Goal: Task Accomplishment & Management: Complete application form

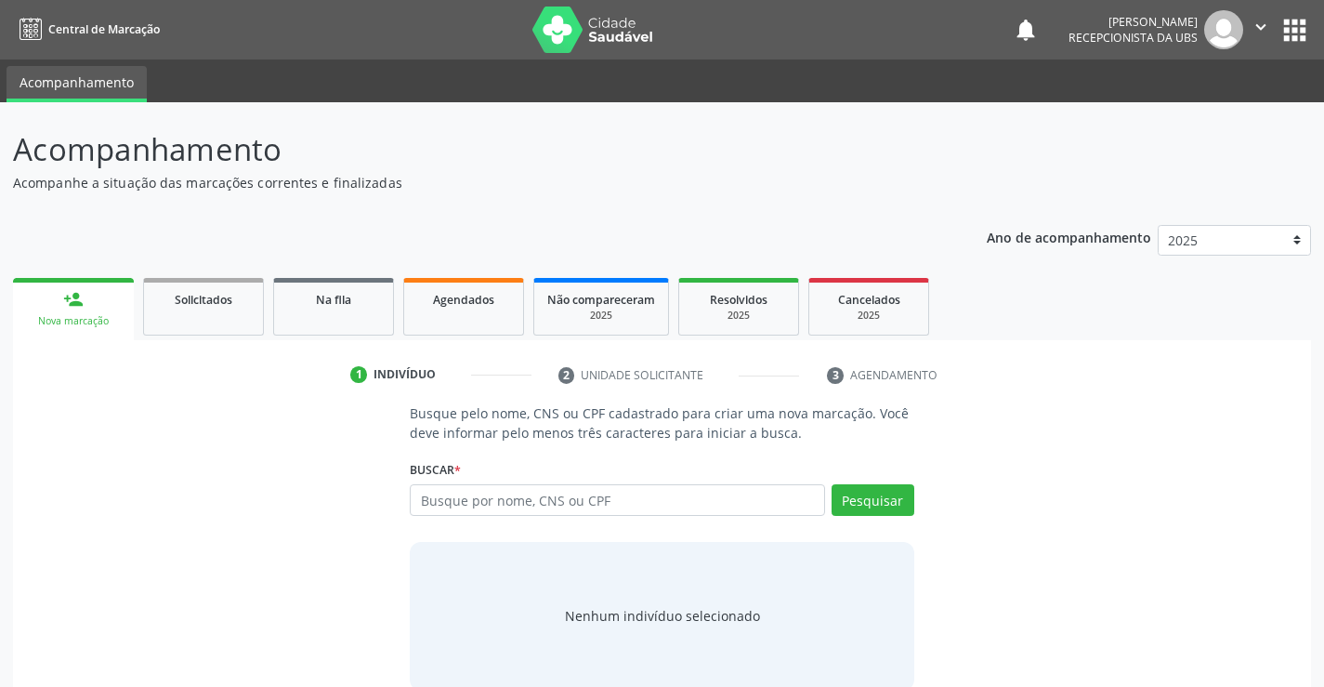
click at [682, 501] on input "text" at bounding box center [617, 500] width 414 height 32
type input "16091255410"
click at [893, 504] on button "Pesquisar" at bounding box center [873, 500] width 83 height 32
type input "16091255410"
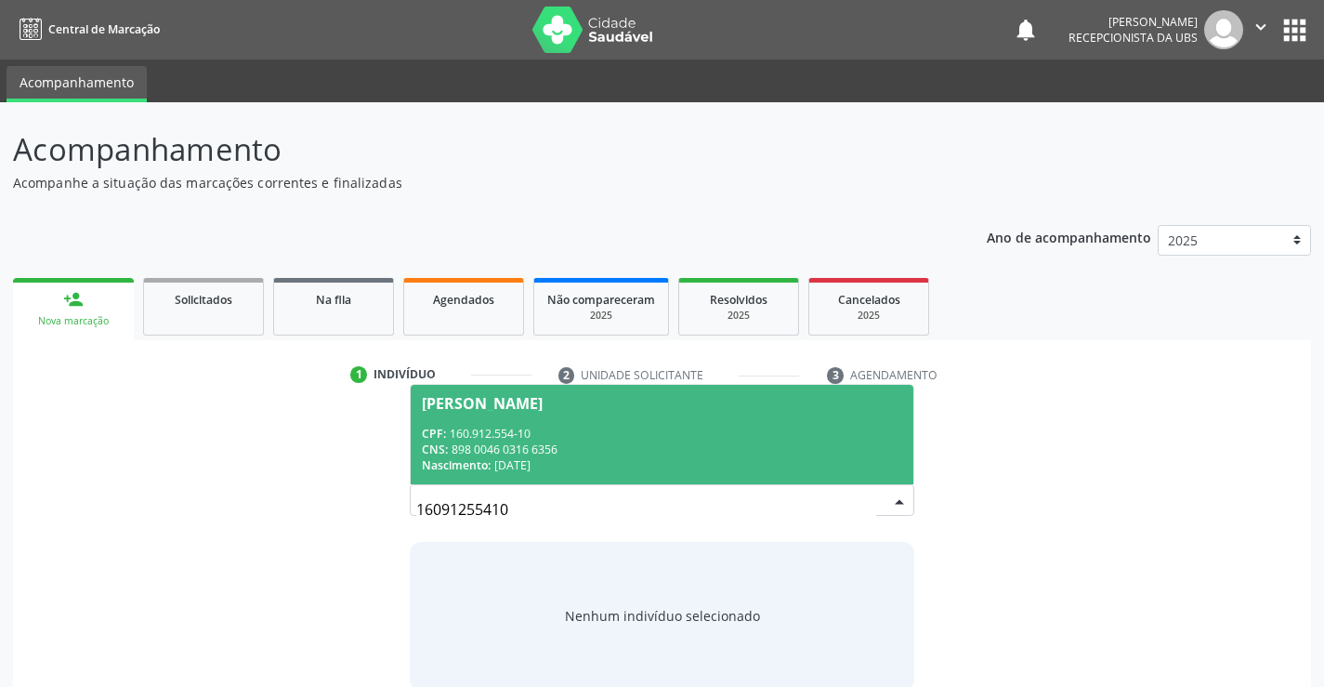
click at [722, 439] on div "CPF: 160.912.554-10" at bounding box center [661, 434] width 479 height 16
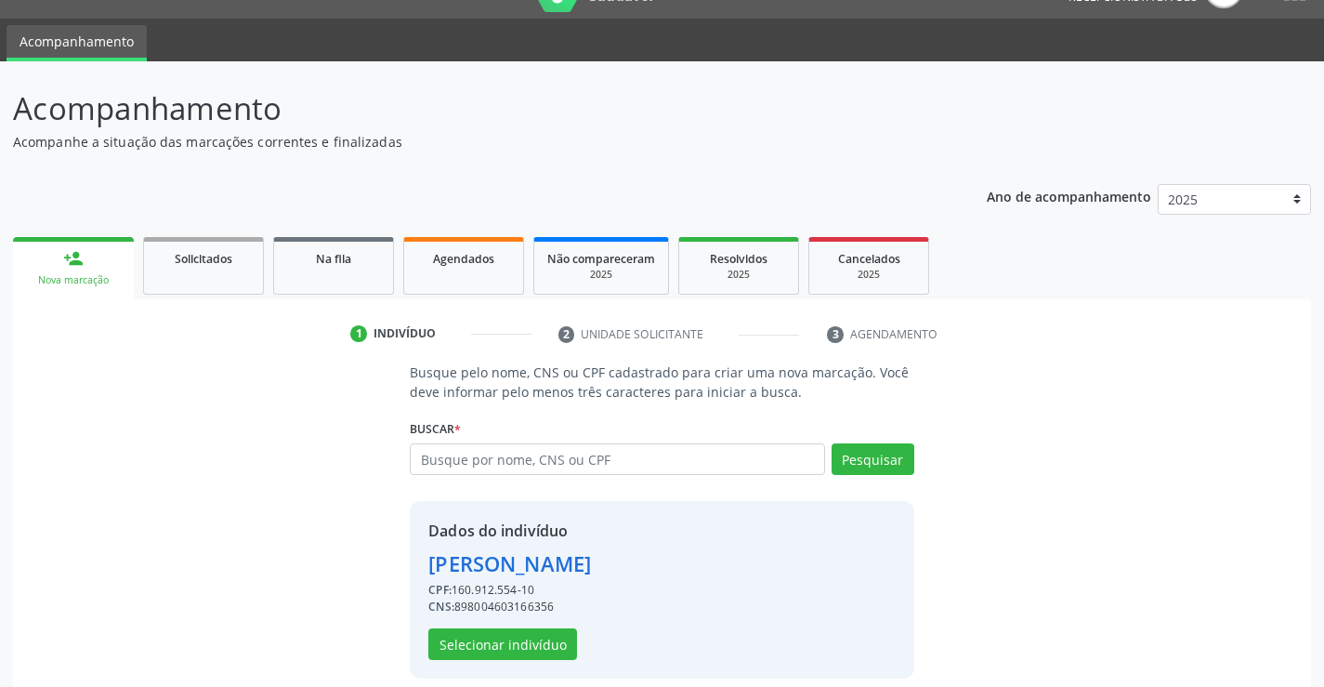
scroll to position [59, 0]
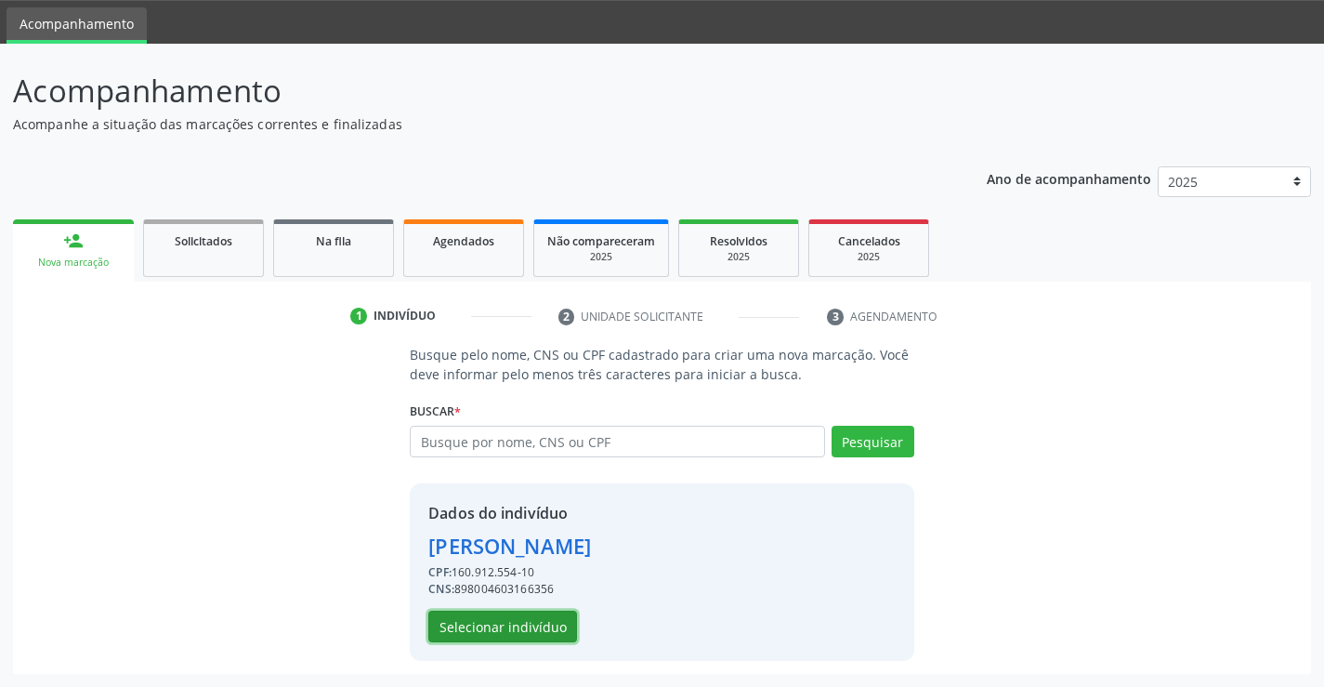
click at [505, 613] on button "Selecionar indivíduo" at bounding box center [502, 626] width 149 height 32
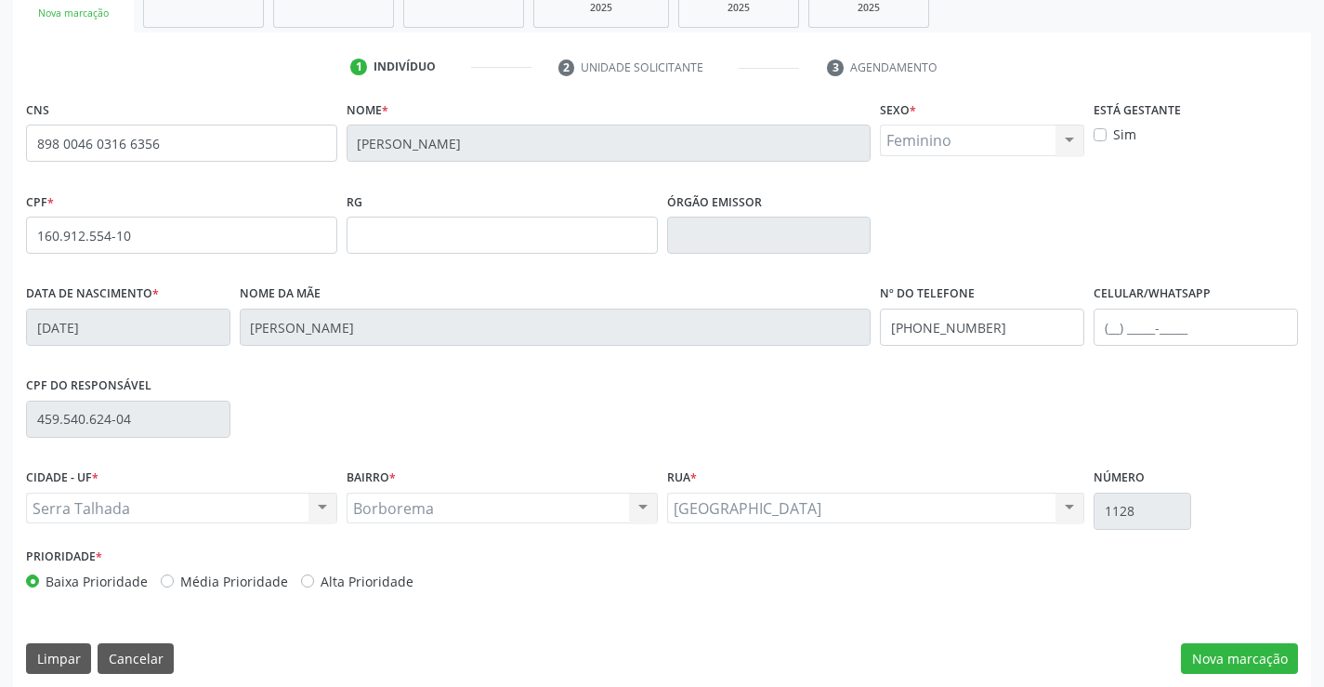
scroll to position [321, 0]
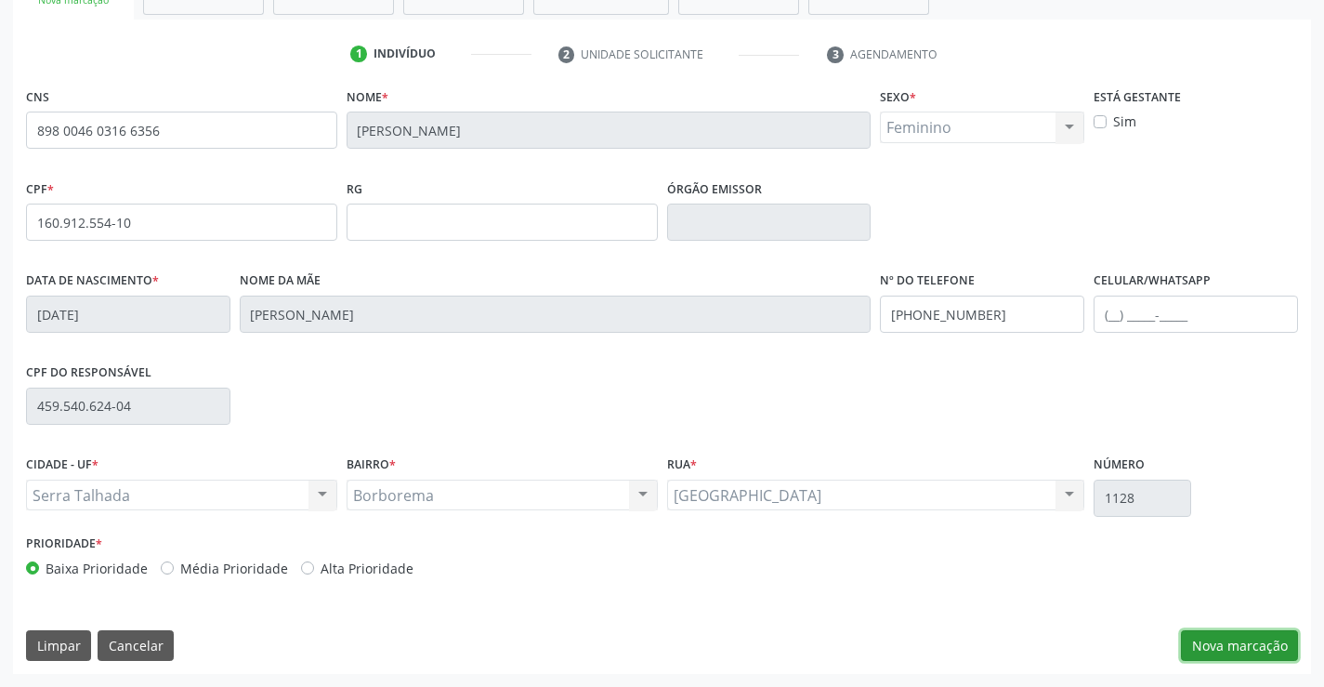
click at [1263, 648] on button "Nova marcação" at bounding box center [1239, 646] width 117 height 32
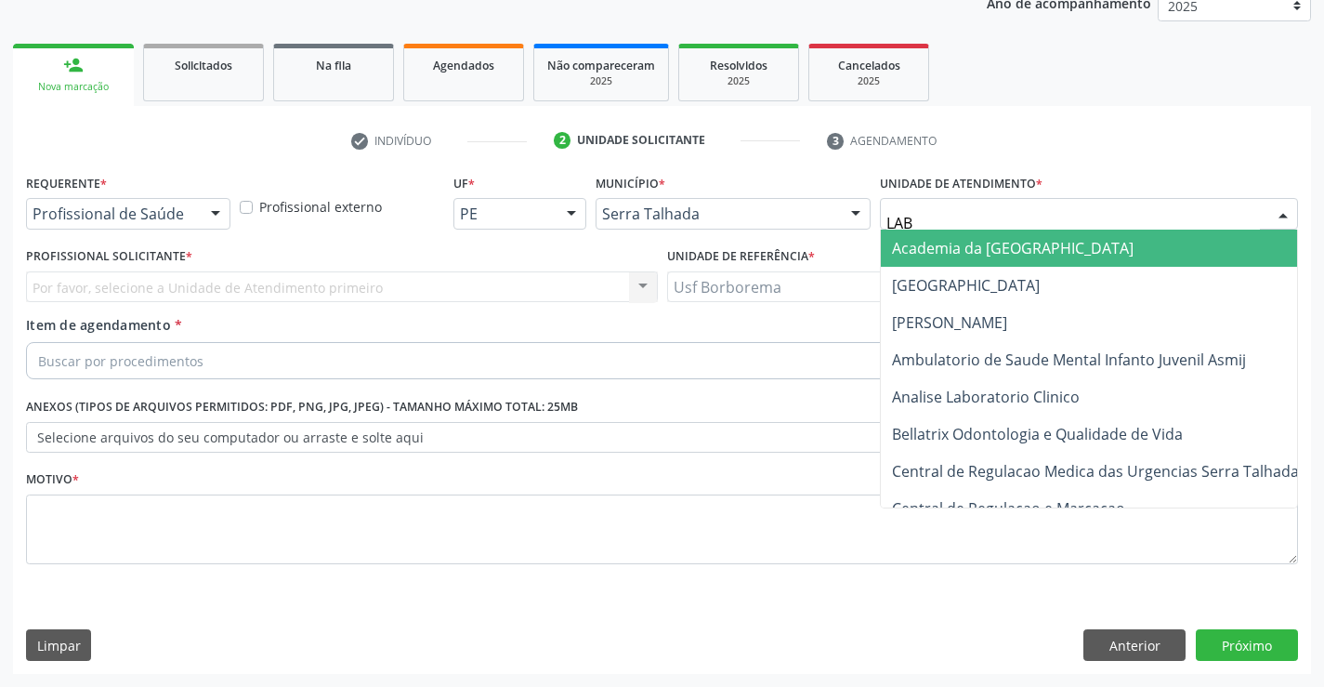
type input "LABG"
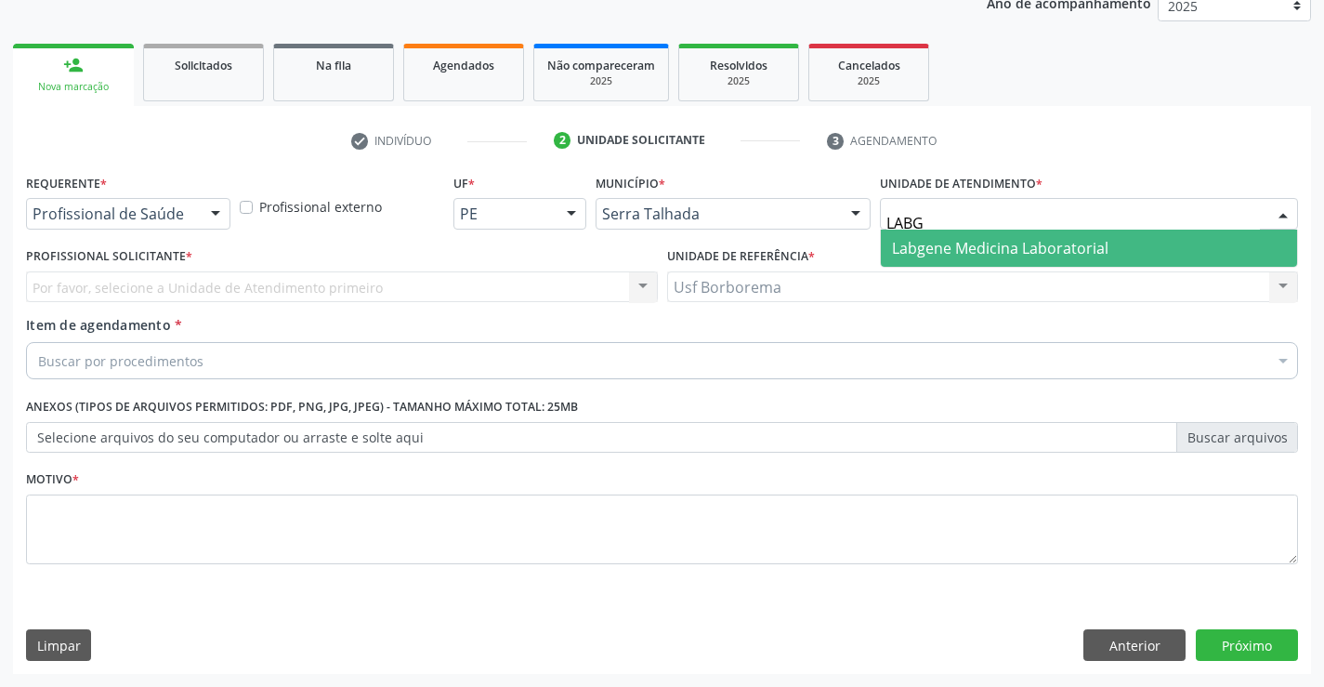
click at [956, 252] on span "Labgene Medicina Laboratorial" at bounding box center [1000, 248] width 216 height 20
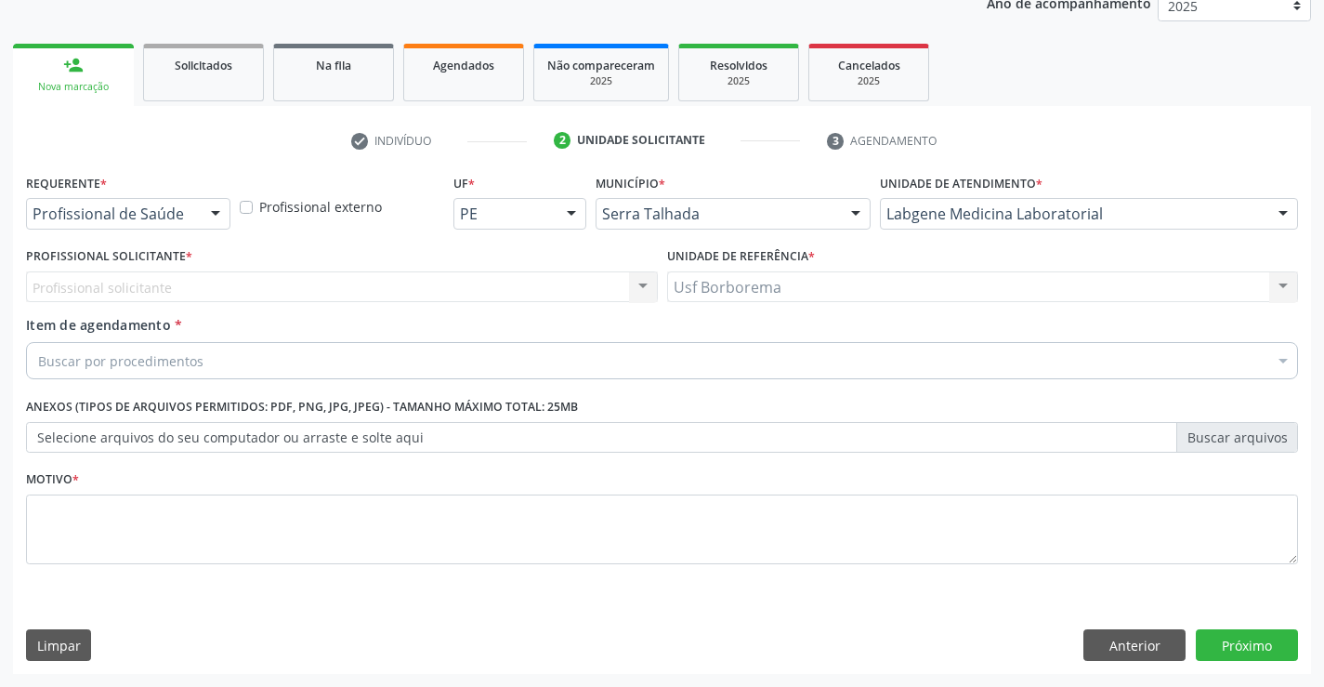
click at [197, 209] on div "Profissional de Saúde Profissional de Saúde Paciente Nenhum resultado encontrad…" at bounding box center [128, 214] width 204 height 32
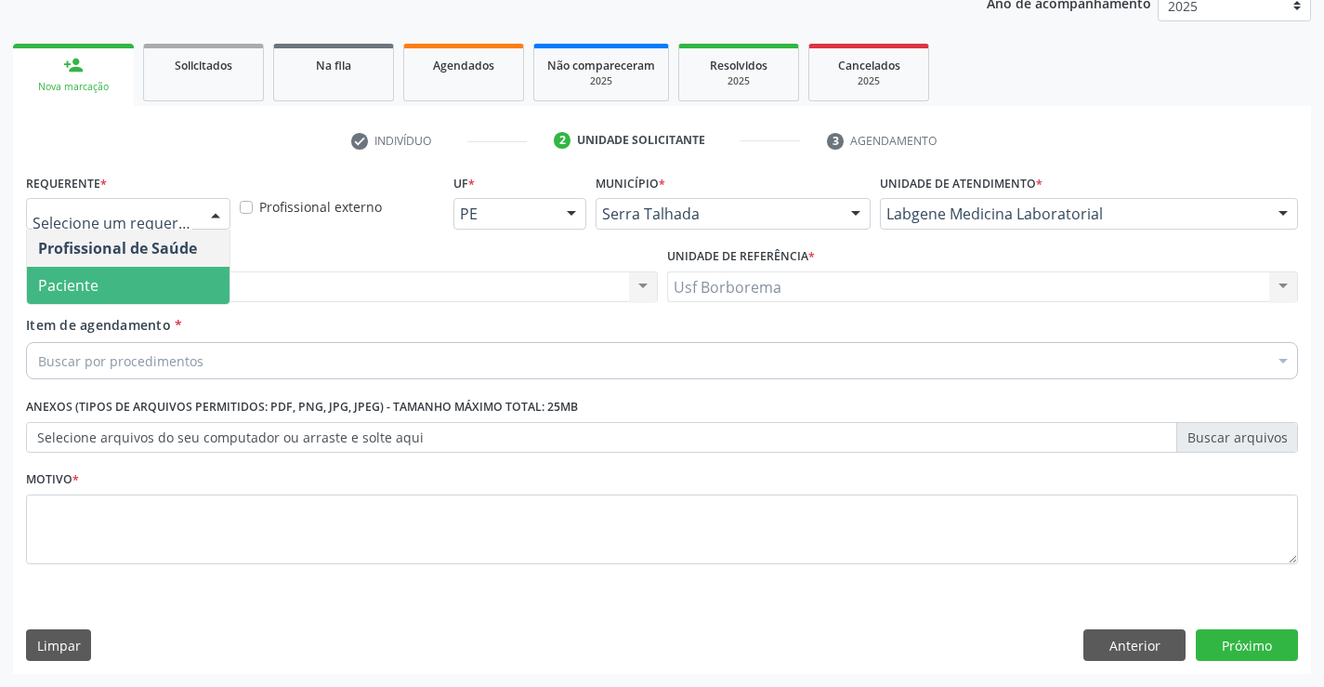
click at [188, 267] on span "Paciente" at bounding box center [128, 285] width 203 height 37
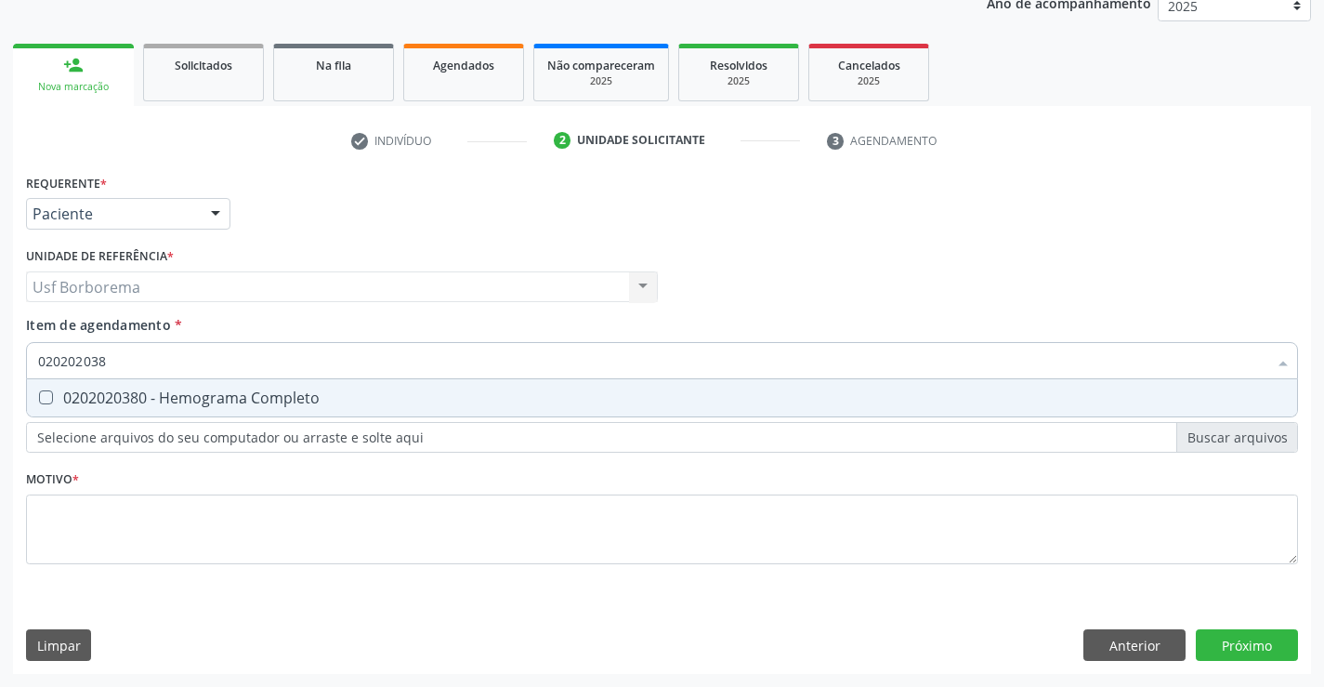
type input "0202020380"
click at [143, 397] on div "0202020380 - Hemograma Completo" at bounding box center [662, 397] width 1248 height 15
checkbox Completo "true"
click at [147, 354] on input "0202020380" at bounding box center [652, 360] width 1229 height 37
type input "02020203"
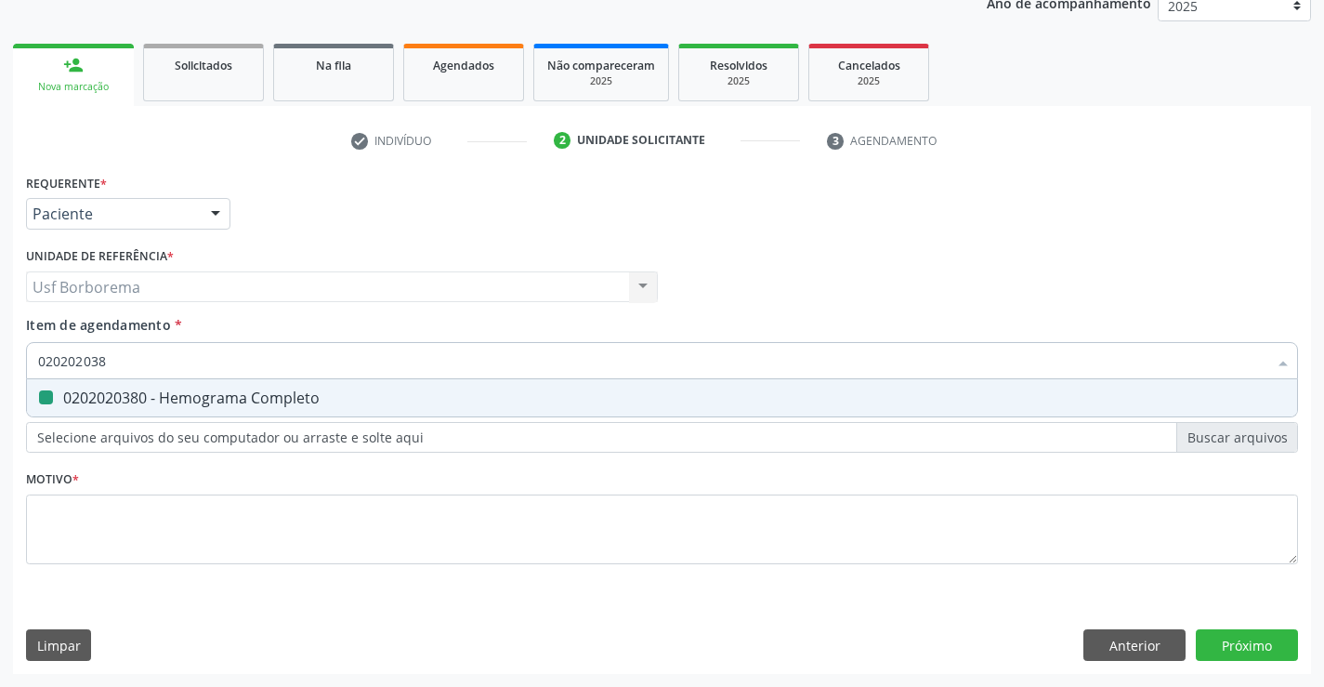
checkbox Completo "false"
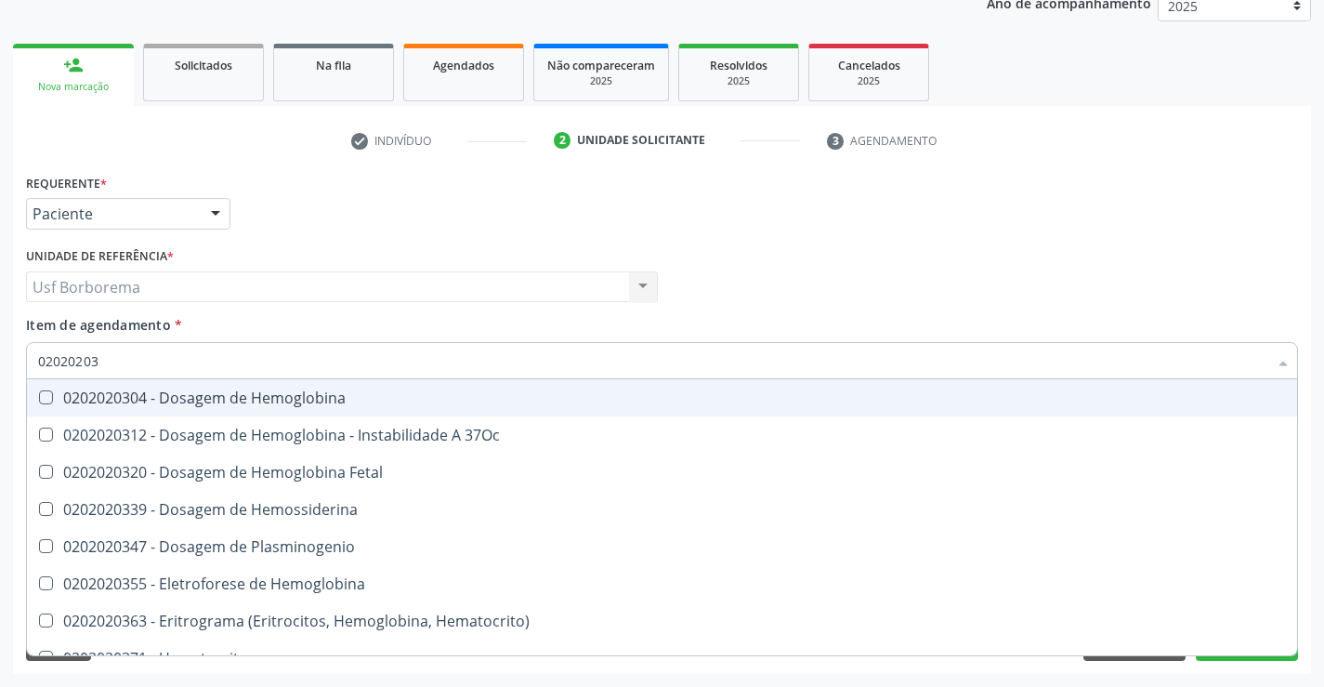
type input "0202020"
checkbox Completo "false"
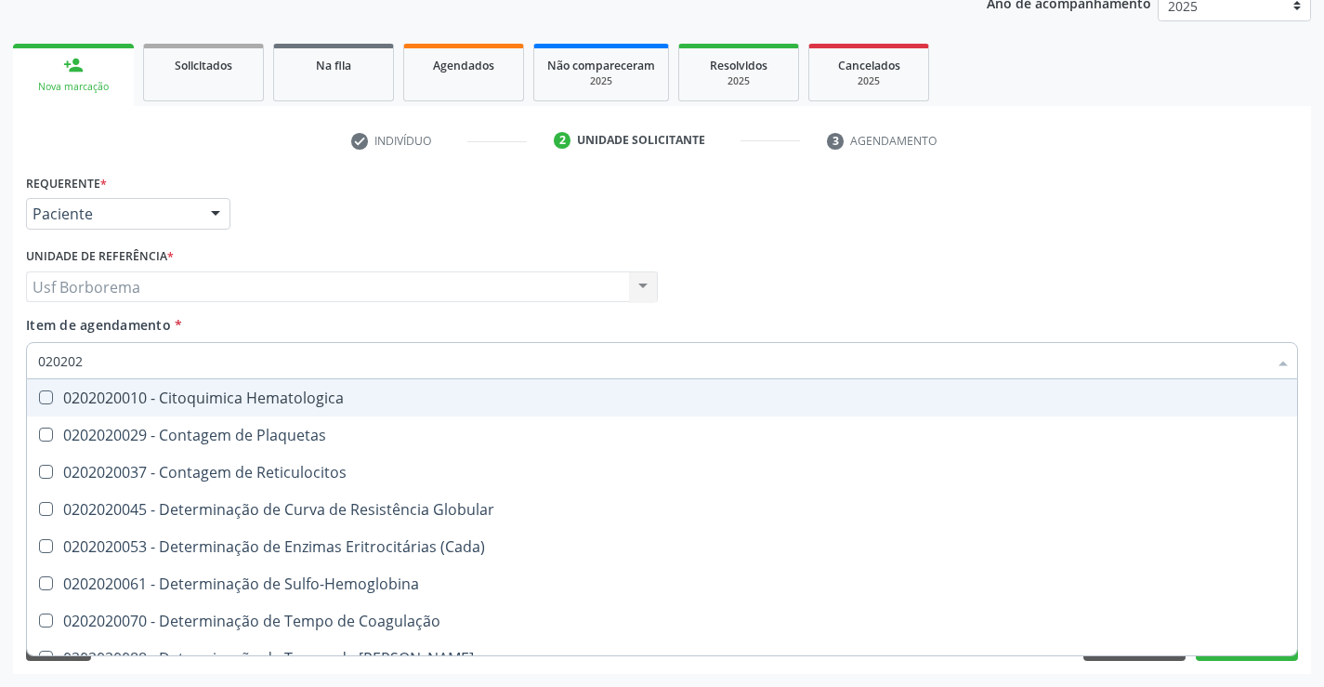
type input "02020"
checkbox Completo "false"
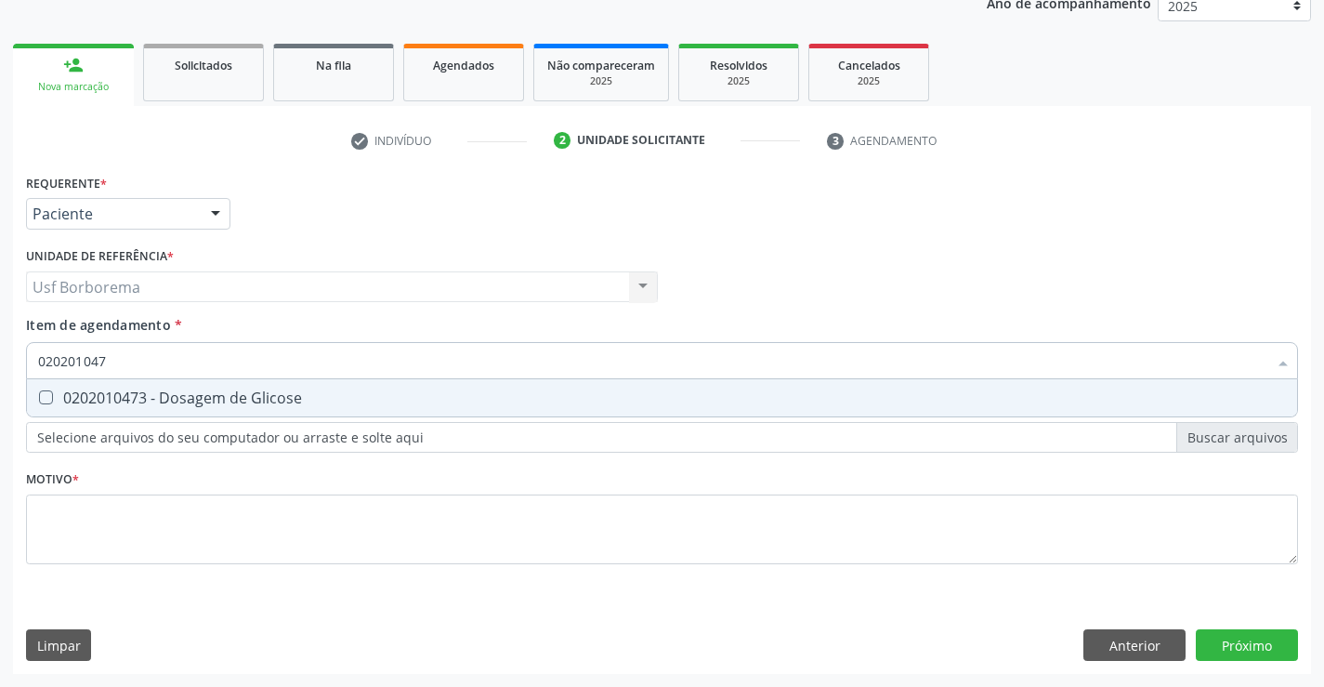
type input "0202010473"
click at [167, 402] on div "0202010473 - Dosagem de Glicose" at bounding box center [662, 397] width 1248 height 15
checkbox Glicose "true"
click at [170, 357] on input "0202010473" at bounding box center [652, 360] width 1229 height 37
type input "02020104"
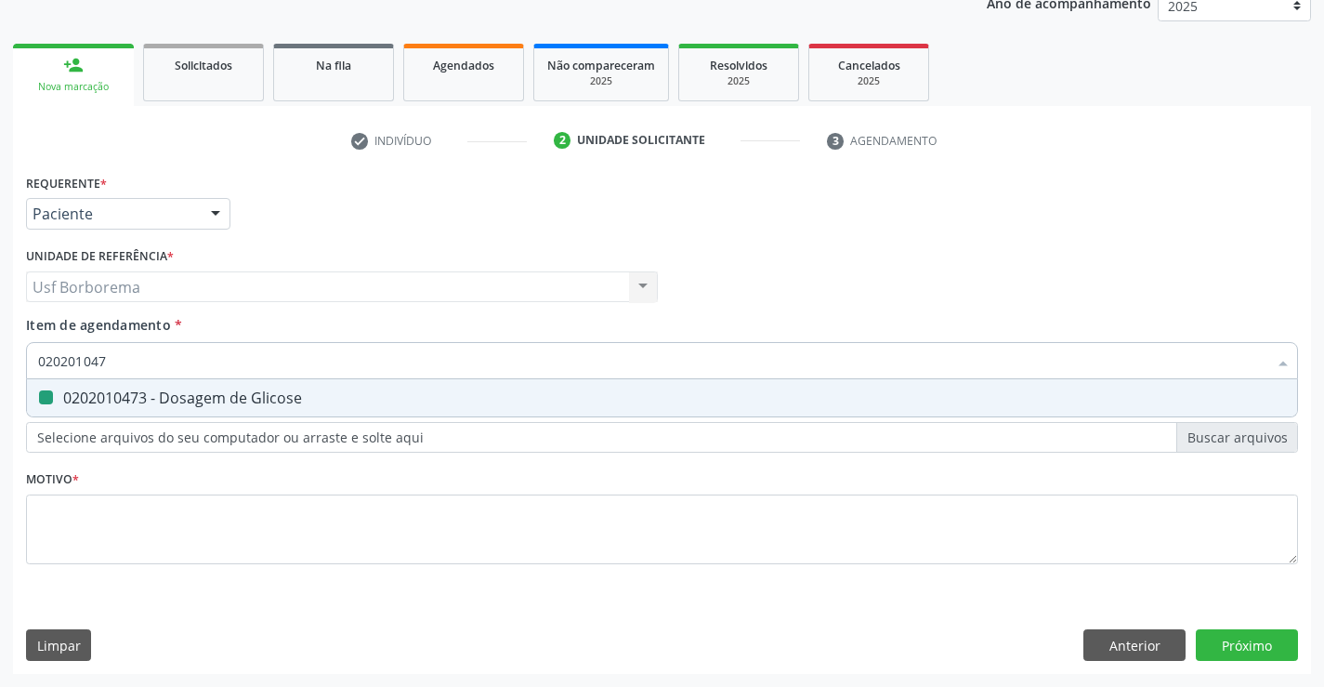
checkbox Glicose "false"
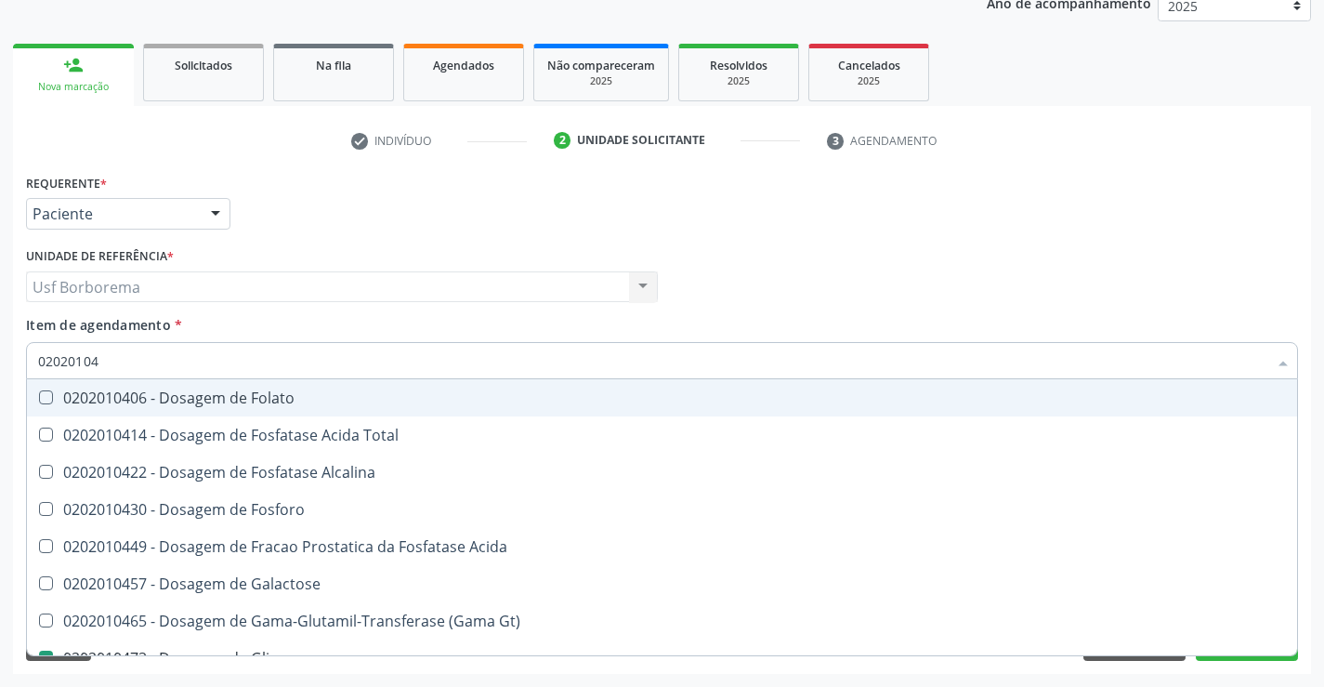
type input "0202010"
checkbox Glicose "false"
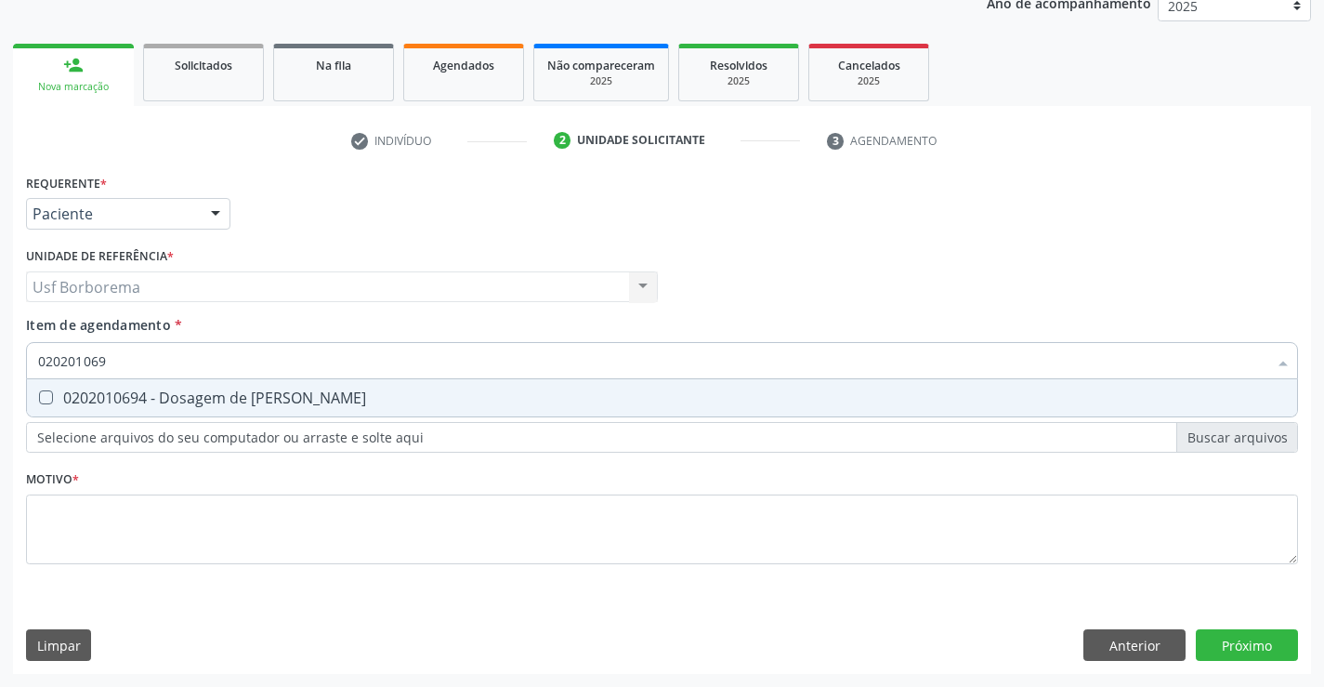
type input "0202010694"
click at [161, 396] on div "0202010694 - Dosagem de [PERSON_NAME]" at bounding box center [662, 397] width 1248 height 15
checkbox Ureia "true"
click at [150, 347] on input "0202010694" at bounding box center [652, 360] width 1229 height 37
type input "02020106"
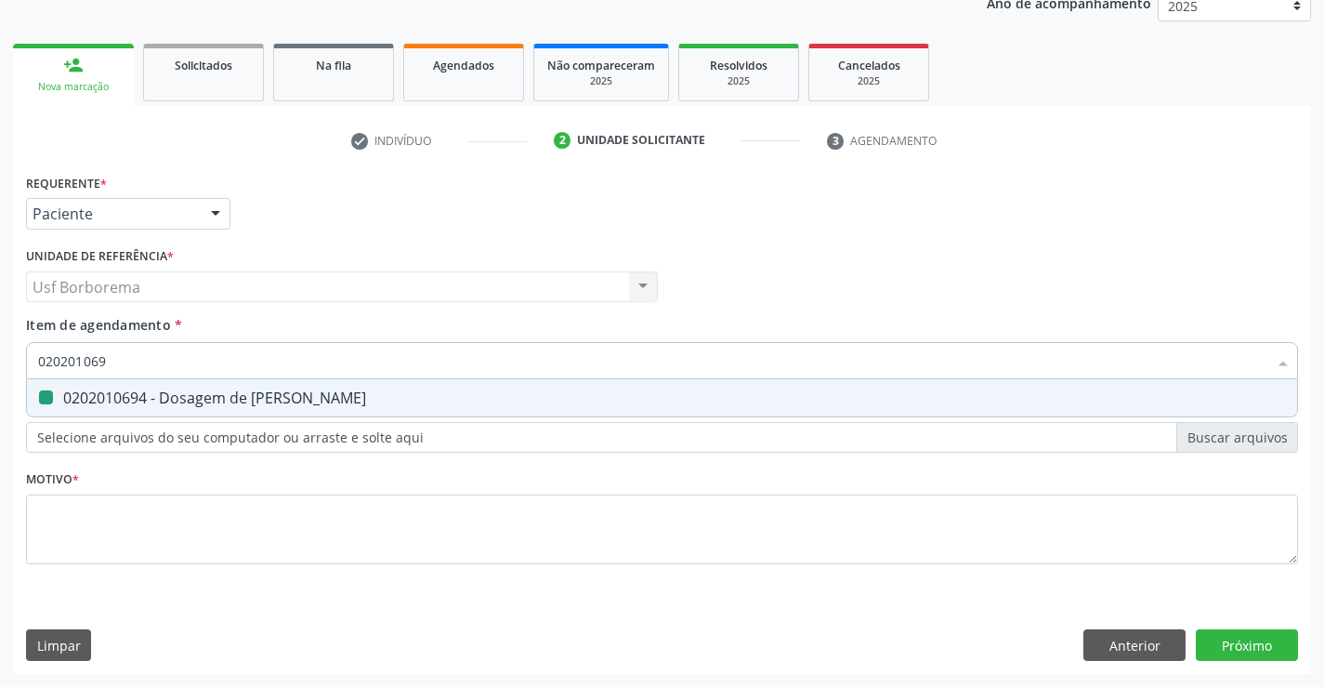
checkbox Ureia "false"
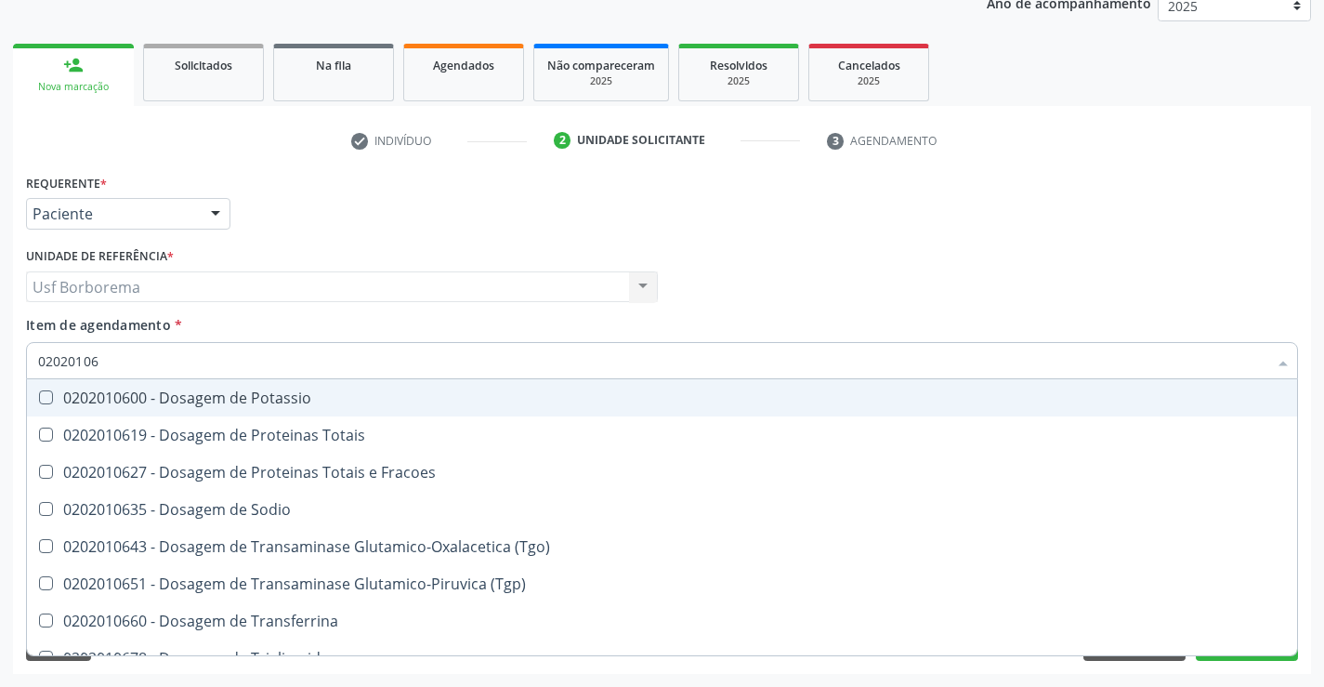
type input "0202010"
checkbox Ureia "false"
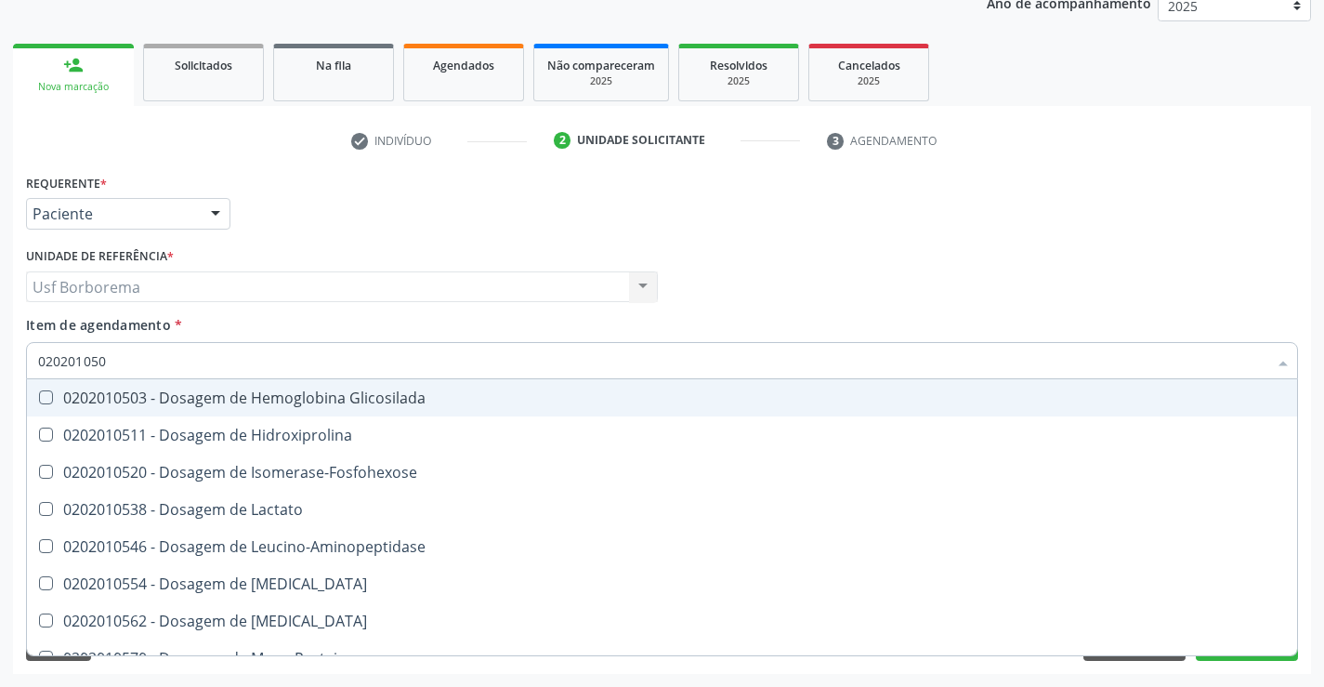
type input "0202010503"
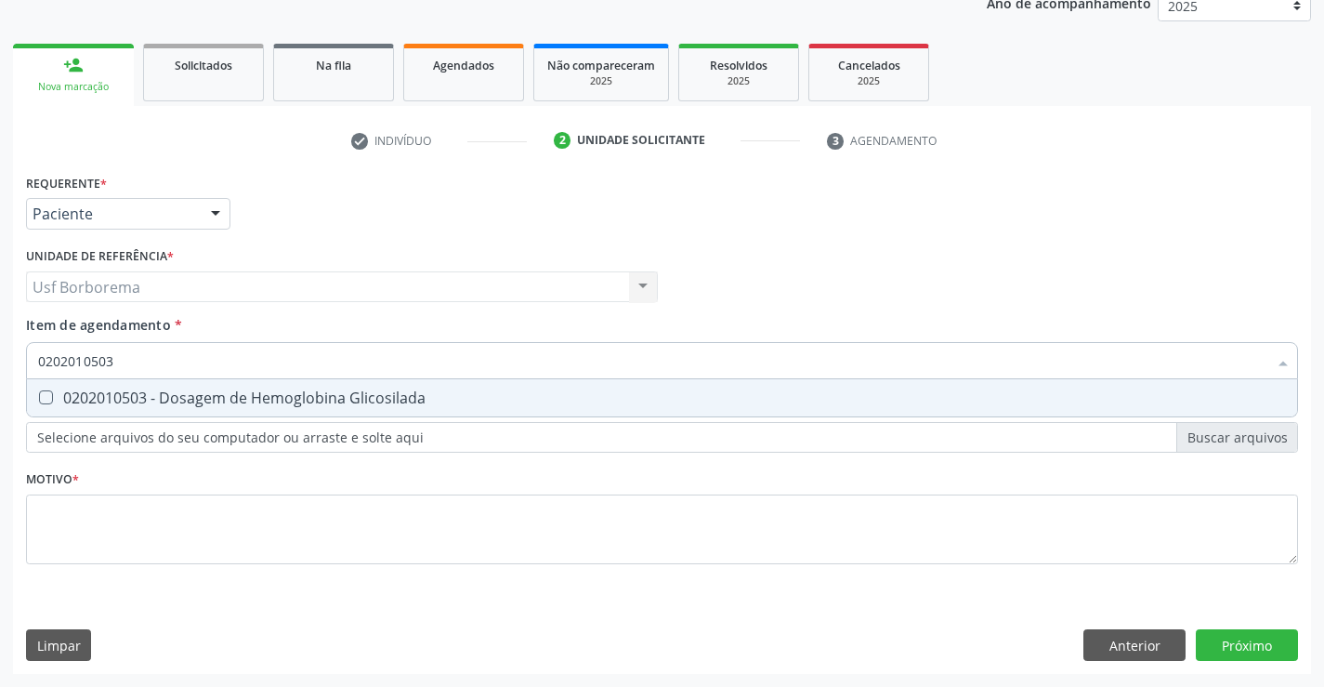
click at [138, 399] on div "0202010503 - Dosagem de Hemoglobina Glicosilada" at bounding box center [662, 397] width 1248 height 15
checkbox Glicosilada "true"
click at [138, 357] on input "0202010503" at bounding box center [652, 360] width 1229 height 37
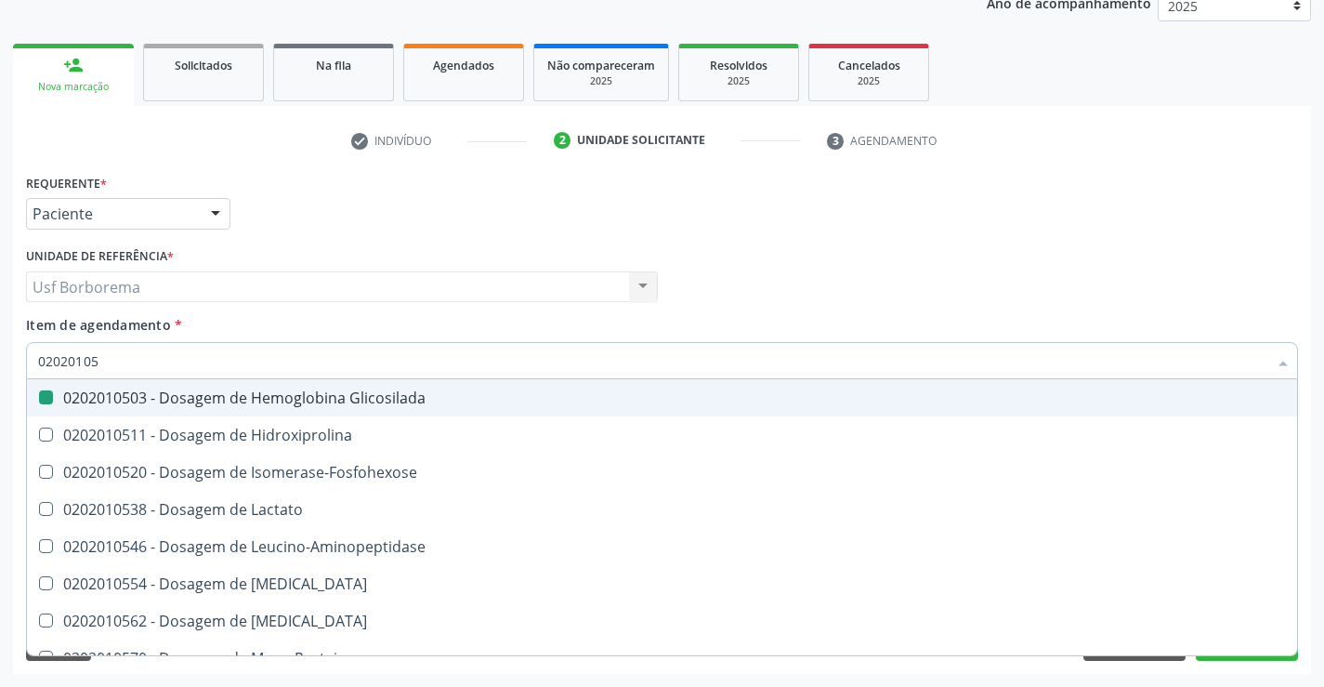
type input "0202010"
checkbox Glicosilada "false"
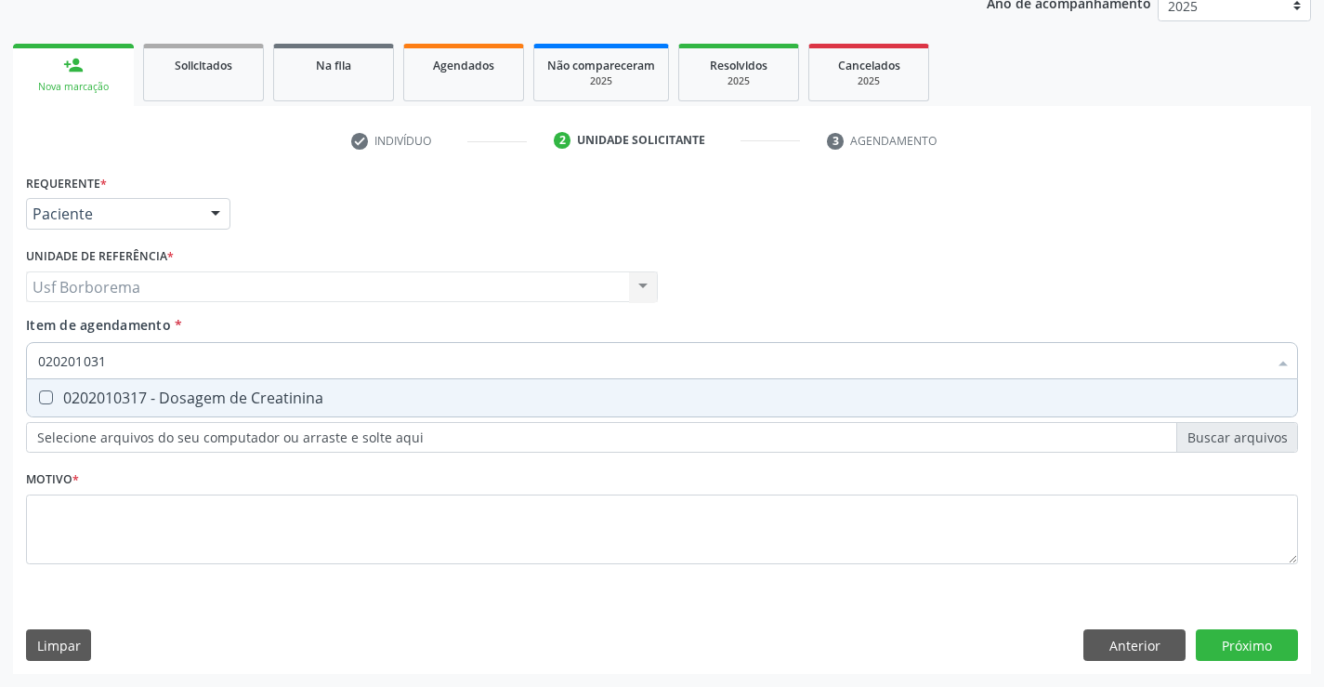
type input "0202010317"
click at [149, 391] on div "0202010317 - Dosagem de Creatinina" at bounding box center [662, 397] width 1248 height 15
checkbox Creatinina "true"
click at [159, 361] on input "0202010317" at bounding box center [652, 360] width 1229 height 37
type input "02020103"
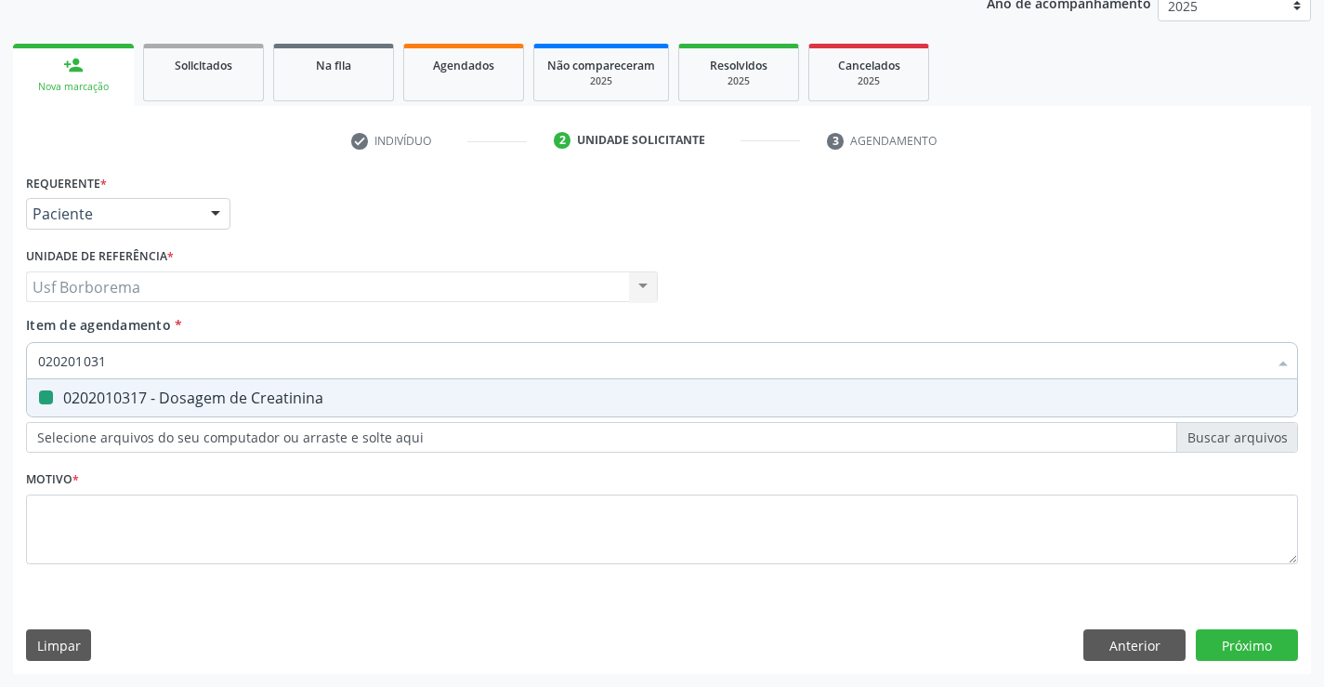
checkbox Creatinina "false"
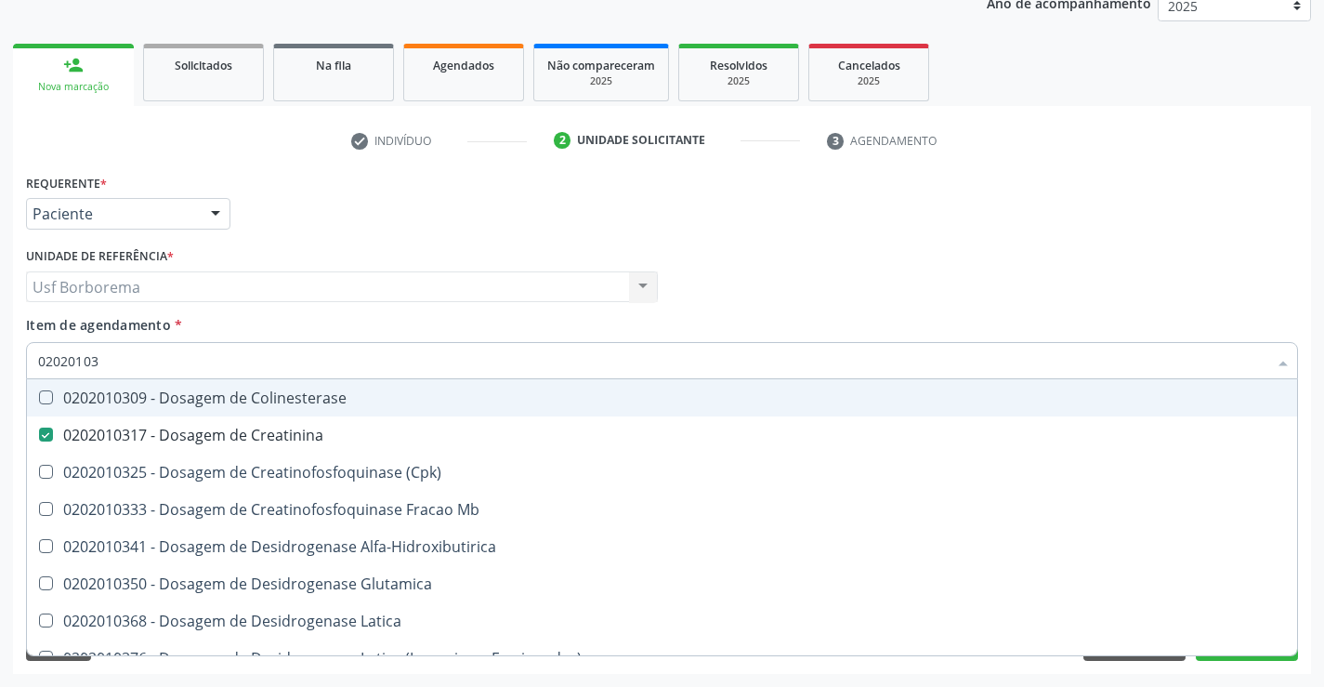
type input "0202010"
checkbox Creatinina "false"
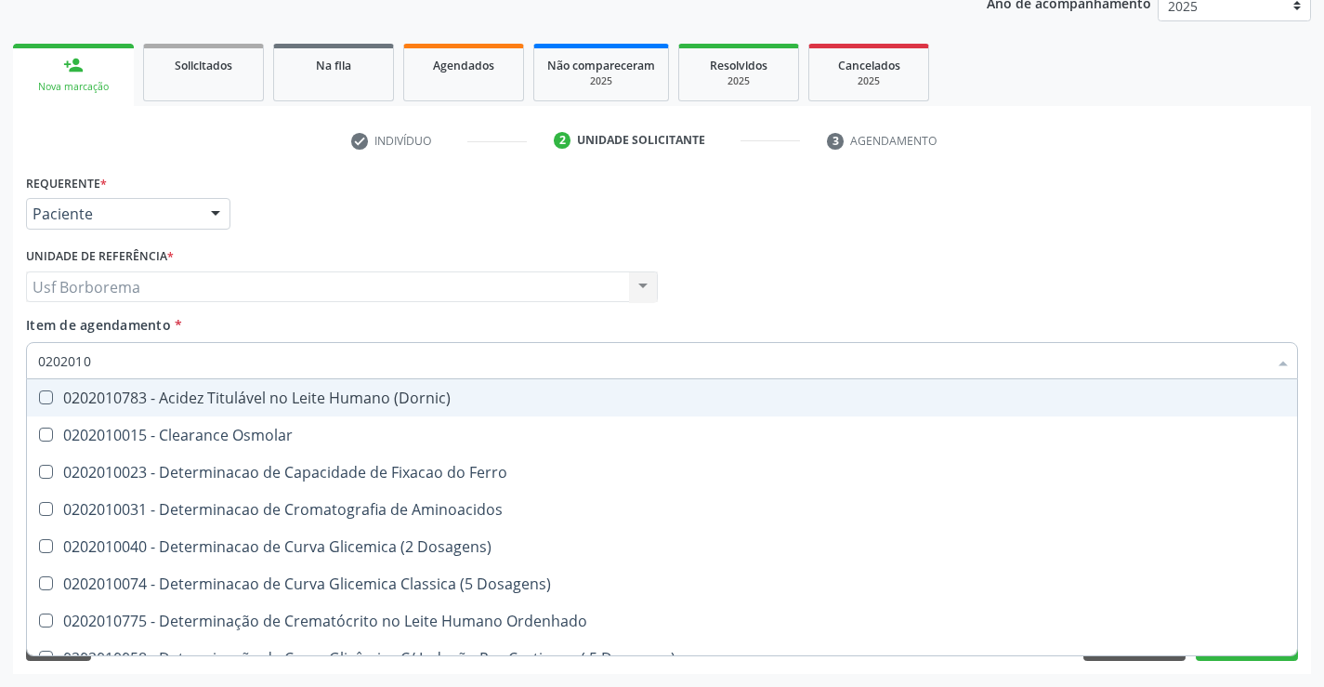
type input "020201"
checkbox Creatinina "false"
checkbox Folato "true"
checkbox Glicose "false"
checkbox Glicosilada "false"
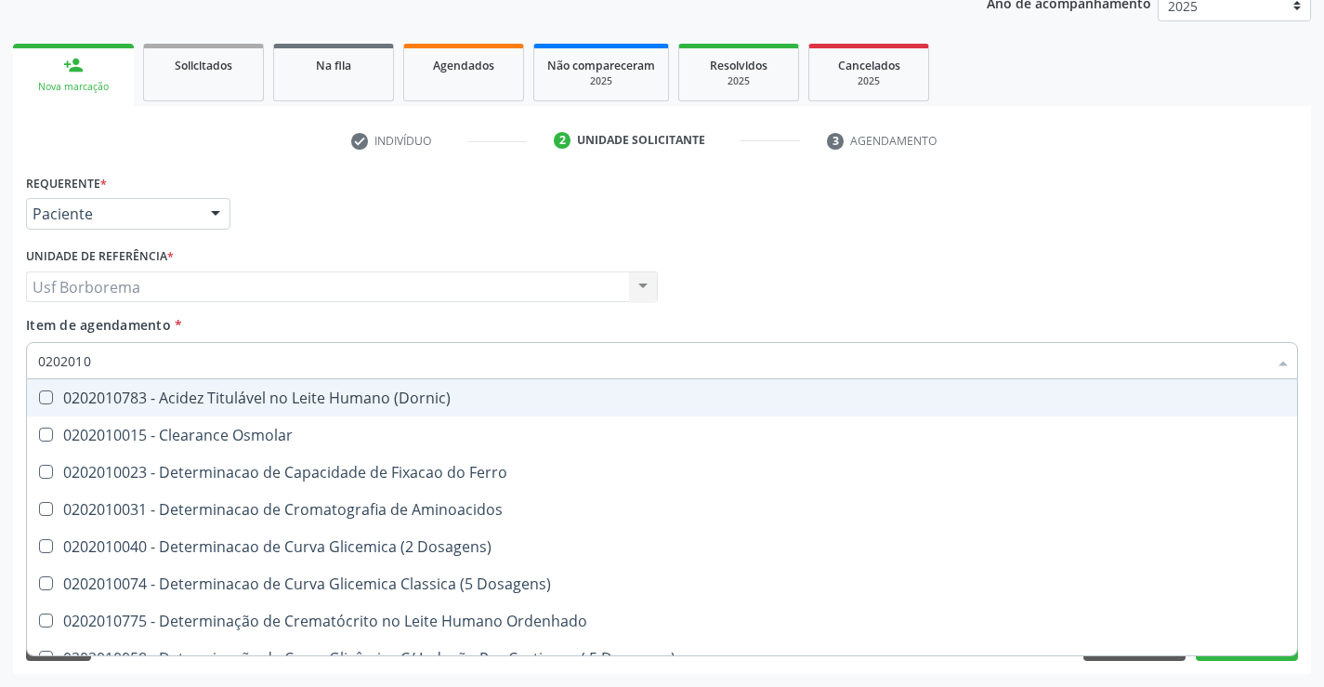
checkbox Nt-Probnp\) "true"
checkbox Potassio "true"
checkbox Ureia "false"
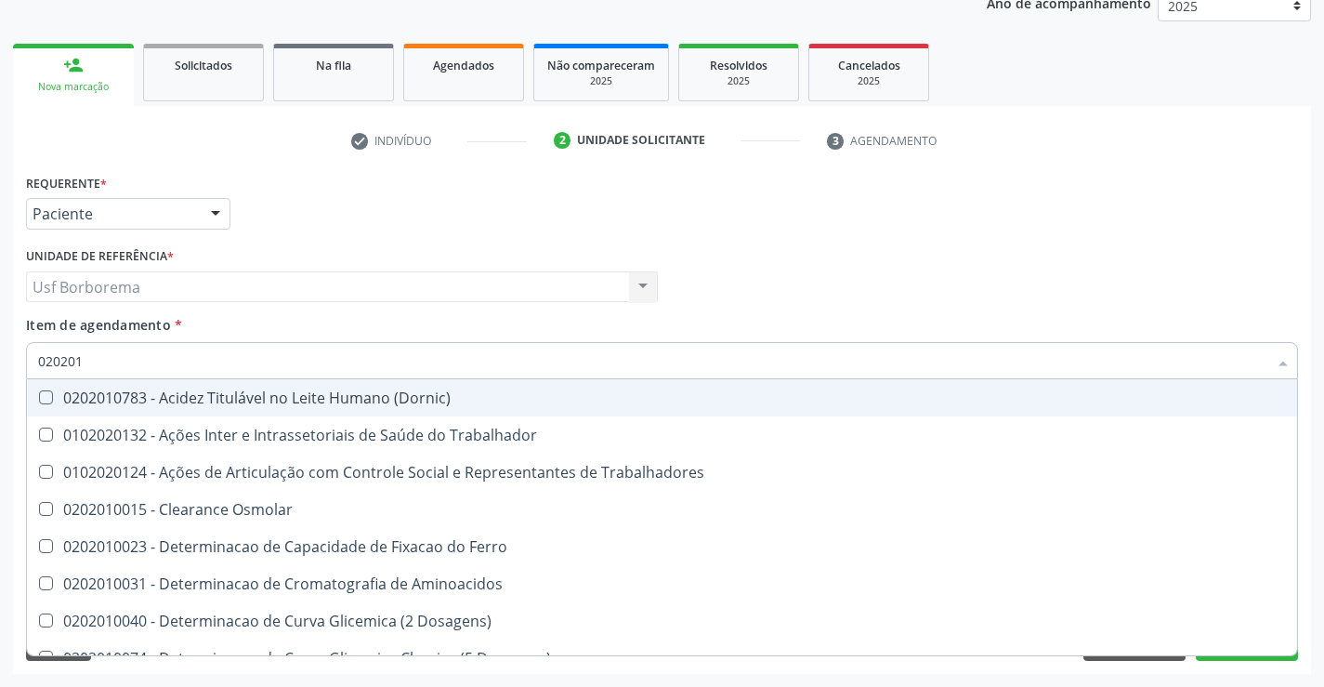
type input "02020"
checkbox Creatinina "false"
checkbox Glicose "false"
checkbox Glicosilada "false"
checkbox Ureia "false"
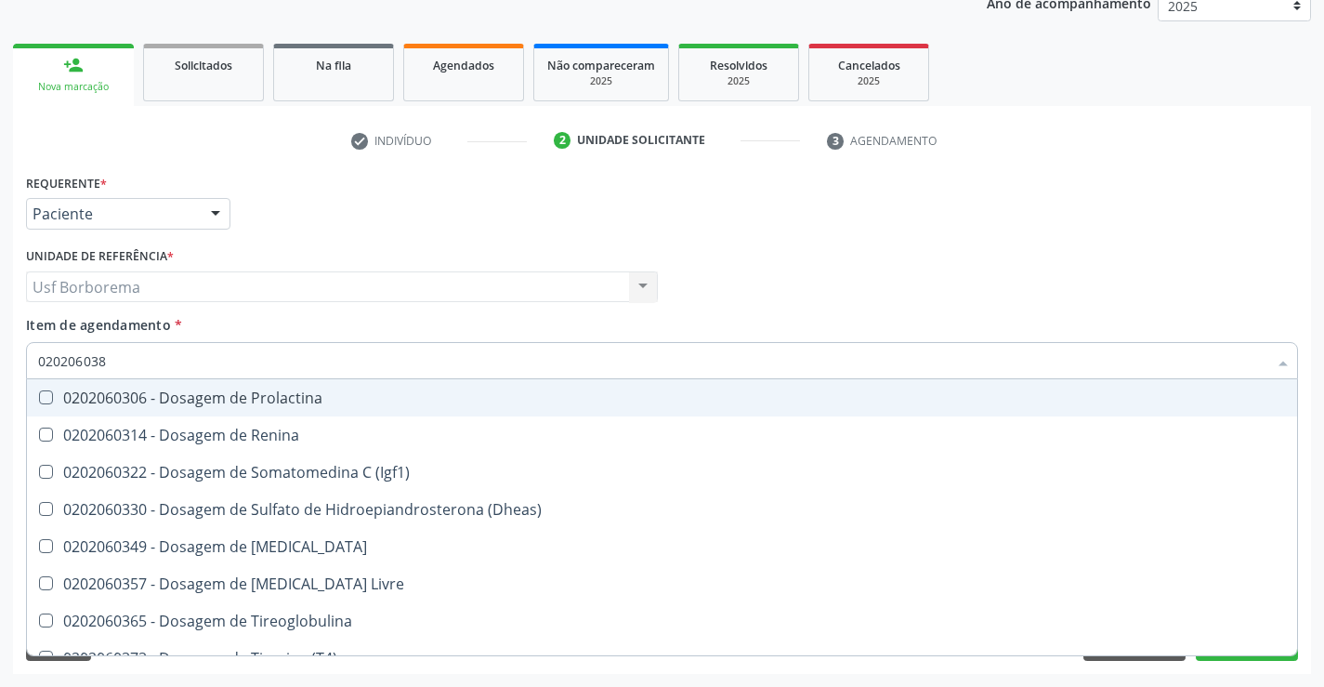
type input "0202060381"
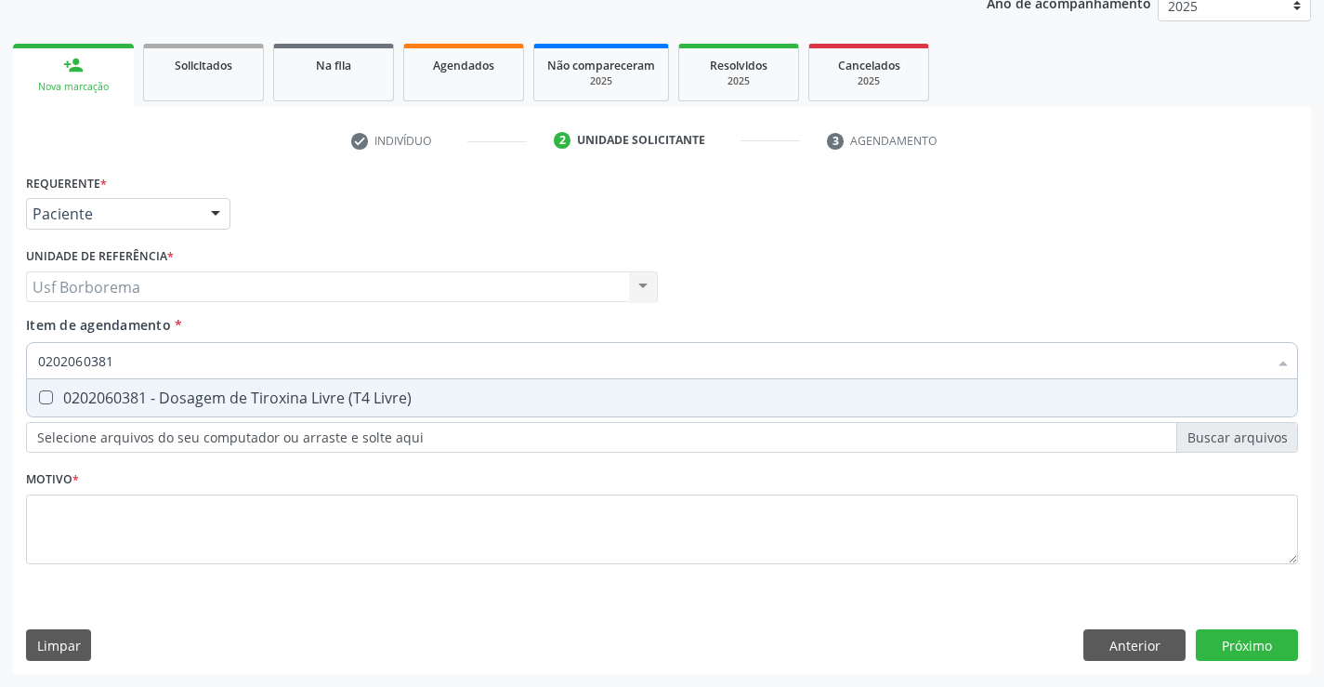
click at [160, 390] on div "0202060381 - Dosagem de Tiroxina Livre (T4 Livre)" at bounding box center [662, 397] width 1248 height 15
checkbox Livre\) "true"
click at [151, 363] on input "0202060381" at bounding box center [652, 360] width 1229 height 37
type input "02020603"
checkbox Livre\) "false"
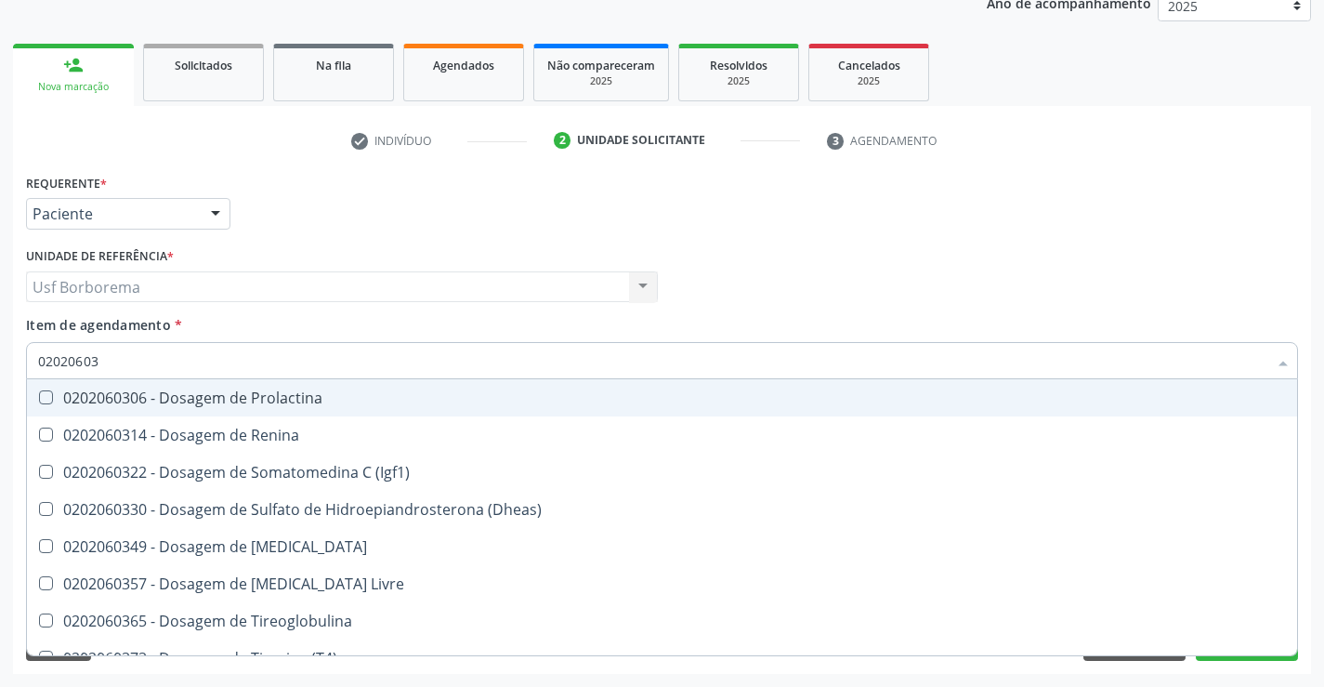
type input "0202060"
checkbox Livre\) "false"
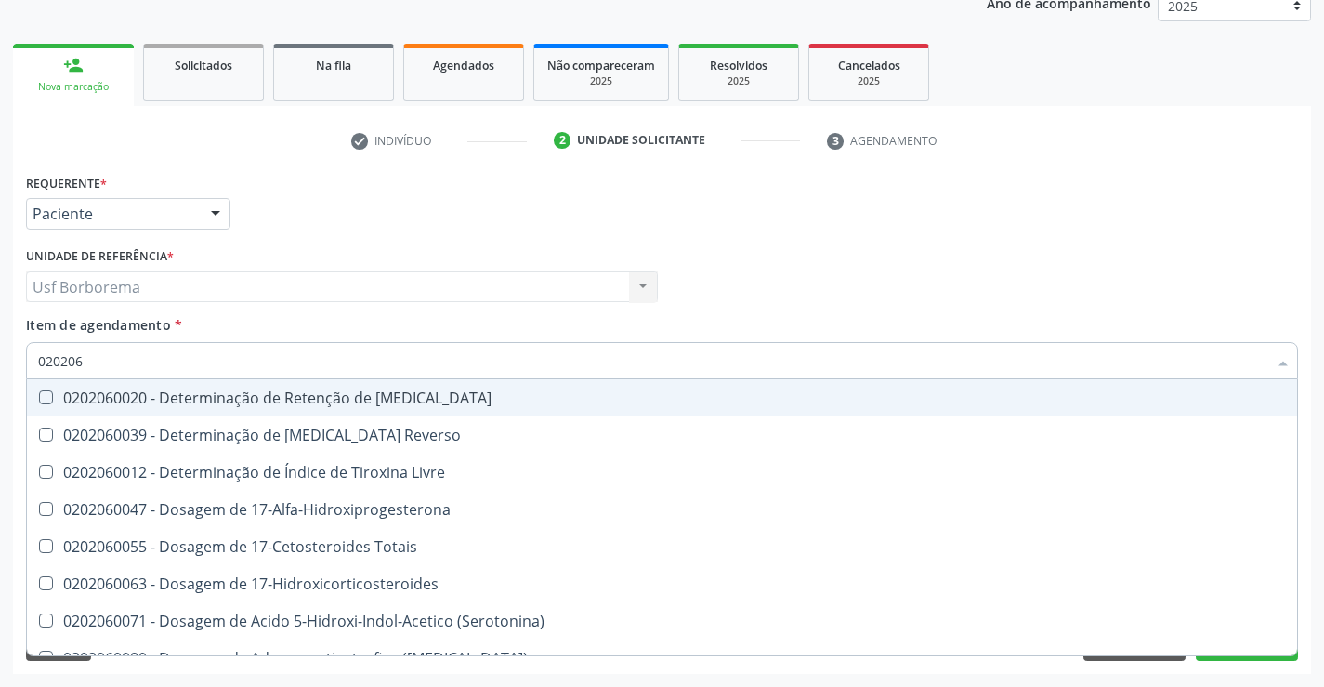
type input "02020"
checkbox Livre\) "false"
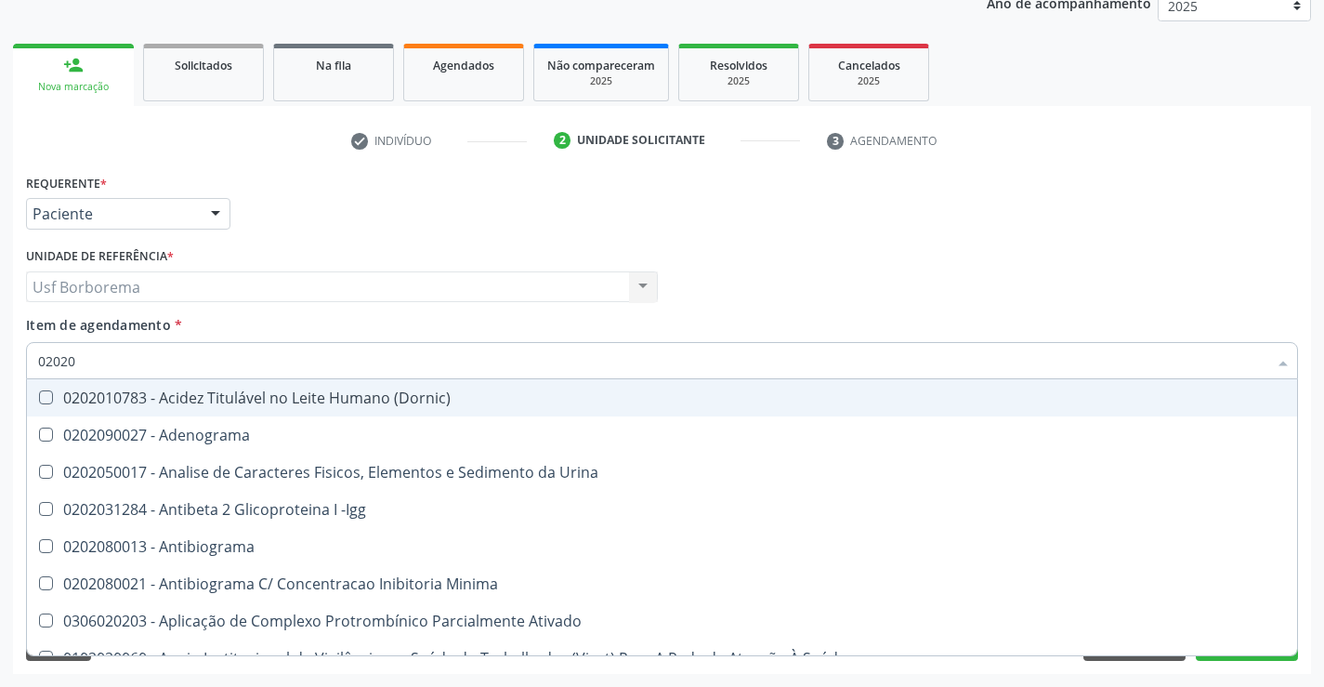
type input "020201"
checkbox Gestante "true"
checkbox T3 "true"
checkbox Coagulação "true"
checkbox Ascorbico "true"
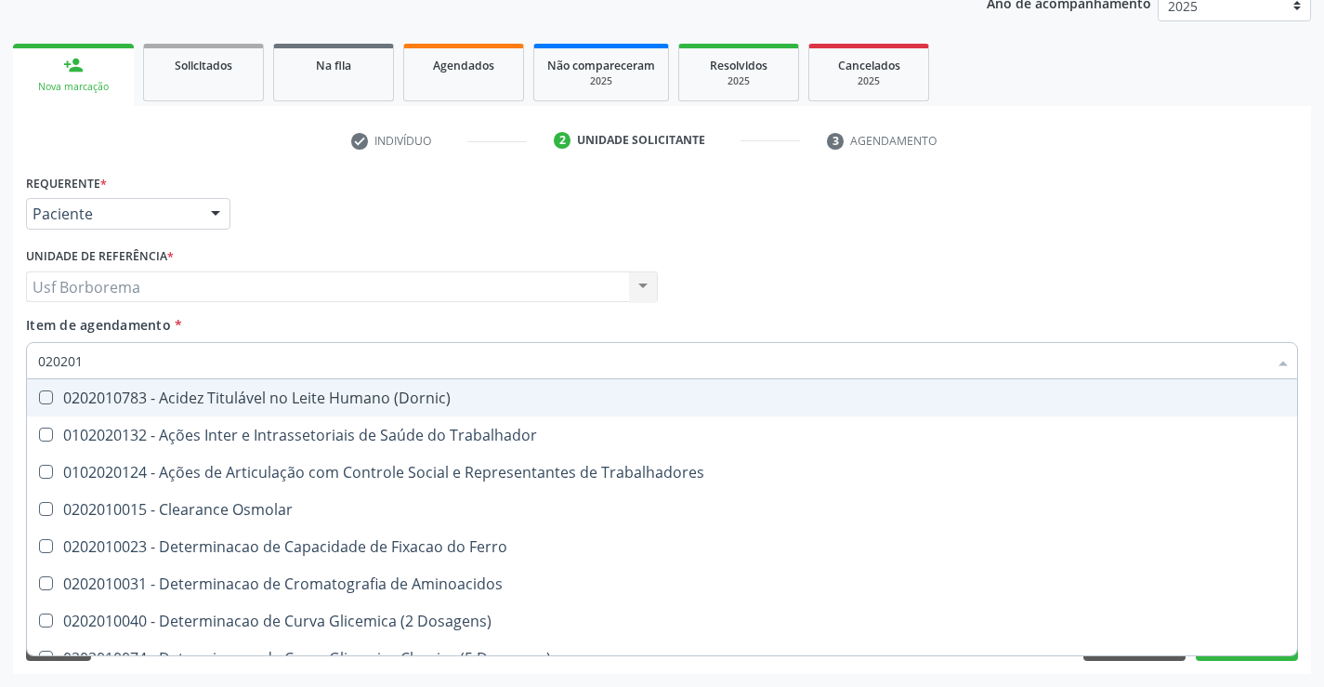
type input "0202010"
checkbox Ionizavel "true"
checkbox Creatinina "false"
checkbox II "true"
checkbox Serico "true"
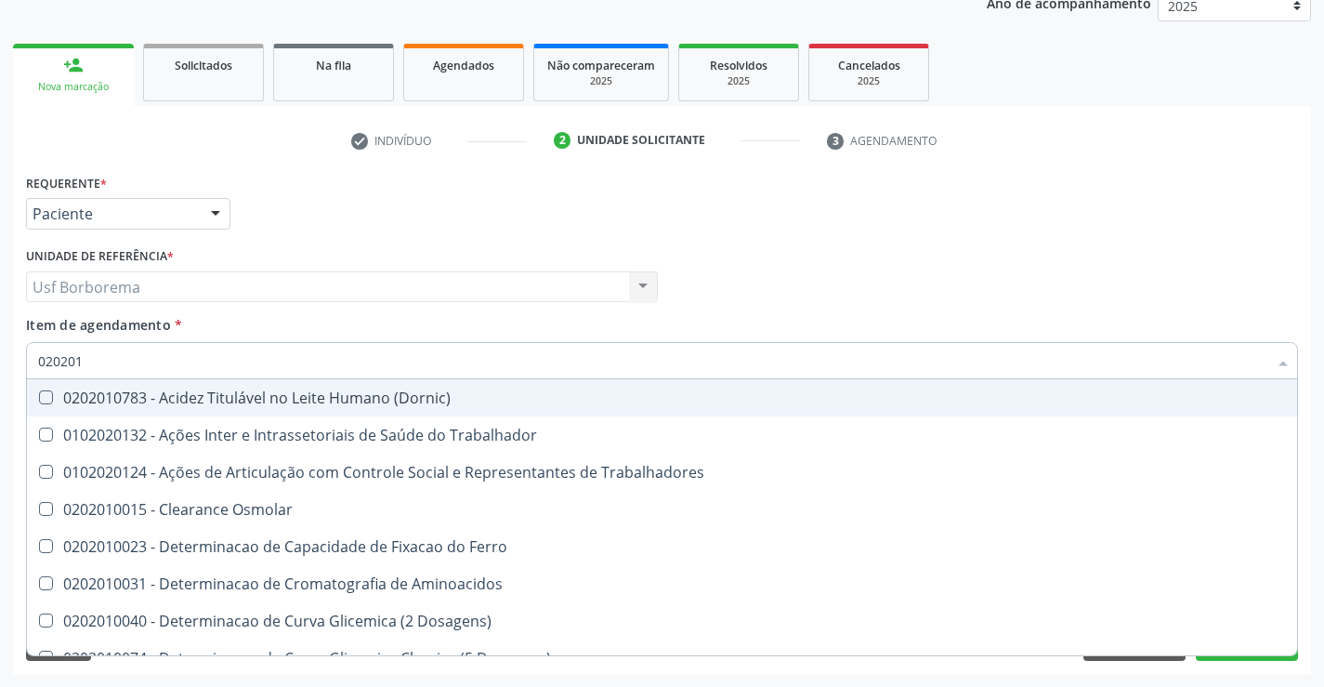
checkbox Glicose "false"
checkbox Glicosilada "false"
checkbox Piruvato "true"
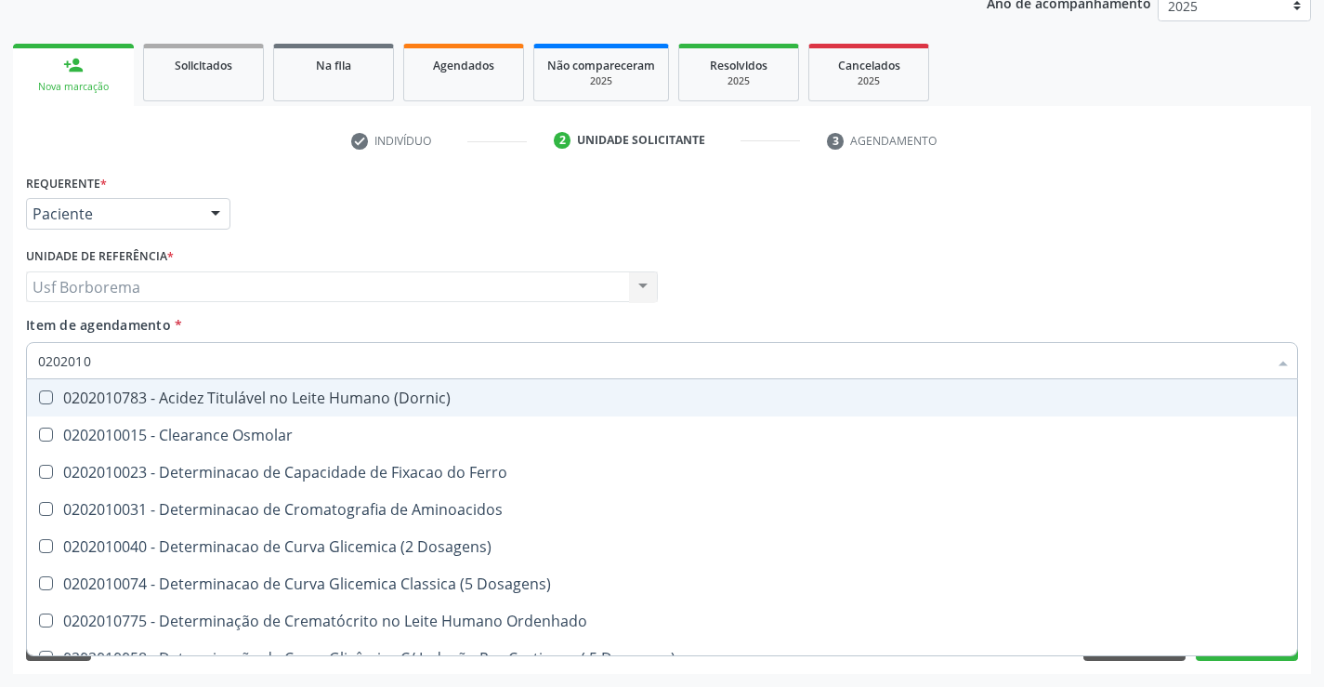
type input "020201"
checkbox Creatinina "false"
checkbox Folato "true"
checkbox Glicose "false"
checkbox Glicosilada "false"
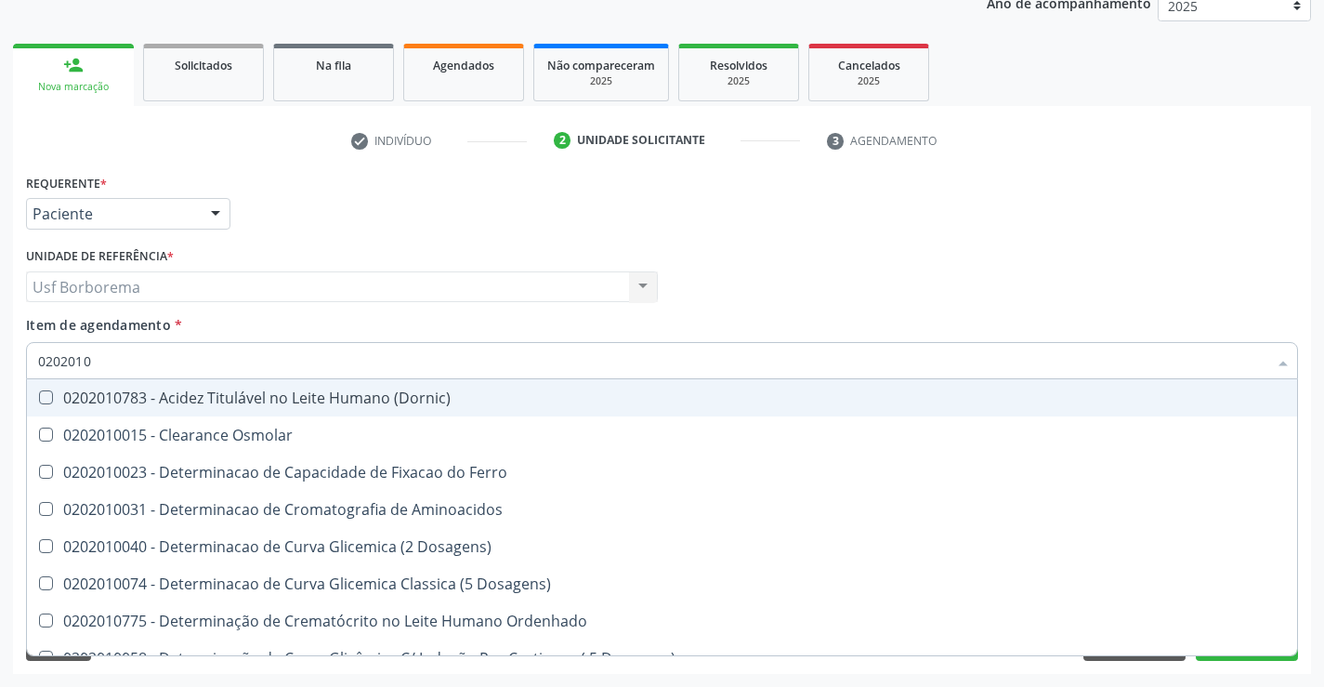
checkbox Nt-Probnp\) "true"
checkbox Potassio "true"
checkbox Ureia "false"
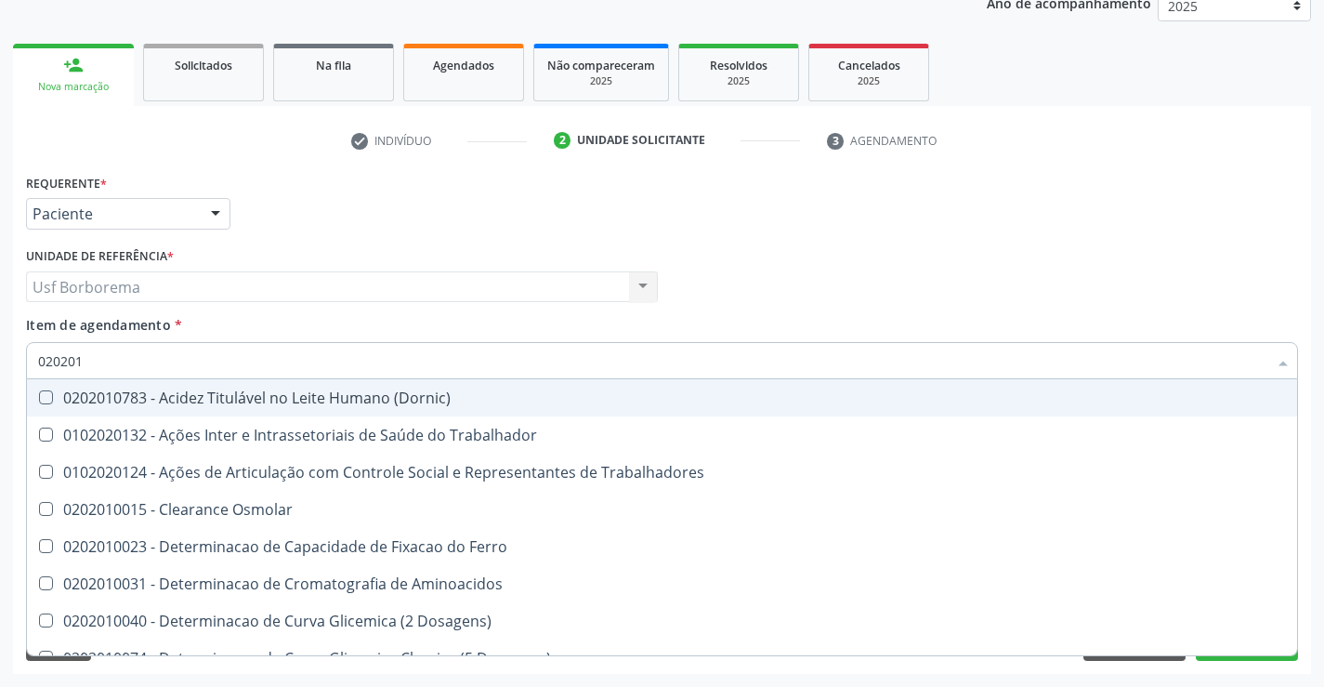
type input "02020"
checkbox Creatinina "false"
checkbox Glicose "false"
checkbox Glicosilada "false"
checkbox Ureia "false"
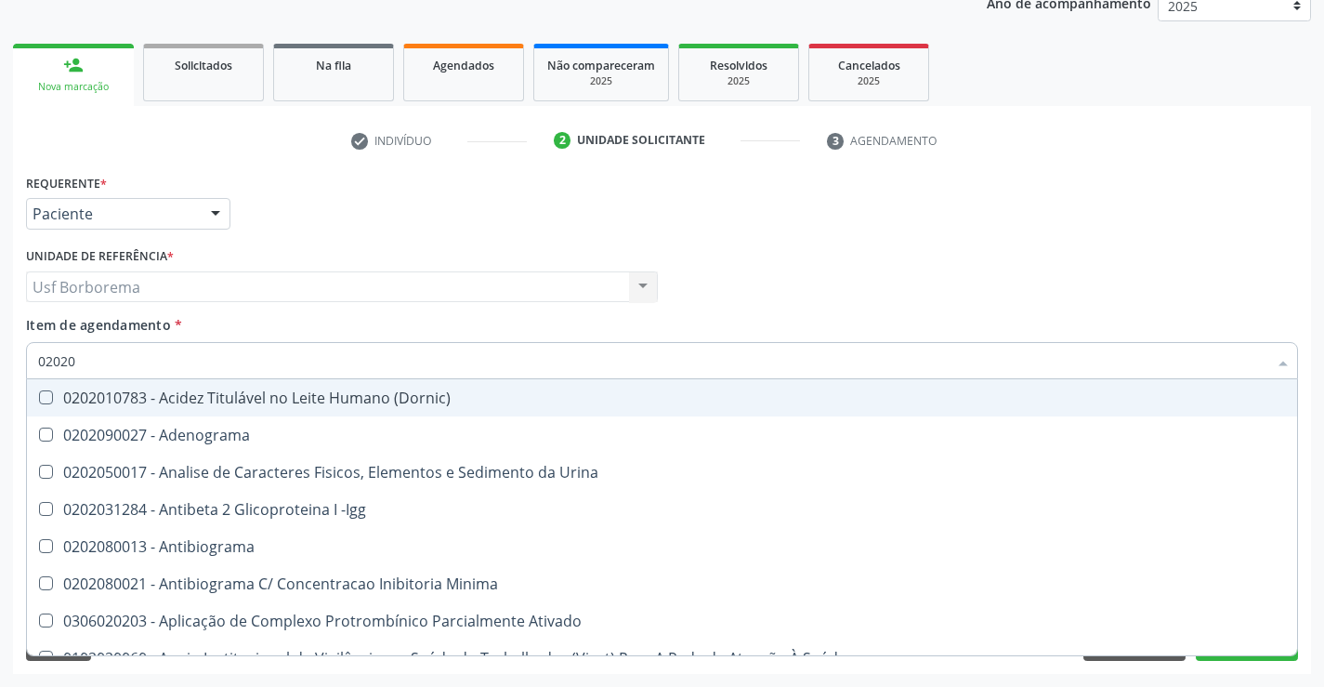
type input "020206"
checkbox Micobactérias "true"
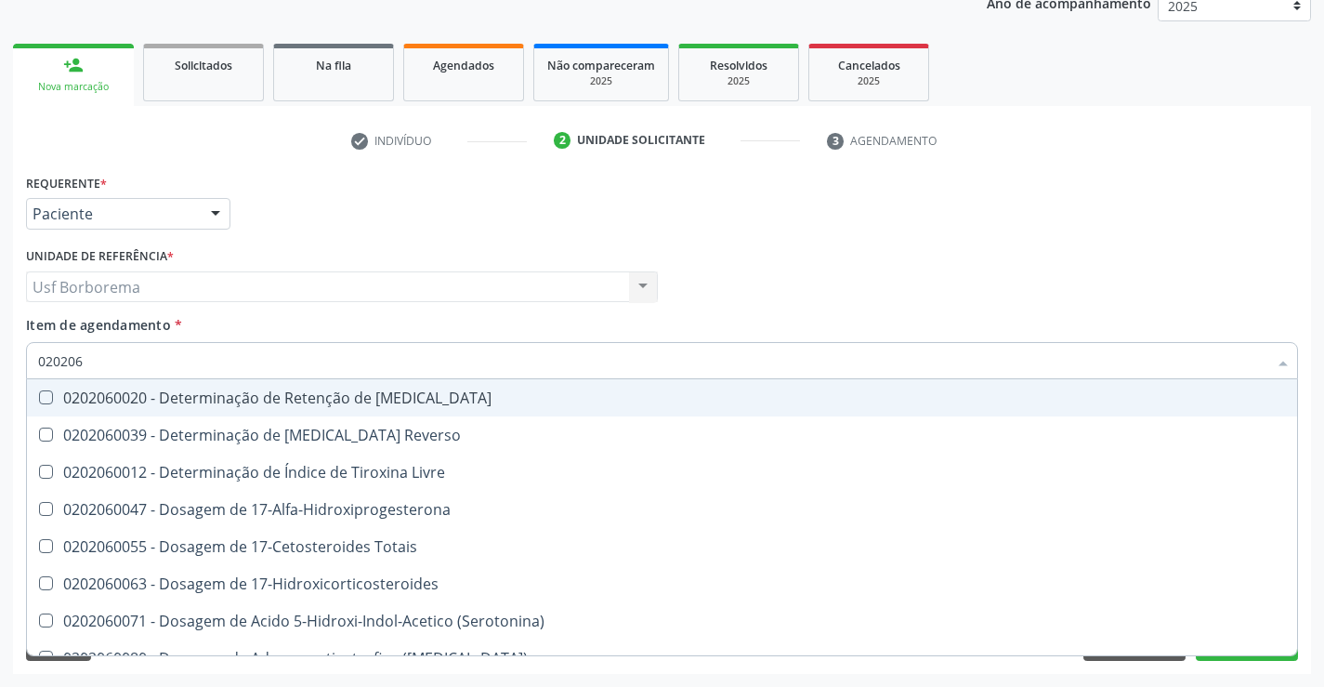
type input "02020"
checkbox Livre\) "false"
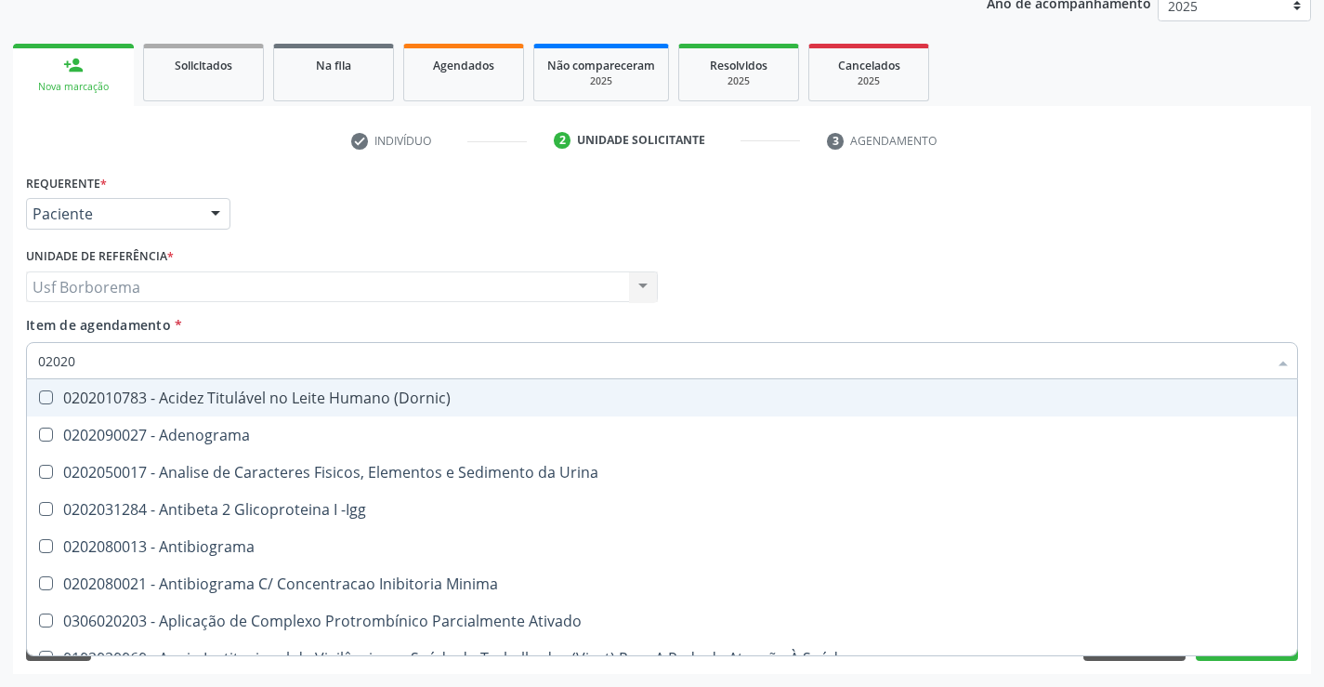
type input "020201"
checkbox Gestante "true"
checkbox T3 "true"
checkbox Coagulação "true"
checkbox Ascorbico "true"
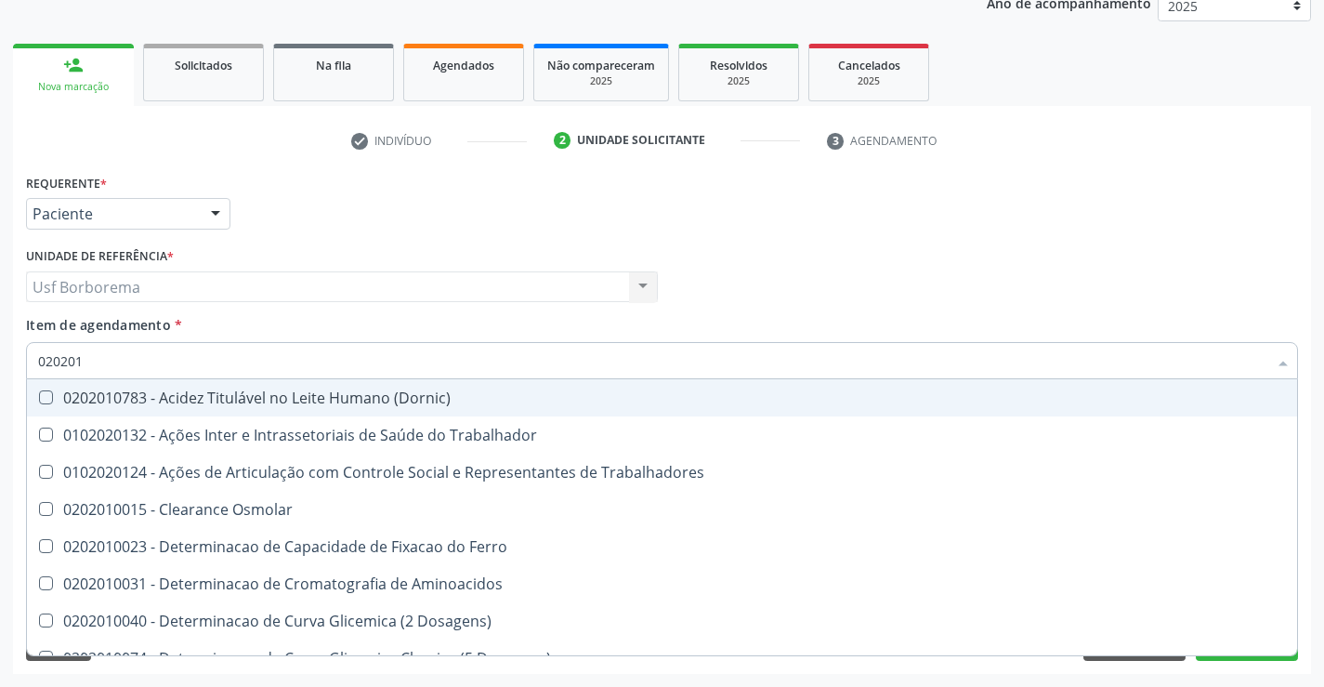
type input "0202010"
checkbox Ionizavel "true"
checkbox Creatinina "false"
checkbox II "true"
checkbox Serico "true"
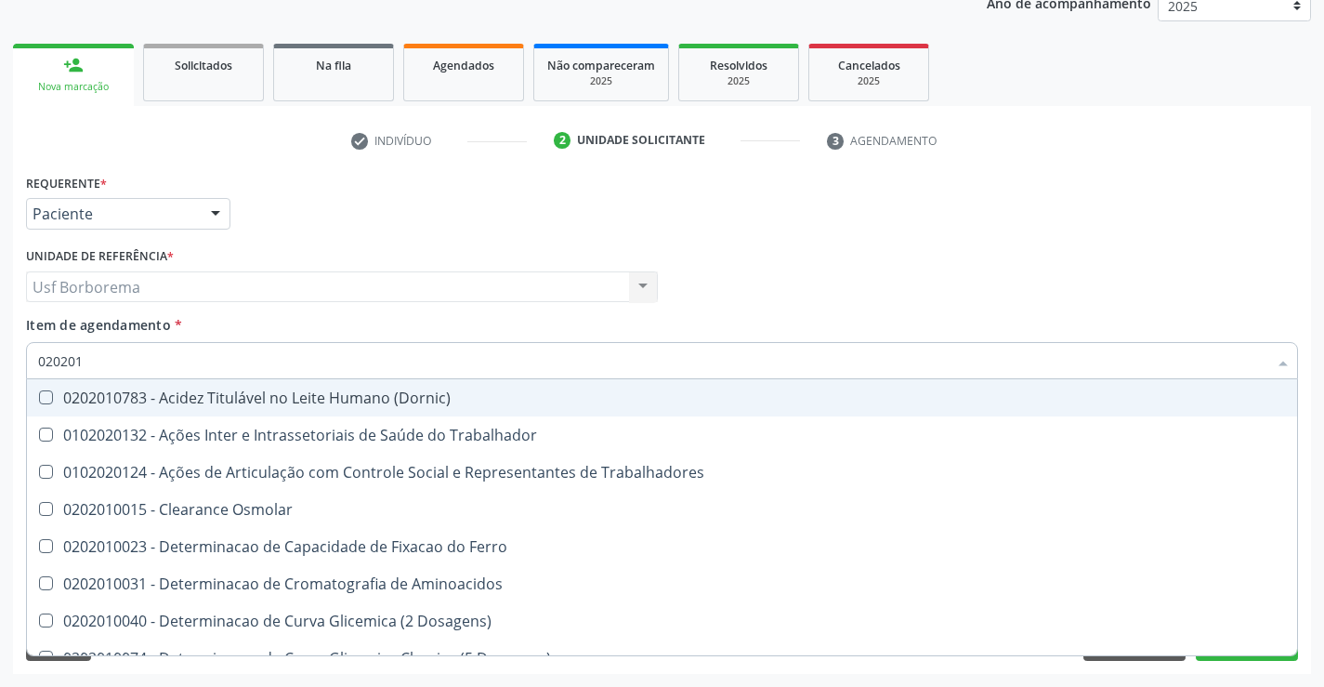
checkbox Glicose "false"
checkbox Glicosilada "false"
checkbox Piruvato "true"
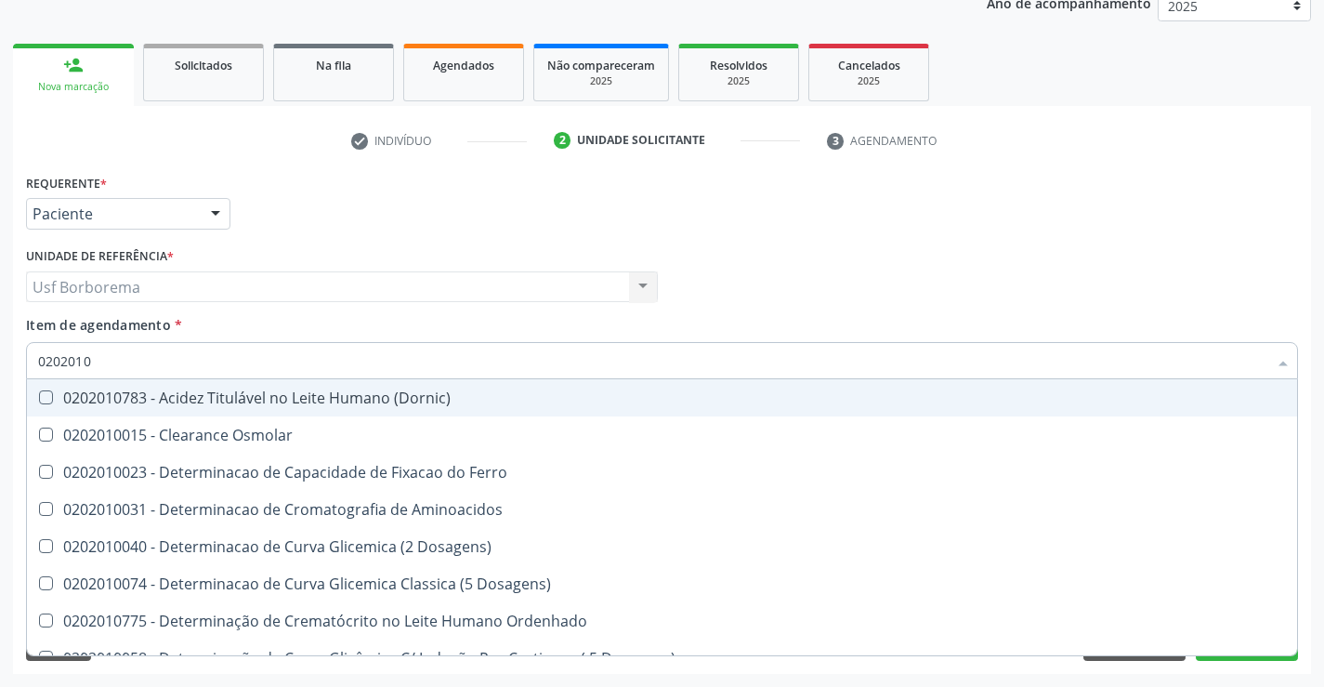
type input "02020106"
checkbox Osmolaridade "true"
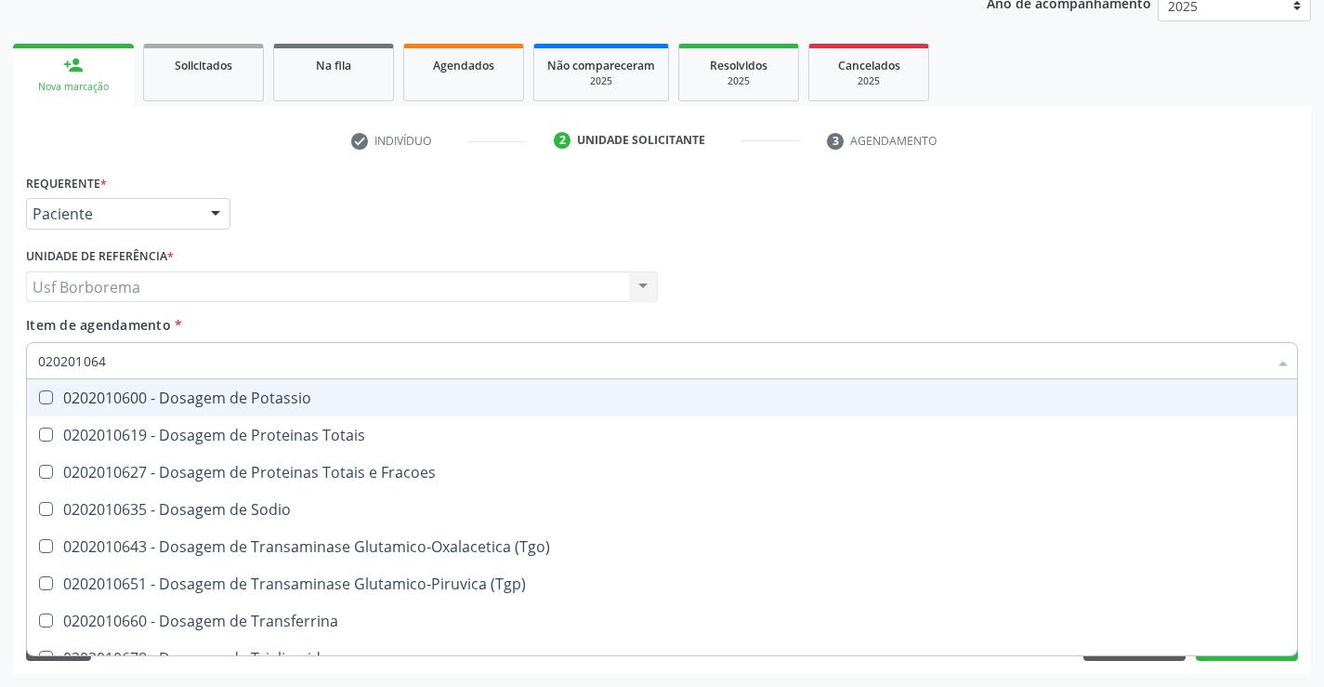
type input "0202010643"
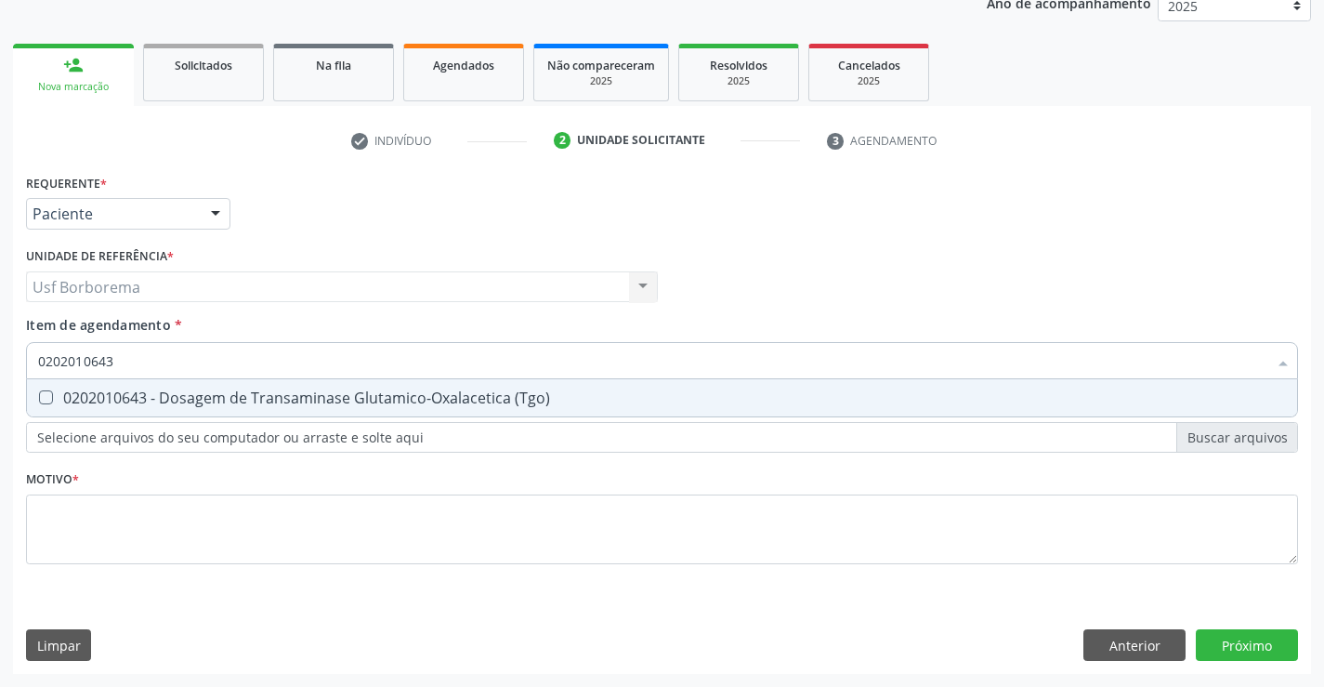
click at [152, 390] on div "0202010643 - Dosagem de Transaminase Glutamico-Oxalacetica (Tgo)" at bounding box center [662, 397] width 1248 height 15
checkbox \(Tgo\) "true"
click at [146, 345] on input "0202010643" at bounding box center [652, 360] width 1229 height 37
click at [156, 359] on input "0202010643" at bounding box center [652, 360] width 1229 height 37
type input "02020106"
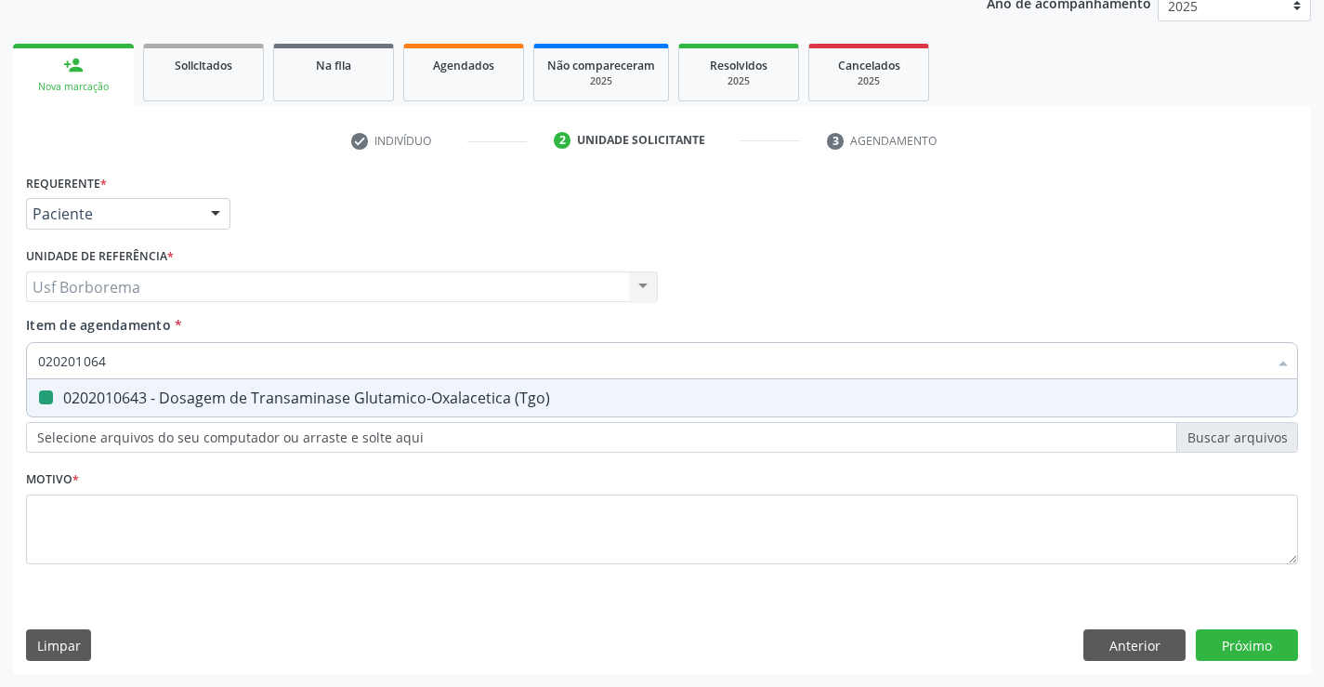
checkbox \(Tgo\) "false"
type input "0202010651"
click at [176, 409] on span "0202010651 - Dosagem de Transaminase Glutamico-Piruvica (Tgp)" at bounding box center [662, 397] width 1270 height 37
checkbox \(Tgp\) "true"
click at [175, 366] on input "0202010651" at bounding box center [652, 360] width 1229 height 37
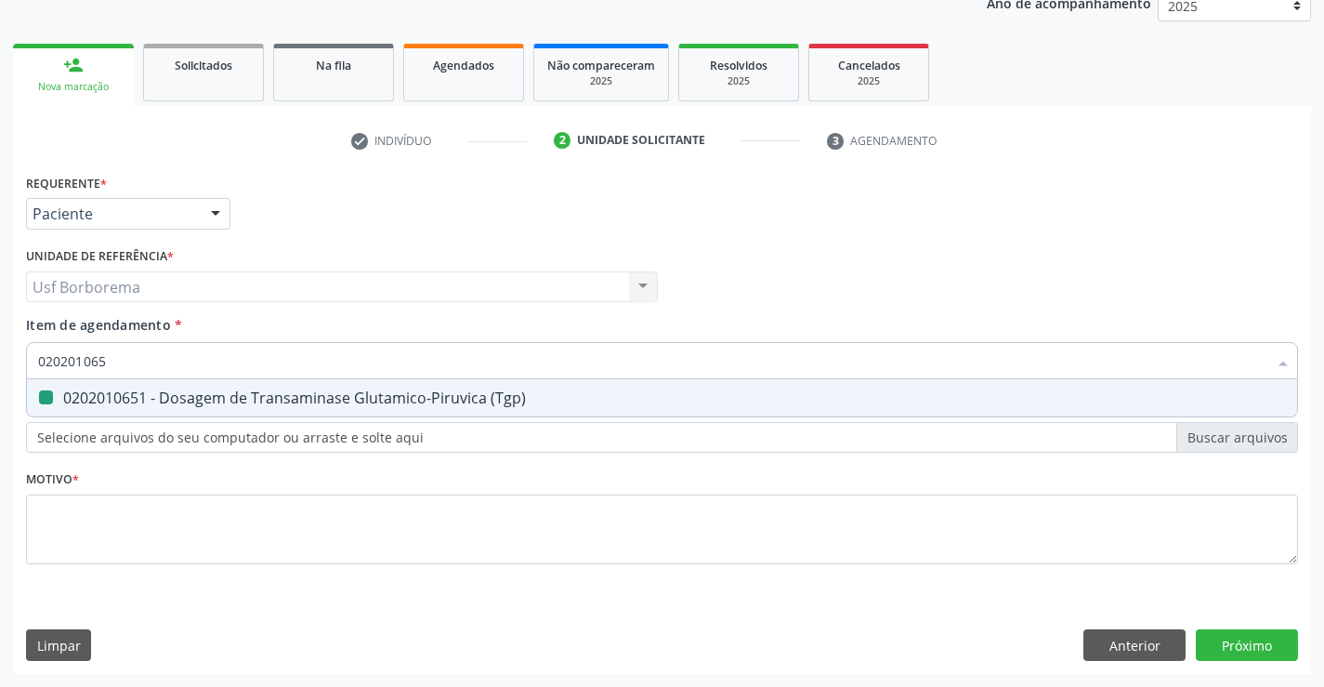
type input "02020106"
checkbox \(Tgp\) "false"
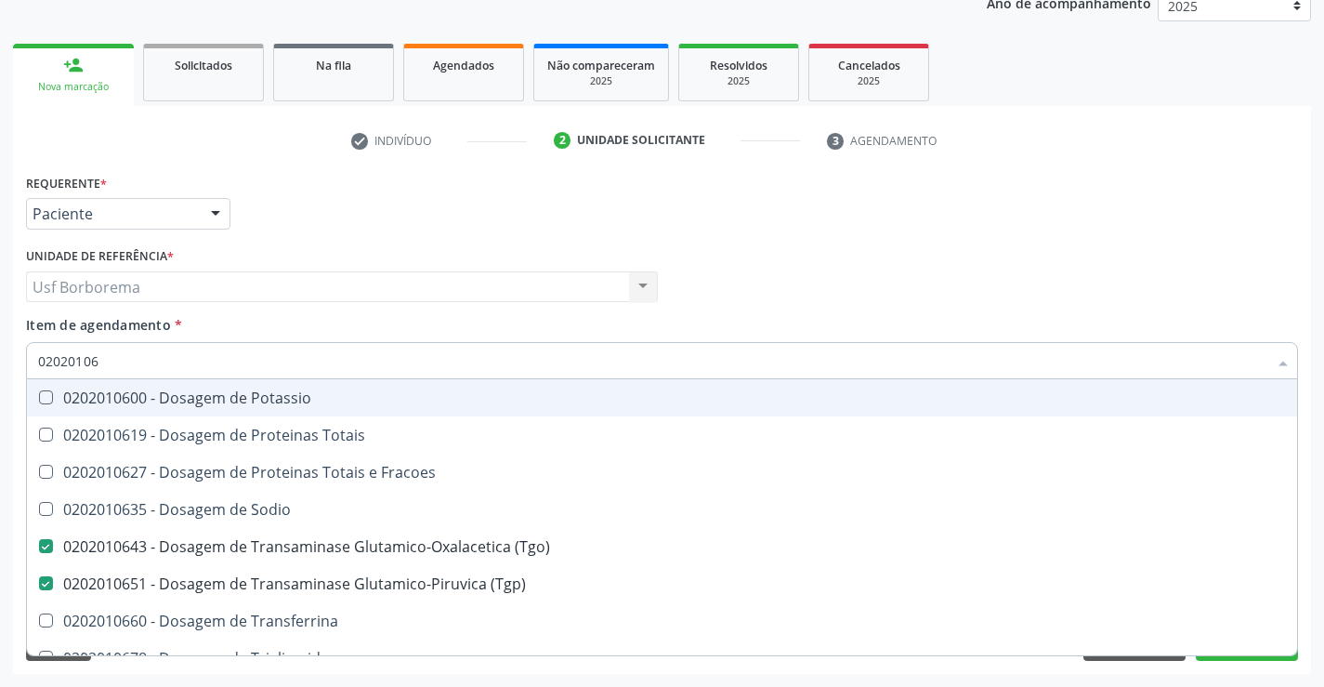
type input "0202010"
checkbox \(Tgo\) "false"
checkbox \(Tgp\) "false"
checkbox Ureia "false"
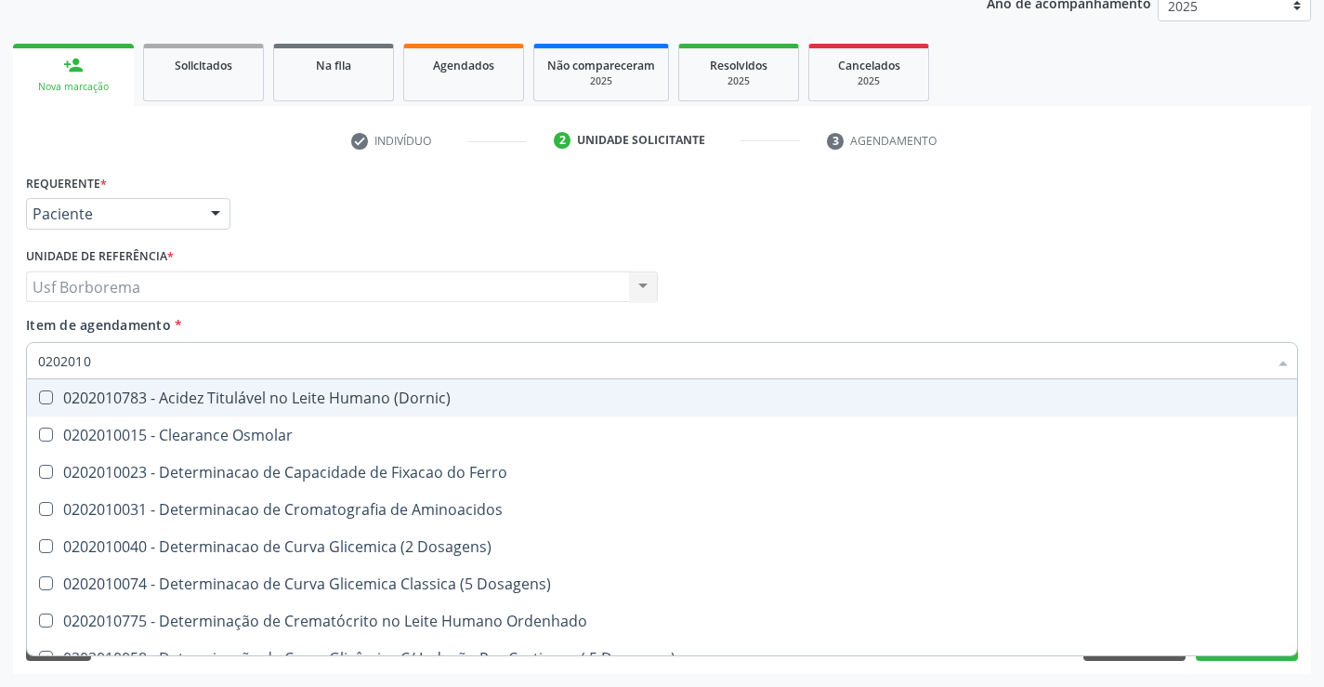
type input "02020106"
checkbox Dosagens\) "true"
checkbox Osmolaridade "true"
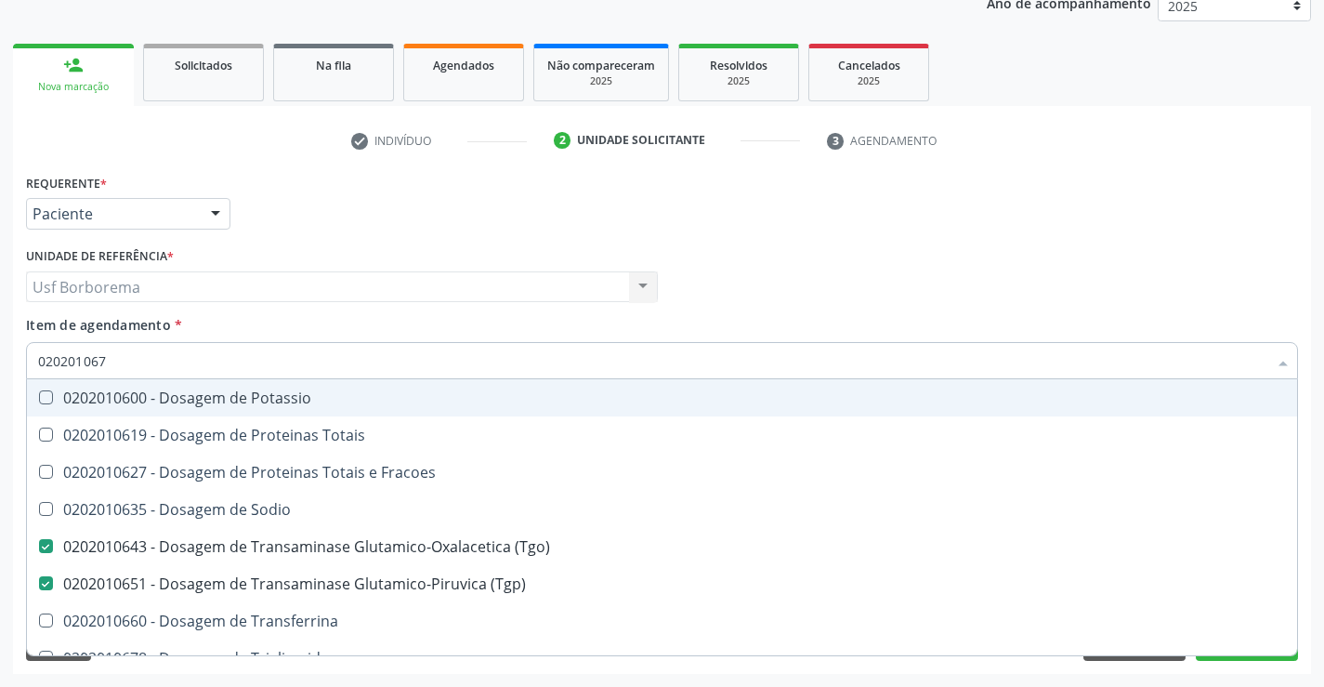
type input "0202010678"
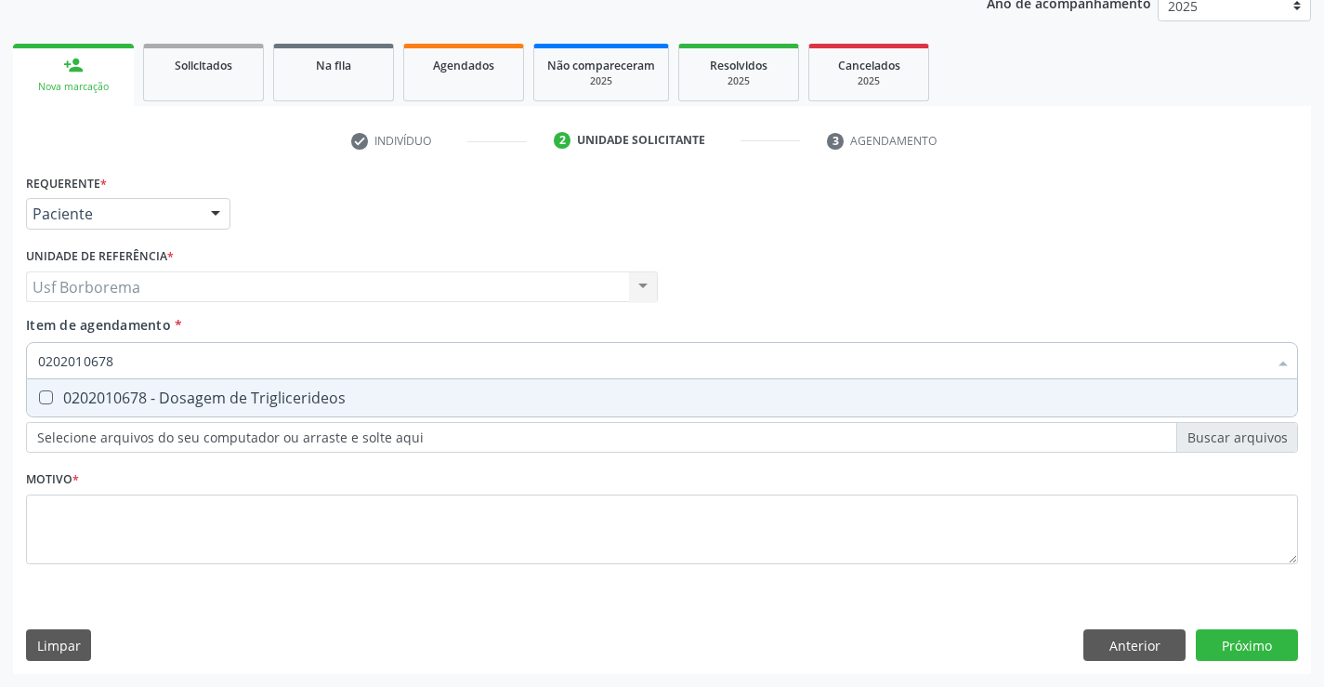
click at [170, 391] on div "0202010678 - Dosagem de Triglicerideos" at bounding box center [662, 397] width 1248 height 15
checkbox Triglicerideos "true"
click at [160, 369] on input "0202010678" at bounding box center [652, 360] width 1229 height 37
type input "02020106"
checkbox Triglicerideos "false"
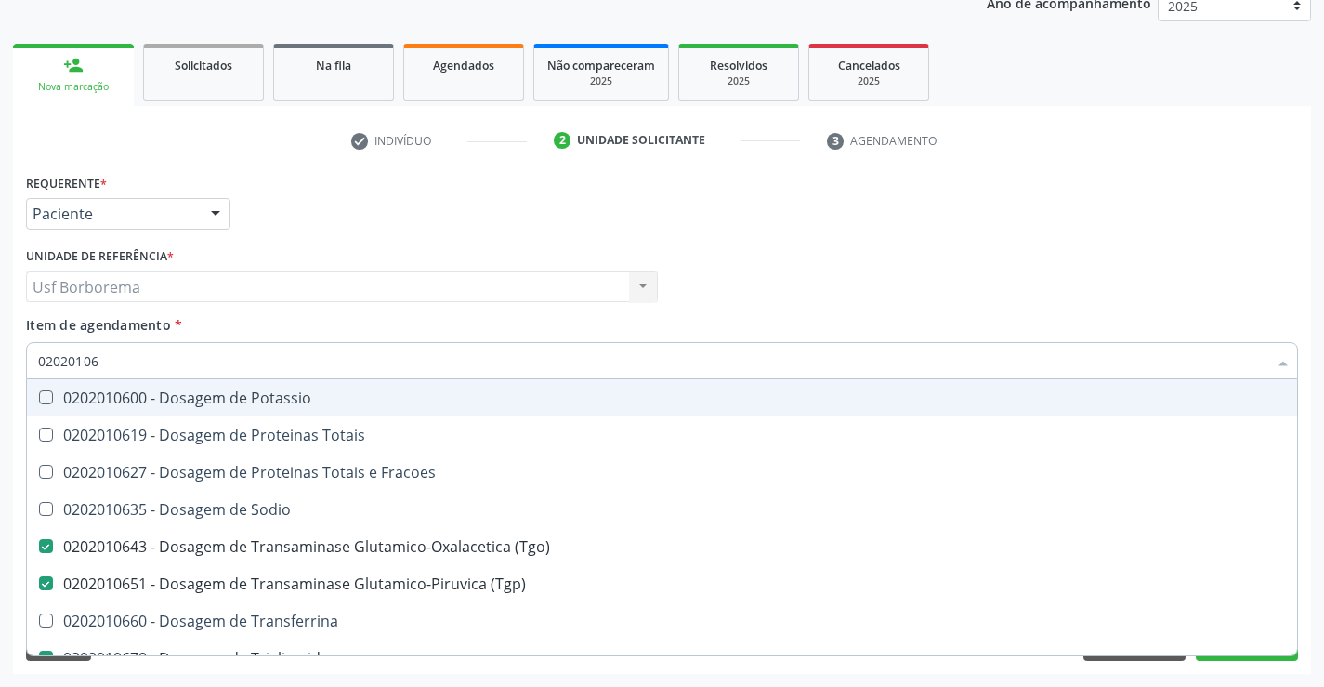
type input "0202010"
checkbox \(Tgo\) "false"
checkbox \(Tgp\) "false"
checkbox Triglicerideos "false"
checkbox Ureia "false"
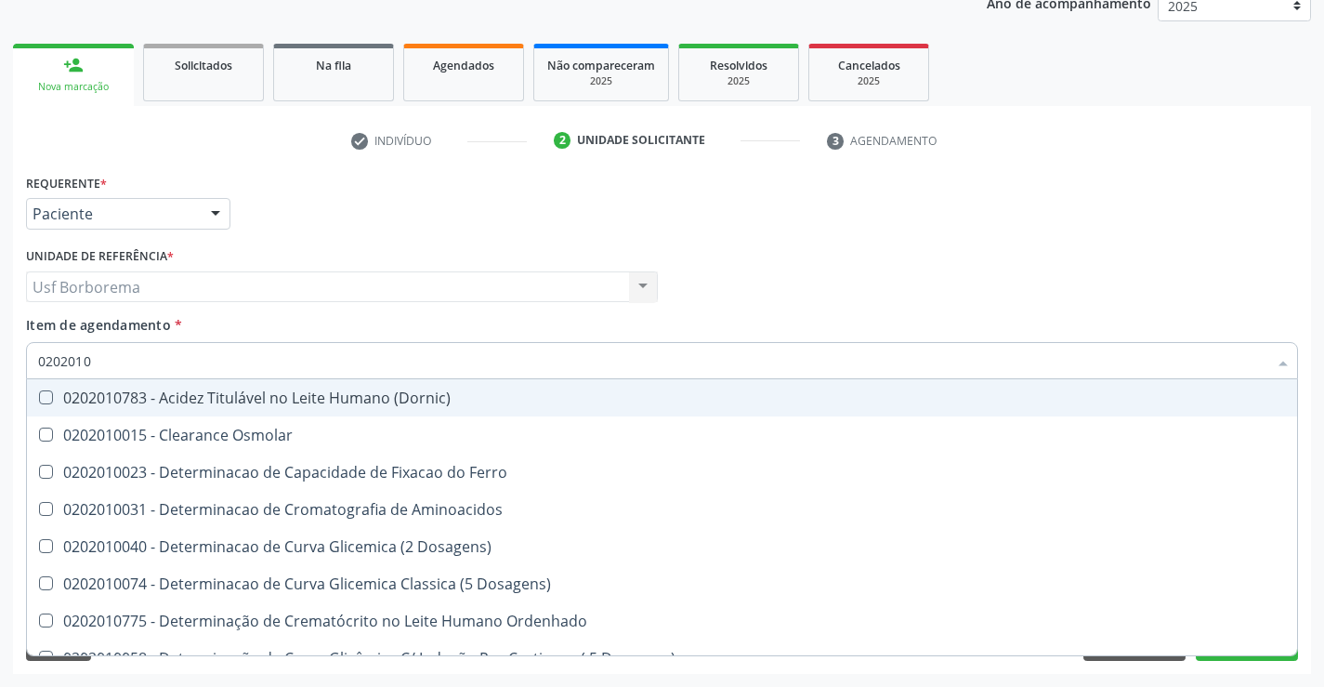
type input "020201"
checkbox Creatinina "false"
checkbox Folato "true"
checkbox Glicose "false"
checkbox Glicosilada "false"
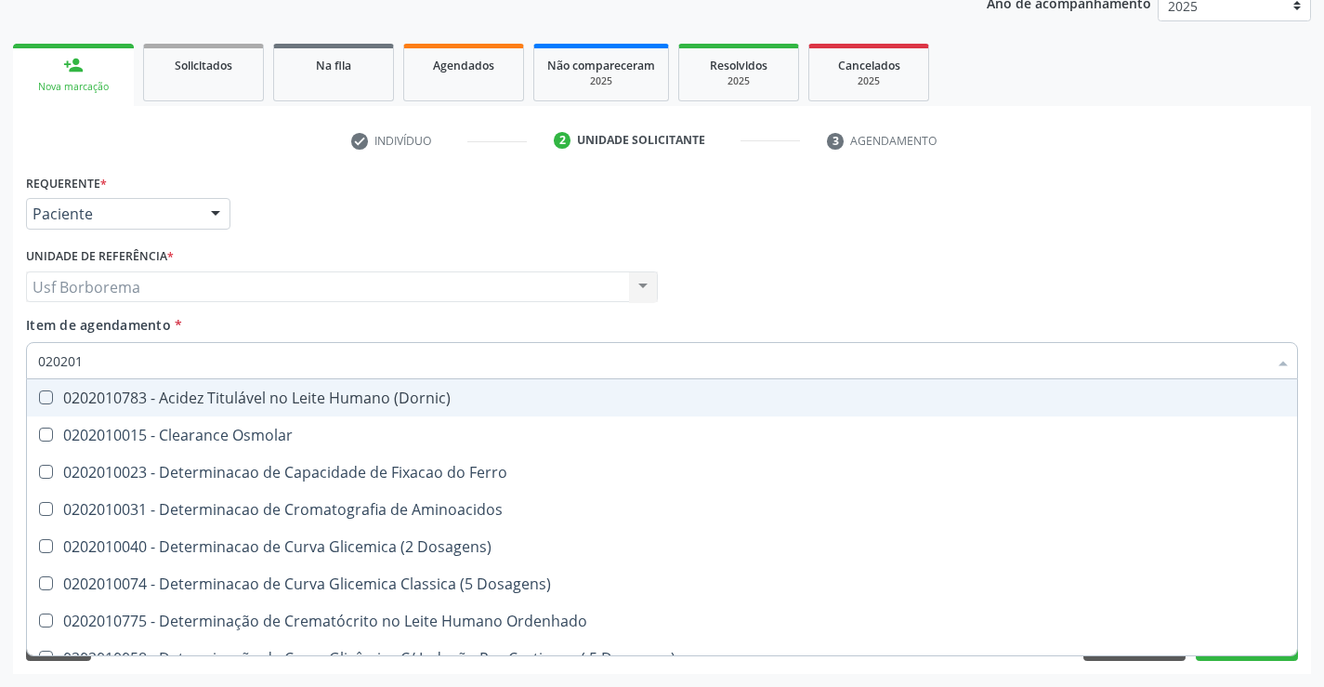
checkbox Nt-Probnp\) "true"
checkbox Potassio "true"
checkbox \(Tgo\) "false"
checkbox \(Tgp\) "false"
checkbox Triglicerideos "false"
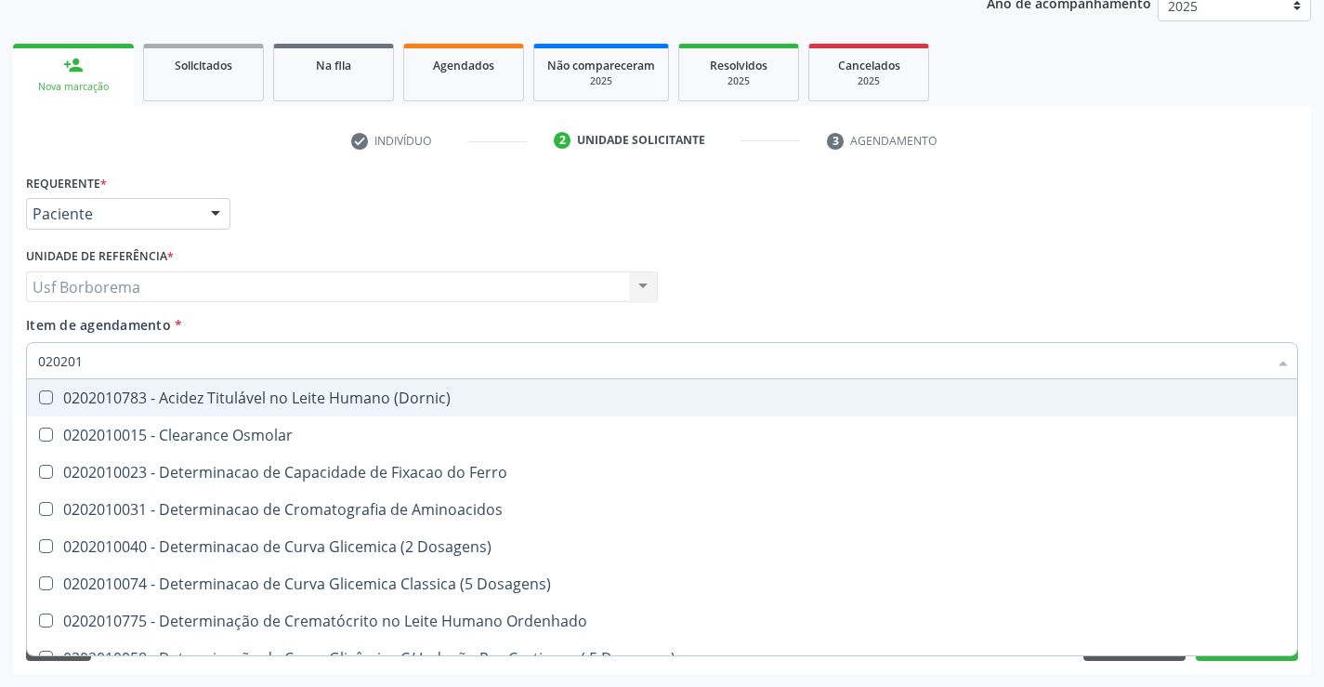
checkbox Ureia "false"
checkbox D-Xilose "true"
checkbox Orais "true"
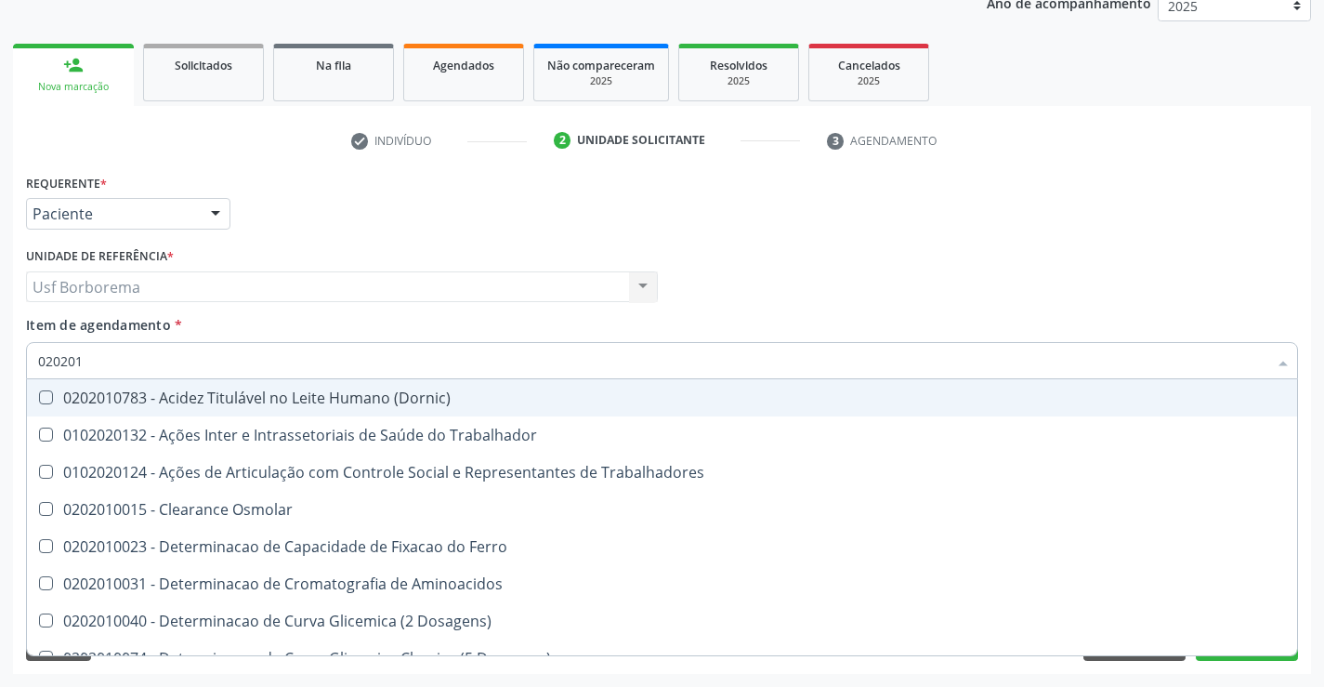
type input "02020"
checkbox Creatinina "false"
checkbox Glicose "false"
checkbox Glicosilada "false"
checkbox \(Tgo\) "false"
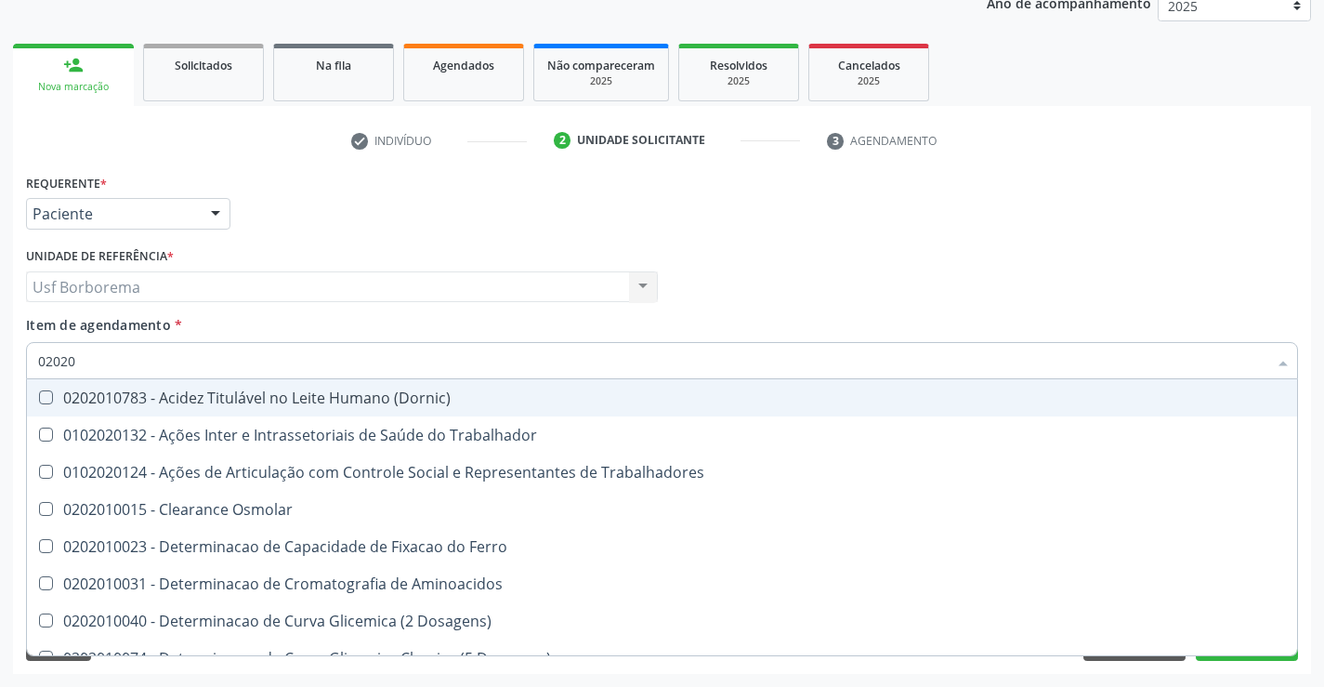
checkbox \(Tgp\) "false"
checkbox Triglicerideos "false"
checkbox Ureia "false"
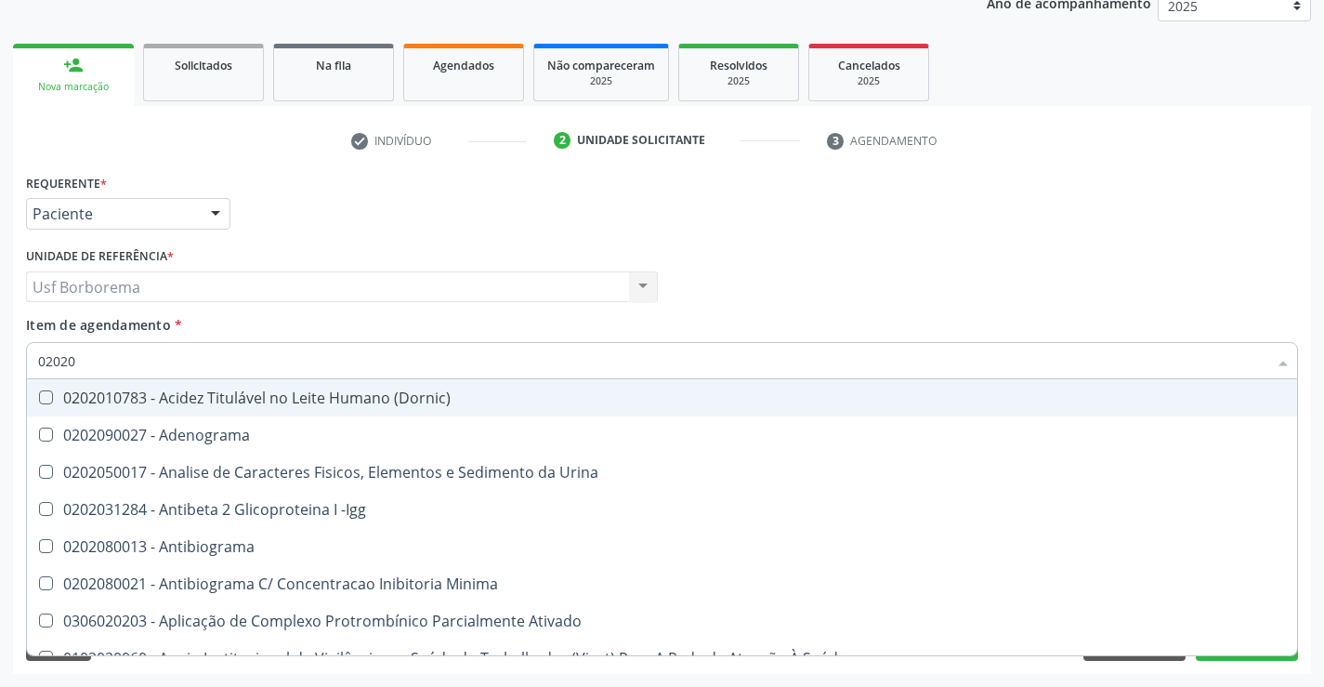
type input "020206"
checkbox Micobactérias "true"
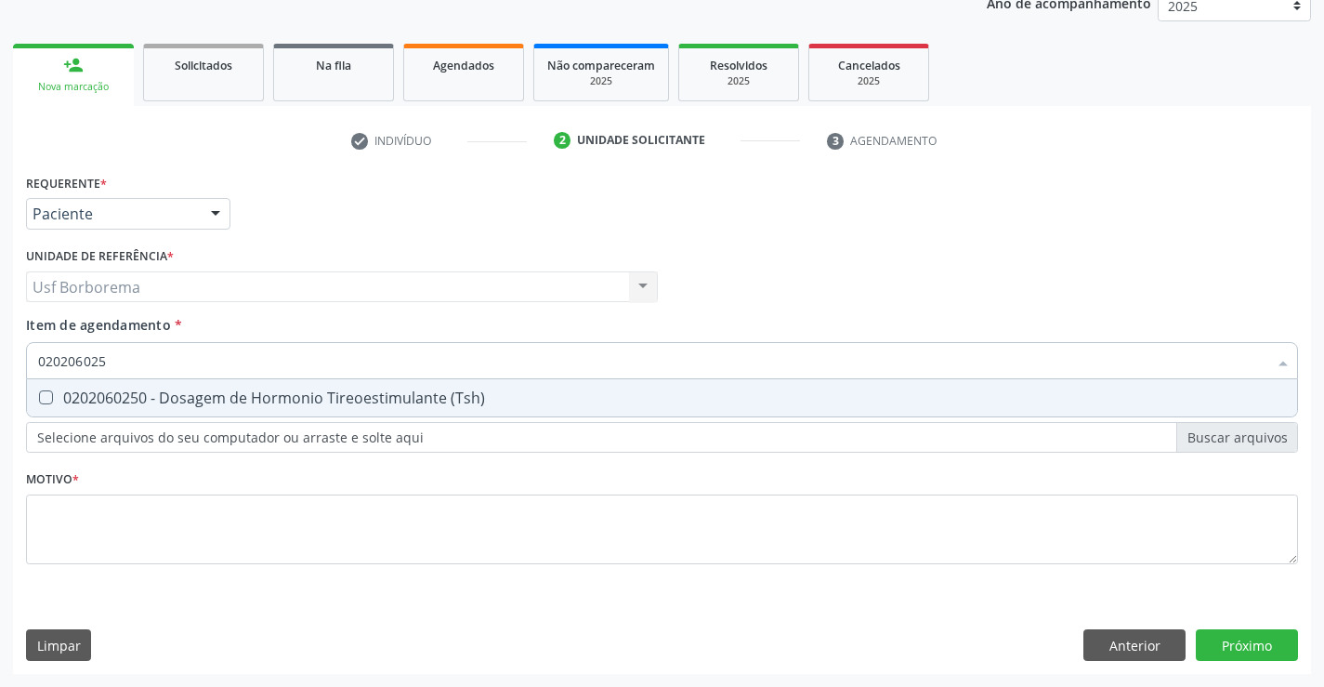
type input "0202060250"
click at [90, 392] on div "0202060250 - Dosagem de Hormonio Tireoestimulante (Tsh)" at bounding box center [662, 397] width 1248 height 15
checkbox \(Tsh\) "true"
click at [86, 549] on div "Requerente * Paciente Profissional de Saúde Paciente Nenhum resultado encontrad…" at bounding box center [662, 379] width 1272 height 421
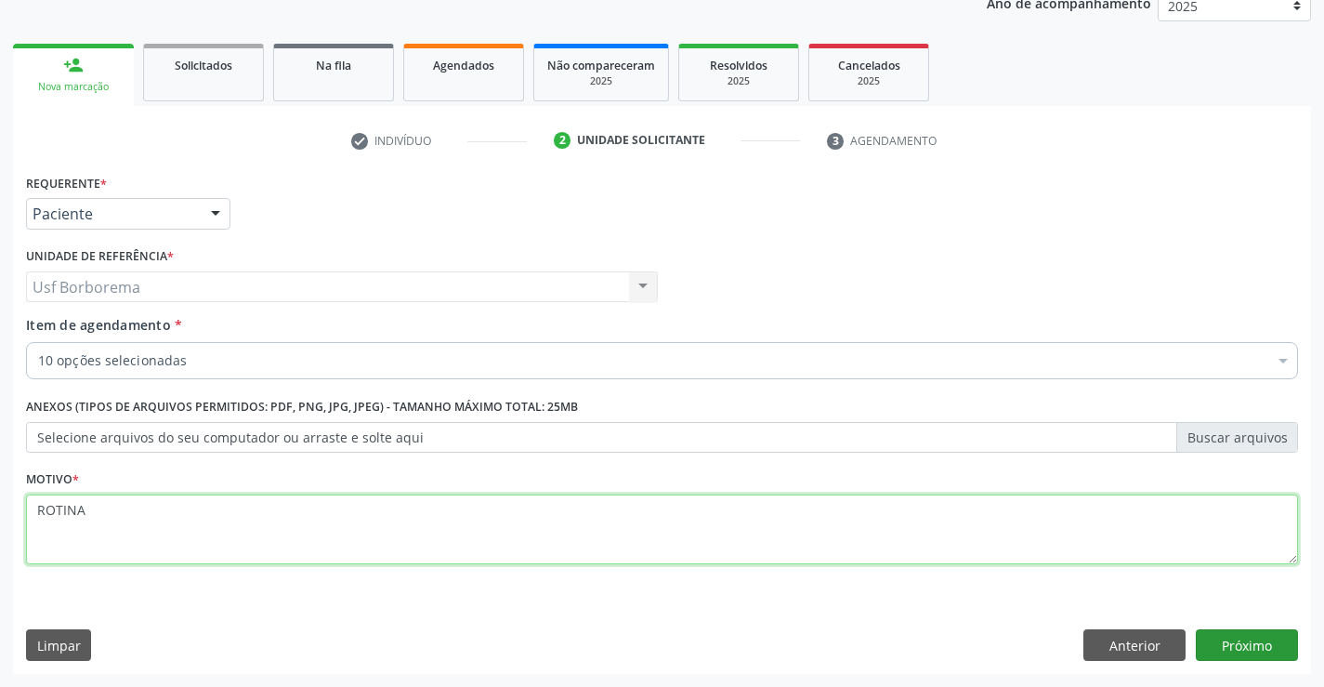
type textarea "ROTINA"
click at [1229, 638] on button "Próximo" at bounding box center [1247, 645] width 102 height 32
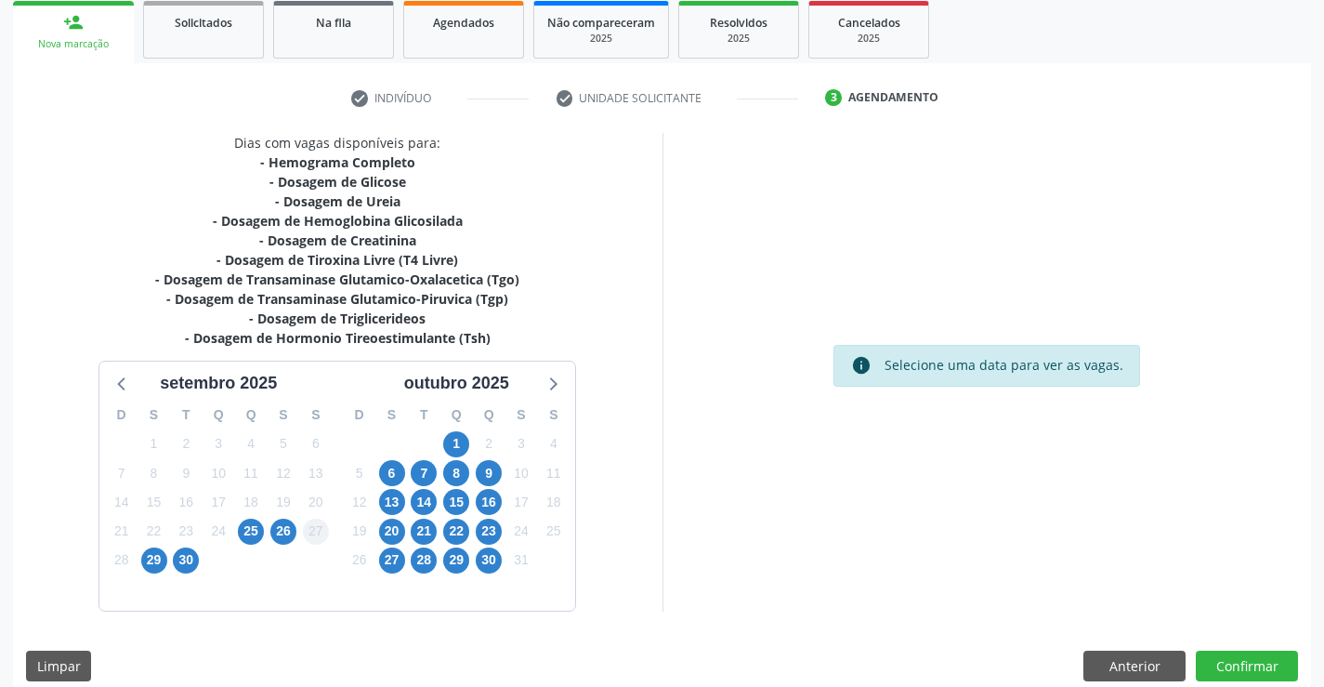
scroll to position [297, 0]
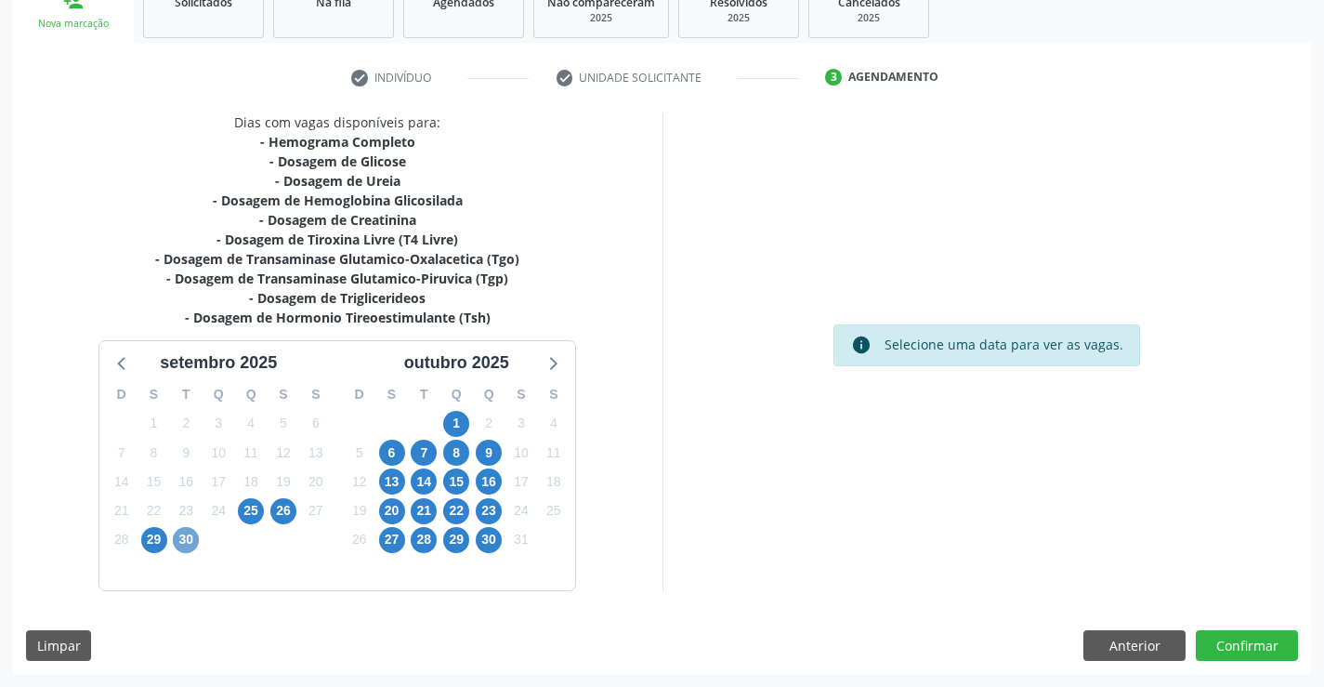
click at [189, 535] on span "30" at bounding box center [186, 540] width 26 height 26
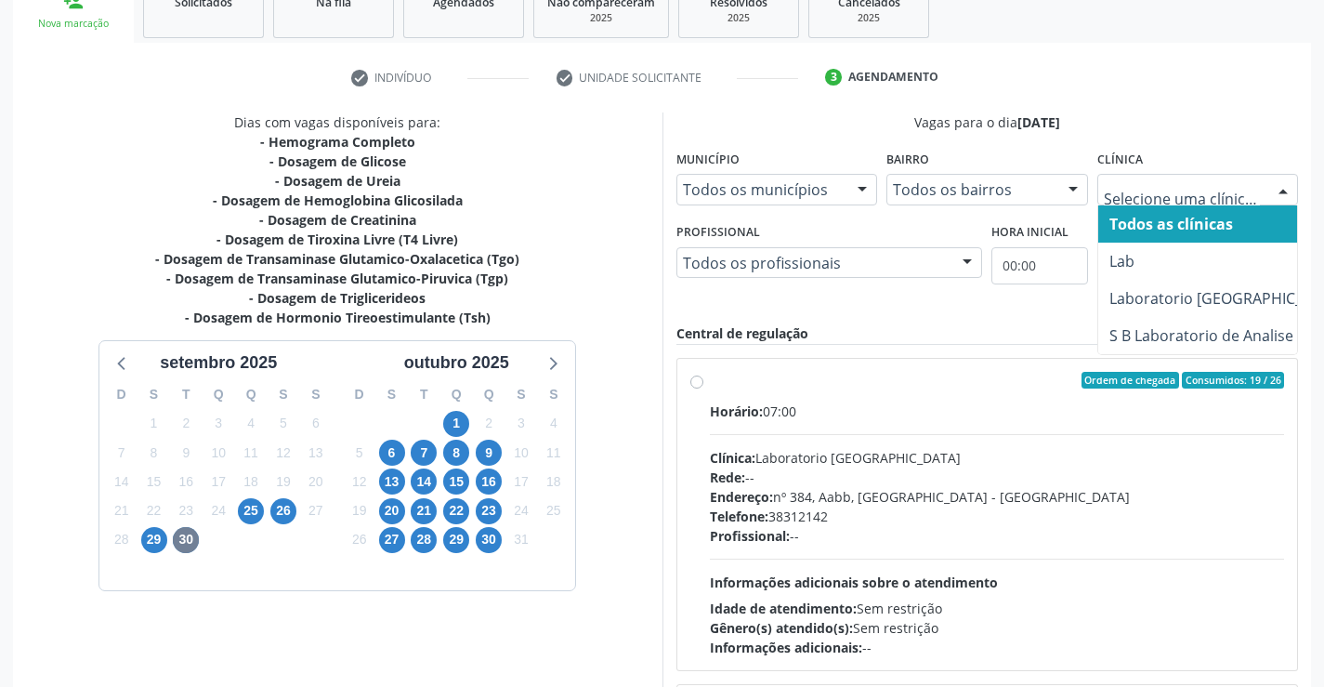
click at [1196, 201] on div at bounding box center [1198, 190] width 202 height 32
click at [184, 547] on span "30" at bounding box center [186, 540] width 26 height 26
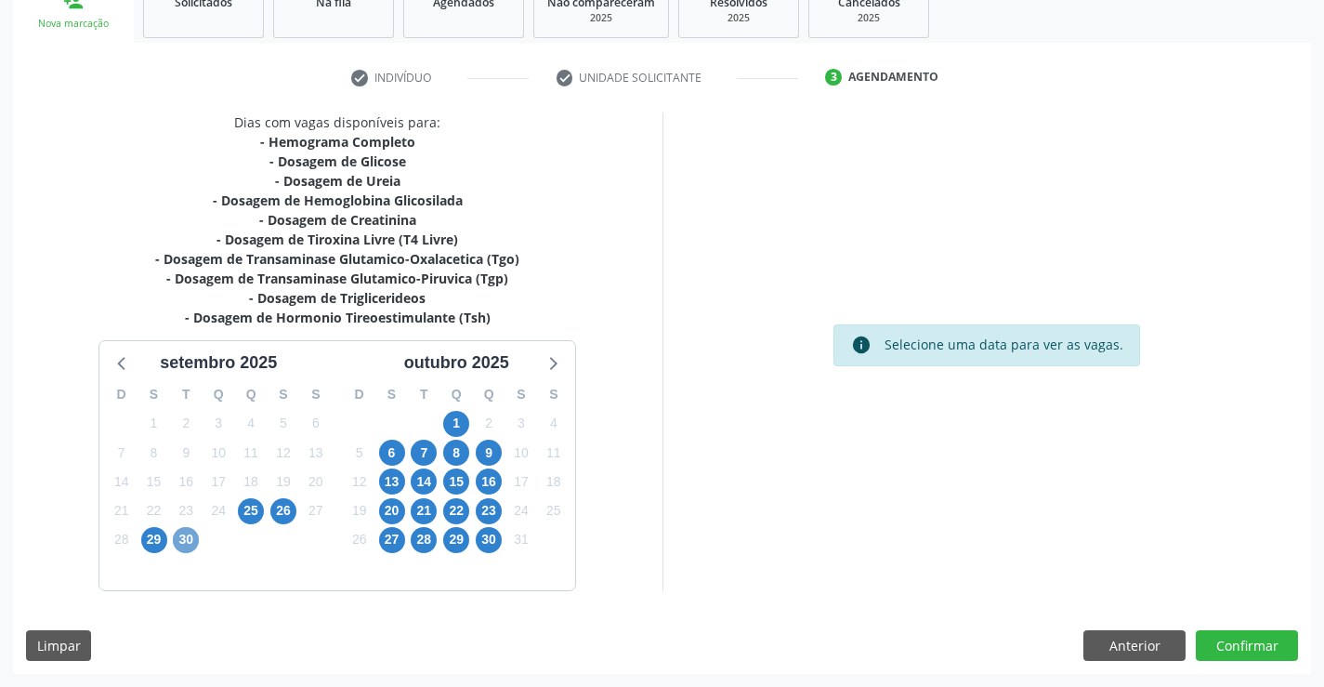
click at [184, 547] on span "30" at bounding box center [186, 540] width 26 height 26
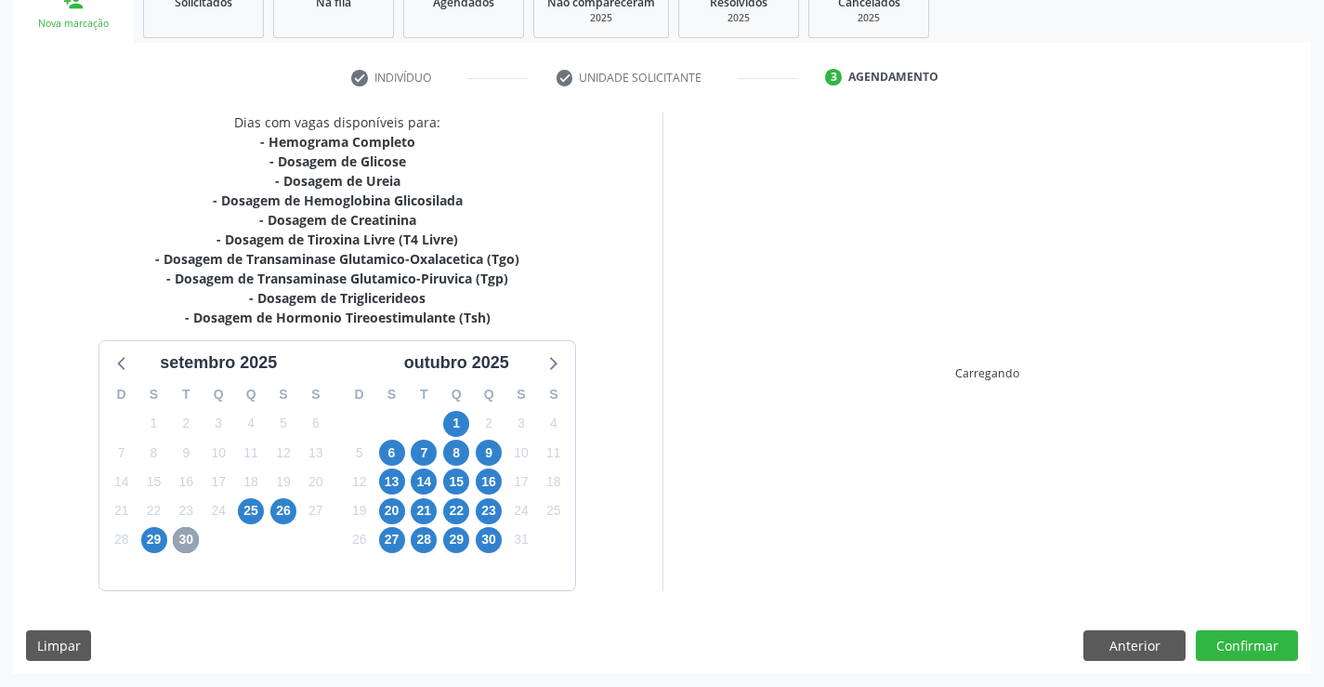
click at [184, 547] on span "30" at bounding box center [186, 540] width 26 height 26
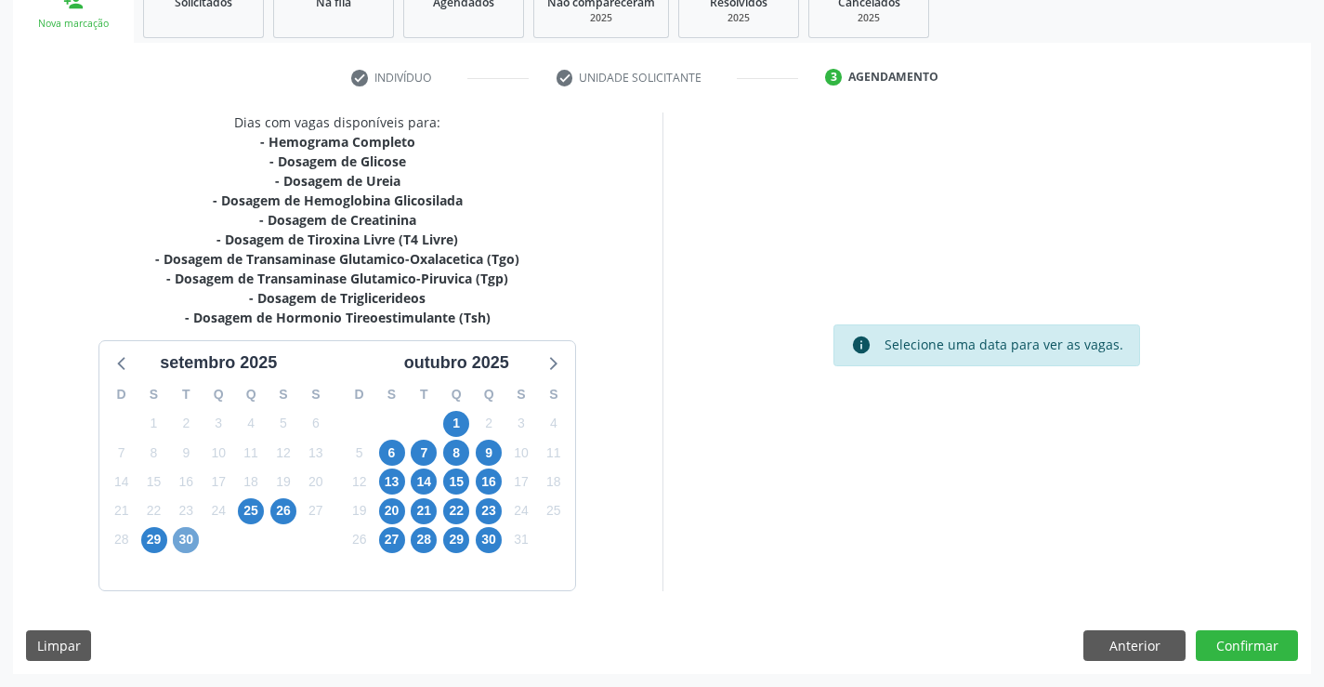
click at [184, 533] on span "30" at bounding box center [186, 540] width 26 height 26
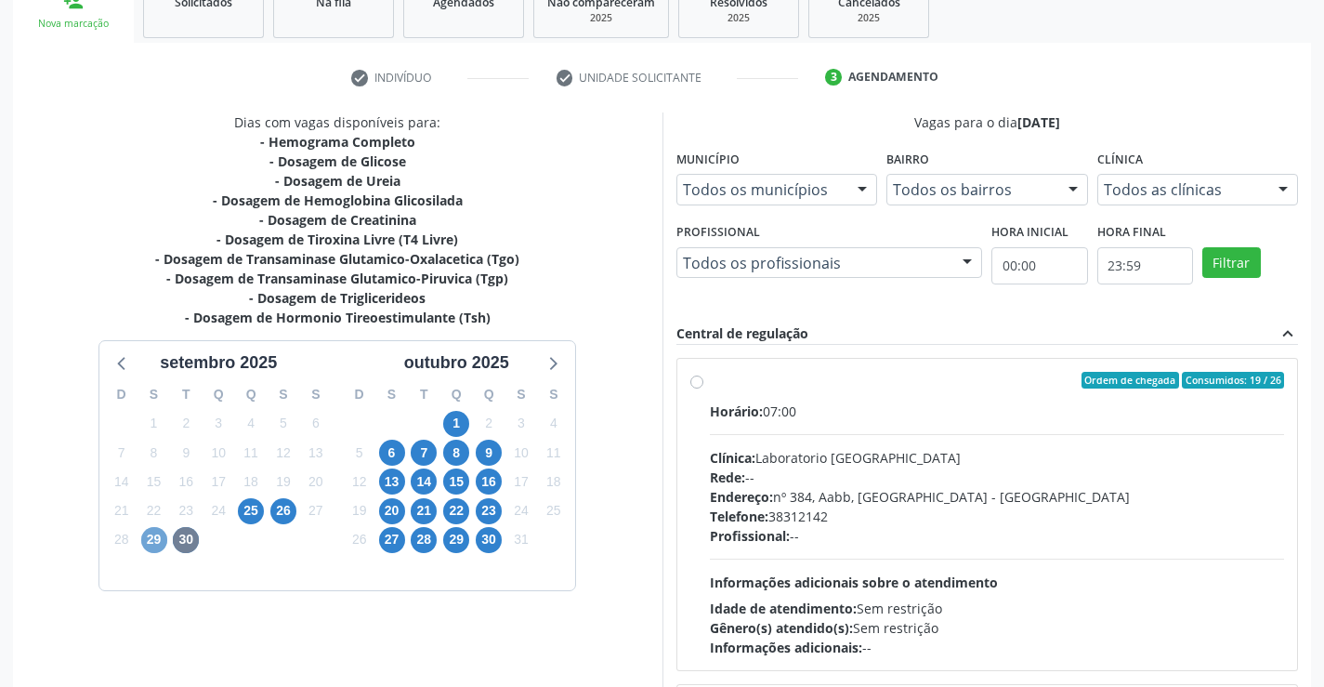
click at [154, 549] on span "29" at bounding box center [154, 540] width 26 height 26
click at [1181, 203] on div "Todos as clínicas" at bounding box center [1198, 190] width 202 height 32
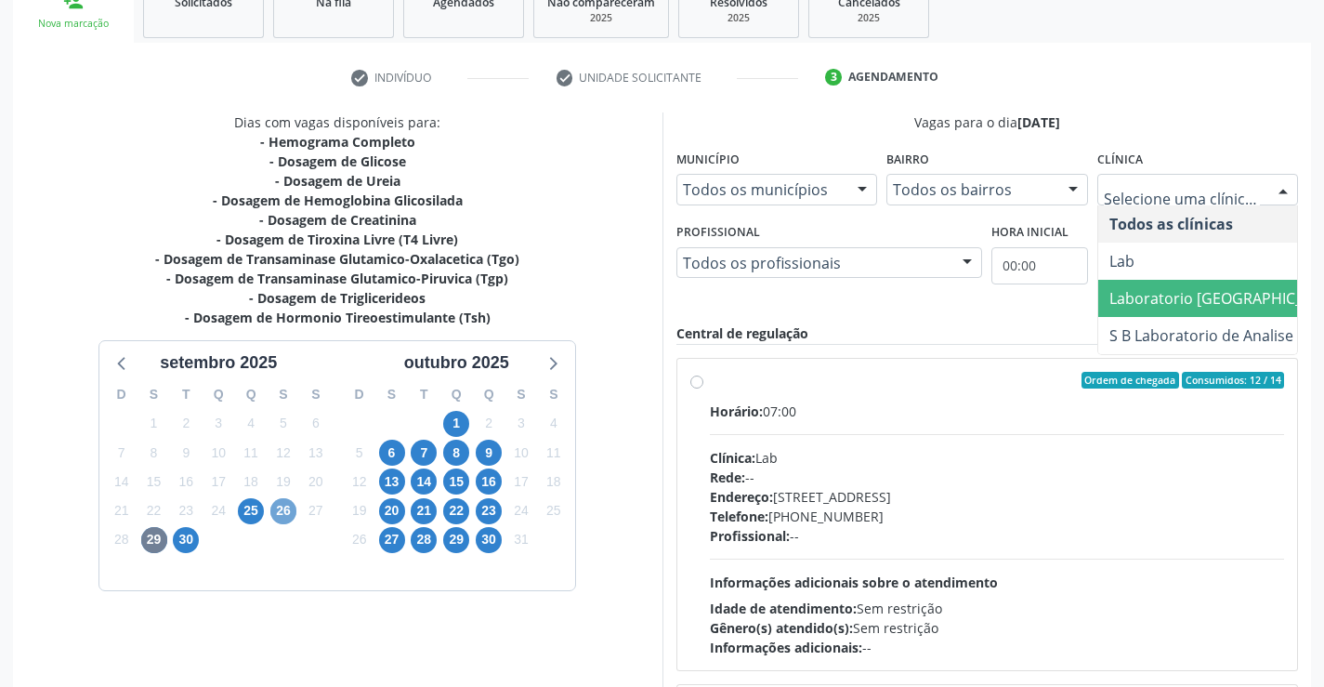
click at [277, 504] on span "26" at bounding box center [283, 511] width 26 height 26
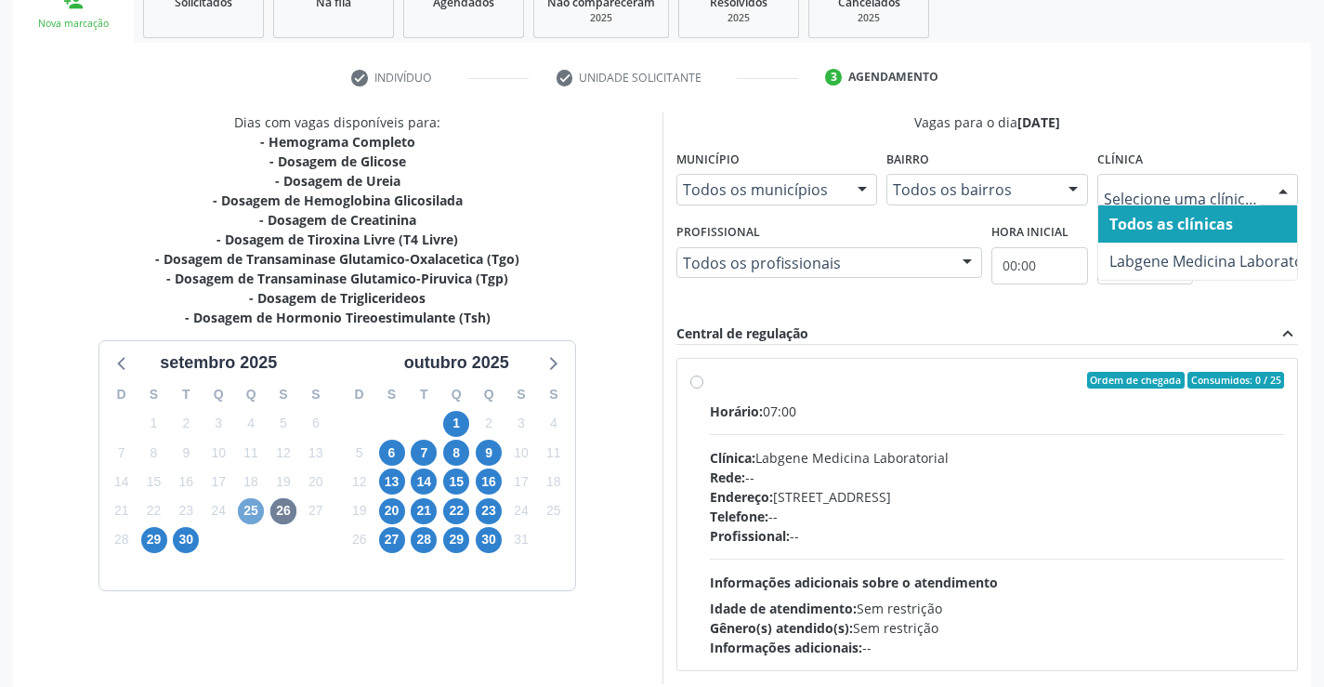
click at [246, 521] on span "25" at bounding box center [251, 511] width 26 height 26
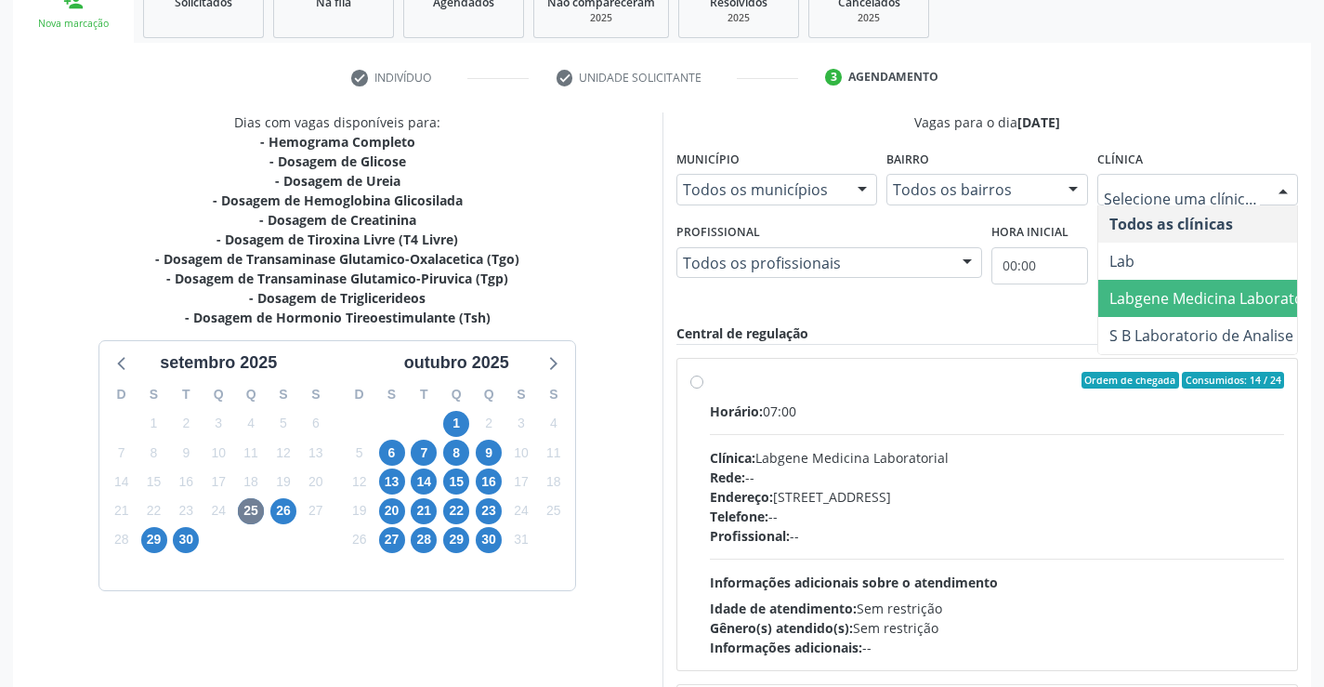
click at [1238, 288] on span "Labgene Medicina Laboratorial" at bounding box center [1217, 298] width 216 height 20
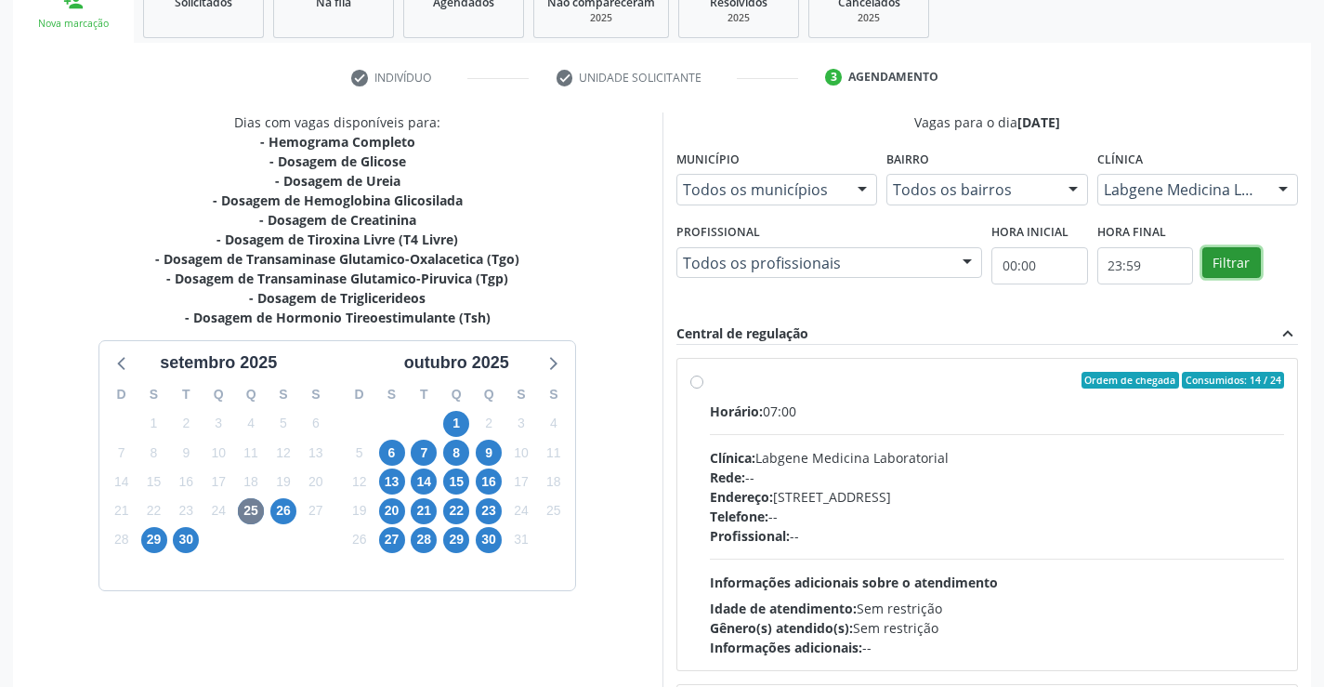
click at [1238, 247] on button "Filtrar" at bounding box center [1231, 263] width 59 height 32
click at [710, 378] on label "Ordem de chegada Consumidos: 14 / 24 Horário: 07:00 Clínica: Labgene Medicina L…" at bounding box center [997, 514] width 575 height 285
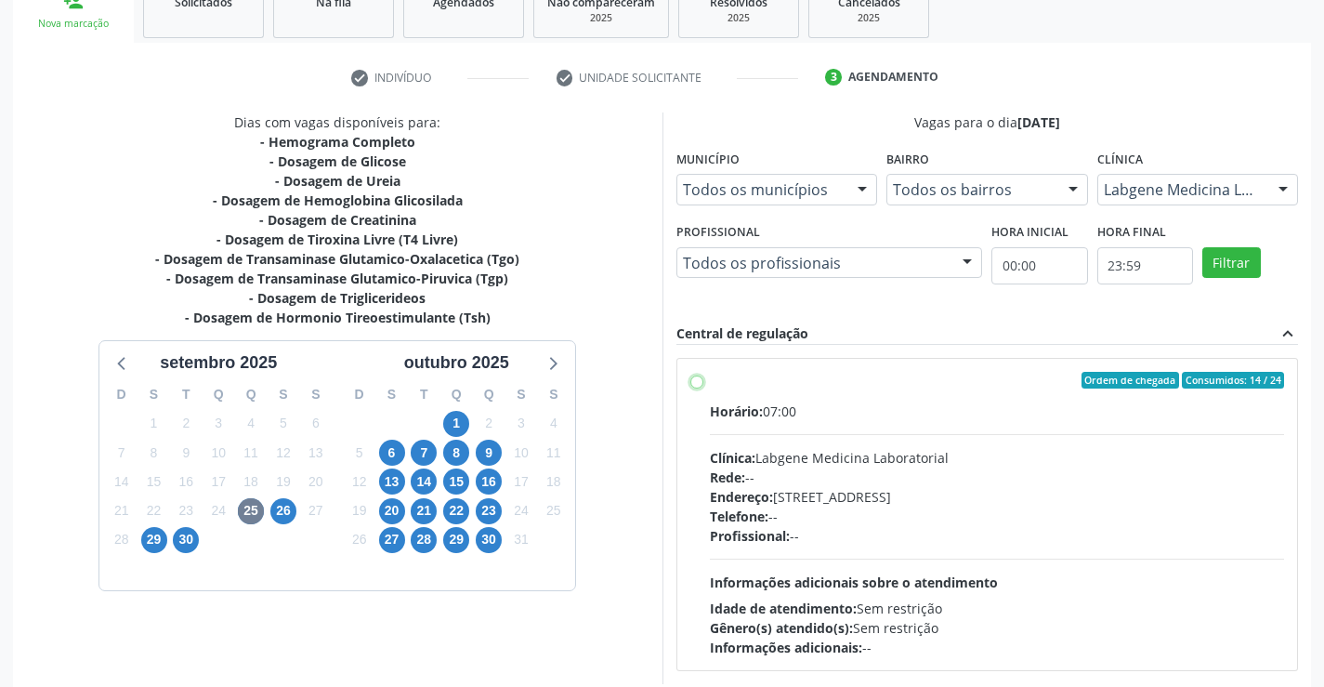
click at [690, 378] on input "Ordem de chegada Consumidos: 14 / 24 Horário: 07:00 Clínica: Labgene Medicina L…" at bounding box center [696, 380] width 13 height 17
radio input "true"
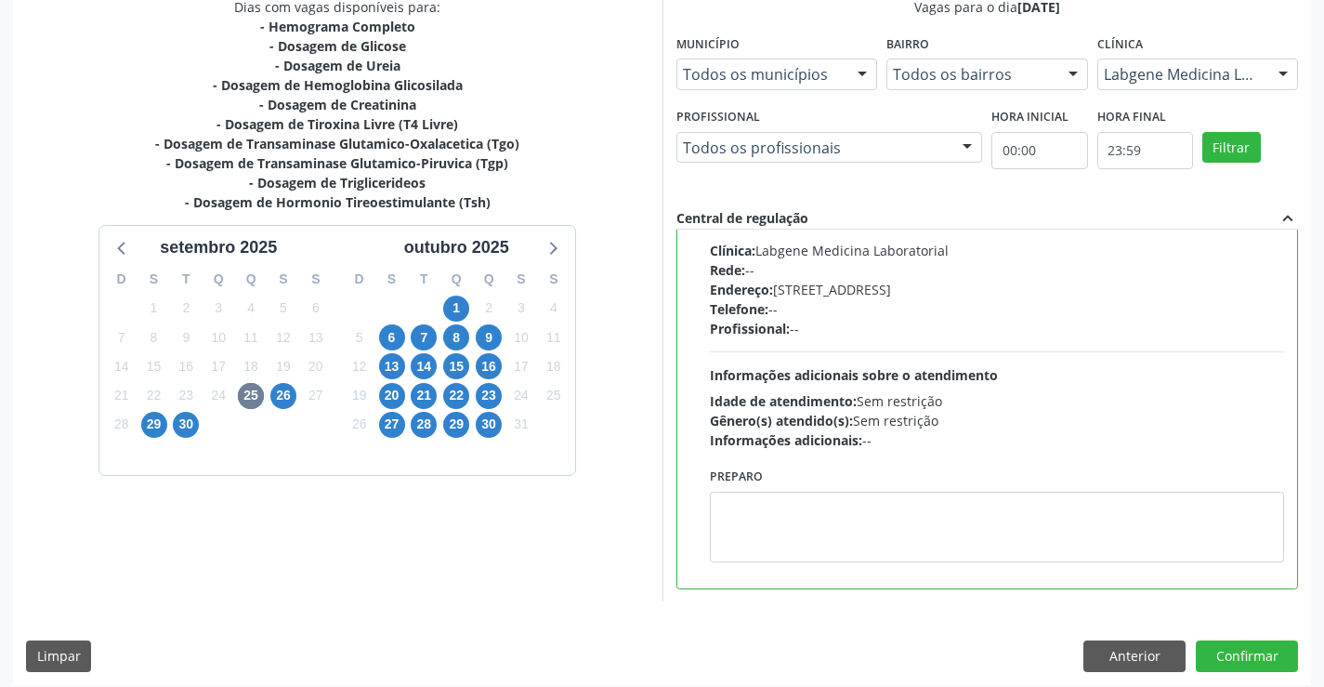
scroll to position [424, 0]
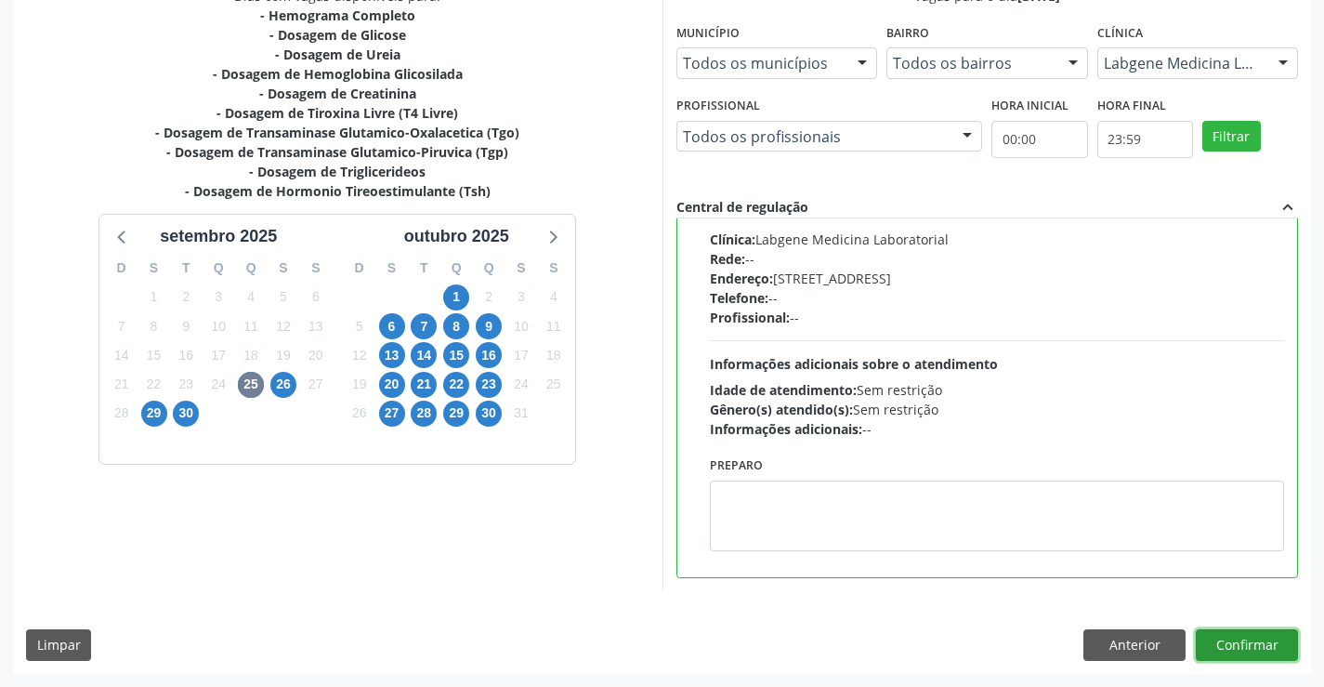
click at [1229, 642] on button "Confirmar" at bounding box center [1247, 645] width 102 height 32
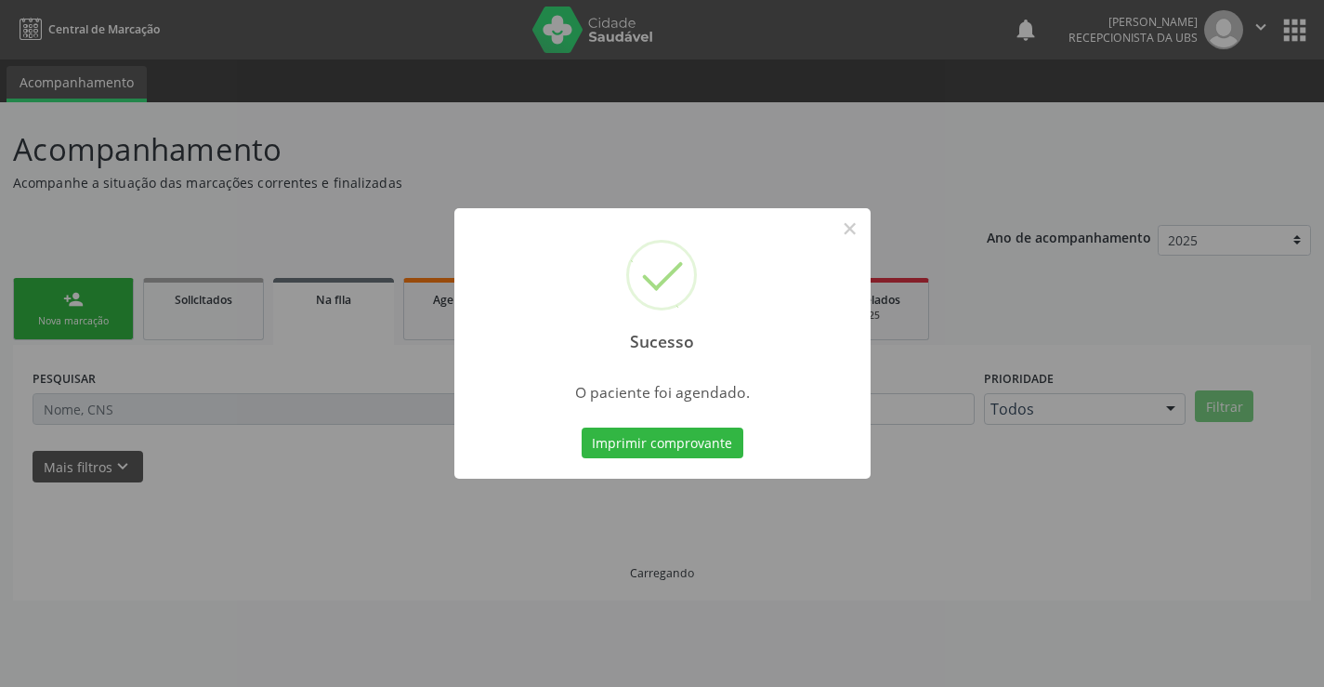
scroll to position [0, 0]
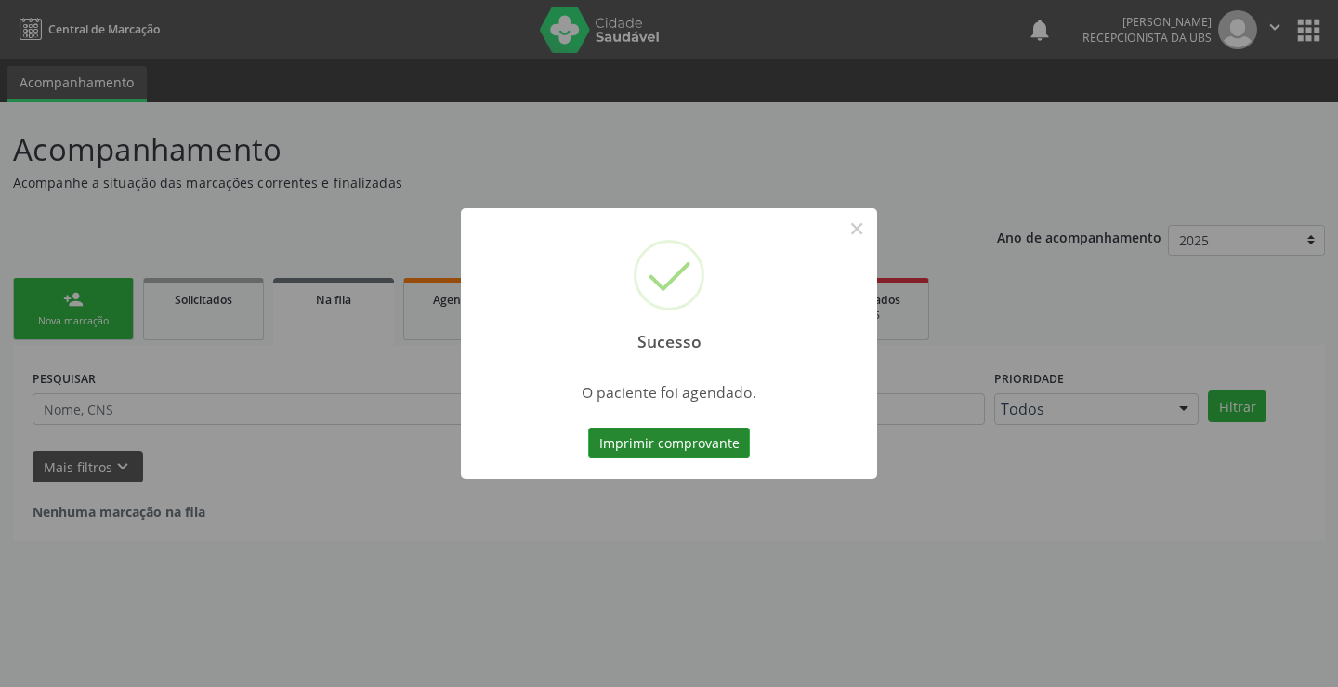
click at [617, 444] on button "Imprimir comprovante" at bounding box center [669, 443] width 162 height 32
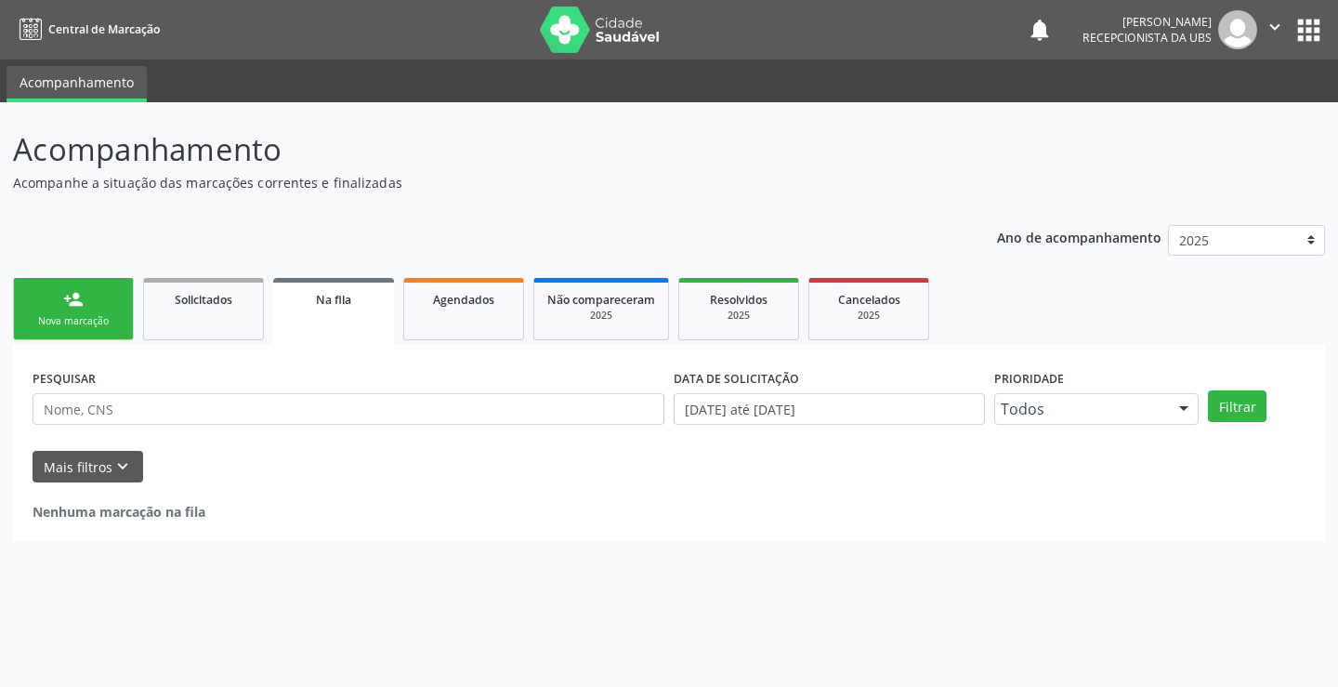
click at [92, 322] on div "Nova marcação" at bounding box center [73, 321] width 93 height 14
click at [95, 322] on div "Nova marcação" at bounding box center [73, 321] width 93 height 14
click at [95, 323] on div "Nova marcação" at bounding box center [73, 321] width 93 height 14
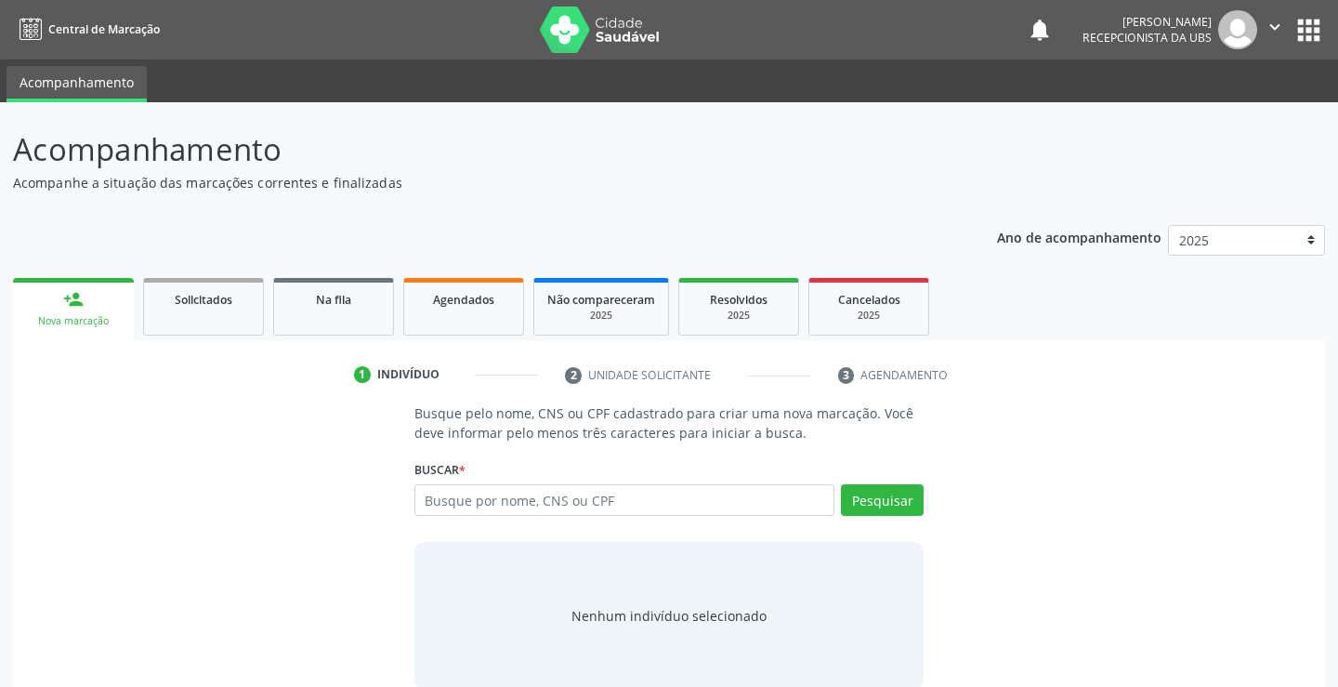
click at [95, 323] on div "Nova marcação" at bounding box center [73, 321] width 95 height 14
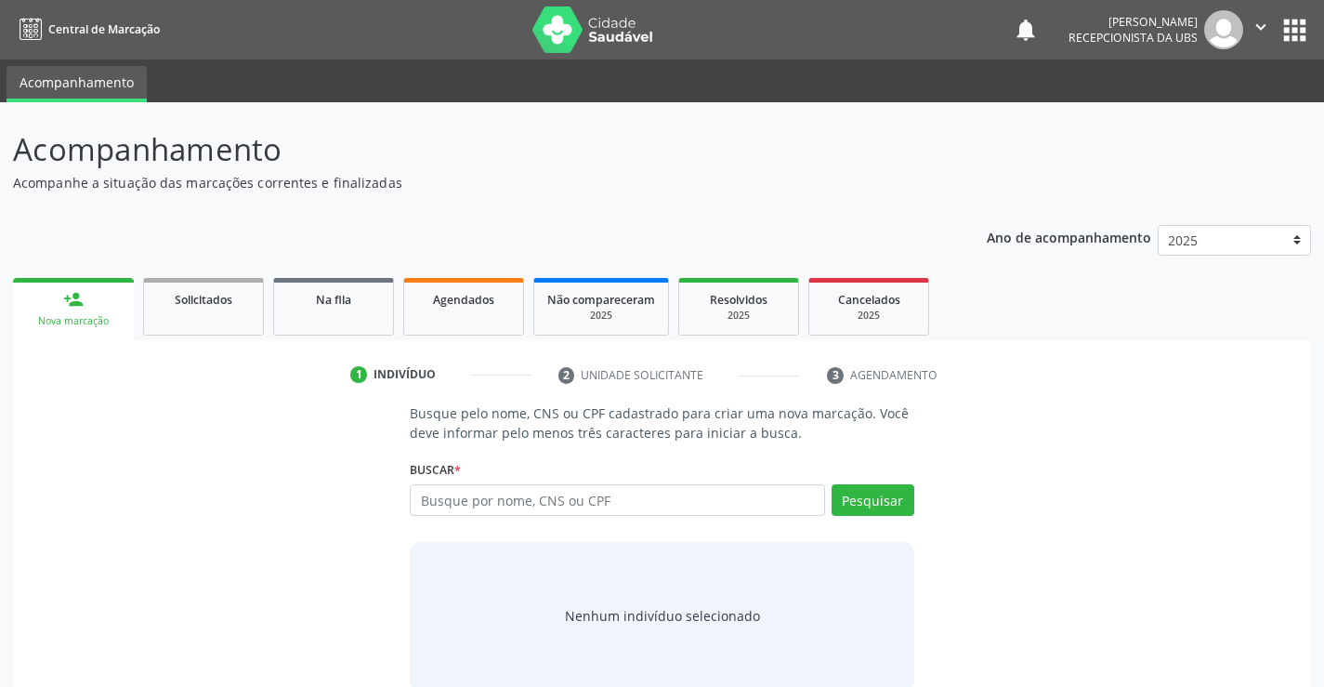
click at [95, 323] on div "Nova marcação" at bounding box center [73, 321] width 95 height 14
click at [460, 504] on input "text" at bounding box center [617, 500] width 414 height 32
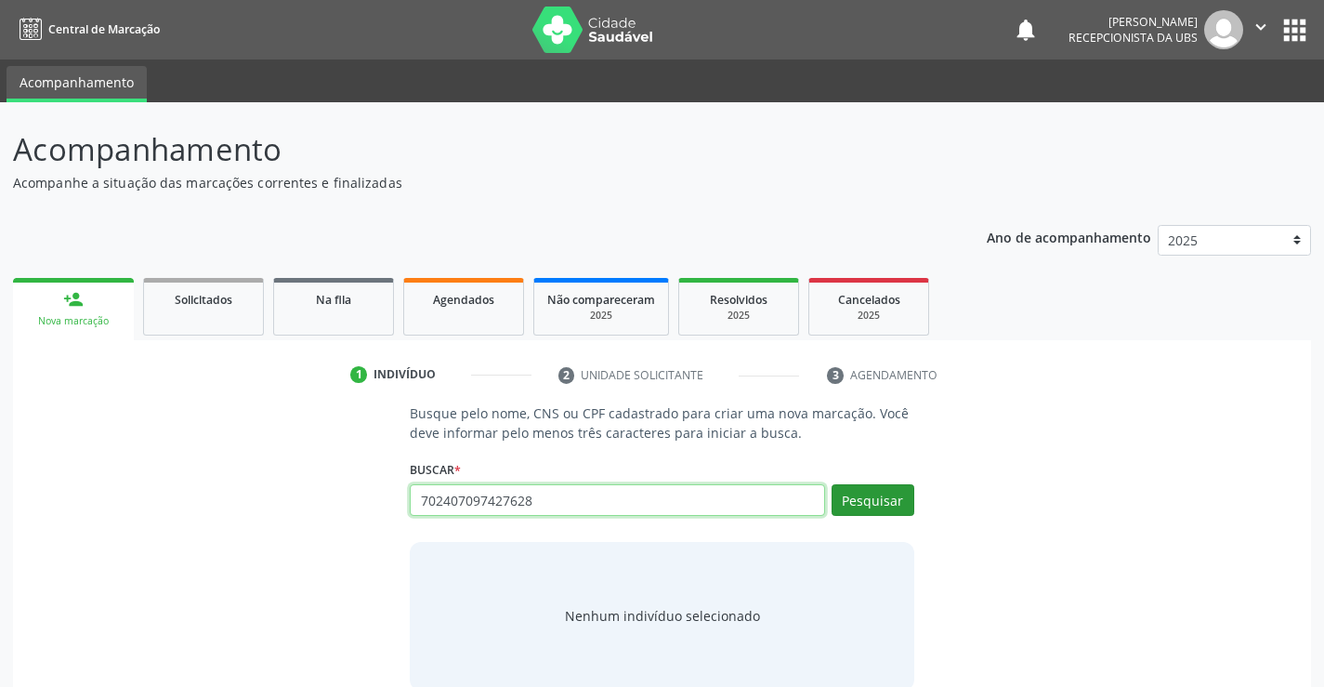
type input "702407097427628"
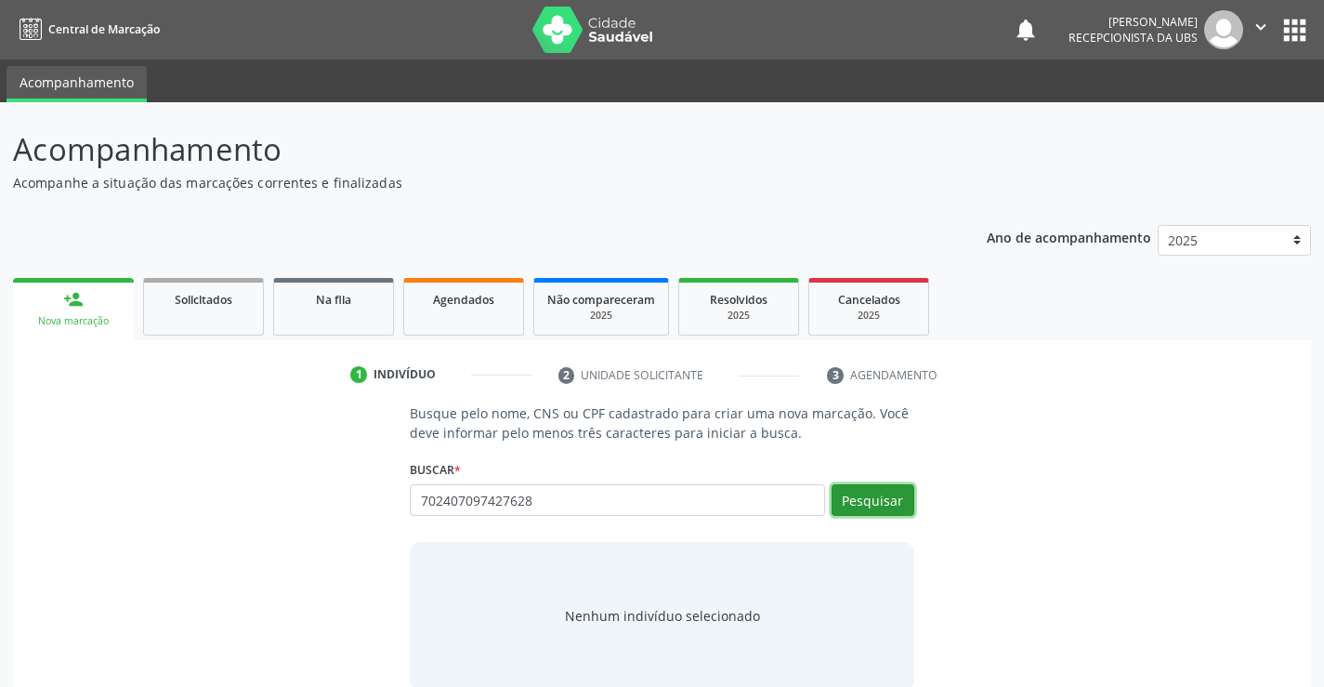
click at [900, 504] on button "Pesquisar" at bounding box center [873, 500] width 83 height 32
type input "702407097427628"
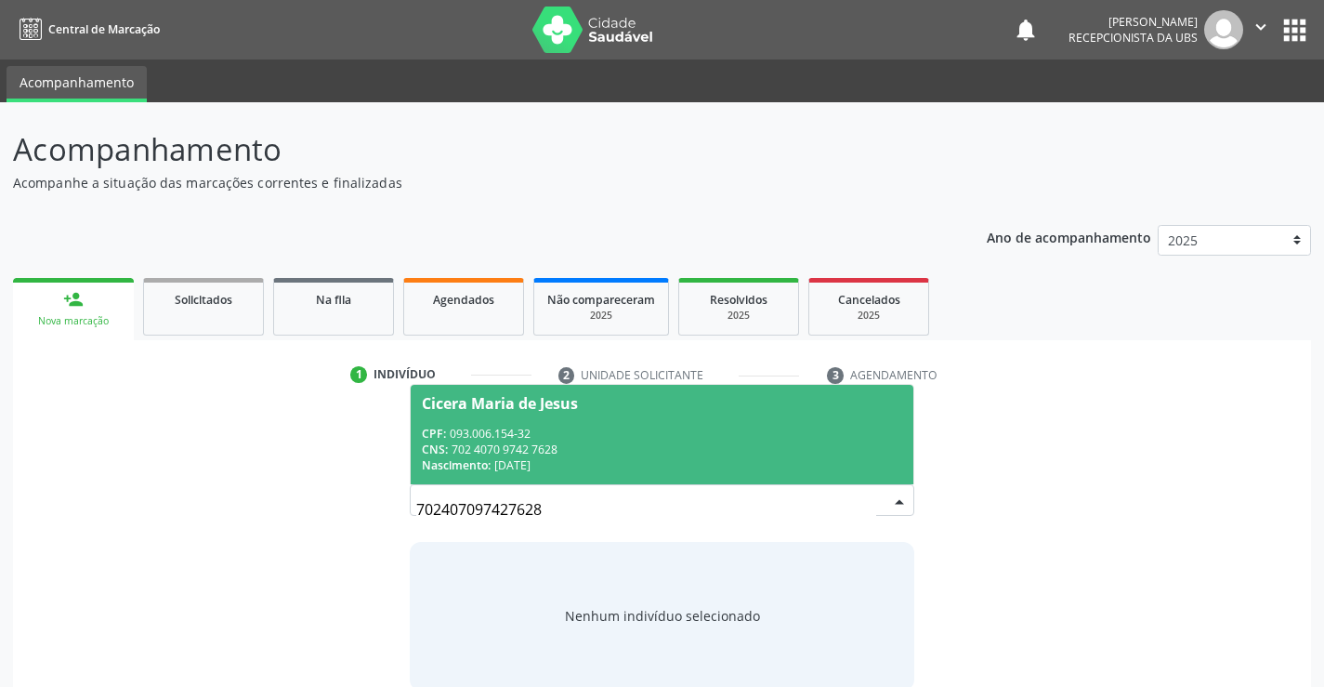
click at [751, 441] on div "CNS: 702 4070 9742 7628" at bounding box center [661, 449] width 479 height 16
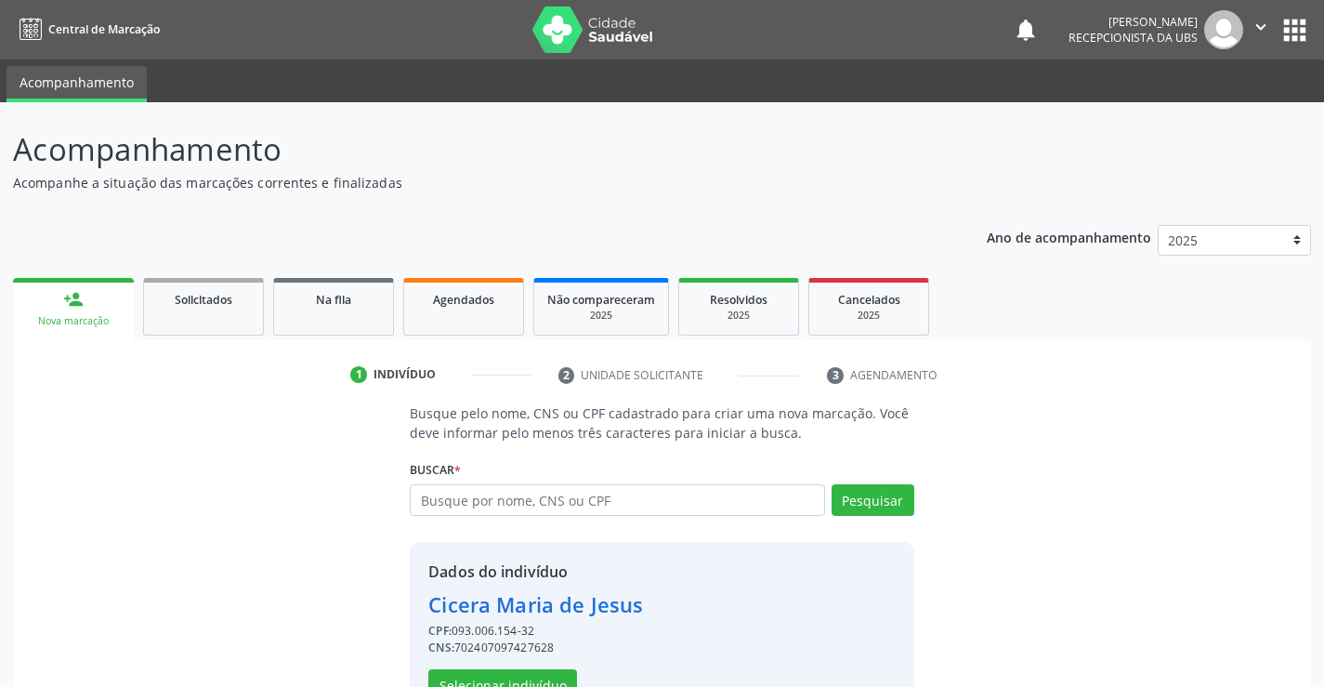
scroll to position [59, 0]
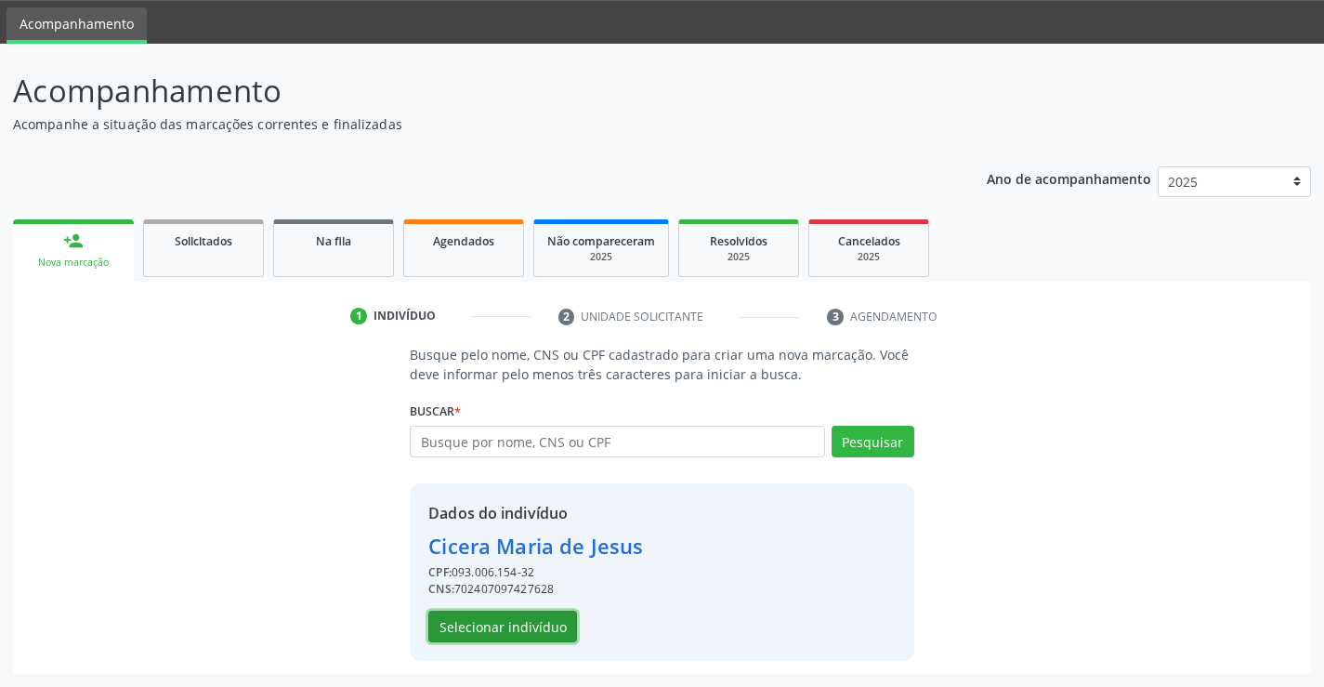
click at [512, 623] on button "Selecionar indivíduo" at bounding box center [502, 626] width 149 height 32
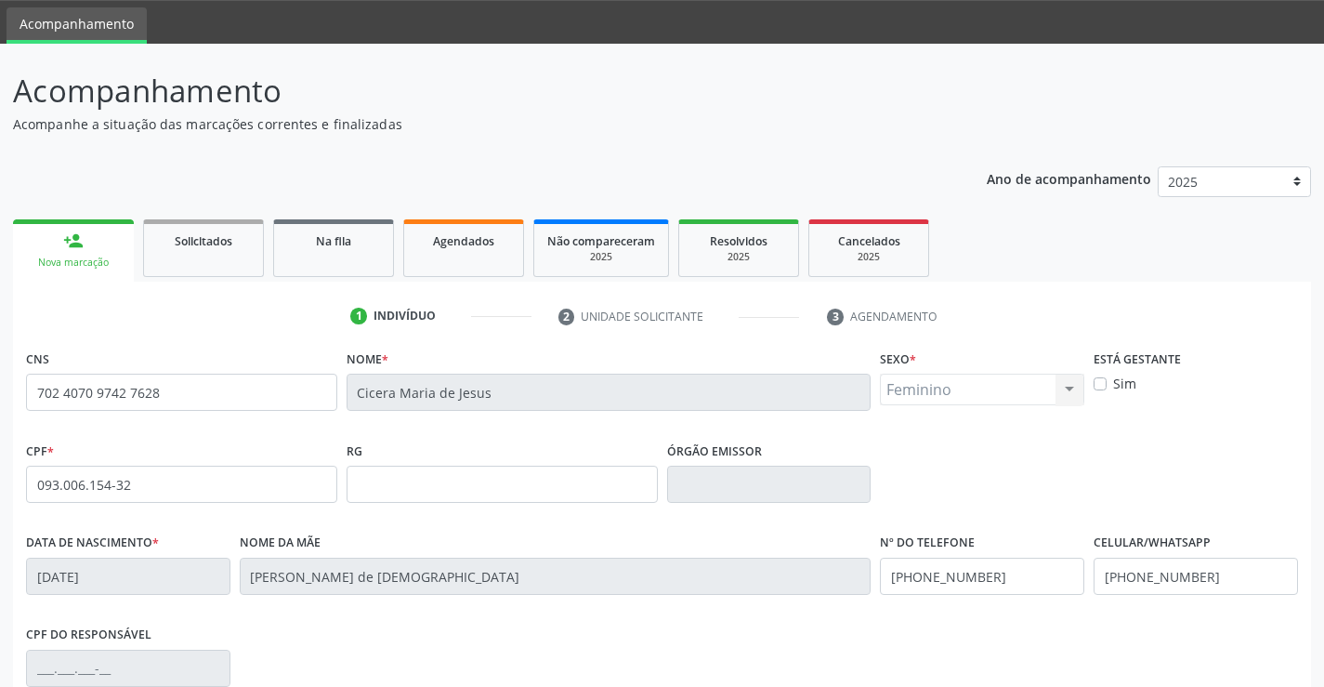
scroll to position [321, 0]
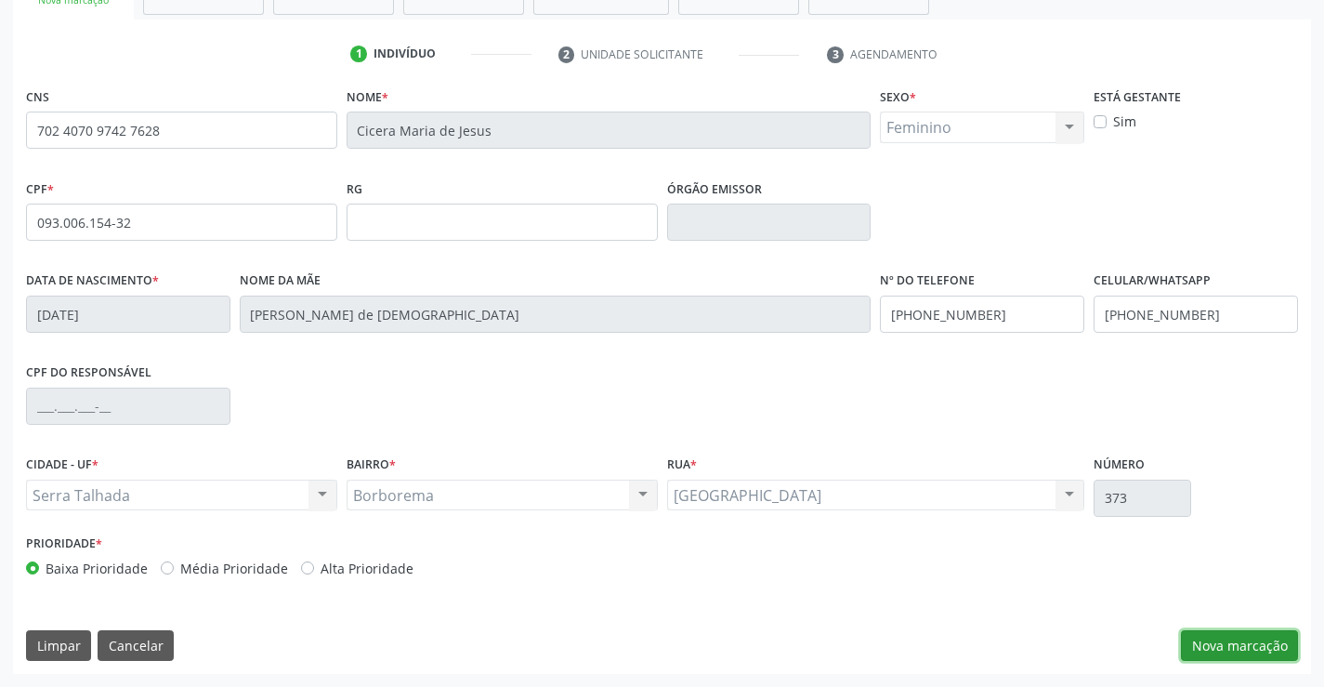
click at [1222, 646] on button "Nova marcação" at bounding box center [1239, 646] width 117 height 32
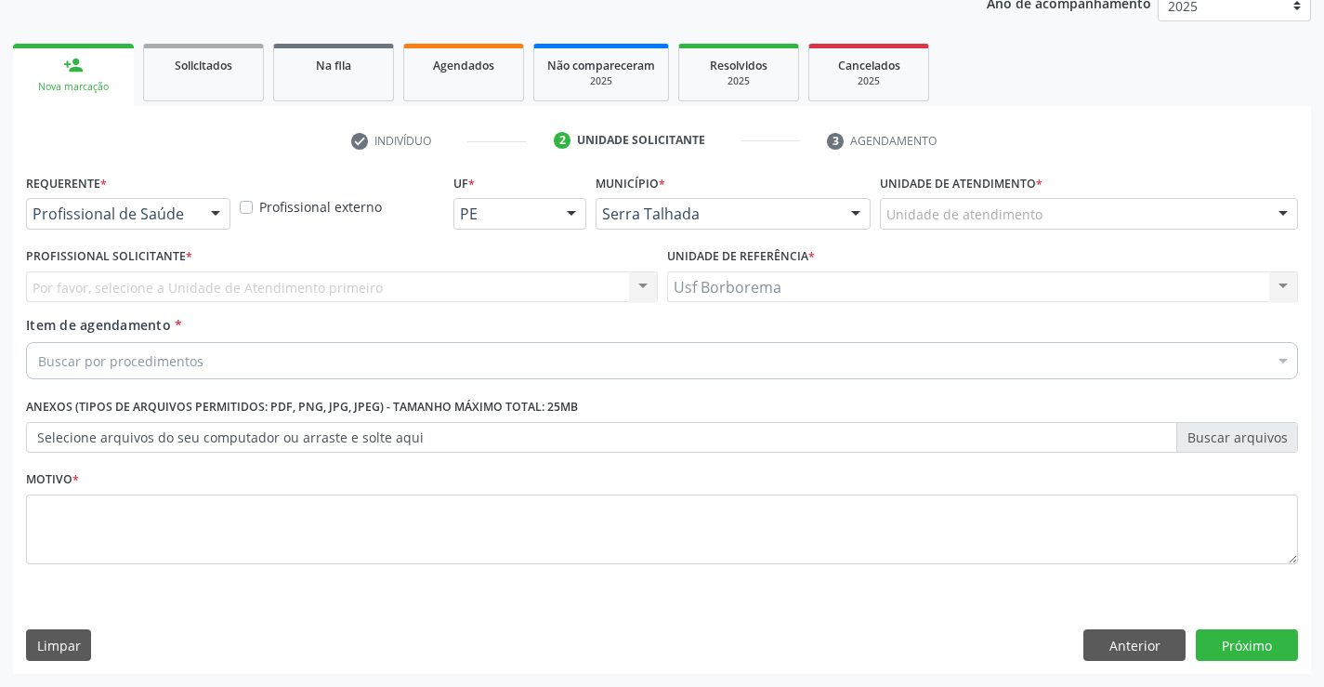
click at [969, 200] on div "Unidade de atendimento" at bounding box center [1089, 214] width 418 height 32
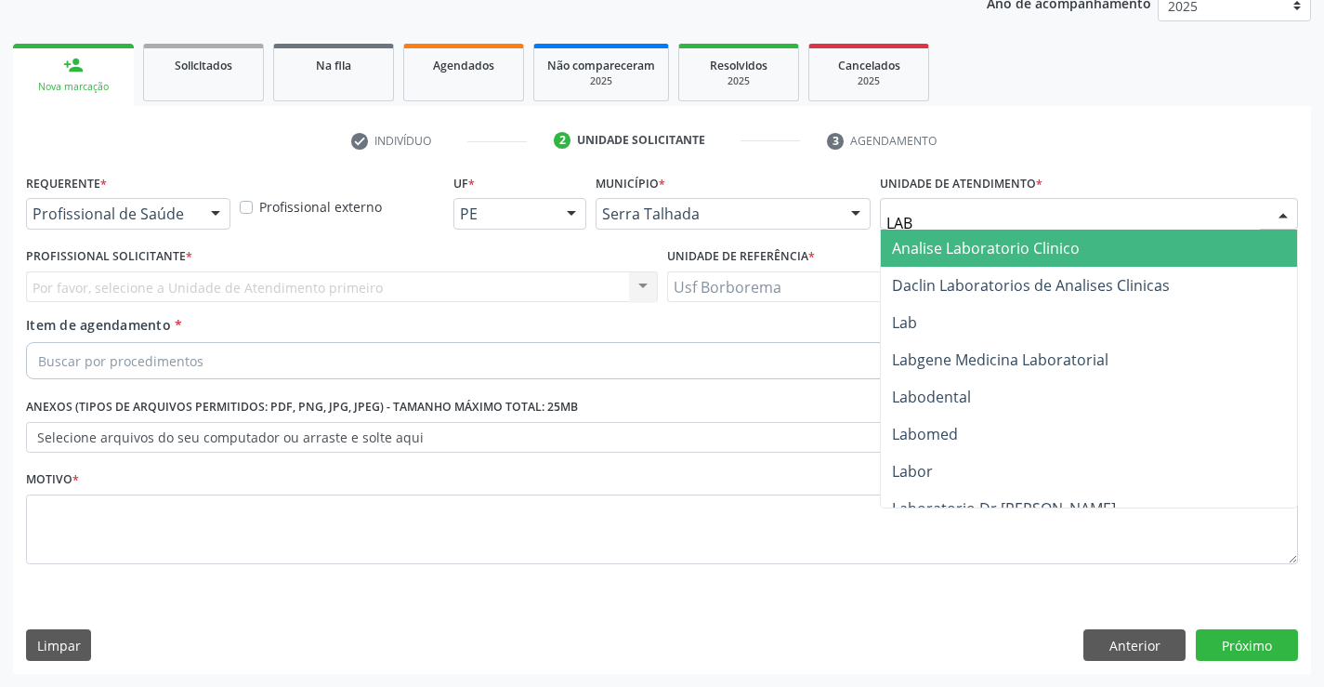
type input "LABG"
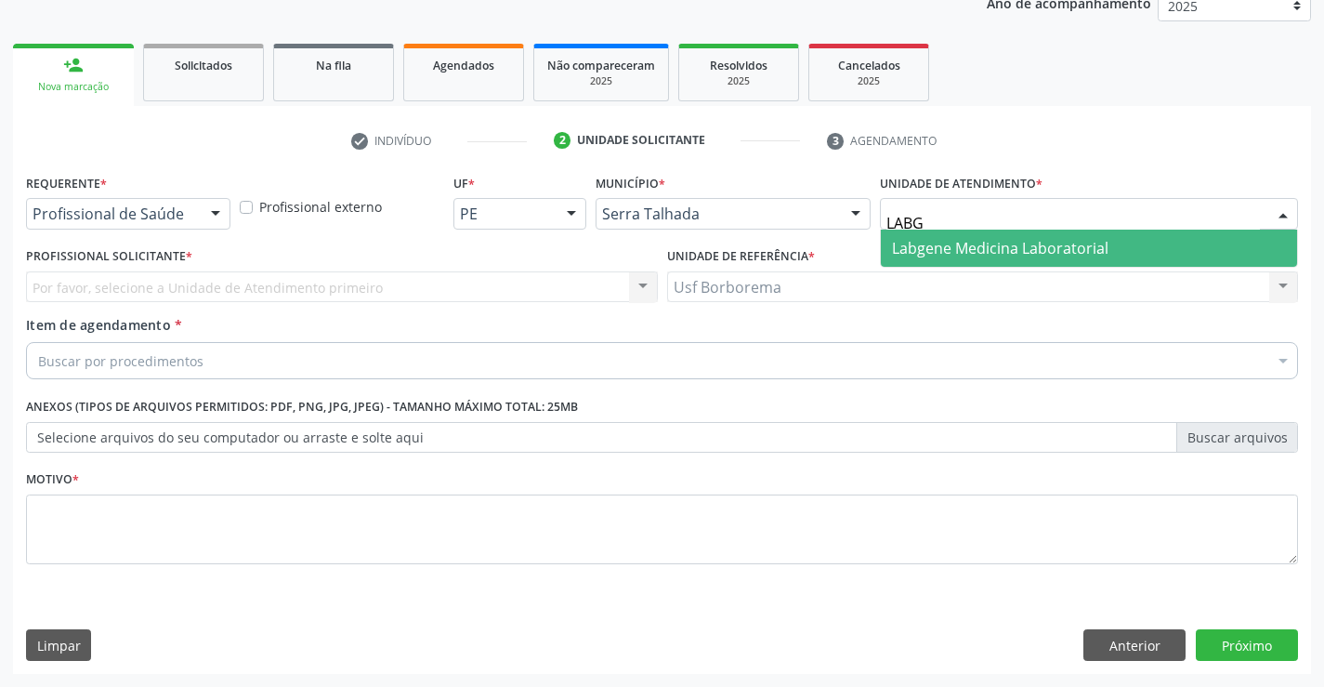
click at [972, 234] on span "Labgene Medicina Laboratorial" at bounding box center [1089, 247] width 416 height 37
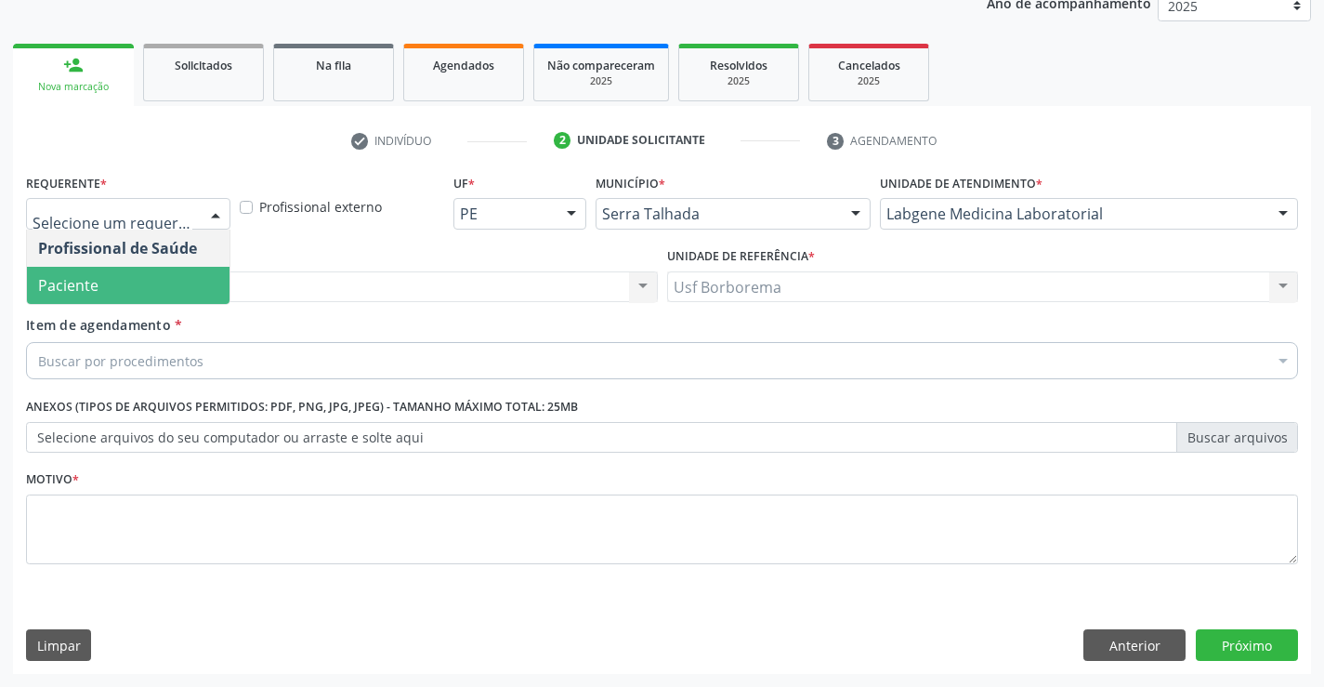
click at [115, 285] on span "Paciente" at bounding box center [128, 285] width 203 height 37
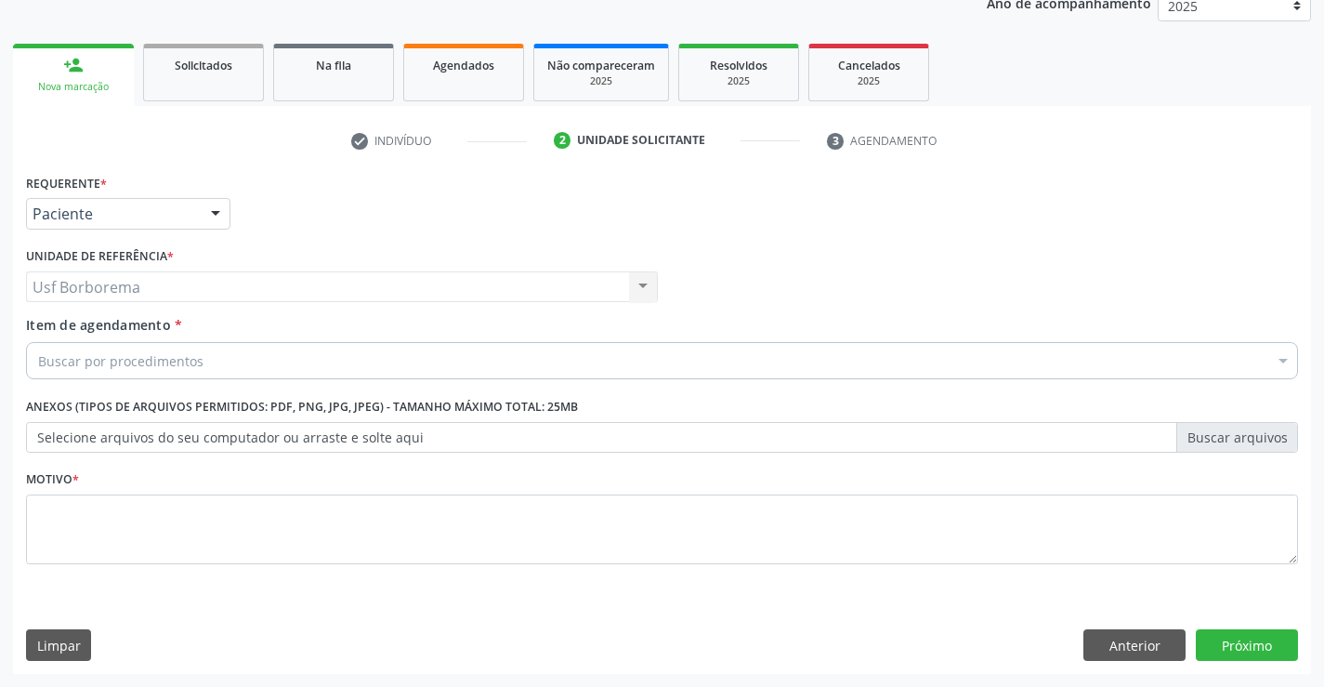
click at [132, 348] on div "Buscar por procedimentos" at bounding box center [662, 360] width 1272 height 37
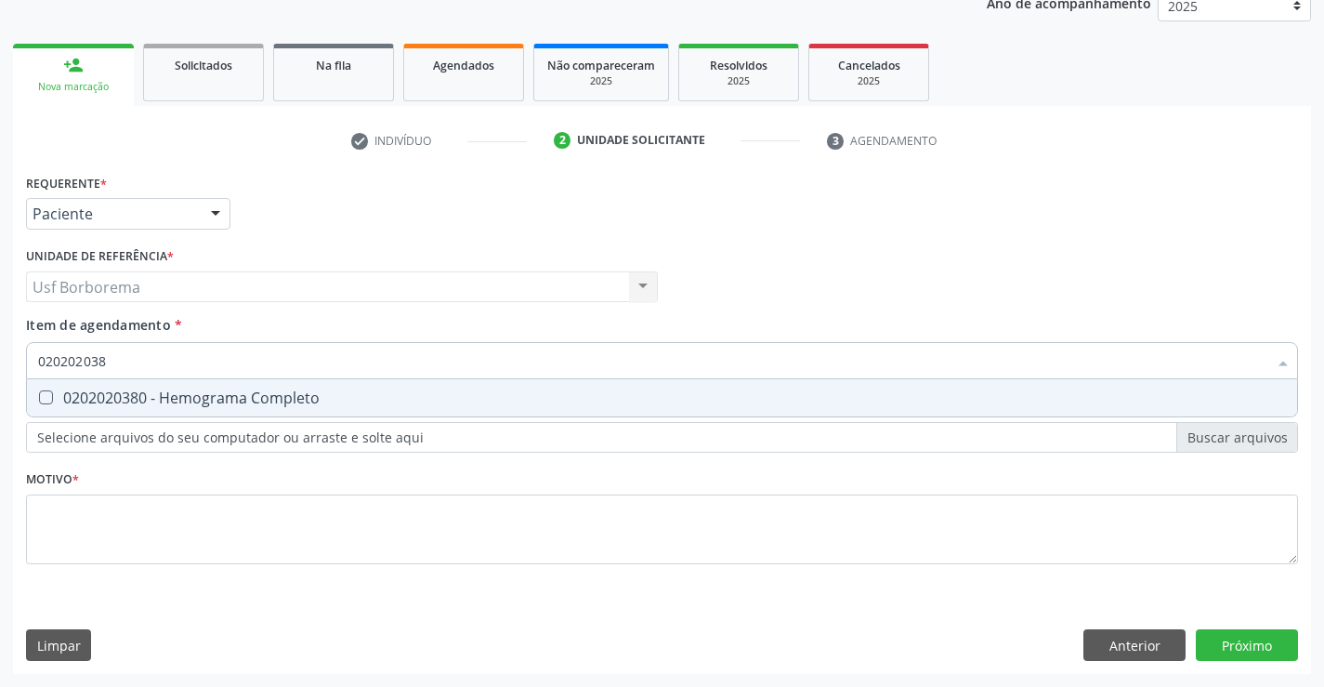
type input "0202020380"
click at [339, 412] on span "0202020380 - Hemograma Completo" at bounding box center [662, 397] width 1270 height 37
checkbox Completo "true"
click at [352, 366] on input "0202020380" at bounding box center [652, 360] width 1229 height 37
type input "02020203"
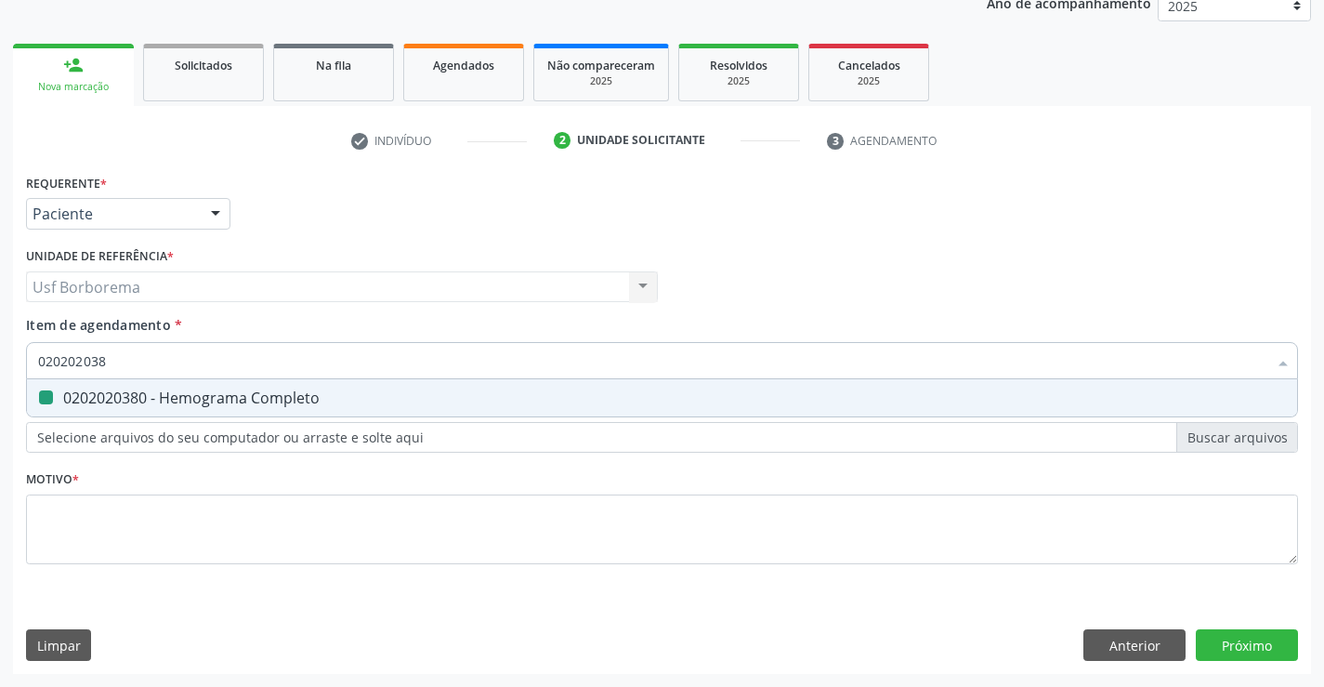
checkbox Completo "false"
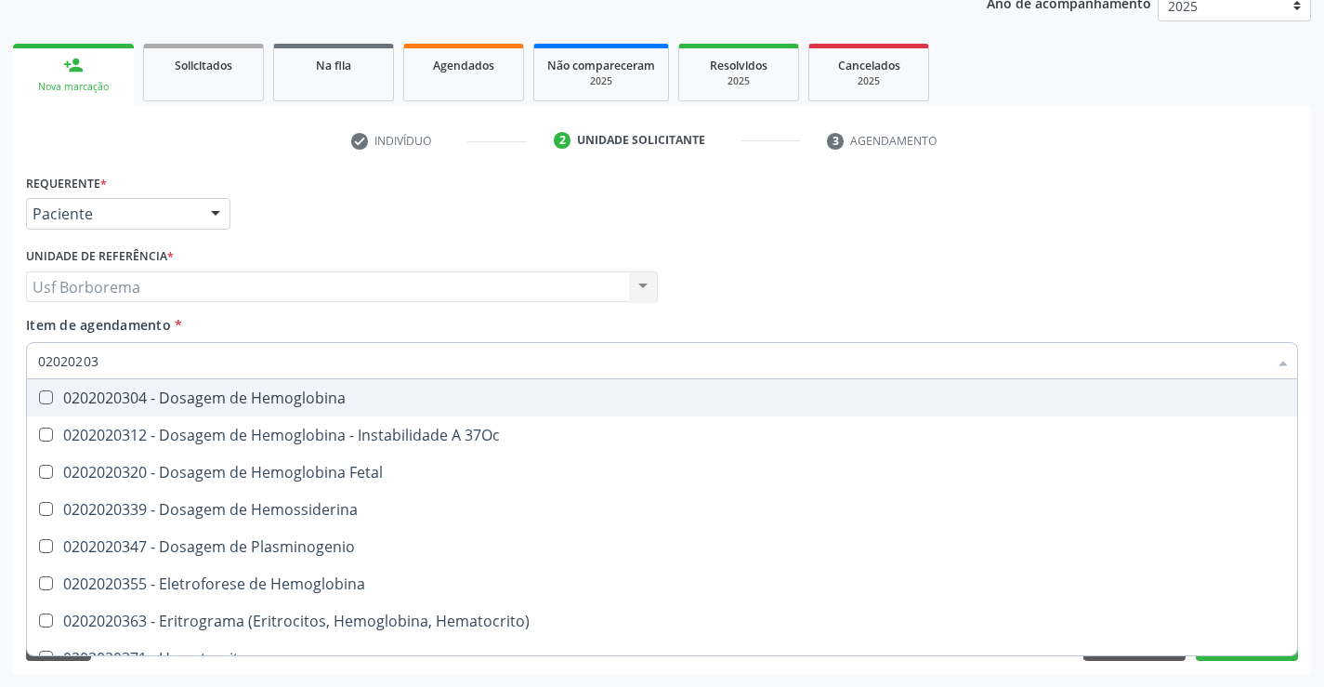
type input "0202020"
checkbox Completo "false"
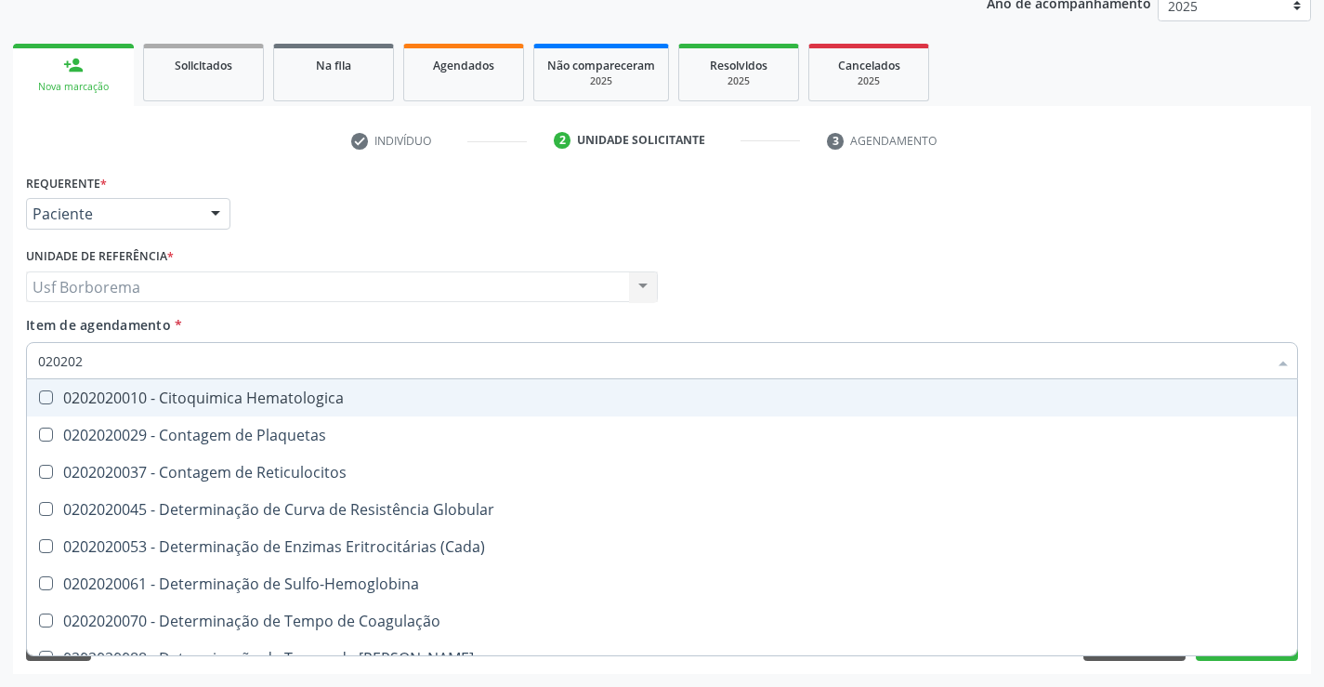
type input "02020"
checkbox Completo "false"
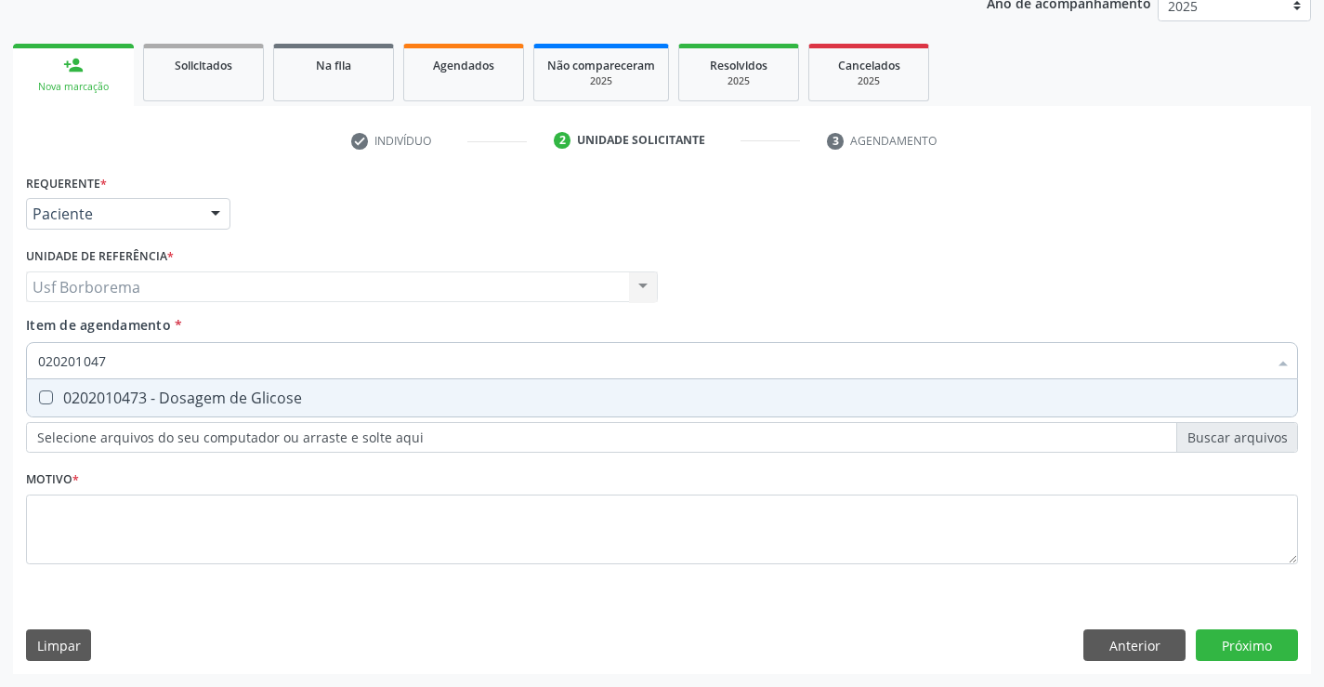
type input "0202010473"
click at [346, 384] on span "0202010473 - Dosagem de Glicose" at bounding box center [662, 397] width 1270 height 37
checkbox Glicose "true"
click at [339, 364] on input "0202010473" at bounding box center [652, 360] width 1229 height 37
type input "02020104"
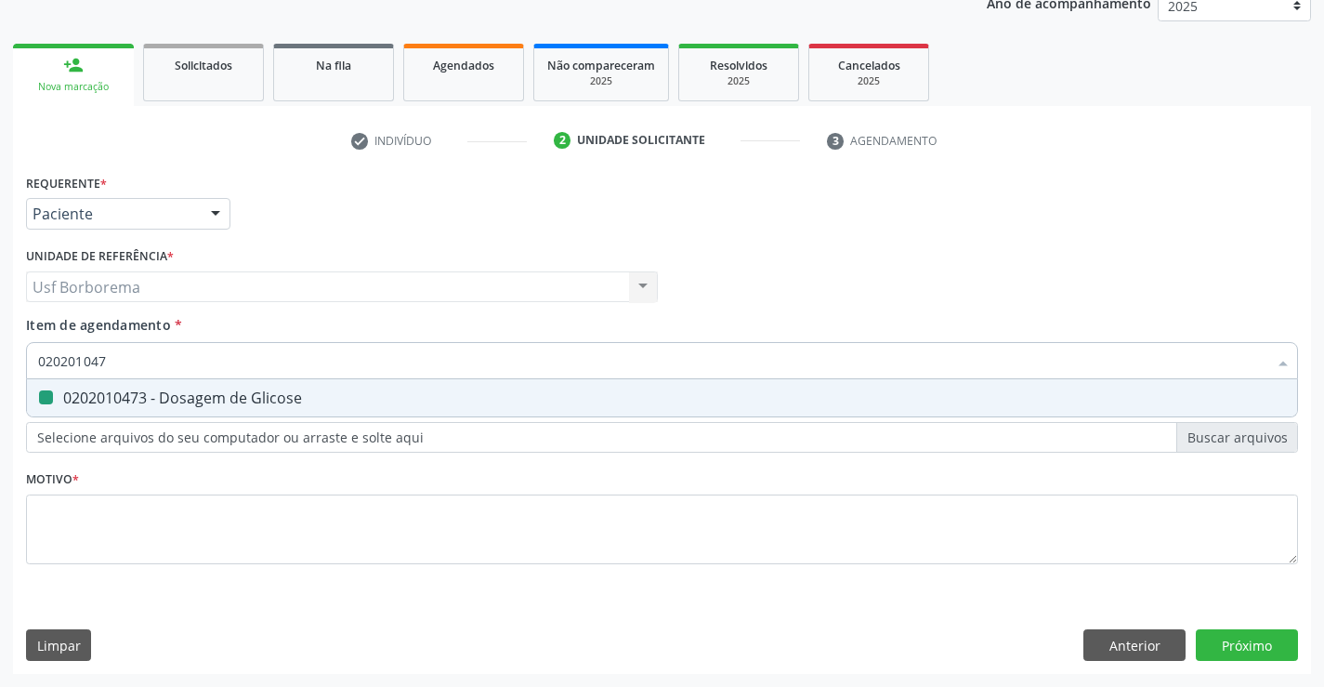
checkbox Glicose "false"
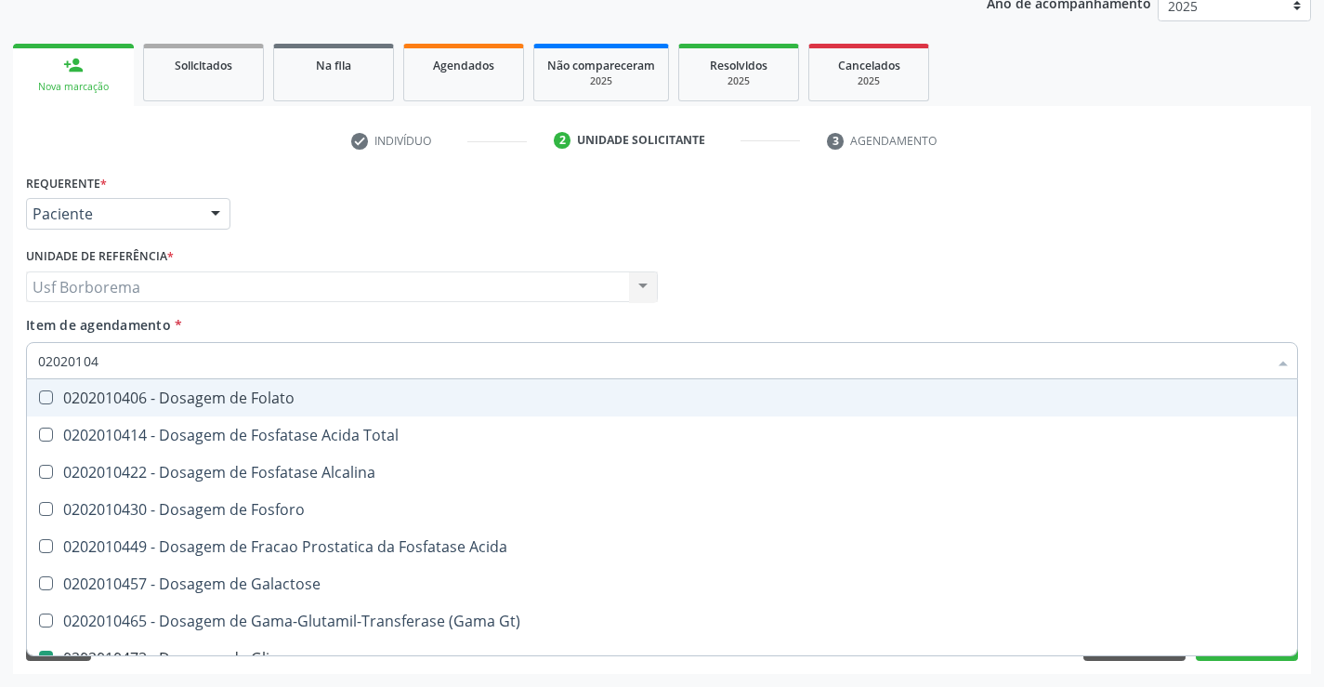
type input "0202010"
checkbox Glicose "false"
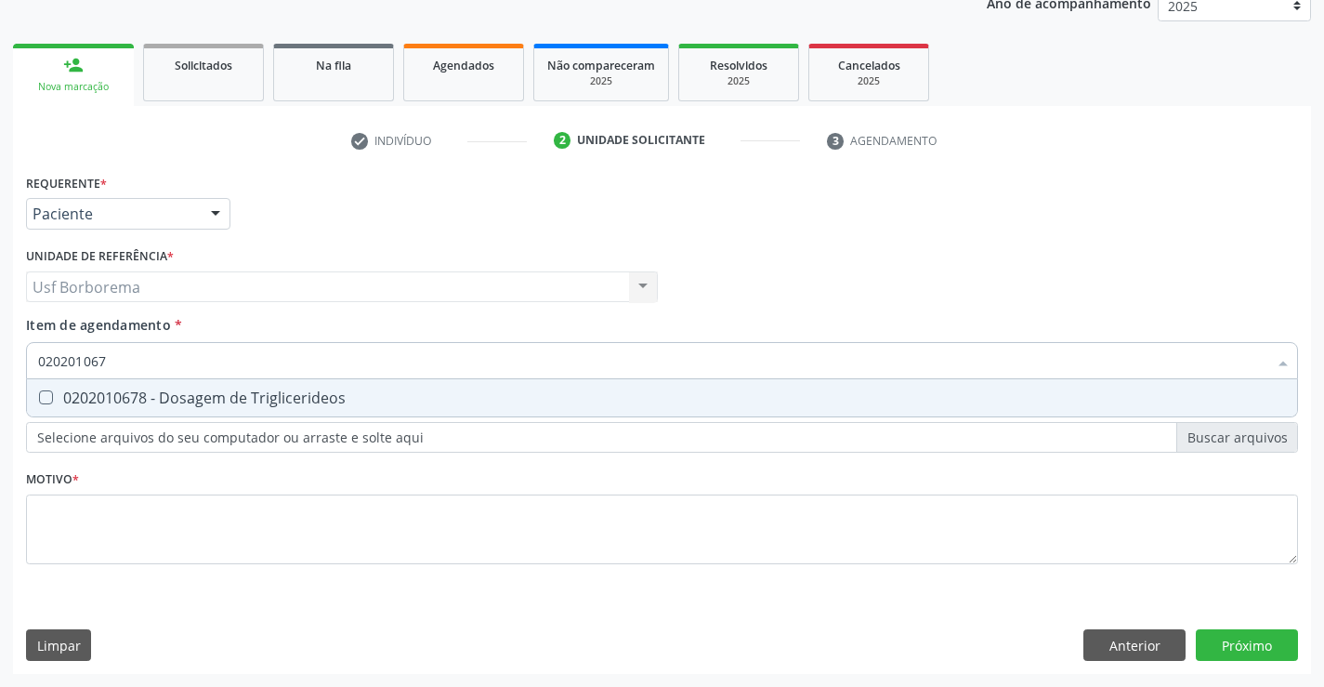
type input "0202010678"
click at [321, 397] on div "0202010678 - Dosagem de Triglicerideos" at bounding box center [662, 397] width 1248 height 15
checkbox Triglicerideos "true"
click at [299, 362] on input "0202010678" at bounding box center [652, 360] width 1229 height 37
type input "02020106"
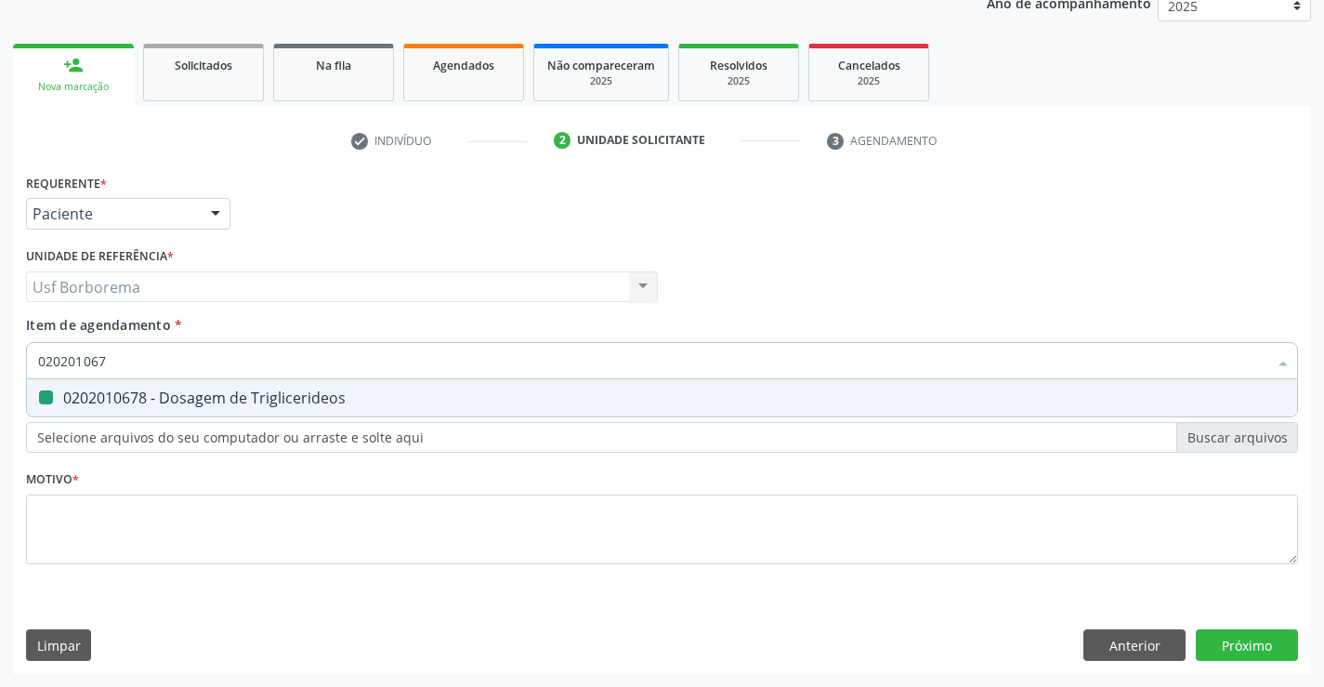
checkbox Triglicerideos "false"
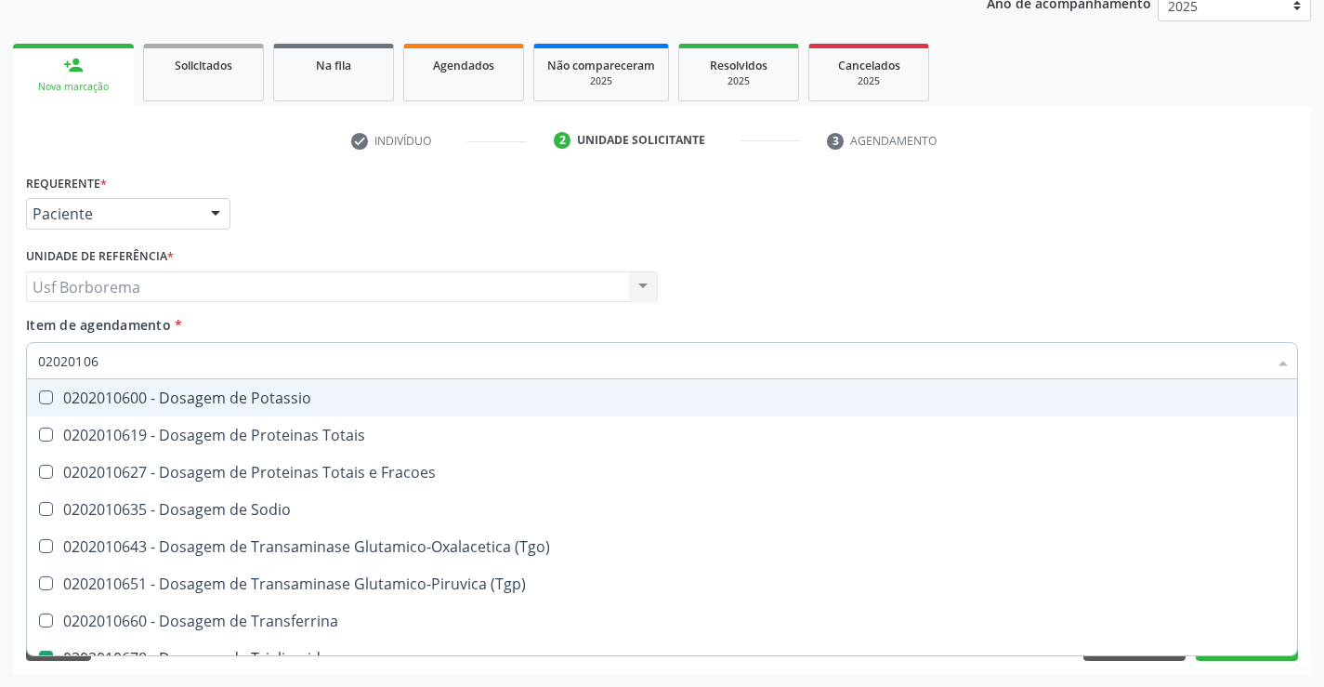
type input "0202010"
checkbox Triglicerideos "false"
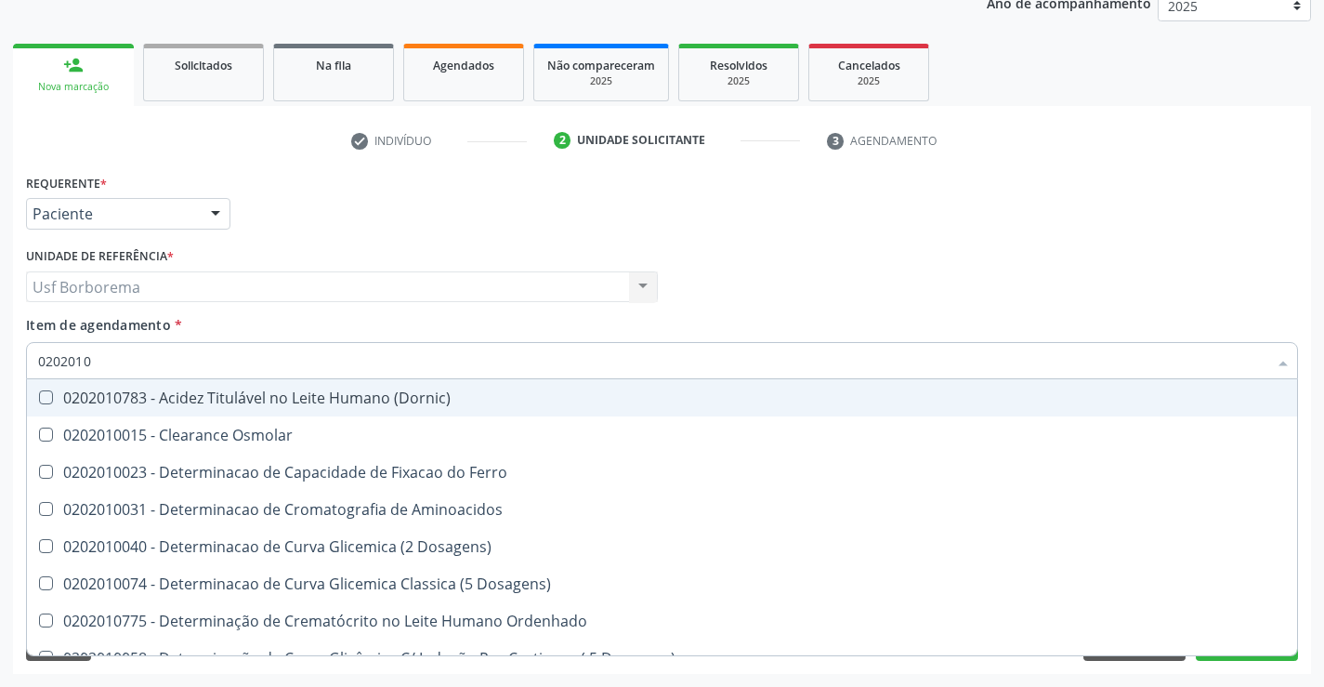
type input "02020106"
checkbox Dosagens\) "true"
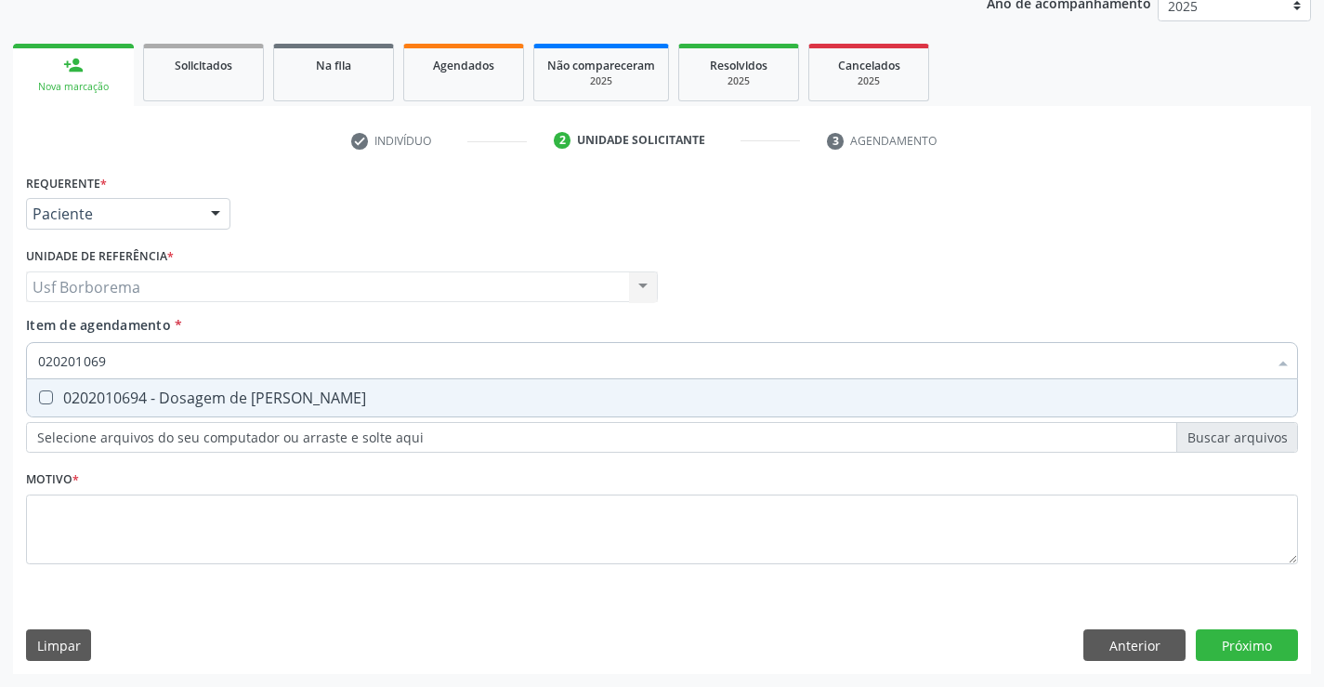
type input "0202010694"
click at [290, 391] on div "0202010694 - Dosagem de [PERSON_NAME]" at bounding box center [662, 397] width 1248 height 15
checkbox Ureia "true"
click at [290, 360] on input "0202010694" at bounding box center [652, 360] width 1229 height 37
type input "02020106"
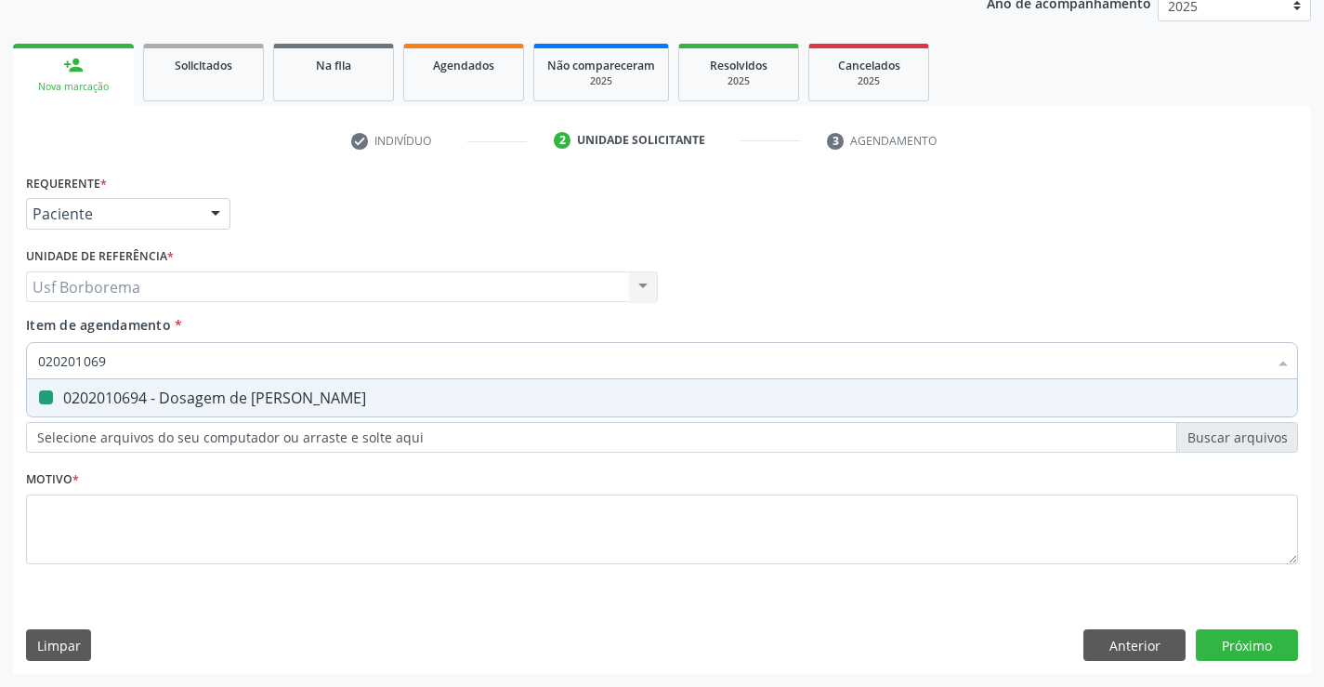
checkbox Ureia "false"
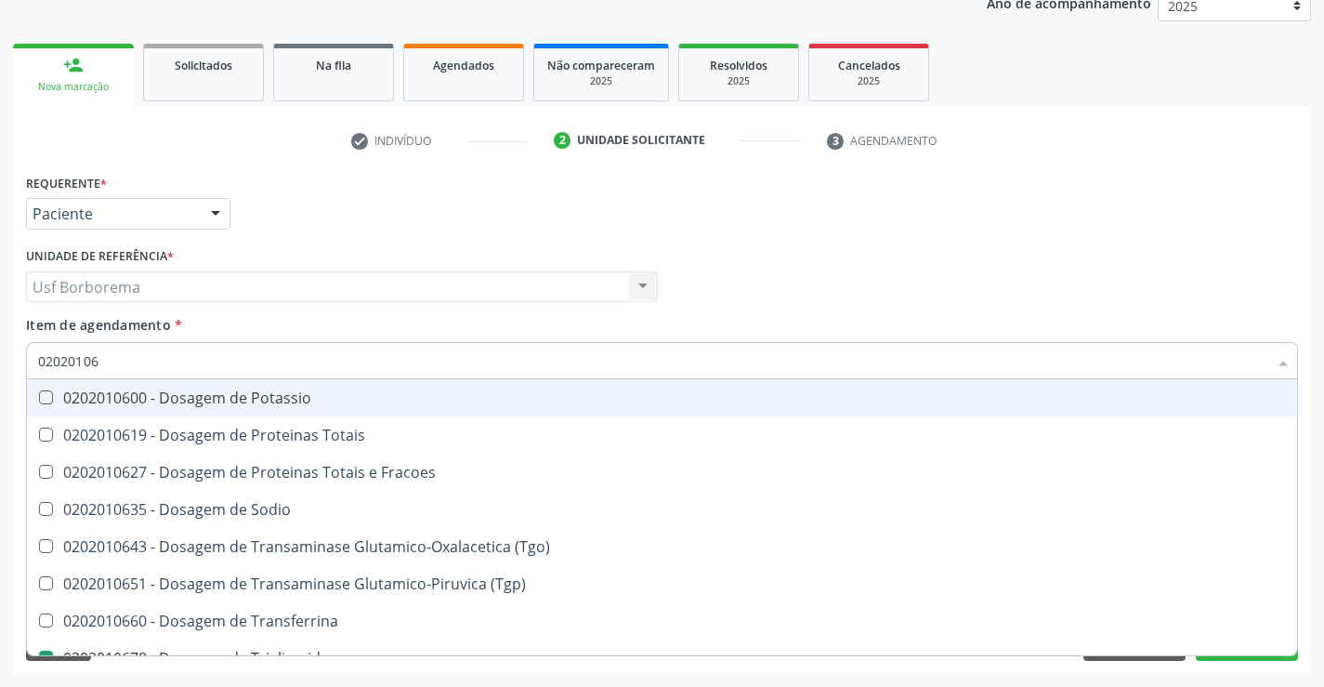
type input "0202010"
checkbox Triglicerideos "false"
checkbox Ureia "false"
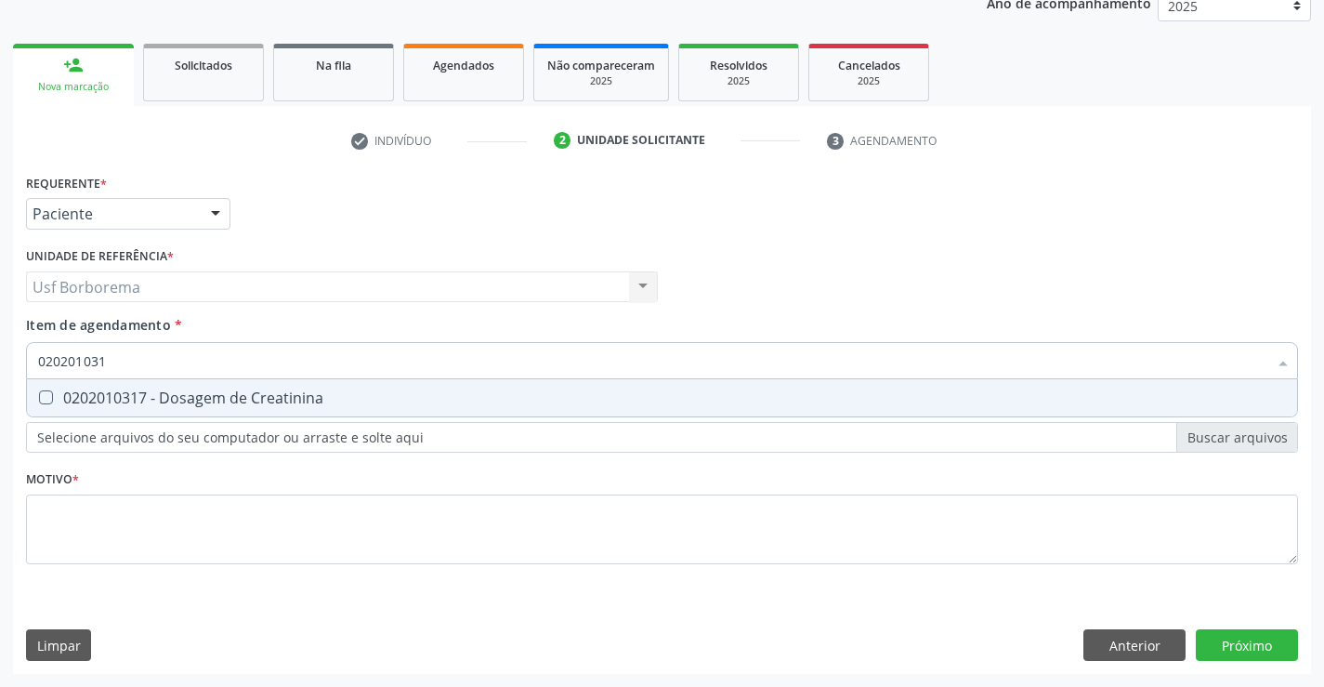
type input "0202010317"
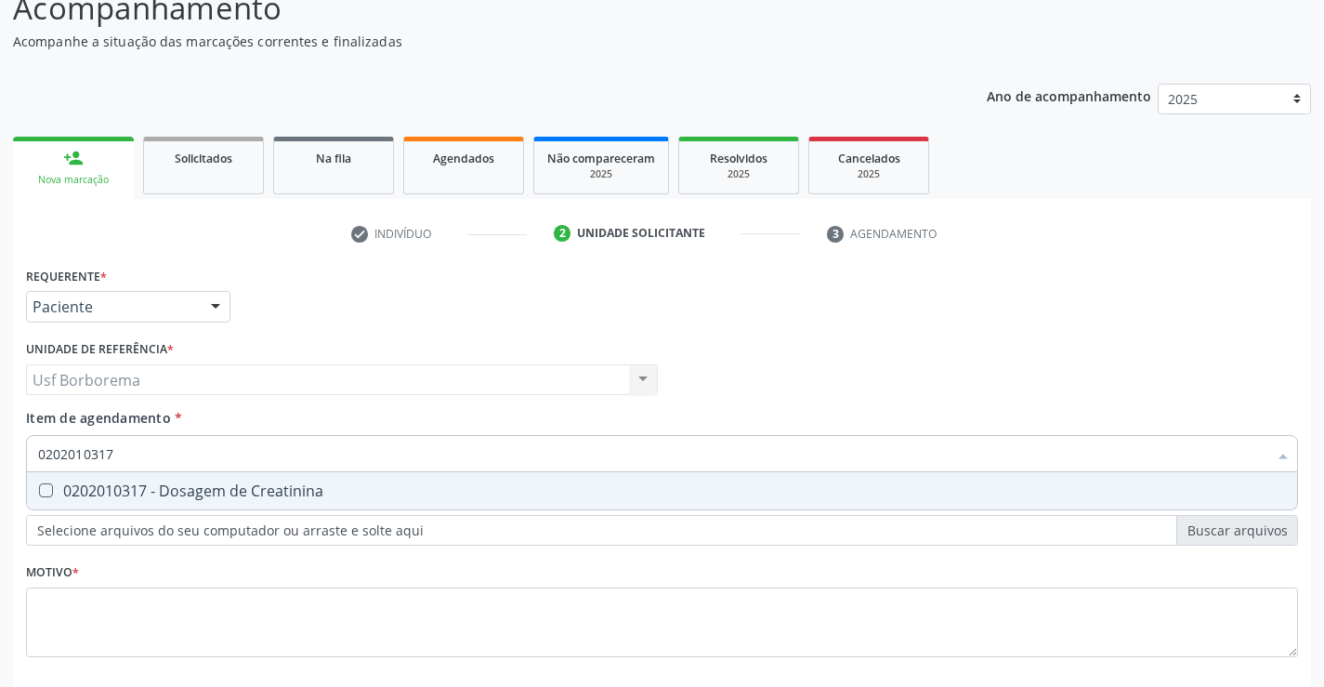
click at [282, 483] on div "0202010317 - Dosagem de Creatinina" at bounding box center [662, 490] width 1248 height 15
checkbox Creatinina "true"
click at [277, 452] on input "0202010317" at bounding box center [652, 453] width 1229 height 37
type input "02020103"
checkbox Creatinina "false"
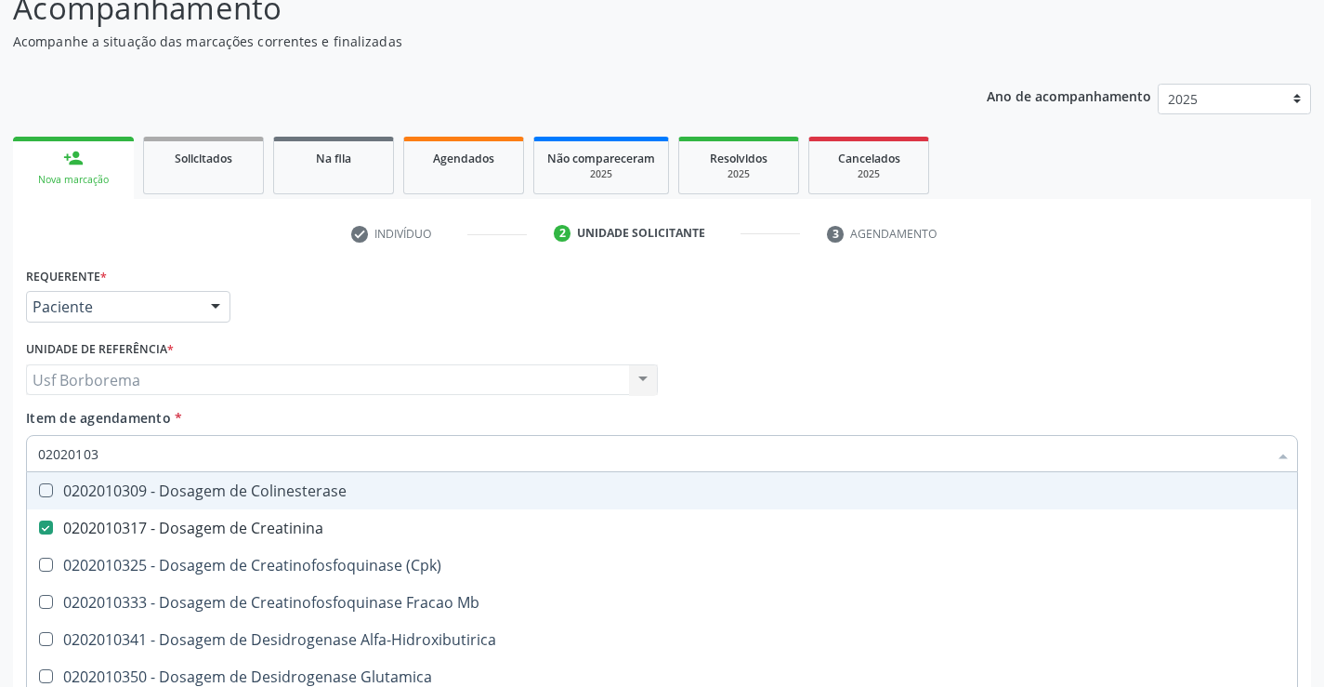
type input "0202010"
checkbox Creatinina "false"
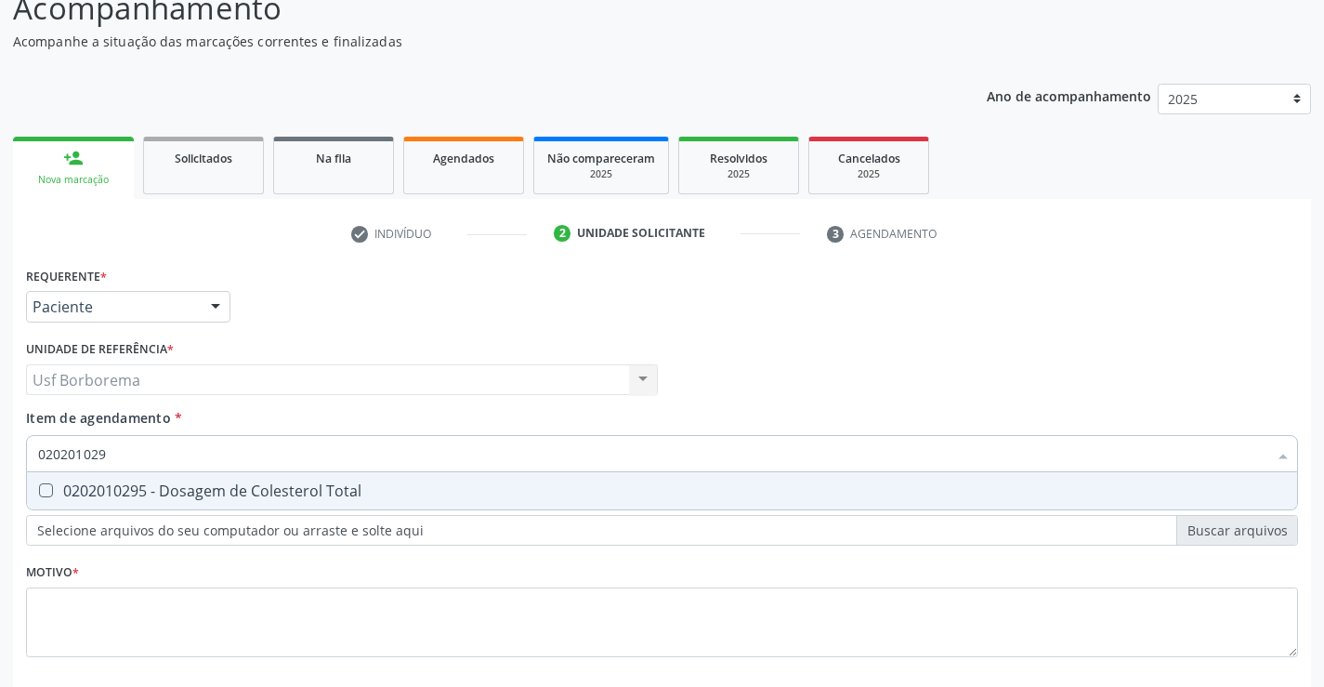
type input "0202010295"
click at [266, 457] on input "0202010295" at bounding box center [652, 453] width 1229 height 37
click at [261, 477] on span "0202010295 - Dosagem de Colesterol Total" at bounding box center [662, 490] width 1270 height 37
checkbox Total "true"
click at [260, 456] on input "0202010295" at bounding box center [652, 453] width 1229 height 37
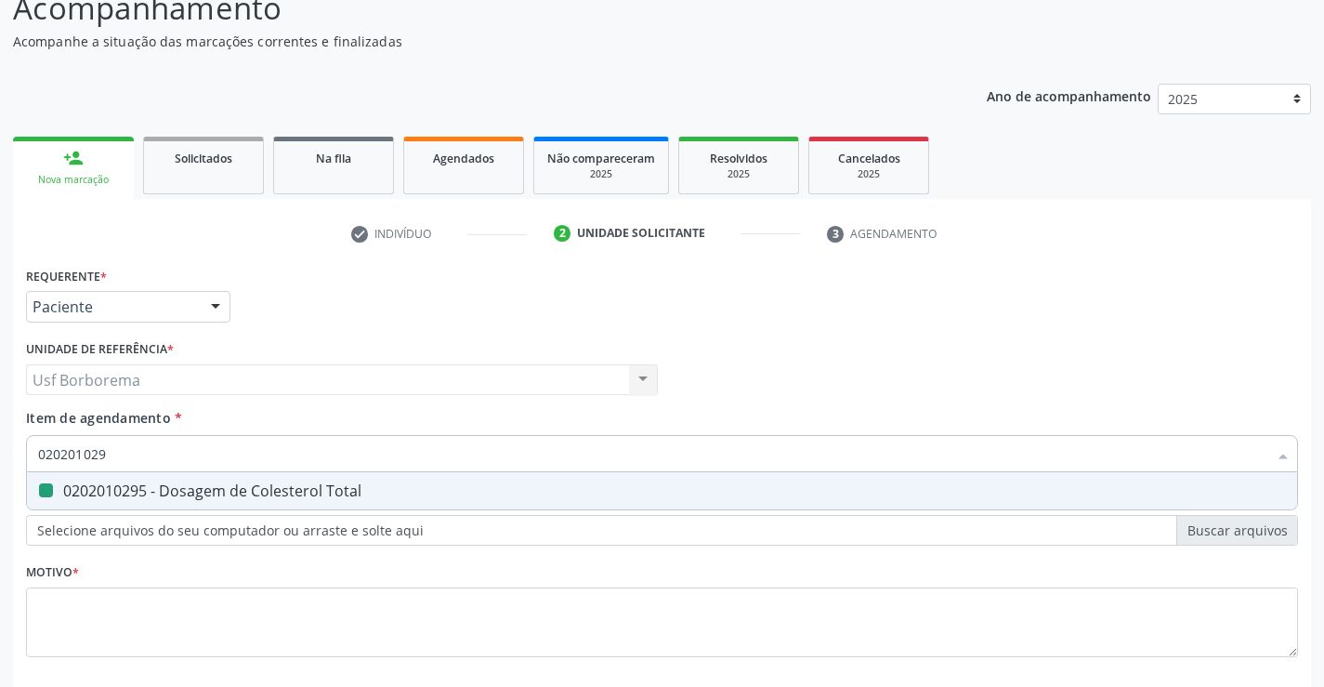
type input "02020102"
checkbox Total "false"
type input "0202010279"
click at [261, 483] on div "0202010279 - Dosagem de Colesterol Hdl" at bounding box center [662, 490] width 1248 height 15
checkbox Hdl "true"
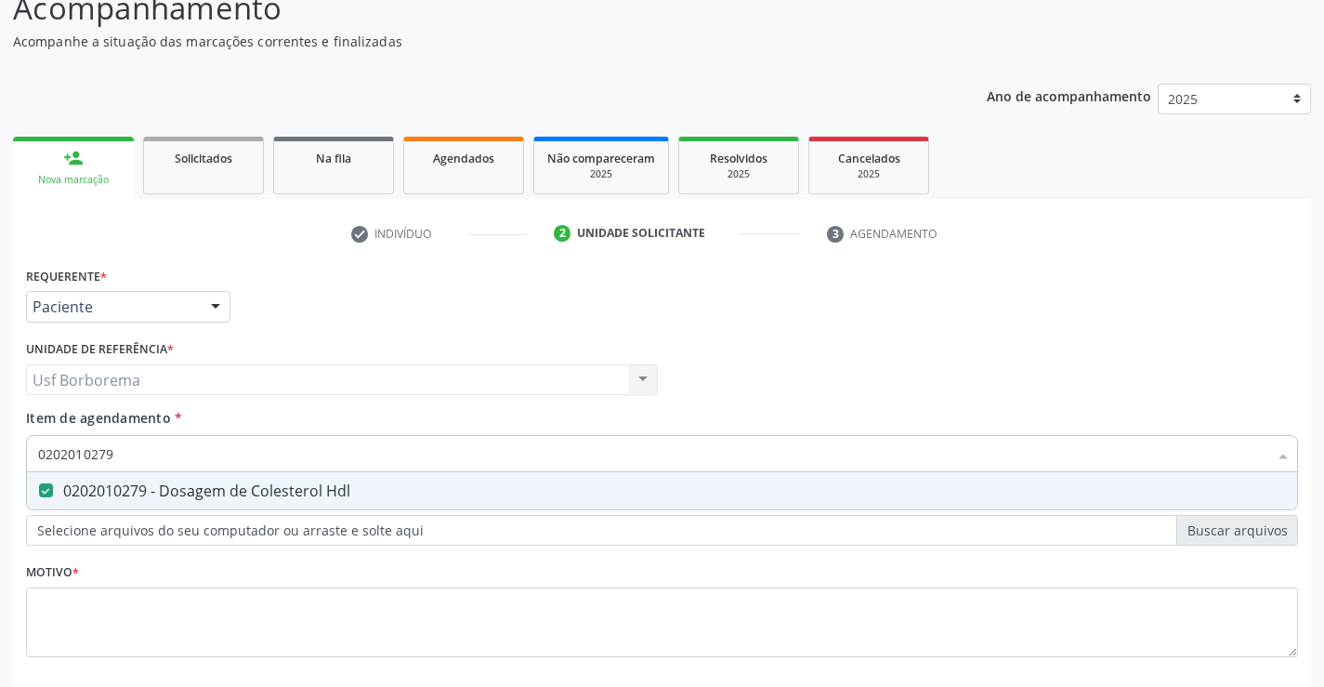
click at [260, 460] on input "0202010279" at bounding box center [652, 453] width 1229 height 37
type input "02020102"
checkbox Hdl "false"
type input "0202010287"
click at [259, 491] on div "0202010287 - Dosagem de Colesterol Ldl" at bounding box center [662, 490] width 1248 height 15
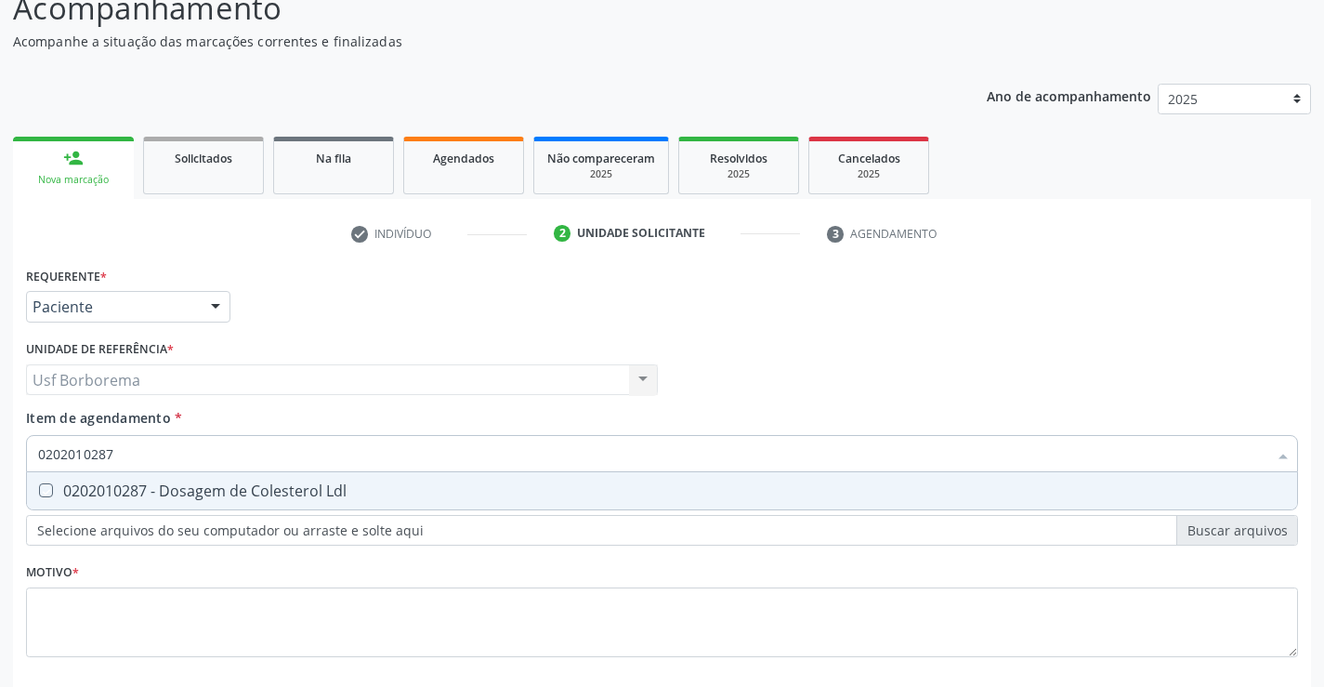
checkbox Ldl "true"
click at [245, 465] on input "0202010287" at bounding box center [652, 453] width 1229 height 37
type input "02020102"
click at [248, 483] on div "0202010600 - Dosagem de Potassio" at bounding box center [662, 490] width 1248 height 15
click at [255, 449] on input "0202010600" at bounding box center [652, 453] width 1229 height 37
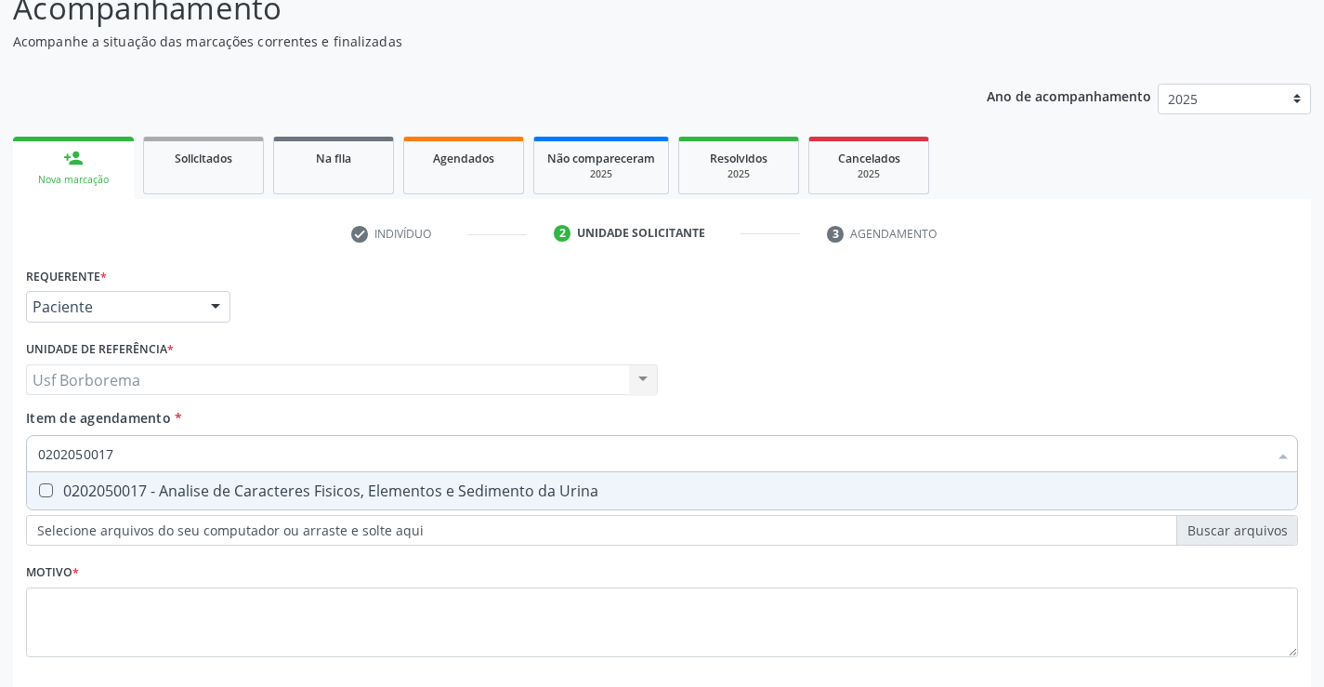
click at [255, 496] on div "0202050017 - Analise de Caracteres Fisicos, Elementos e Sedimento da Urina" at bounding box center [662, 490] width 1248 height 15
click at [226, 444] on input "0202050017" at bounding box center [652, 453] width 1229 height 37
click at [227, 450] on input "0202050017" at bounding box center [652, 453] width 1229 height 37
click at [238, 483] on div "0202010503 - Dosagem de Hemoglobina Glicosilada" at bounding box center [662, 490] width 1248 height 15
click at [241, 460] on input "0202010503" at bounding box center [652, 453] width 1229 height 37
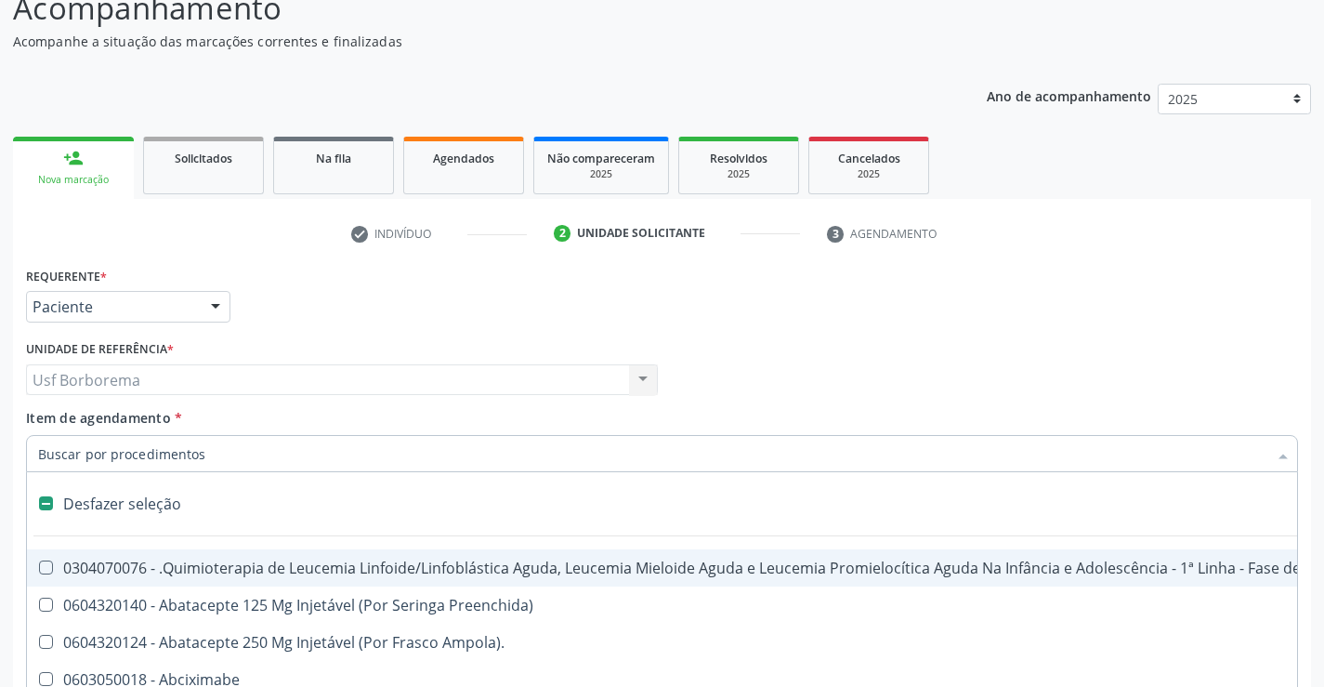
click at [265, 332] on div "Requerente * Paciente Profissional de Saúde Paciente Nenhum resultado encontrad…" at bounding box center [661, 298] width 1281 height 72
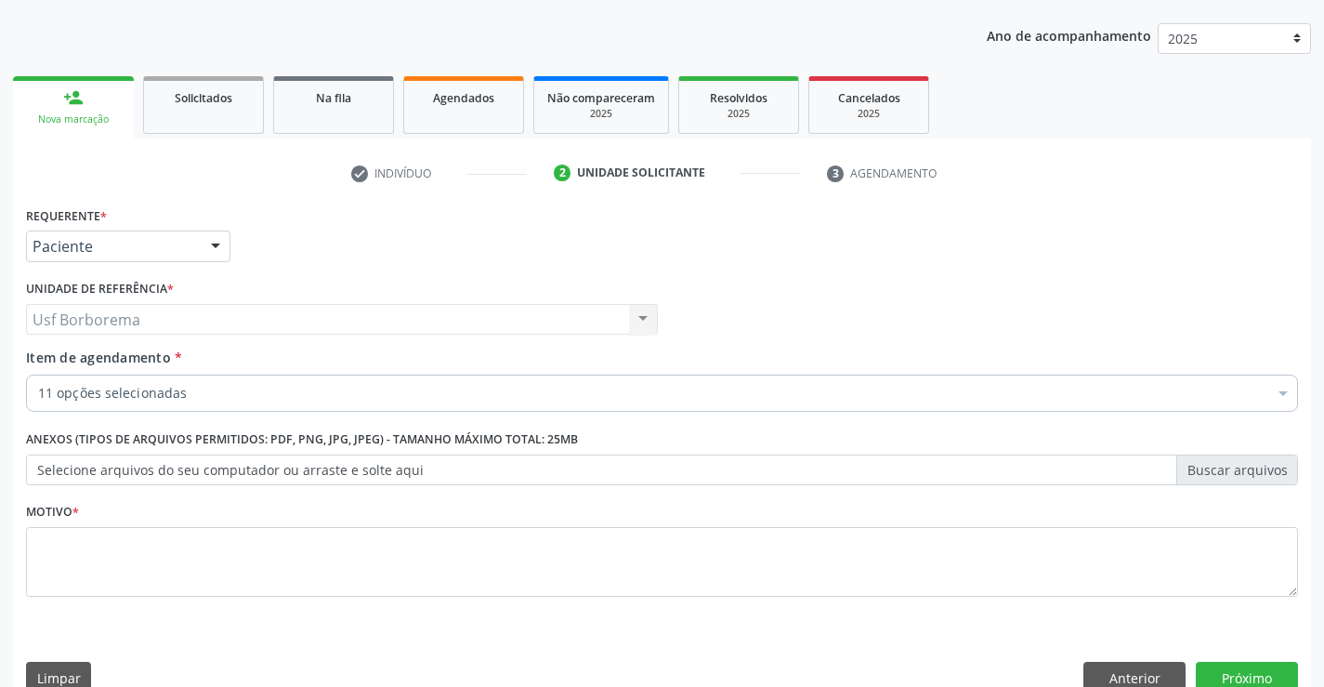
scroll to position [234, 0]
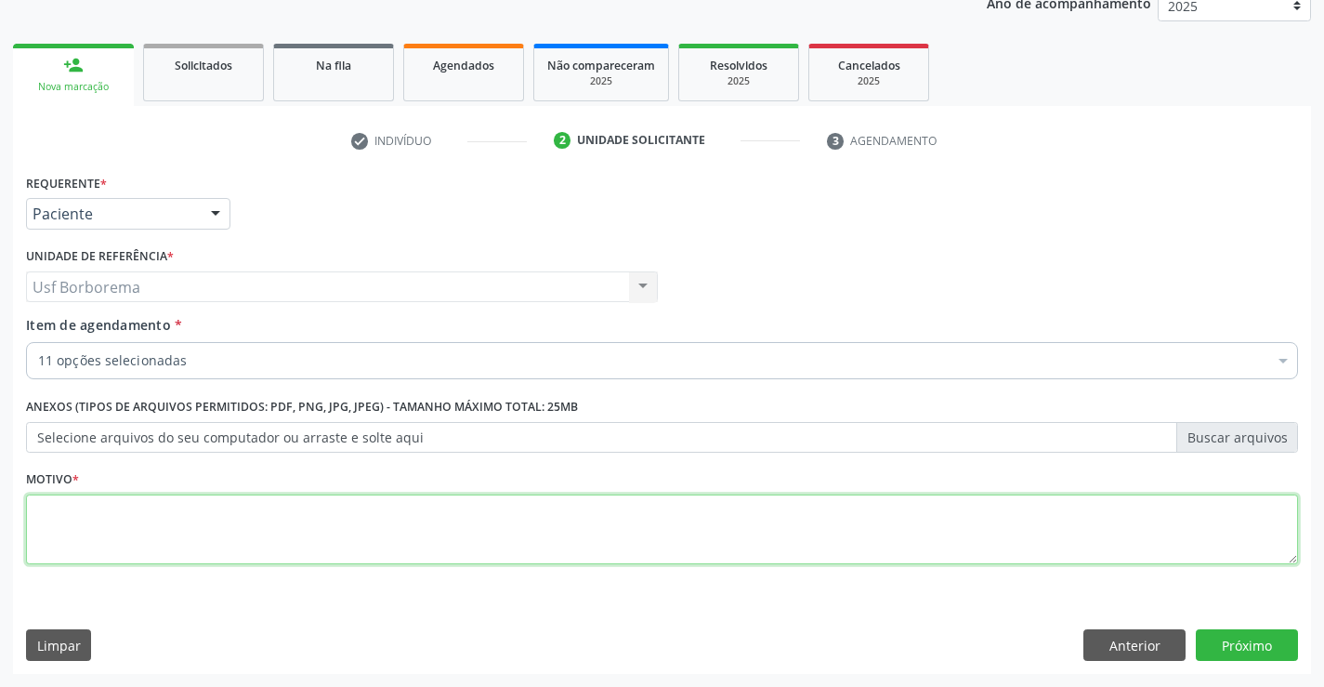
click at [76, 546] on textarea at bounding box center [662, 529] width 1272 height 71
click at [181, 538] on textarea "ROTINA" at bounding box center [662, 529] width 1272 height 71
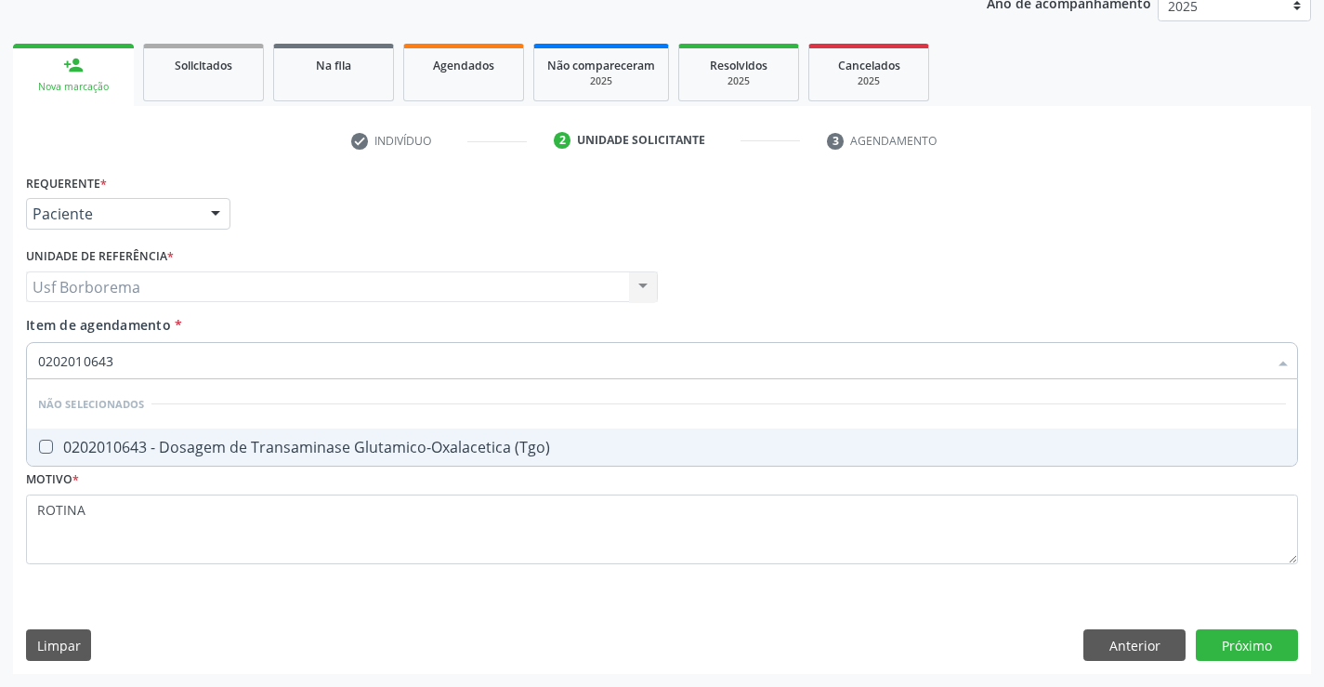
click at [199, 444] on div "0202010643 - Dosagem de Transaminase Glutamico-Oxalacetica (Tgo)" at bounding box center [662, 446] width 1248 height 15
click at [176, 354] on input "0202010643" at bounding box center [652, 360] width 1229 height 37
click at [199, 441] on div "0202010651 - Dosagem de Transaminase Glutamico-Piruvica (Tgp)" at bounding box center [662, 446] width 1248 height 15
click at [163, 353] on input "0202010651" at bounding box center [652, 360] width 1229 height 37
click at [98, 439] on div "0202060250 - Dosagem de Hormonio Tireoestimulante (Tsh)" at bounding box center [662, 446] width 1248 height 15
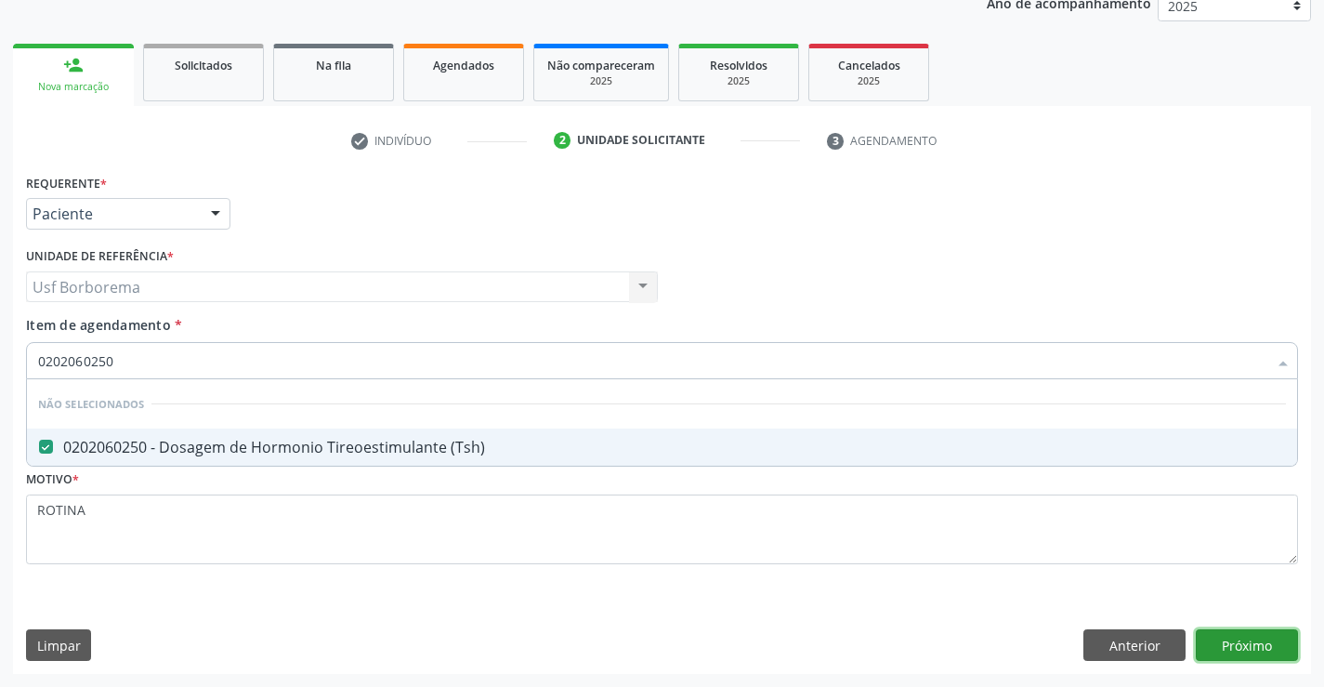
click at [1272, 637] on div "Requerente * Paciente Profissional de Saúde Paciente Nenhum resultado encontrad…" at bounding box center [662, 421] width 1298 height 504
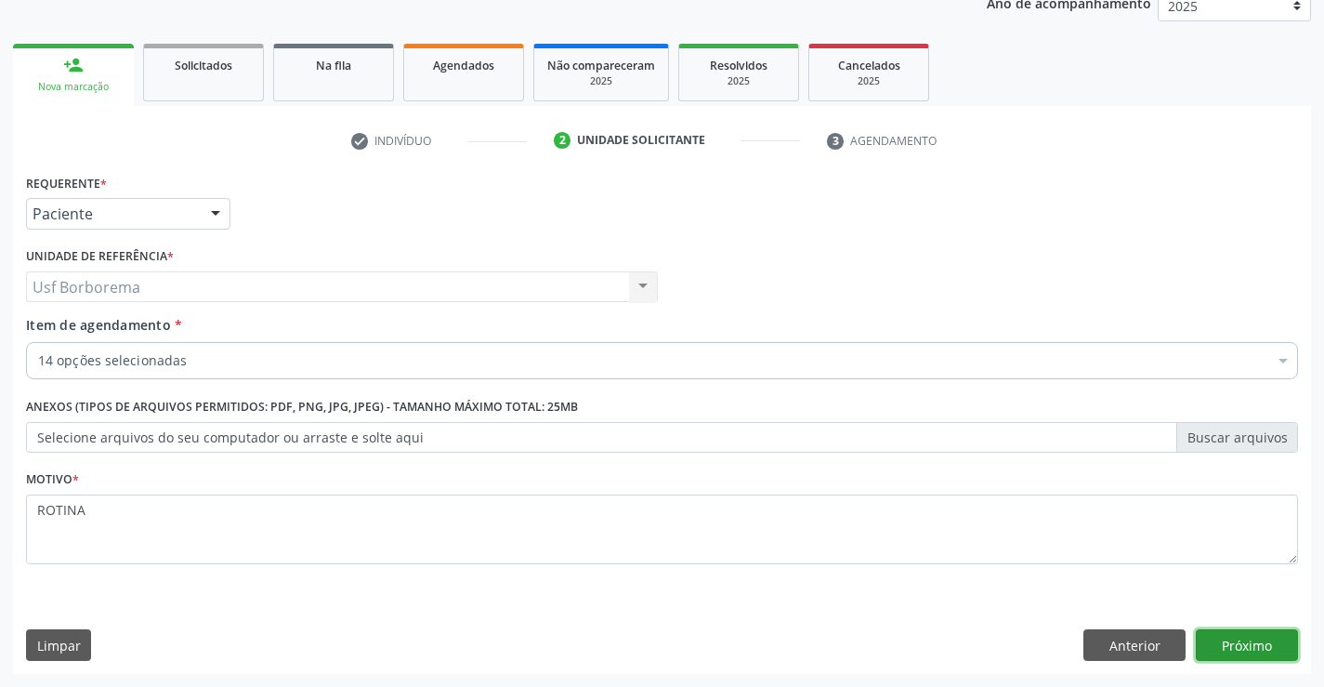
click at [1232, 639] on button "Próximo" at bounding box center [1247, 645] width 102 height 32
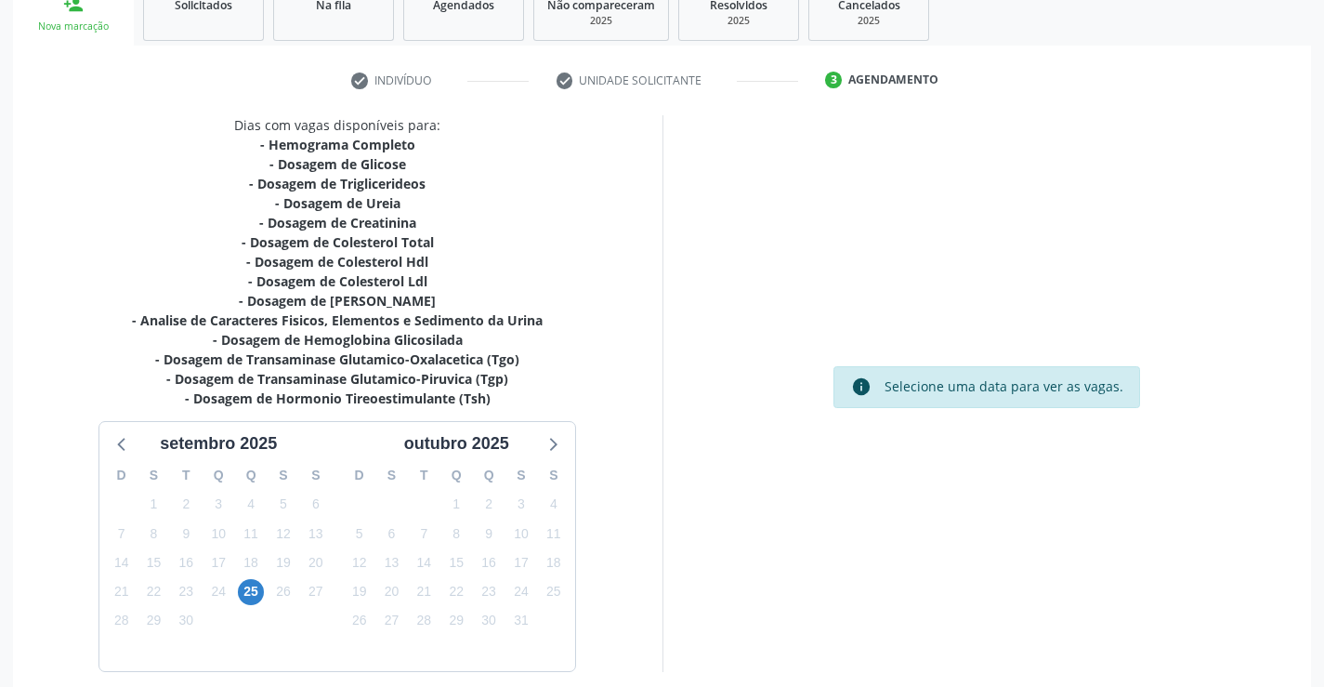
scroll to position [375, 0]
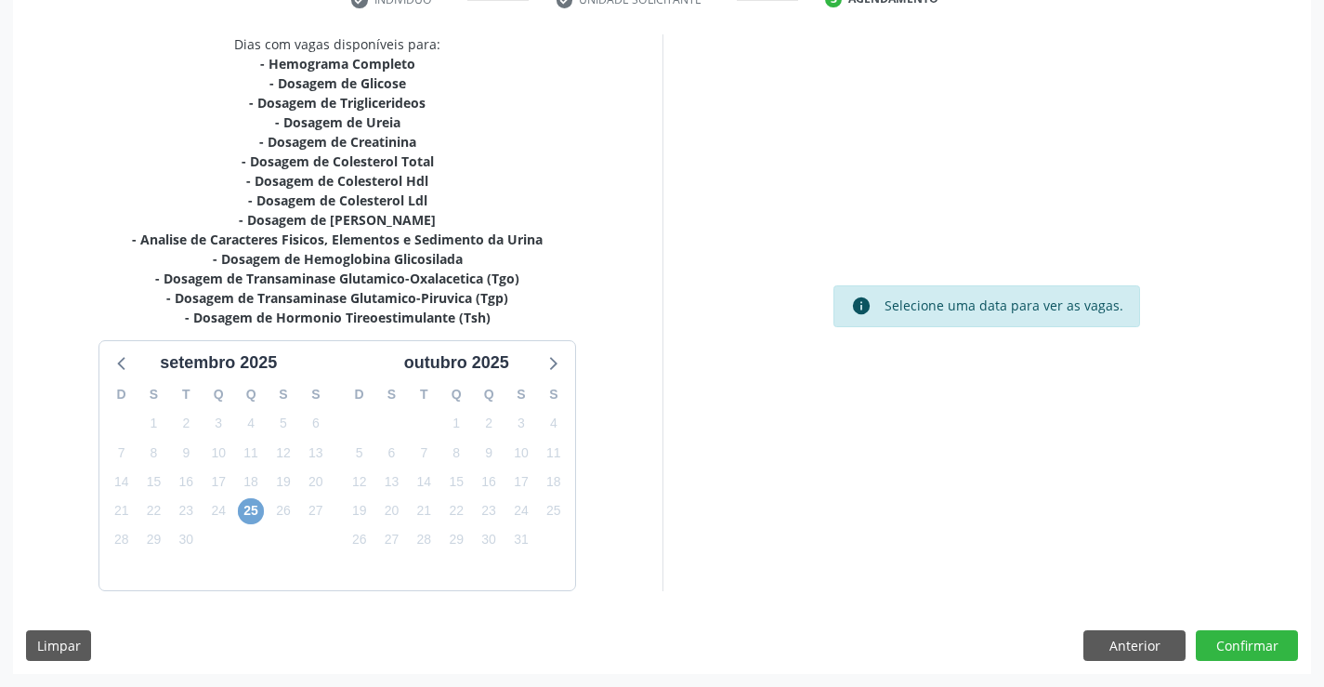
click at [252, 501] on span "25" at bounding box center [251, 511] width 26 height 26
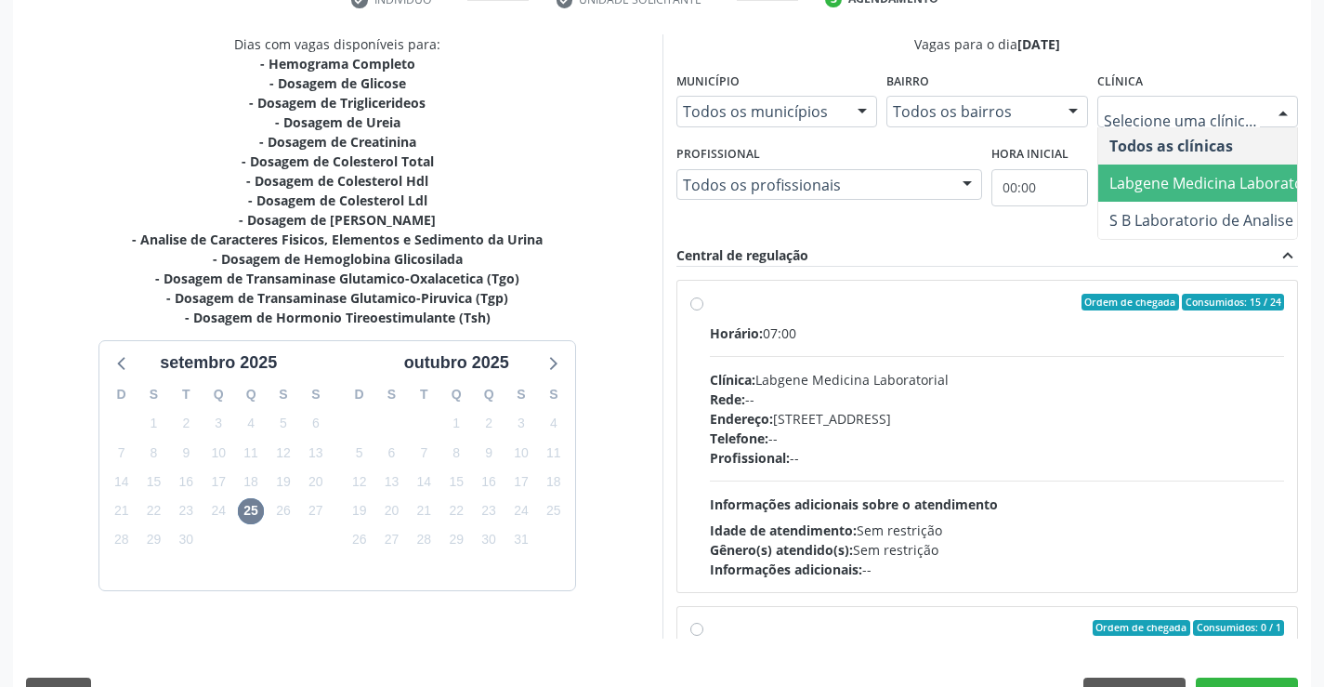
click at [1160, 173] on span "Labgene Medicina Laboratorial" at bounding box center [1217, 183] width 216 height 20
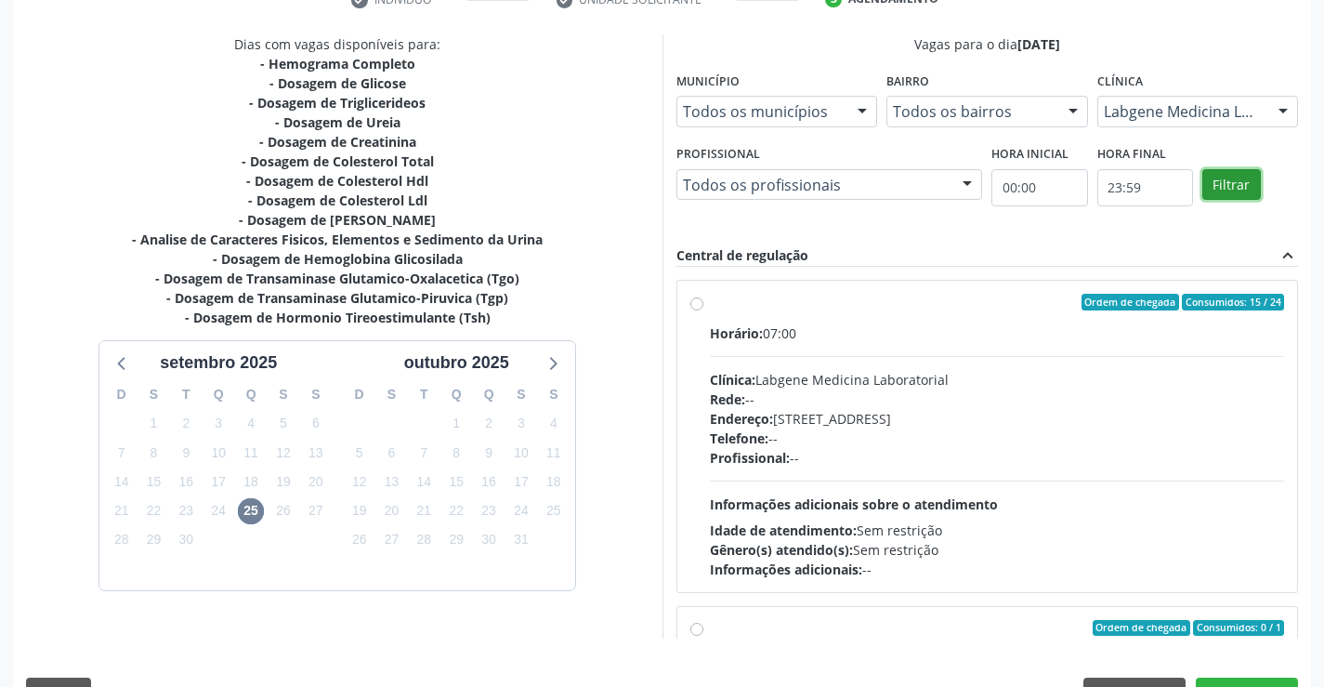
click at [1213, 169] on button "Filtrar" at bounding box center [1231, 185] width 59 height 32
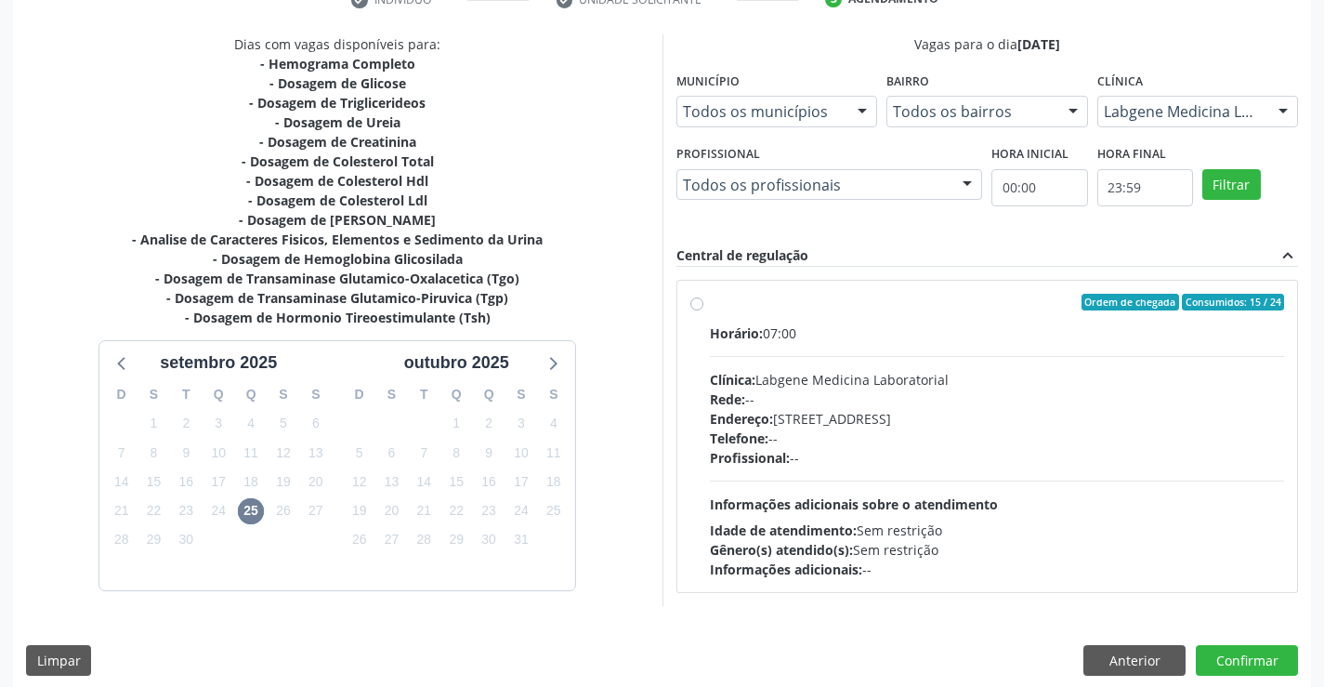
click at [695, 295] on div "Ordem de chegada Consumidos: 15 / 24 Horário: 07:00 Clínica: Labgene Medicina L…" at bounding box center [987, 436] width 595 height 285
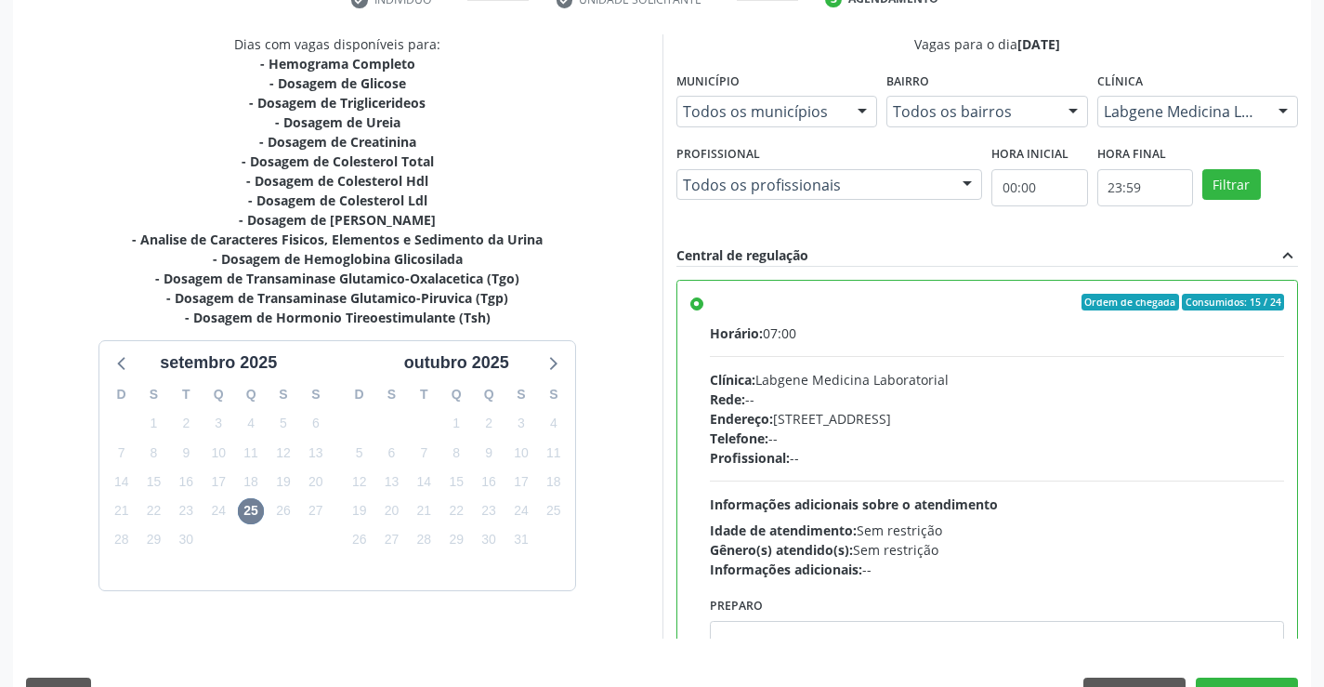
scroll to position [424, 0]
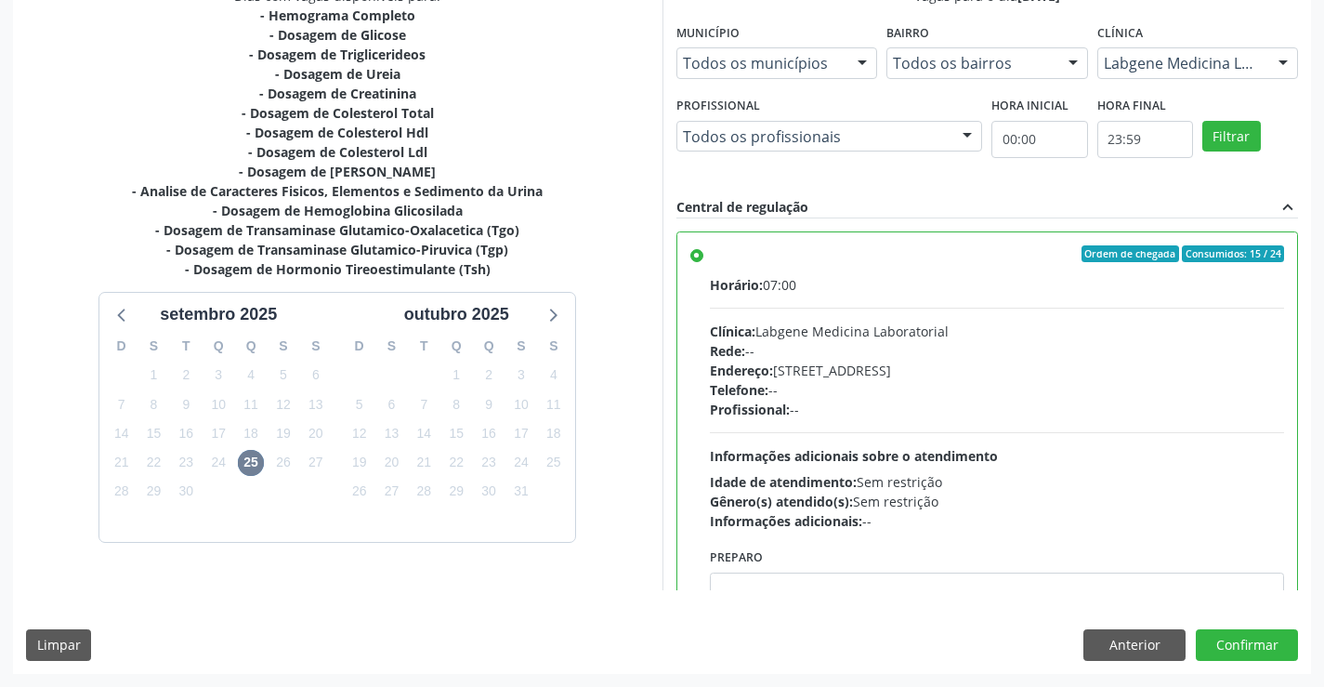
click at [1234, 623] on div "Dias com vagas disponíveis para: - Hemograma Completo - Dosagem de Glicose - Do…" at bounding box center [662, 329] width 1298 height 687
click at [1237, 632] on button "Confirmar" at bounding box center [1247, 645] width 102 height 32
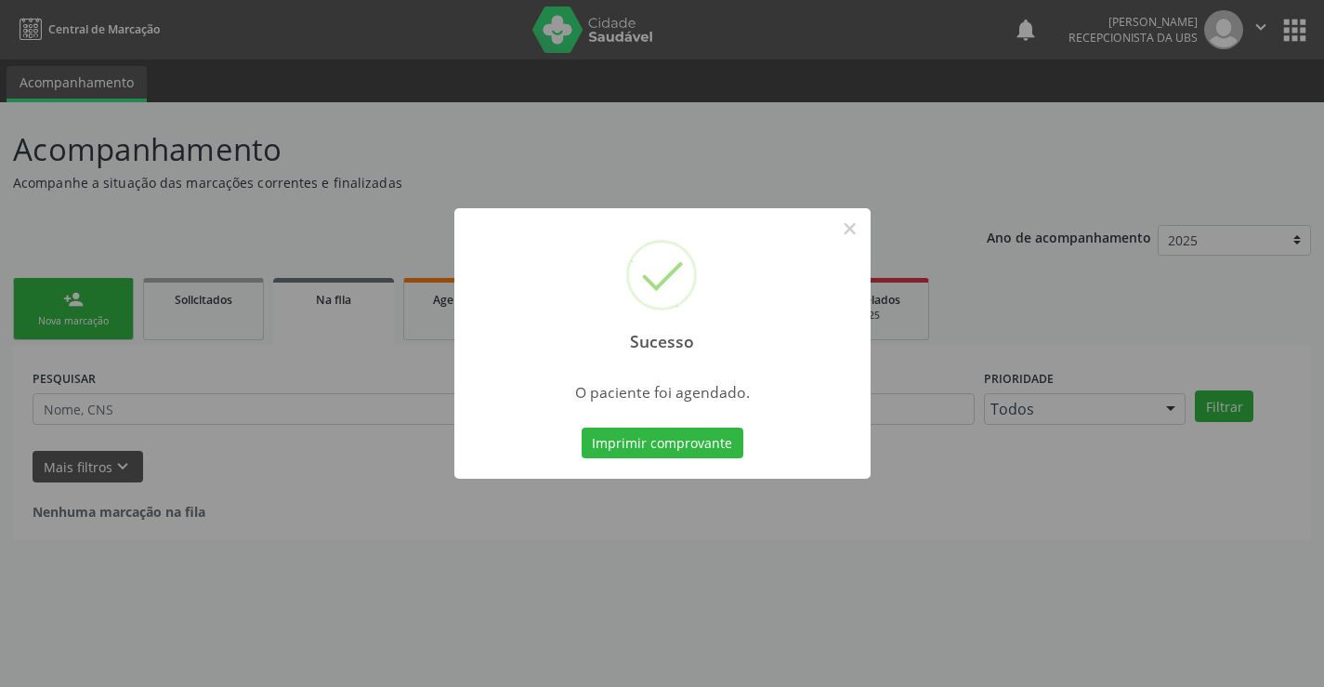
scroll to position [0, 0]
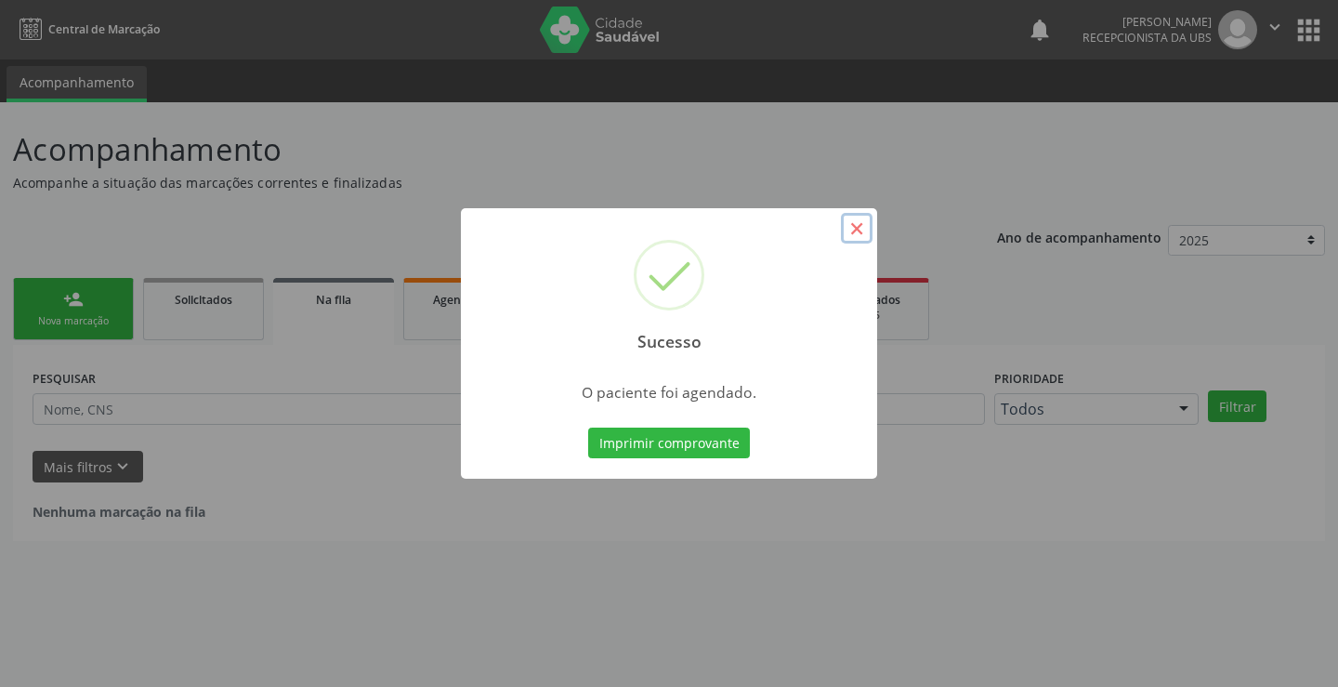
click at [860, 233] on button "×" at bounding box center [857, 229] width 32 height 32
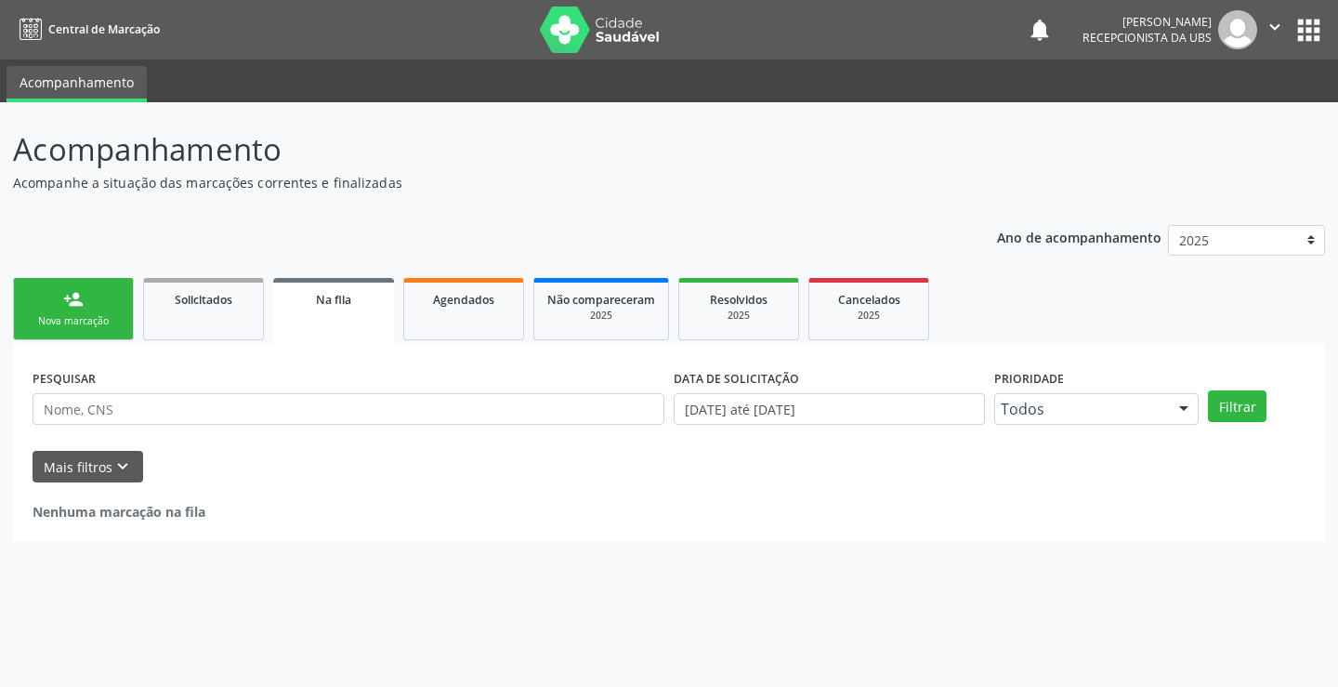
click at [832, 386] on div "DATA DE SOLICITAÇÃO" at bounding box center [829, 378] width 311 height 29
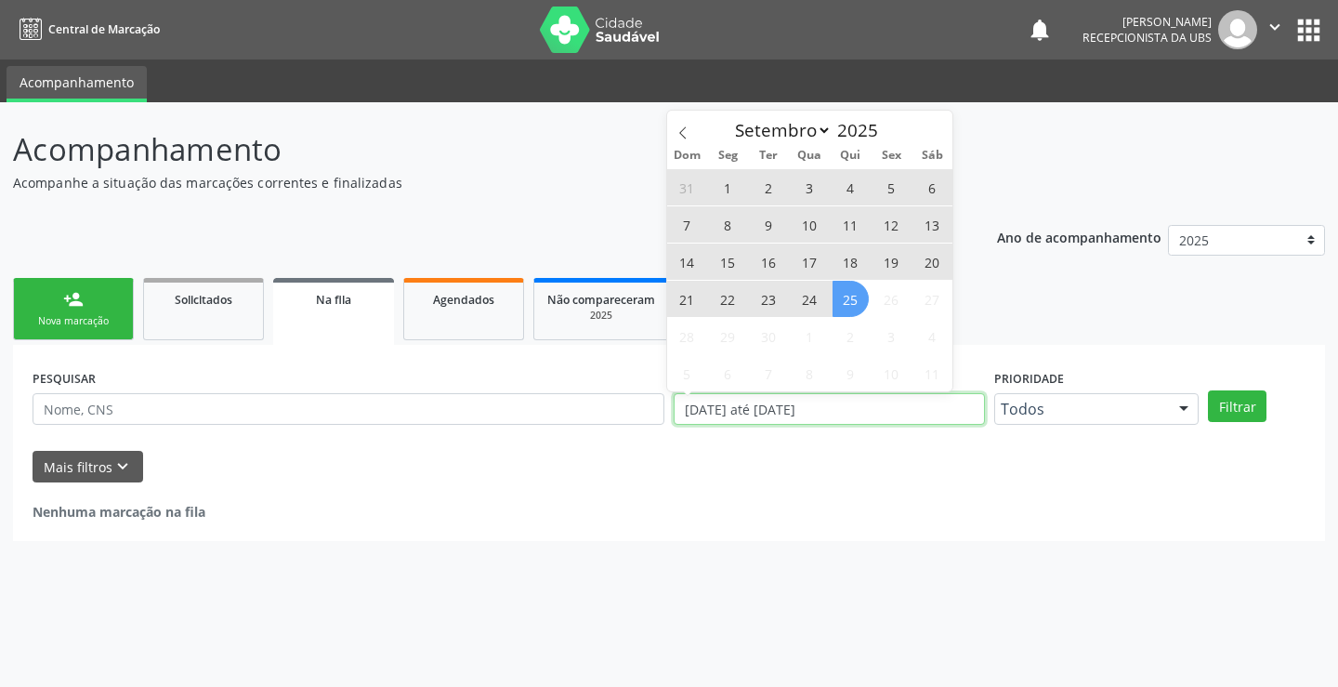
click at [856, 407] on input "[DATE] até [DATE]" at bounding box center [829, 409] width 311 height 32
click at [911, 258] on div "31 1 2 3 4 5 6 7 8 9 10 11 12 13 14 15 16 17 18 19 20 21 22 23 24 25 26 27 28 2…" at bounding box center [810, 279] width 286 height 223
click at [764, 406] on input "[DATE] até [DATE]" at bounding box center [829, 409] width 311 height 32
click at [773, 171] on span "2" at bounding box center [769, 187] width 36 height 36
click at [859, 282] on div "31 1 2 3 4 5 6 7 8 9 10 11 12 13 14 15 16 17 18 19 20 21 22 23 24 25 26 27 28 2…" at bounding box center [810, 279] width 286 height 223
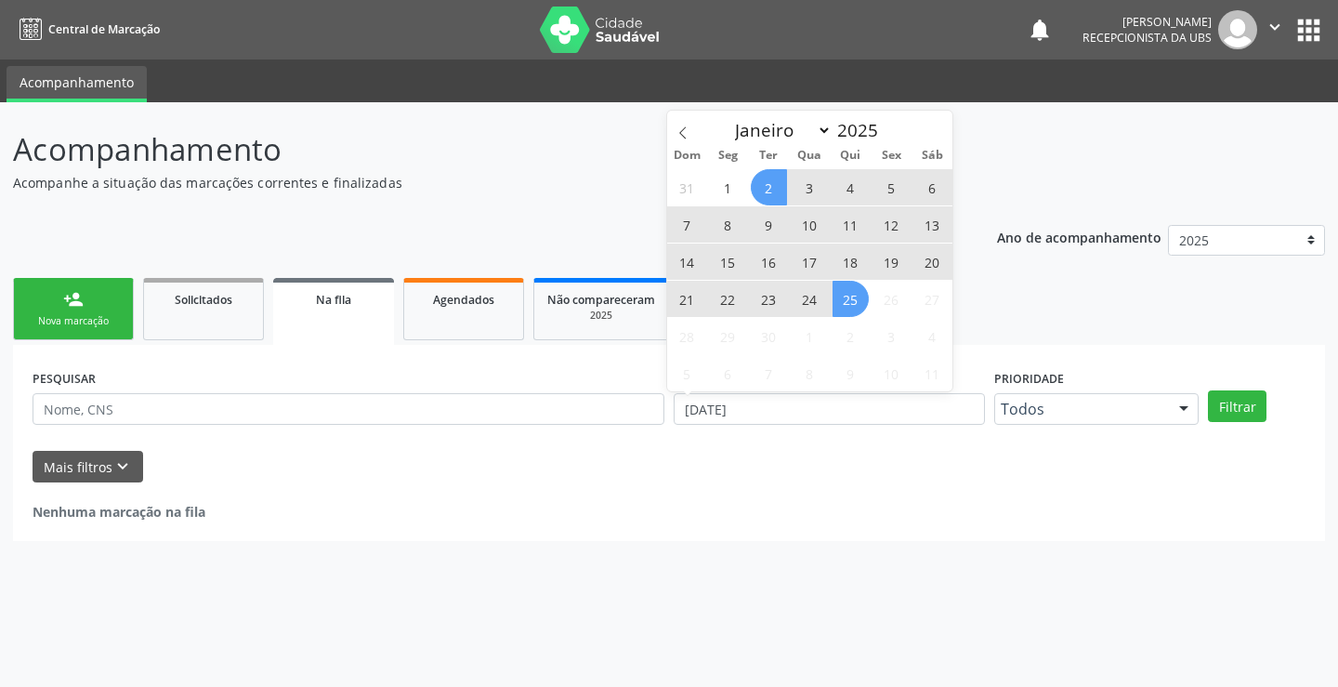
click at [846, 300] on span "25" at bounding box center [850, 299] width 36 height 36
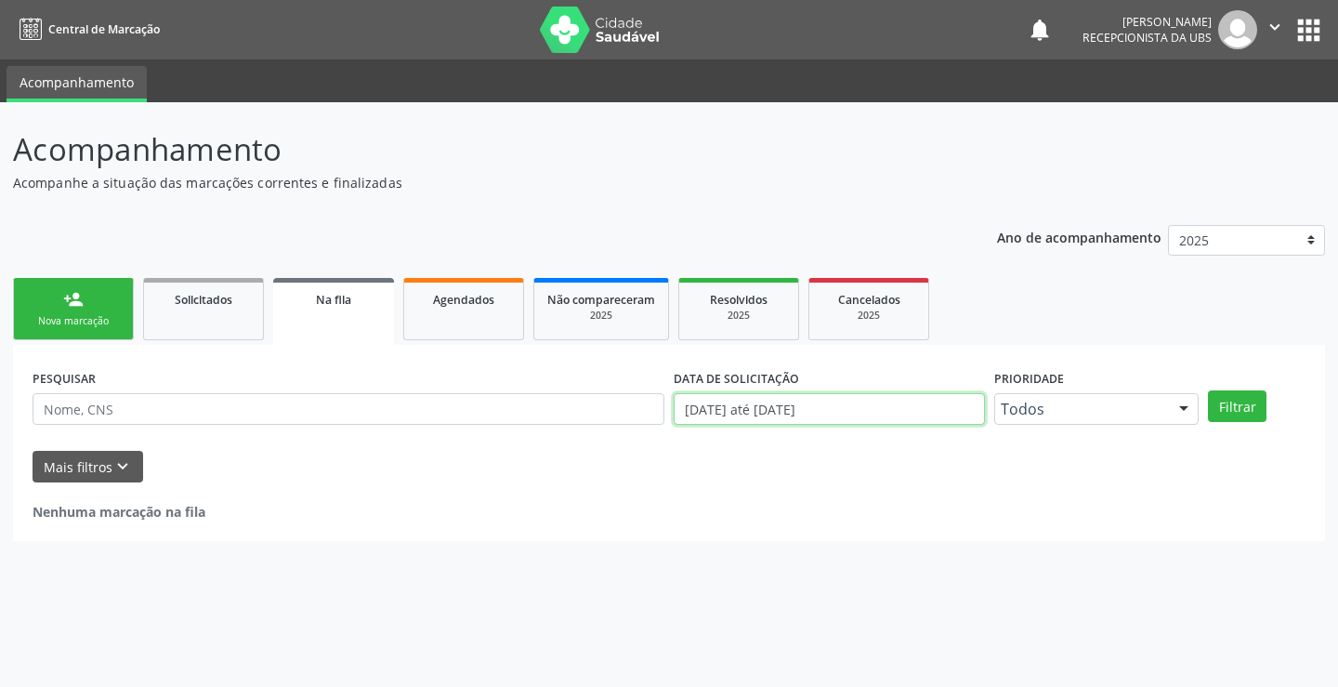
click at [754, 403] on input "[DATE] até [DATE]" at bounding box center [829, 409] width 311 height 32
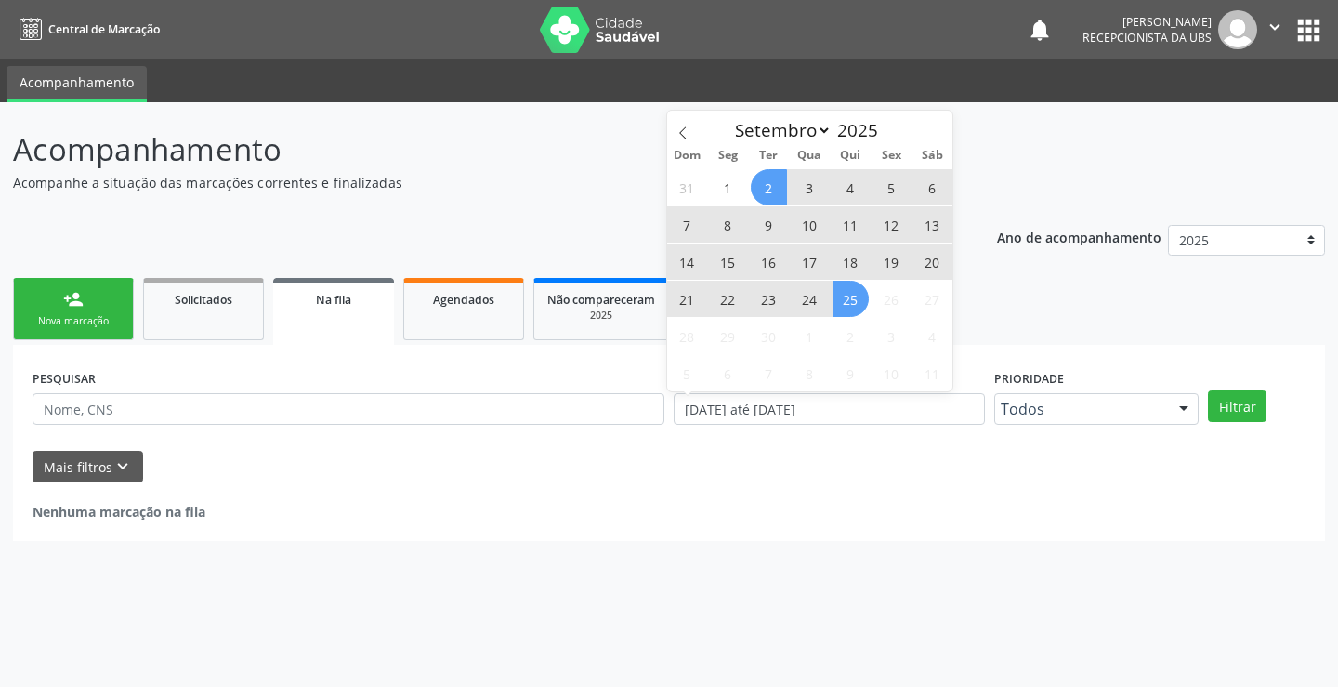
click at [737, 288] on span "22" at bounding box center [728, 299] width 36 height 36
click at [779, 161] on div "Dom Seg Ter Qua Qui Sex Sáb" at bounding box center [810, 155] width 286 height 26
click at [786, 172] on span "2" at bounding box center [769, 187] width 36 height 36
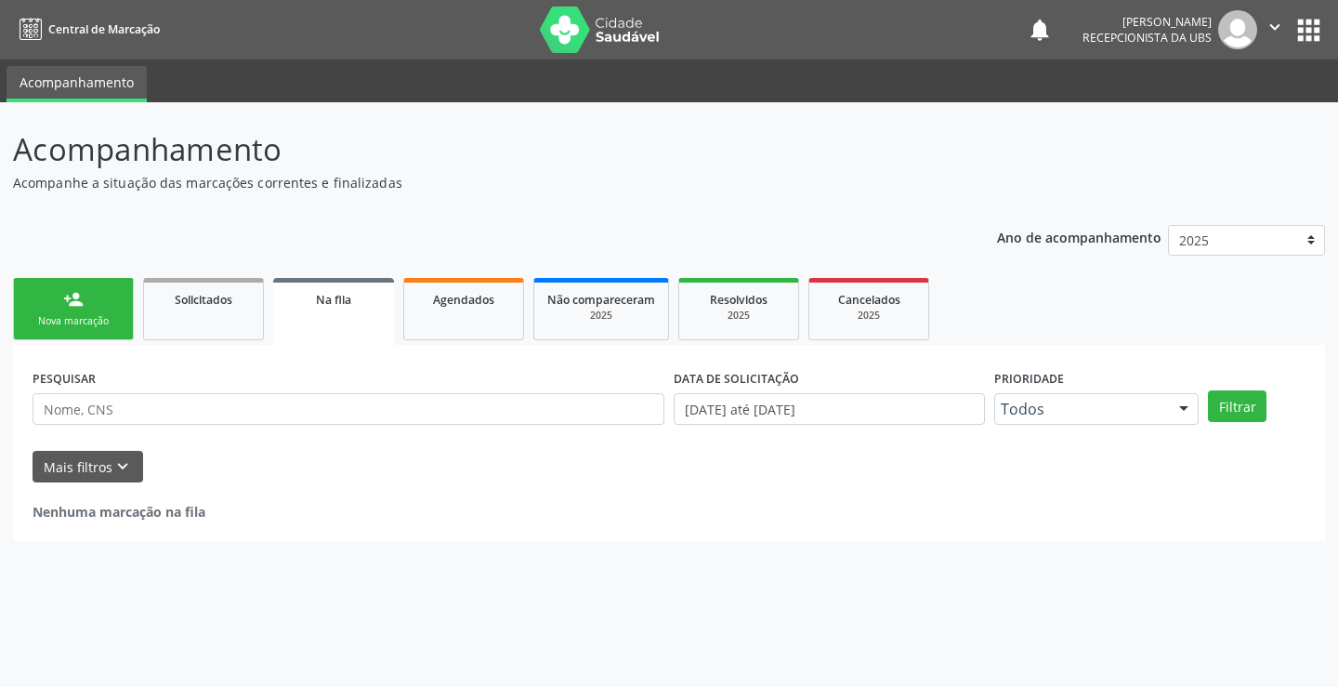
click at [754, 185] on p "Acompanhe a situação das marcações correntes e finalizadas" at bounding box center [472, 183] width 918 height 20
click at [716, 400] on input "[DATE] até [DATE]" at bounding box center [829, 409] width 311 height 32
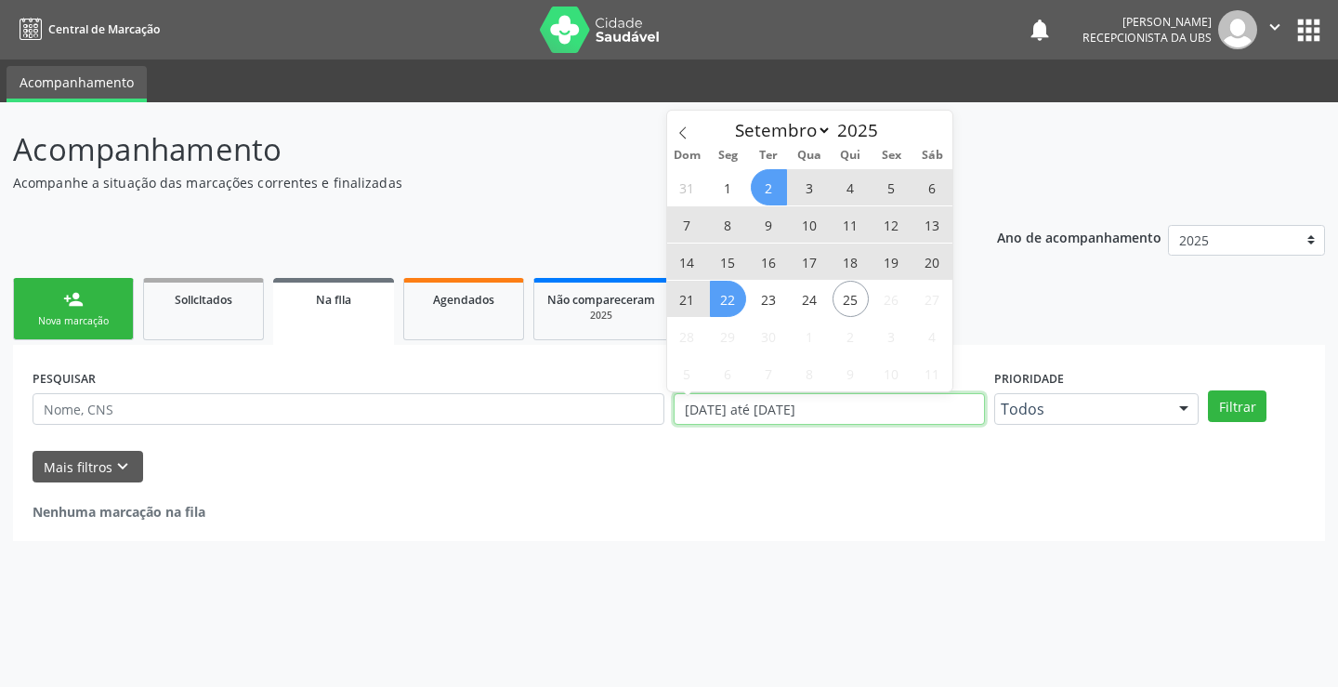
click at [881, 398] on input "[DATE] até [DATE]" at bounding box center [829, 409] width 311 height 32
click at [884, 398] on input "[DATE] até [DATE]" at bounding box center [829, 409] width 311 height 32
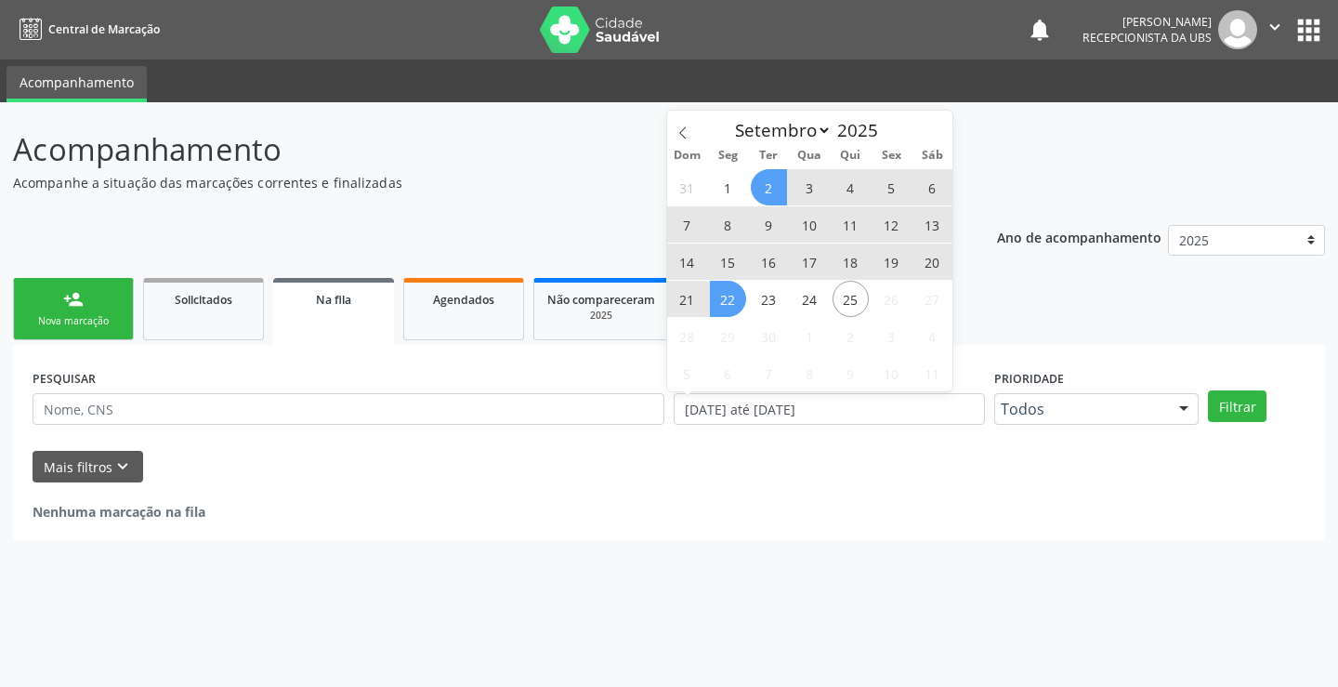
click at [806, 188] on span "3" at bounding box center [810, 187] width 36 height 36
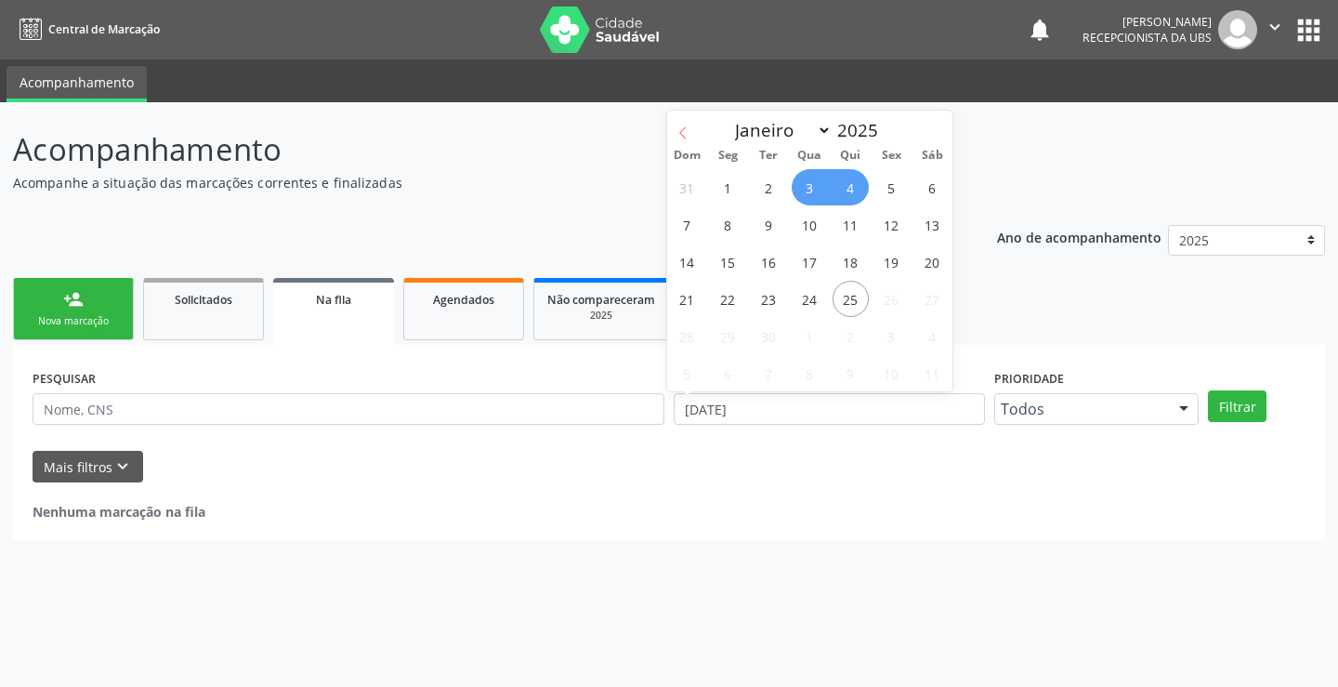
click at [678, 126] on icon at bounding box center [682, 132] width 13 height 13
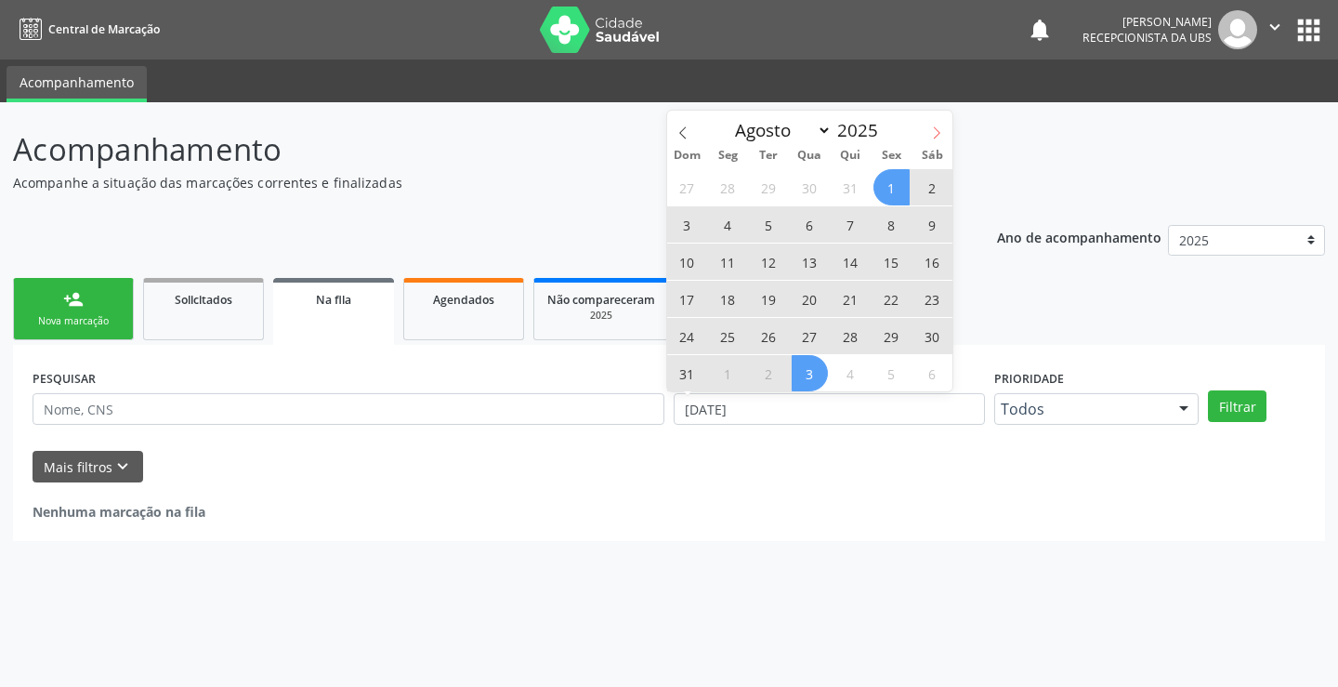
click at [928, 120] on span at bounding box center [937, 127] width 32 height 32
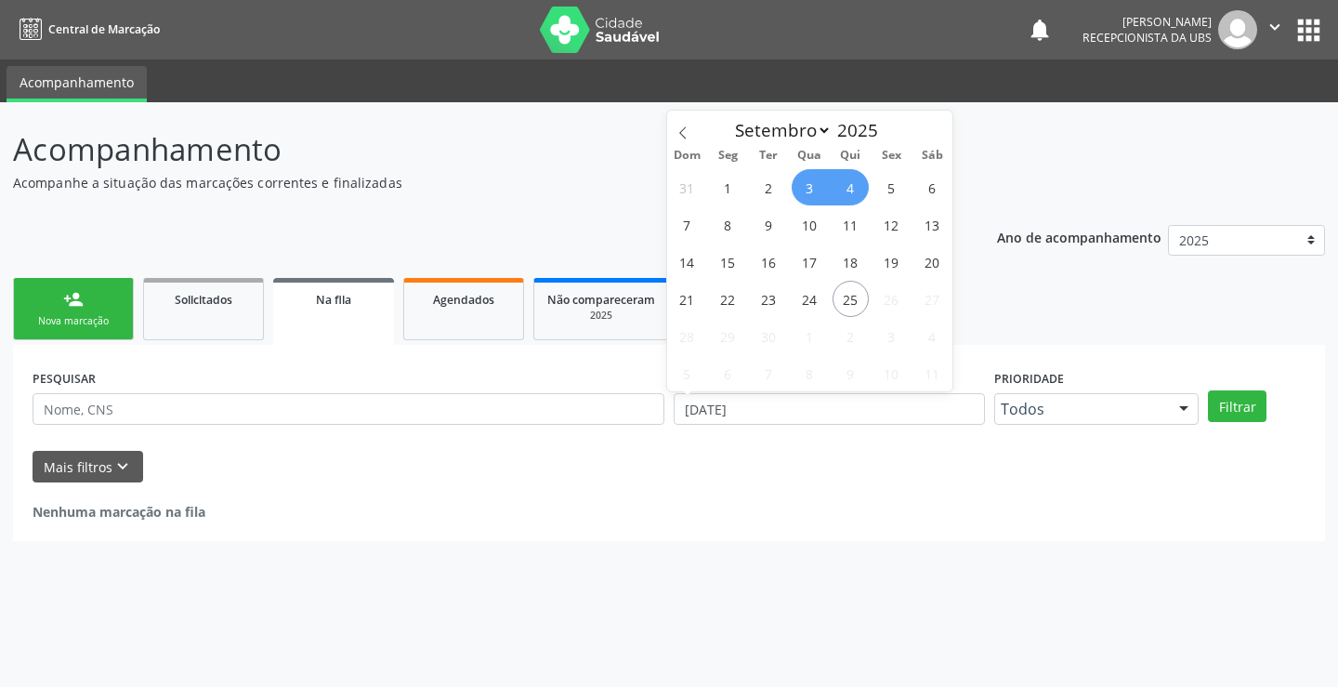
click at [850, 189] on span "4" at bounding box center [850, 187] width 36 height 36
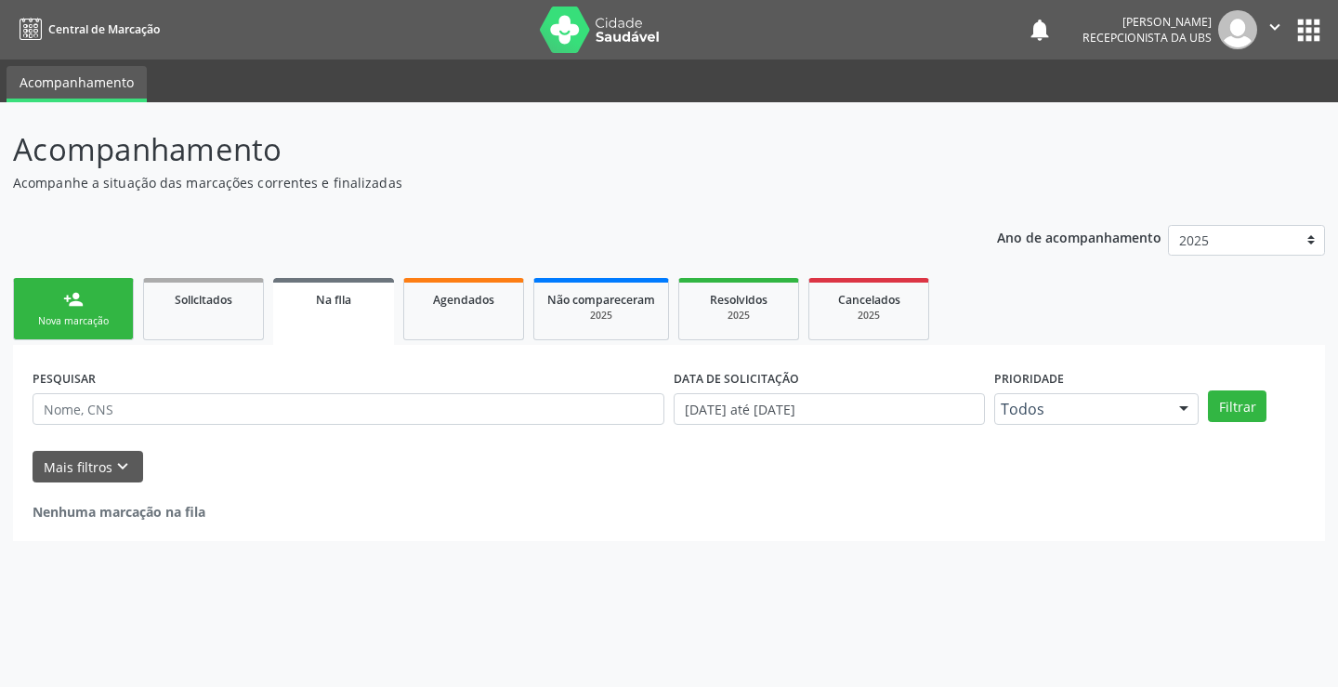
click at [850, 189] on p "Acompanhe a situação das marcações correntes e finalizadas" at bounding box center [472, 183] width 918 height 20
click at [746, 410] on input "[DATE] até [DATE]" at bounding box center [829, 409] width 311 height 32
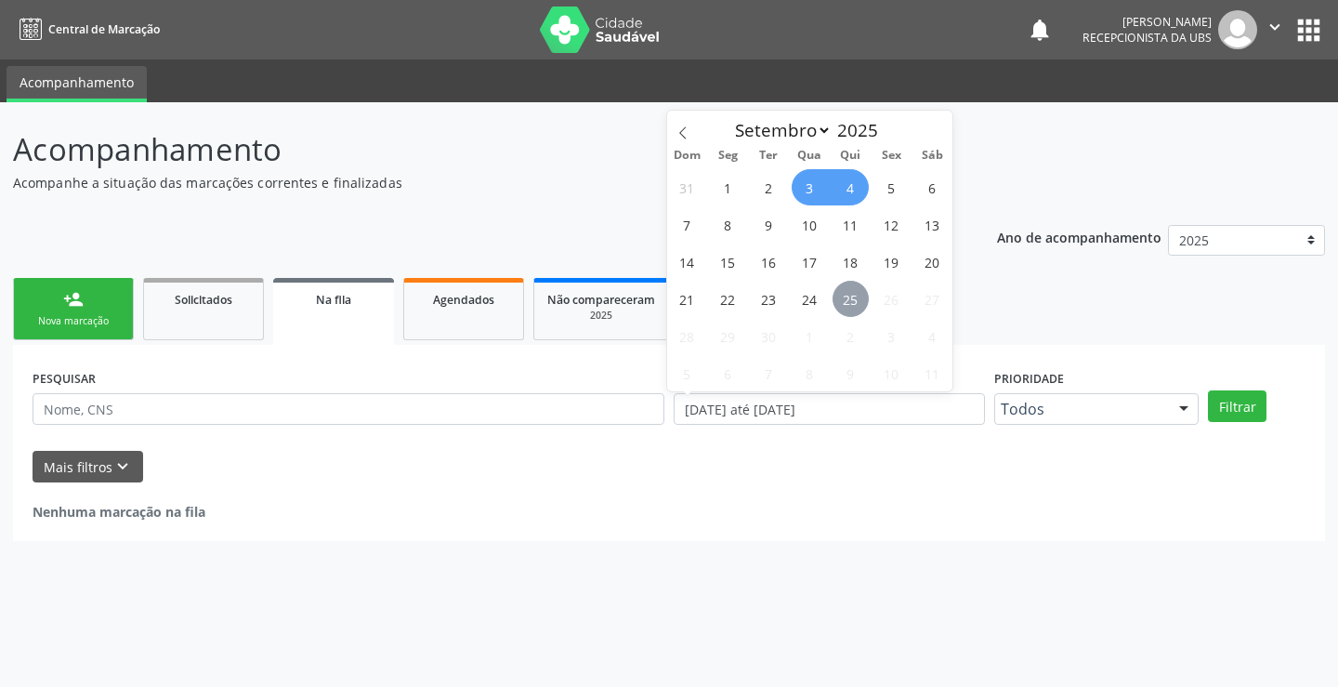
click at [859, 297] on span "25" at bounding box center [850, 299] width 36 height 36
click at [753, 375] on span "7" at bounding box center [769, 373] width 36 height 36
drag, startPoint x: 855, startPoint y: 356, endPoint x: 793, endPoint y: 363, distance: 62.7
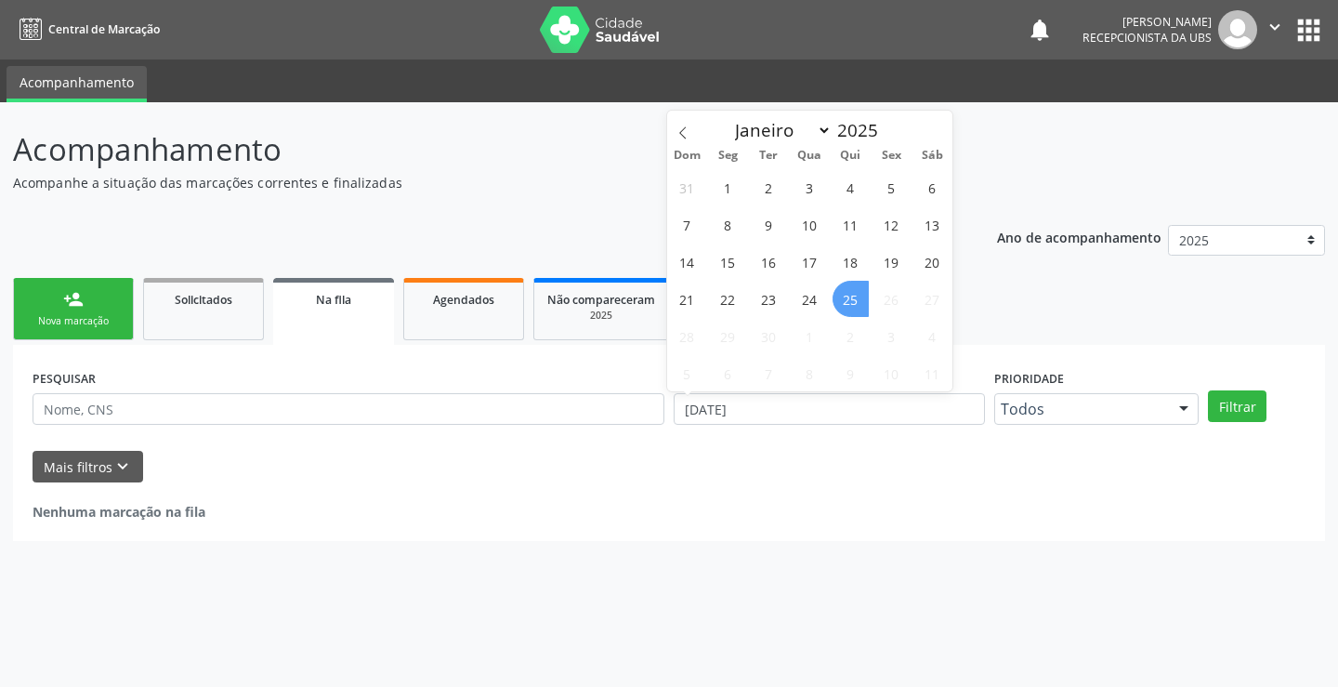
click at [806, 363] on div "31 1 2 3 4 5 6 7 8 9 10 11 12 13 14 15 16 17 18 19 20 21 22 23 24 25 26 27 28 2…" at bounding box center [810, 279] width 286 height 223
click at [683, 344] on span "28" at bounding box center [687, 336] width 36 height 36
drag, startPoint x: 831, startPoint y: 311, endPoint x: 867, endPoint y: 303, distance: 37.2
click at [844, 311] on div "31 1 2 3 4 5 6 7 8 9 10 11 12 13 14 15 16 17 18 19 20 21 22 23 24 25 26 27 28 2…" at bounding box center [810, 279] width 286 height 223
click at [843, 305] on span "25" at bounding box center [850, 299] width 36 height 36
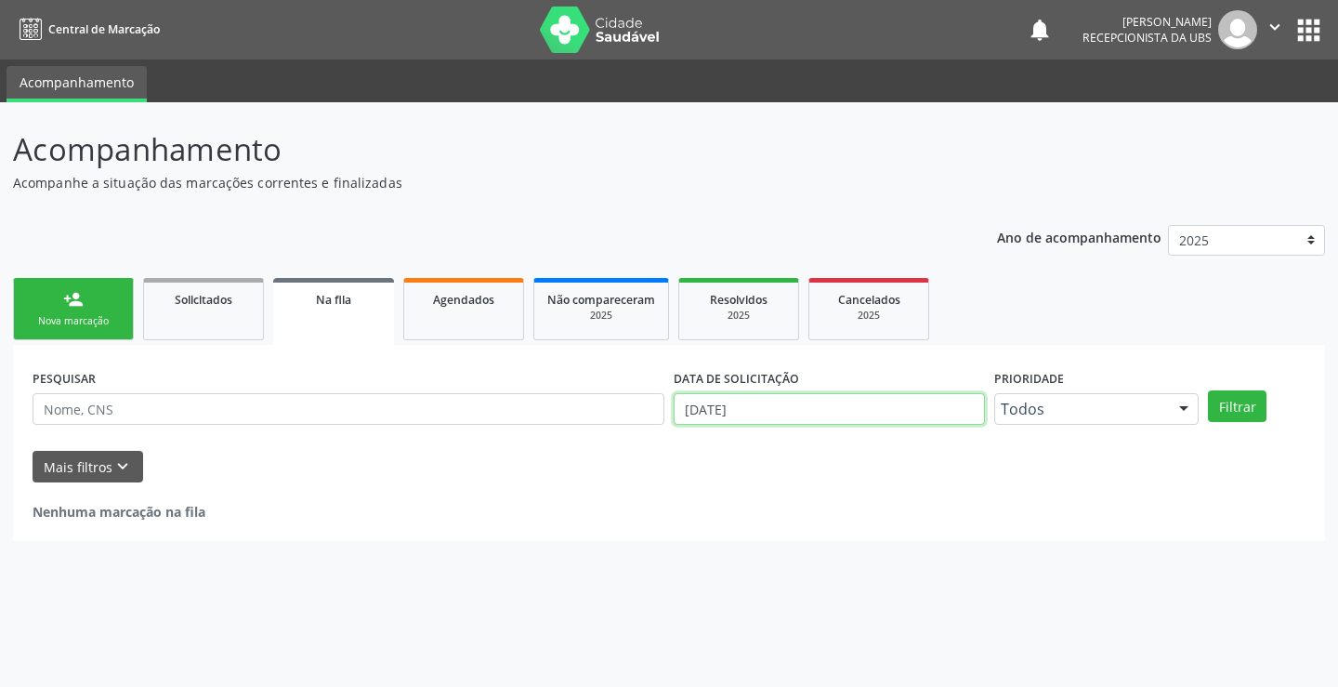
click at [878, 419] on input "[DATE]" at bounding box center [829, 409] width 311 height 32
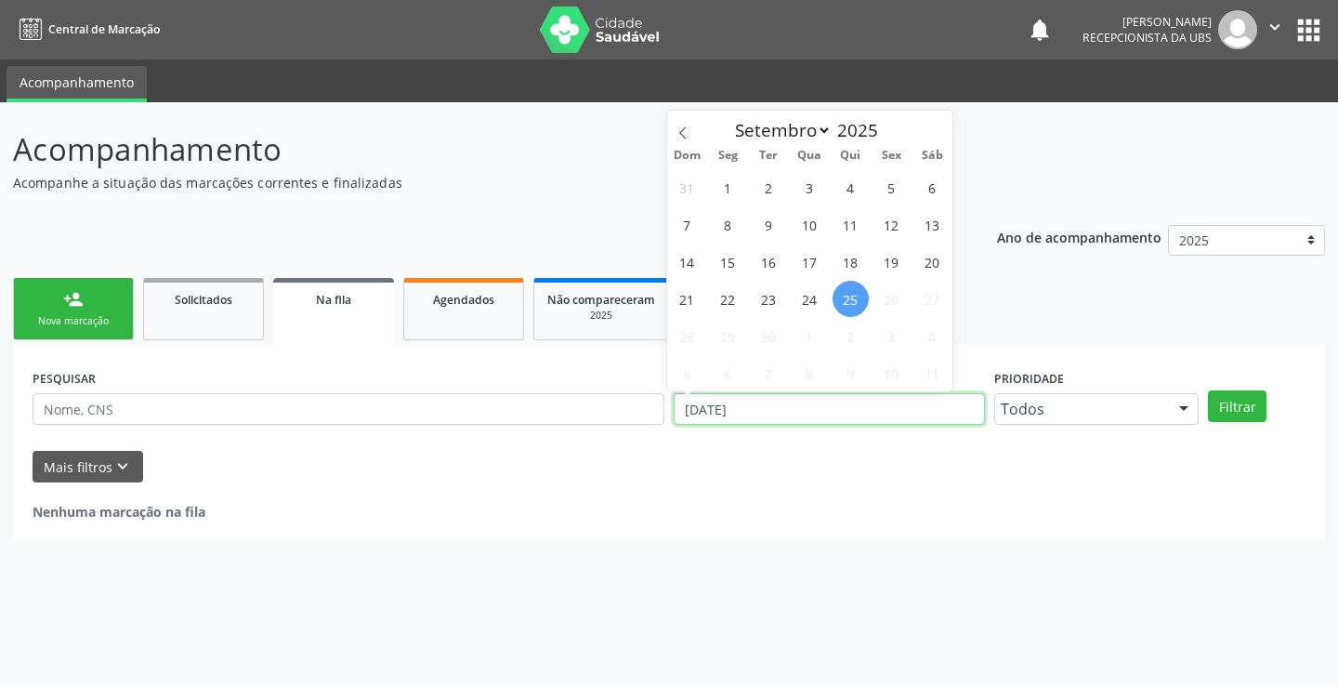
click at [886, 409] on input "[DATE]" at bounding box center [829, 409] width 311 height 32
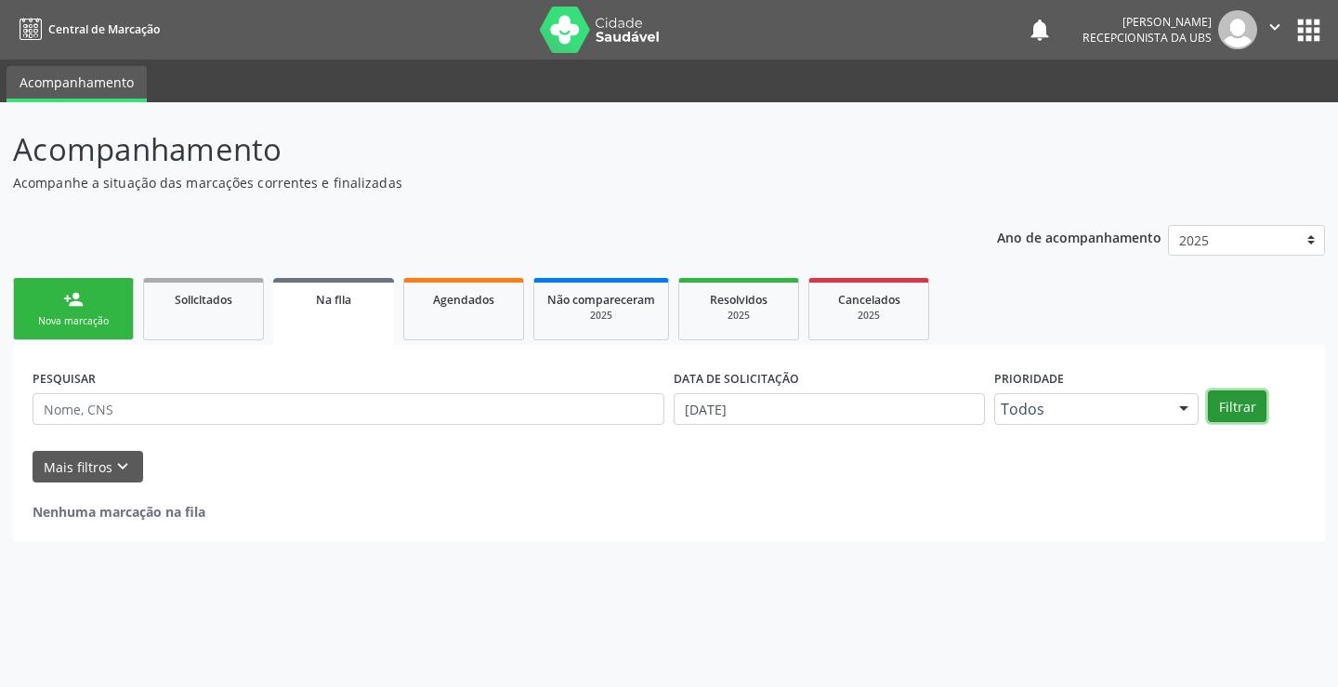
click at [1233, 407] on button "Filtrar" at bounding box center [1237, 406] width 59 height 32
click at [497, 309] on link "Agendados" at bounding box center [463, 309] width 121 height 62
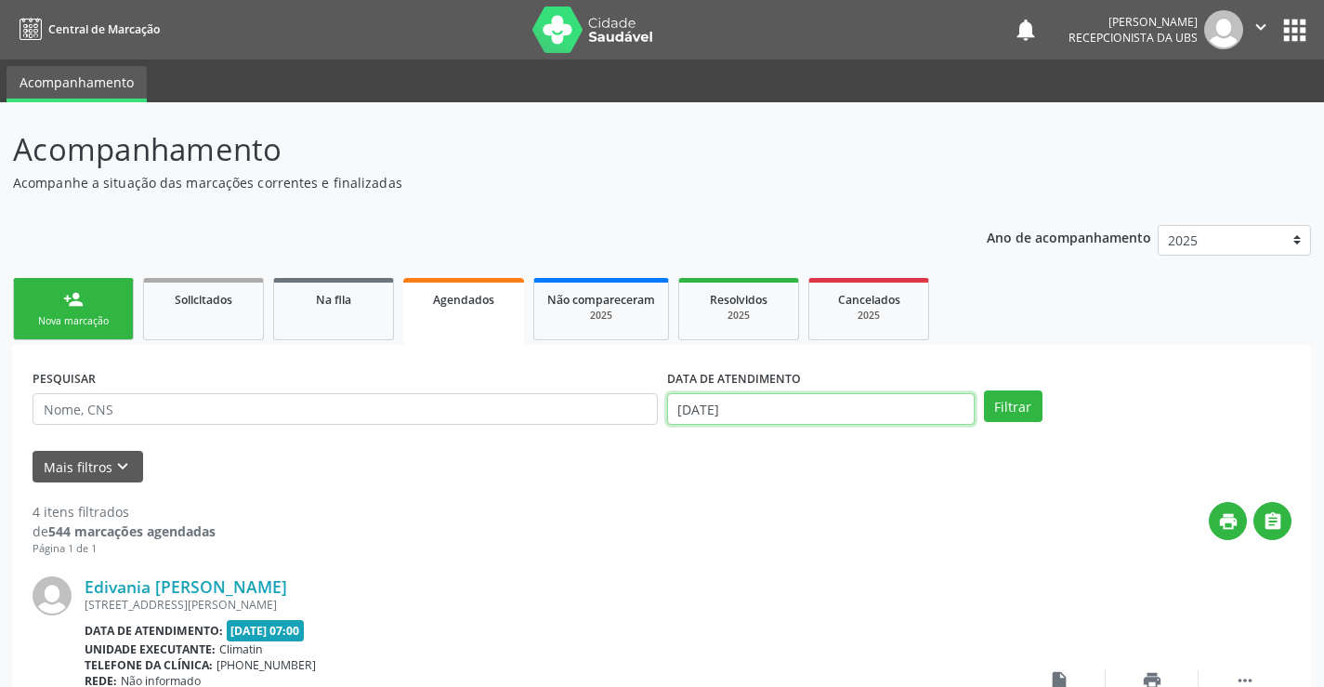
click at [749, 401] on input "[DATE]" at bounding box center [821, 409] width 308 height 32
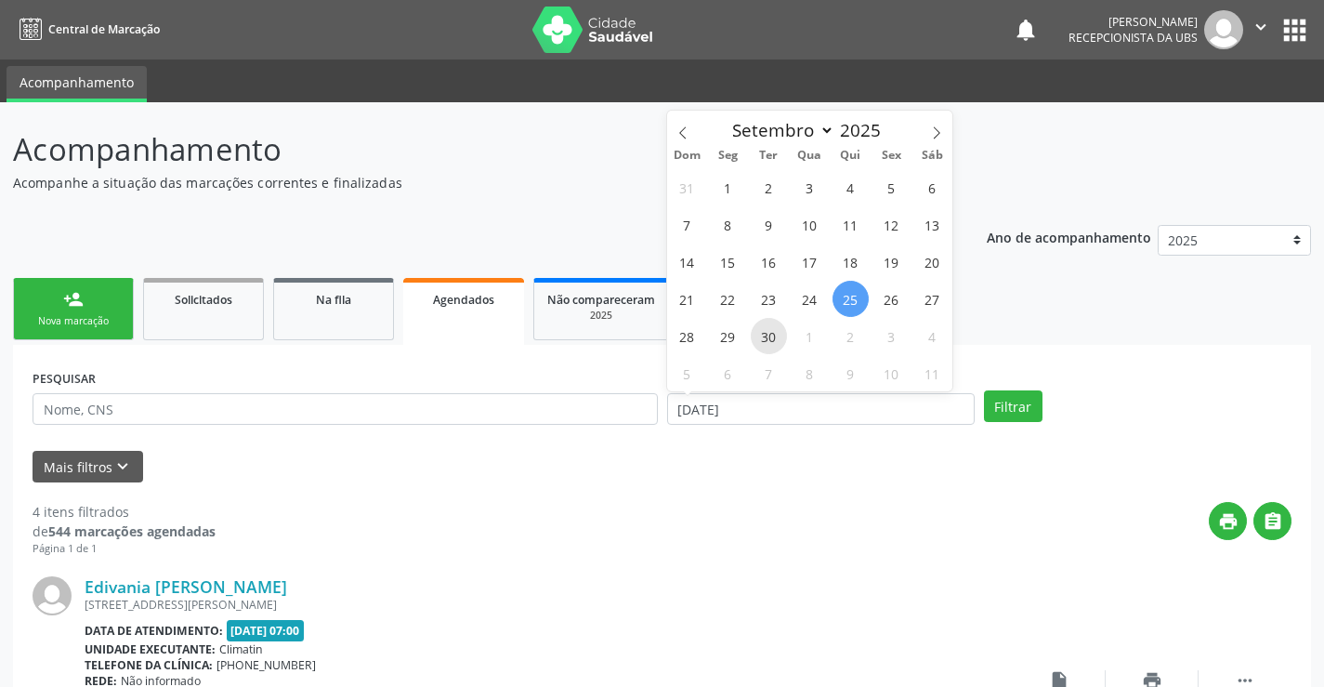
click at [760, 339] on span "30" at bounding box center [769, 336] width 36 height 36
click at [854, 292] on span "25" at bounding box center [850, 299] width 36 height 36
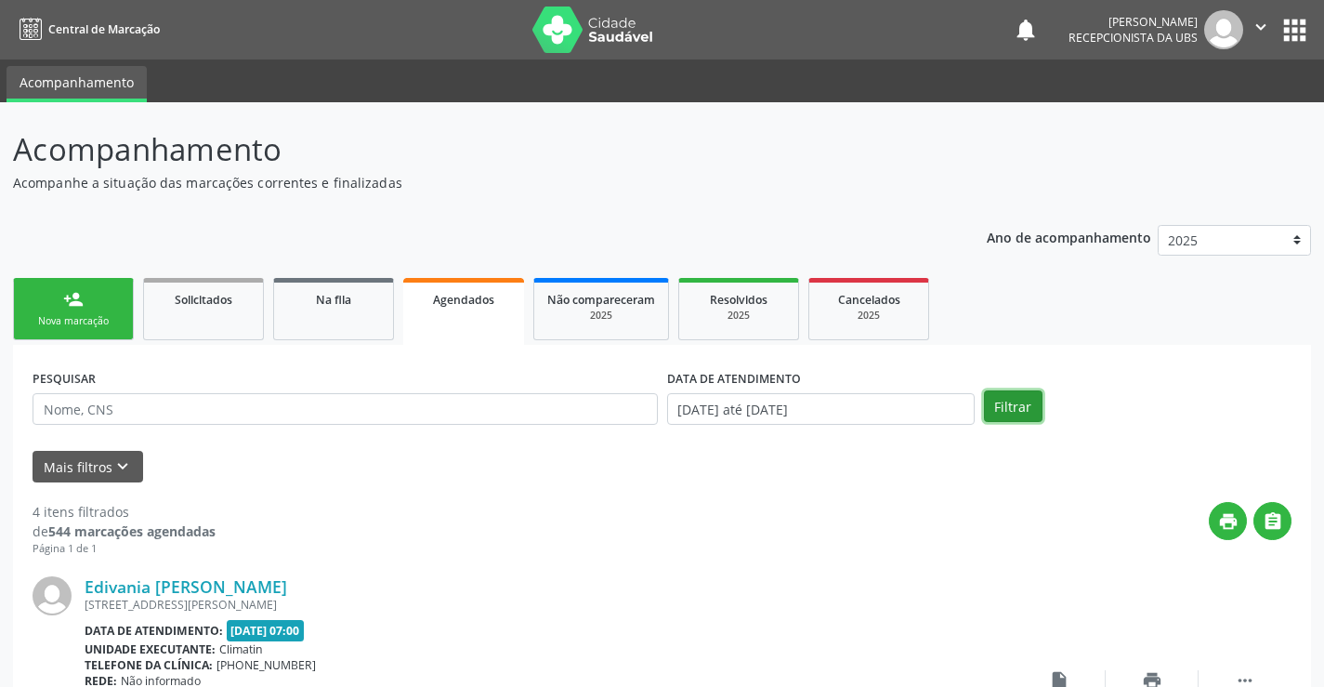
click at [1011, 400] on button "Filtrar" at bounding box center [1013, 406] width 59 height 32
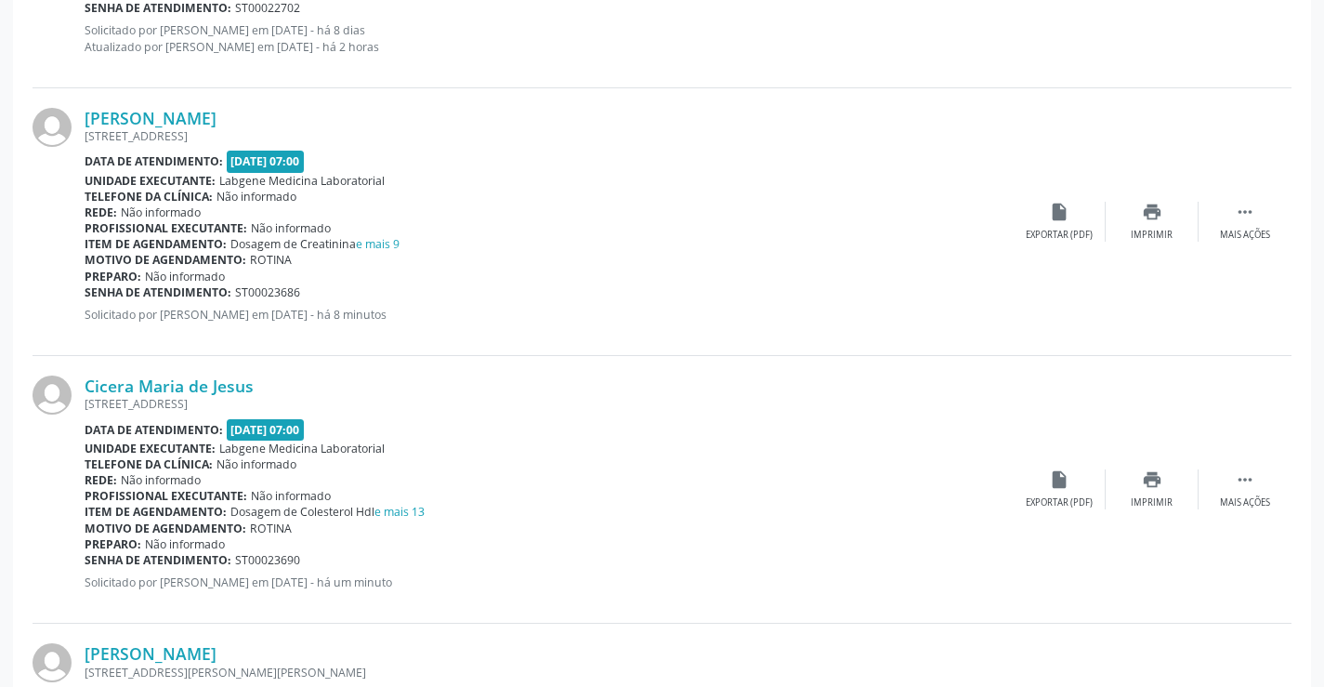
scroll to position [1022, 0]
click at [1231, 466] on div "Cicera Maria de Jesus [STREET_ADDRESS] Data de atendimento: [DATE] 07:00 Unidad…" at bounding box center [662, 488] width 1259 height 268
click at [1238, 478] on icon "" at bounding box center [1245, 477] width 20 height 20
click at [1128, 504] on div "edit Editar" at bounding box center [1152, 487] width 93 height 40
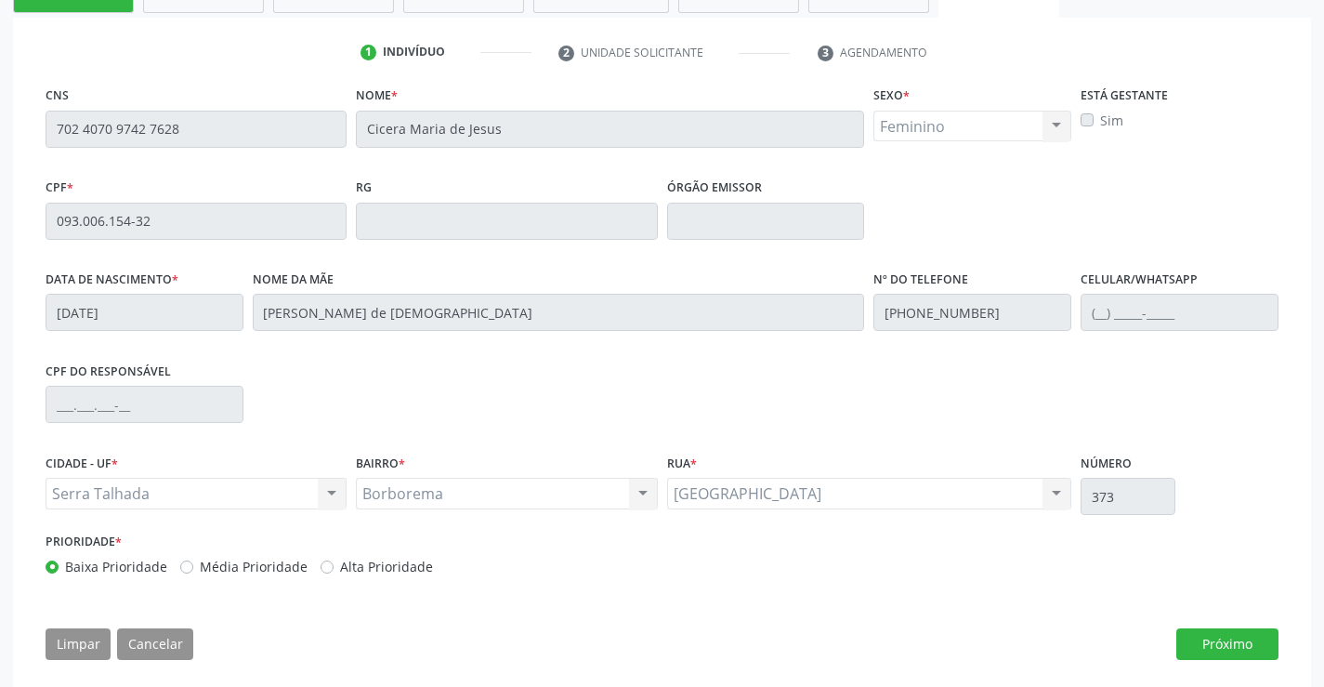
scroll to position [346, 0]
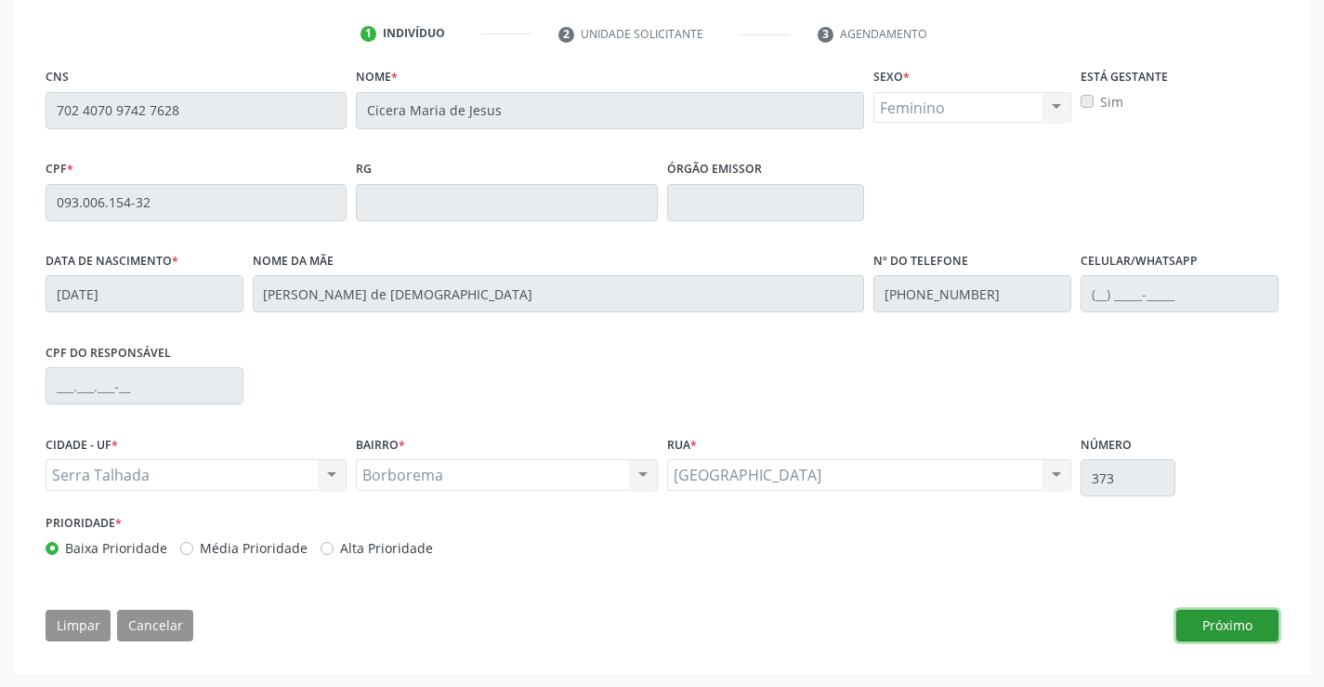
click at [1222, 617] on button "Próximo" at bounding box center [1227, 625] width 102 height 32
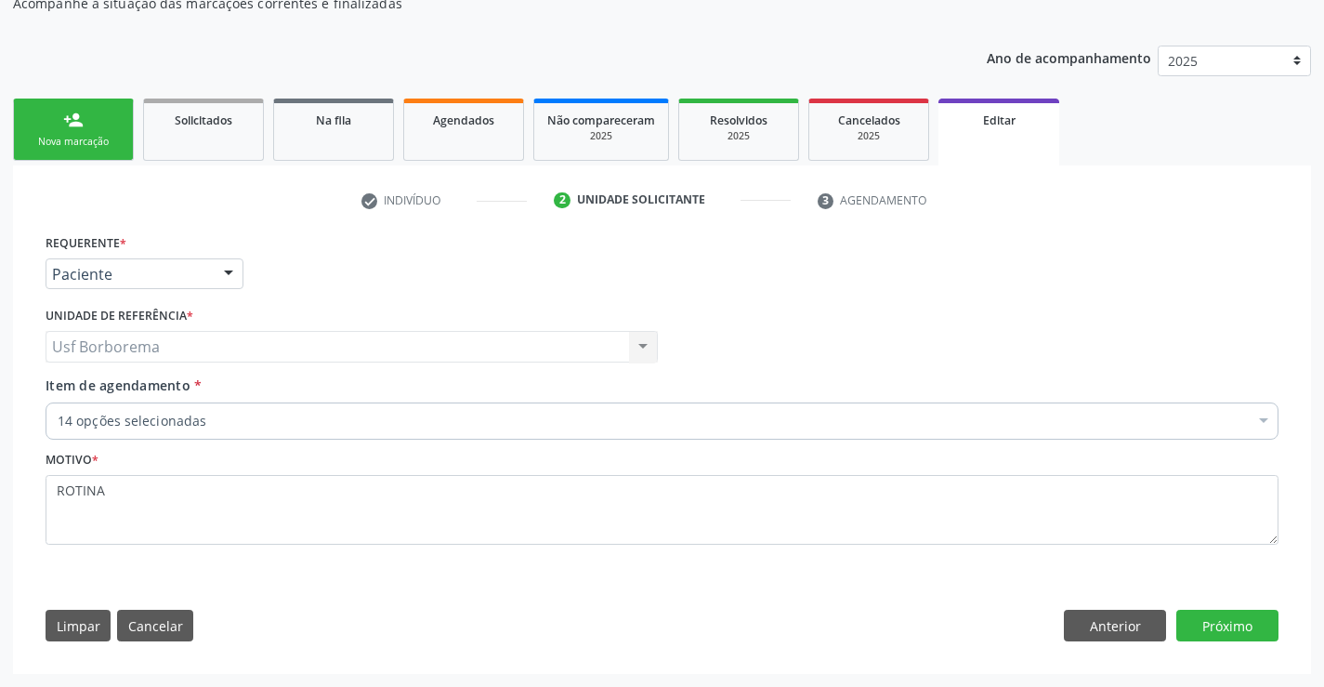
scroll to position [179, 0]
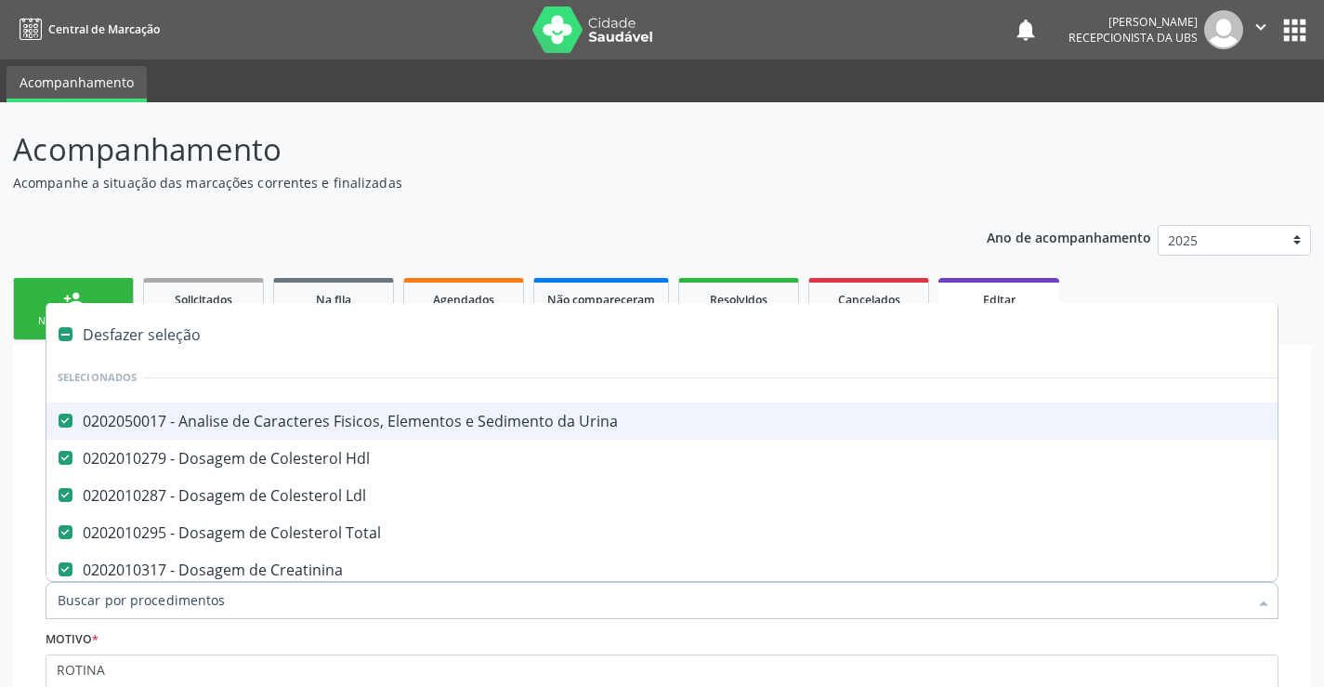
scroll to position [179, 0]
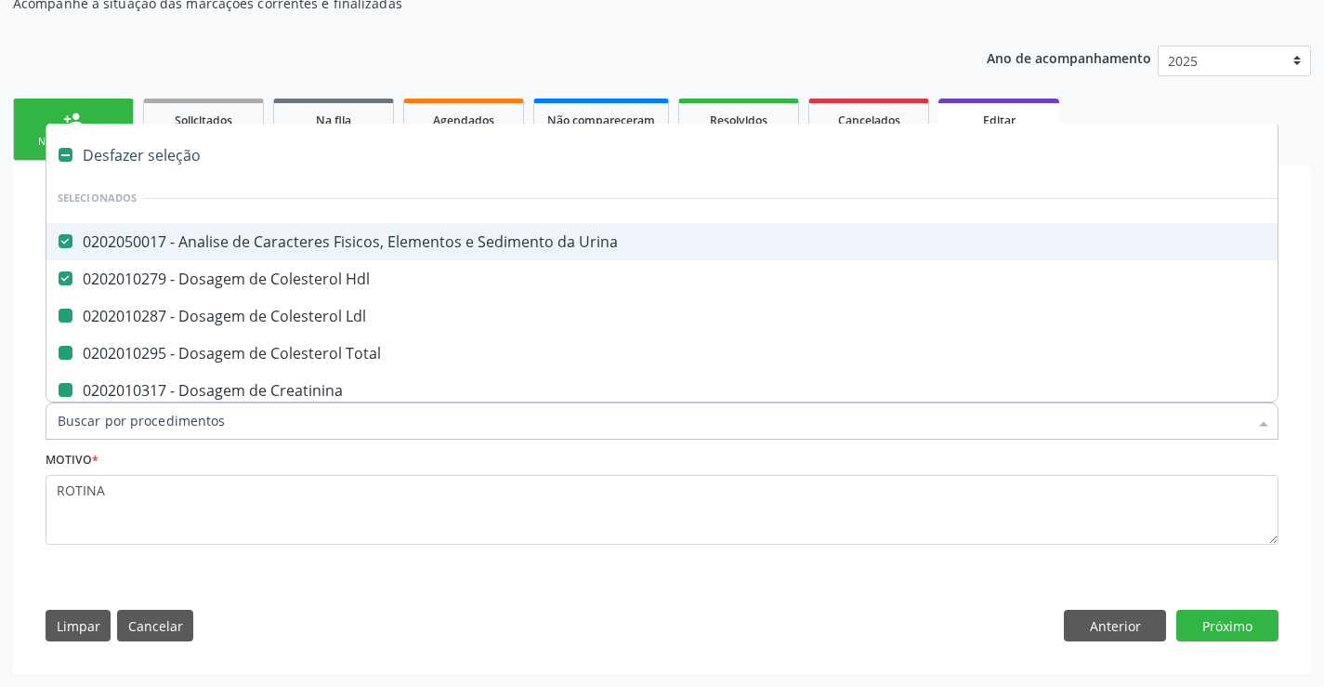
type input "F"
checkbox Ldl "false"
checkbox Total "false"
checkbox Creatinina "false"
checkbox Glicose "false"
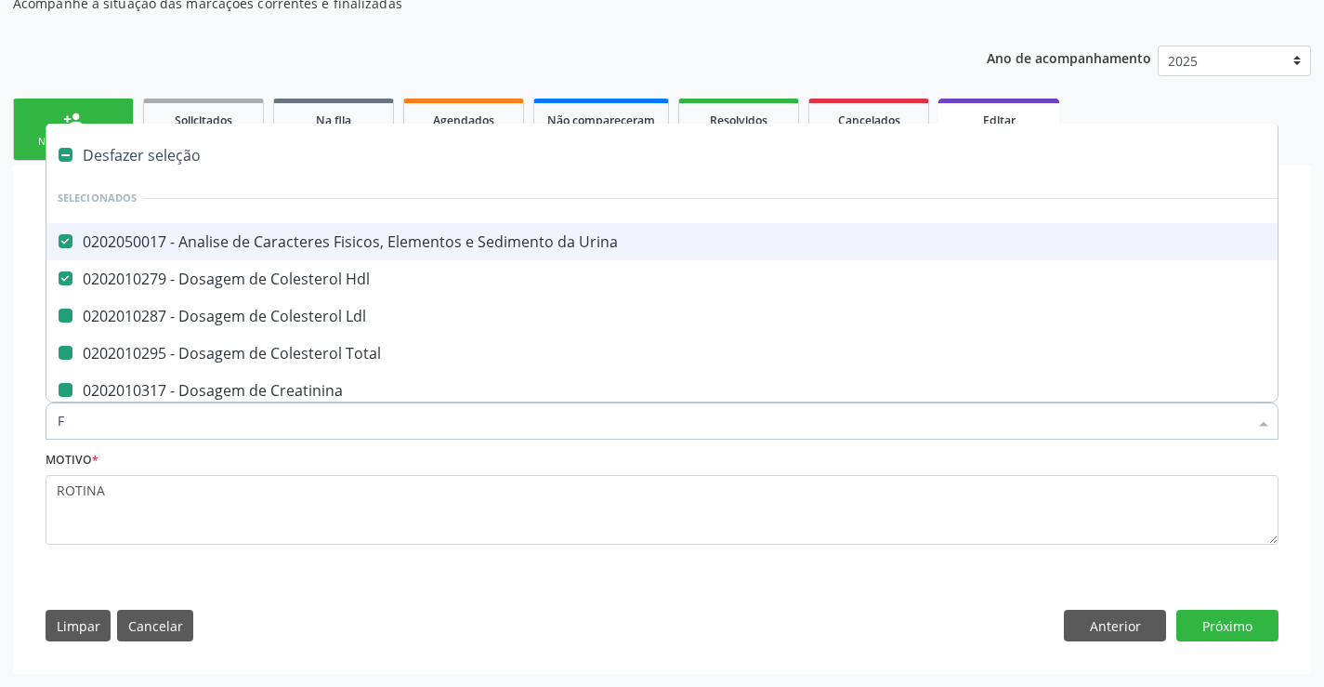
checkbox Glicosilada "false"
checkbox \(Tsh\) "false"
checkbox Potassio "false"
checkbox \(Tgo\) "false"
checkbox \(Tgp\) "false"
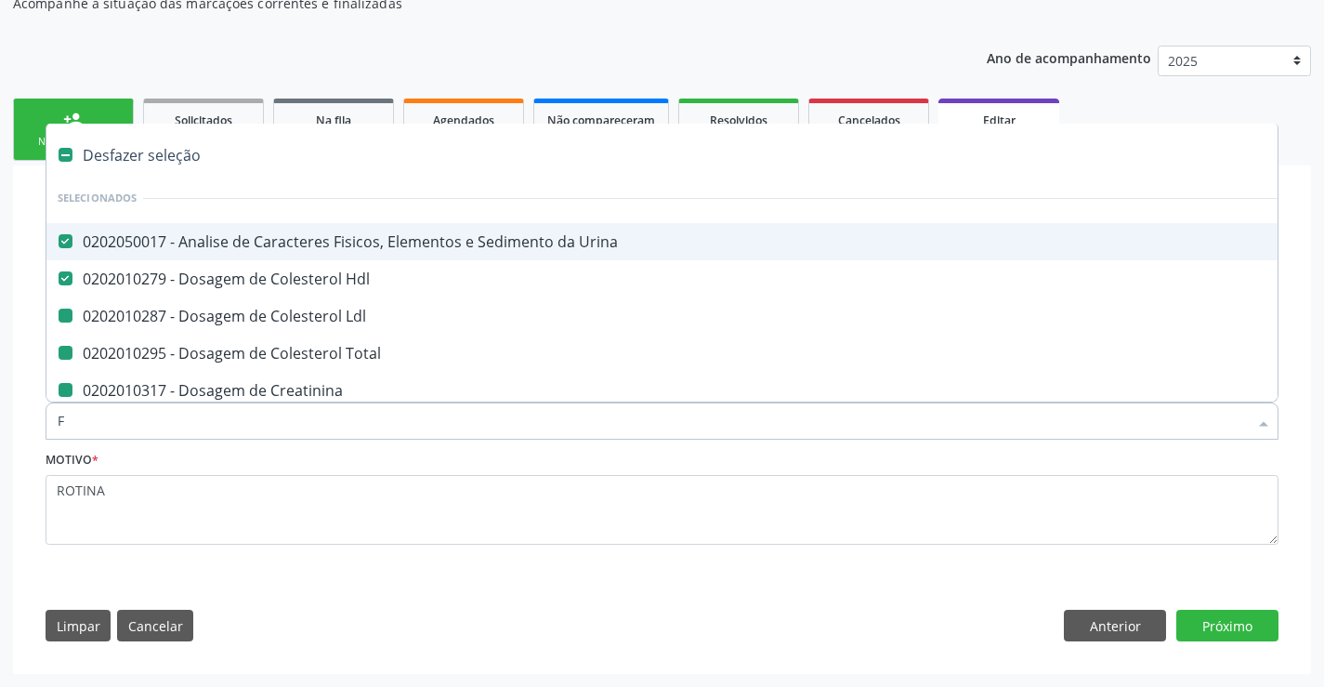
checkbox Triglicerideos "false"
checkbox Ureia "false"
checkbox Completo "false"
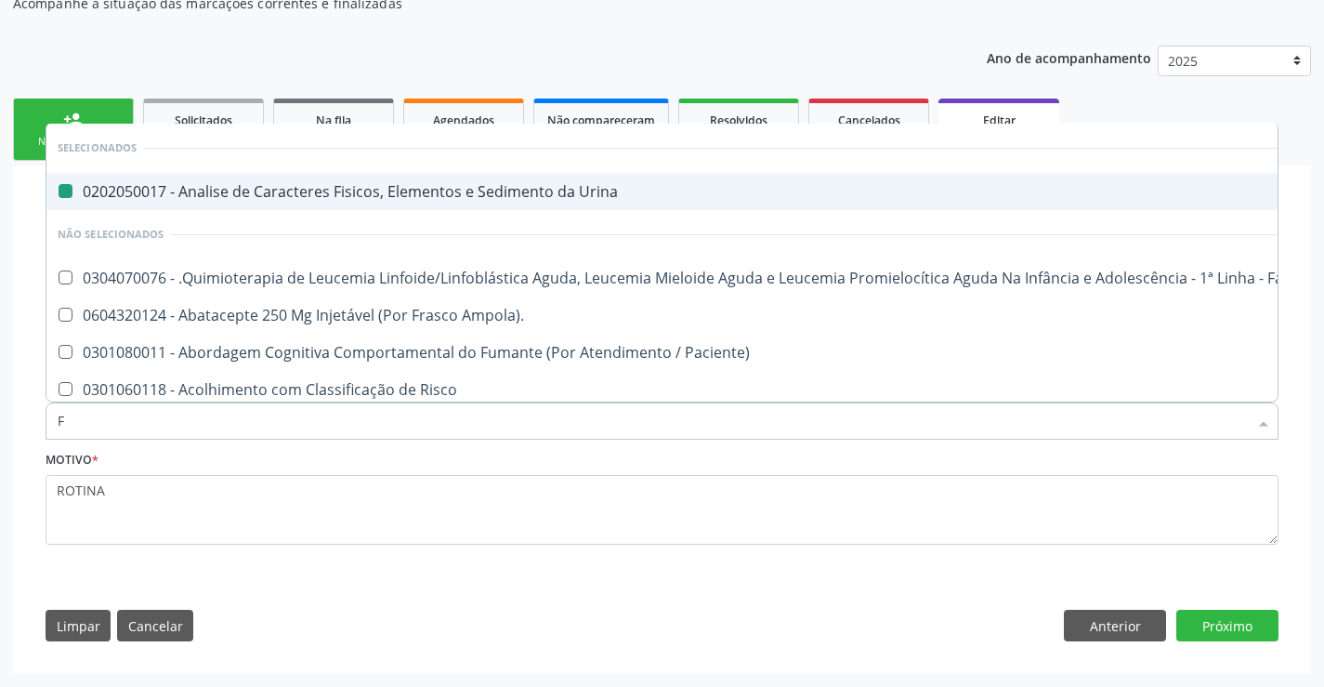
type input "FE"
checkbox Urina "false"
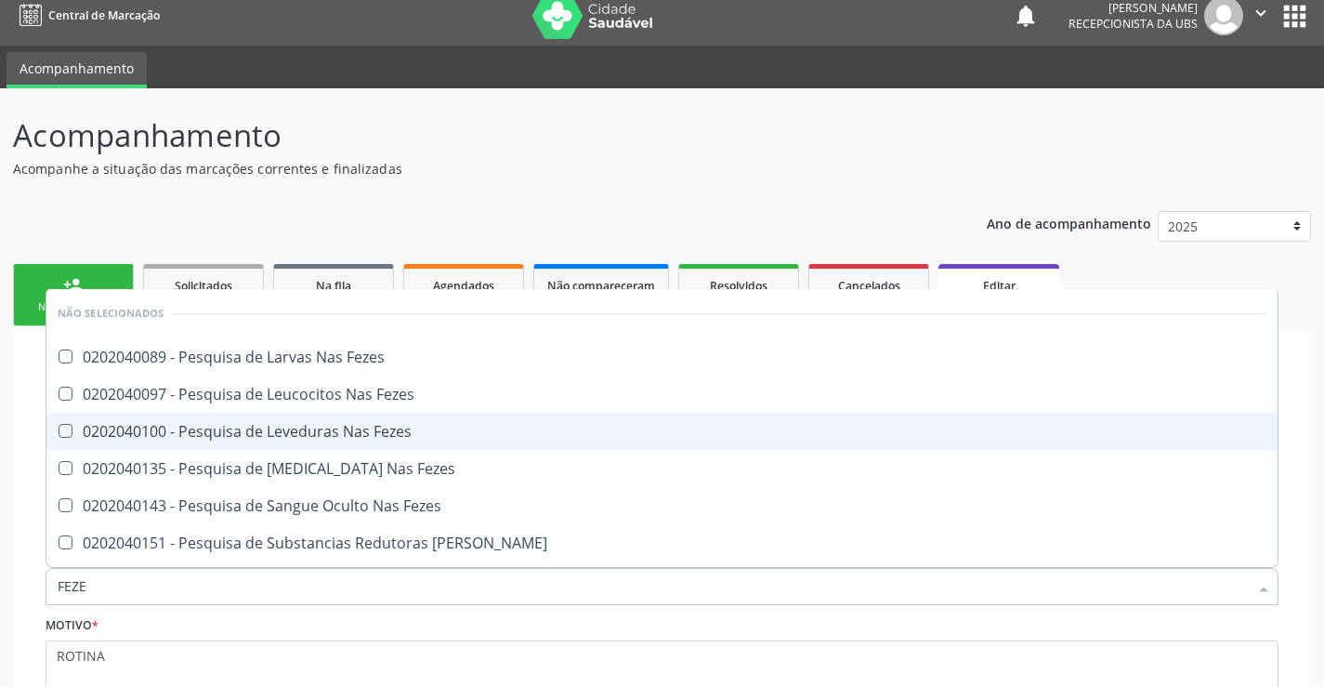
scroll to position [0, 0]
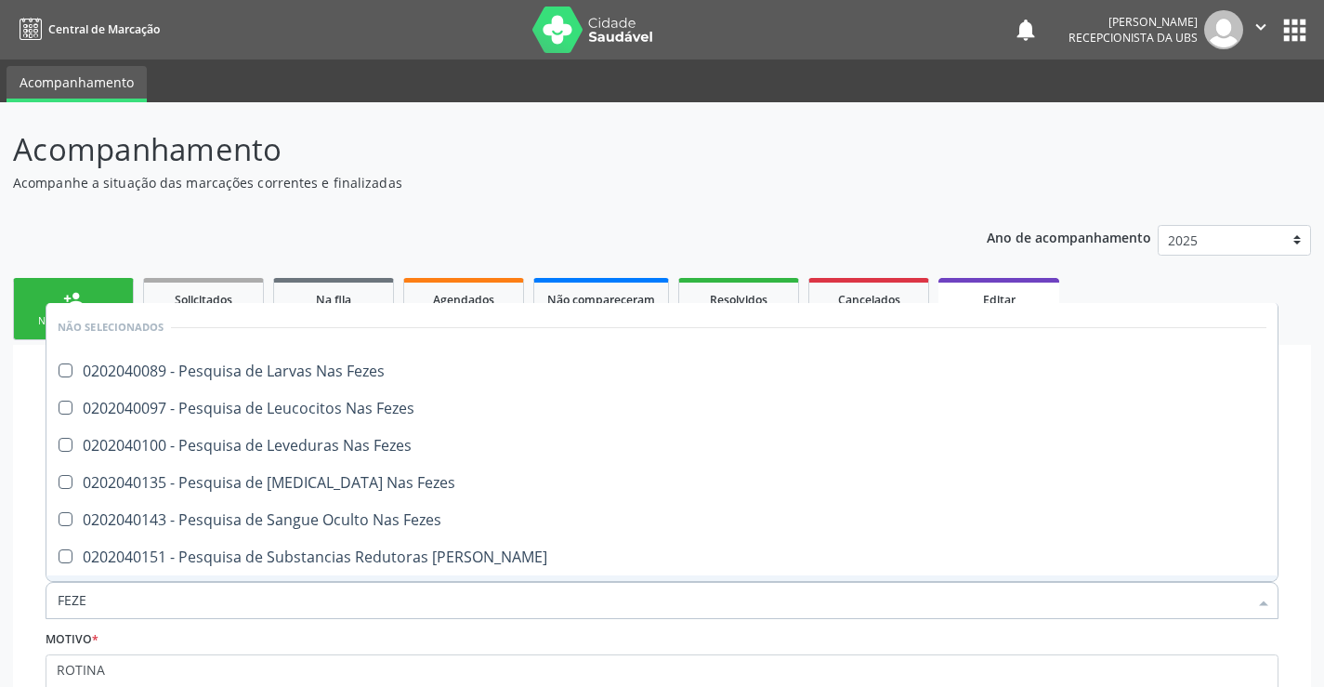
click at [400, 603] on input "FEZE" at bounding box center [653, 600] width 1190 height 37
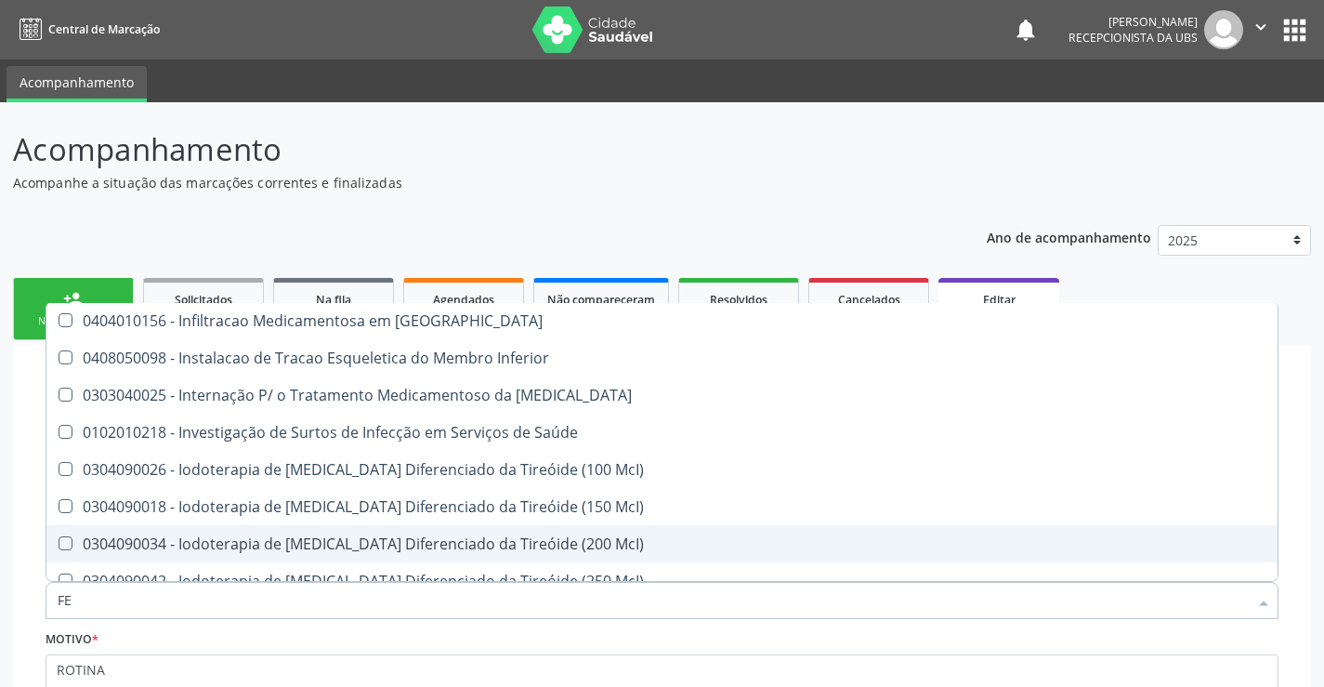
scroll to position [4924, 0]
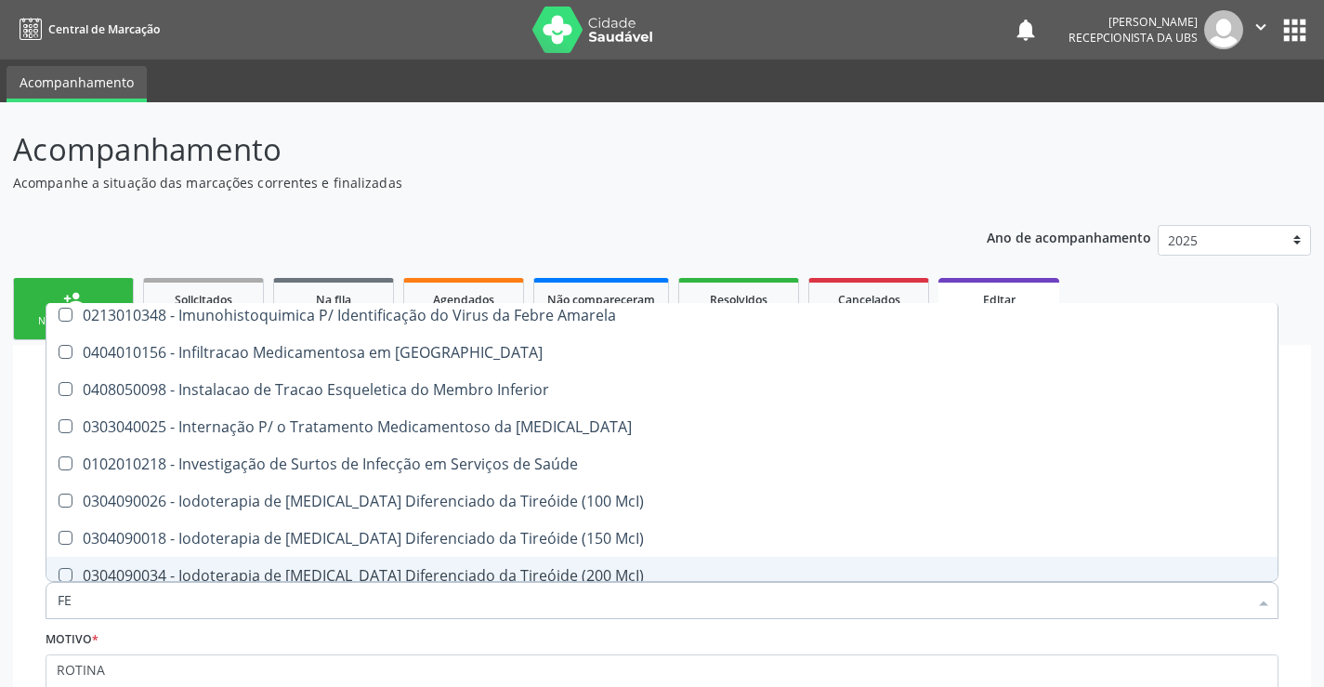
click at [279, 595] on input "FE" at bounding box center [653, 600] width 1190 height 37
type input "F"
checkbox Fenilcetonúria "true"
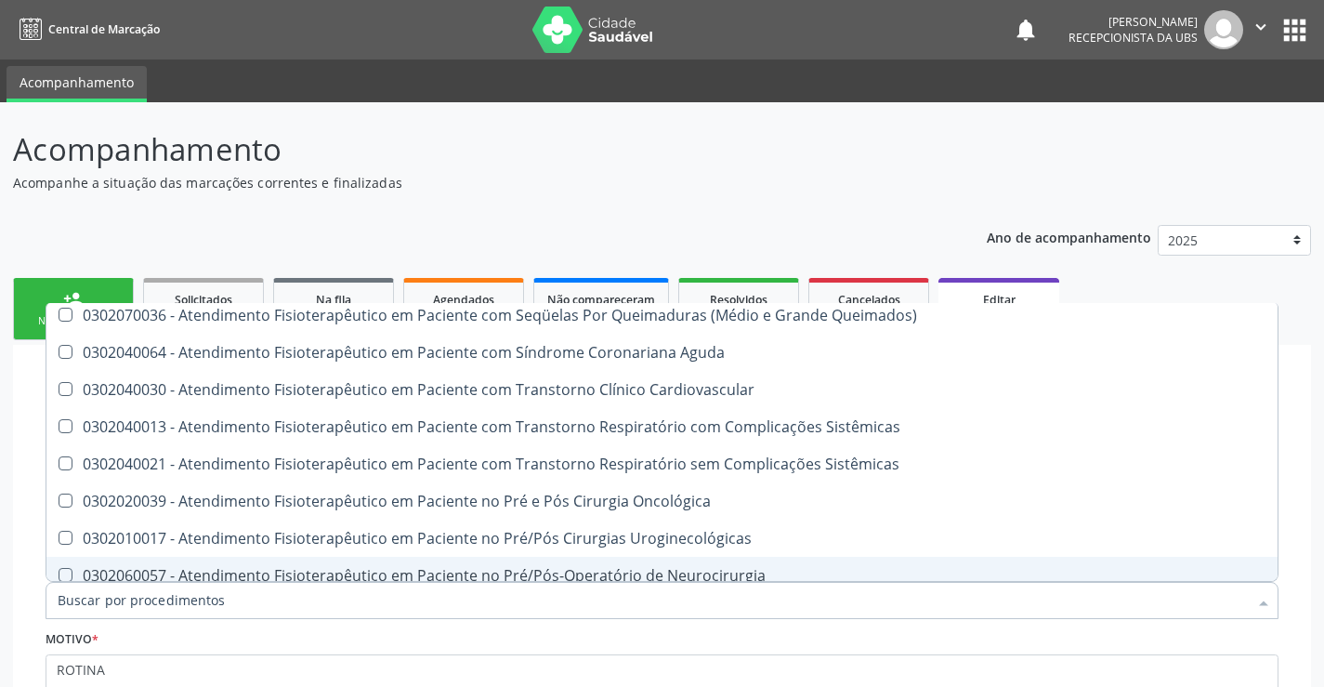
checkbox Manutenção "true"
checkbox Ampola\)\ "true"
checkbox Paciente\) "true"
checkbox Risco "true"
checkbox Lei "true"
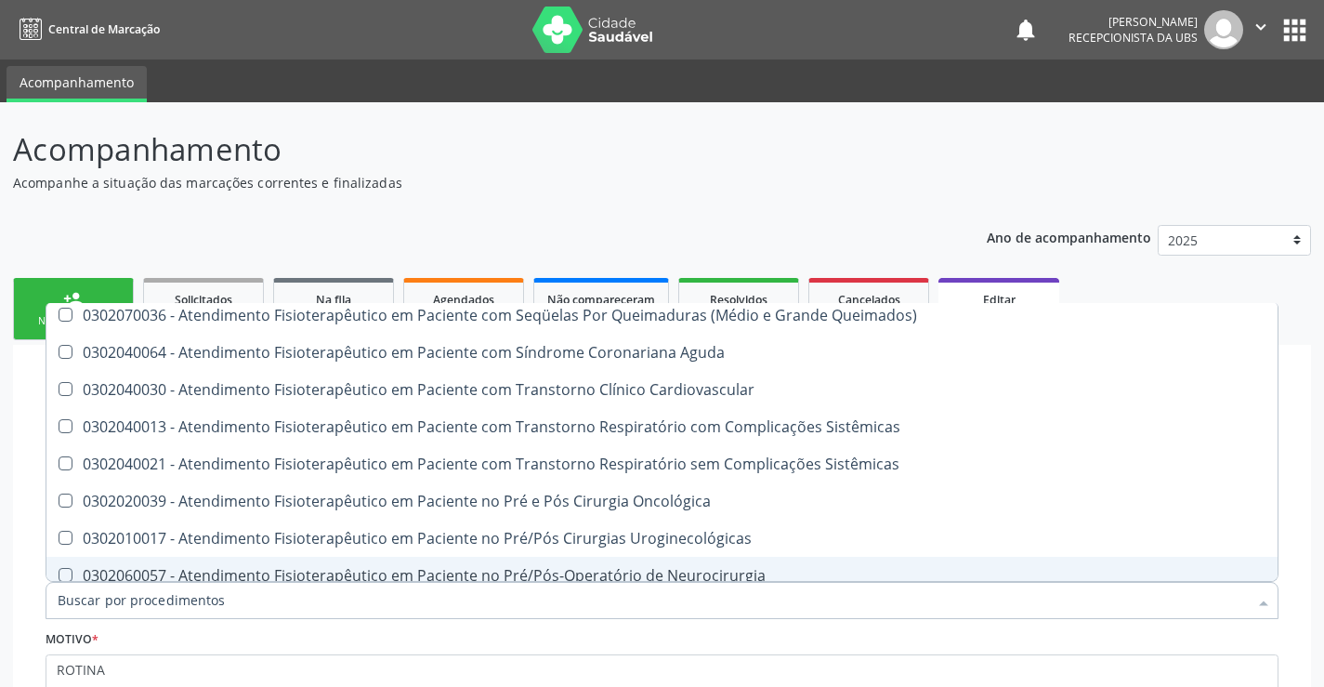
checkbox Diálise "true"
checkbox \(Uai\)\ "true"
checkbox Fígado "true"
checkbox Bilateral "true"
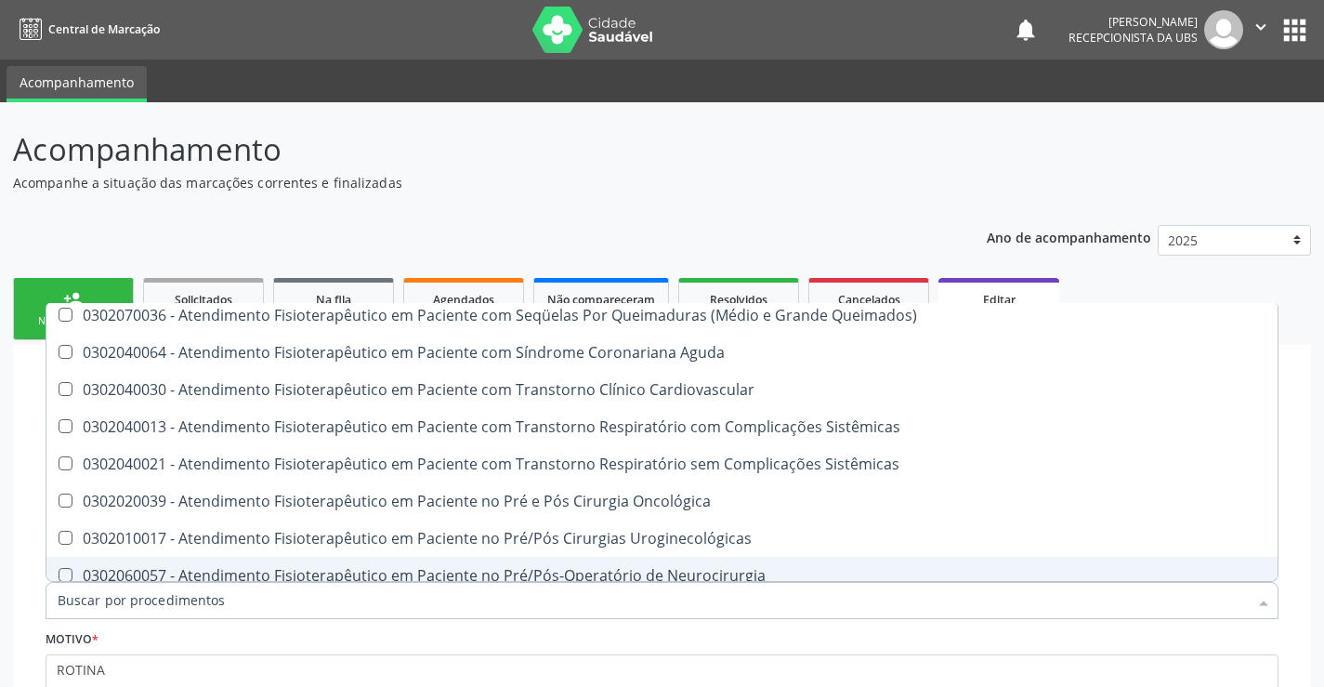
checkbox Fígado "true"
checkbox Multiprofissional "true"
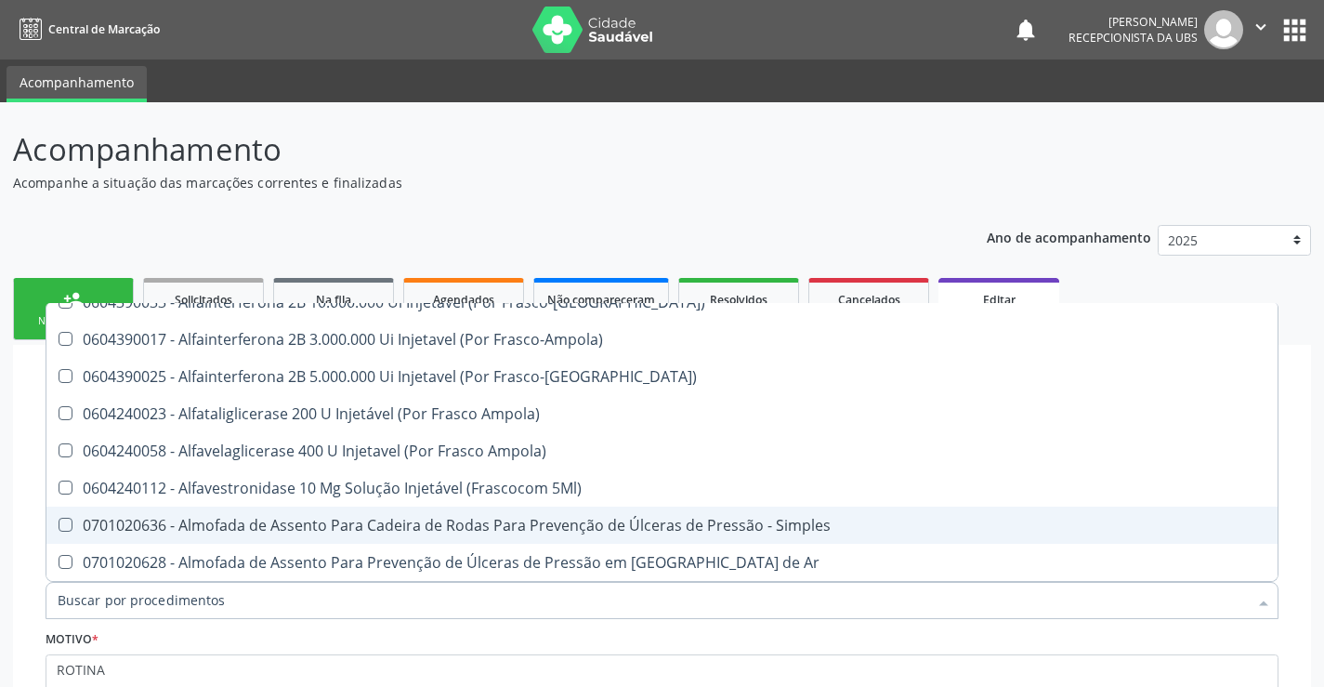
type input "C"
checkbox Manutenção "false"
checkbox Preenchida\) "false"
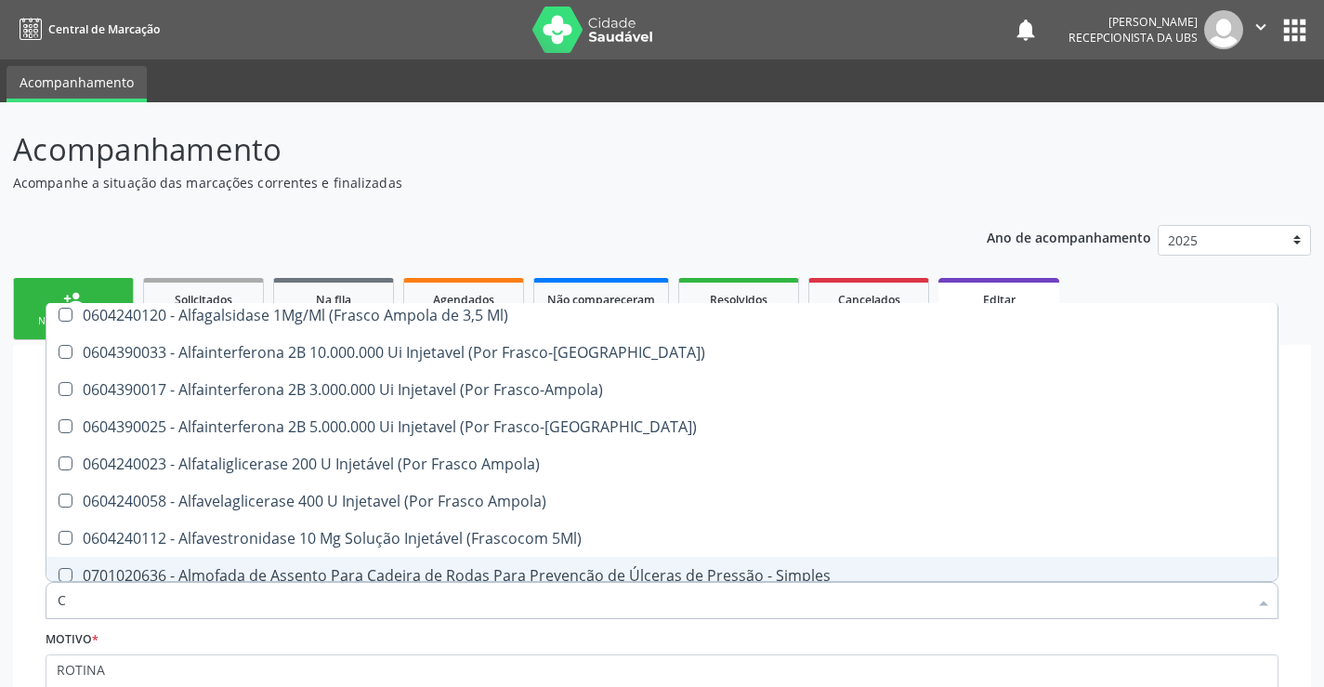
type input "CI"
checkbox Urina "false"
checkbox Ldl "false"
checkbox Total "false"
checkbox Creatinina "false"
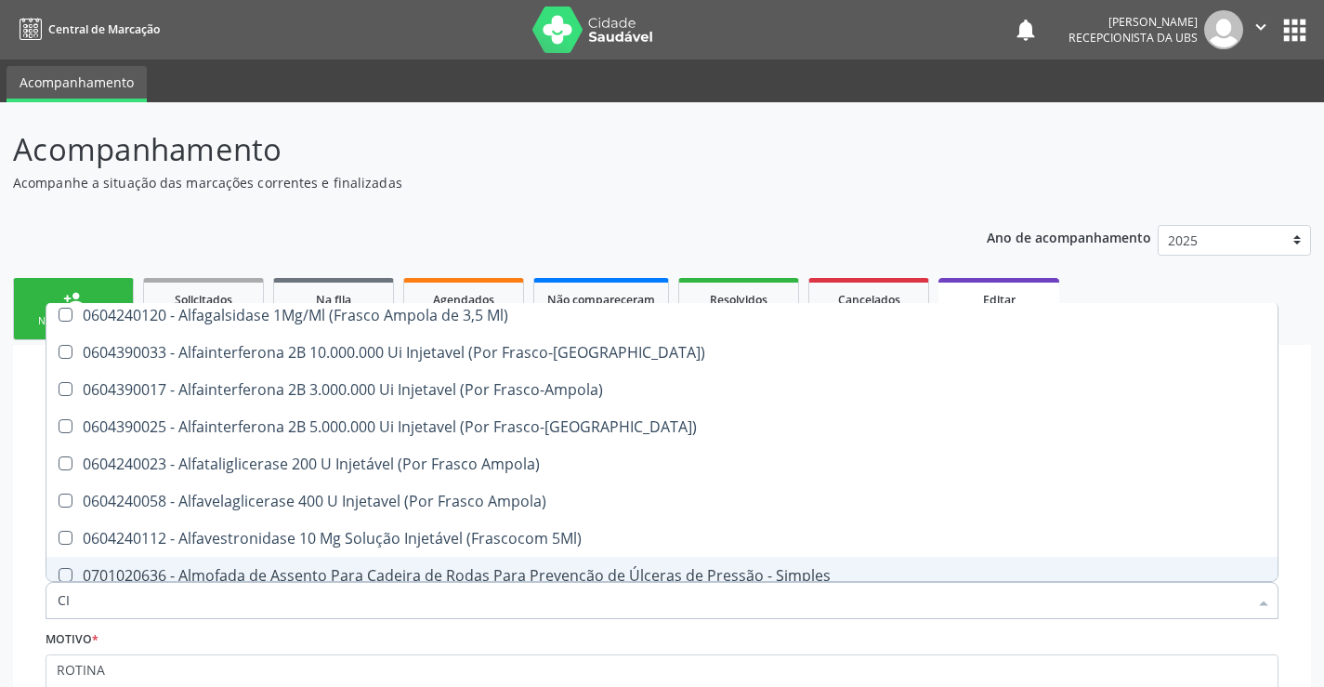
checkbox Glicose "false"
checkbox Glicosilada "false"
checkbox \(Tgo\) "false"
checkbox \(Tgp\) "false"
checkbox Triglicerideos "false"
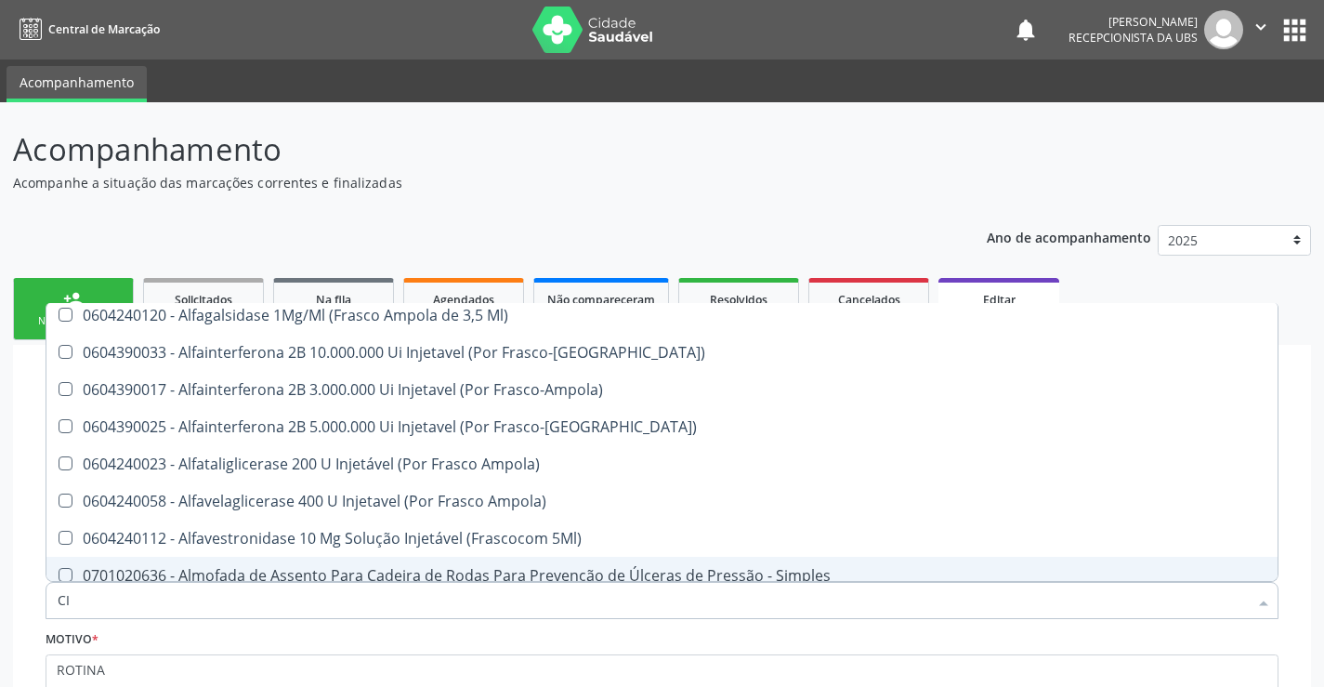
checkbox Completo "false"
checkbox Hdl "false"
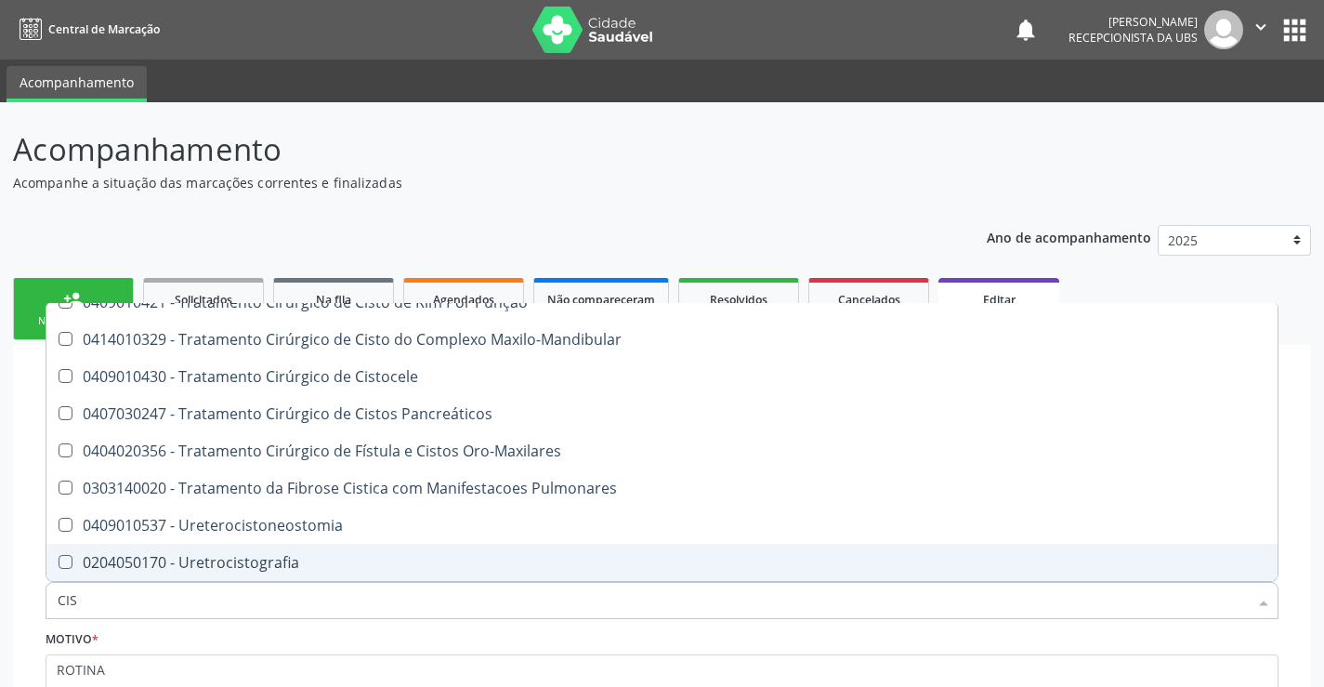
type input "CIST"
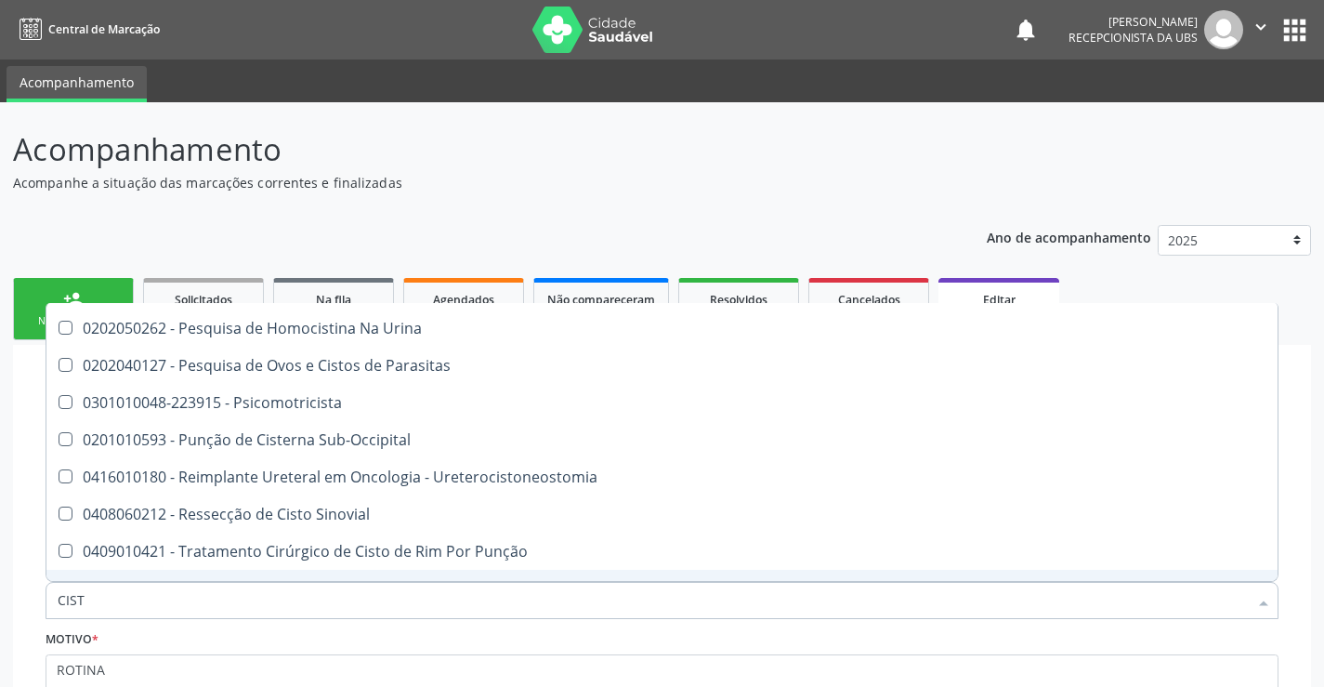
scroll to position [1685, 0]
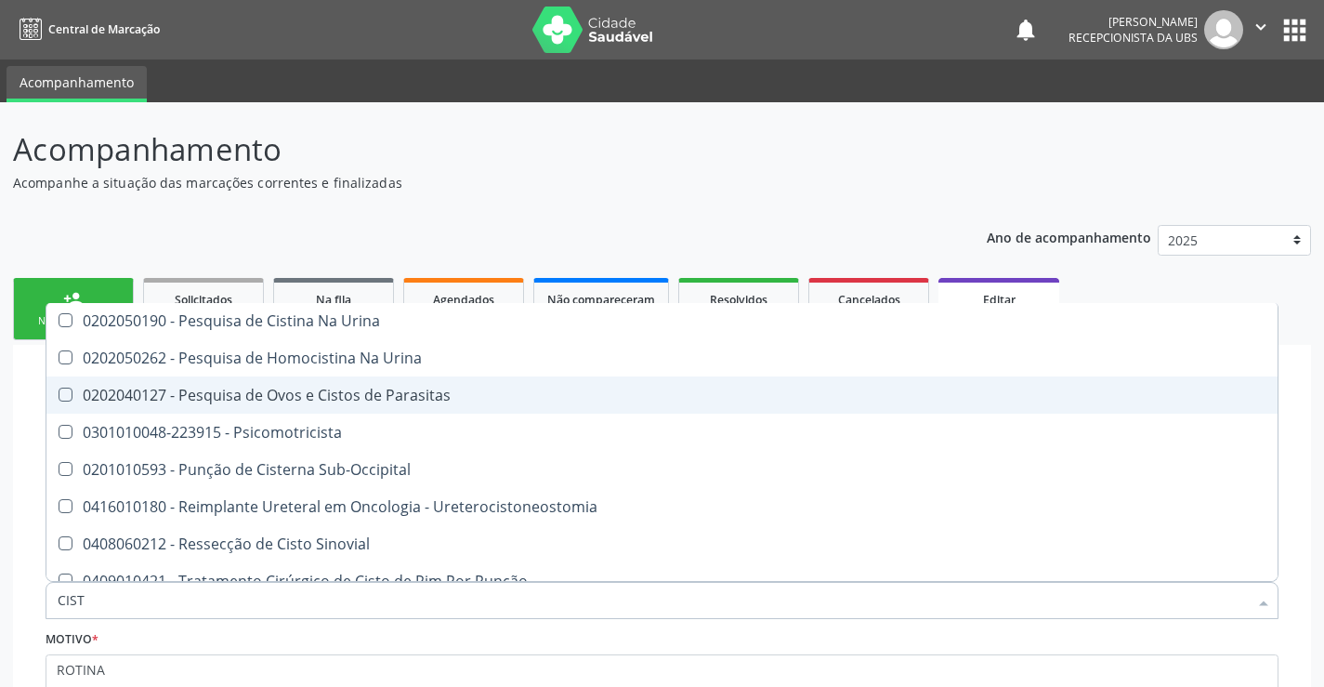
click at [445, 391] on div "0202040127 - Pesquisa de Ovos e Cistos de Parasitas" at bounding box center [662, 394] width 1209 height 15
checkbox Parasitas "true"
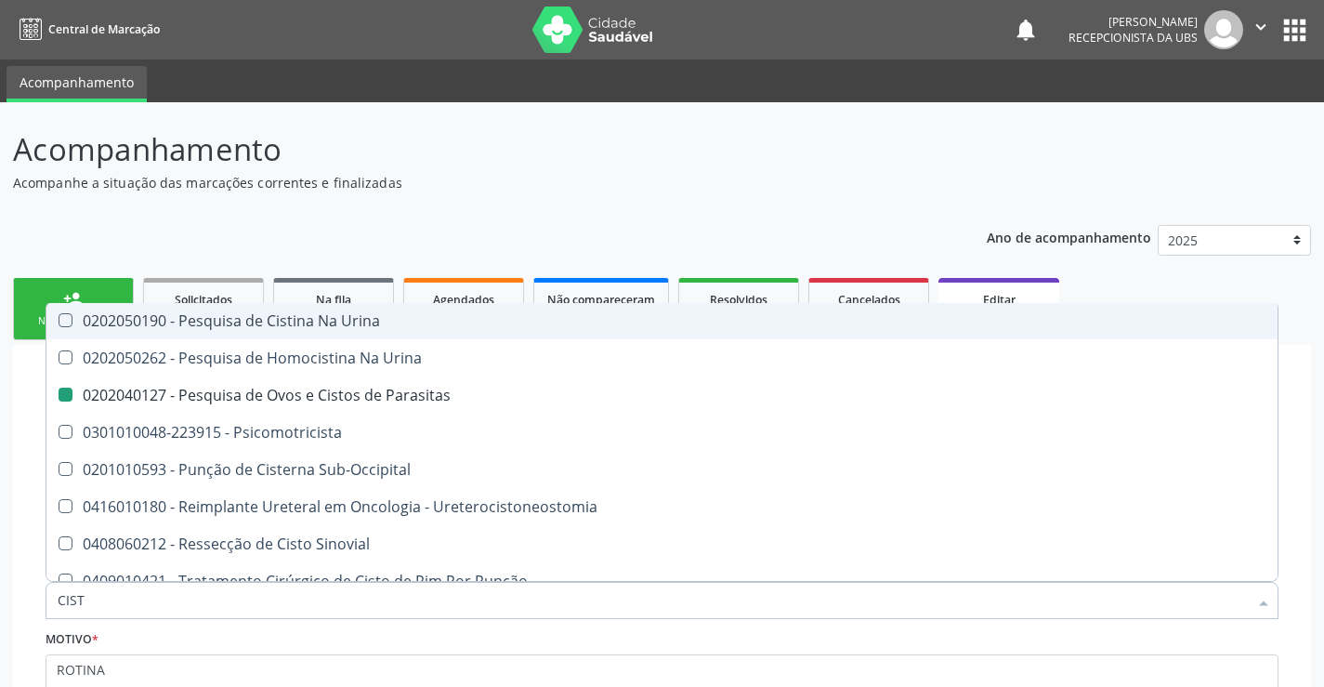
click at [457, 213] on div "Ano de acompanhamento 2025 2024 person_add Nova marcação Solicitados Na fila Ag…" at bounding box center [662, 532] width 1298 height 641
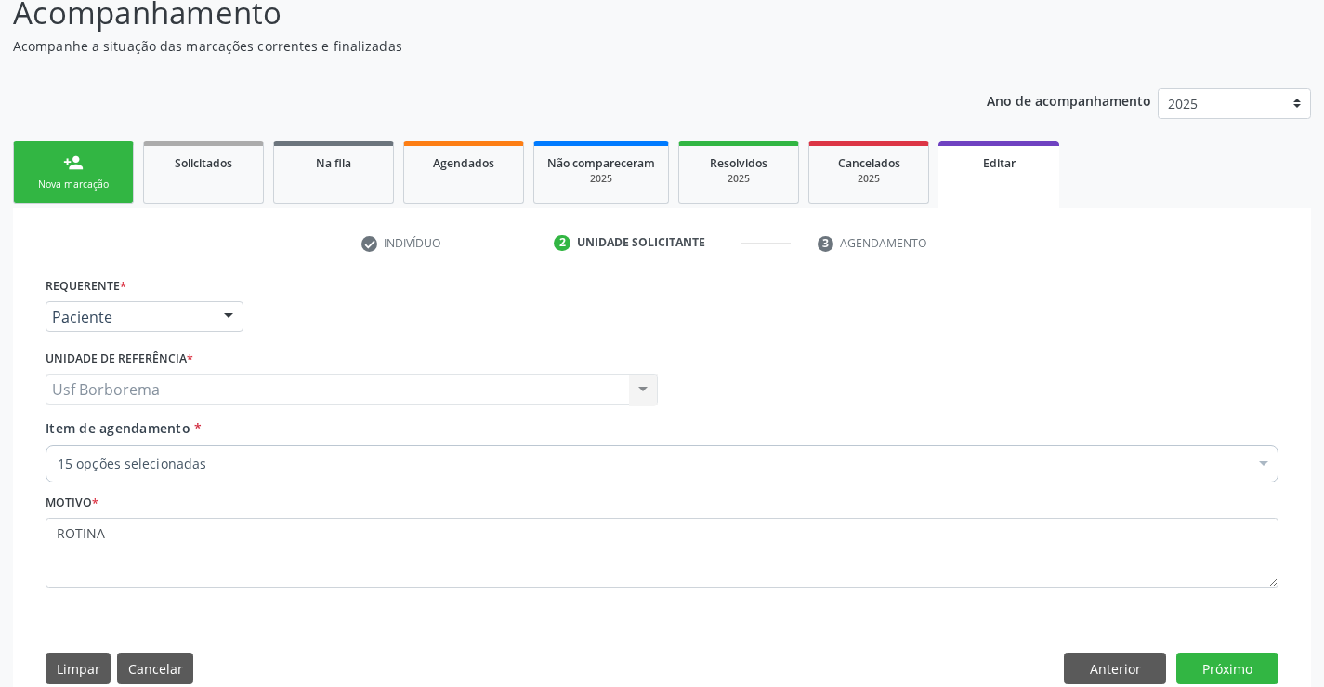
scroll to position [179, 0]
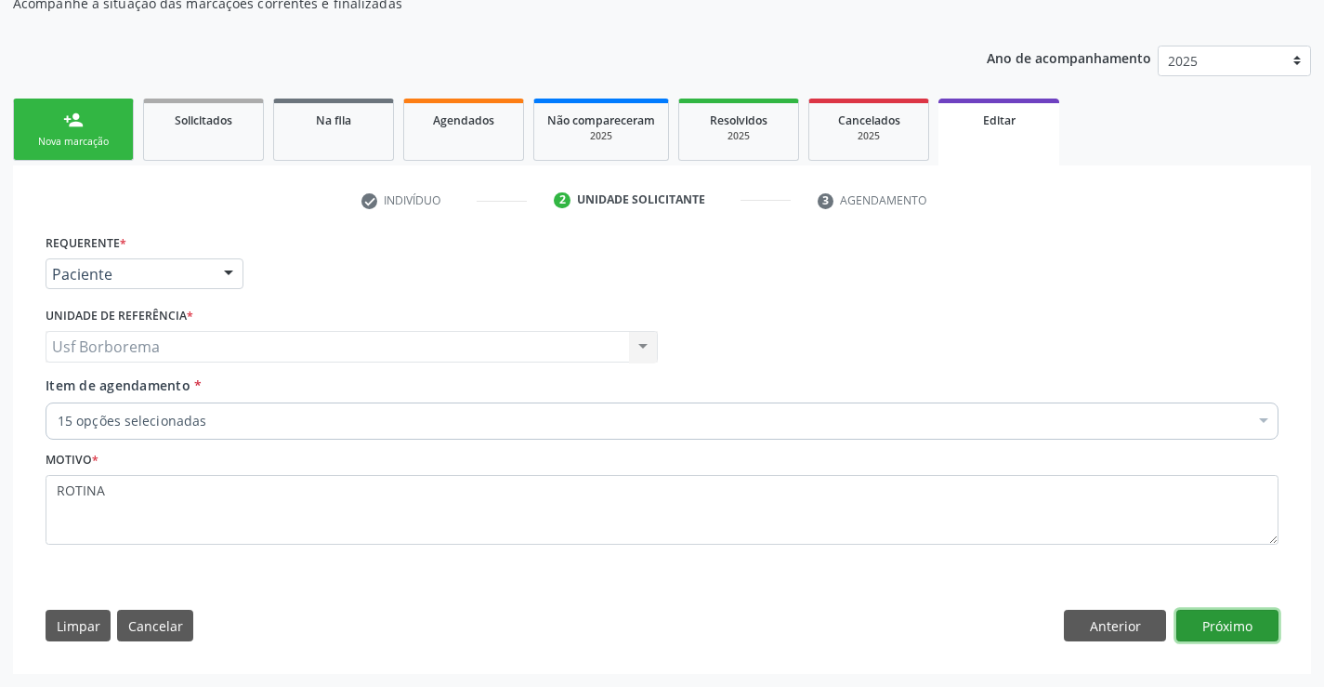
click at [1203, 618] on button "Próximo" at bounding box center [1227, 625] width 102 height 32
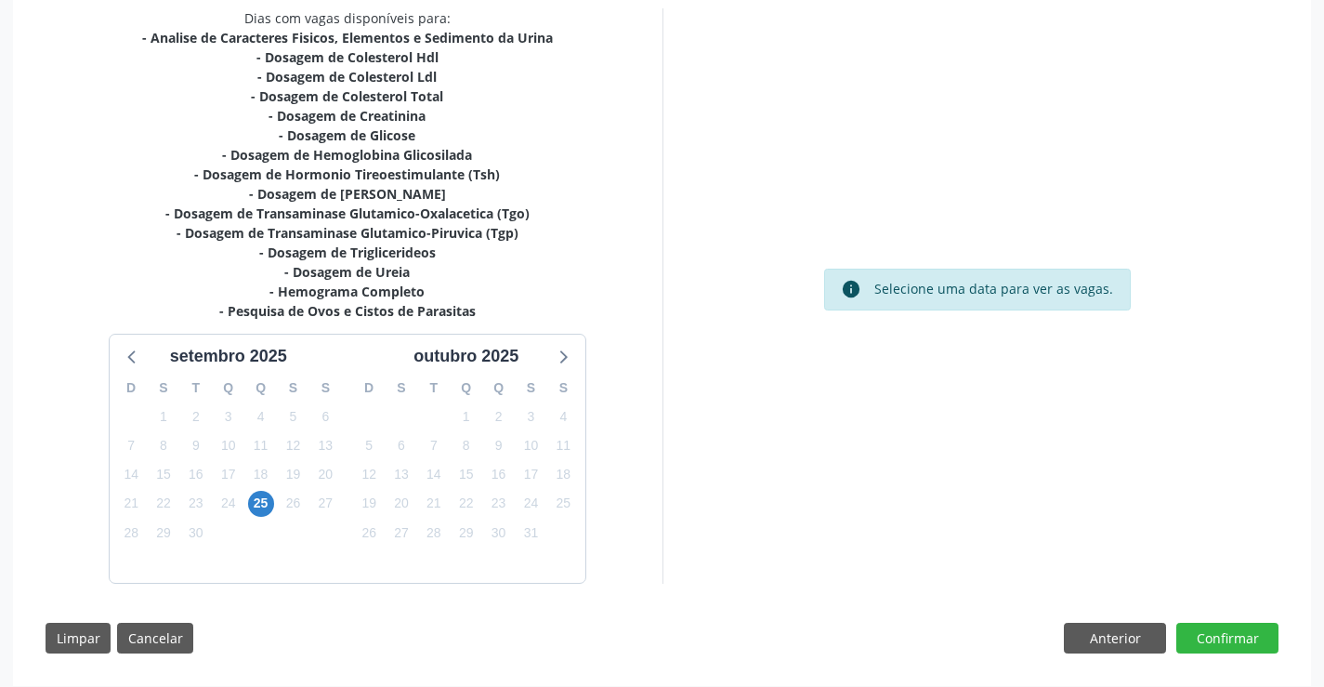
scroll to position [419, 0]
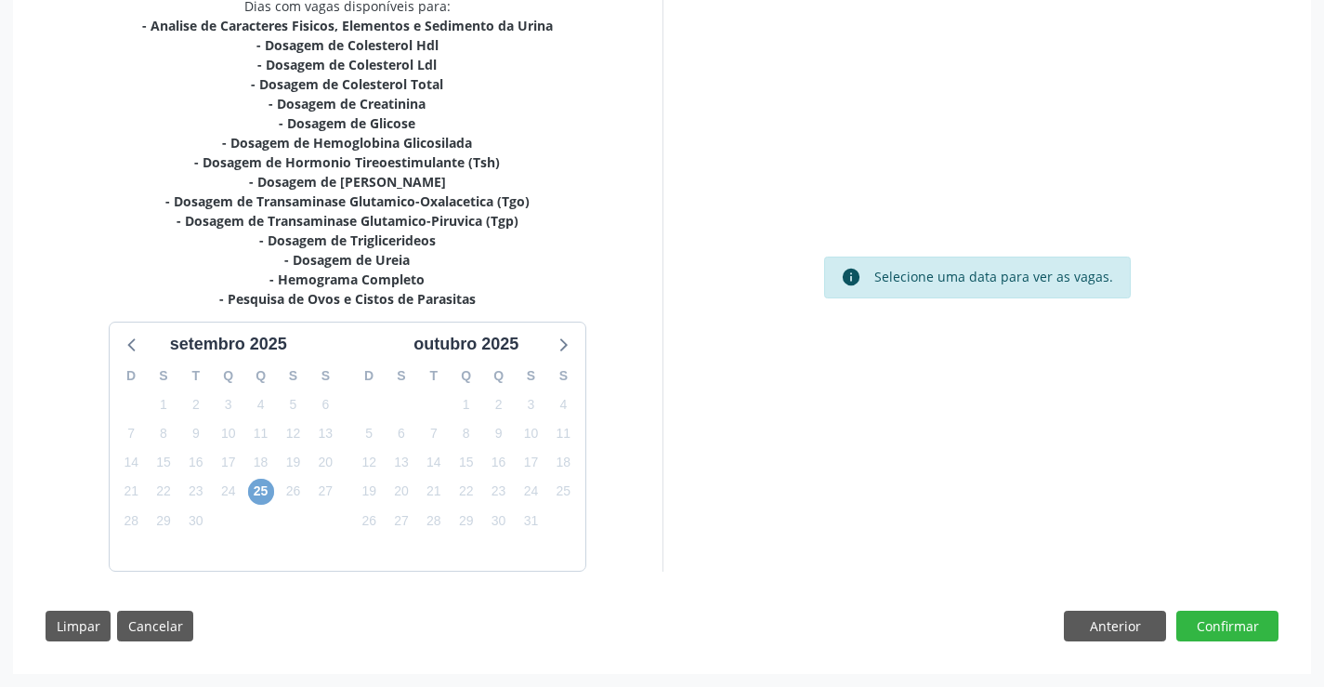
click at [270, 491] on span "25" at bounding box center [261, 491] width 26 height 26
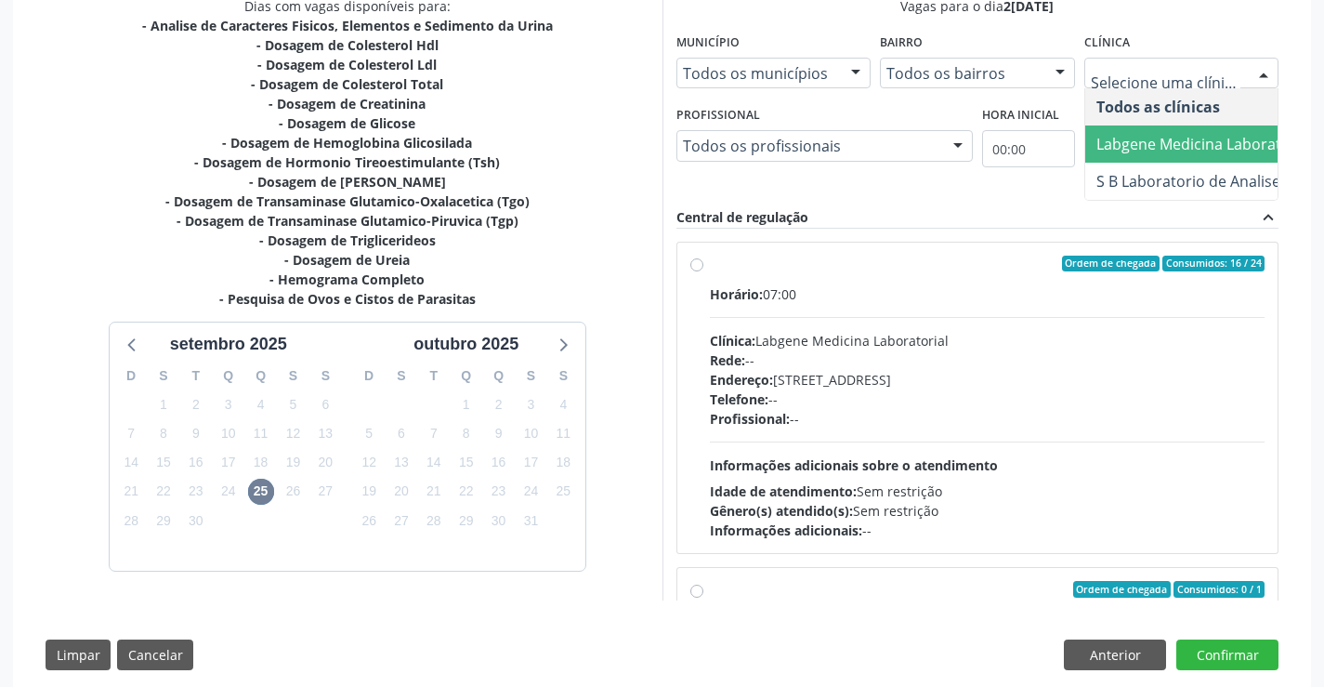
click at [1172, 127] on span "Labgene Medicina Laboratorial" at bounding box center [1212, 143] width 255 height 37
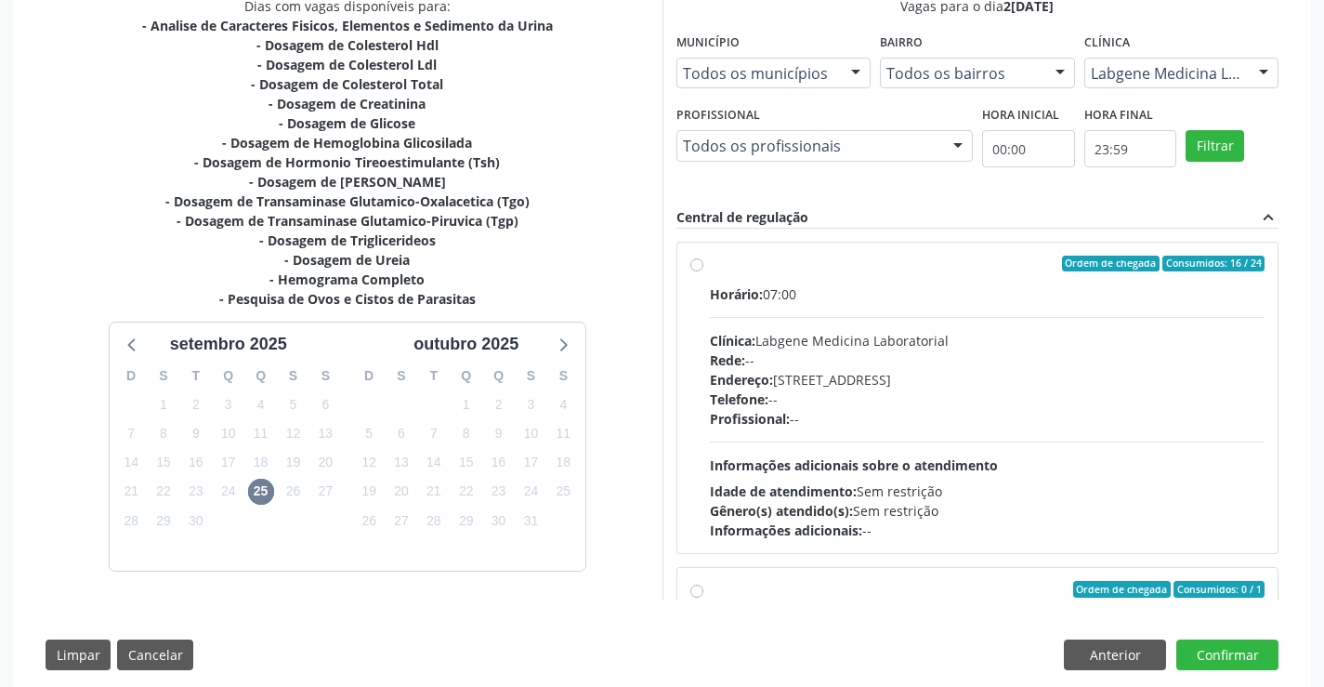
click at [1227, 163] on div "Filtrar" at bounding box center [1232, 143] width 102 height 85
click at [1205, 138] on button "Filtrar" at bounding box center [1214, 146] width 59 height 32
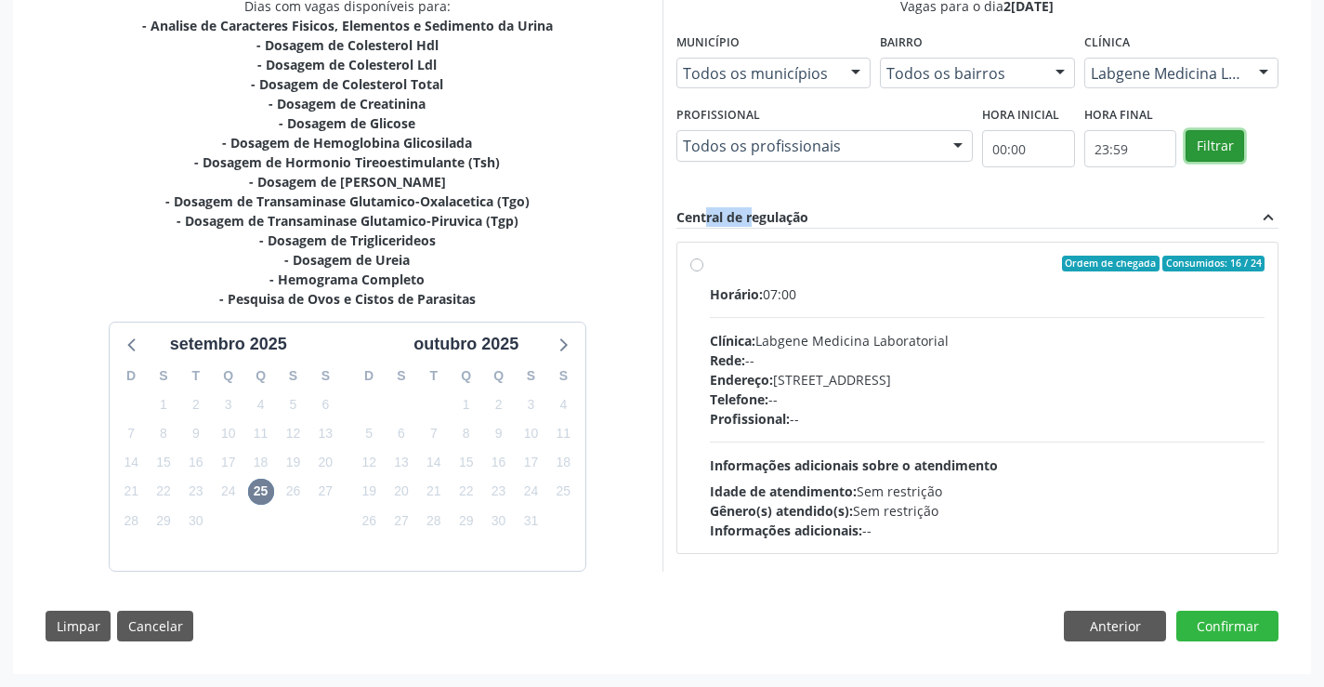
click at [1205, 138] on button "Filtrar" at bounding box center [1214, 146] width 59 height 32
click at [695, 255] on div "Ordem de chegada Consumidos: 16 / 24 Horário: 07:00 Clínica: Labgene Medicina L…" at bounding box center [977, 397] width 575 height 285
radio input "true"
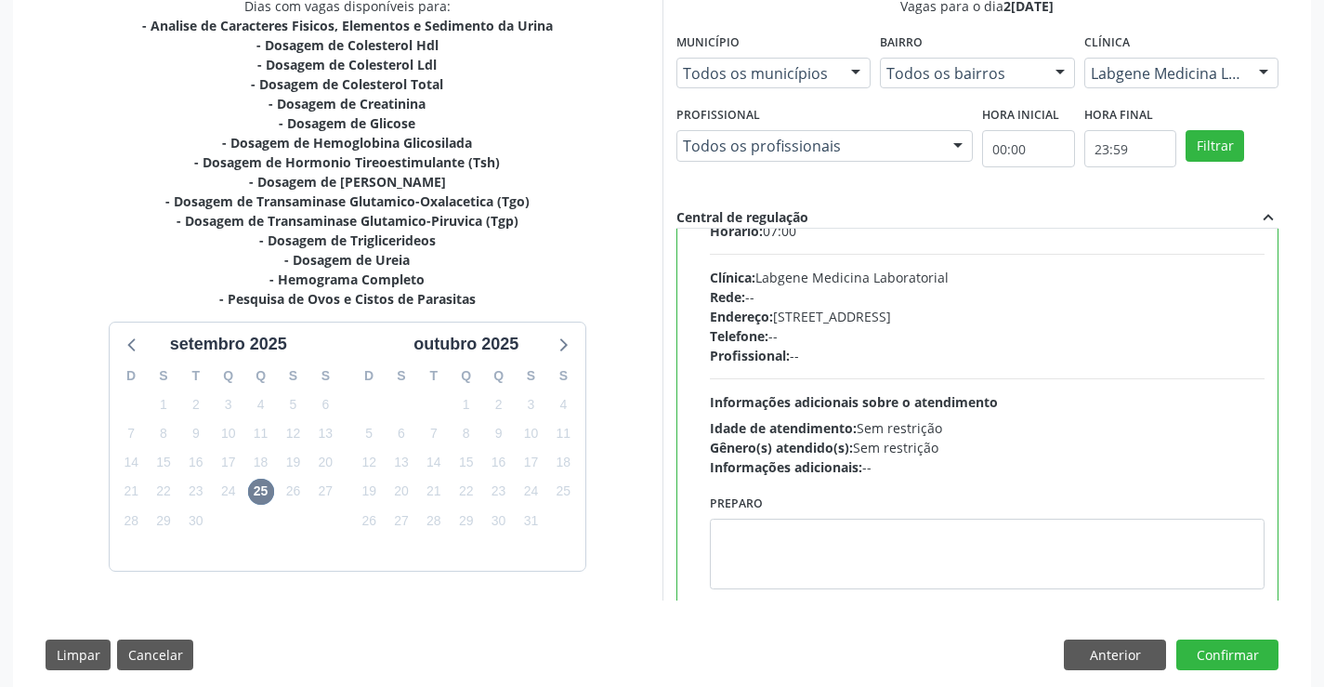
scroll to position [92, 0]
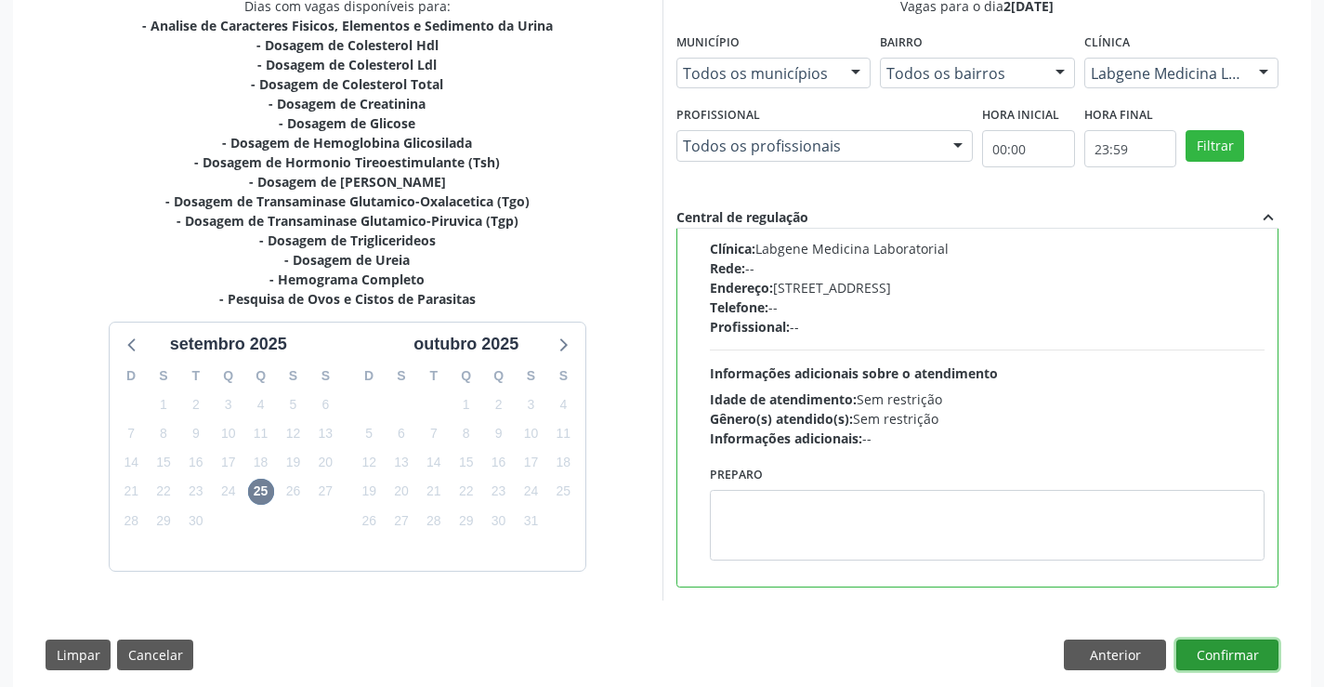
click at [1225, 652] on button "Confirmar" at bounding box center [1227, 655] width 102 height 32
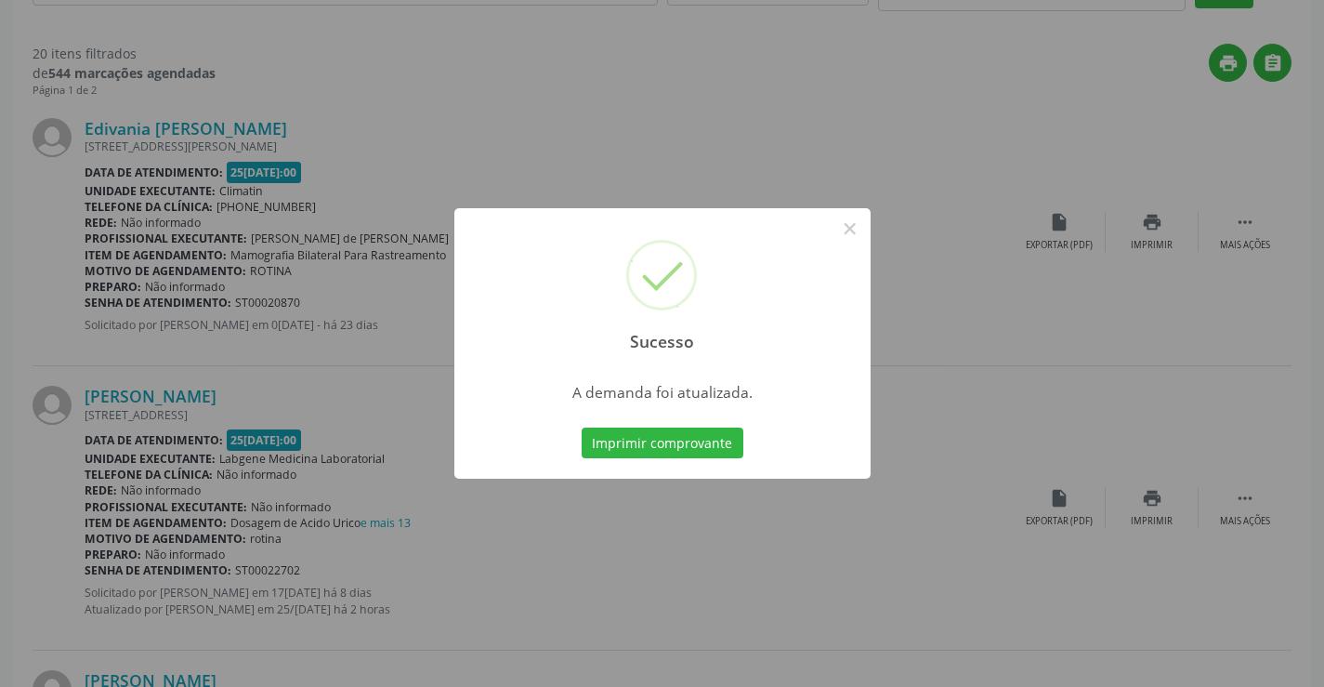
scroll to position [0, 0]
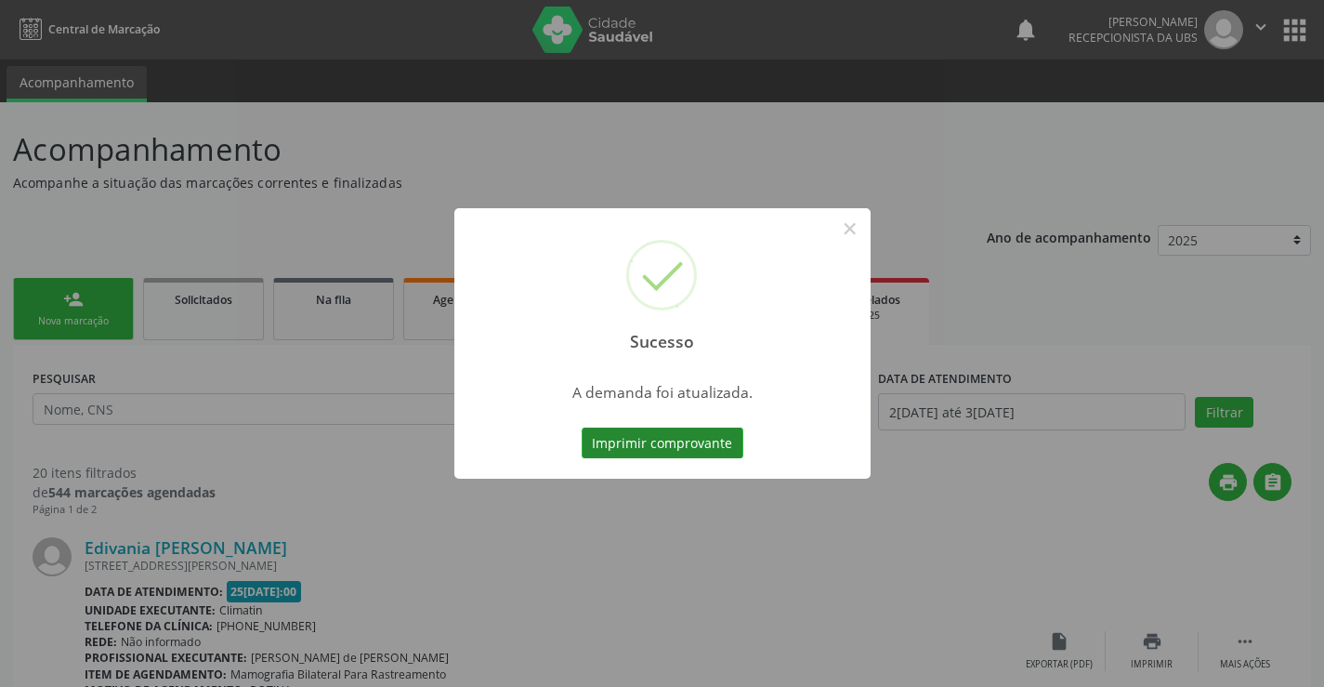
click at [645, 444] on button "Imprimir comprovante" at bounding box center [663, 443] width 162 height 32
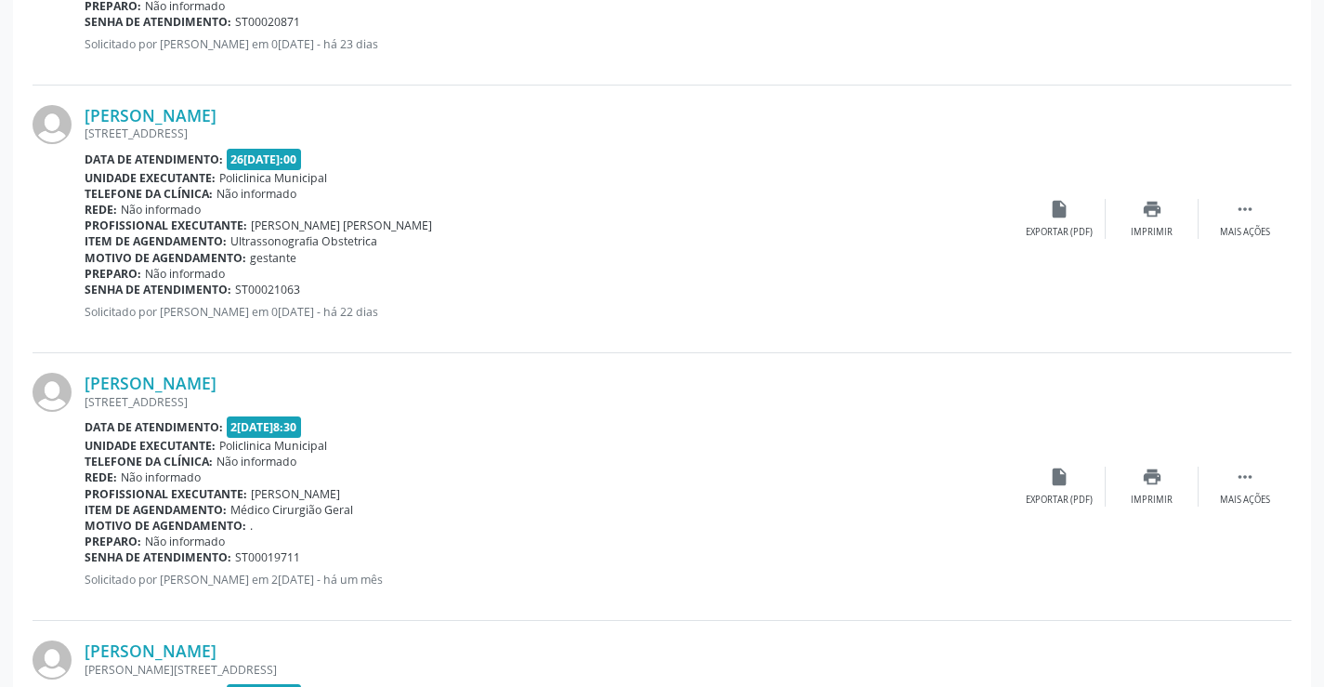
scroll to position [1858, 0]
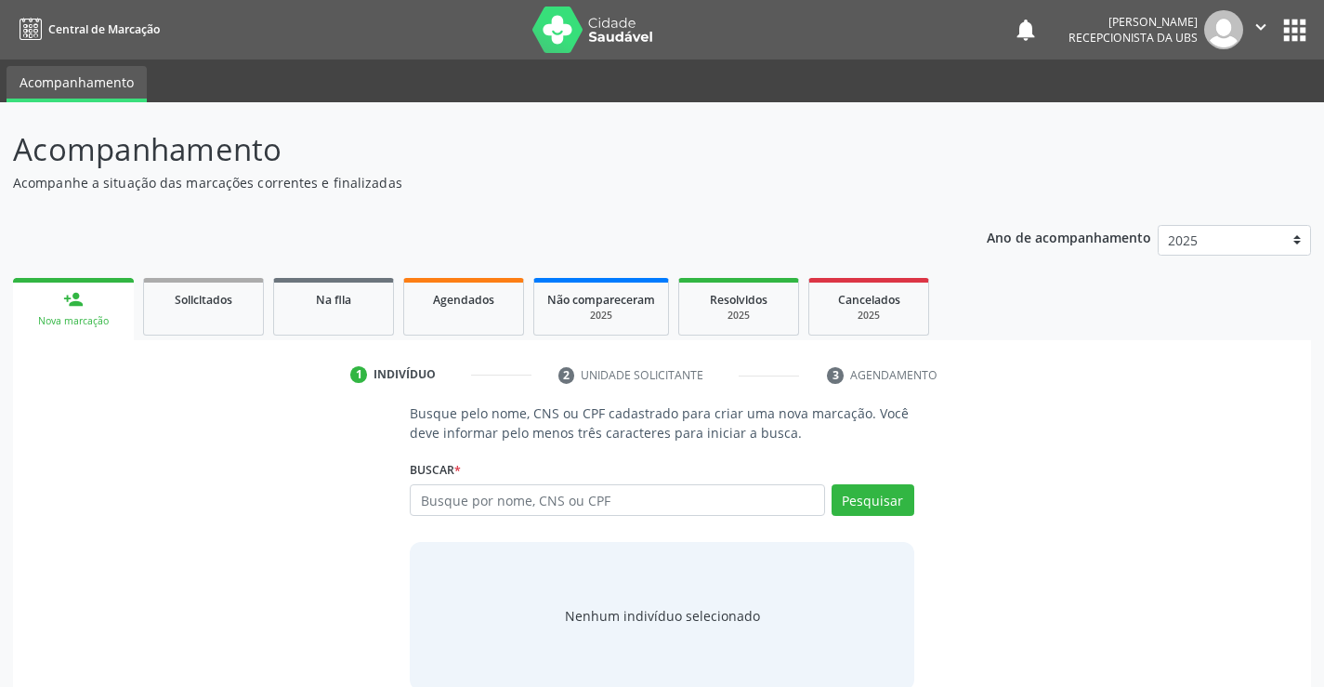
click at [673, 491] on input "text" at bounding box center [617, 500] width 414 height 32
click at [673, 506] on input "text" at bounding box center [617, 500] width 414 height 32
click at [674, 506] on input "text" at bounding box center [617, 500] width 414 height 32
type input "84728329453"
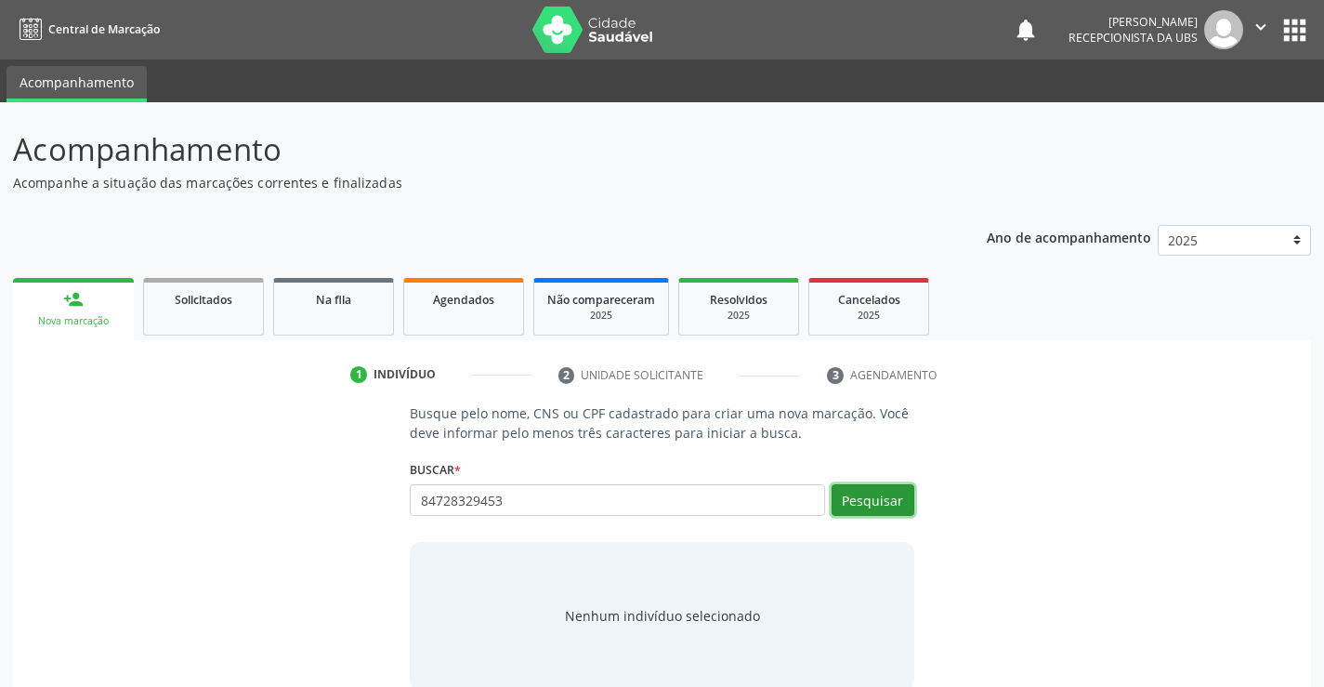
click at [893, 501] on button "Pesquisar" at bounding box center [873, 500] width 83 height 32
type input "84728329453"
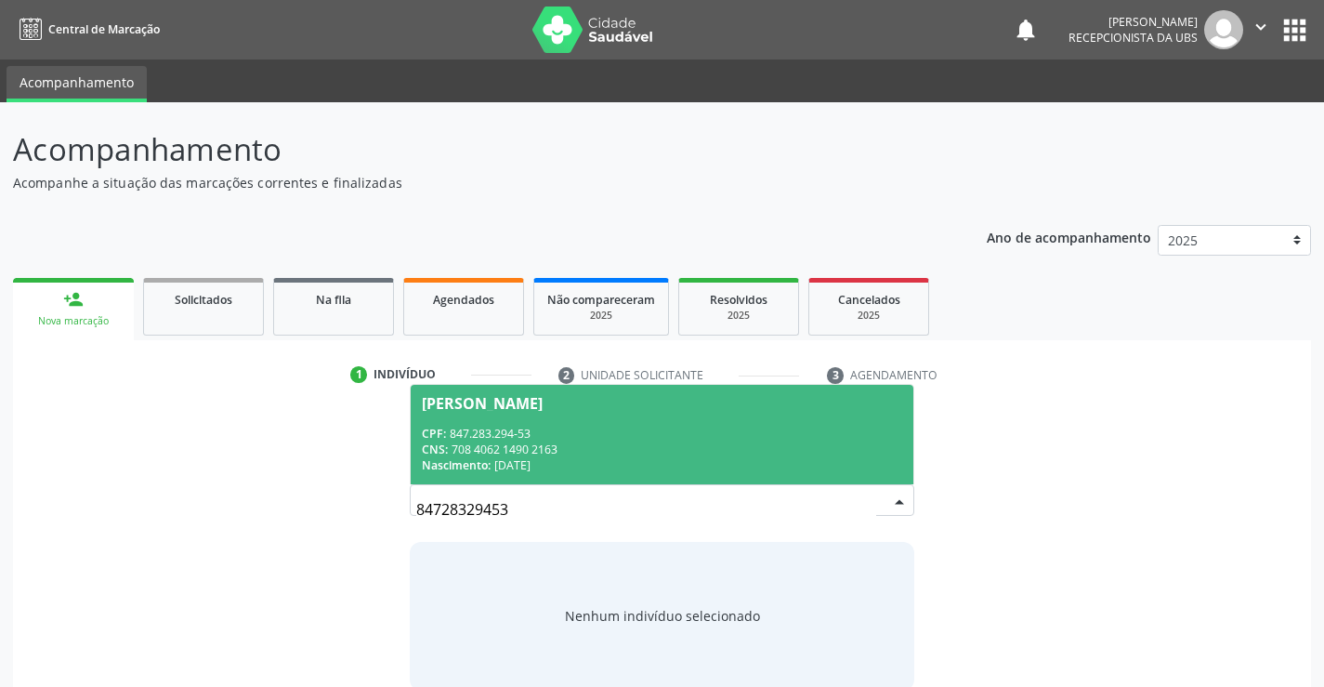
click at [515, 406] on div "Joao Batista da Silva" at bounding box center [482, 403] width 121 height 15
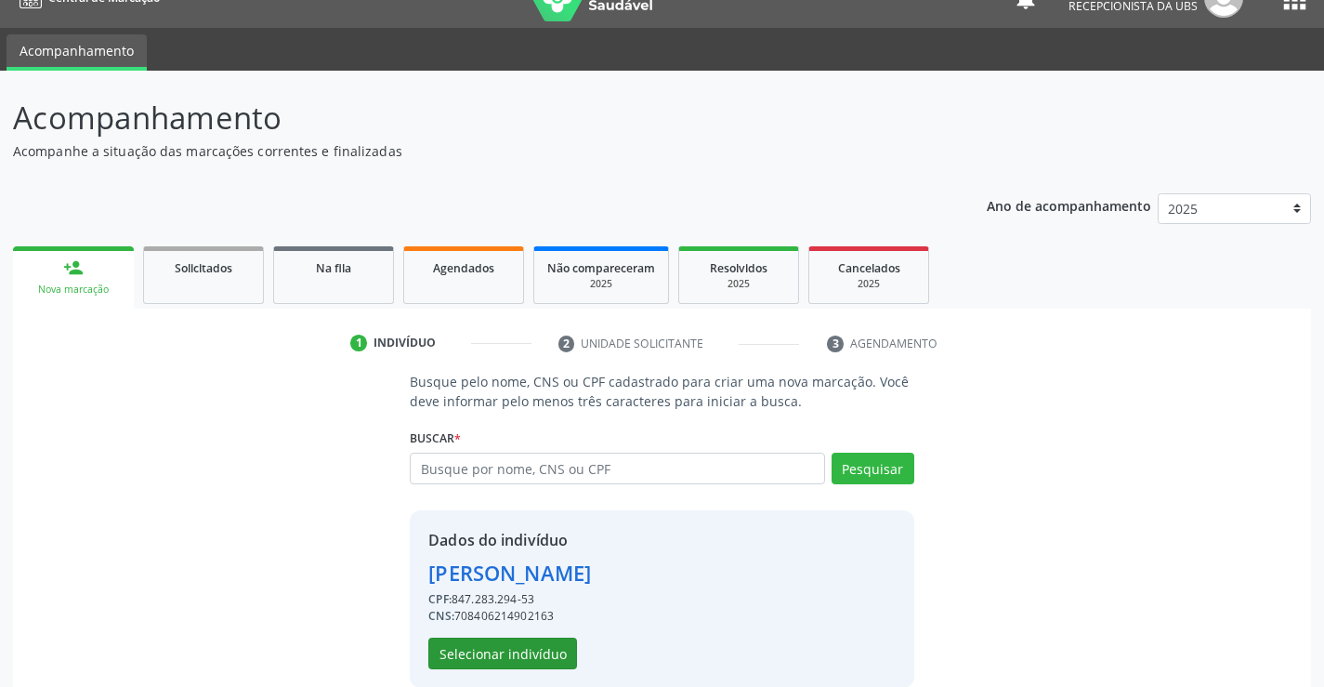
scroll to position [59, 0]
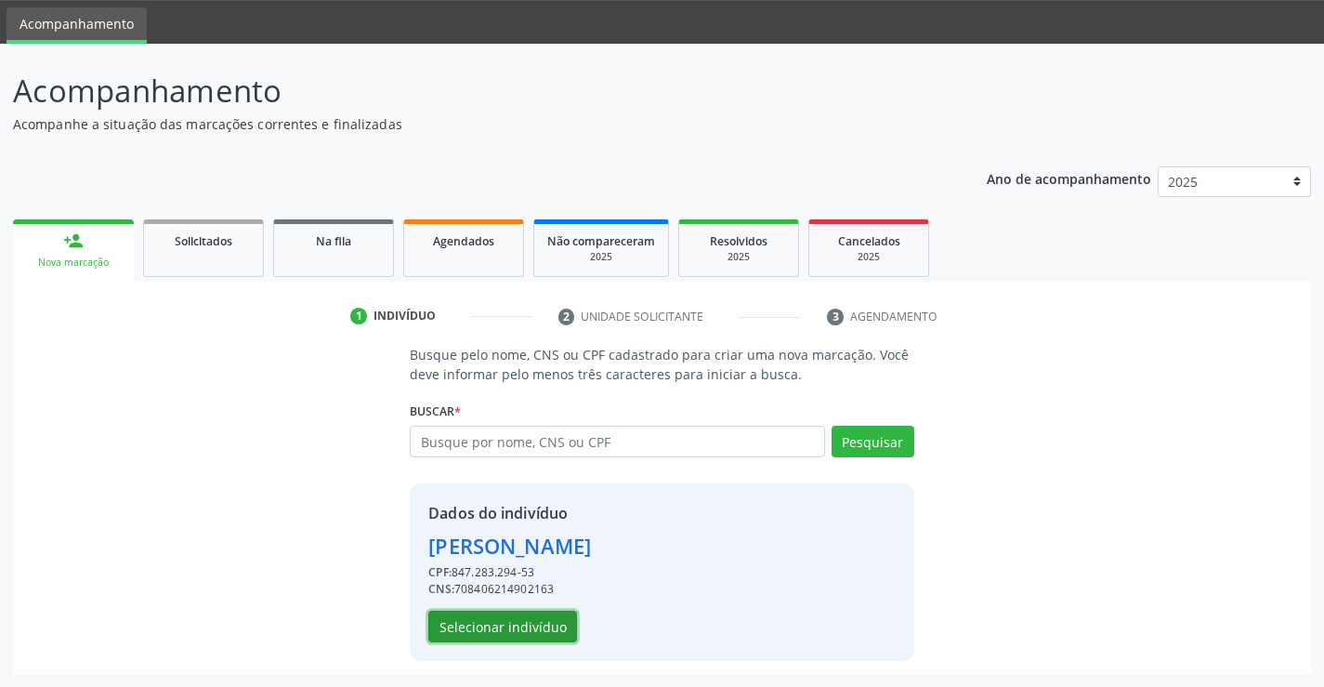
click at [519, 614] on button "Selecionar indivíduo" at bounding box center [502, 626] width 149 height 32
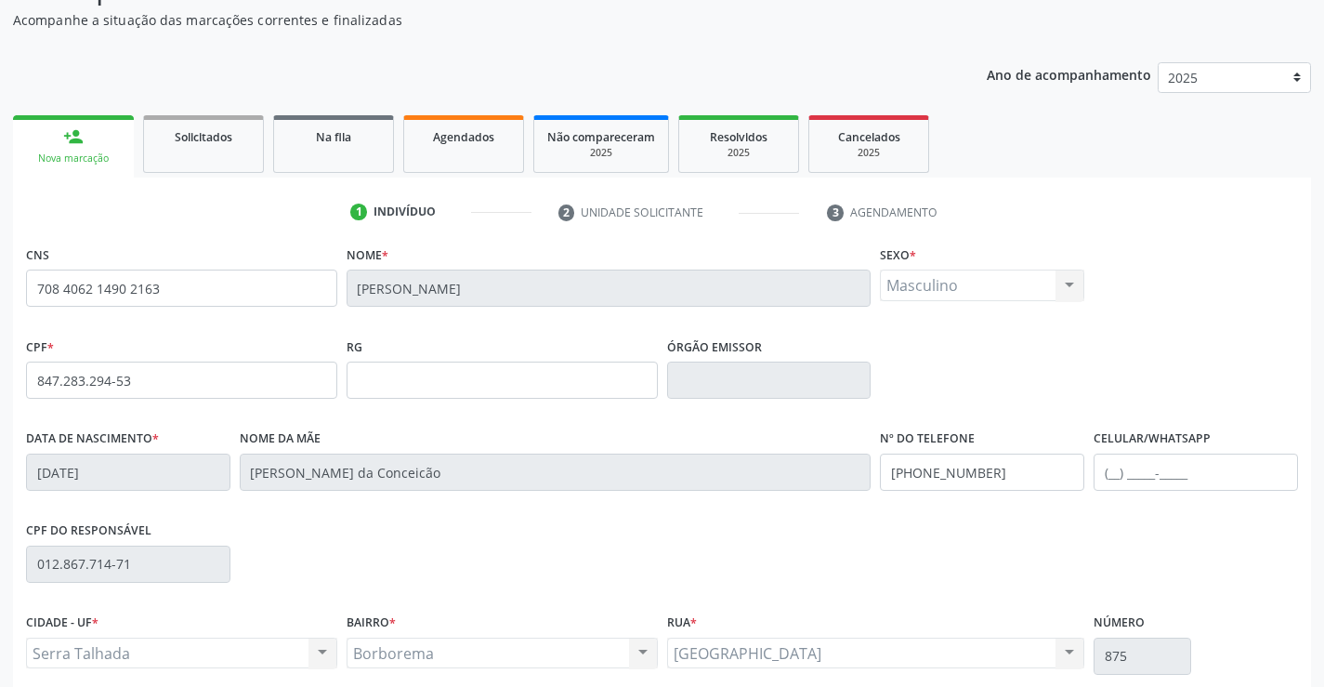
scroll to position [321, 0]
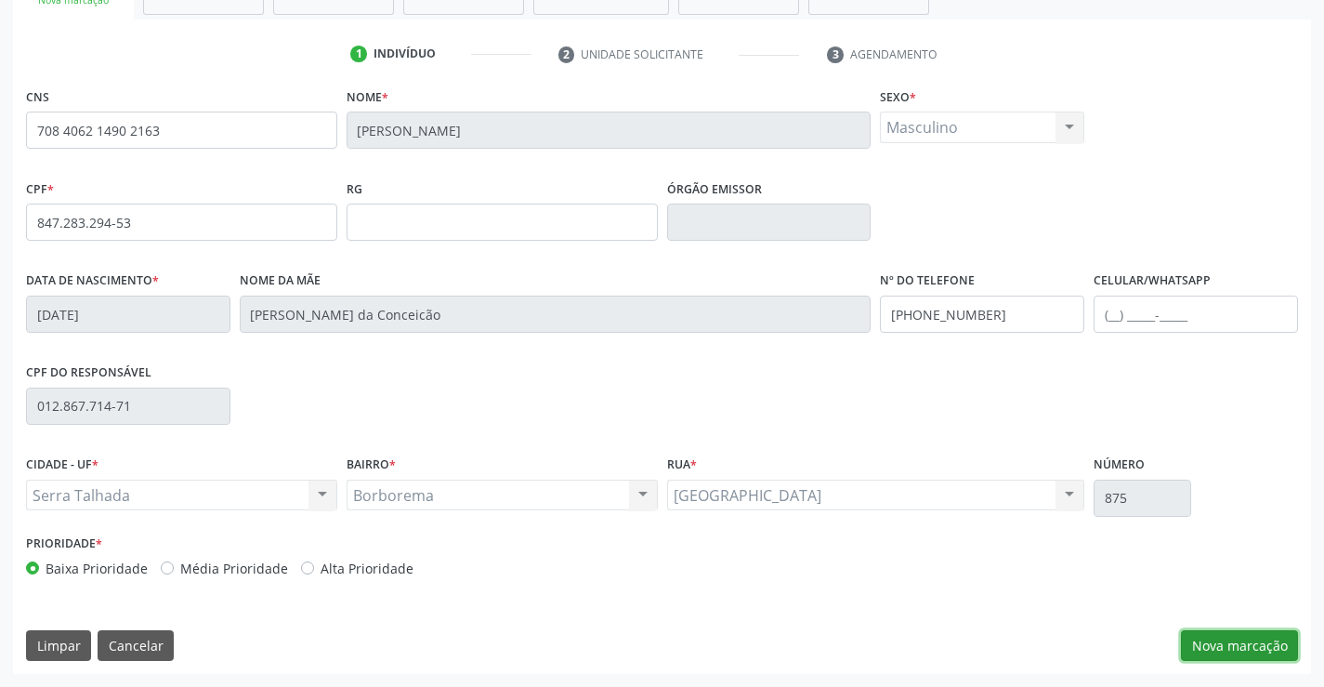
click at [1228, 643] on button "Nova marcação" at bounding box center [1239, 646] width 117 height 32
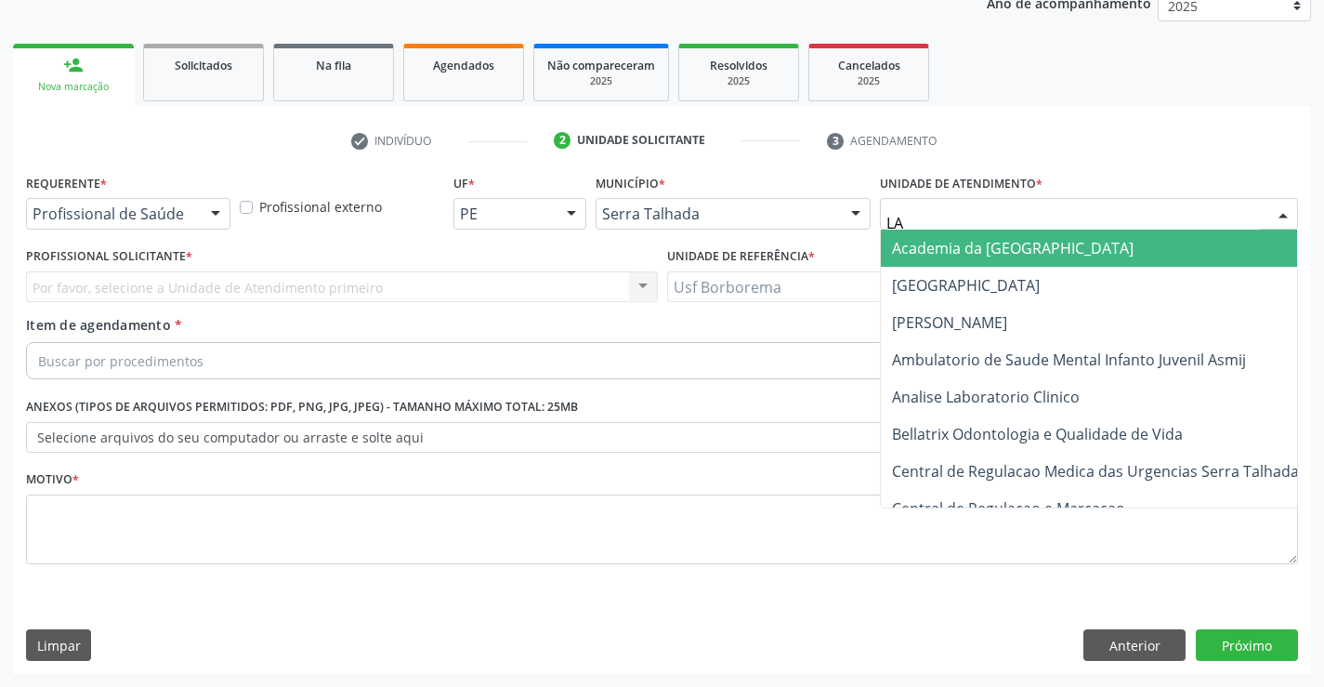
type input "LAB"
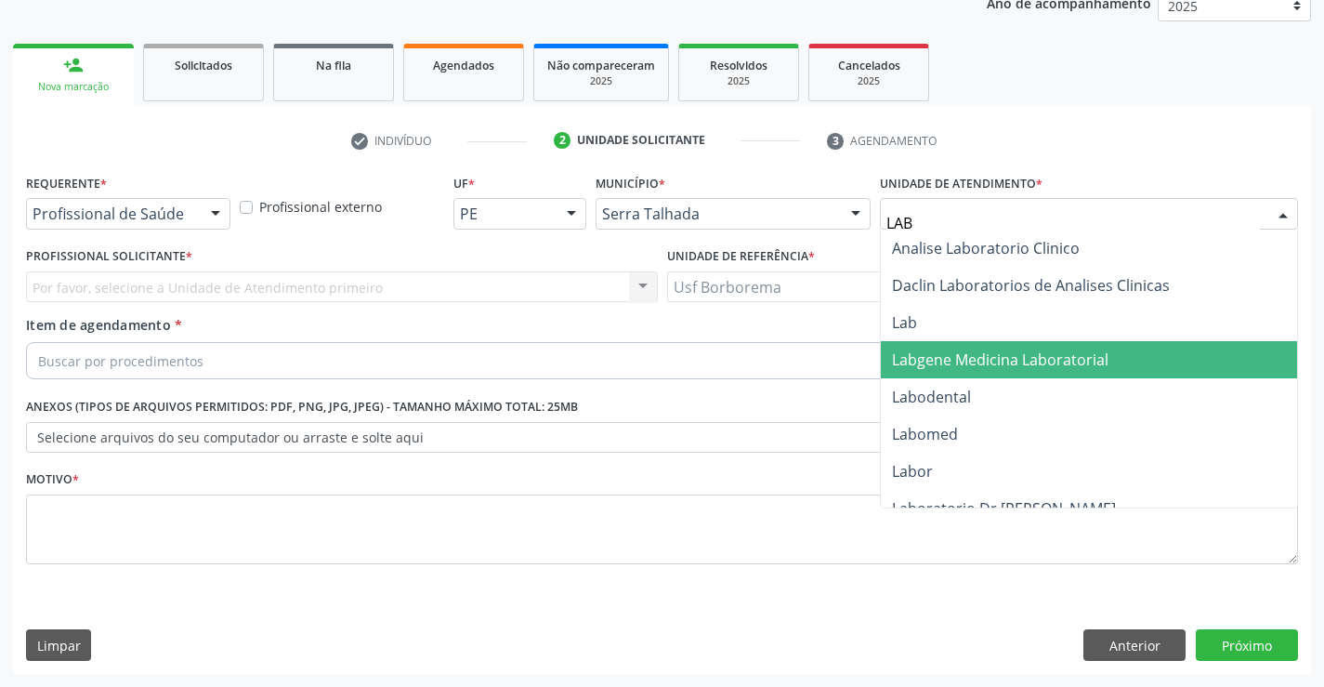
click at [984, 376] on span "Labgene Medicina Laboratorial" at bounding box center [1089, 359] width 416 height 37
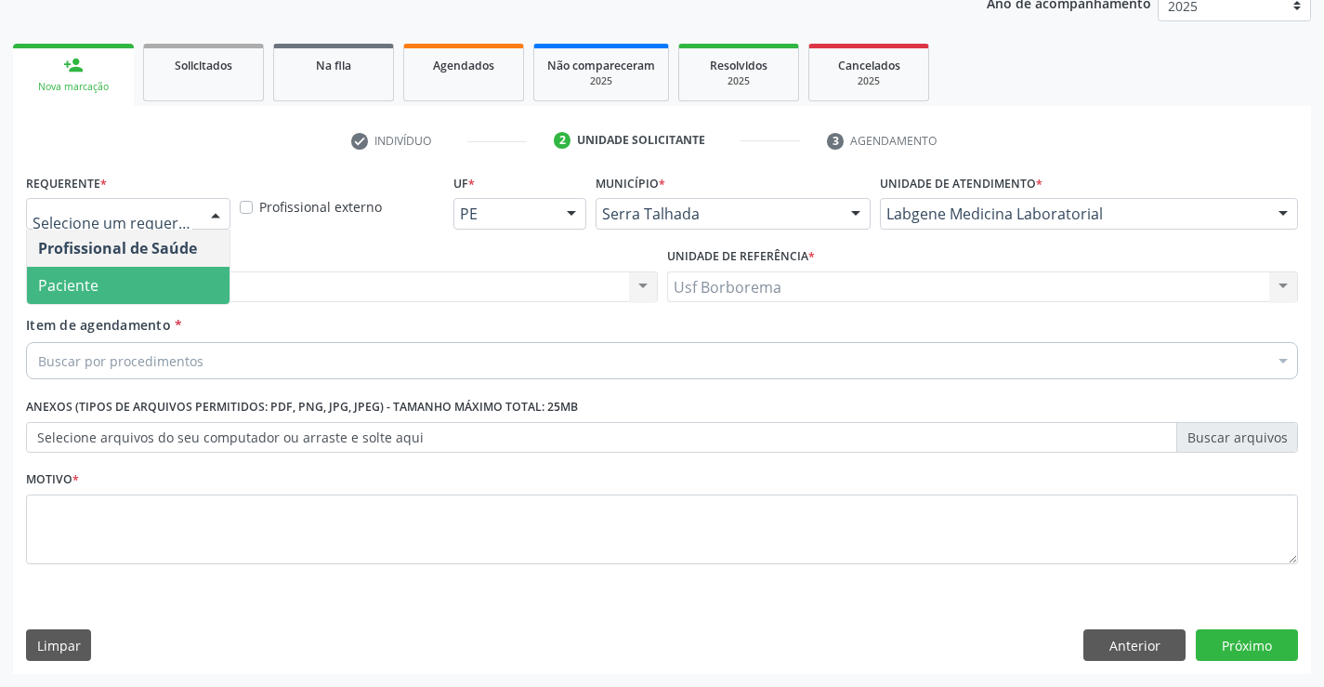
click at [139, 282] on span "Paciente" at bounding box center [128, 285] width 203 height 37
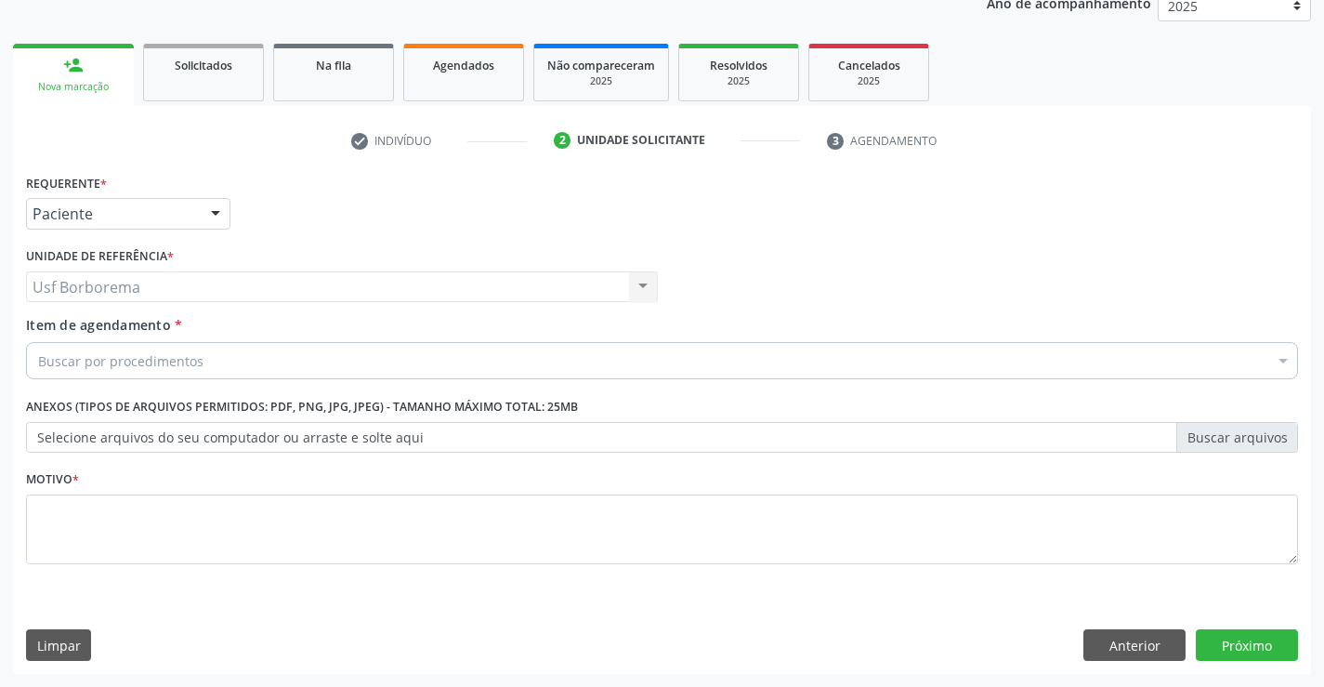
click at [162, 373] on div "Buscar por procedimentos" at bounding box center [662, 360] width 1272 height 37
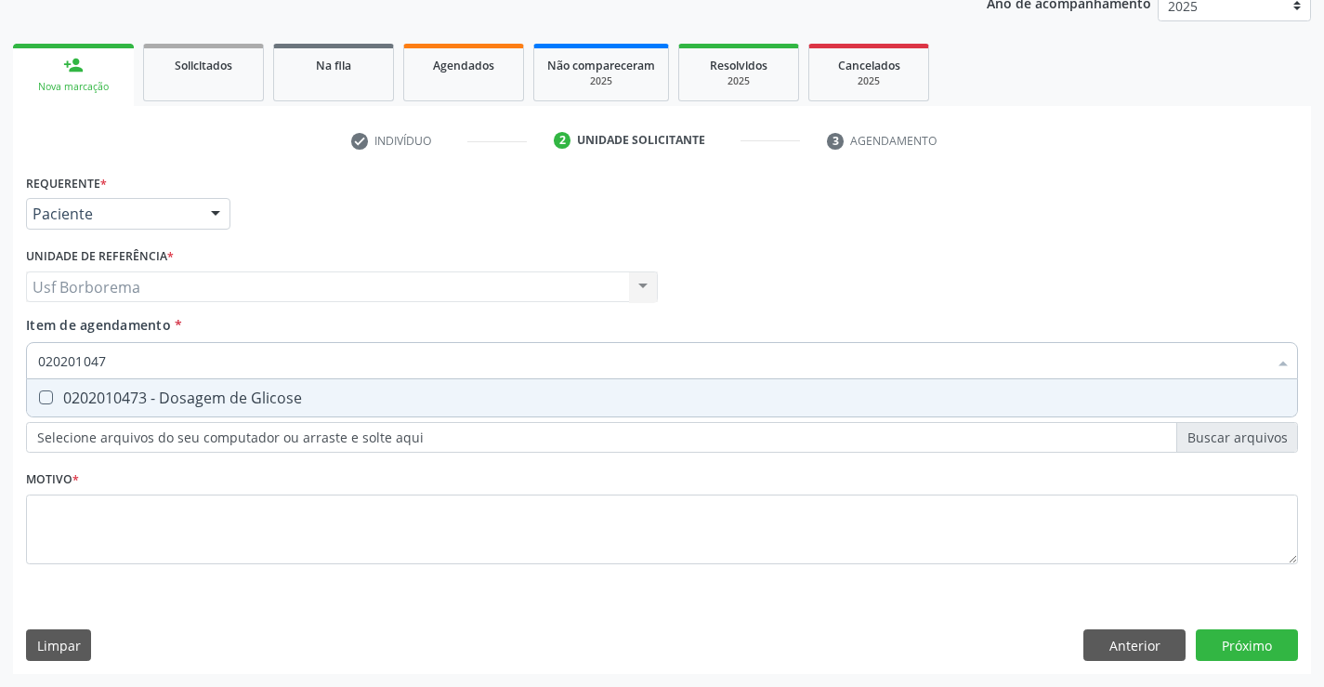
type input "0202010473"
click at [143, 397] on div "0202010473 - Dosagem de Glicose" at bounding box center [662, 397] width 1248 height 15
checkbox Glicose "true"
click at [124, 359] on input "0202010473" at bounding box center [652, 360] width 1229 height 37
type input "02020104"
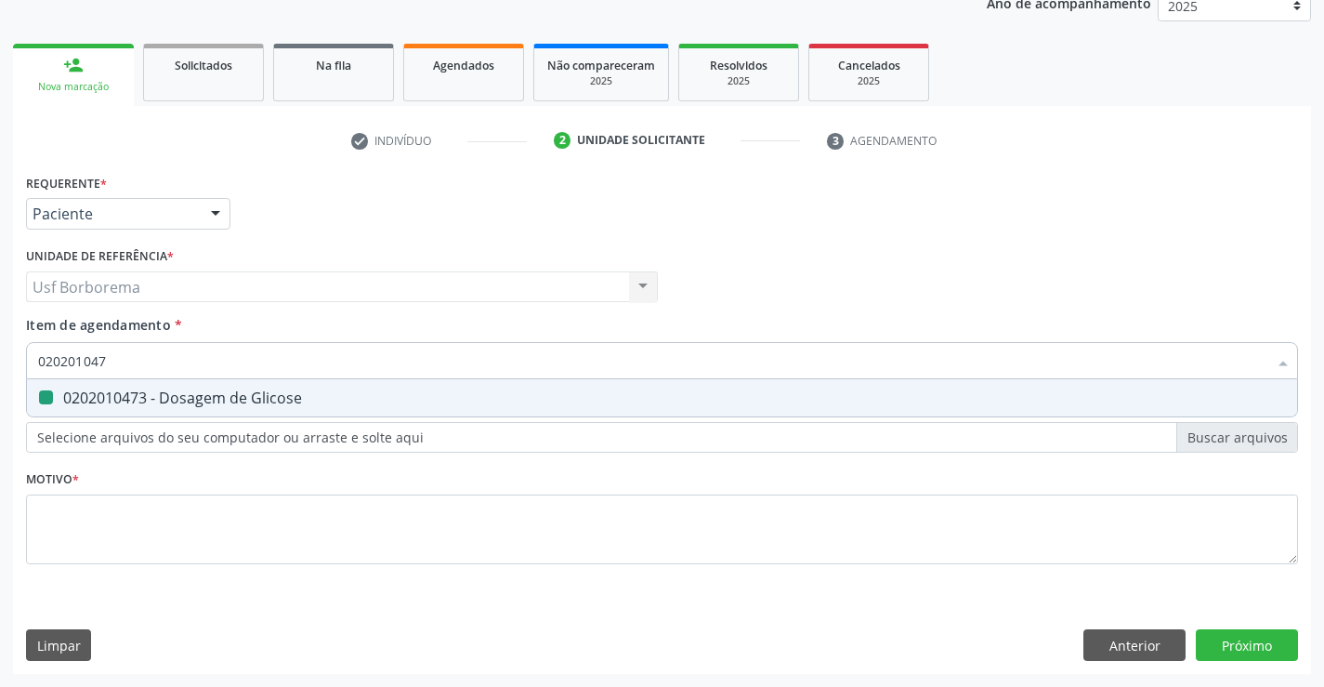
checkbox Glicose "false"
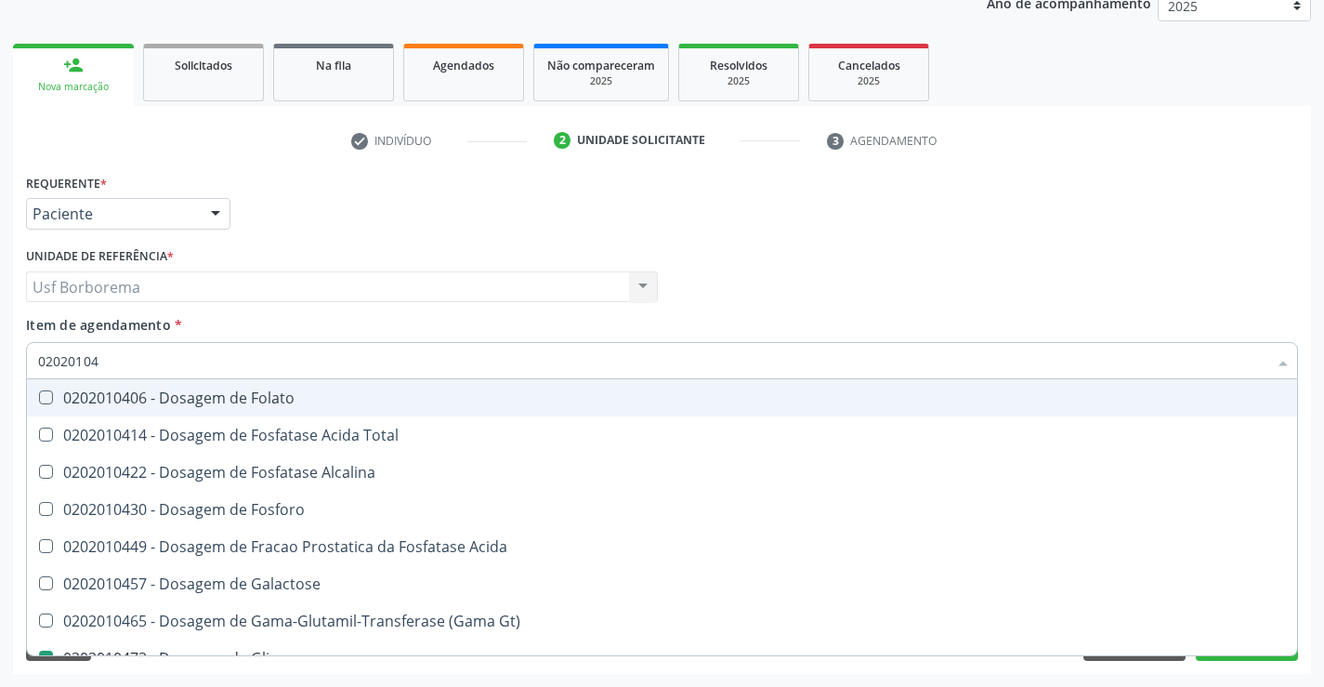
type input "0202010"
checkbox Glicose "false"
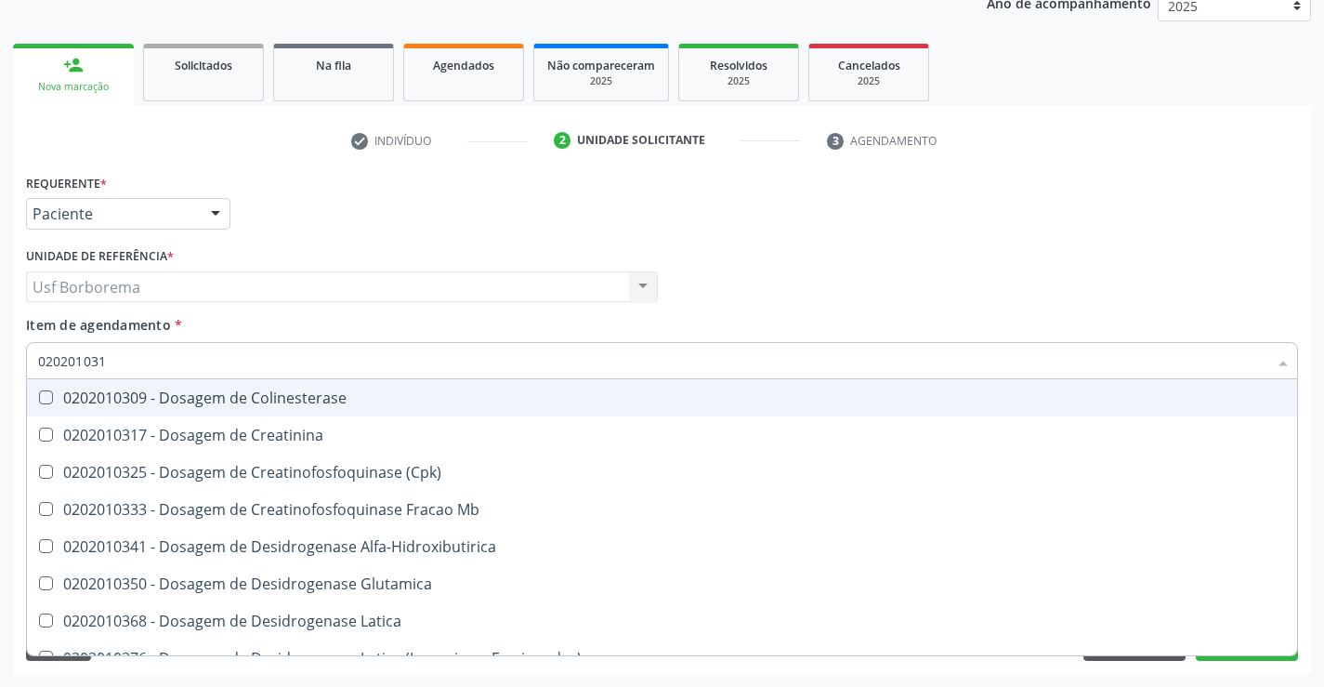
type input "0202010317"
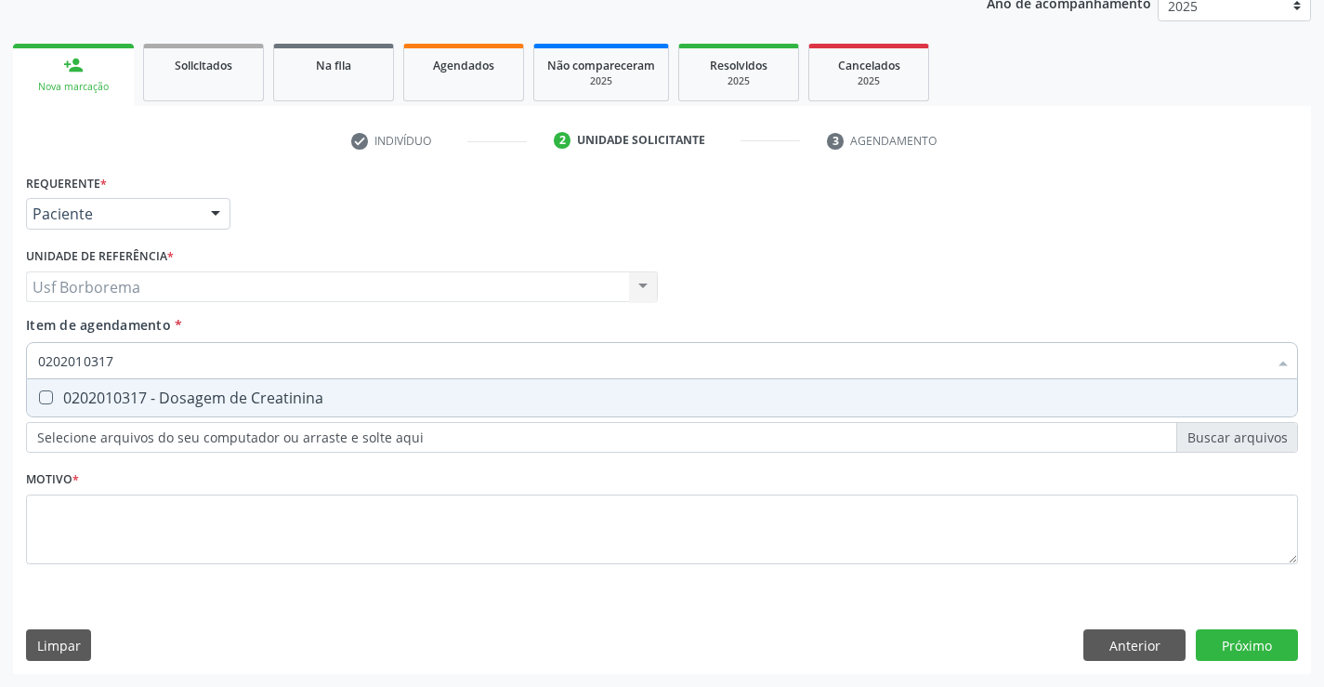
click at [125, 396] on div "0202010317 - Dosagem de Creatinina" at bounding box center [662, 397] width 1248 height 15
checkbox Creatinina "true"
click at [127, 354] on input "0202010317" at bounding box center [652, 360] width 1229 height 37
type input "02020103"
checkbox Creatinina "false"
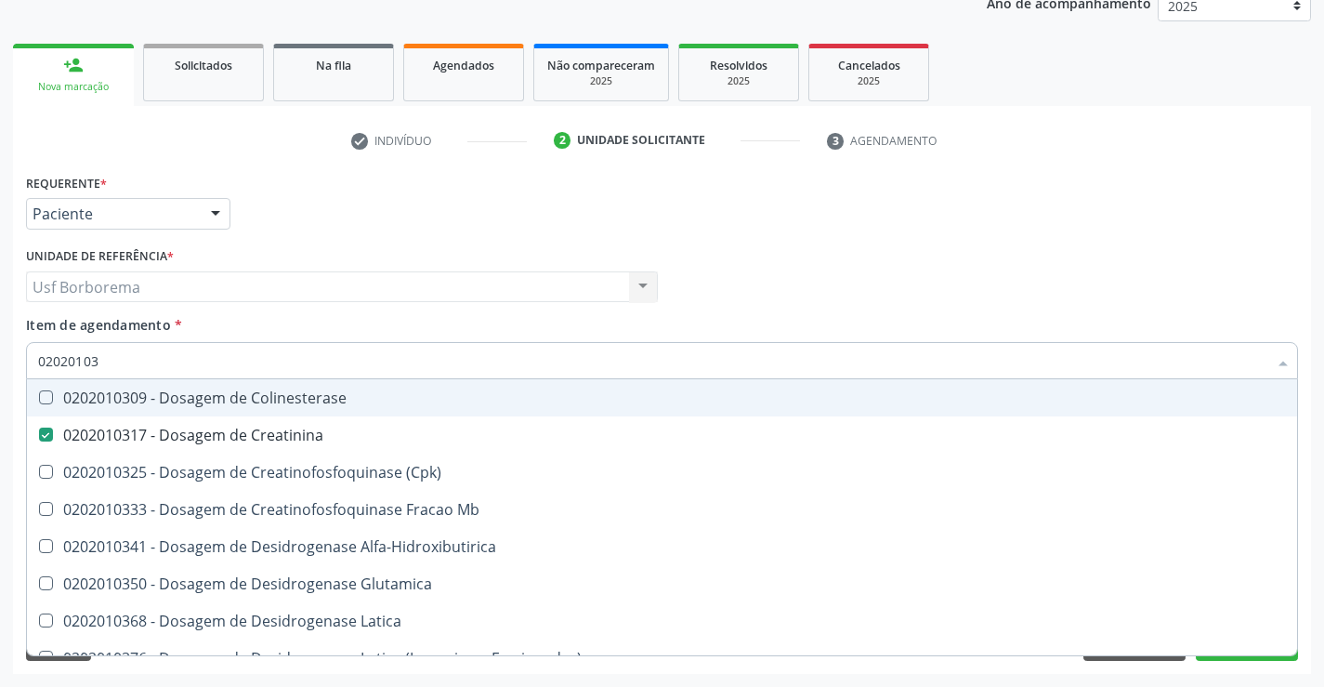
type input "0202010"
checkbox Creatinina "false"
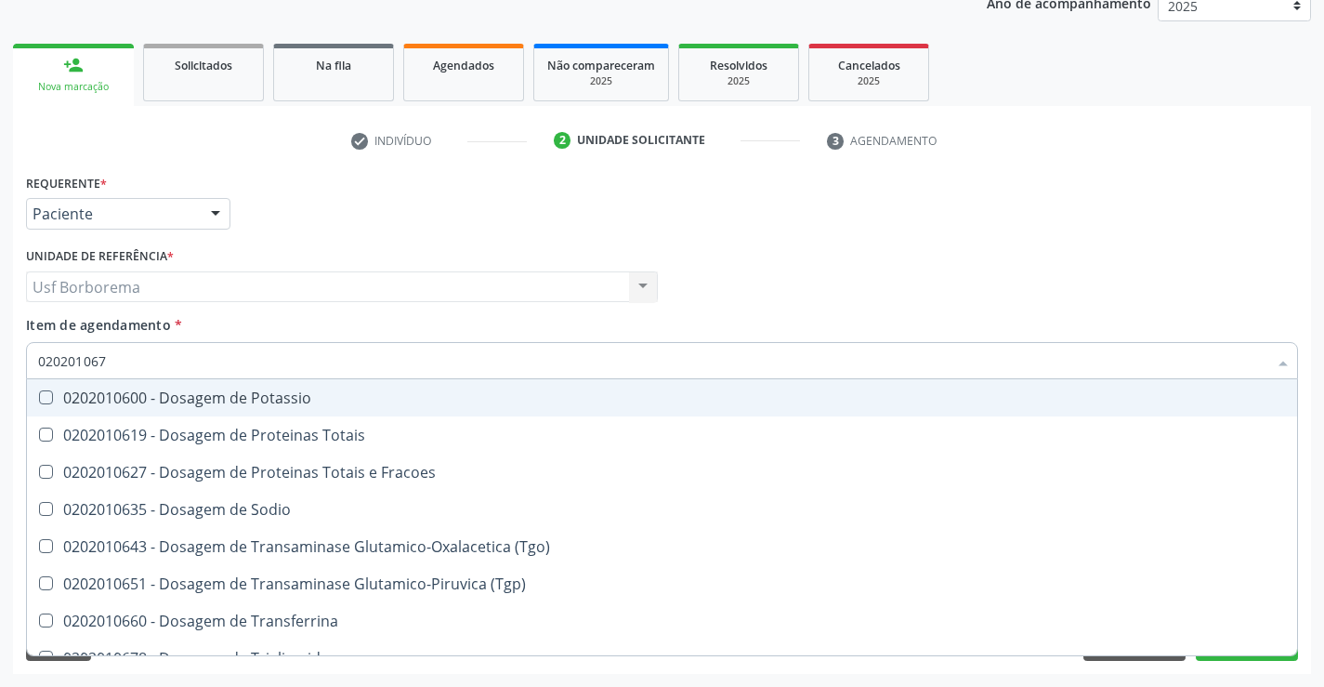
type input "0202010678"
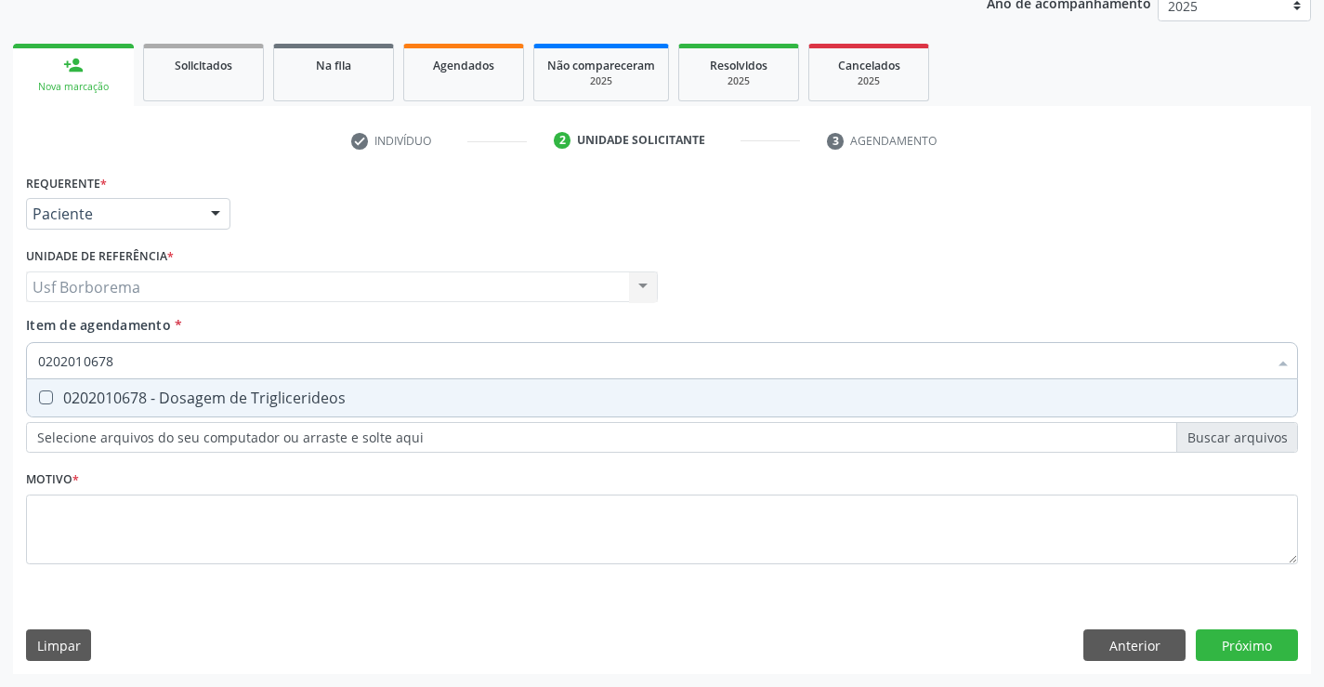
click at [144, 394] on div "0202010678 - Dosagem de Triglicerideos" at bounding box center [662, 397] width 1248 height 15
checkbox Triglicerideos "true"
click at [142, 355] on input "0202010678" at bounding box center [652, 360] width 1229 height 37
click at [149, 356] on input "0202010678" at bounding box center [652, 360] width 1229 height 37
type input "02020106"
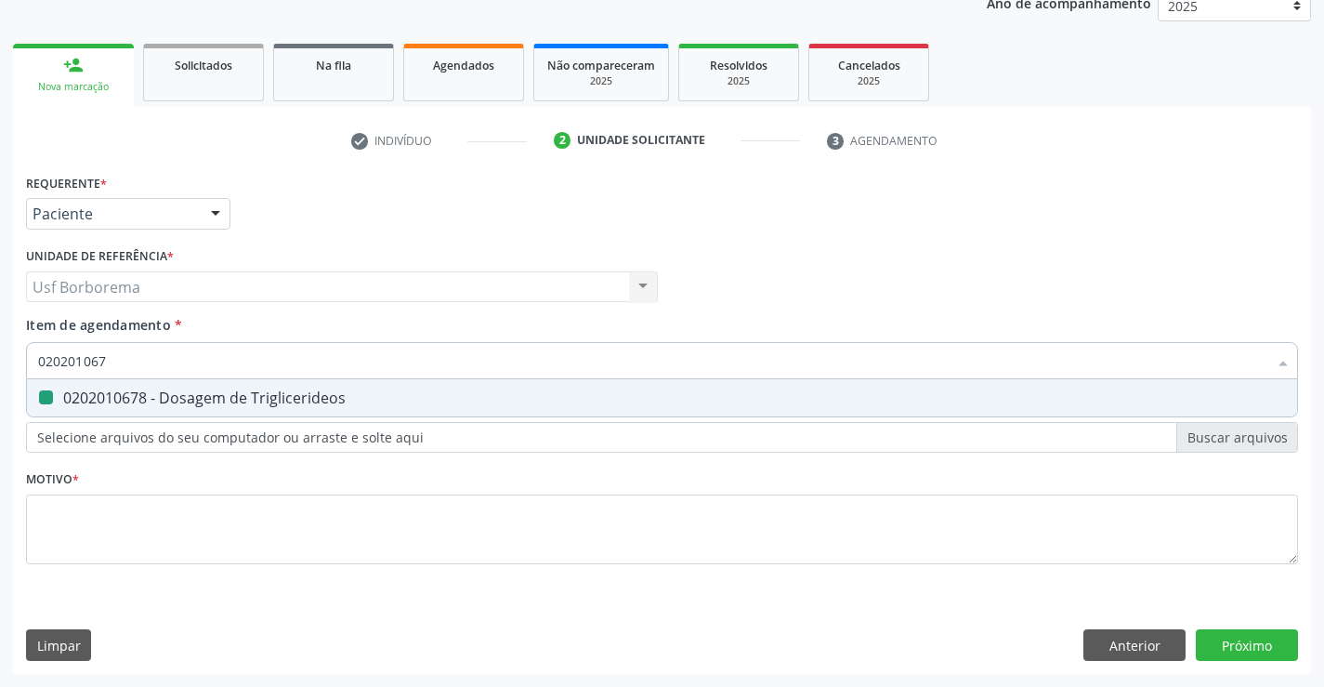
checkbox Triglicerideos "false"
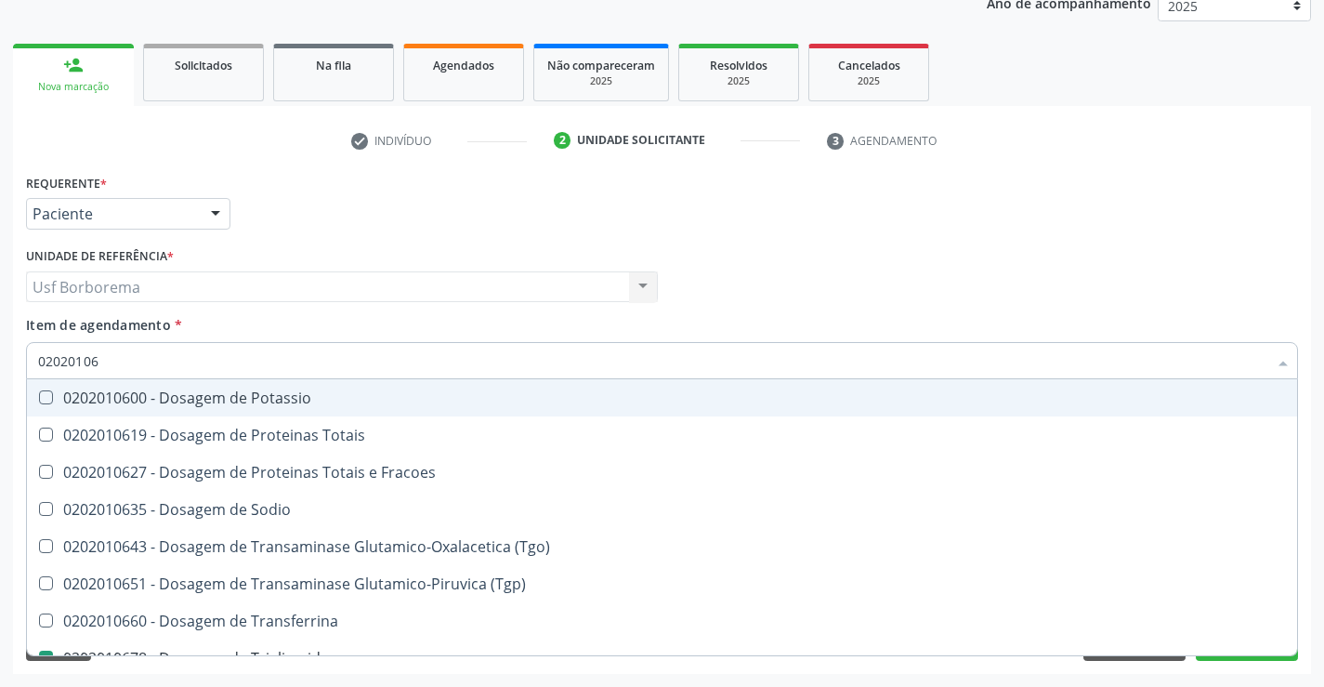
type input "0202010"
checkbox Triglicerideos "false"
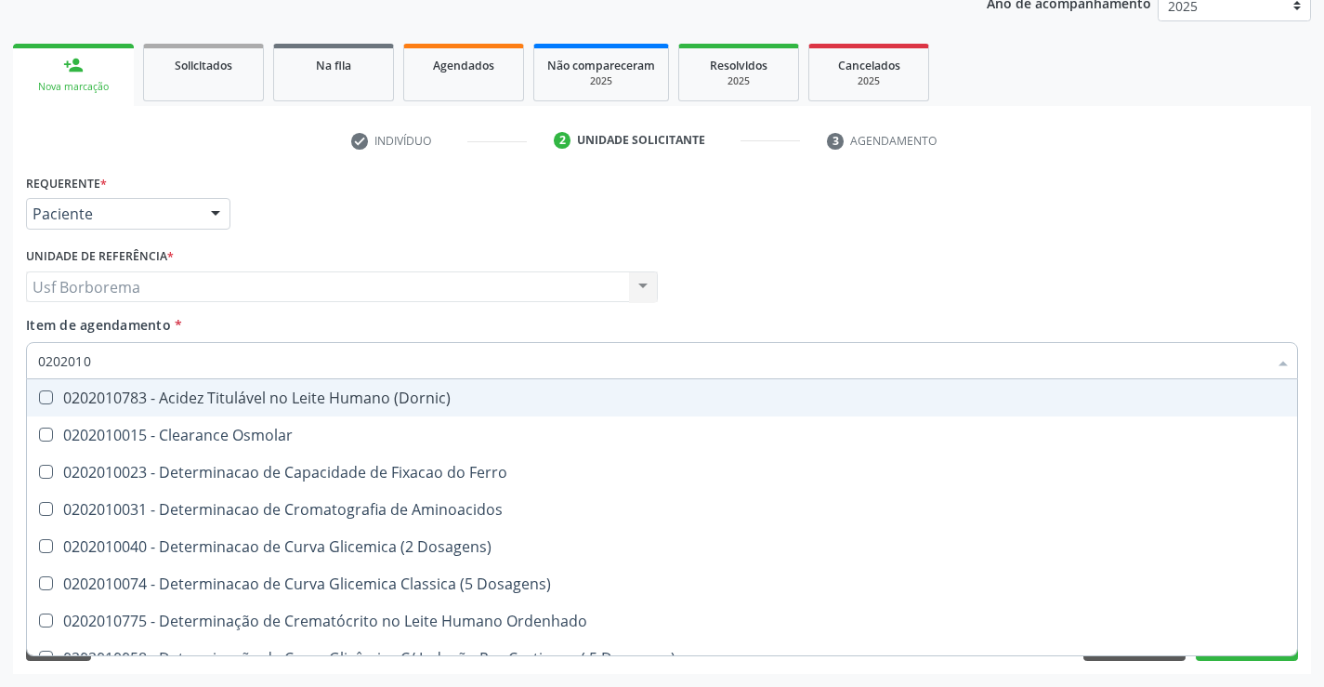
type input "02020106"
checkbox Dosagens\) "true"
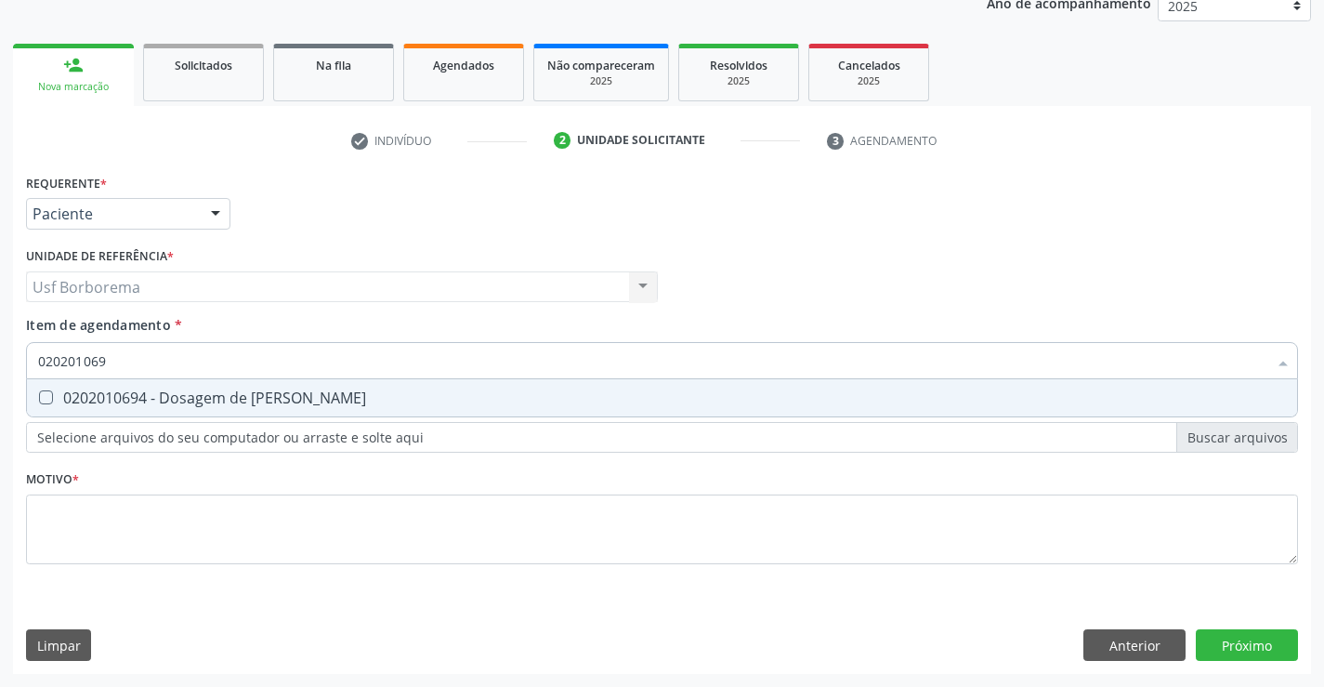
type input "0202010694"
click at [174, 386] on span "0202010694 - Dosagem de [PERSON_NAME]" at bounding box center [662, 397] width 1270 height 37
checkbox Ureia "true"
click at [158, 354] on input "0202010694" at bounding box center [652, 360] width 1229 height 37
type input "02020106"
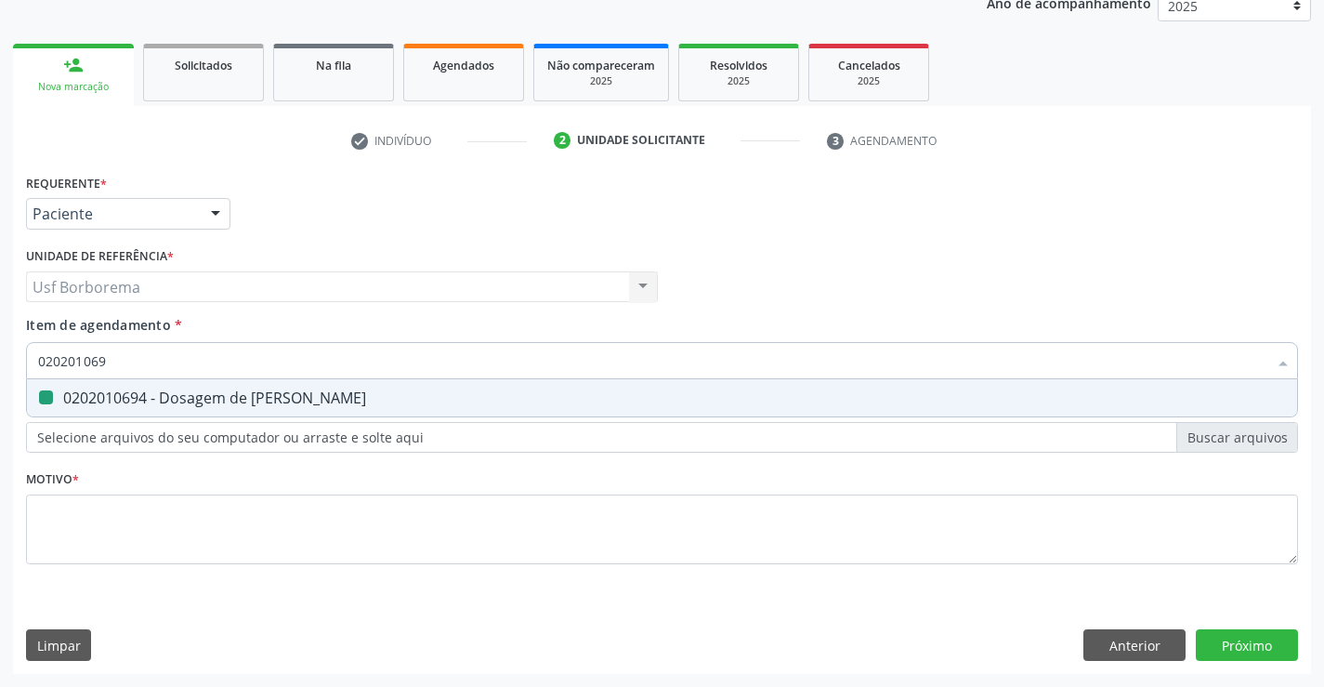
checkbox Ureia "false"
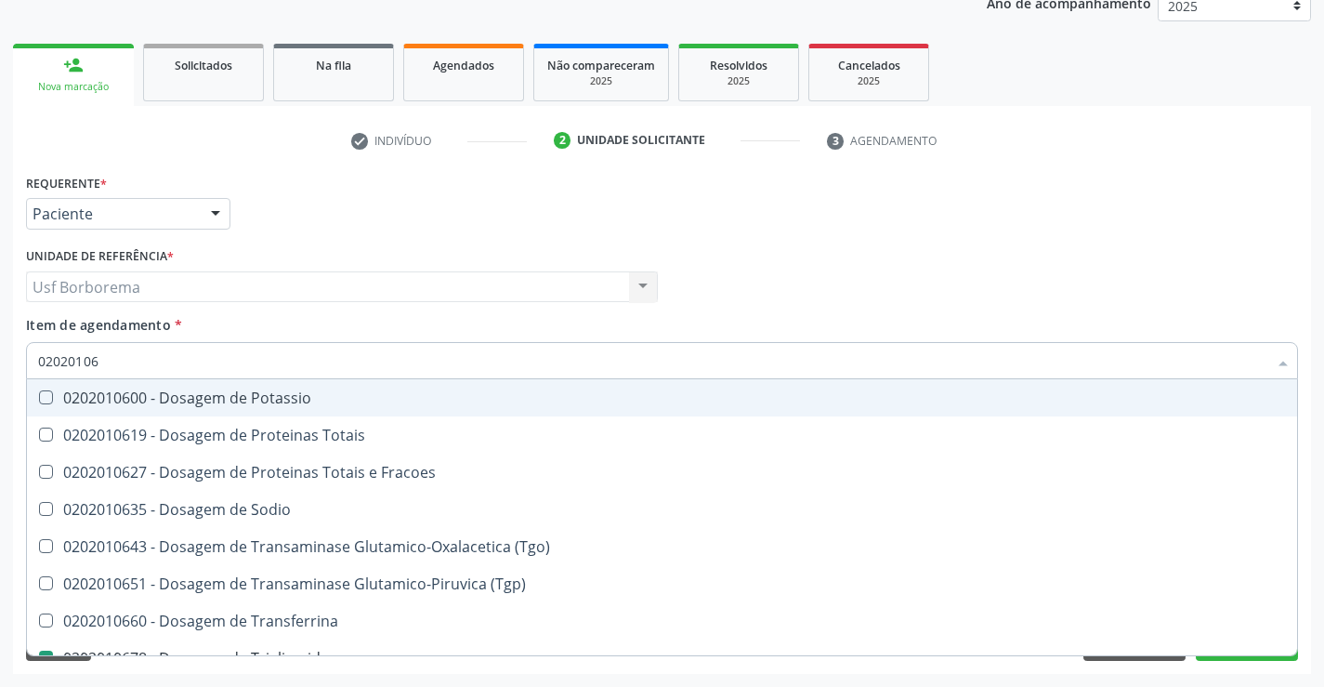
type input "0202010"
checkbox Triglicerideos "false"
checkbox Ureia "false"
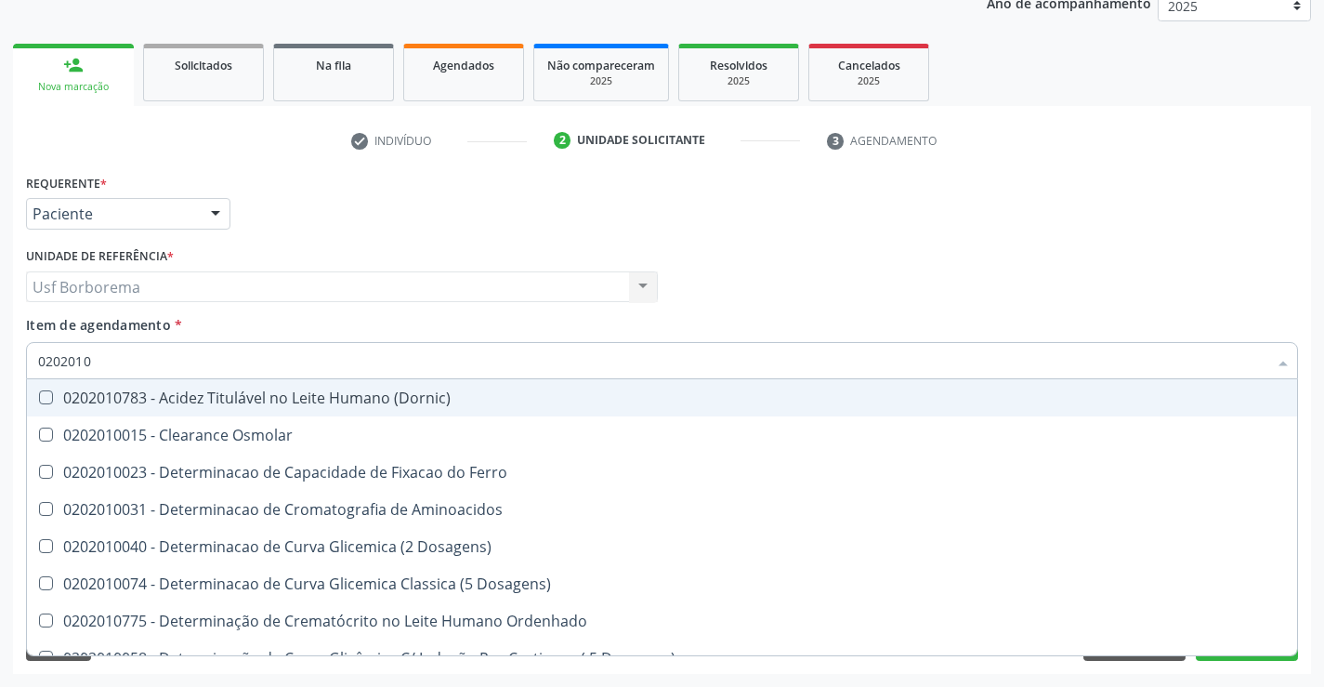
type input "02020106"
checkbox Dosagens\) "true"
checkbox Osmolaridade "true"
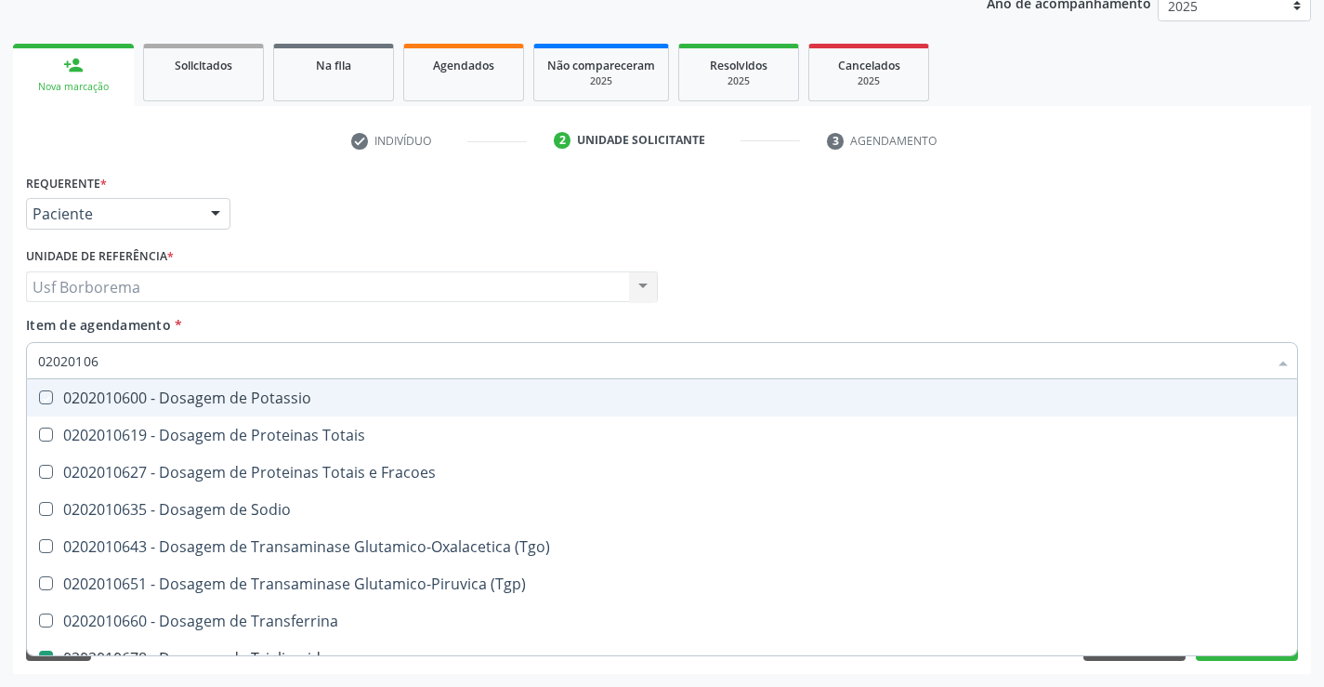
type input "020201067"
checkbox Potassio "true"
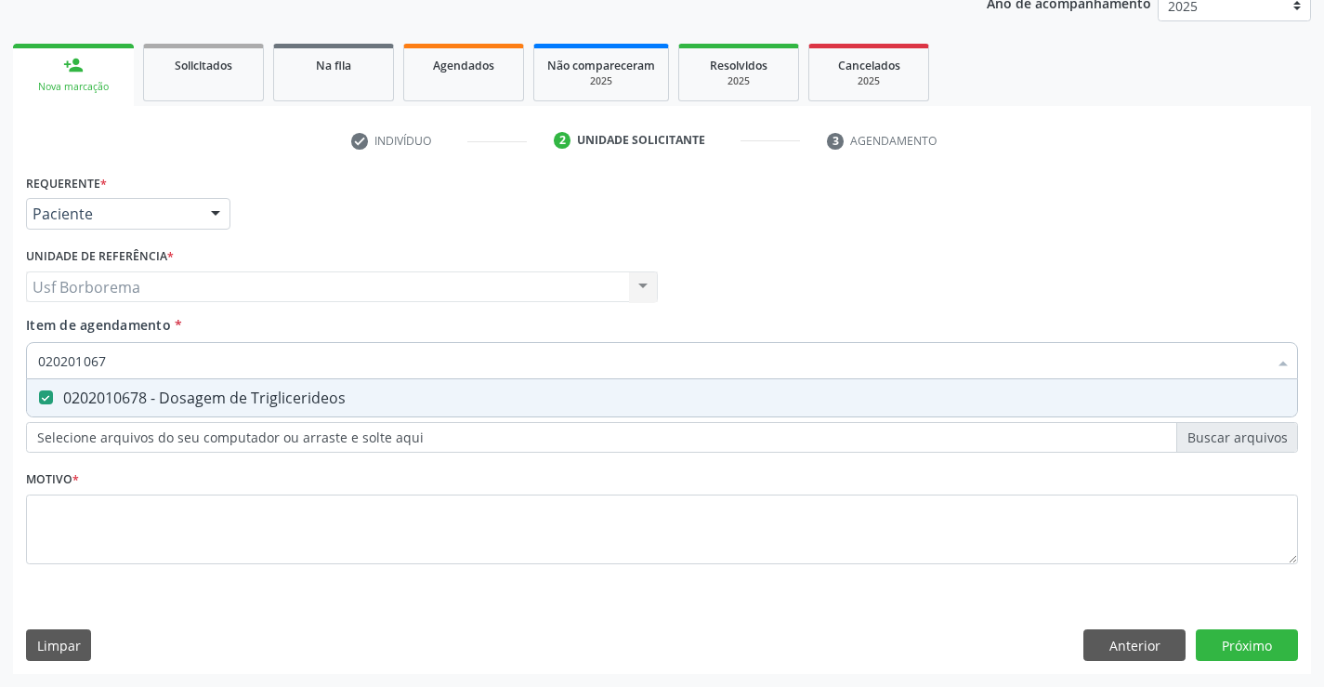
type input "02020106"
checkbox Triglicerideos "false"
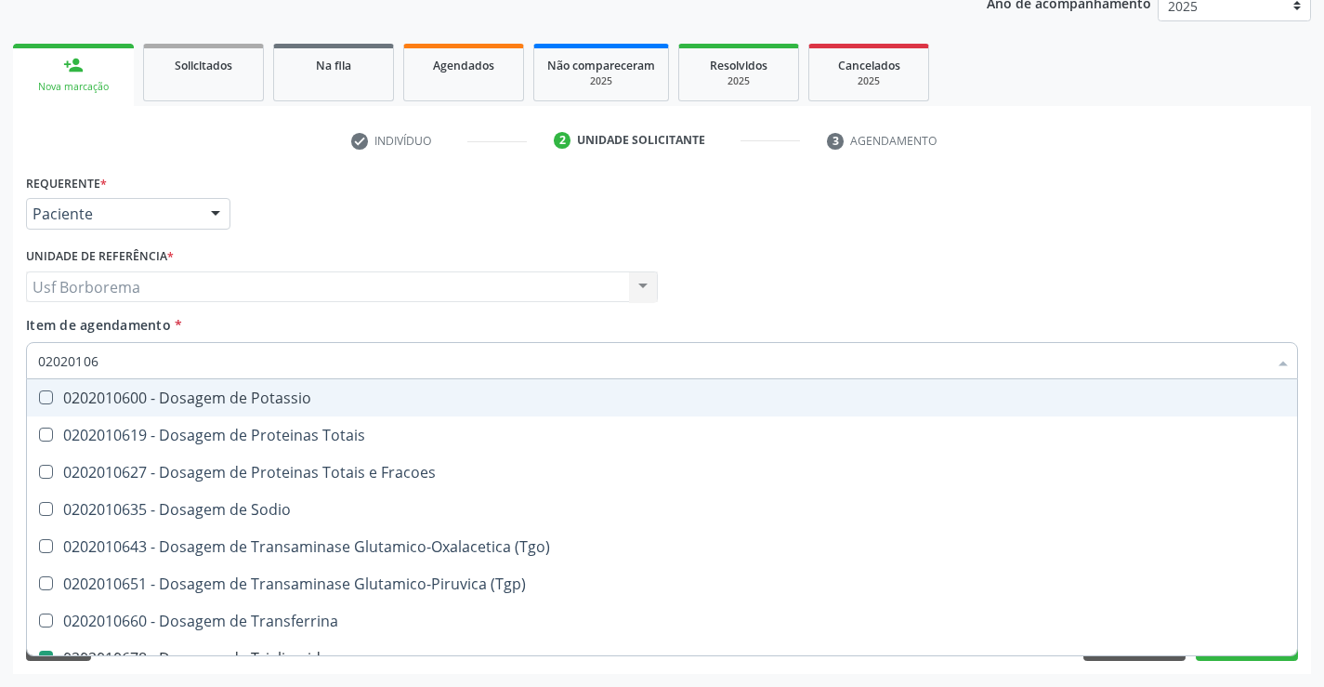
type input "0202010"
checkbox Triglicerideos "false"
checkbox Ureia "false"
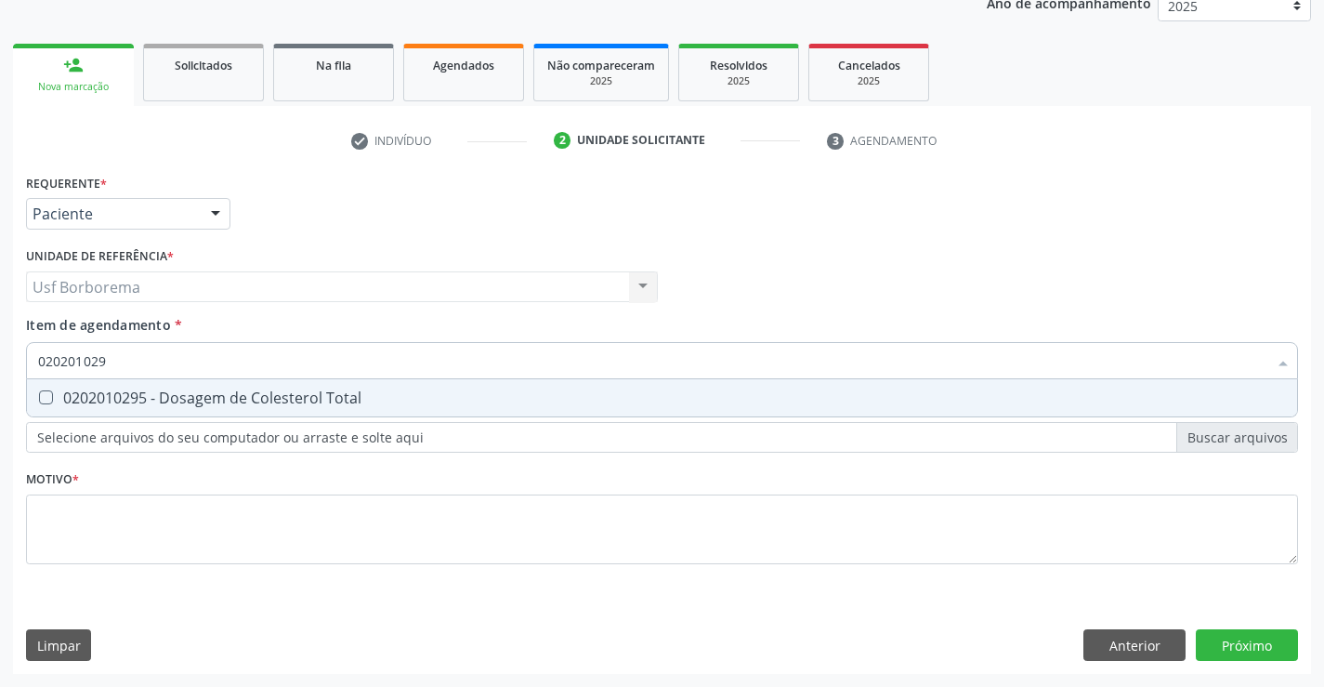
type input "0202010295"
click at [159, 400] on div "0202010295 - Dosagem de Colesterol Total" at bounding box center [662, 397] width 1248 height 15
checkbox Total "true"
click at [156, 365] on input "0202010295" at bounding box center [652, 360] width 1229 height 37
type input "02020102"
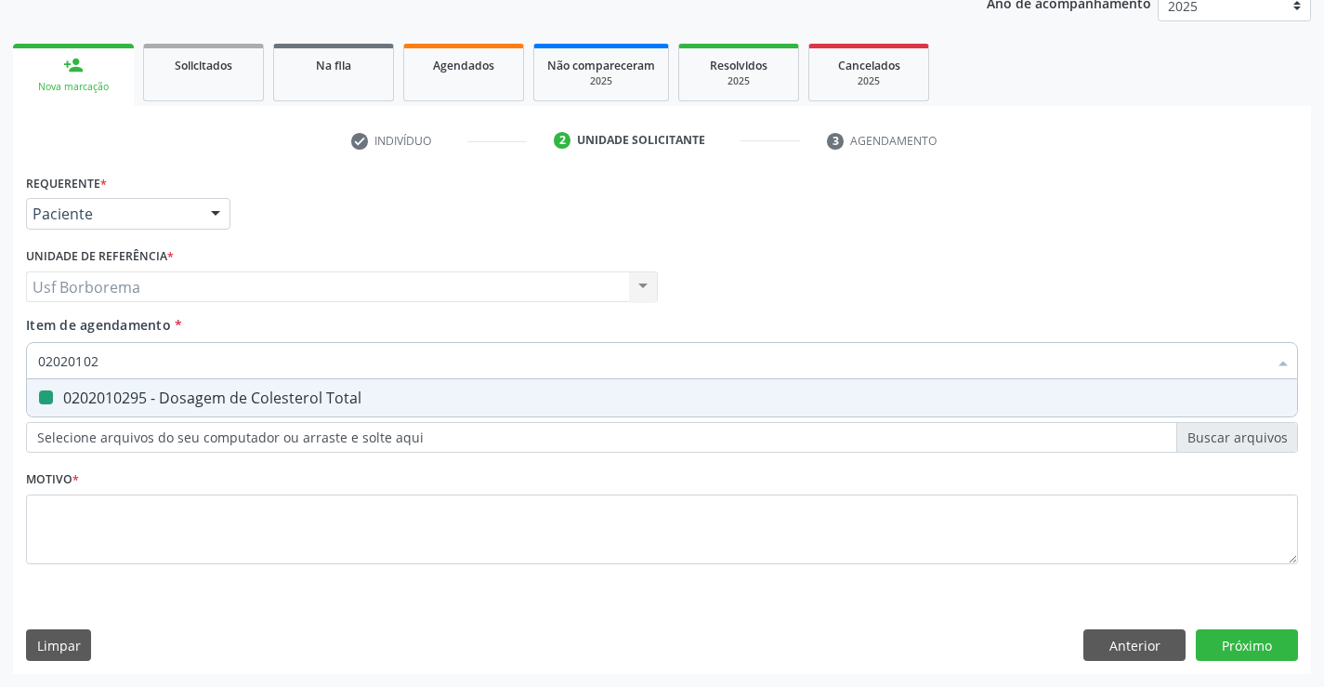
checkbox Total "false"
type input "0202010287"
click at [159, 390] on div "0202010287 - Dosagem de Colesterol Ldl" at bounding box center [662, 397] width 1248 height 15
checkbox Ldl "true"
click at [159, 360] on input "0202010287" at bounding box center [652, 360] width 1229 height 37
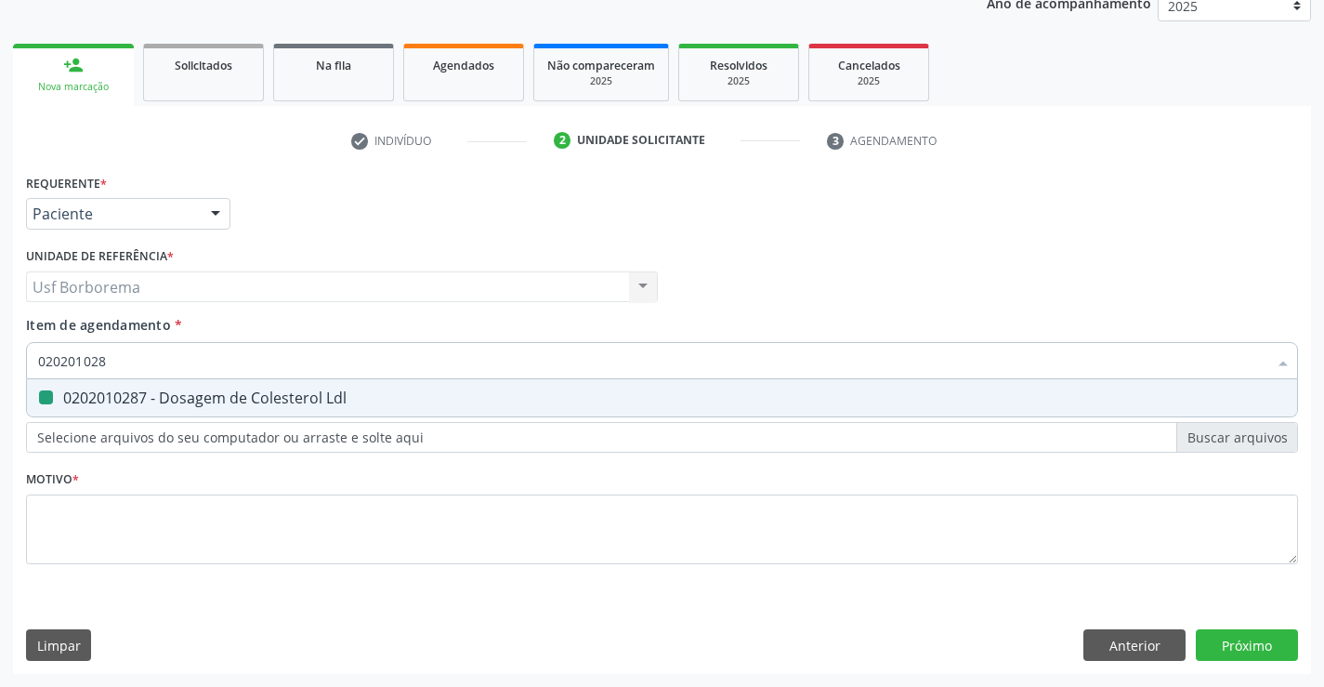
type input "02020102"
checkbox Ldl "false"
type input "0202010279"
click at [170, 391] on div "0202010279 - Dosagem de Colesterol Hdl" at bounding box center [662, 397] width 1248 height 15
checkbox Hdl "true"
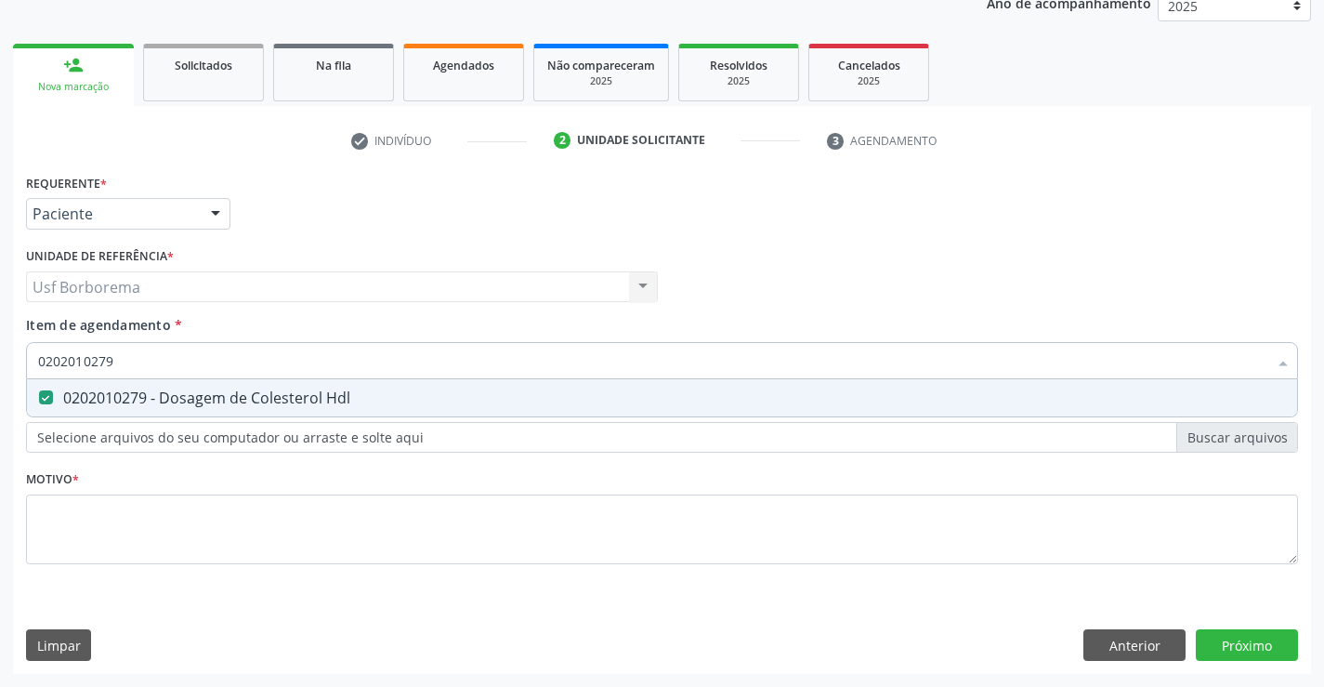
click at [138, 360] on input "0202010279" at bounding box center [652, 360] width 1229 height 37
type input "02020102"
checkbox Hdl "false"
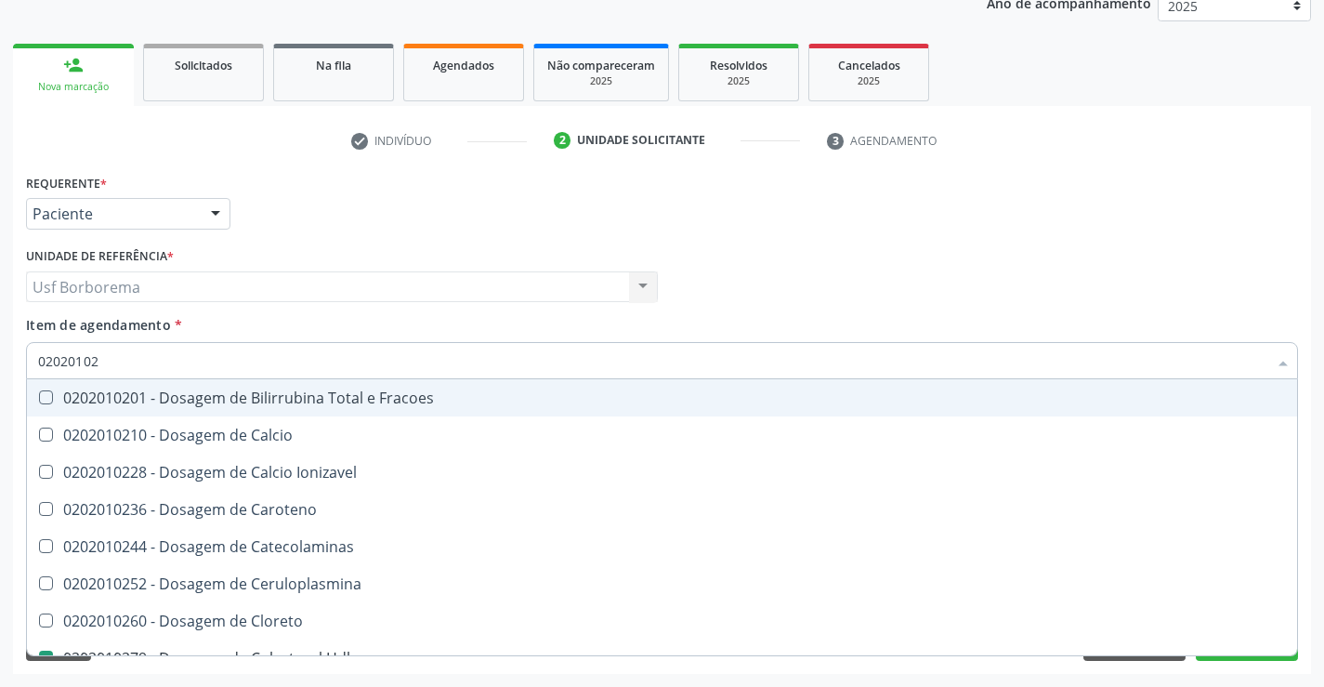
type input "0202010"
checkbox Hdl "false"
checkbox Ldl "false"
checkbox Total "false"
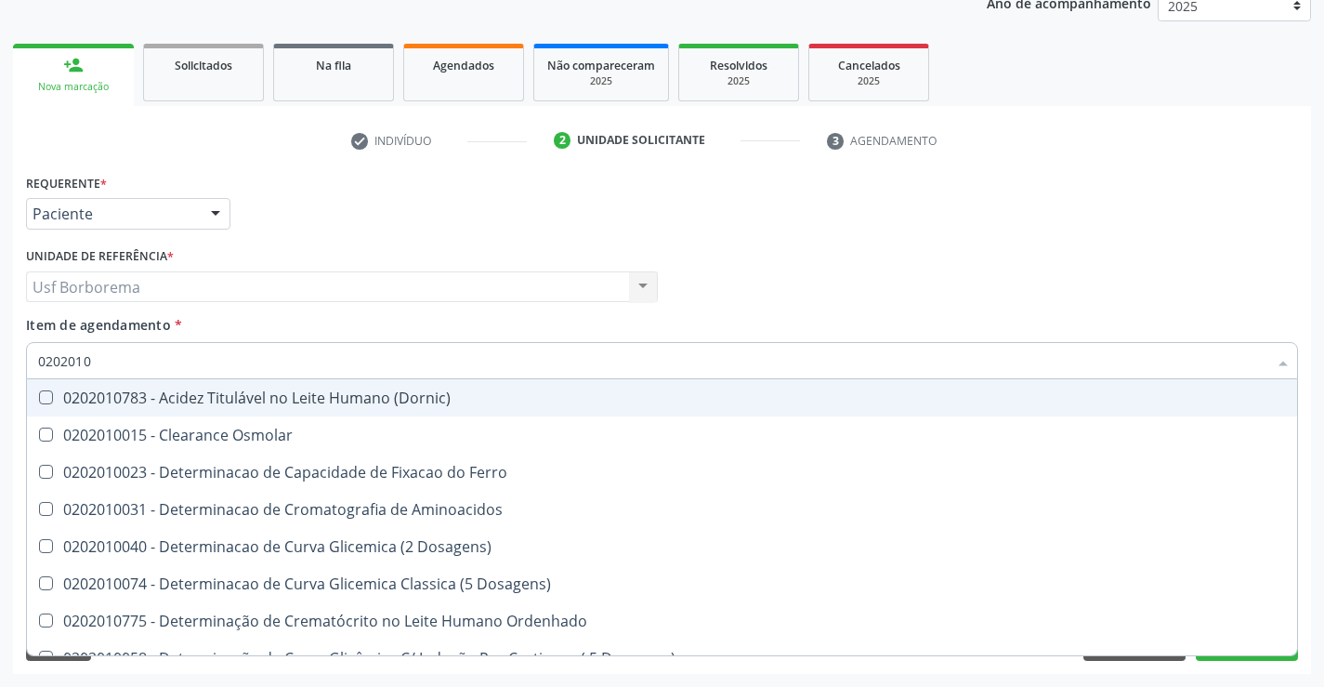
type input "02020102"
checkbox Dosagens\) "true"
checkbox Osmolaridade "true"
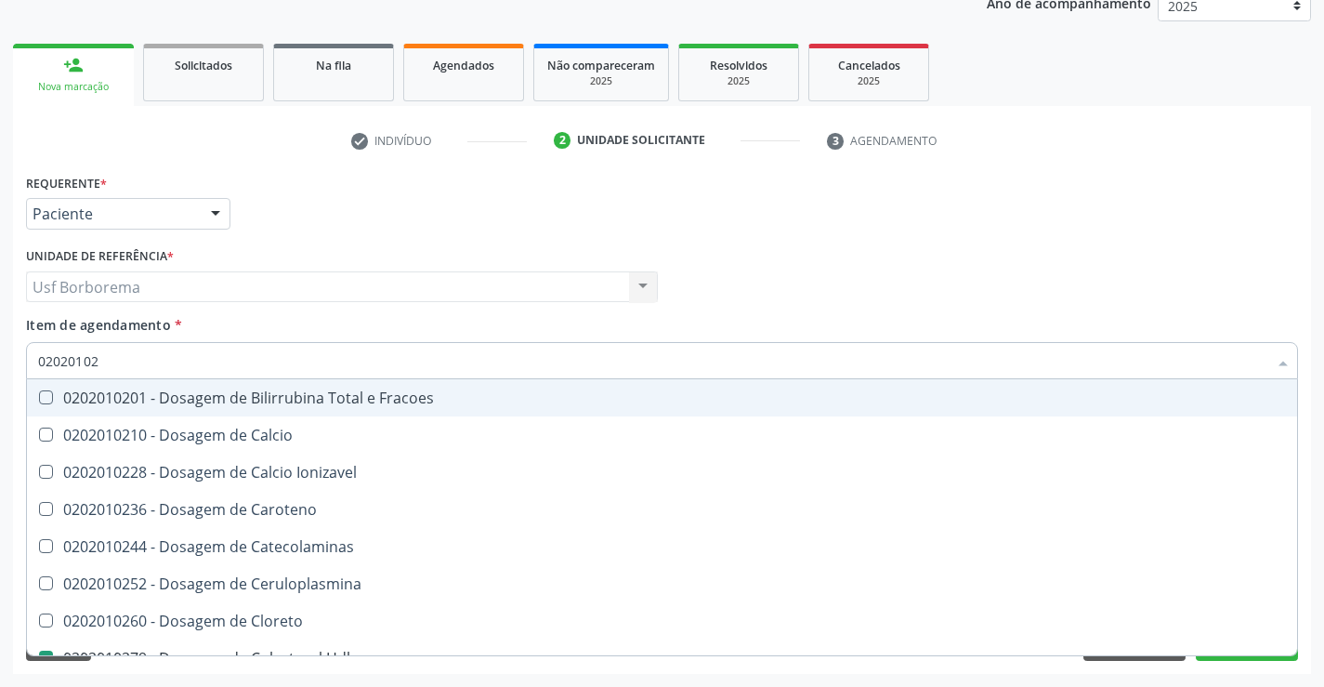
type input "0202010"
checkbox Hdl "false"
checkbox Ldl "false"
checkbox Total "false"
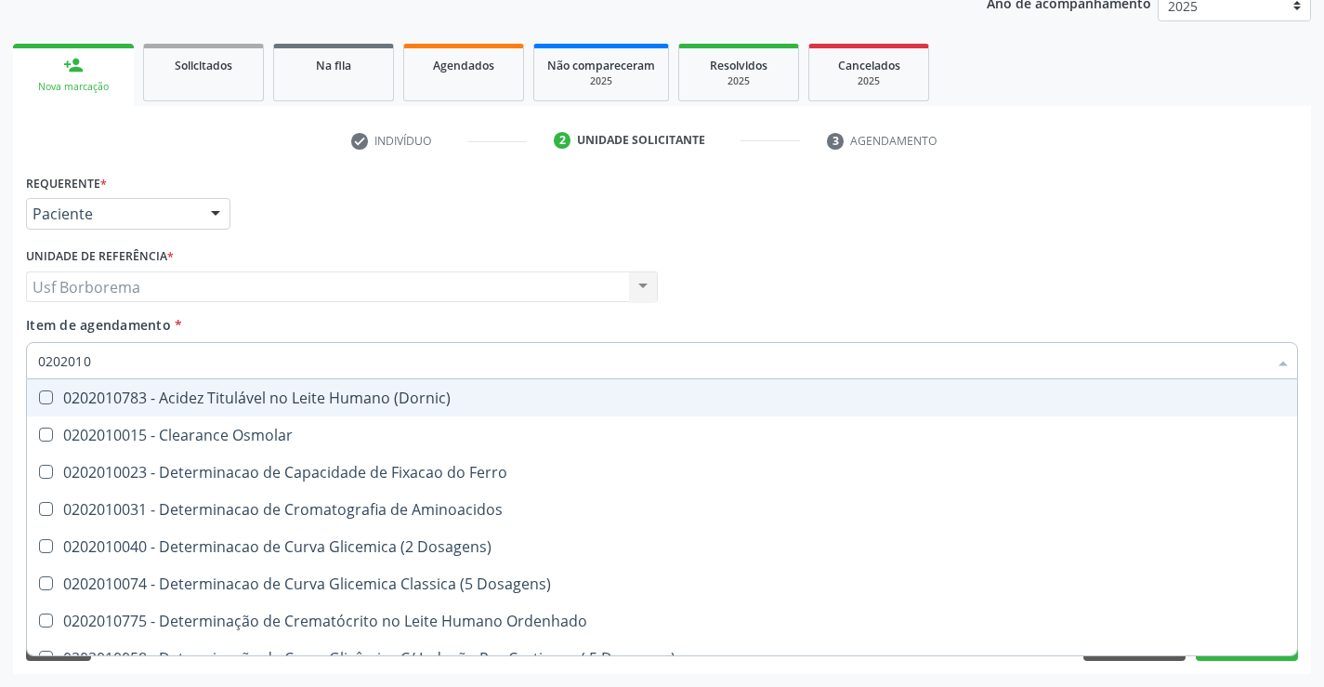
type input "02020106"
checkbox Dosagens\) "true"
checkbox Osmolaridade "true"
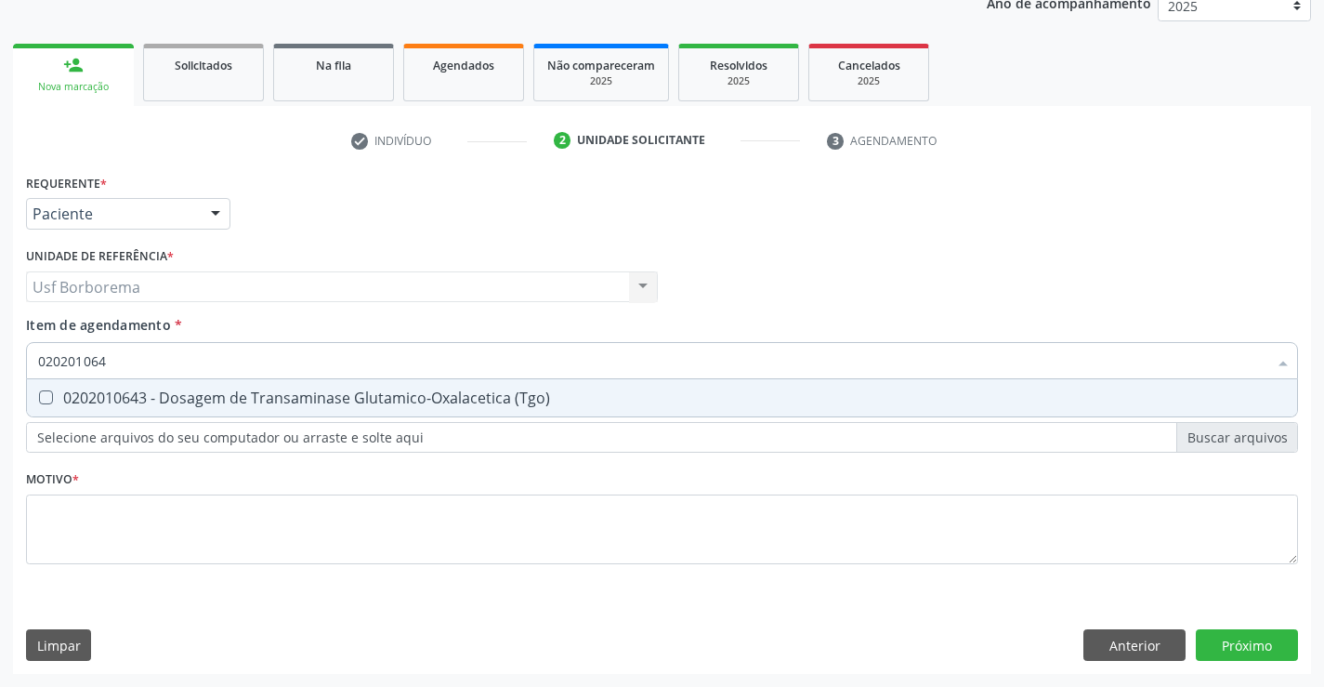
type input "0202010643"
click at [128, 392] on div "0202010643 - Dosagem de Transaminase Glutamico-Oxalacetica (Tgo)" at bounding box center [662, 397] width 1248 height 15
checkbox \(Tgo\) "true"
click at [130, 359] on input "0202010643" at bounding box center [652, 360] width 1229 height 37
type input "02020106"
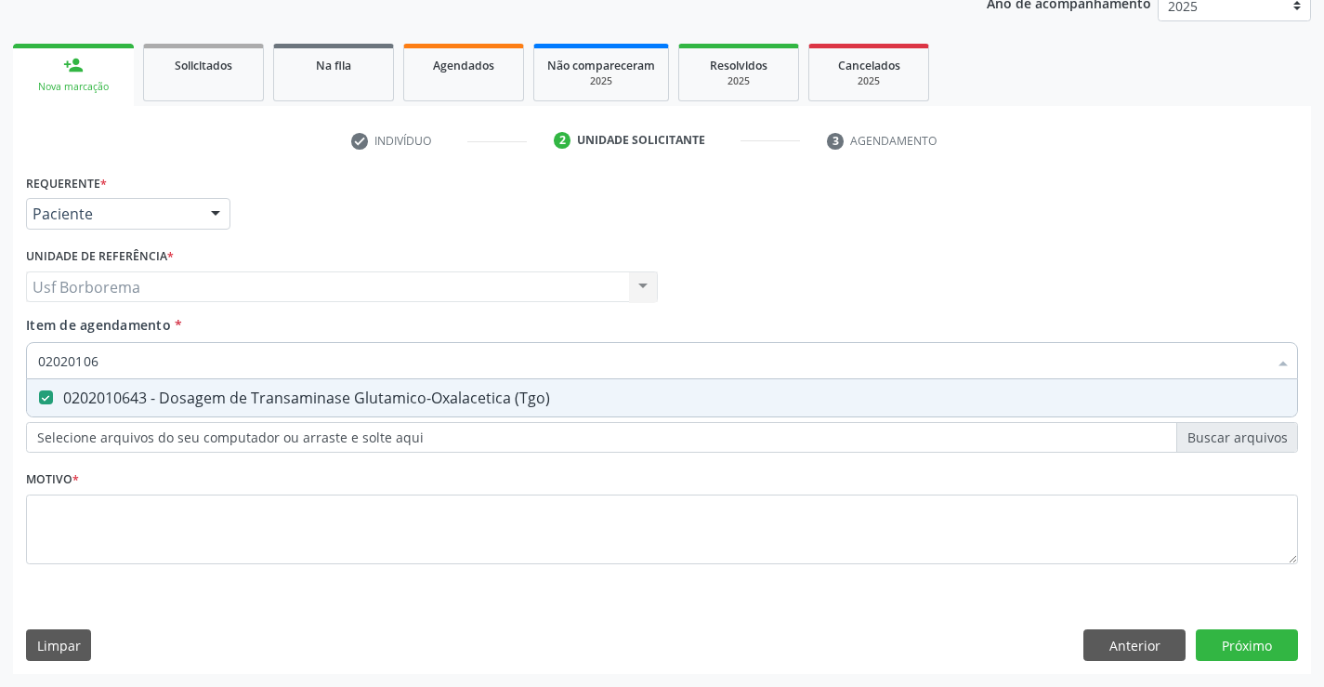
checkbox \(Tgo\) "false"
type input "0202010651"
click at [127, 400] on div "0202010651 - Dosagem de Transaminase Glutamico-Piruvica (Tgp)" at bounding box center [662, 397] width 1248 height 15
checkbox \(Tgp\) "true"
click at [119, 358] on input "0202010651" at bounding box center [652, 360] width 1229 height 37
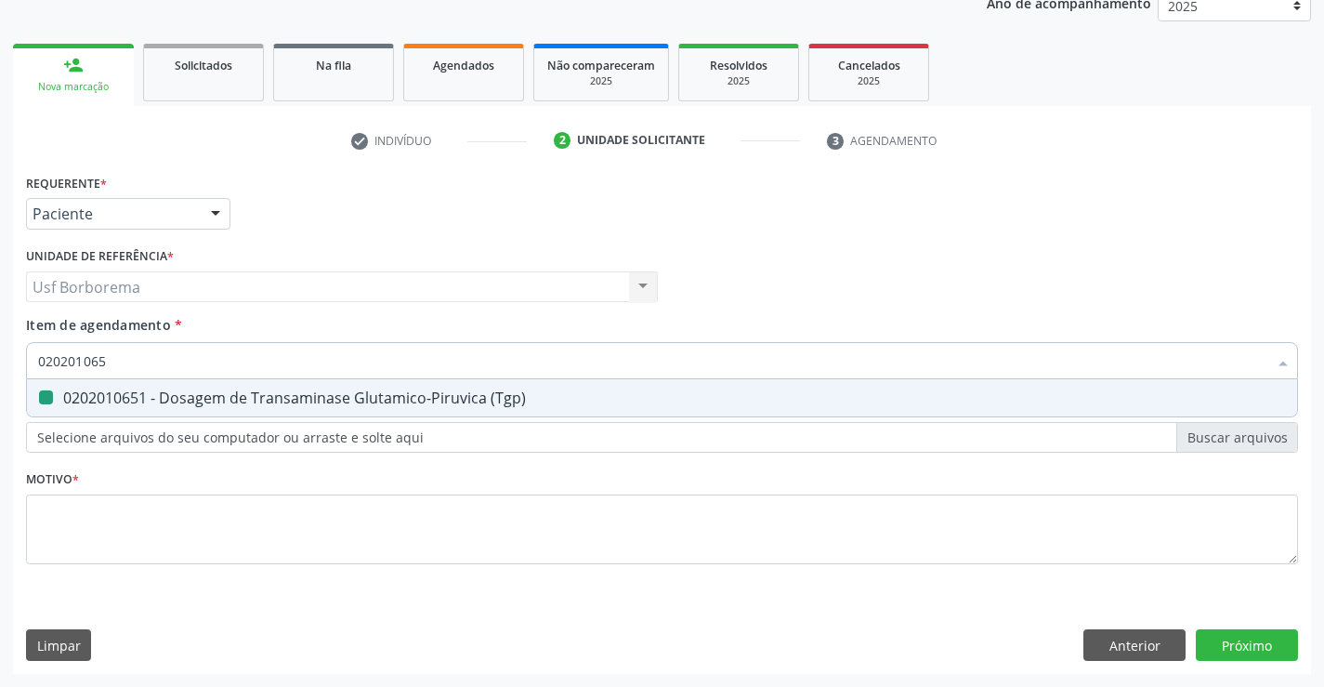
type input "02020106"
checkbox \(Tgp\) "false"
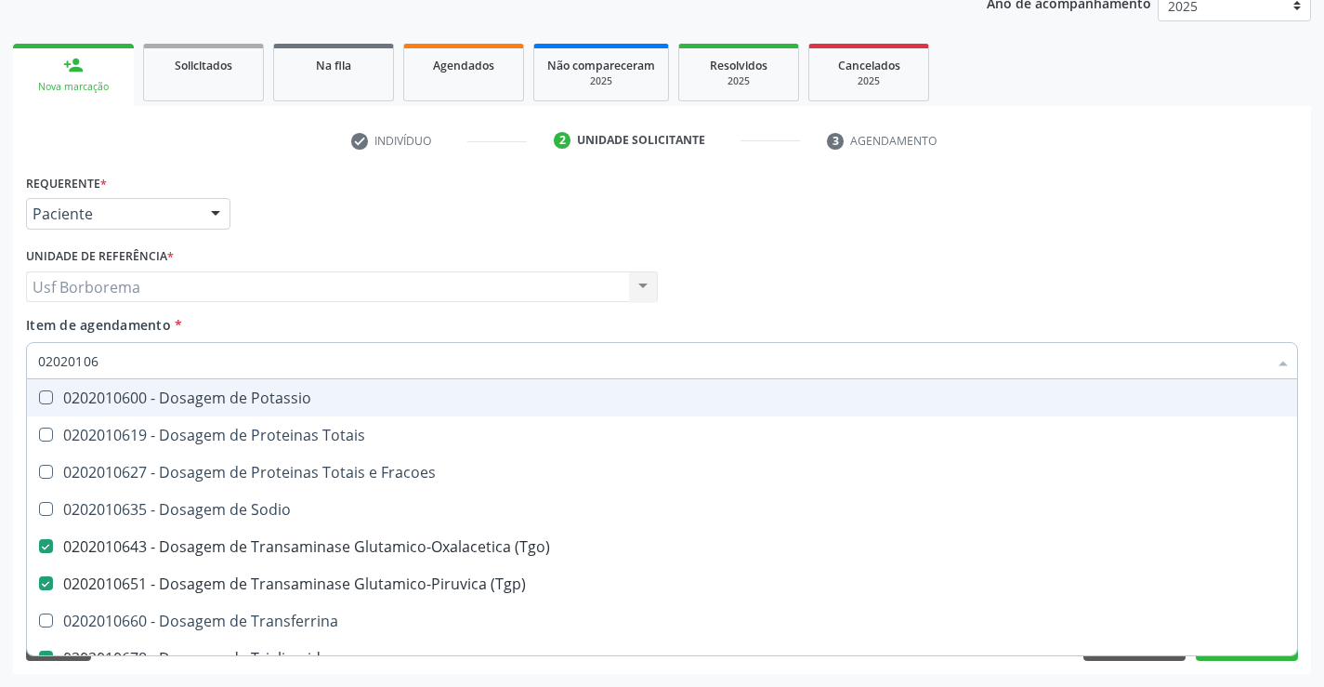
type input "0202010"
checkbox \(Tgo\) "false"
checkbox \(Tgp\) "false"
checkbox Triglicerideos "false"
checkbox Ureia "false"
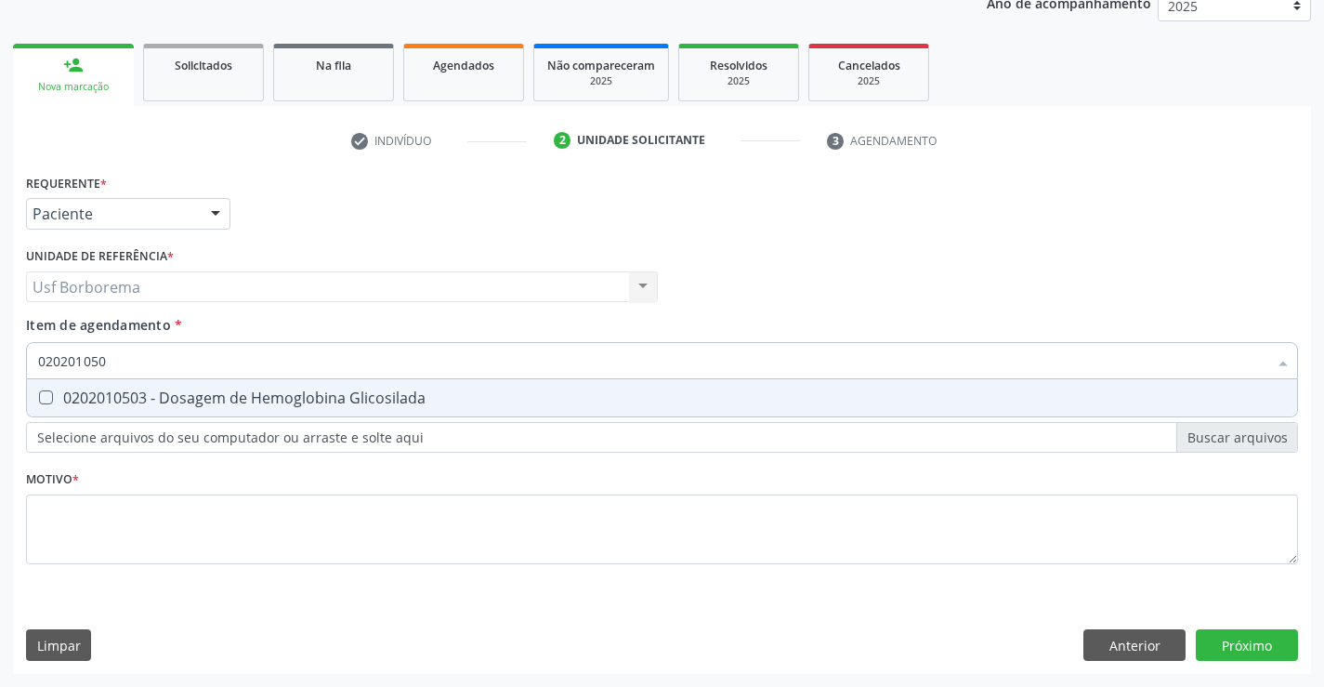
type input "0202010503"
click at [120, 384] on span "0202010503 - Dosagem de Hemoglobina Glicosilada" at bounding box center [662, 397] width 1270 height 37
checkbox Glicosilada "true"
click at [135, 355] on input "0202010503" at bounding box center [652, 360] width 1229 height 37
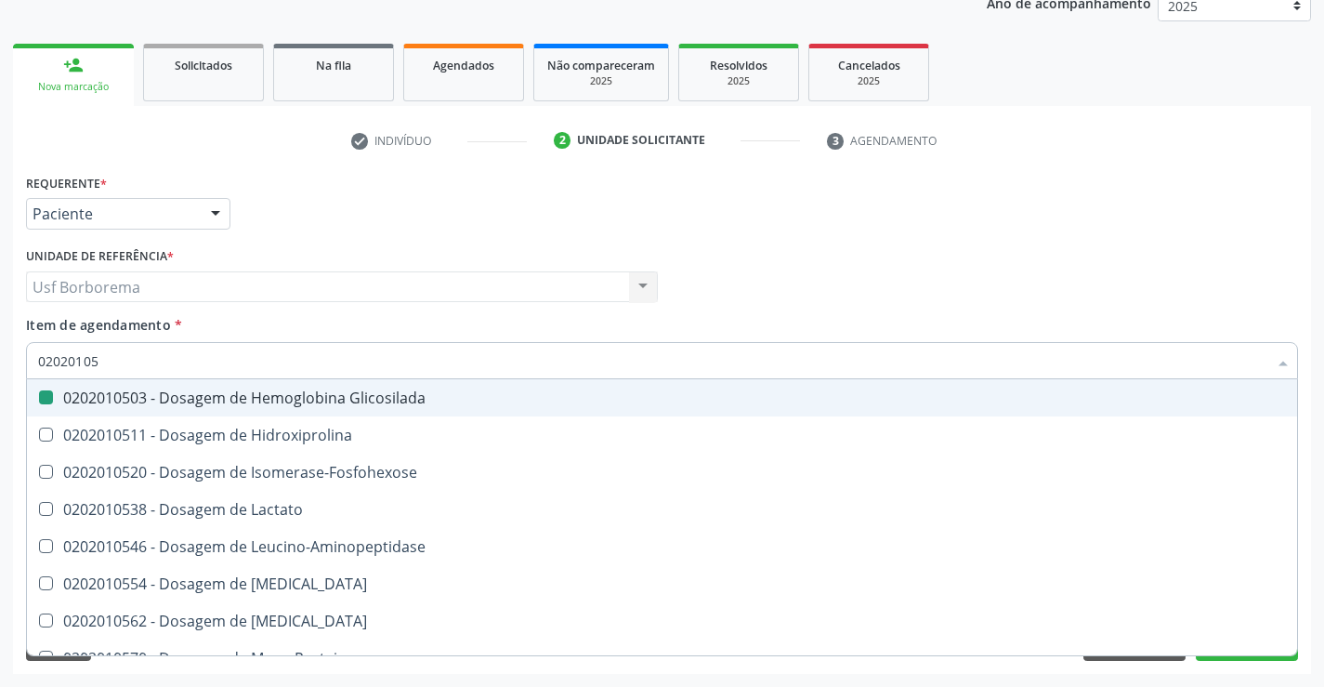
type input "0202010"
checkbox Glicosilada "false"
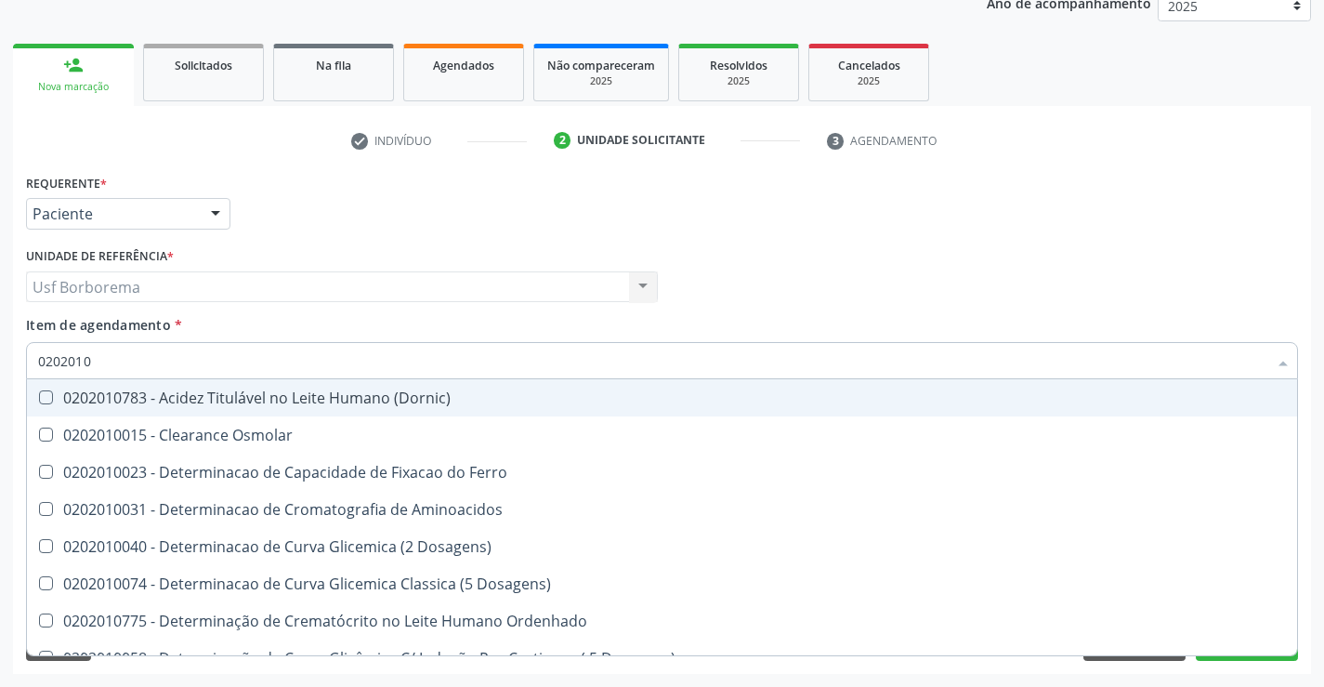
type input "020201"
checkbox Hdl "false"
checkbox Ldl "false"
checkbox Total "false"
checkbox Creatinina "false"
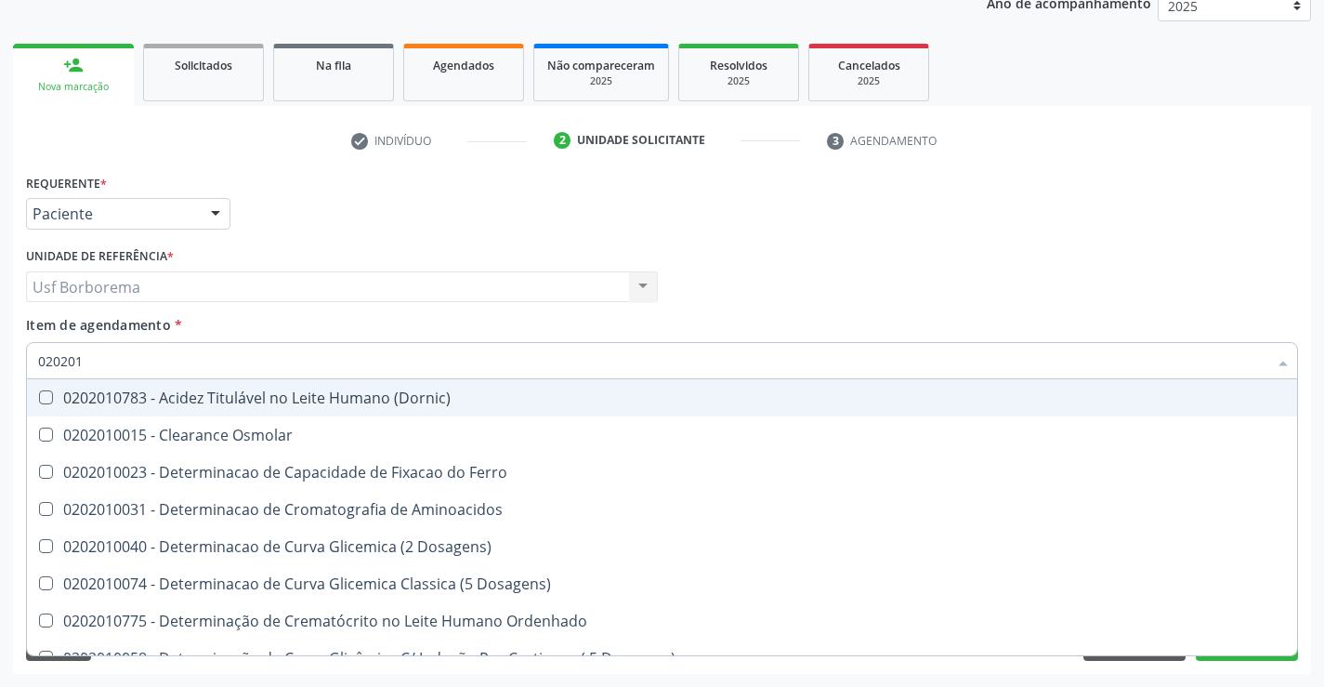
checkbox Latica "true"
checkbox Fracionadas\) "true"
checkbox Ferritina "true"
checkbox Folato "true"
checkbox Glicose "false"
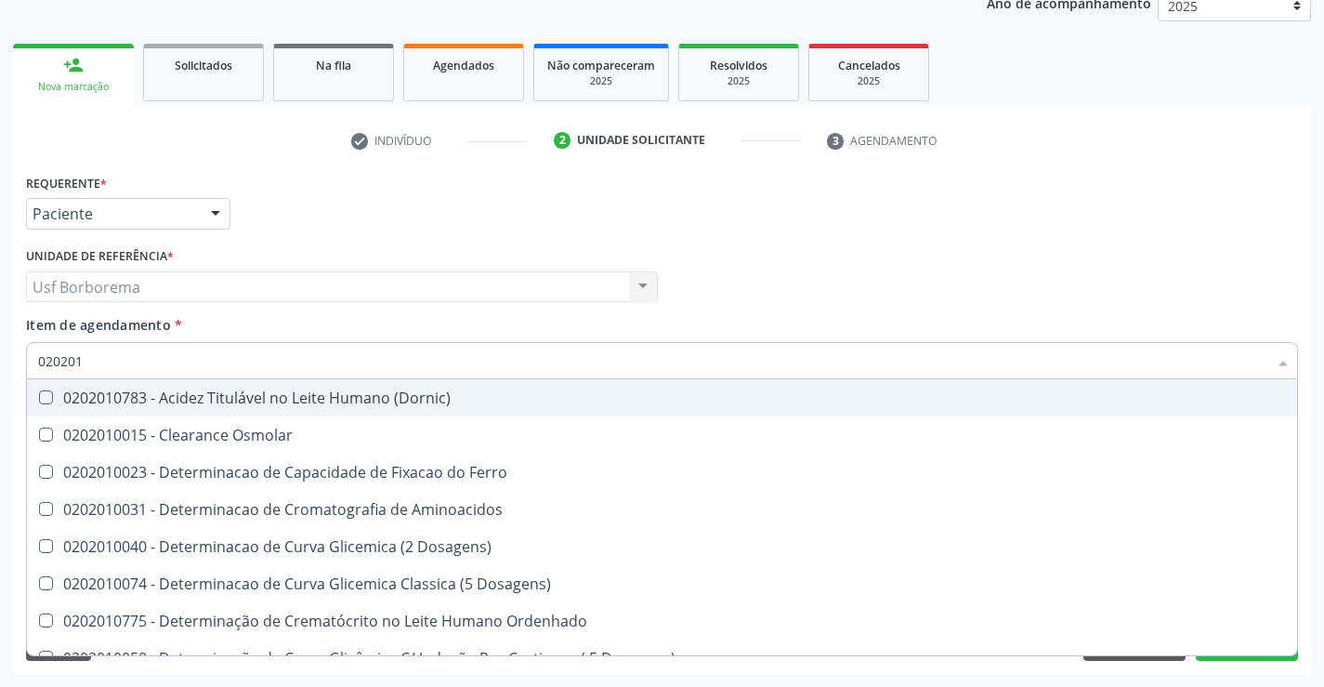
checkbox Glicosilada "false"
checkbox Nt-Probnp\) "true"
checkbox Potassio "true"
checkbox \(Tgo\) "false"
checkbox \(Tgp\) "false"
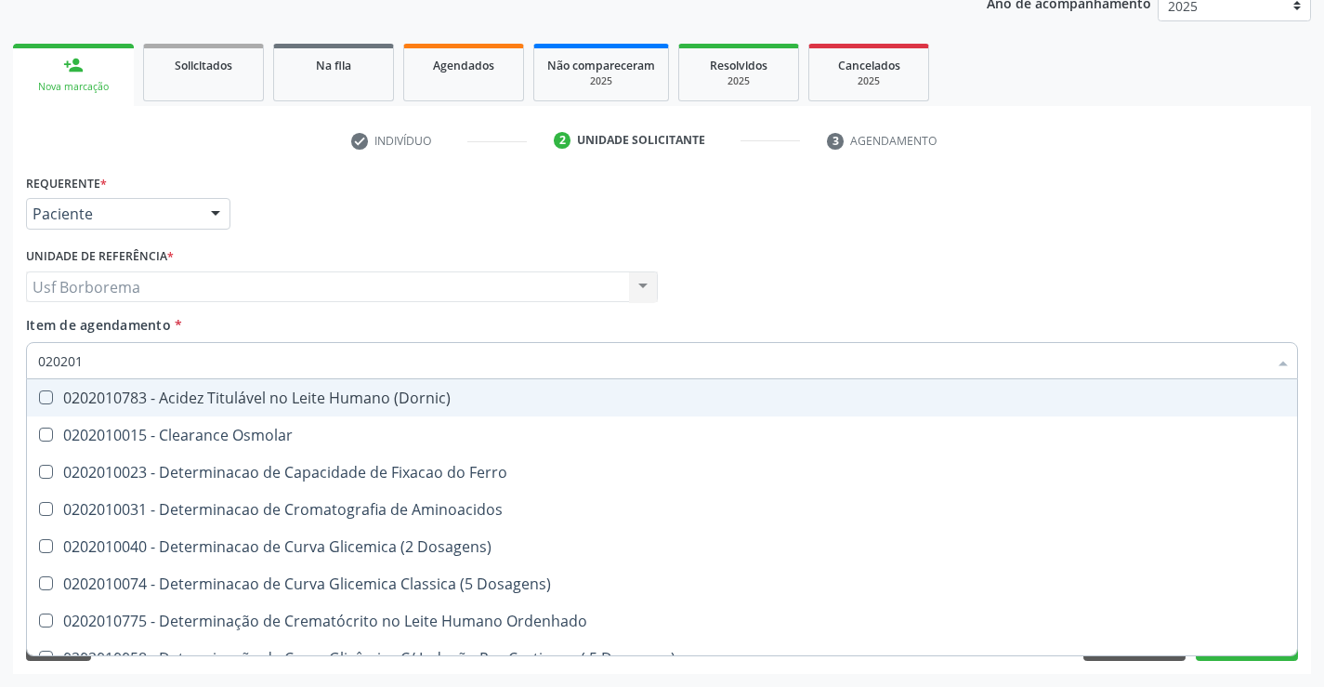
checkbox Triglicerideos "false"
checkbox Ureia "false"
checkbox D-Xilose "true"
checkbox Orais "true"
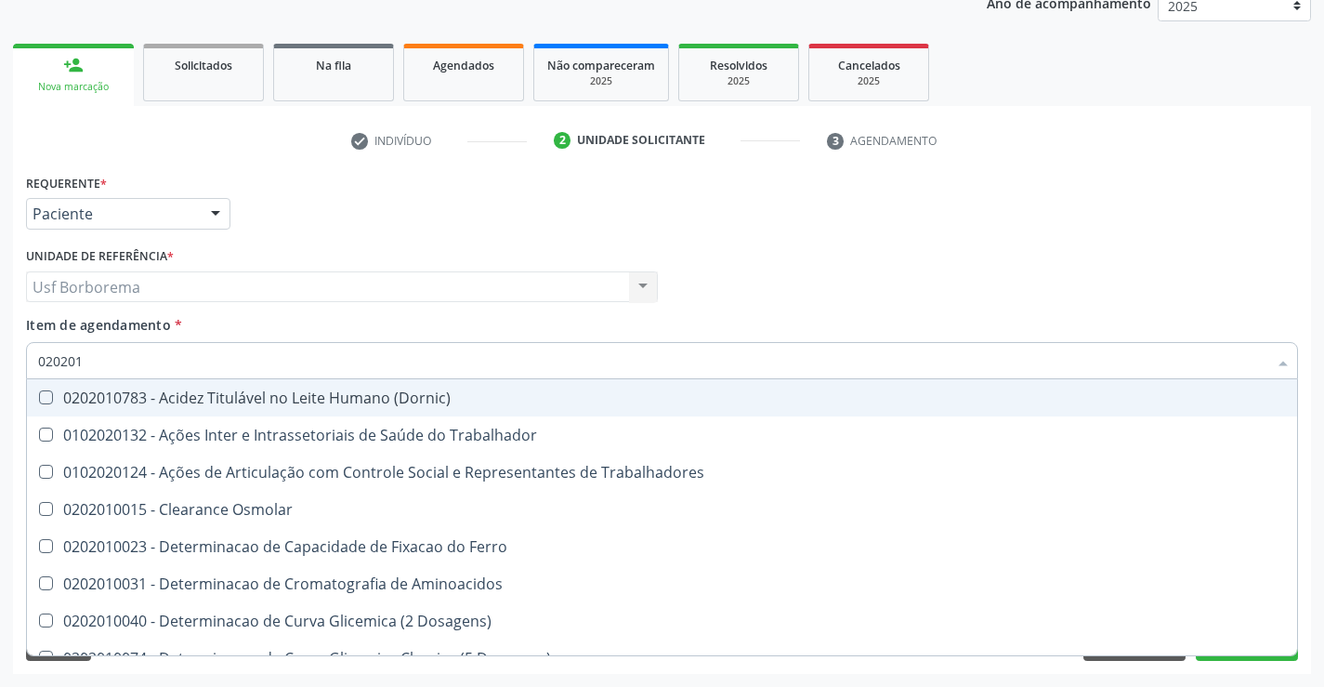
type input "02020"
checkbox Hdl "false"
checkbox Ldl "false"
checkbox Total "false"
checkbox Creatinina "false"
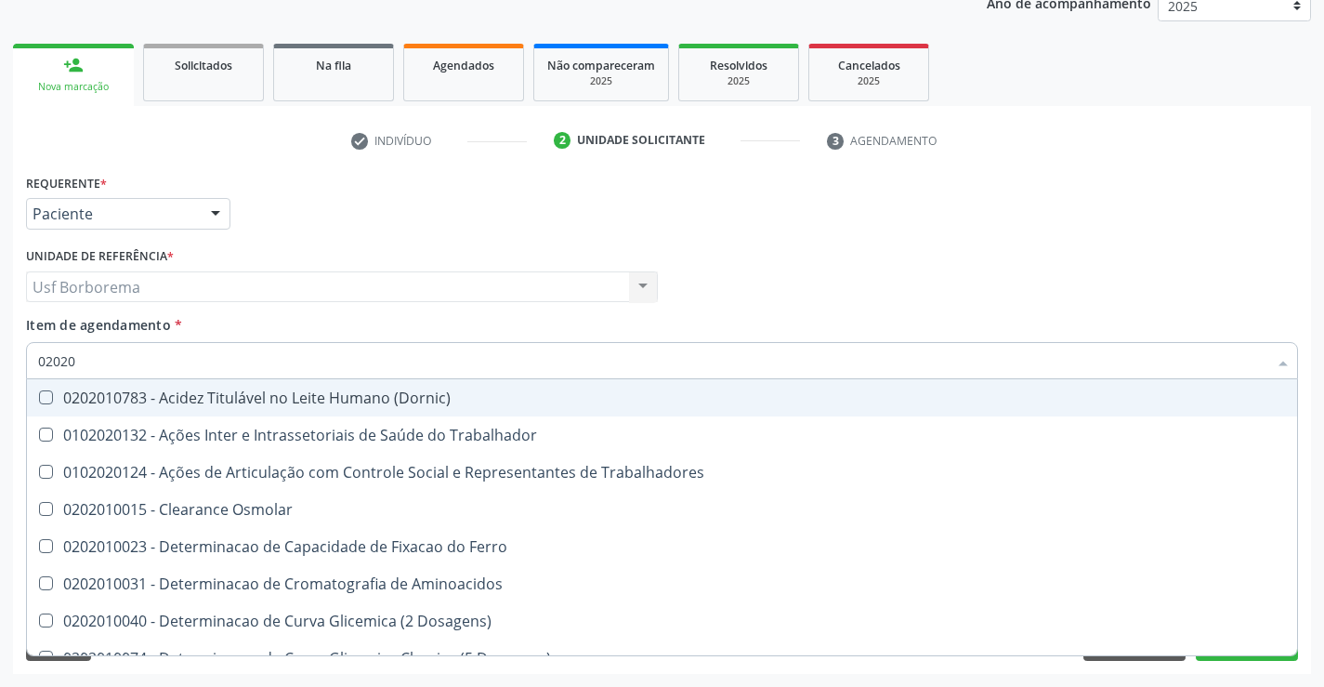
checkbox Glicose "false"
checkbox Glicosilada "false"
checkbox \(Tgo\) "false"
checkbox \(Tgp\) "false"
checkbox Triglicerideos "false"
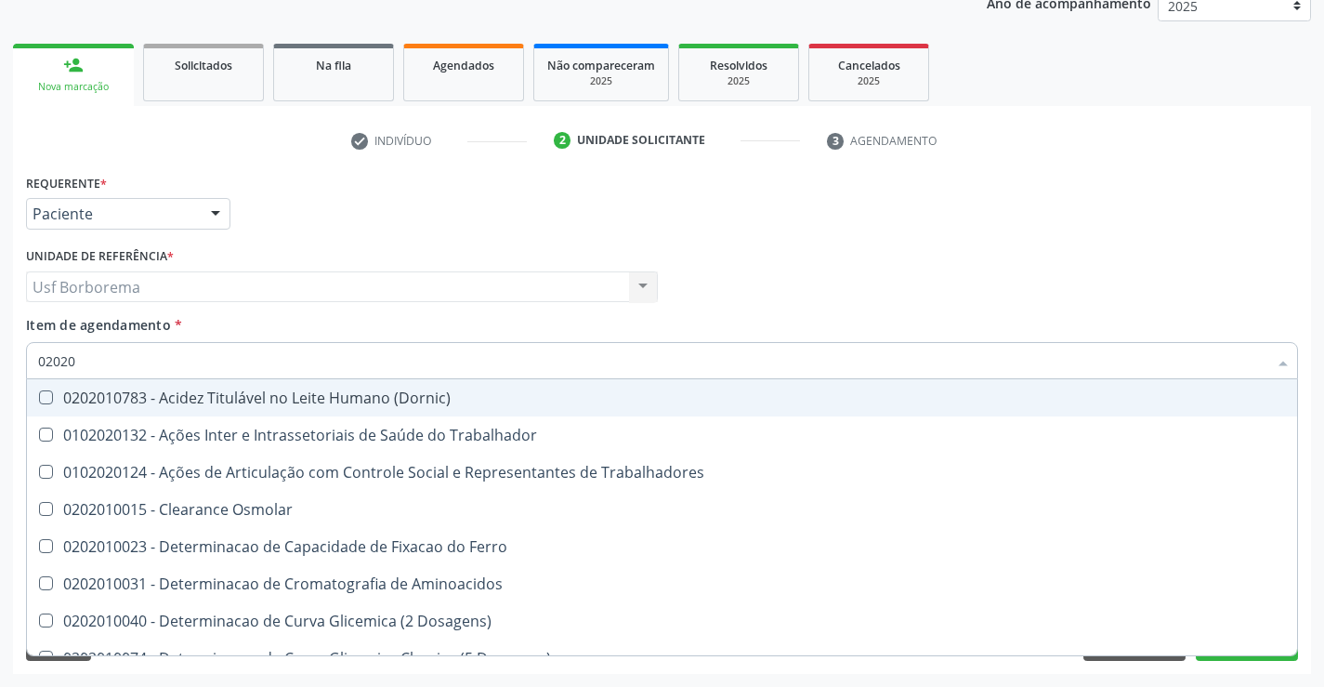
checkbox Ureia "false"
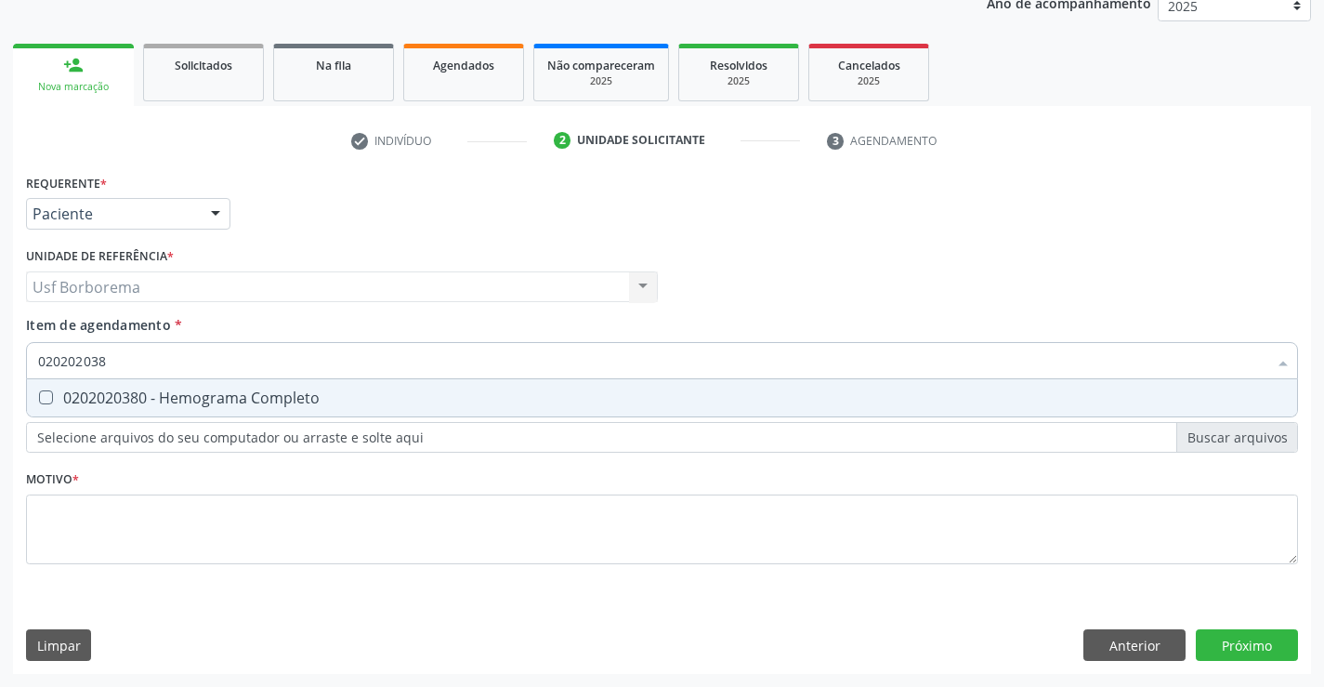
type input "0202020380"
click at [135, 386] on span "0202020380 - Hemograma Completo" at bounding box center [662, 397] width 1270 height 37
checkbox Completo "true"
click at [145, 354] on input "0202020380" at bounding box center [652, 360] width 1229 height 37
type input "02020203"
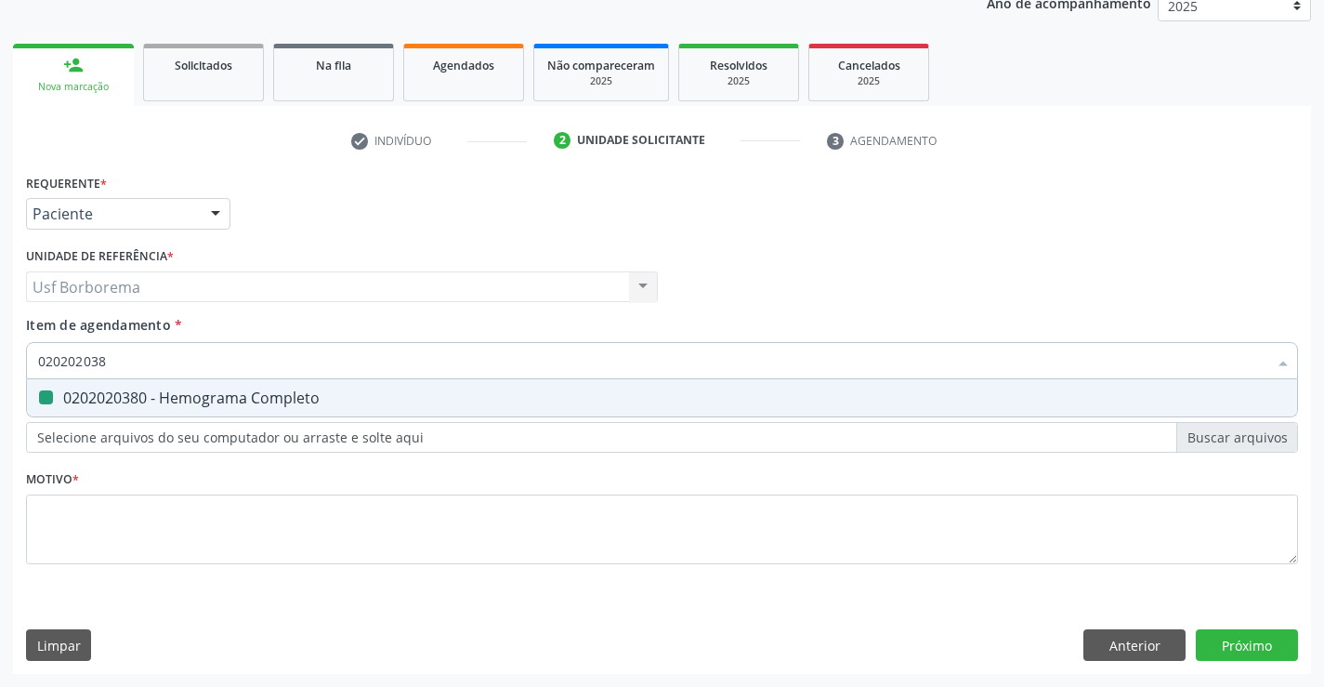
checkbox Completo "false"
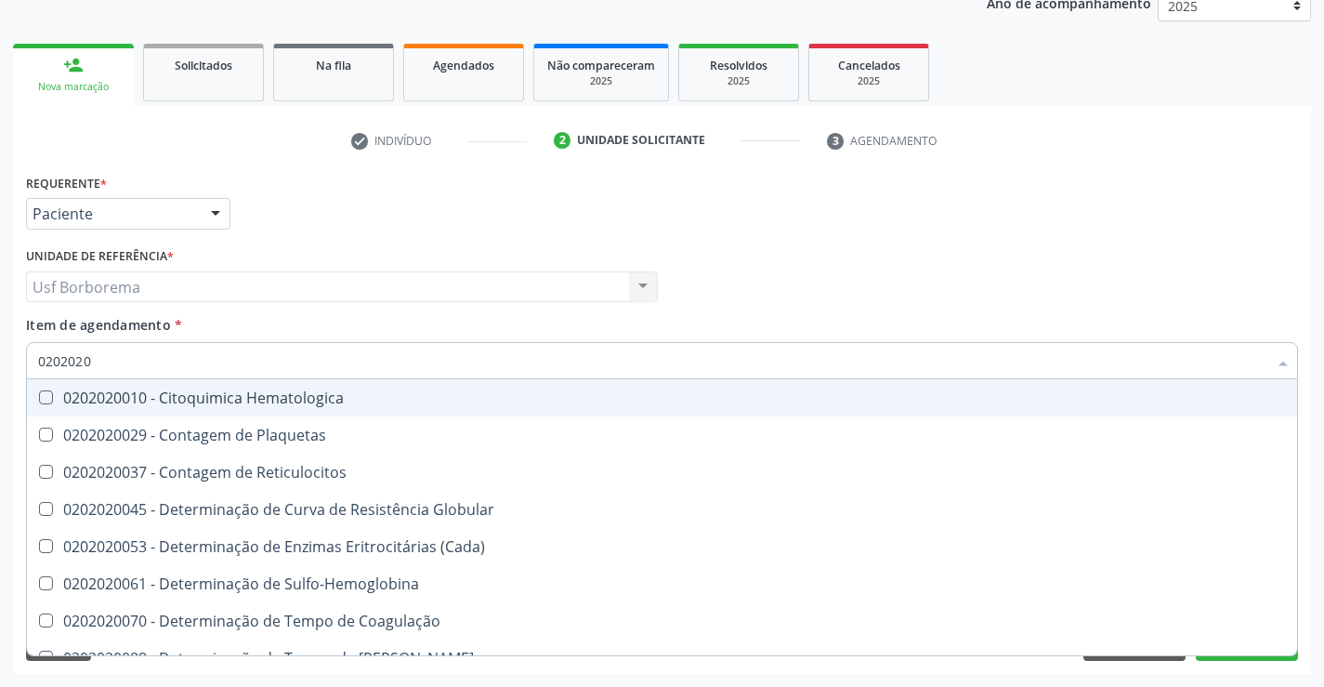
type input "020202"
checkbox Completo "false"
checkbox Leucograma "true"
type input "02020"
checkbox Completo "false"
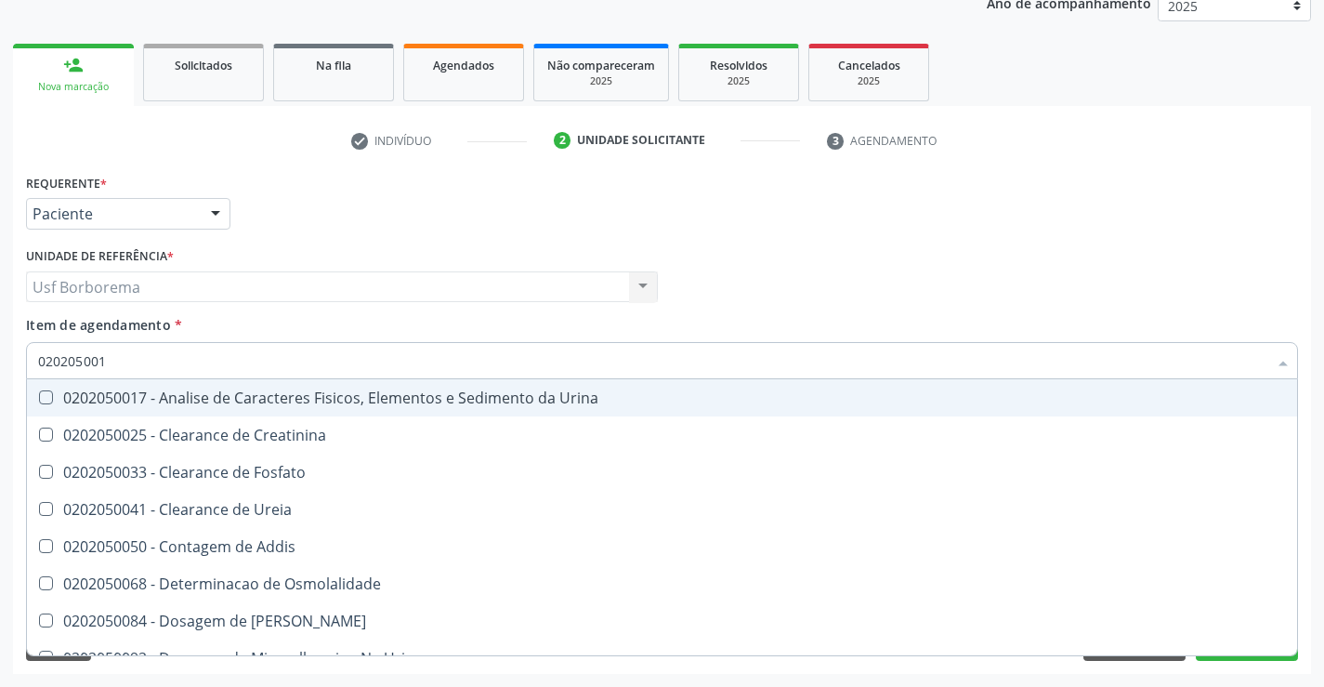
type input "0202050017"
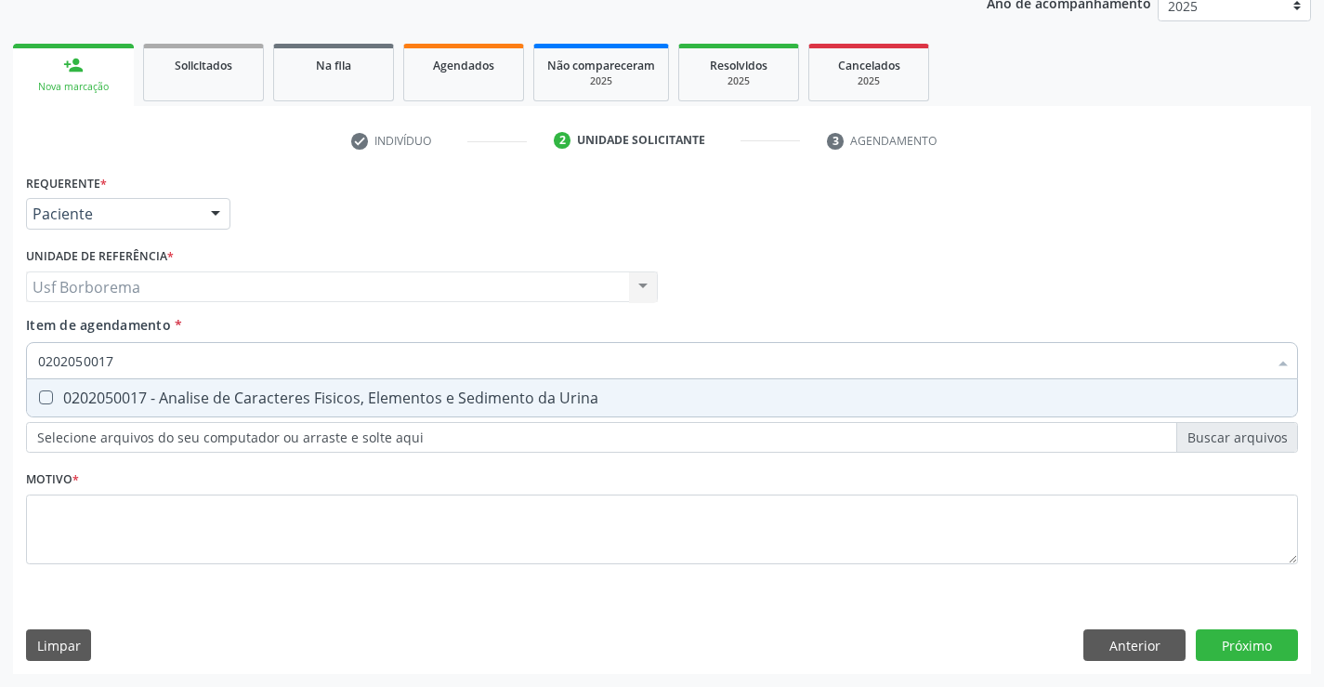
drag, startPoint x: 146, startPoint y: 353, endPoint x: 143, endPoint y: 386, distance: 33.6
click at [143, 386] on span "0202050017 - Analise de Caracteres Fisicos, Elementos e Sedimento da Urina" at bounding box center [662, 397] width 1270 height 37
checkbox Urina "true"
click at [144, 356] on input "0202050017" at bounding box center [652, 360] width 1229 height 37
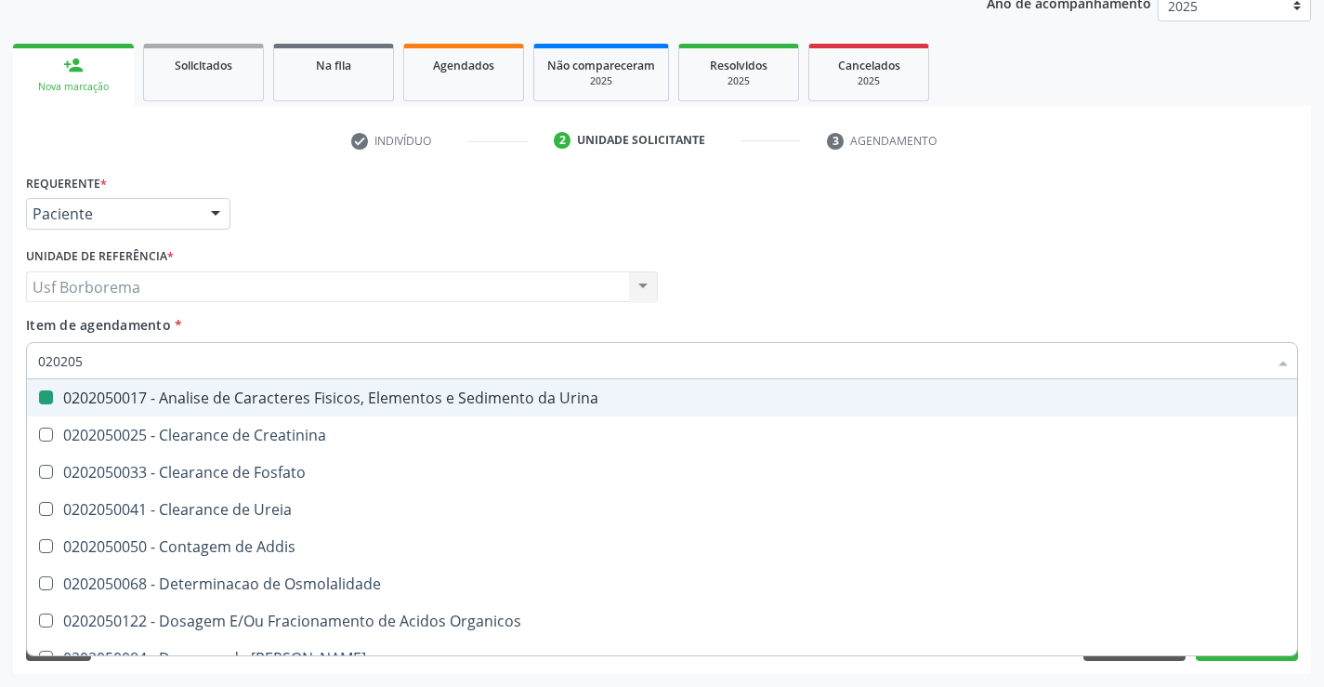
type input "02020"
checkbox Urina "false"
checkbox Fosfato "true"
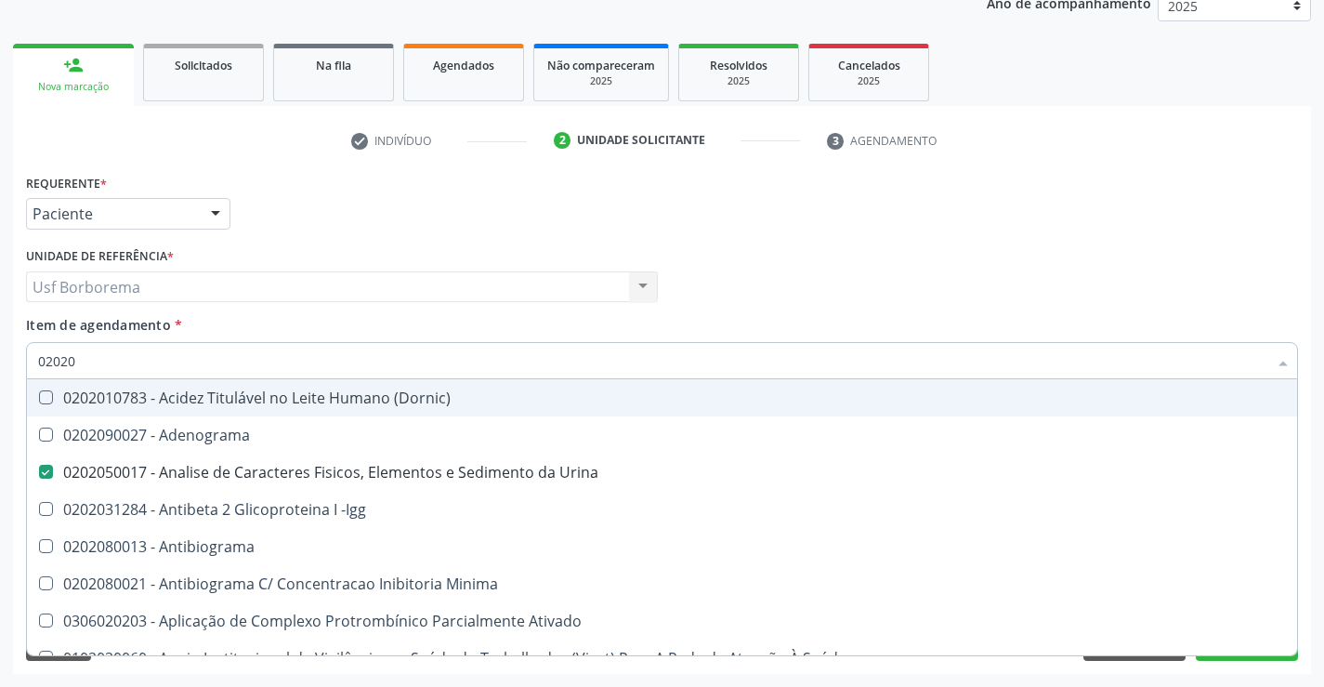
type input "020206"
checkbox Urina "false"
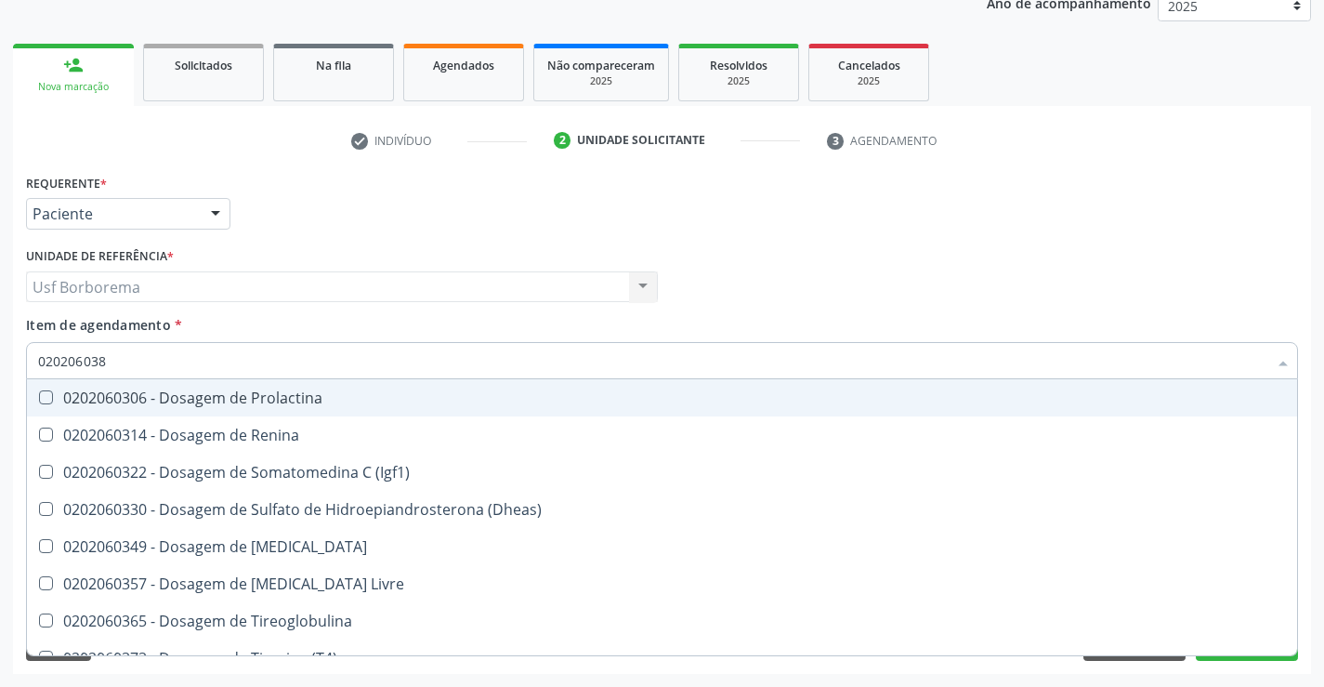
type input "0202060381"
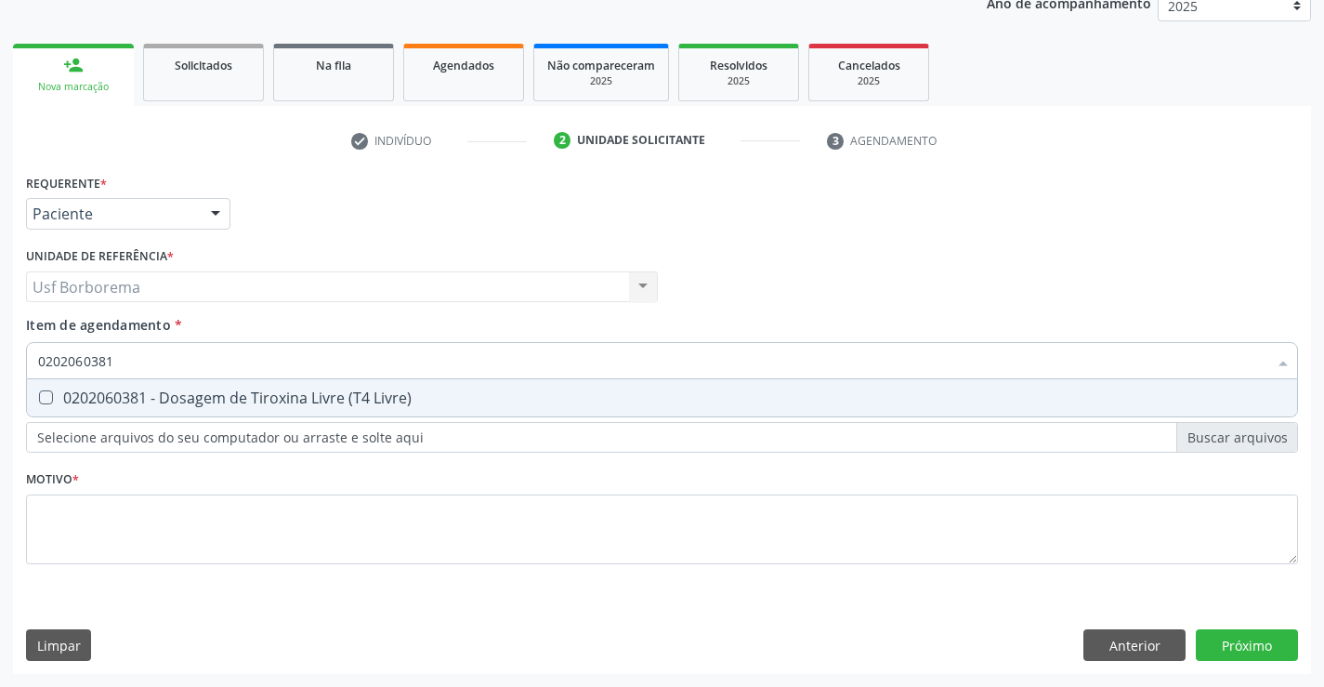
click at [147, 391] on div "0202060381 - Dosagem de Tiroxina Livre (T4 Livre)" at bounding box center [662, 397] width 1248 height 15
checkbox Livre\) "true"
click at [154, 371] on input "0202060381" at bounding box center [652, 360] width 1229 height 37
type input "02020603"
checkbox Livre\) "false"
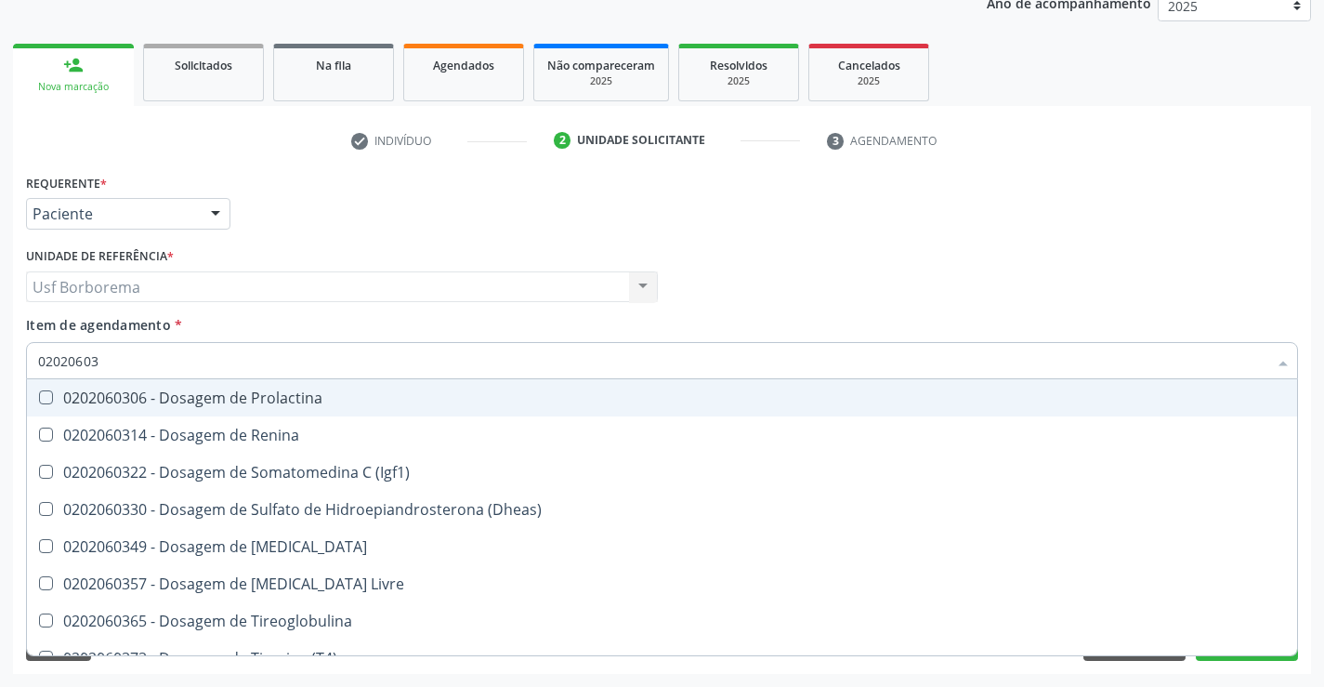
type input "0202060"
checkbox Livre\) "false"
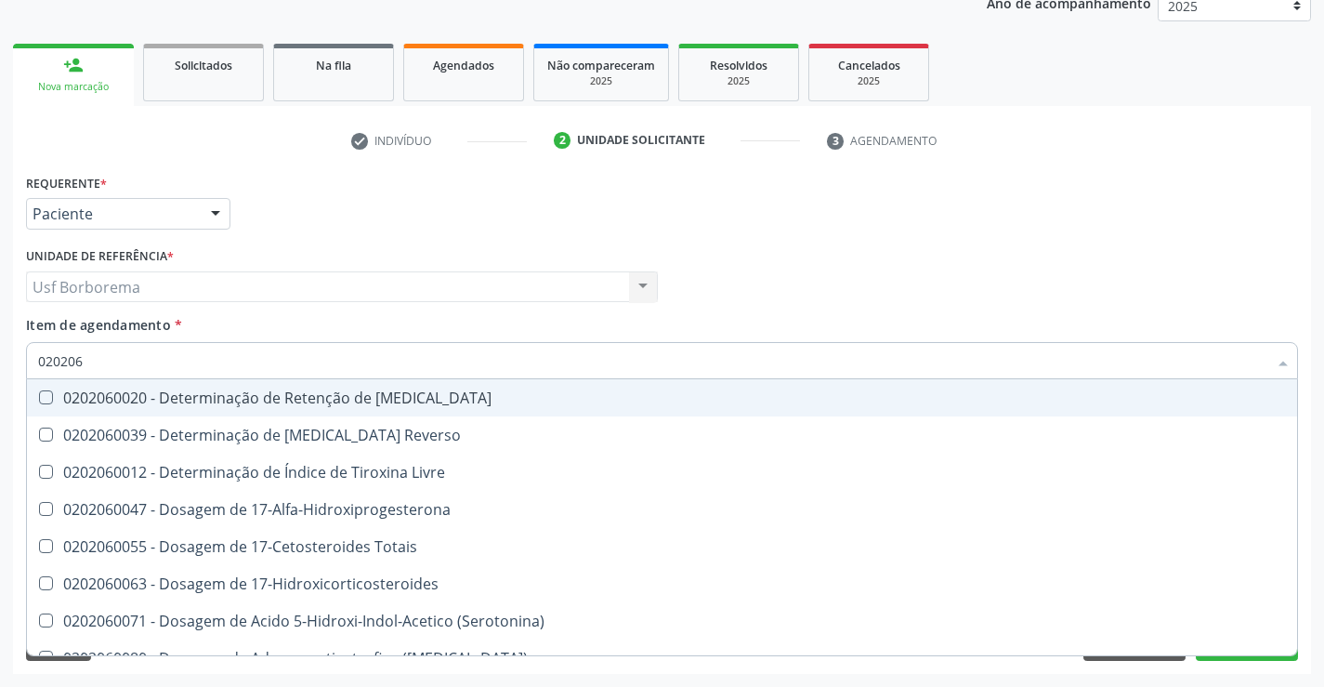
type input "02020"
checkbox Livre "true"
checkbox Livre\) "false"
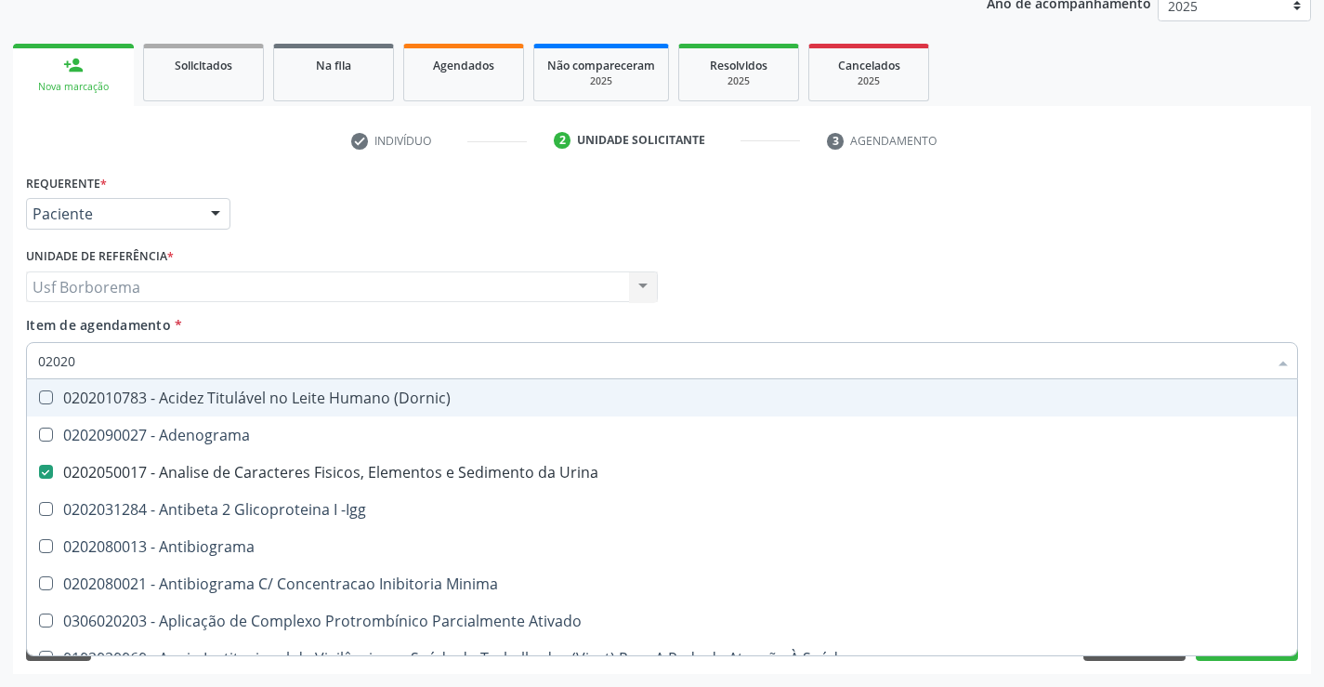
type input "0202"
checkbox Hdl "false"
checkbox Ldl "false"
checkbox Total "false"
checkbox Creatinina "false"
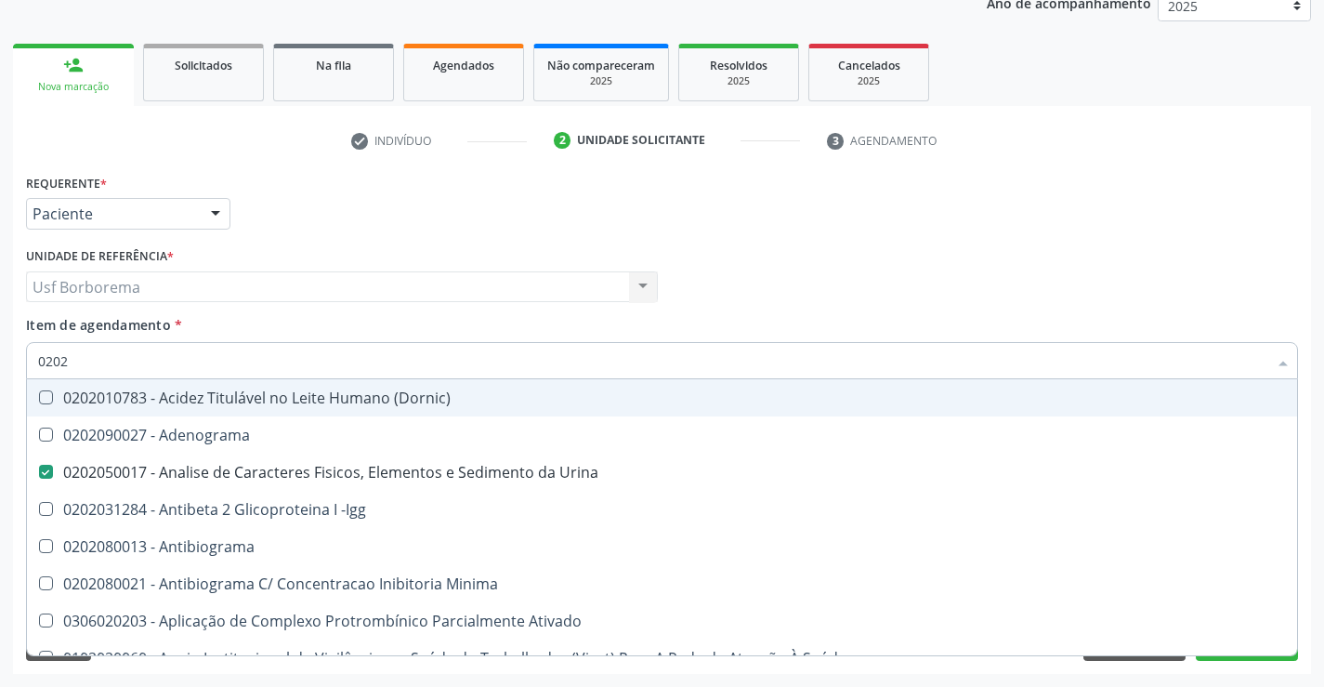
checkbox Estriol "true"
checkbox Estrona "true"
checkbox Etossuximida "true"
checkbox Viii "true"
checkbox Glicose "false"
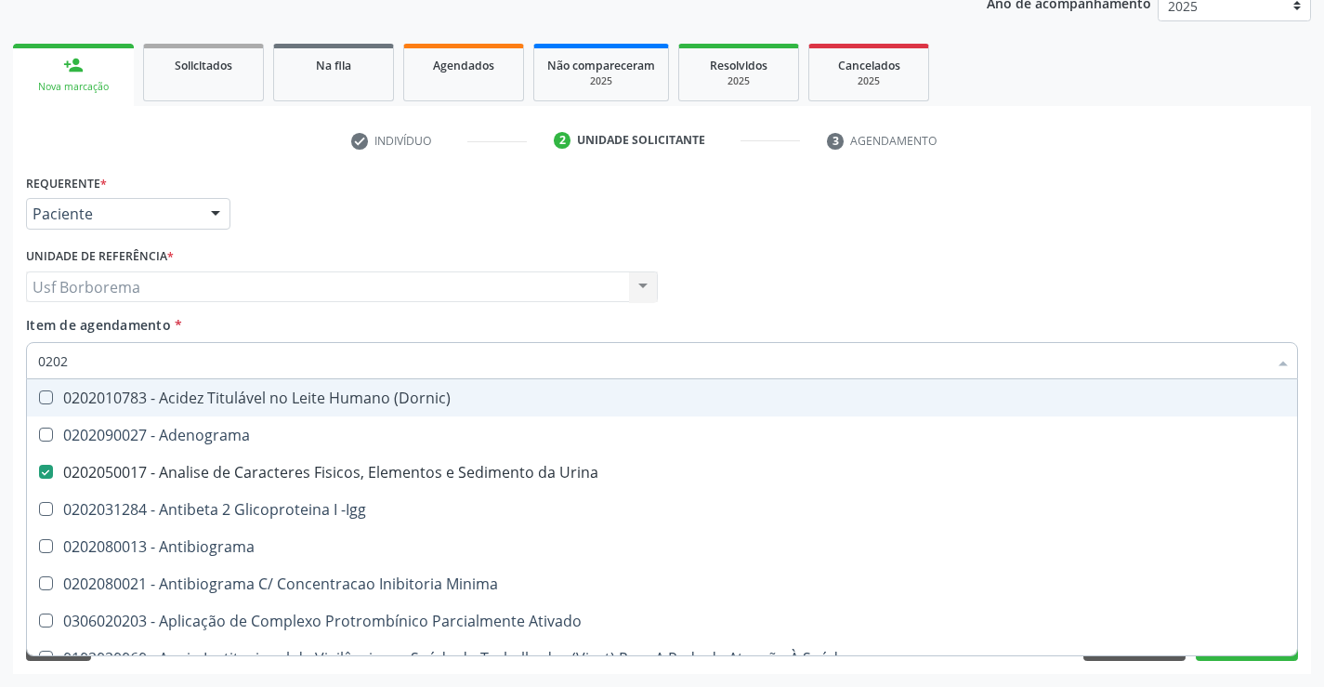
checkbox Glicosilada "false"
checkbox Lactato "true"
checkbox Muco-Proteinas "true"
checkbox Livre\) "false"
checkbox \(Tgo\) "false"
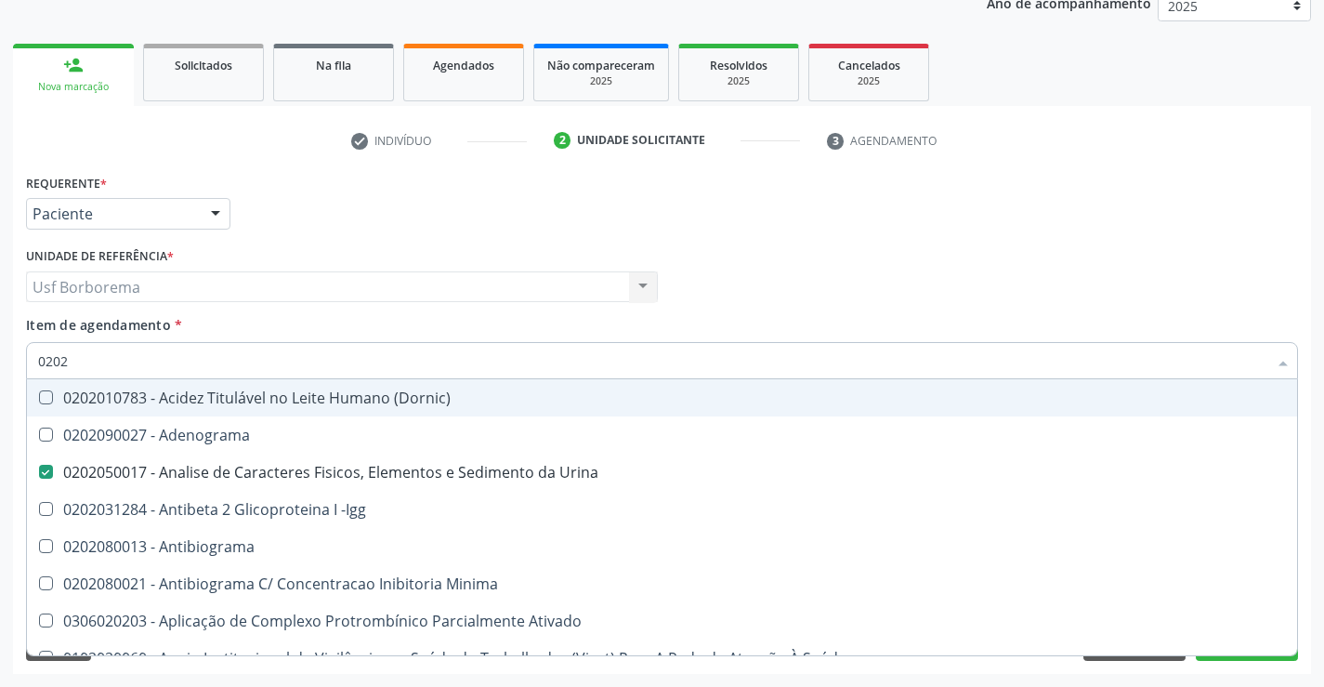
checkbox \(Tgp\) "false"
checkbox Triglicerideos "false"
checkbox Ureia "false"
checkbox Direto "true"
checkbox \(Direto\) "true"
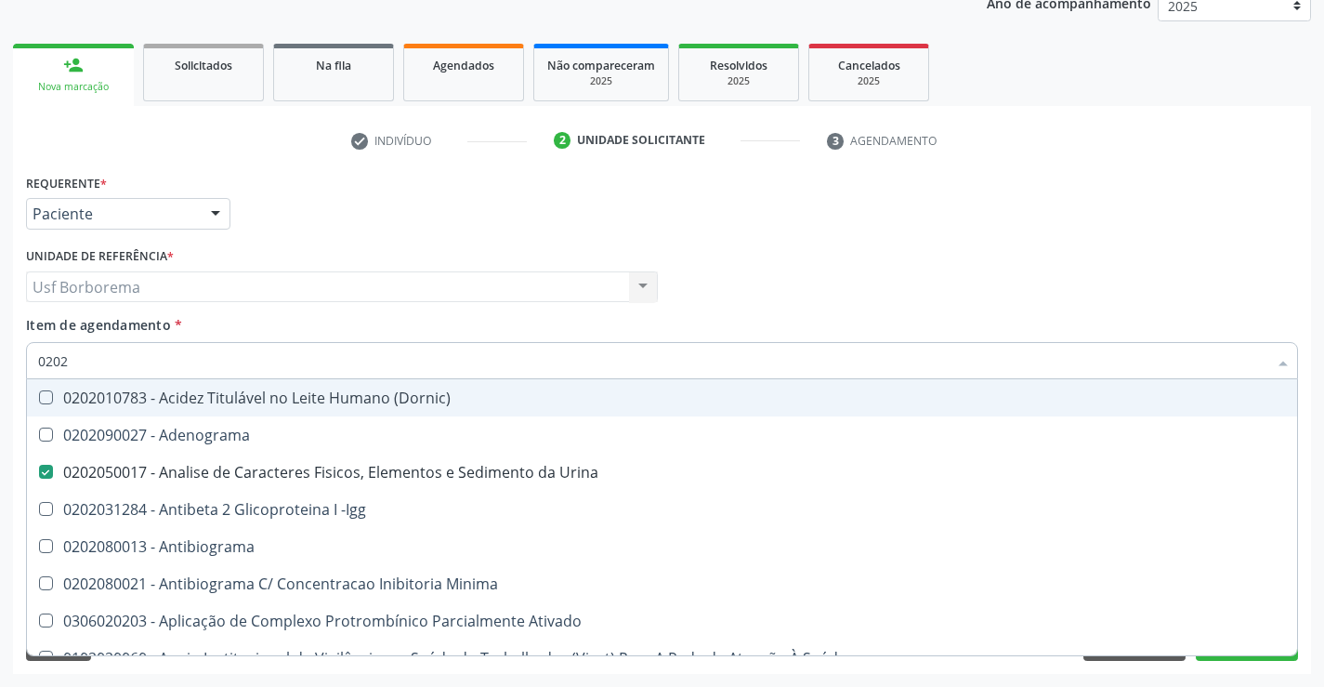
checkbox Urinarios "true"
checkbox Pallidum "true"
checkbox Hematocrito "true"
checkbox Completo "false"
checkbox Pylori "true"
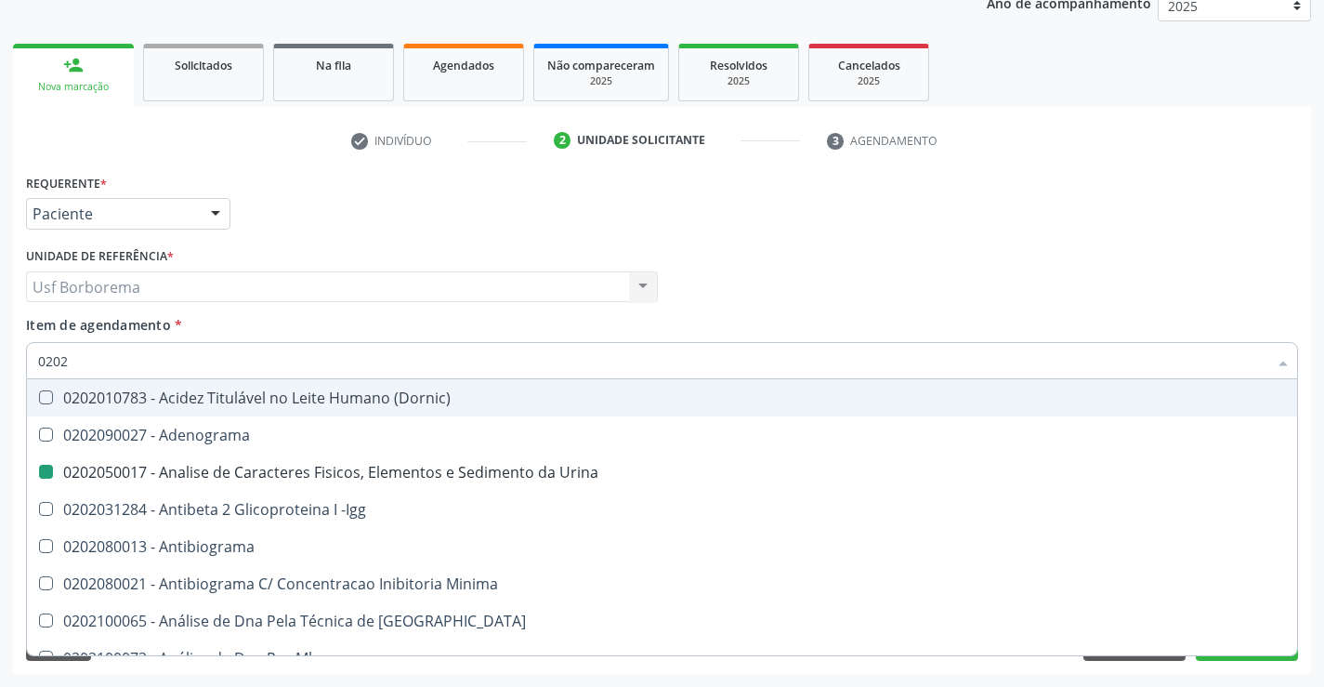
type input "020"
checkbox Urina "false"
checkbox Creatinina "true"
checkbox Hdl "false"
checkbox Ldl "false"
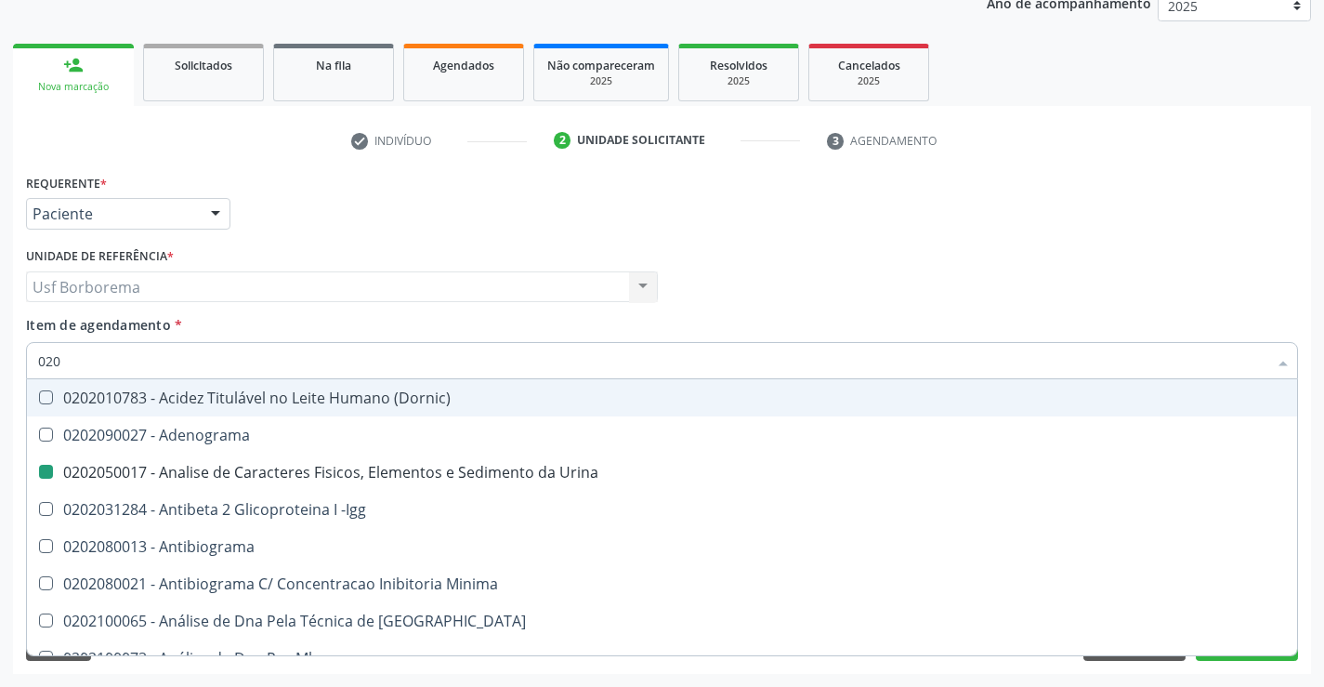
checkbox Total "false"
checkbox Creatinina "false"
checkbox Glicose "false"
checkbox Glicosilada "false"
checkbox Livre\) "false"
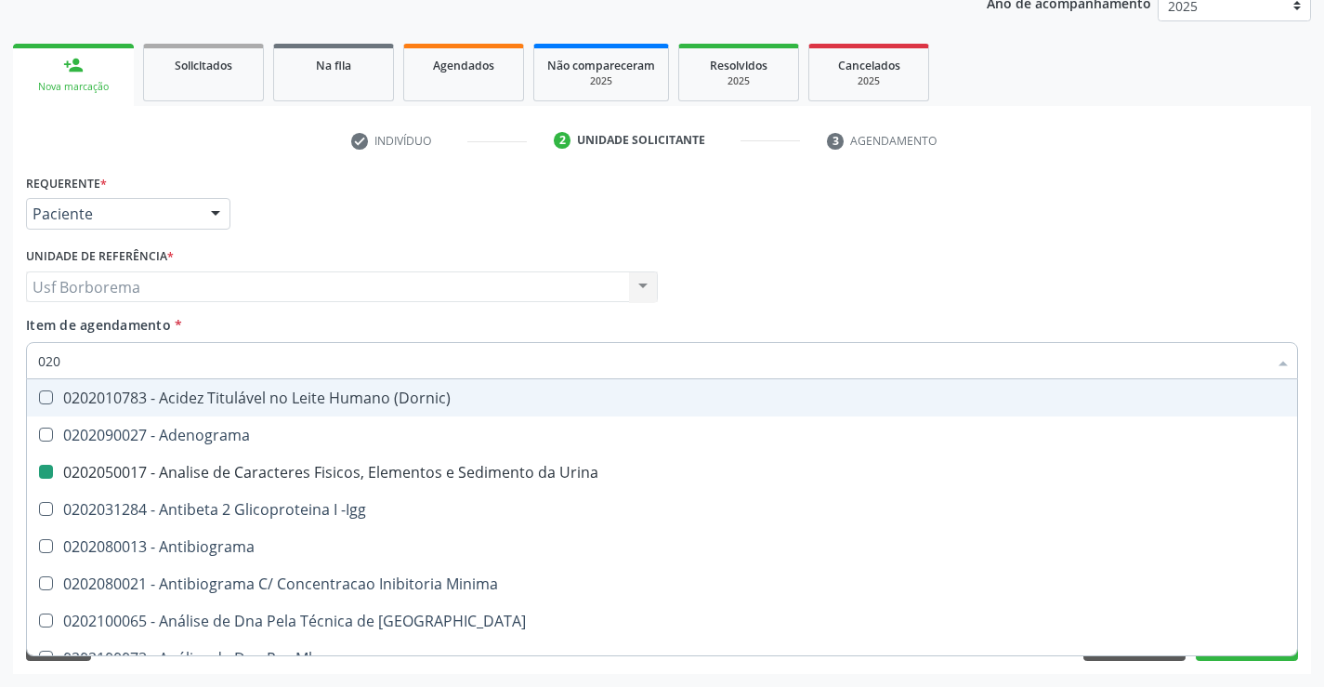
checkbox \(Tgo\) "false"
checkbox \(Tgp\) "false"
checkbox Triglicerideos "false"
checkbox Ureia "false"
checkbox Completo "false"
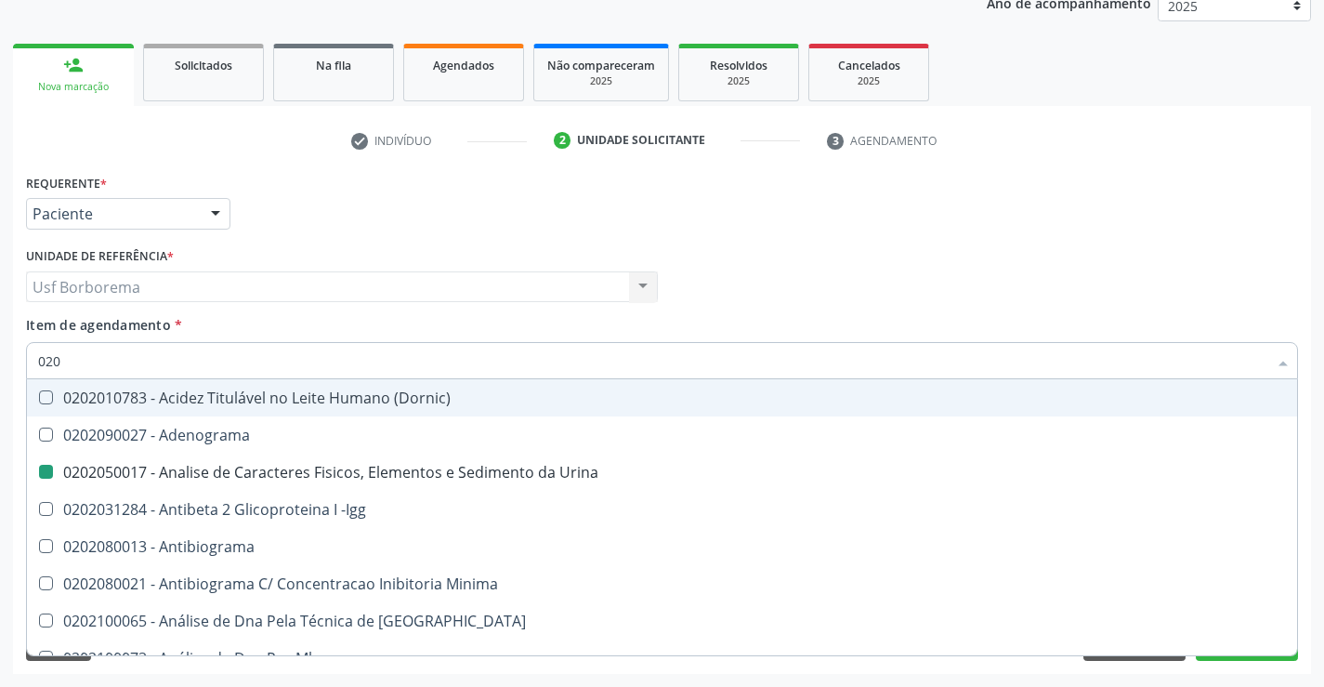
checkbox Impactado\) "true"
checkbox Exostoses "true"
checkbox Bucomaxilofacial "true"
checkbox Bilateral "true"
checkbox Boston "true"
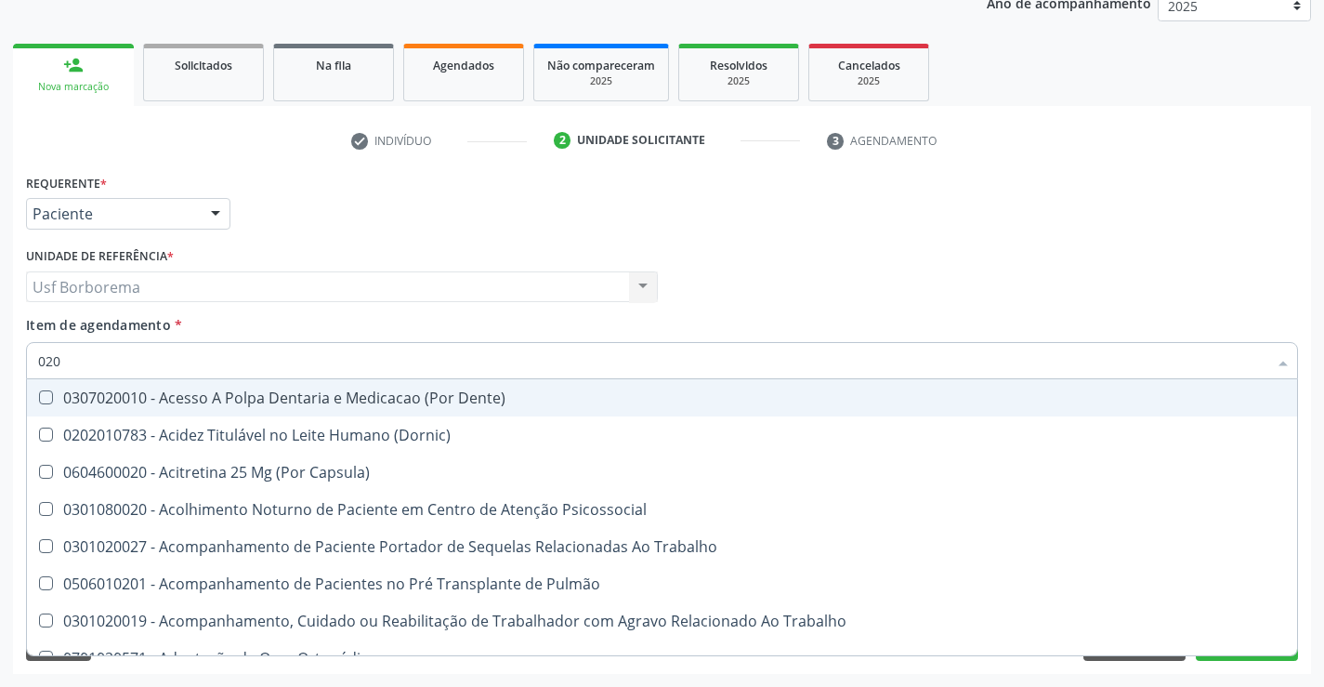
type input "02"
checkbox Urina "false"
checkbox Recombinante "true"
checkbox Hdl "false"
checkbox Ldl "false"
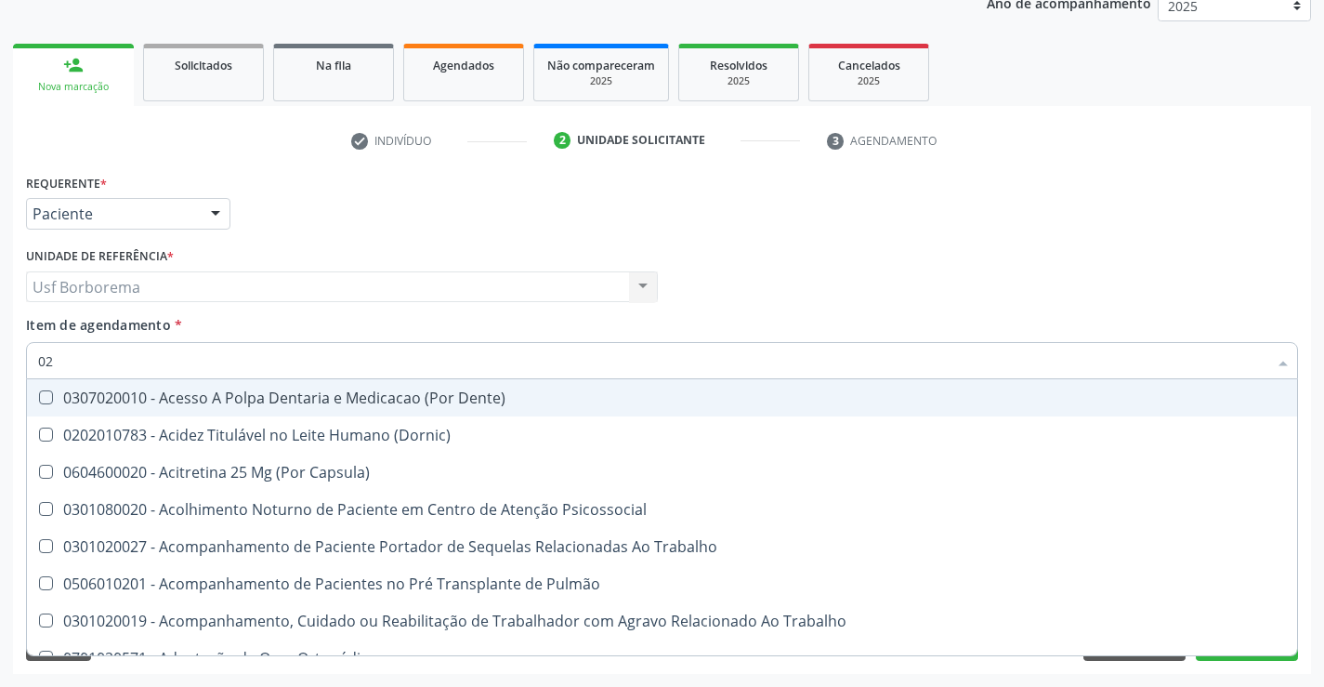
checkbox Total "false"
checkbox Creatinina "false"
checkbox Glicose "false"
checkbox Glicosilada "false"
checkbox Livre\) "false"
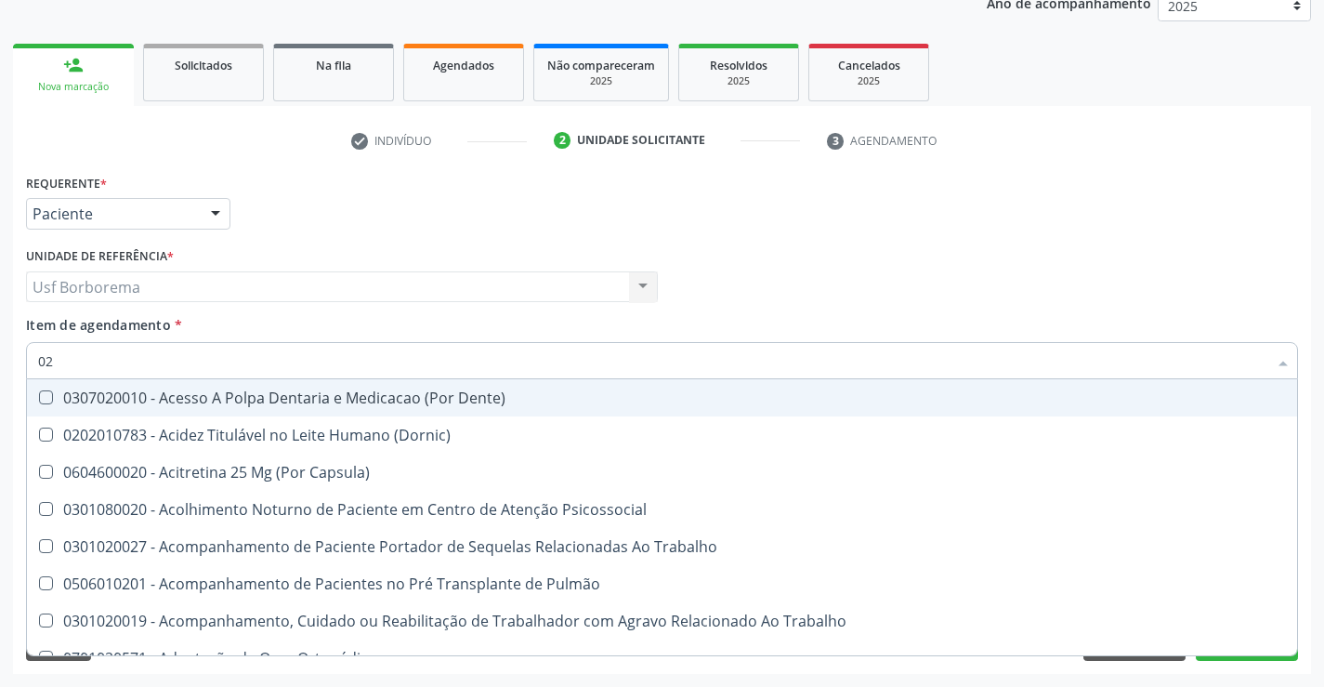
checkbox \(Tgo\) "false"
checkbox \(Tgp\) "false"
checkbox Triglicerideos "false"
checkbox Ureia "false"
checkbox Tendao "true"
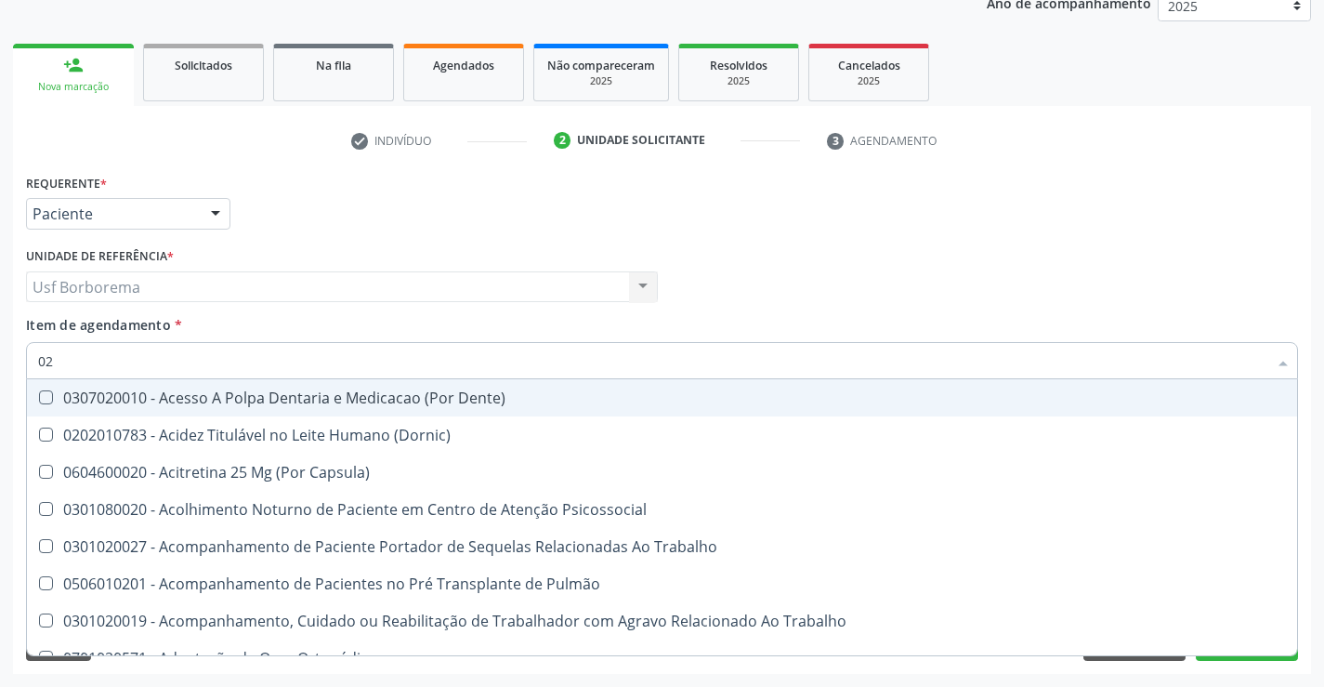
checkbox Amniótico "true"
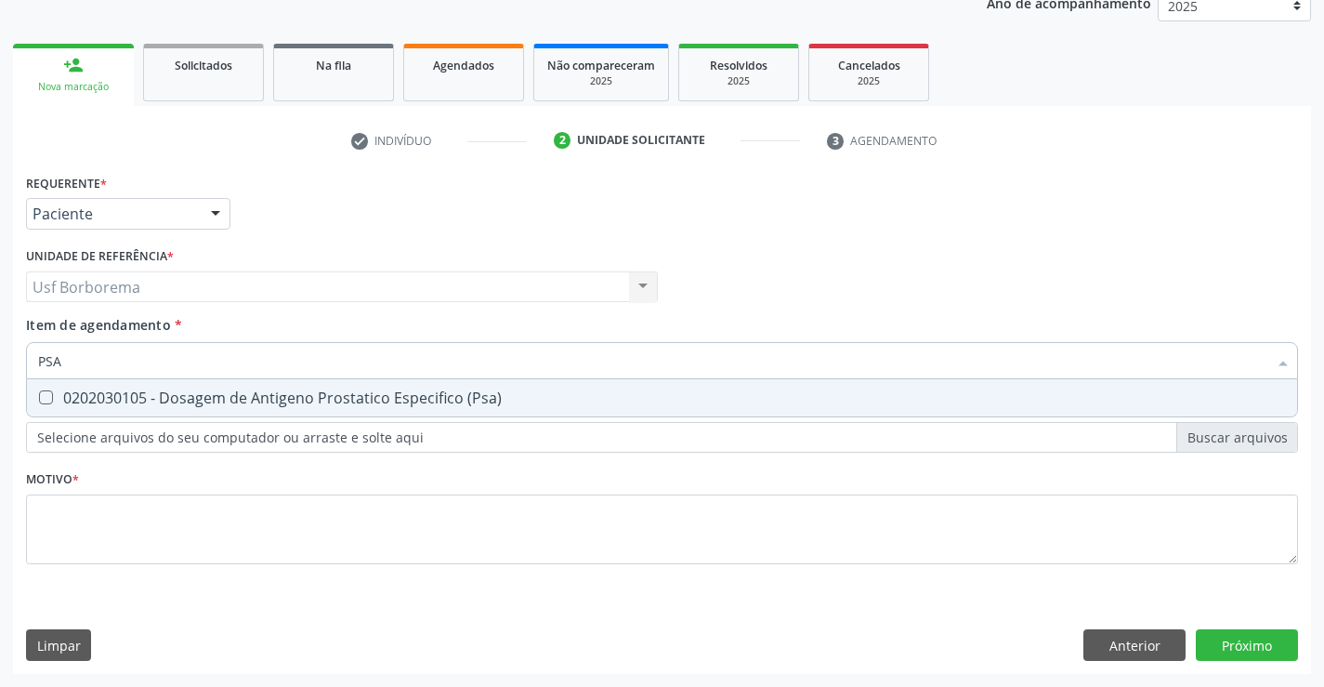
click at [165, 393] on div "0202030105 - Dosagem de Antigeno Prostatico Especifico (Psa)" at bounding box center [662, 397] width 1248 height 15
click at [297, 550] on div "Requerente * Paciente Profissional de Saúde Paciente Nenhum resultado encontrad…" at bounding box center [662, 379] width 1272 height 421
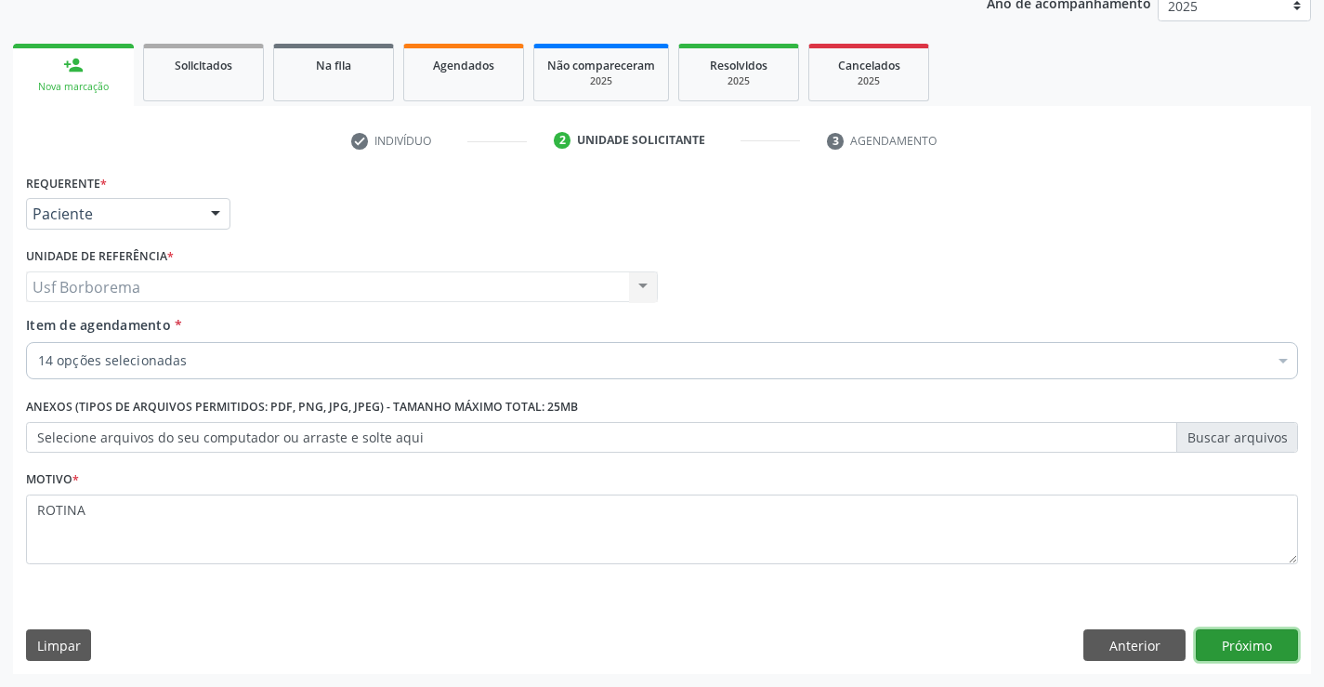
click at [1240, 648] on button "Próximo" at bounding box center [1247, 645] width 102 height 32
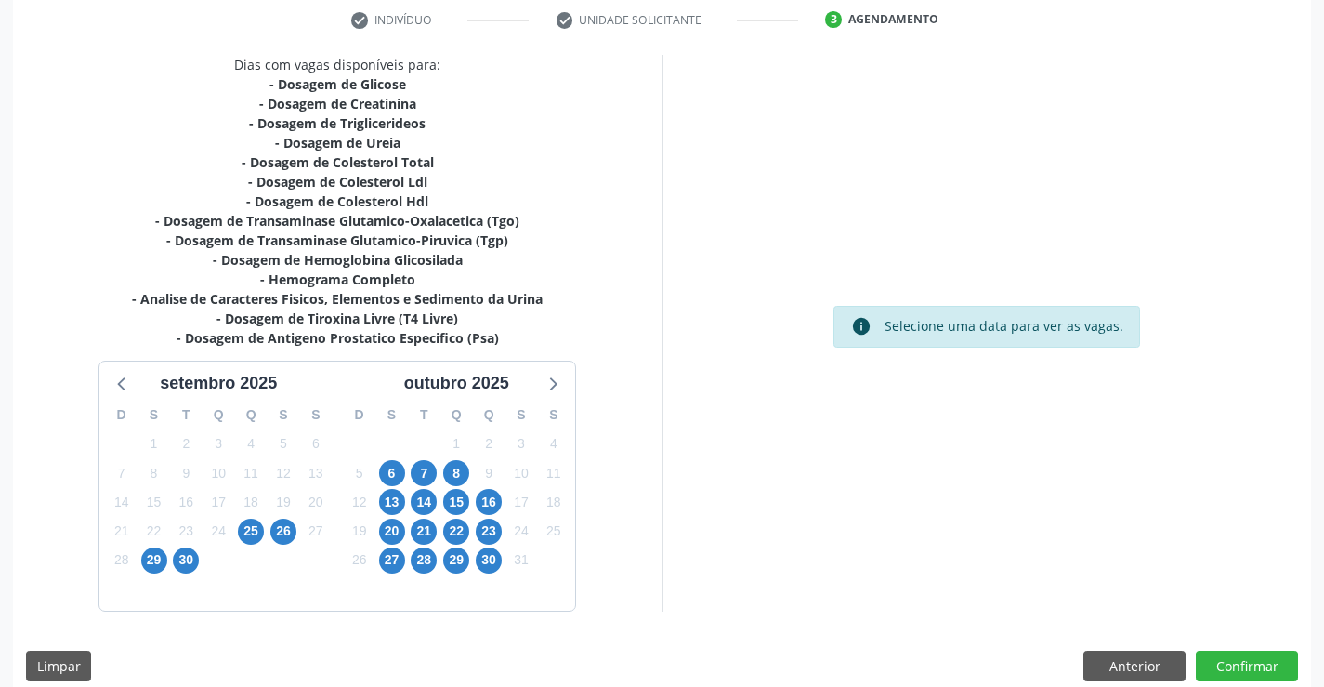
scroll to position [375, 0]
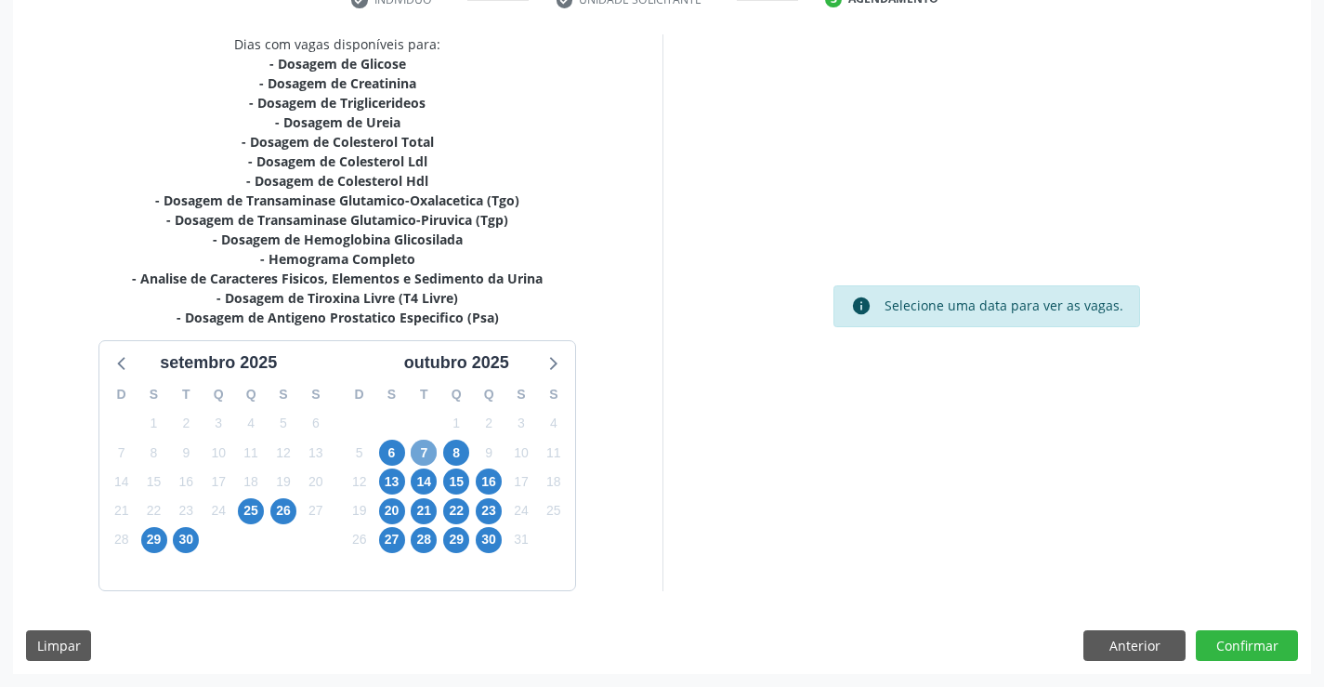
click at [426, 452] on span "7" at bounding box center [424, 452] width 26 height 26
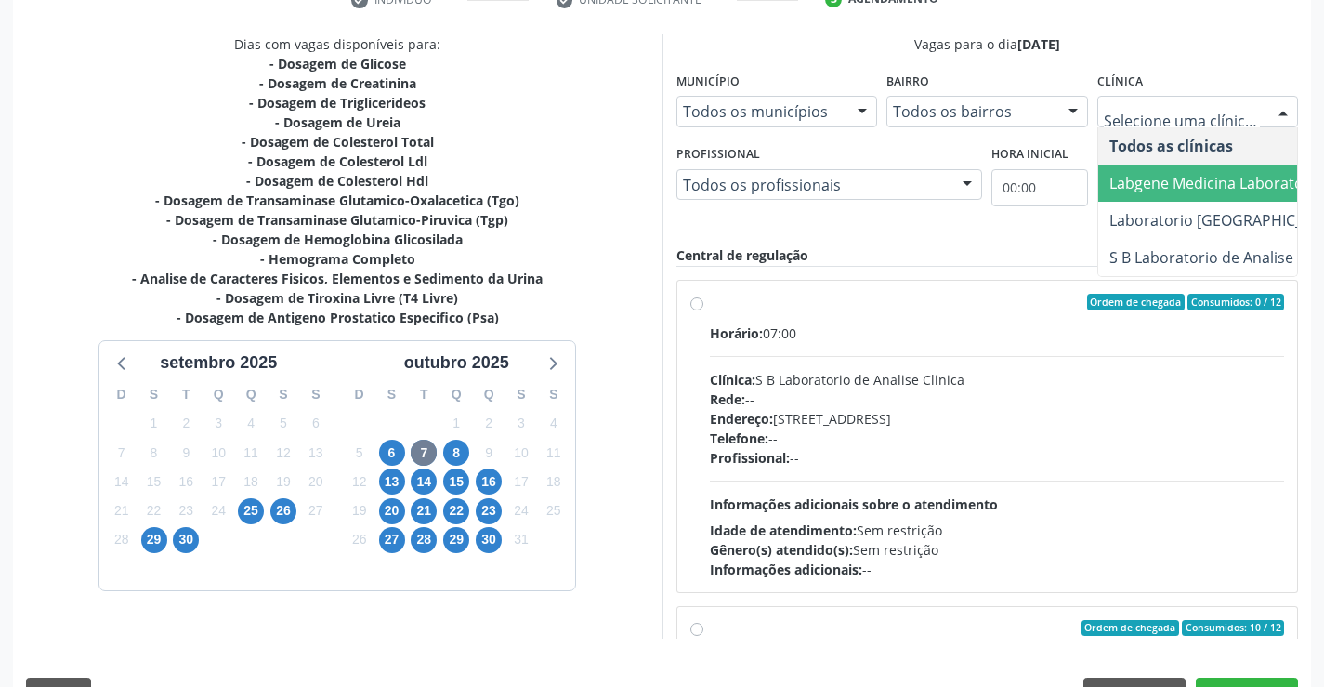
click at [1175, 179] on span "Labgene Medicina Laboratorial" at bounding box center [1217, 183] width 216 height 20
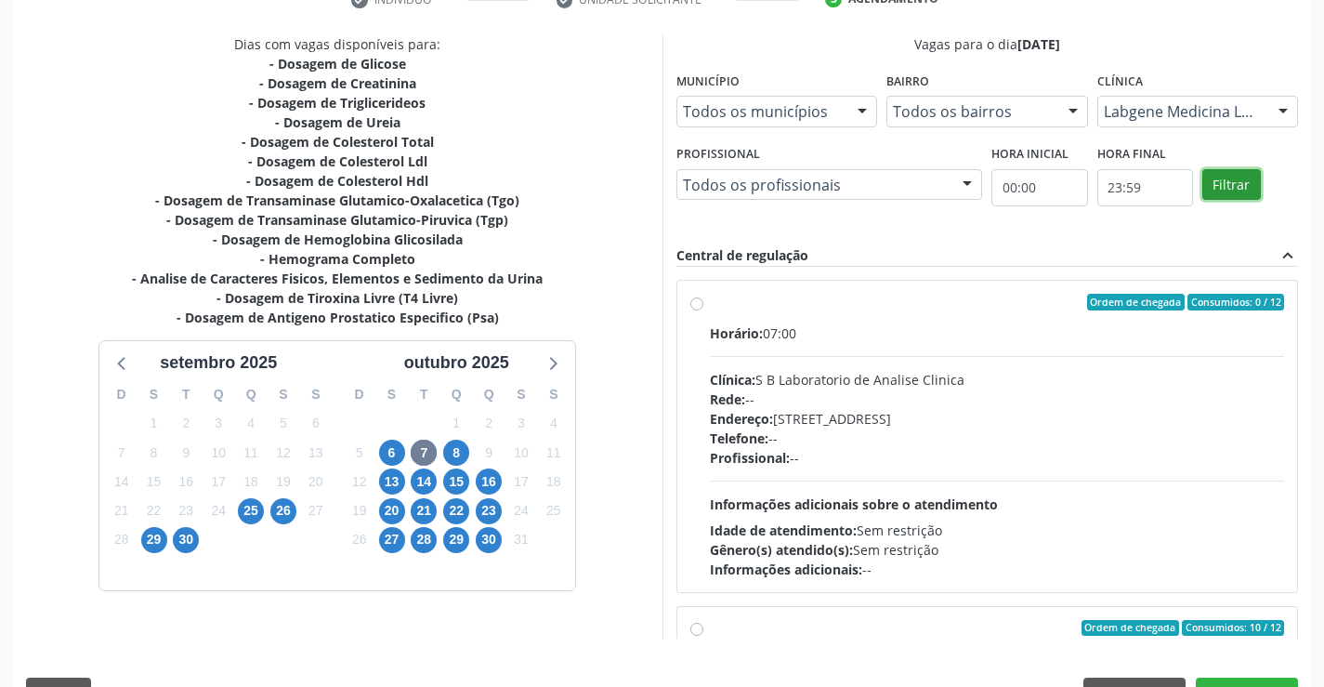
click at [1239, 169] on button "Filtrar" at bounding box center [1231, 185] width 59 height 32
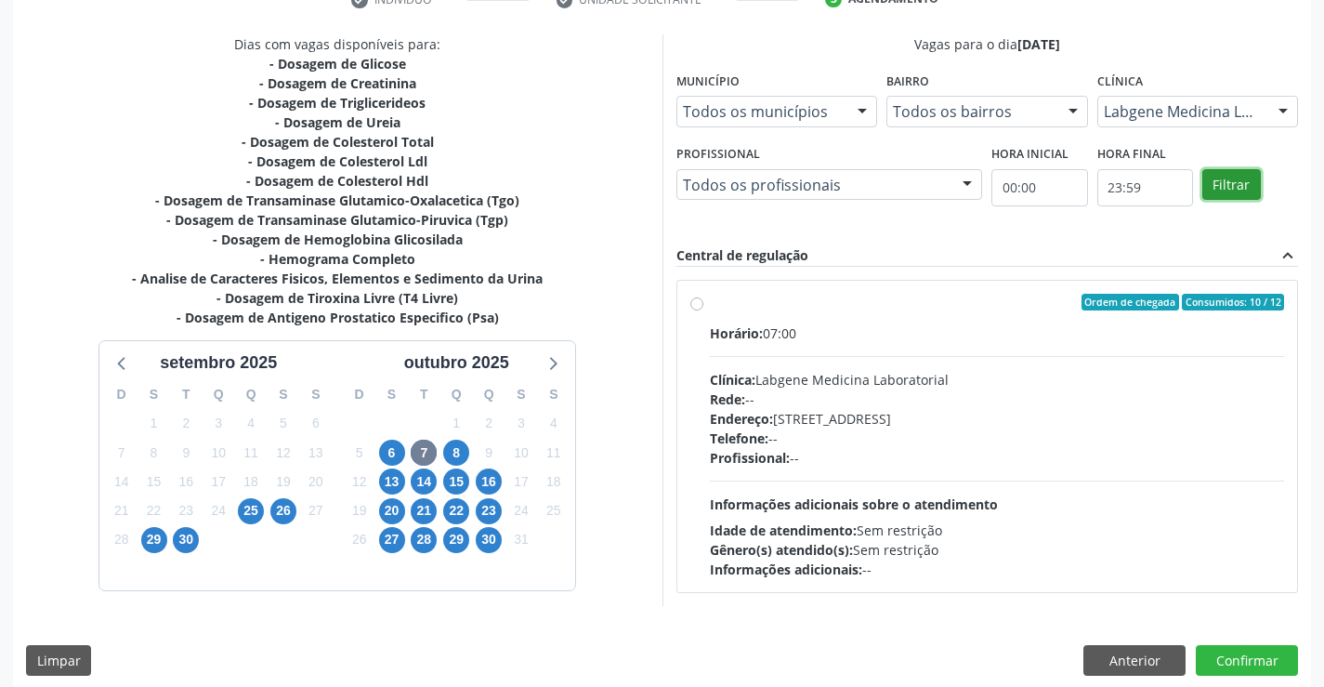
click at [1239, 169] on button "Filtrar" at bounding box center [1231, 185] width 59 height 32
click at [710, 305] on label "Ordem de chegada Consumidos: 10 / 12 Horário: 07:00 Clínica: Labgene Medicina L…" at bounding box center [997, 436] width 575 height 285
click at [695, 305] on input "Ordem de chegada Consumidos: 10 / 12 Horário: 07:00 Clínica: Labgene Medicina L…" at bounding box center [696, 302] width 13 height 17
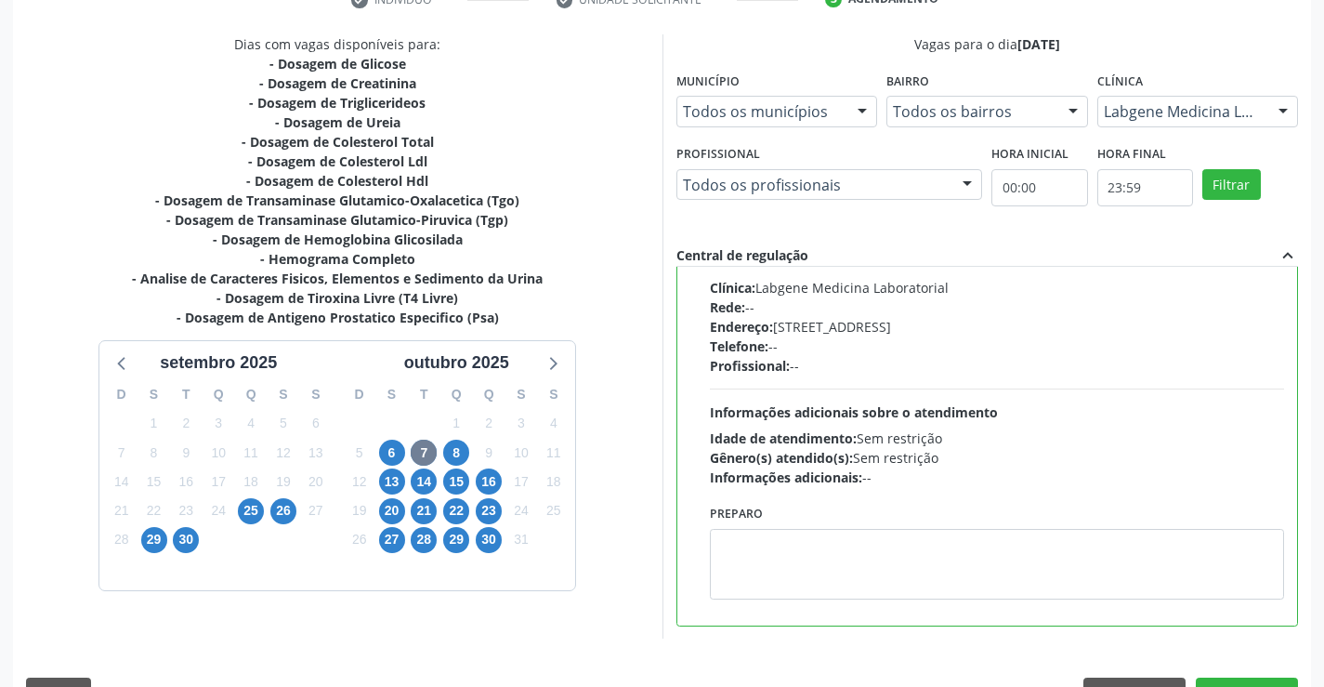
scroll to position [424, 0]
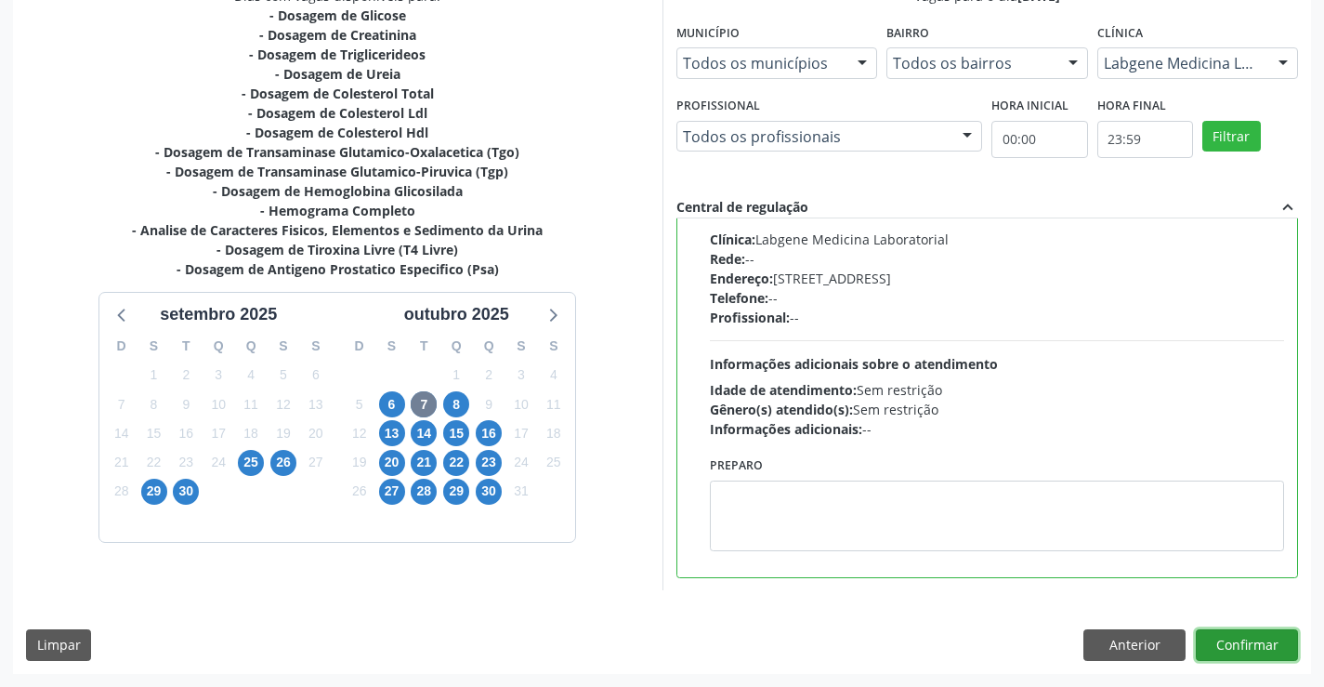
click at [1251, 631] on button "Confirmar" at bounding box center [1247, 645] width 102 height 32
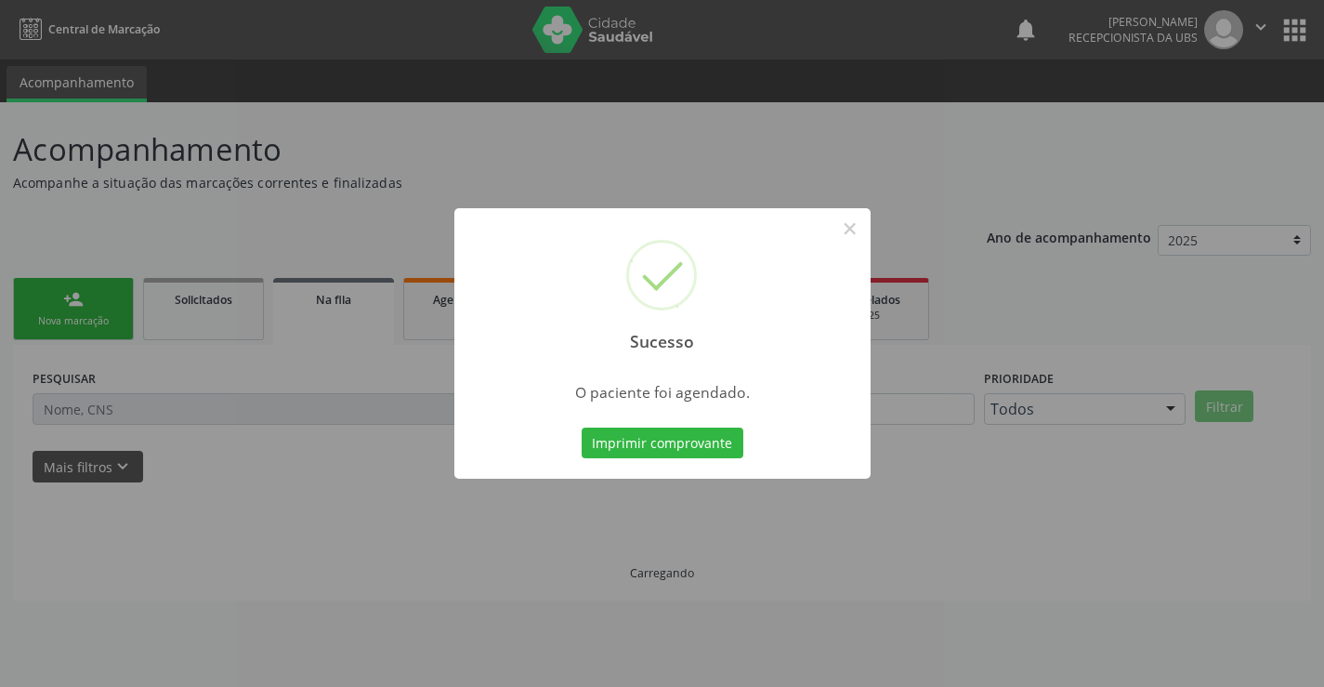
scroll to position [0, 0]
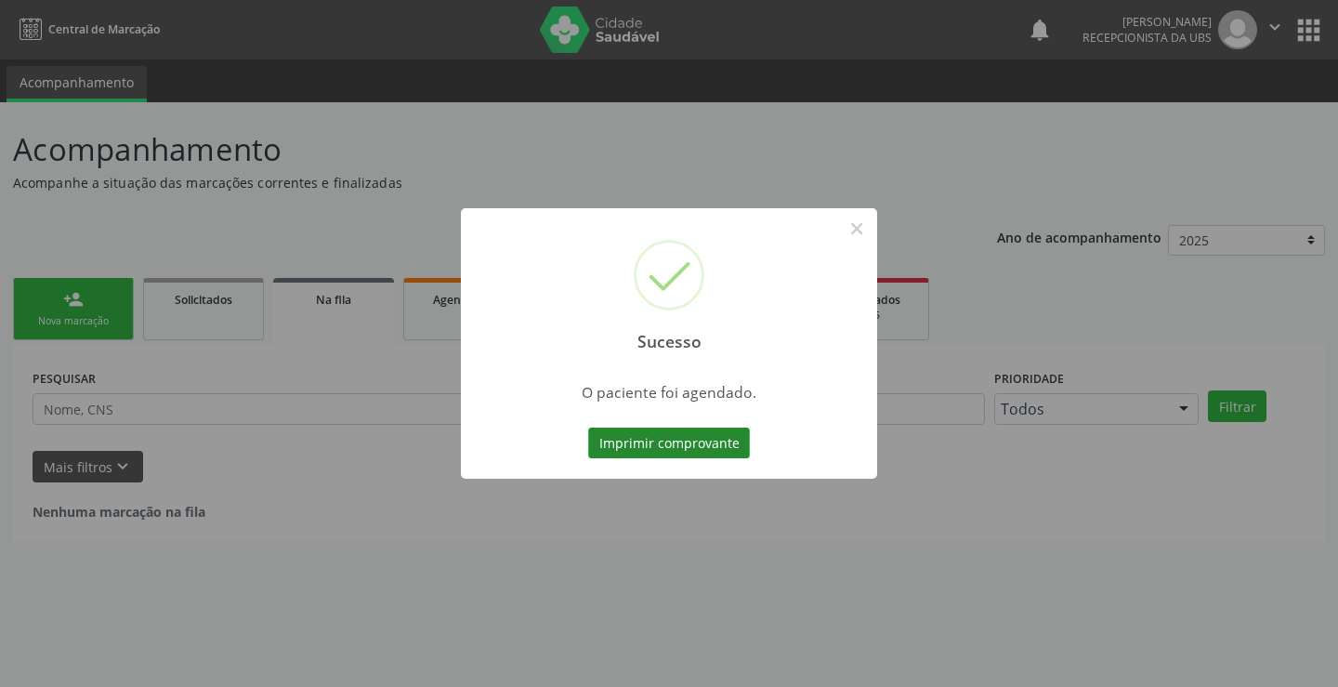
click at [618, 433] on button "Imprimir comprovante" at bounding box center [669, 443] width 162 height 32
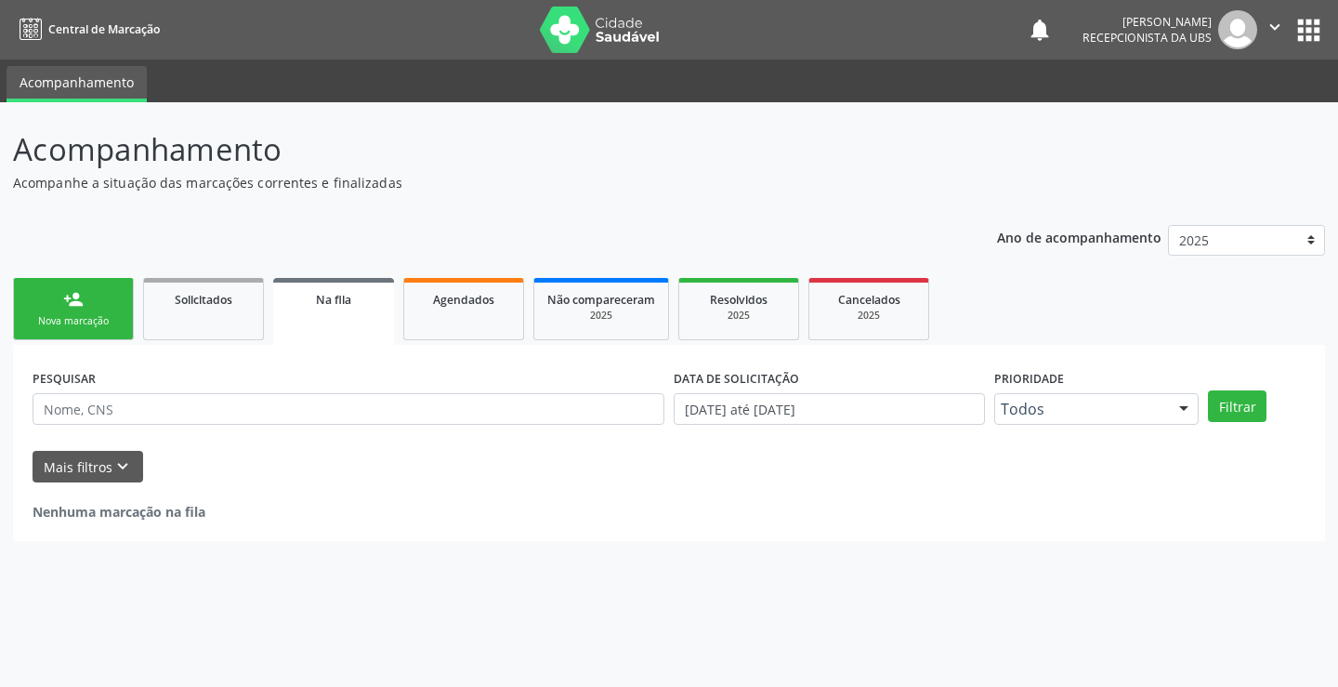
click at [78, 266] on div "Ano de acompanhamento 2025 2024 person_add Nova marcação Solicitados Na fila Ag…" at bounding box center [669, 377] width 1312 height 330
drag, startPoint x: 78, startPoint y: 266, endPoint x: 64, endPoint y: 324, distance: 60.2
click at [71, 297] on div "Ano de acompanhamento 2025 2024 person_add Nova marcação Solicitados Na fila Ag…" at bounding box center [669, 377] width 1312 height 330
click at [67, 312] on link "person_add Nova marcação" at bounding box center [73, 309] width 121 height 62
click at [106, 287] on link "person_add Nova marcação" at bounding box center [73, 309] width 121 height 62
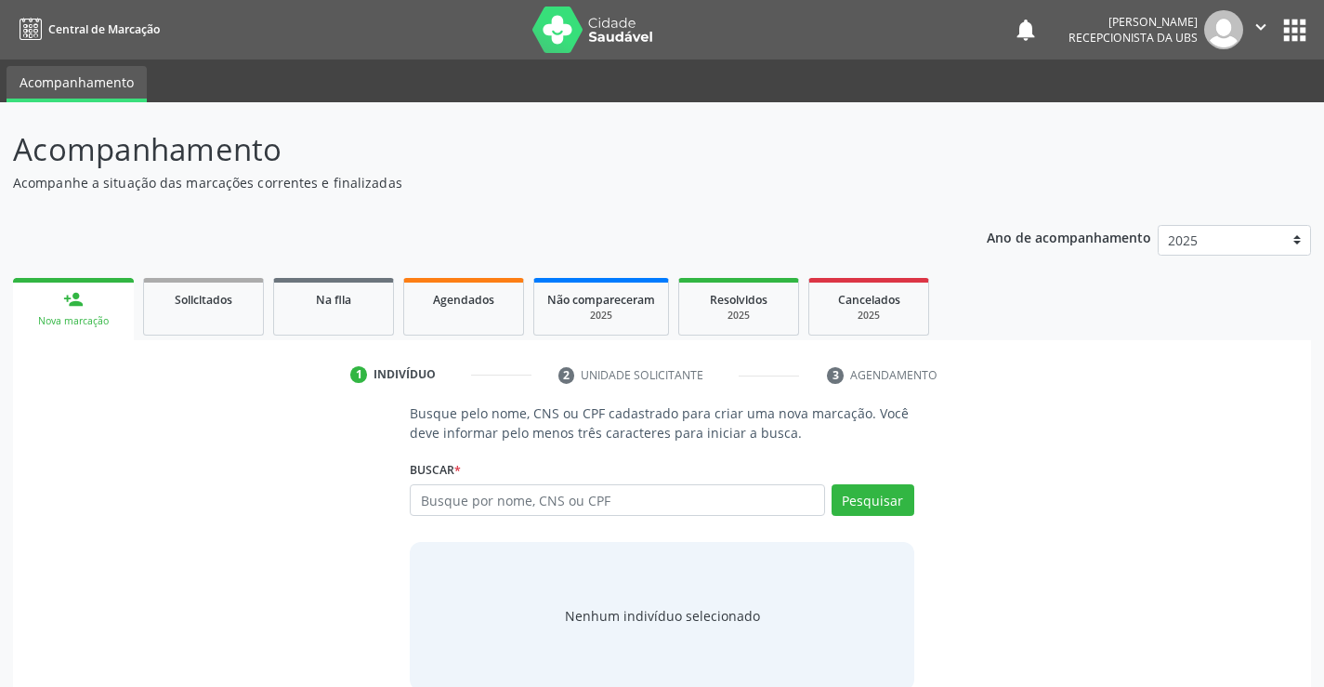
click at [103, 289] on link "person_add Nova marcação" at bounding box center [73, 309] width 121 height 62
click at [504, 508] on input "text" at bounding box center [617, 500] width 414 height 32
click at [863, 504] on button "Pesquisar" at bounding box center [873, 500] width 83 height 32
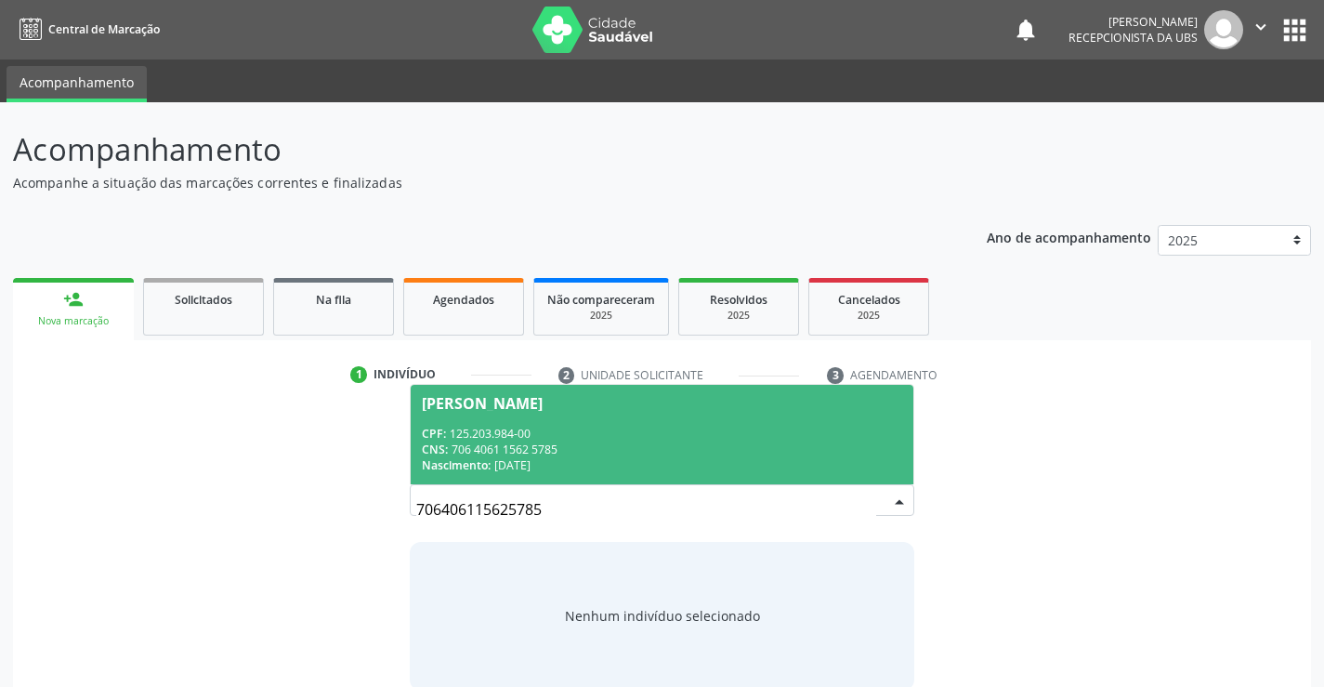
click at [488, 437] on div "CPF: 125.203.984-00" at bounding box center [661, 434] width 479 height 16
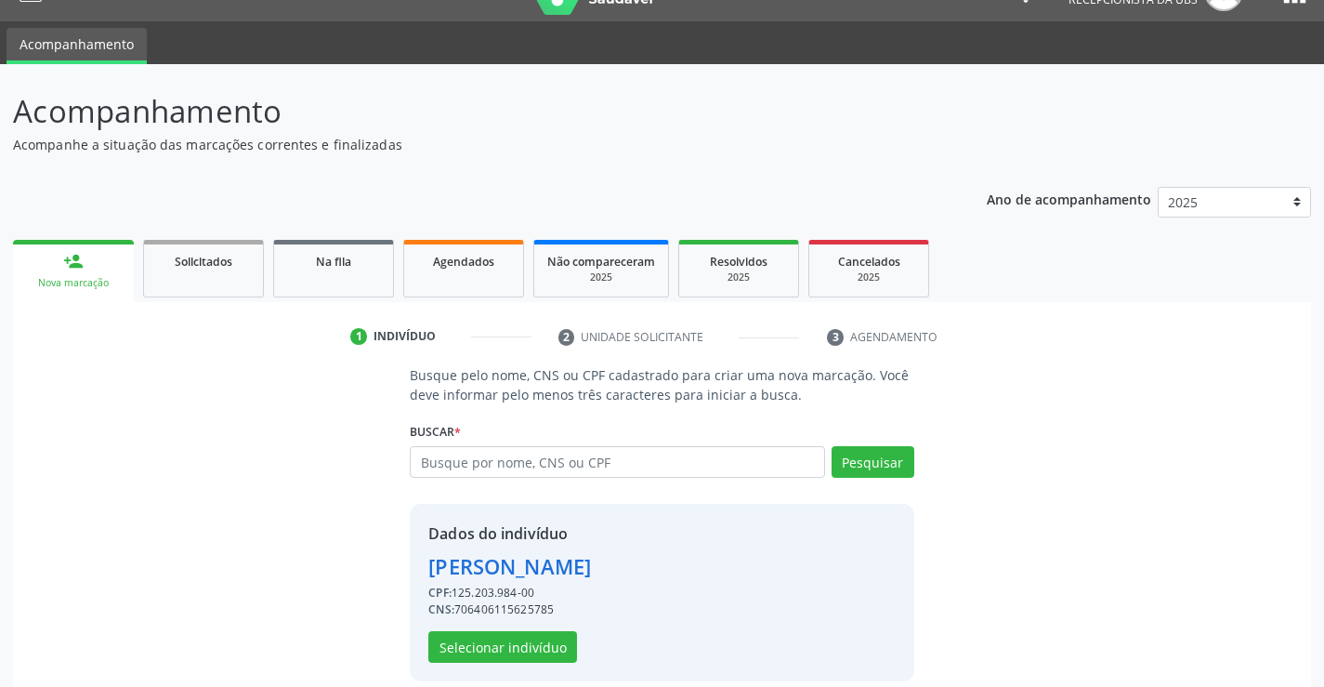
scroll to position [59, 0]
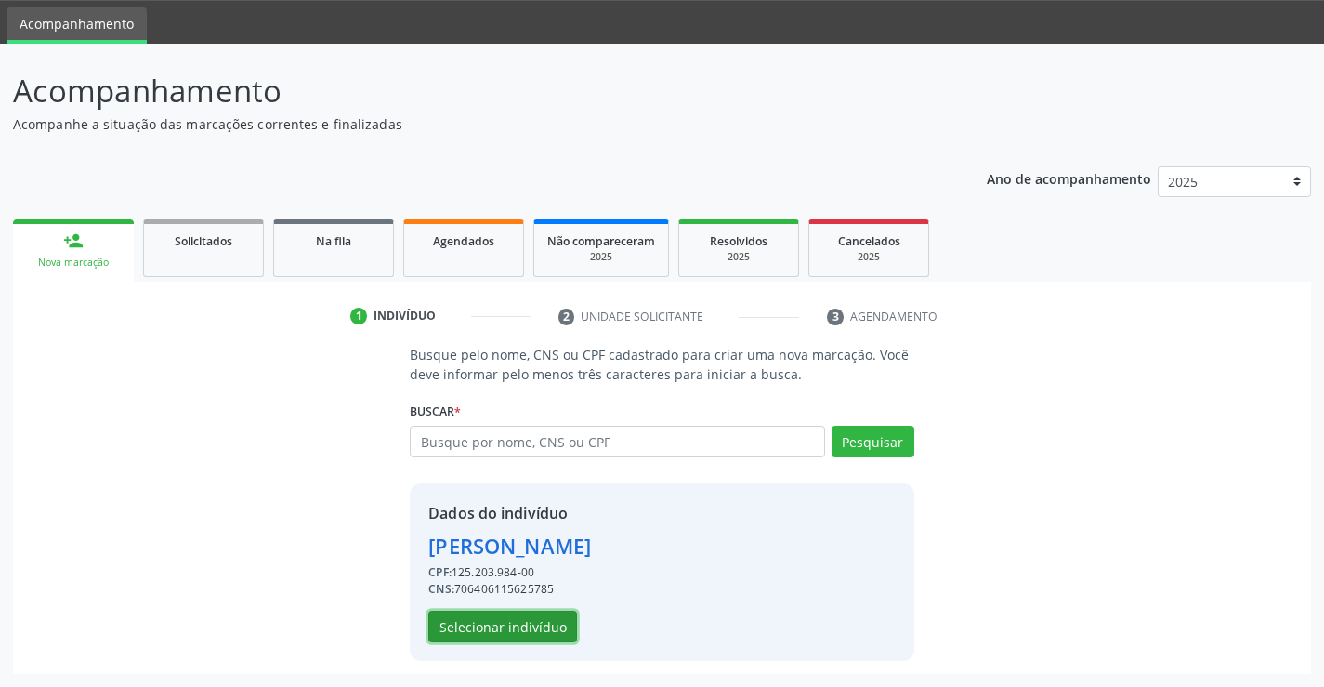
click at [525, 627] on button "Selecionar indivíduo" at bounding box center [502, 626] width 149 height 32
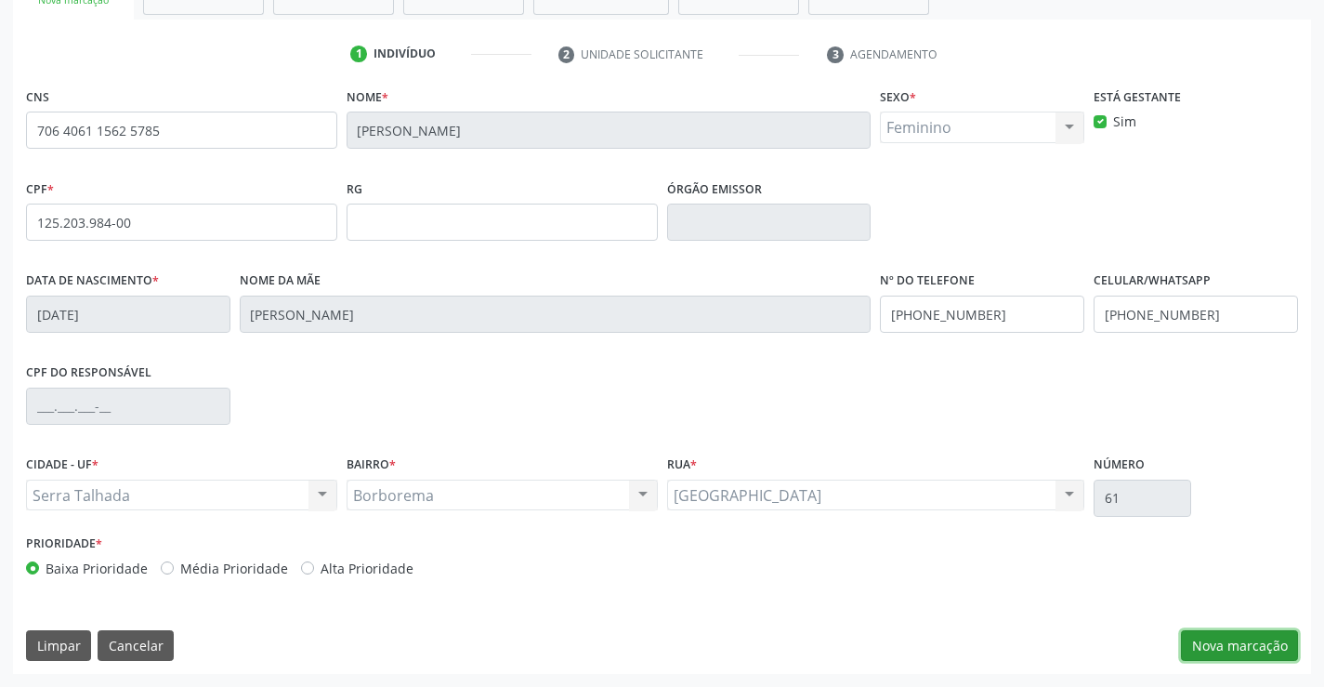
click at [1263, 644] on button "Nova marcação" at bounding box center [1239, 646] width 117 height 32
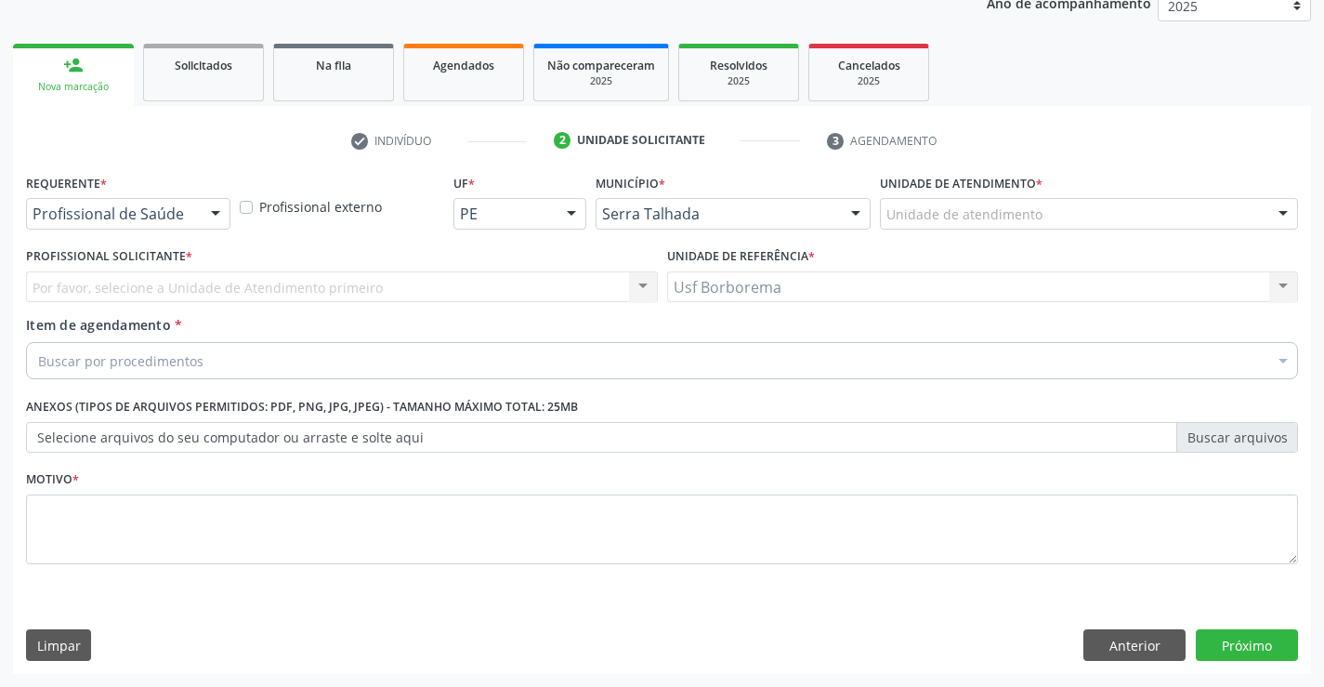
scroll to position [234, 0]
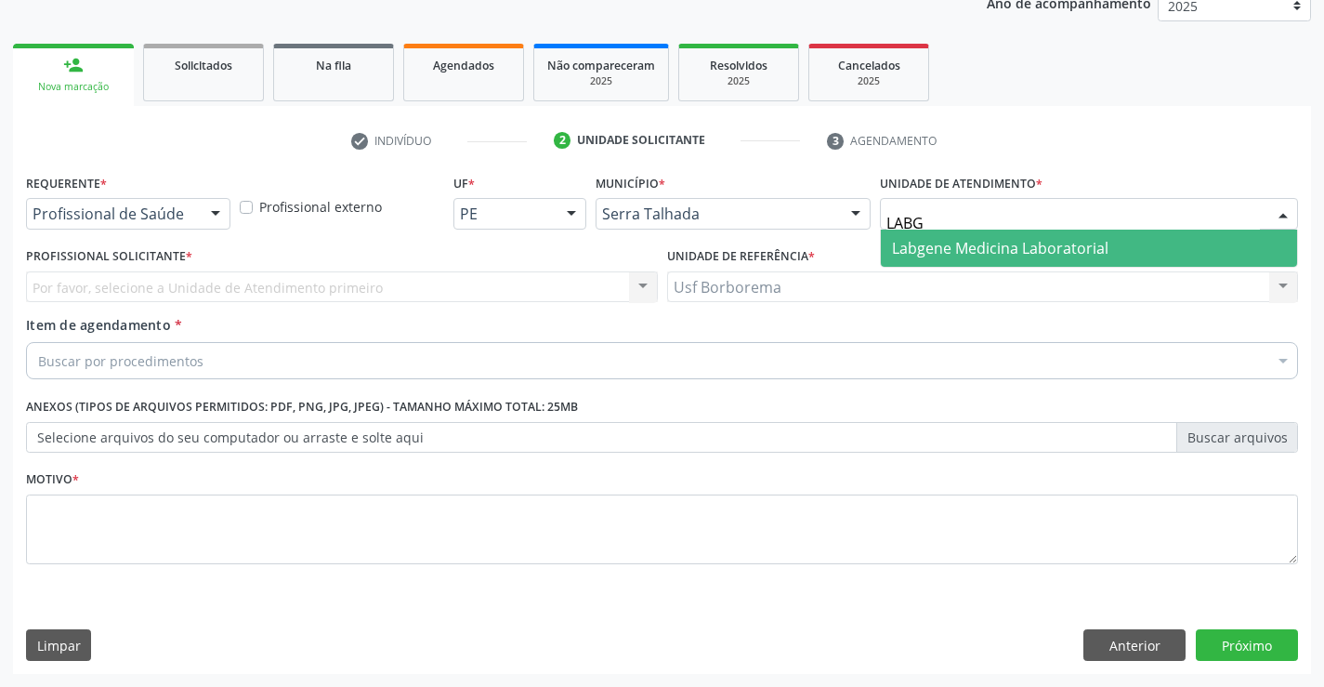
click at [929, 242] on span "Labgene Medicina Laboratorial" at bounding box center [1000, 248] width 216 height 20
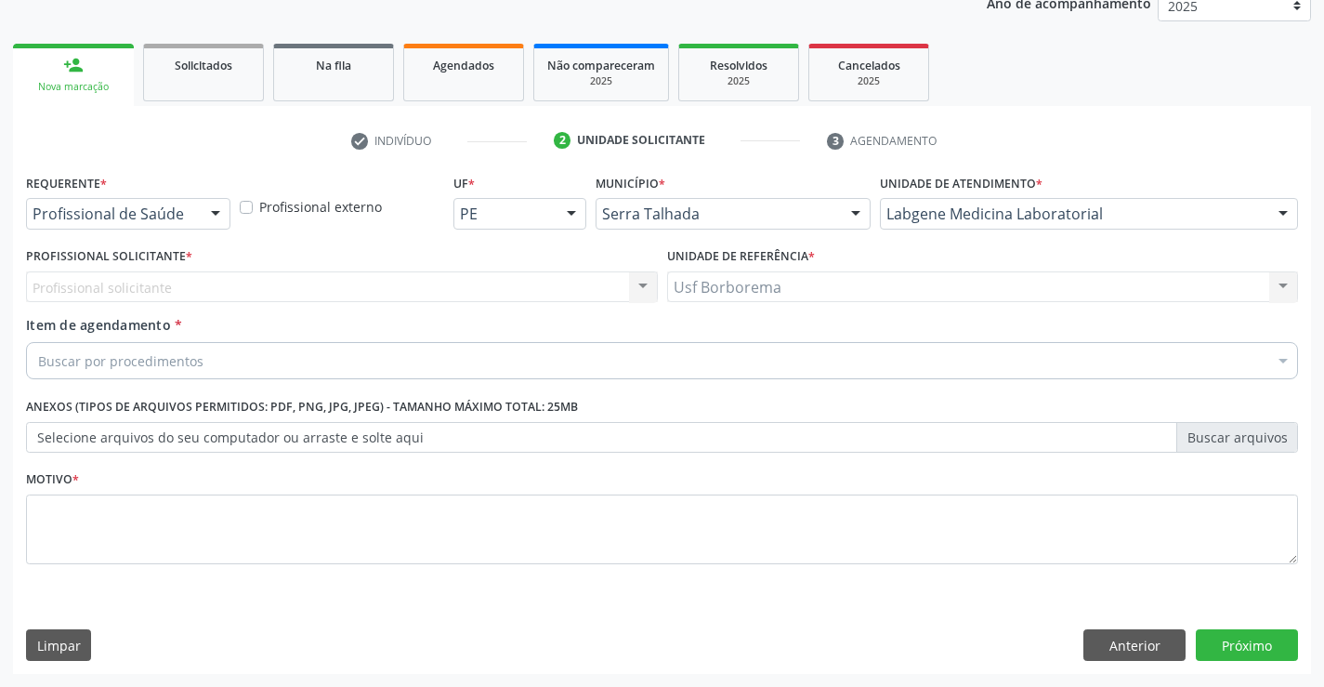
click at [182, 204] on div "Profissional de Saúde" at bounding box center [128, 214] width 204 height 32
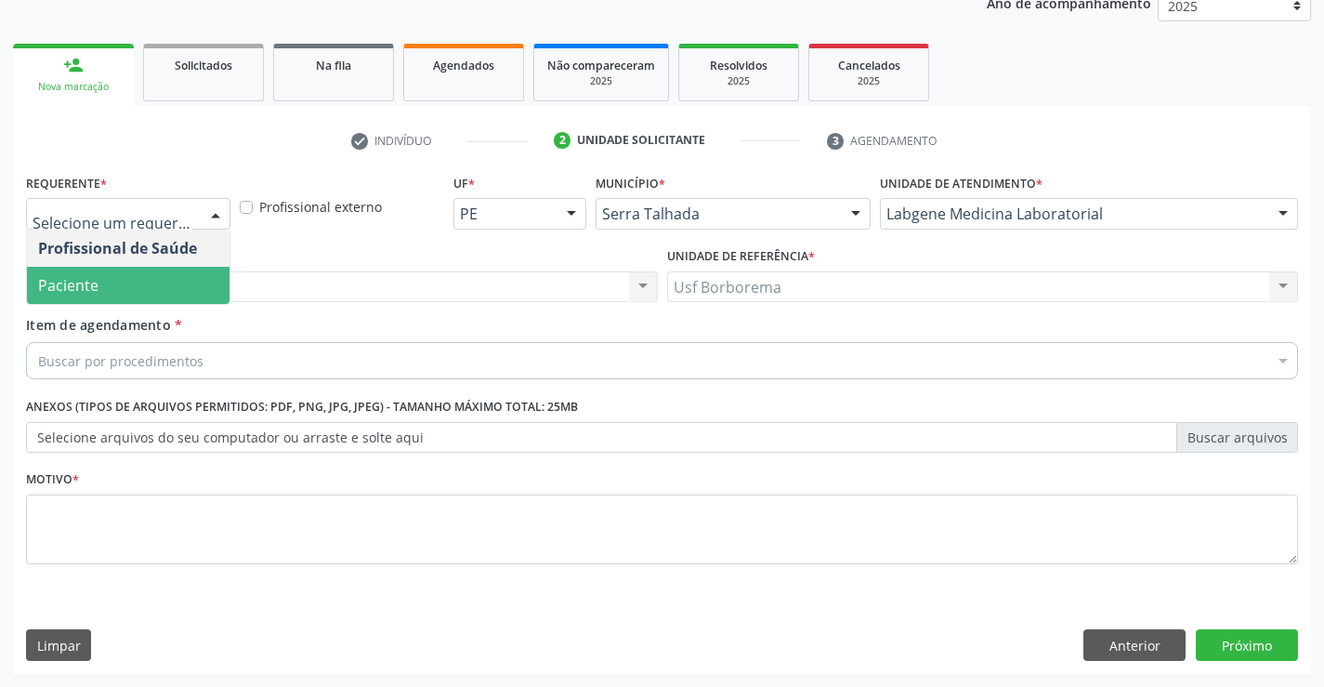
click at [177, 276] on span "Paciente" at bounding box center [128, 285] width 203 height 37
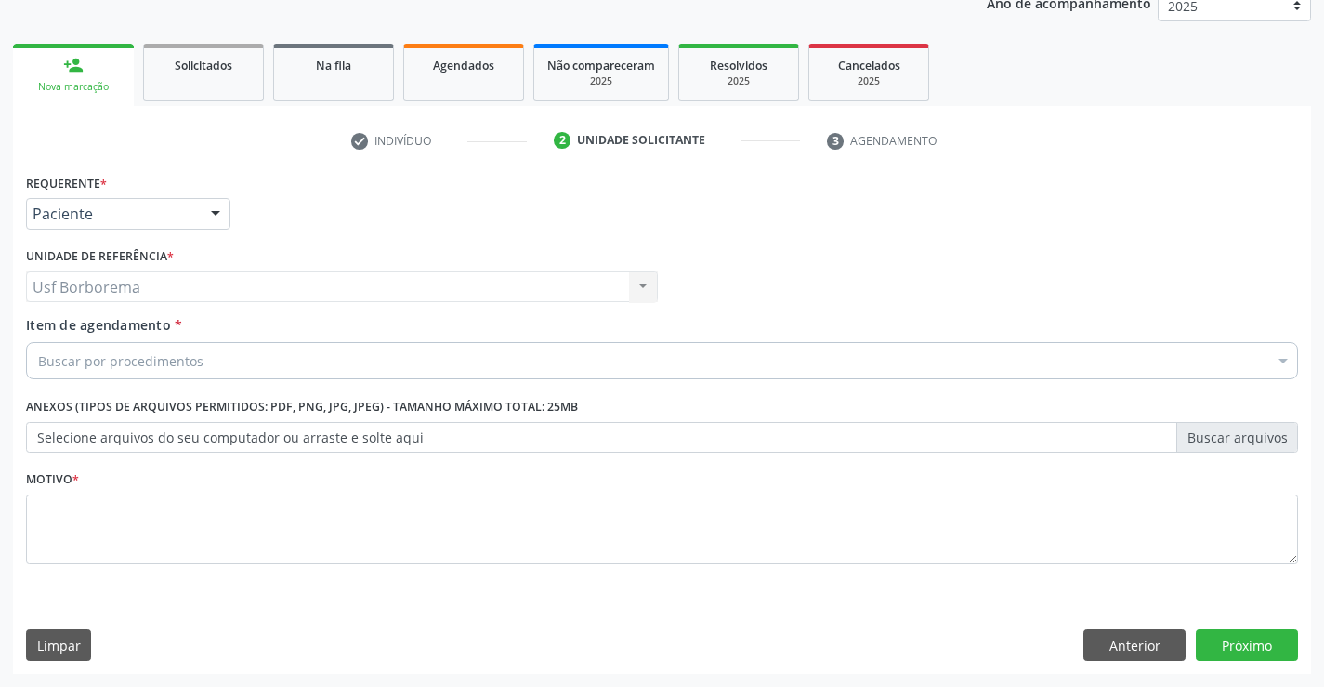
click at [203, 361] on div "Buscar por procedimentos" at bounding box center [662, 360] width 1272 height 37
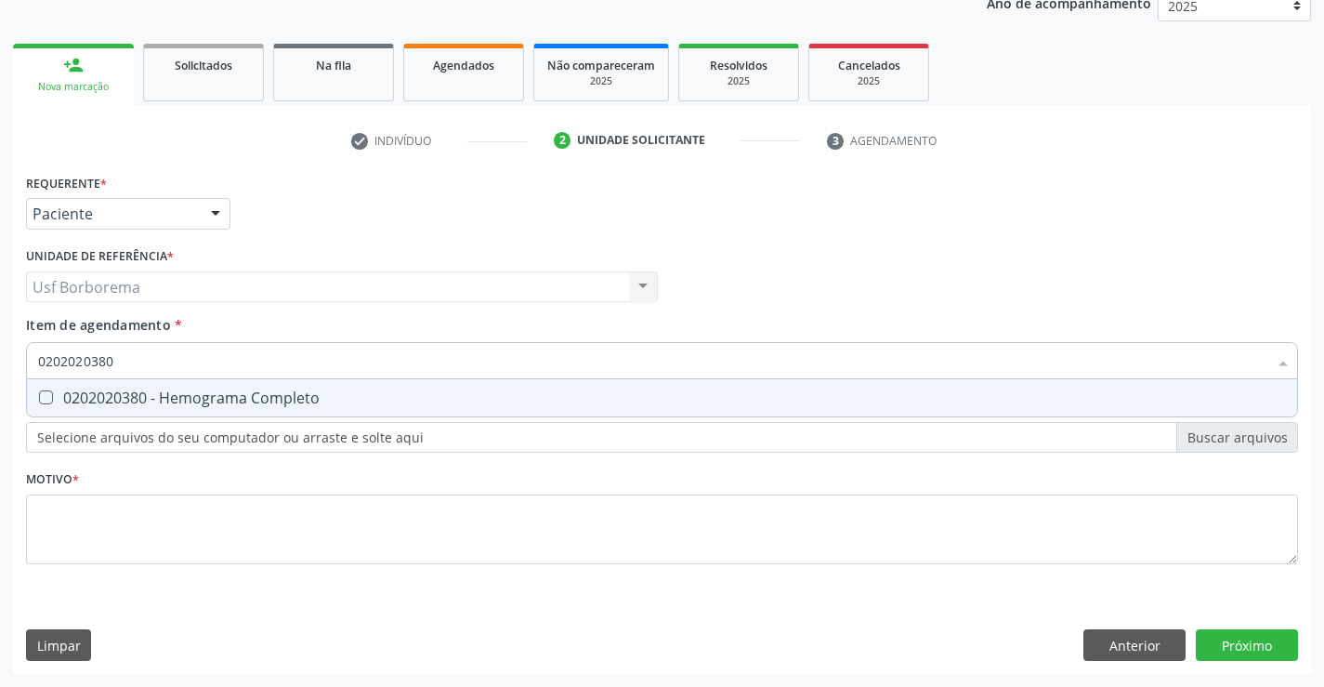
click at [205, 382] on span "0202020380 - Hemograma Completo" at bounding box center [662, 397] width 1270 height 37
click at [205, 366] on input "0202020380" at bounding box center [652, 360] width 1229 height 37
click at [211, 391] on div "0202010473 - Dosagem de Glicose" at bounding box center [662, 397] width 1248 height 15
click at [210, 369] on input "0202010473" at bounding box center [652, 360] width 1229 height 37
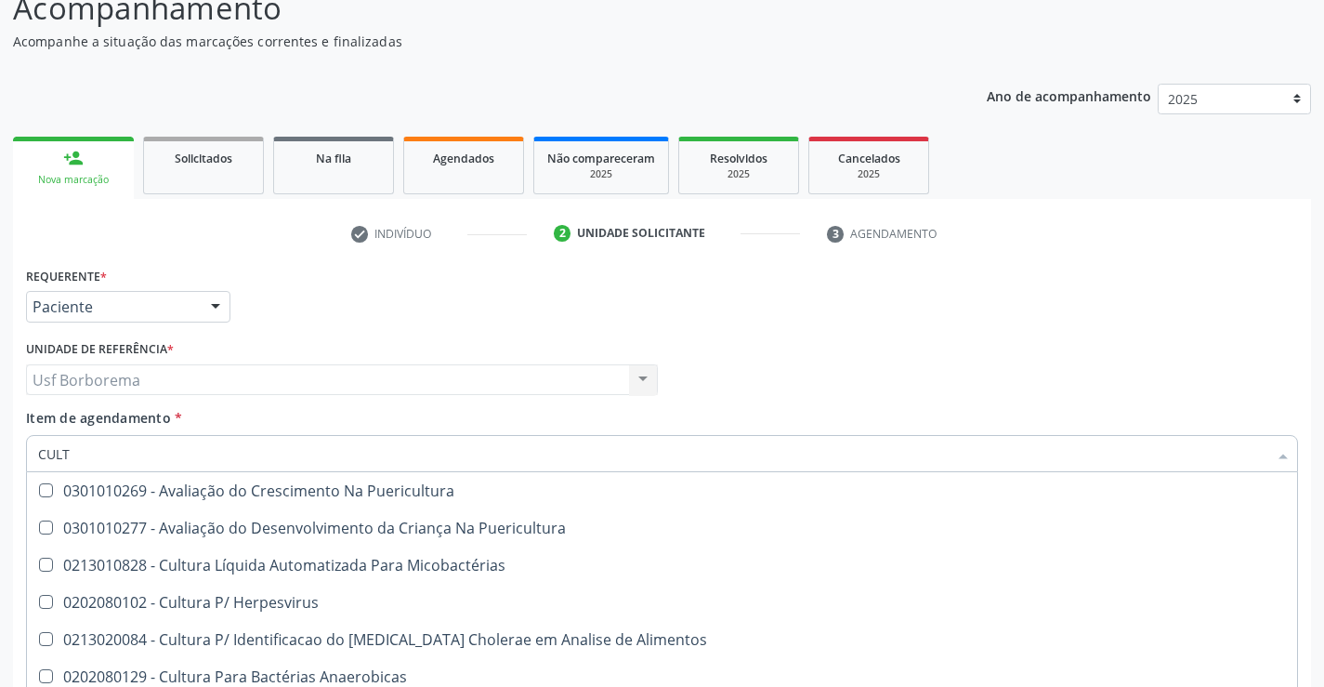
scroll to position [279, 0]
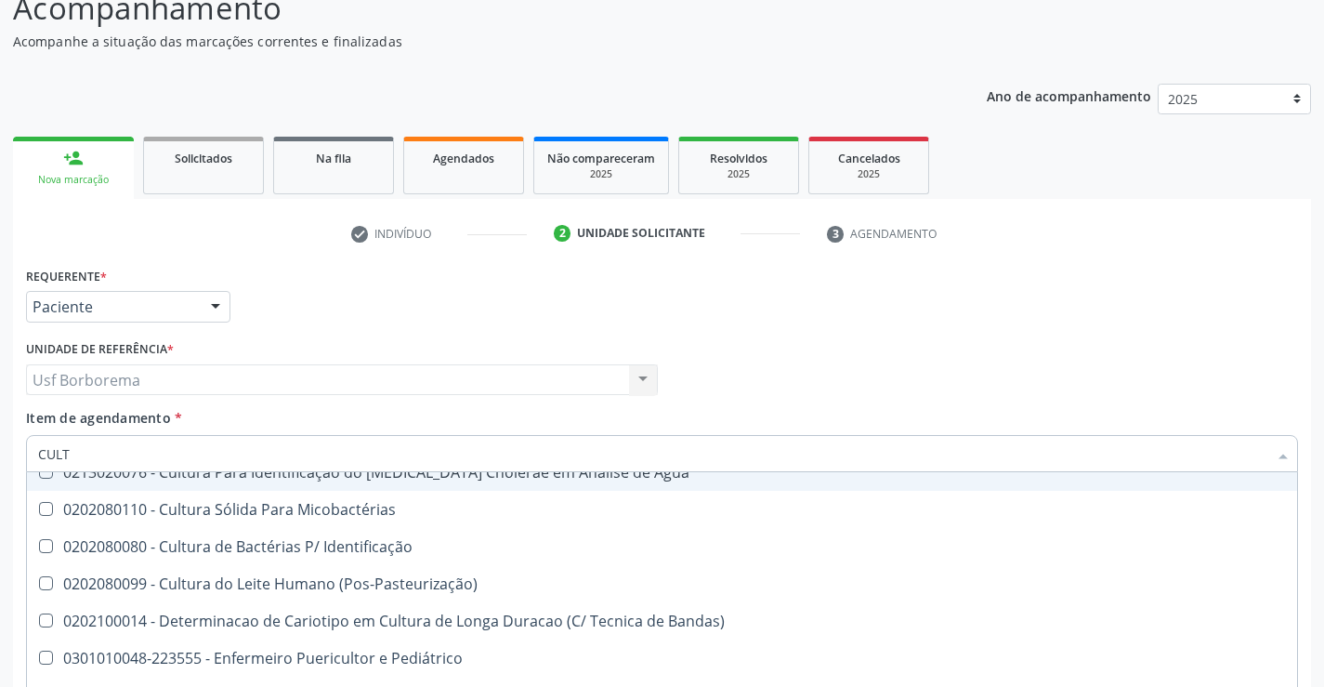
click at [320, 454] on input "CULT" at bounding box center [652, 453] width 1229 height 37
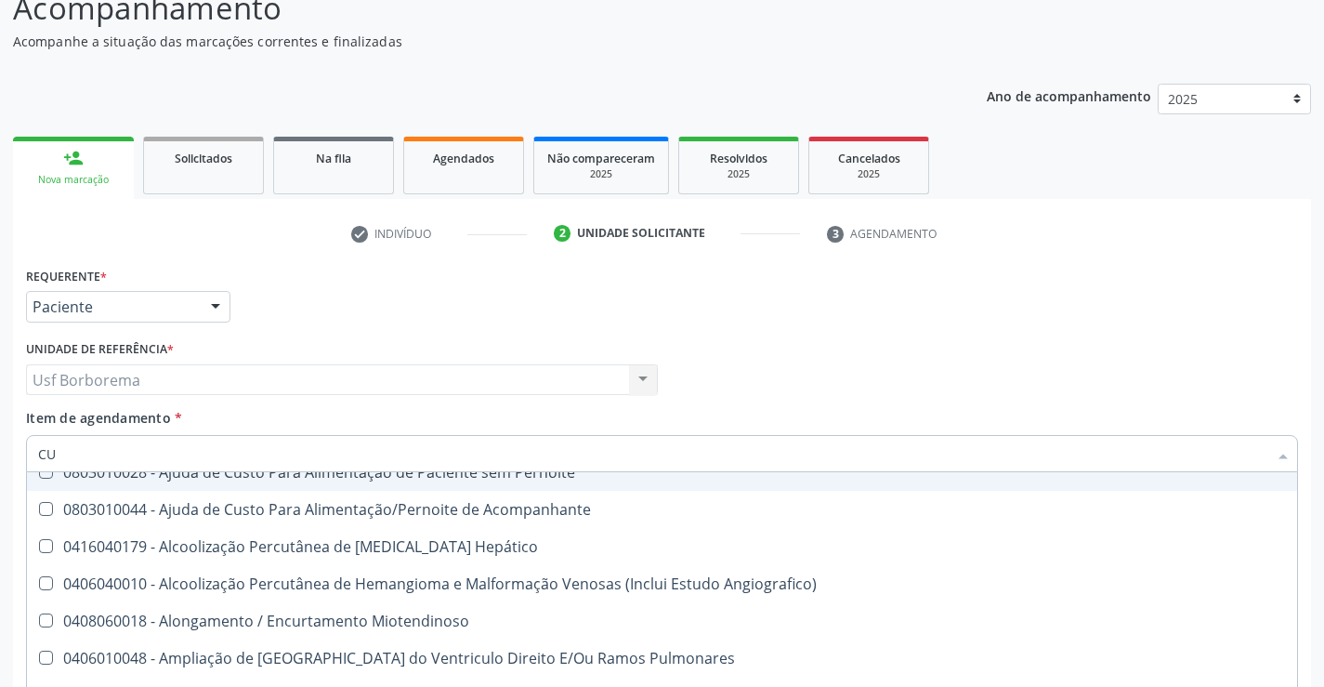
type input "C"
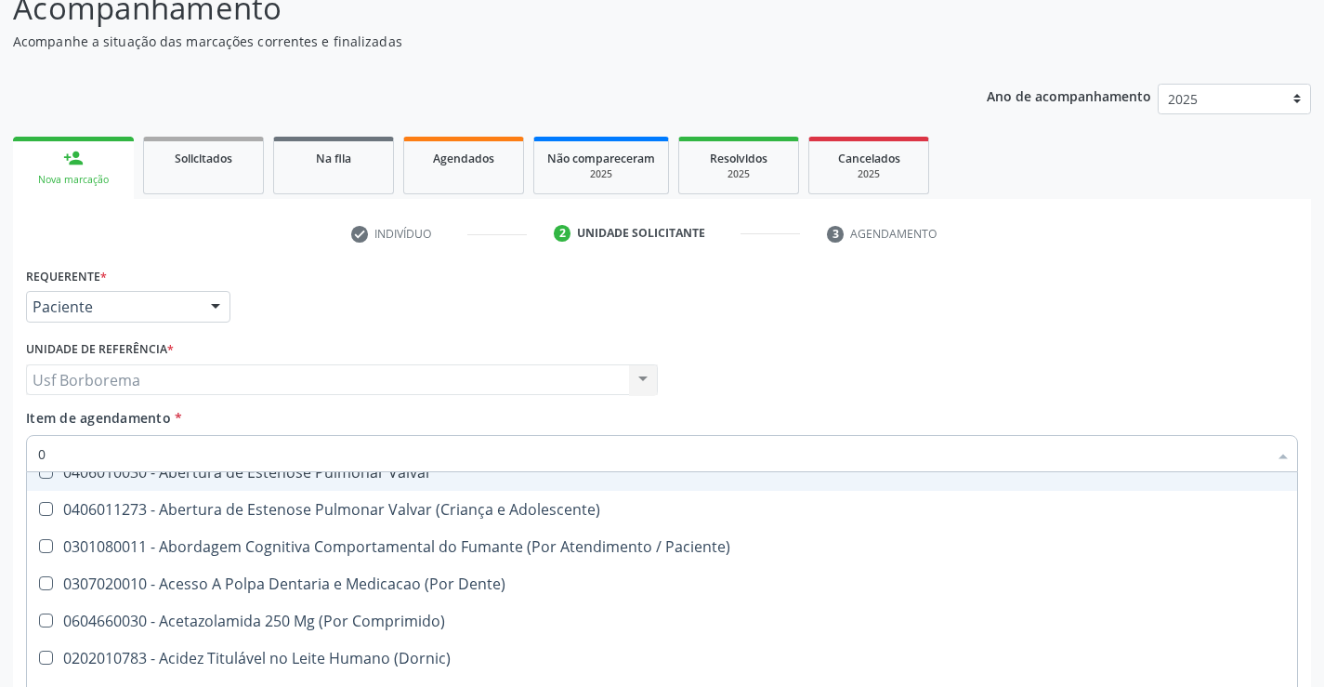
type input "02"
checkbox Coclear "true"
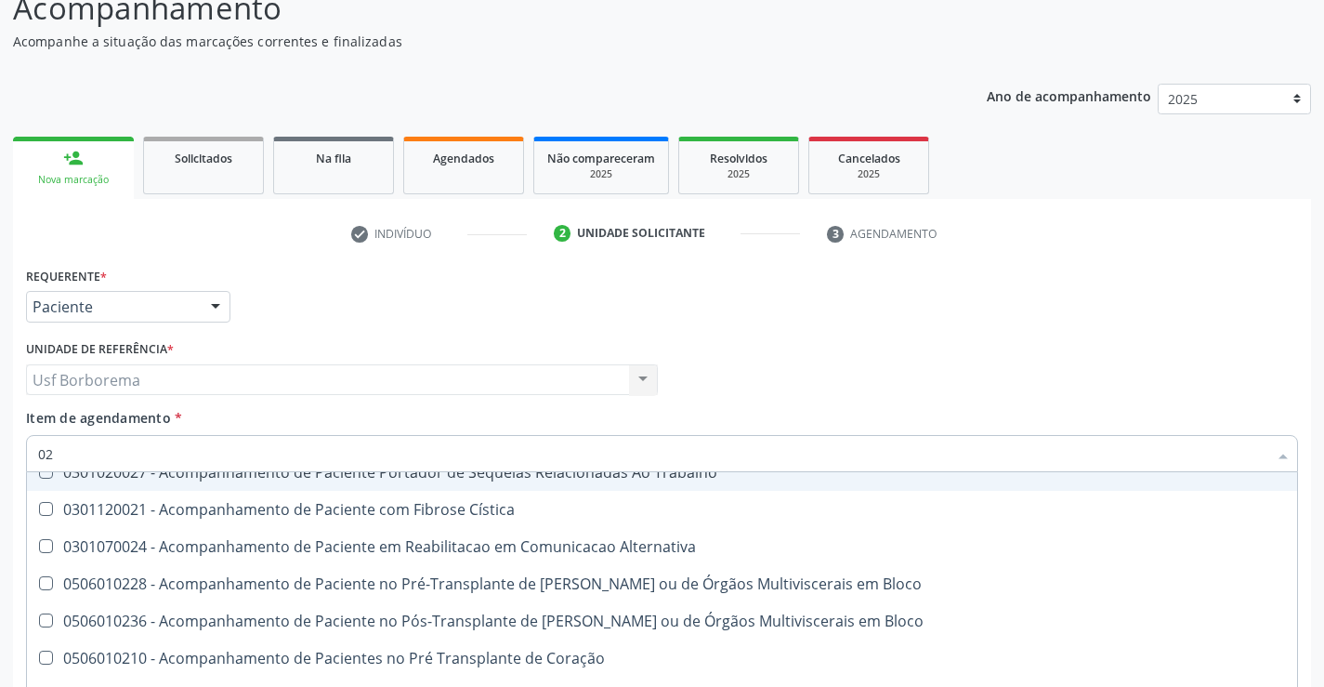
type input "020"
checkbox \(Qualitativo\) "true"
checkbox Glicose "false"
checkbox \(T3\) "true"
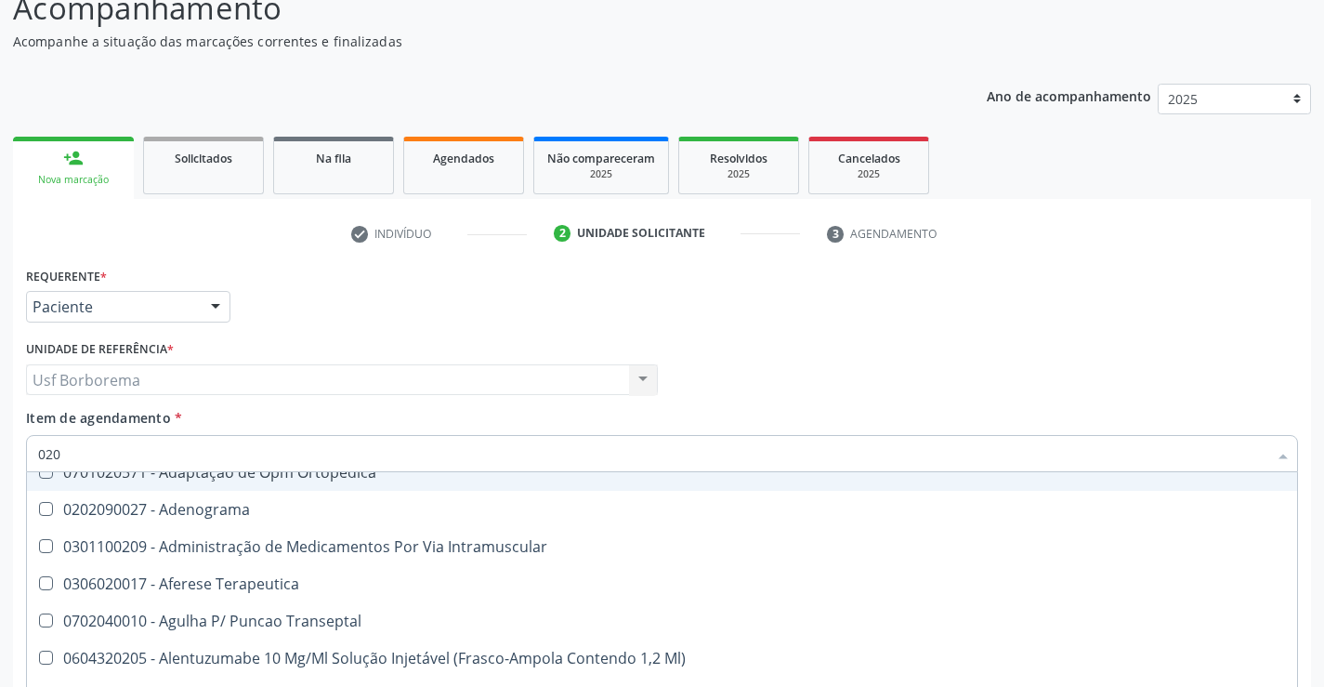
type input "0202"
checkbox Laser "true"
checkbox Biologica "true"
checkbox Glicose "false"
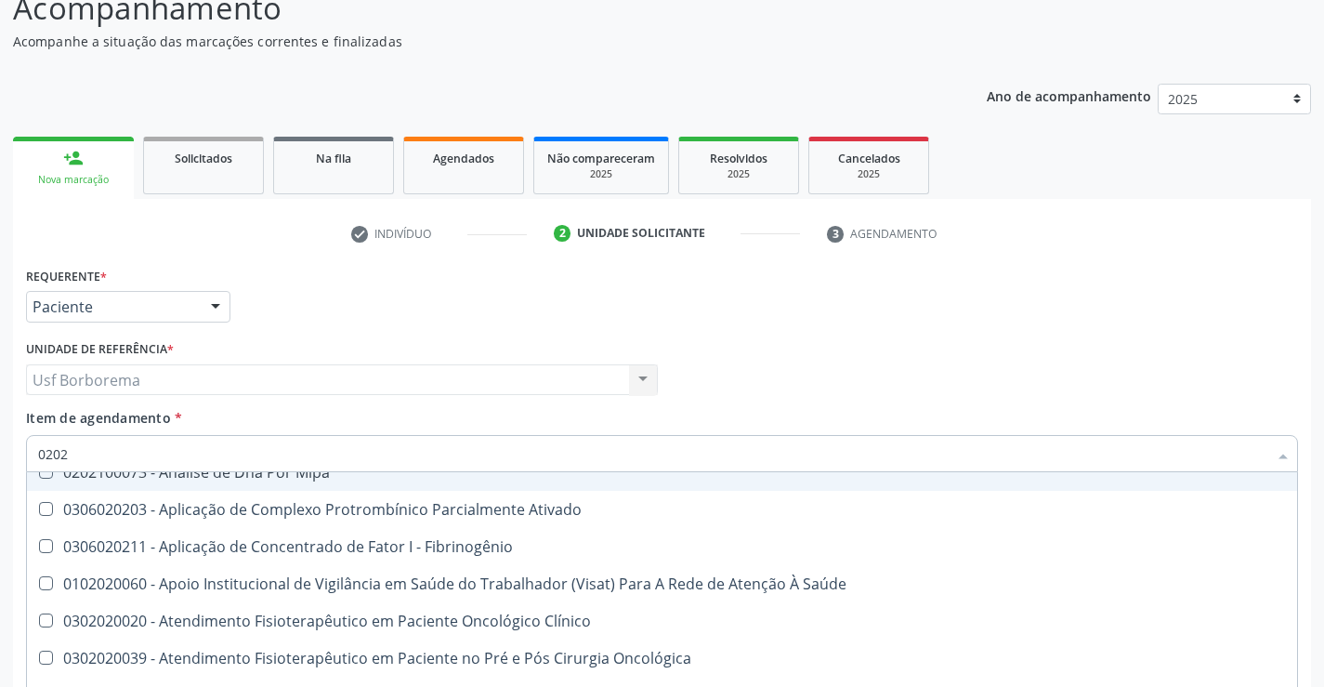
type input "02020"
checkbox Xi "true"
checkbox Glicose "false"
checkbox Zinco "true"
checkbox Completo "false"
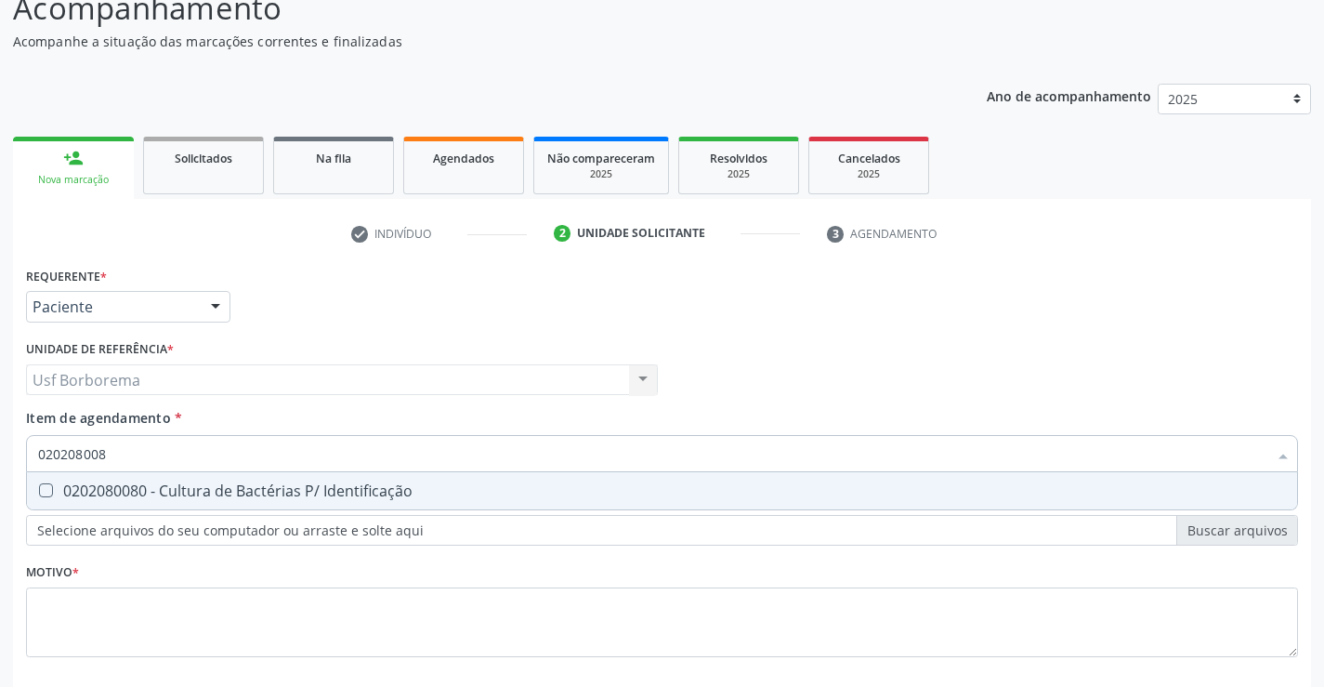
scroll to position [0, 0]
type input "0202080080"
click at [443, 493] on div "0202080080 - Cultura de Bactérias P/ Identificação" at bounding box center [662, 490] width 1248 height 15
checkbox Identificação "true"
click at [304, 463] on input "0202080080" at bounding box center [652, 453] width 1229 height 37
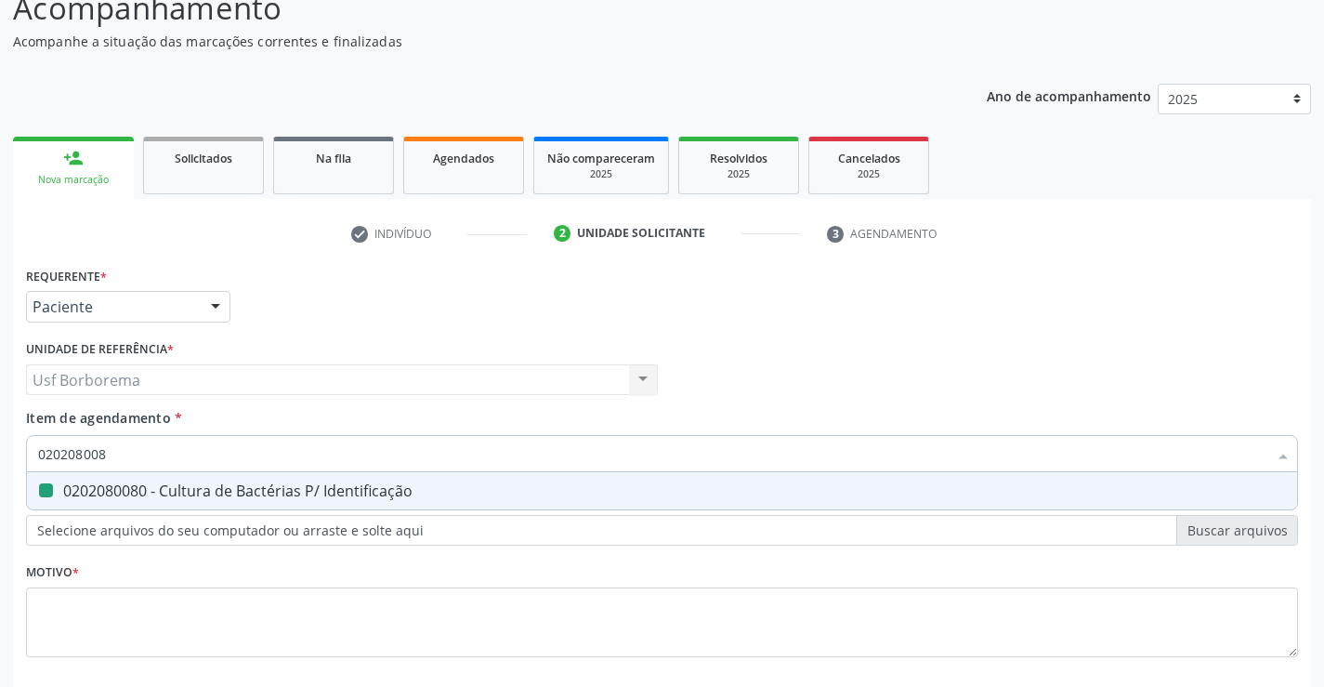
type input "02020800"
checkbox Identificação "false"
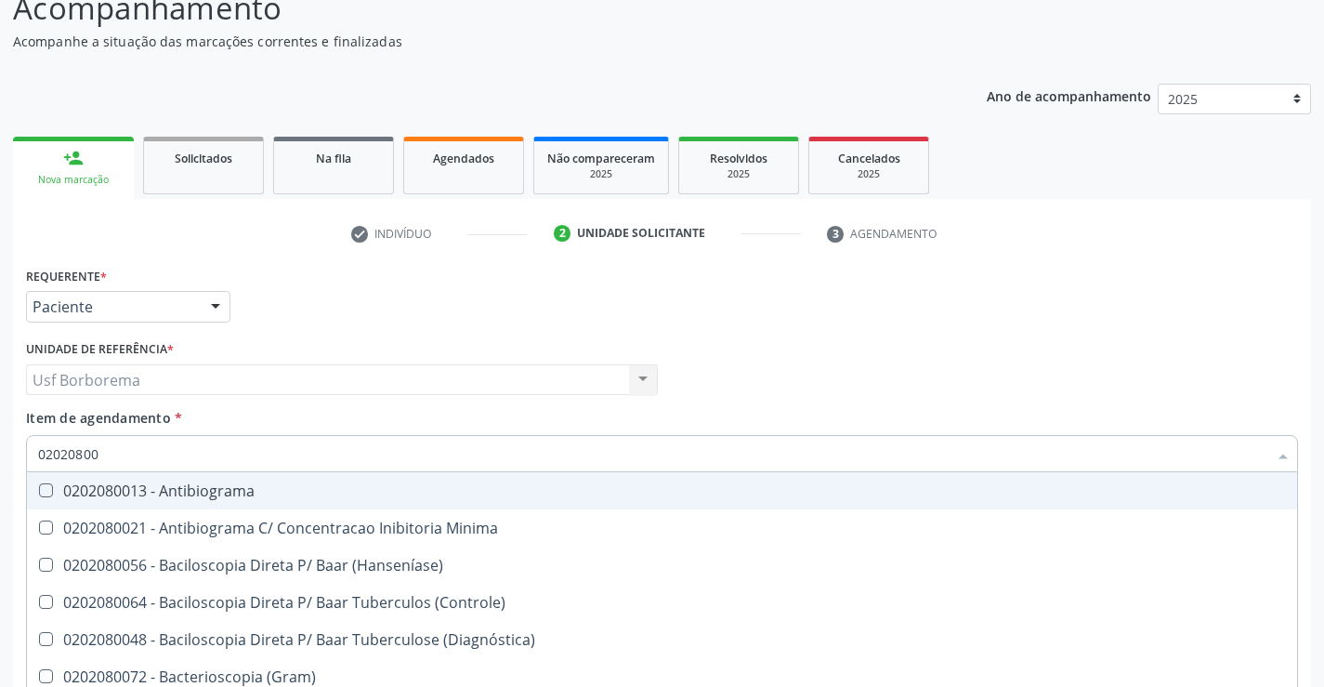
type input "0202080"
checkbox Identificação "false"
type input "02020"
checkbox Identificação "false"
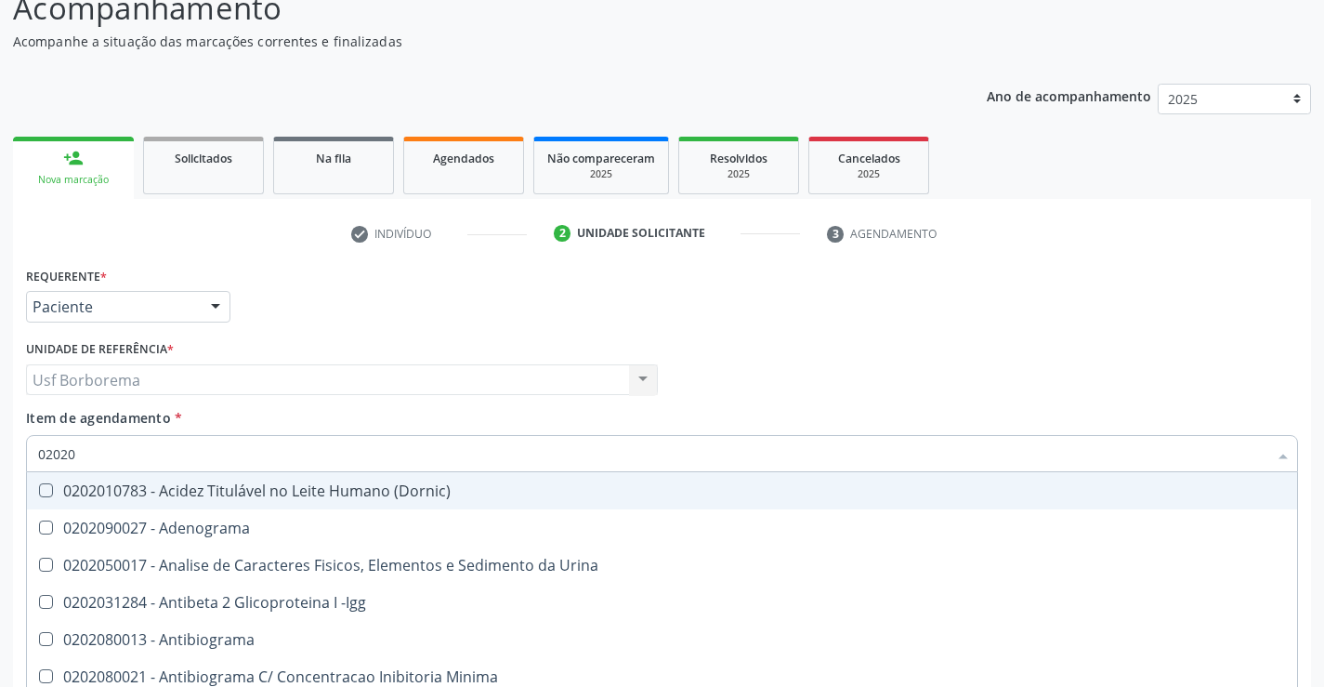
type input "020201"
checkbox Identificação "false"
checkbox T3 "true"
type input "0202010"
checkbox Osmolalidade "true"
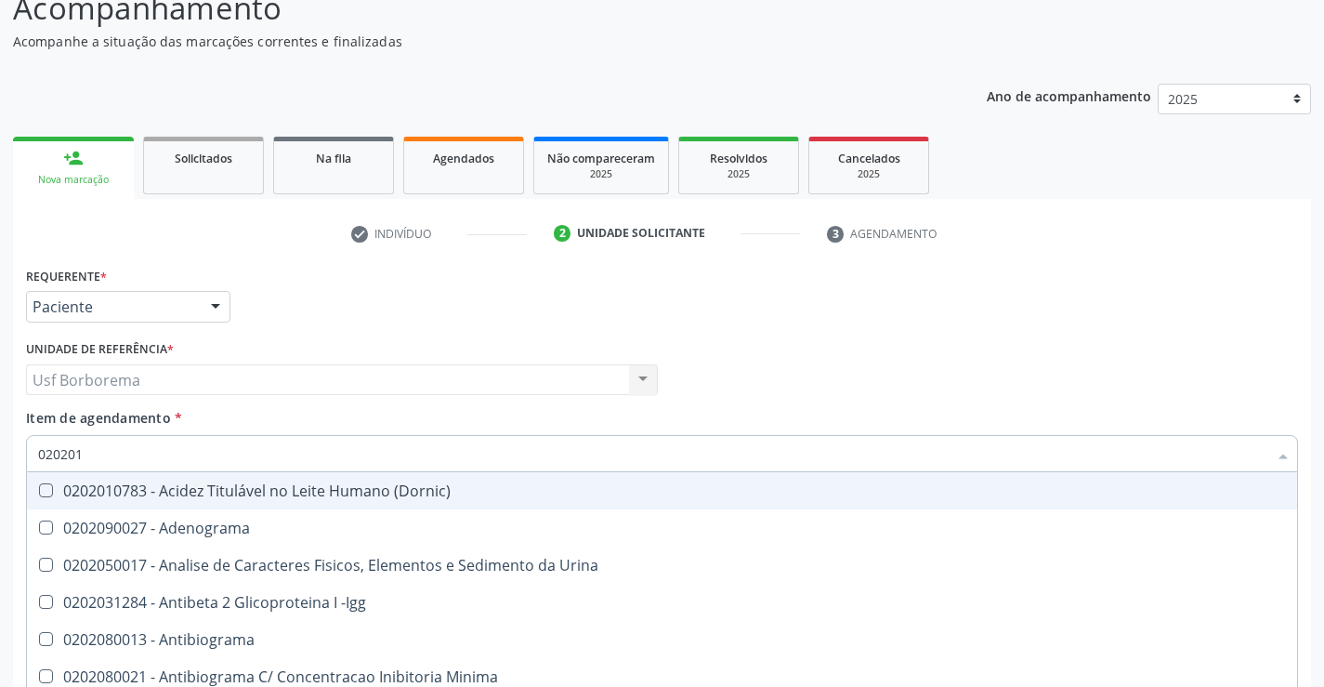
checkbox T3 "false"
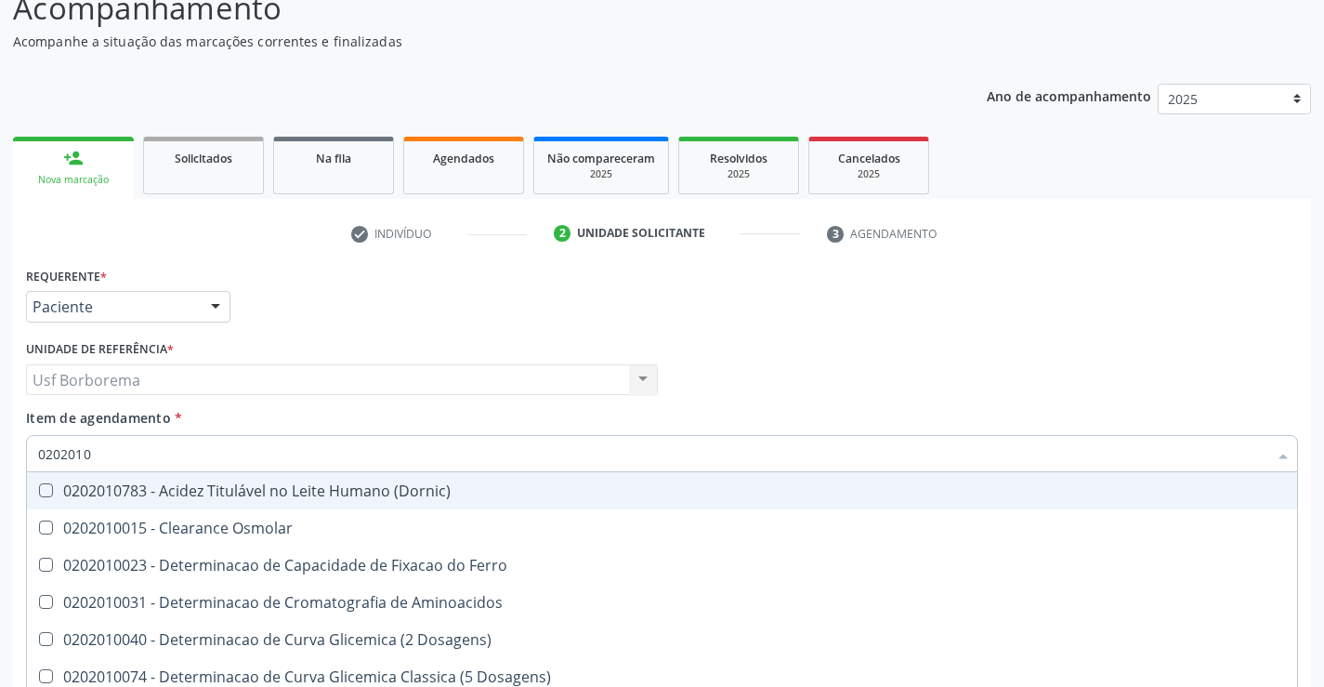
type input "020201"
checkbox Glicose "false"
checkbox Nt-Probnp\) "true"
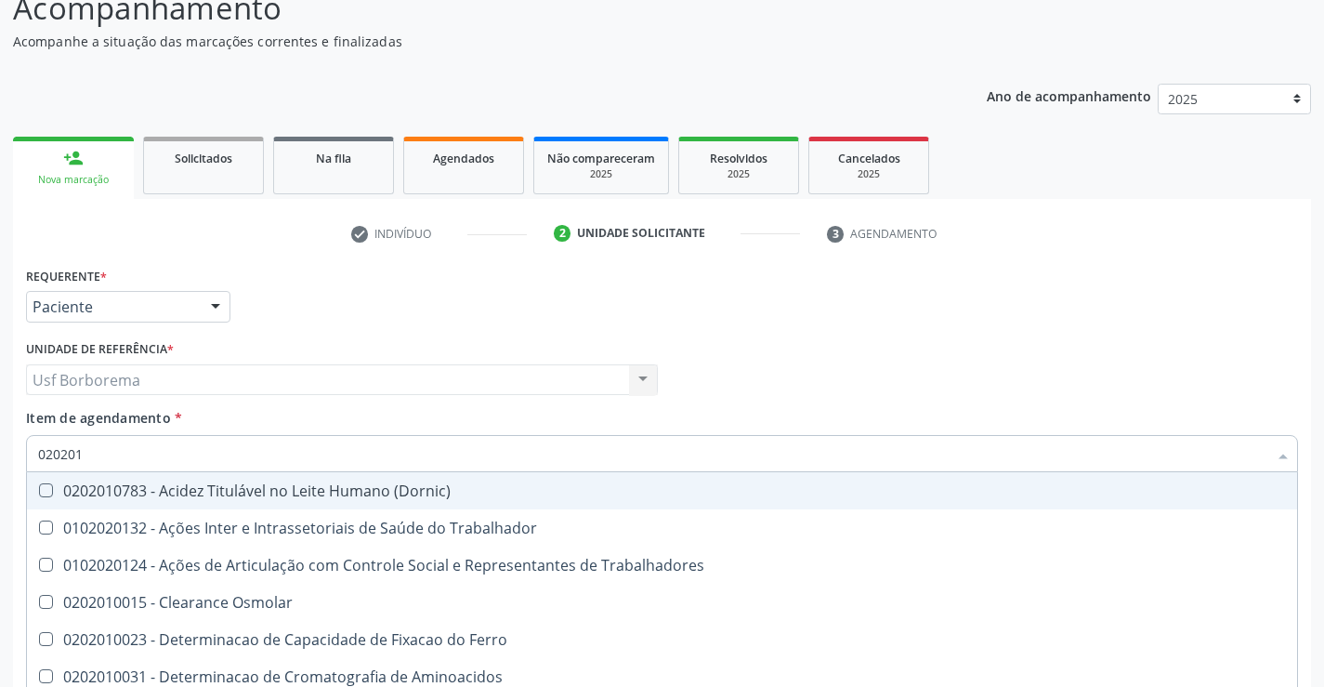
type input "02020"
checkbox Cloreto "true"
checkbox Glicose "false"
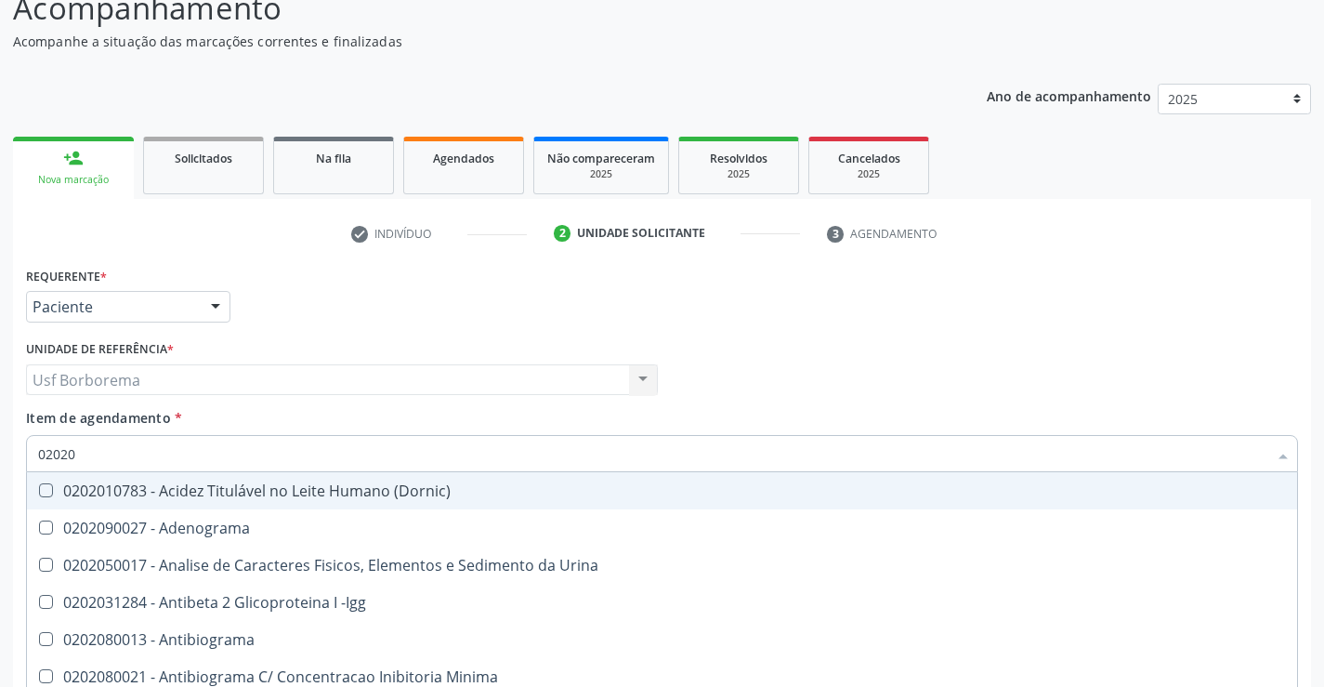
type input "020205"
checkbox Identificação "false"
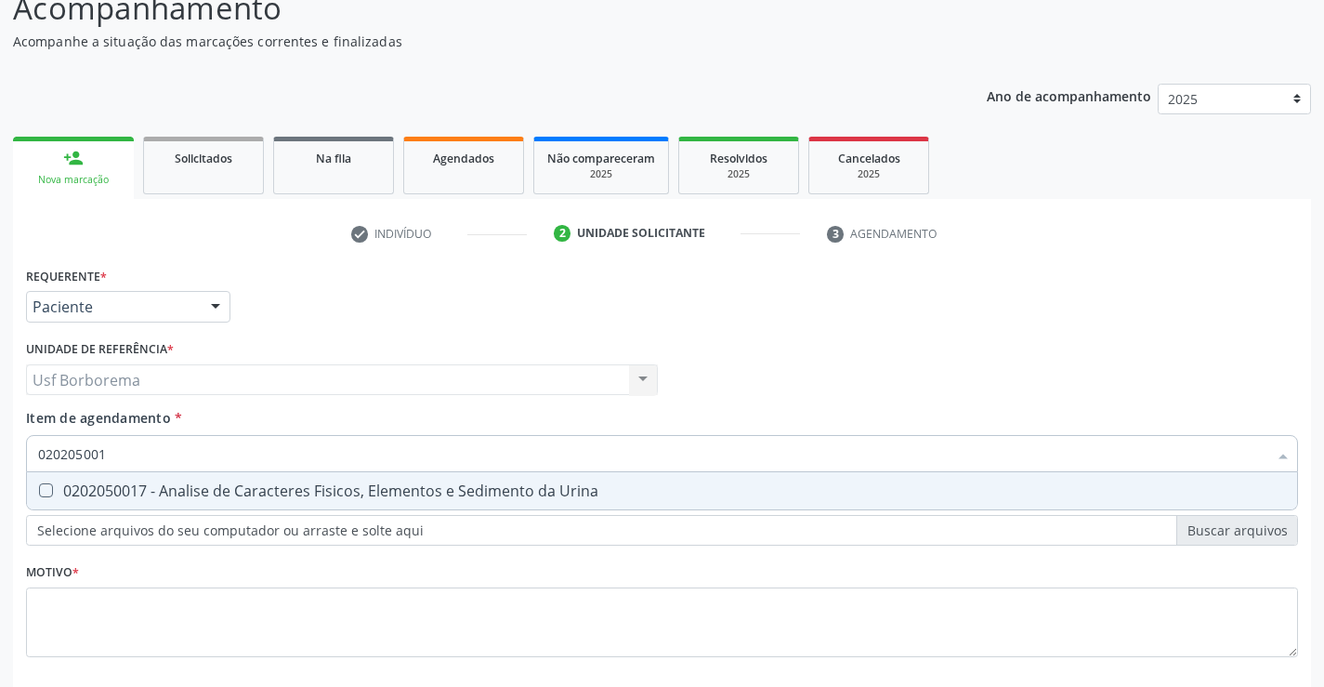
type input "0202050017"
click at [300, 488] on div "0202050017 - Analise de Caracteres Fisicos, Elementos e Sedimento da Urina" at bounding box center [662, 490] width 1248 height 15
checkbox Urina "true"
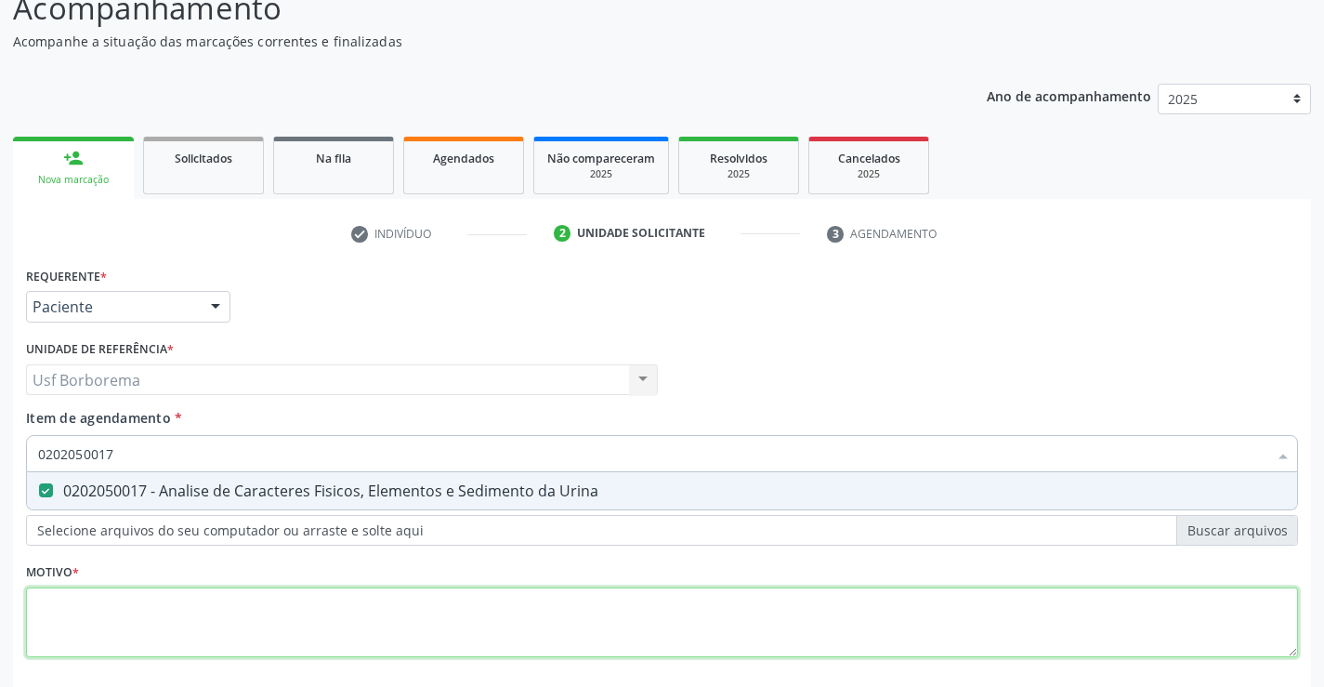
click at [250, 634] on div "Requerente * Paciente Profissional de Saúde Paciente Nenhum resultado encontrad…" at bounding box center [662, 472] width 1272 height 421
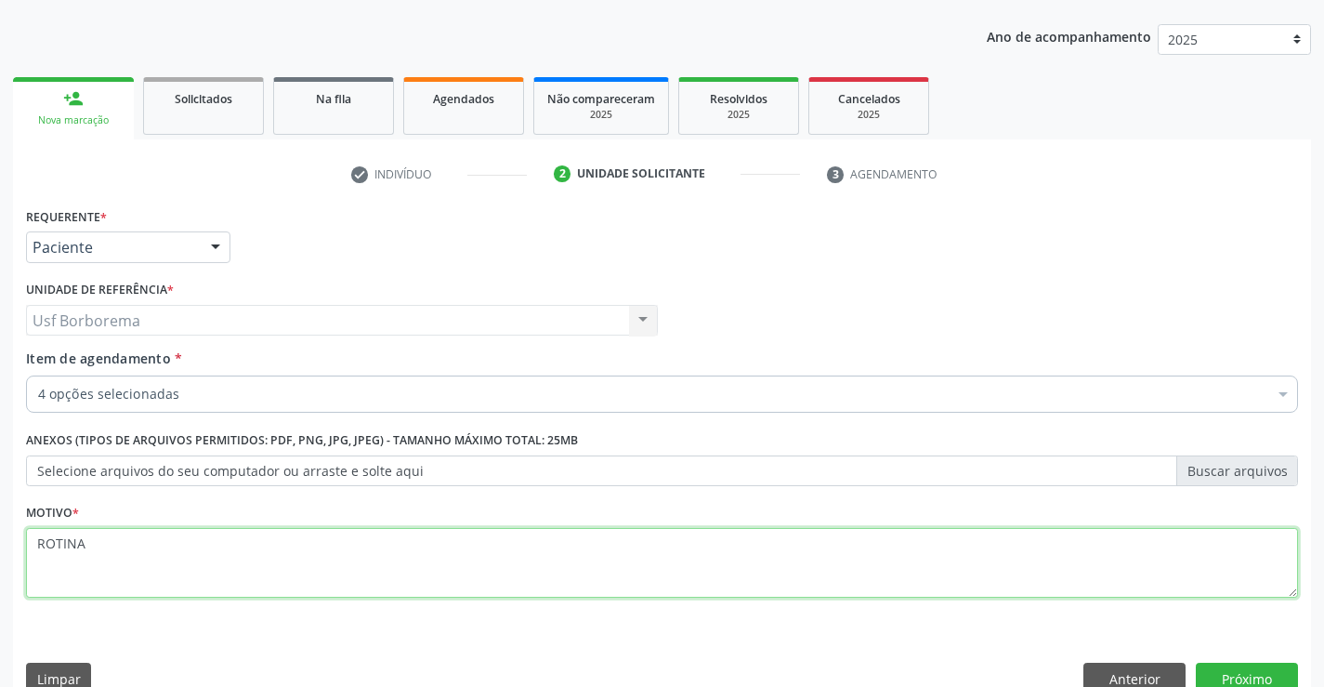
scroll to position [234, 0]
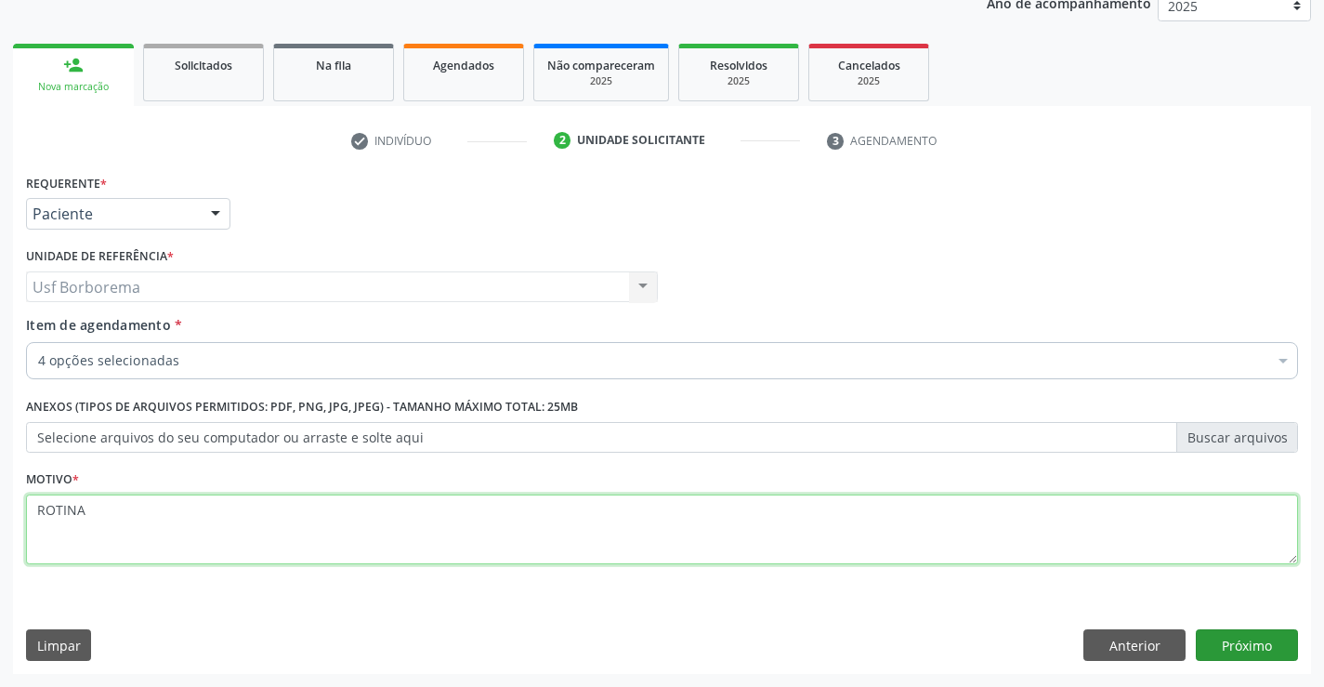
type textarea "ROTINA"
click at [1217, 642] on button "Próximo" at bounding box center [1247, 645] width 102 height 32
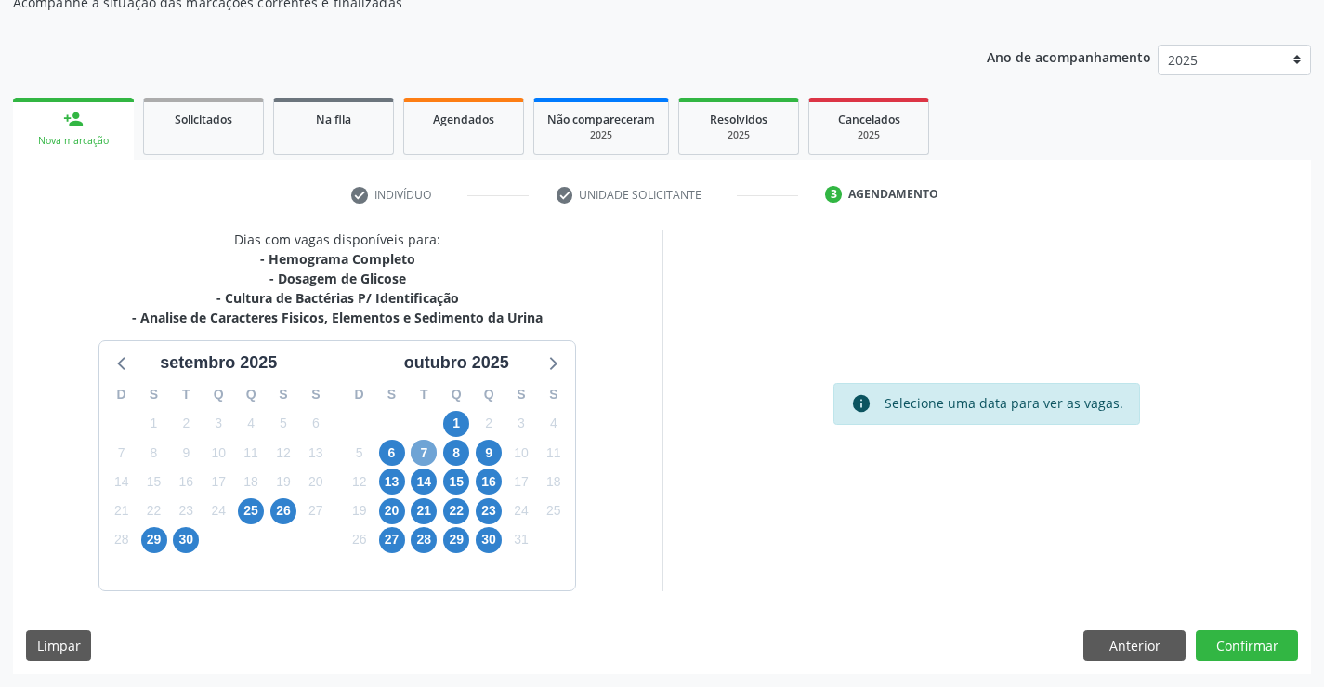
click at [436, 453] on span "7" at bounding box center [424, 452] width 26 height 26
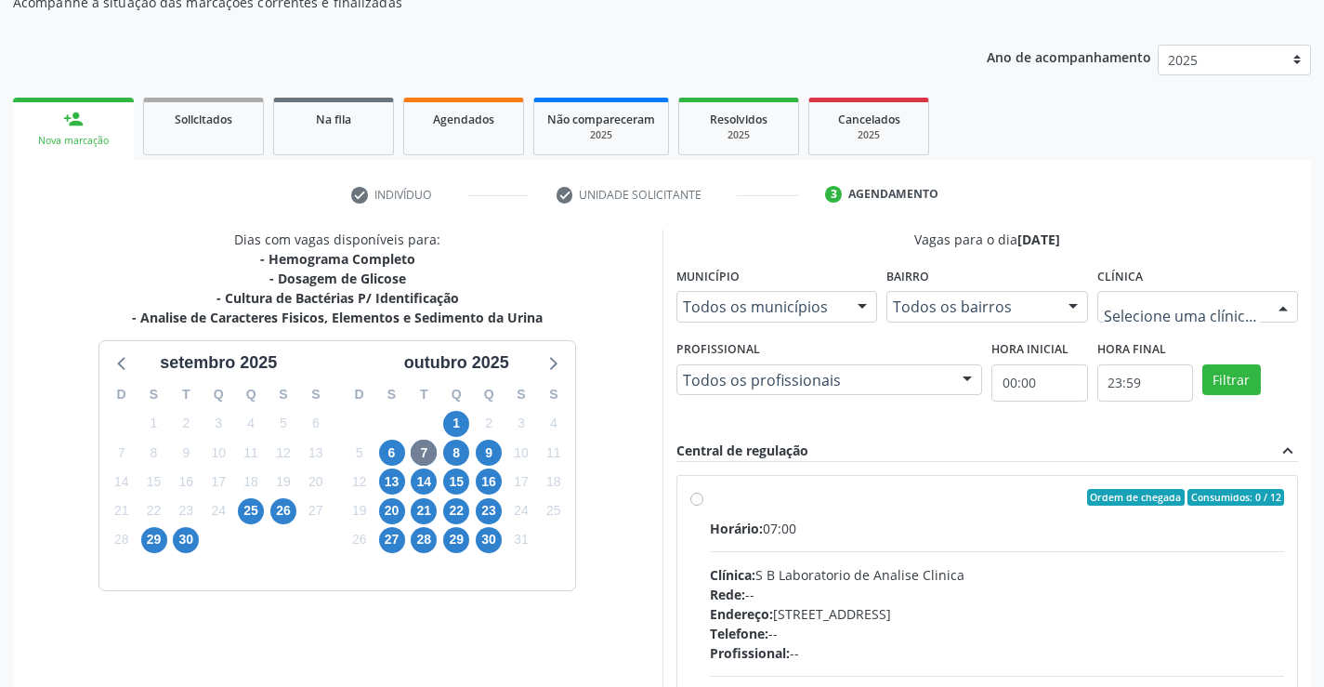
click at [1121, 293] on div at bounding box center [1198, 307] width 202 height 32
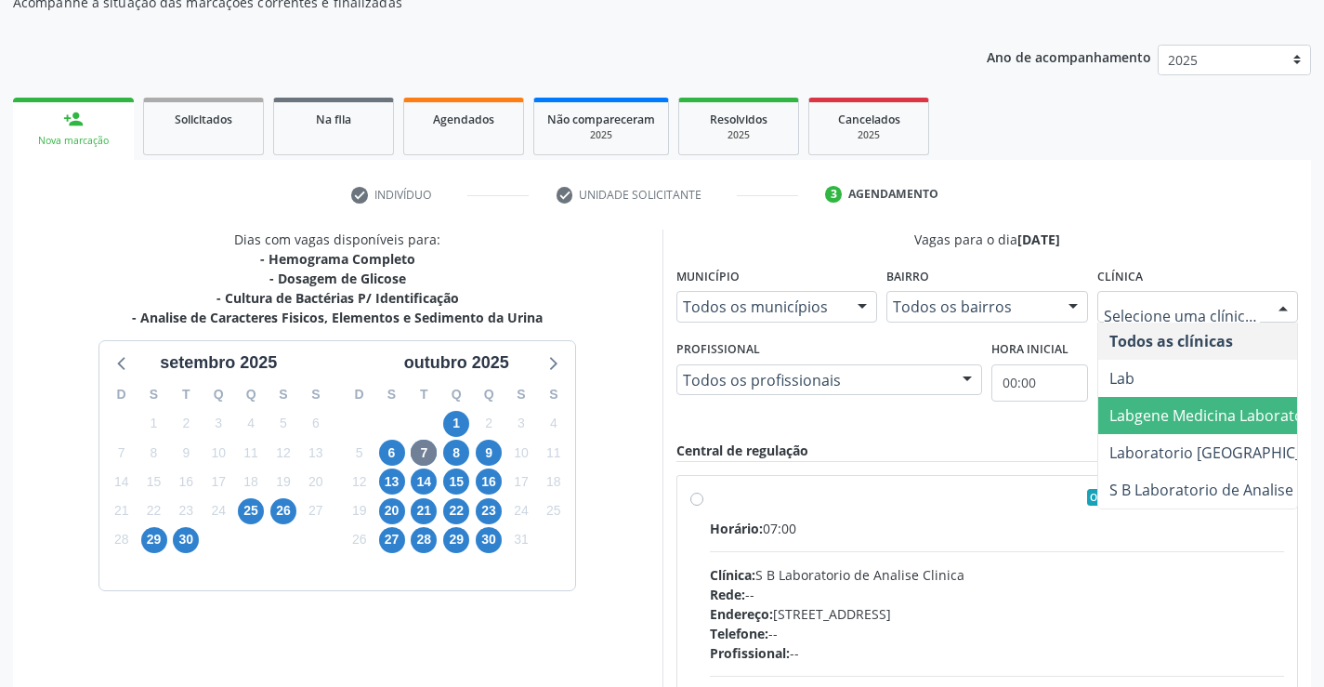
click at [1168, 420] on span "Labgene Medicina Laboratorial" at bounding box center [1217, 415] width 216 height 20
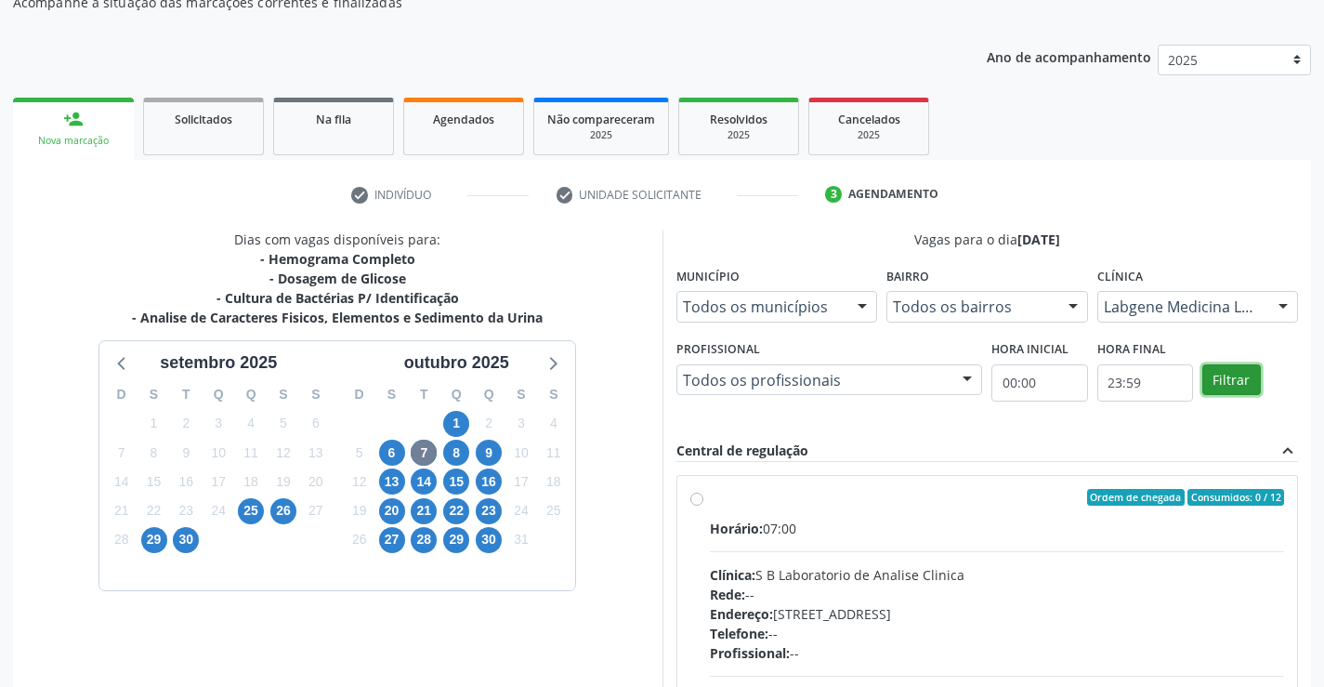
click at [1217, 377] on button "Filtrar" at bounding box center [1231, 380] width 59 height 32
click at [1217, 378] on button "Filtrar" at bounding box center [1231, 380] width 59 height 32
click at [710, 498] on label "Ordem de chegada Consumidos: 11 / 12 Horário: 07:00 Clínica: Labgene Medicina L…" at bounding box center [997, 631] width 575 height 285
click at [693, 498] on input "Ordem de chegada Consumidos: 11 / 12 Horário: 07:00 Clínica: Labgene Medicina L…" at bounding box center [696, 497] width 13 height 17
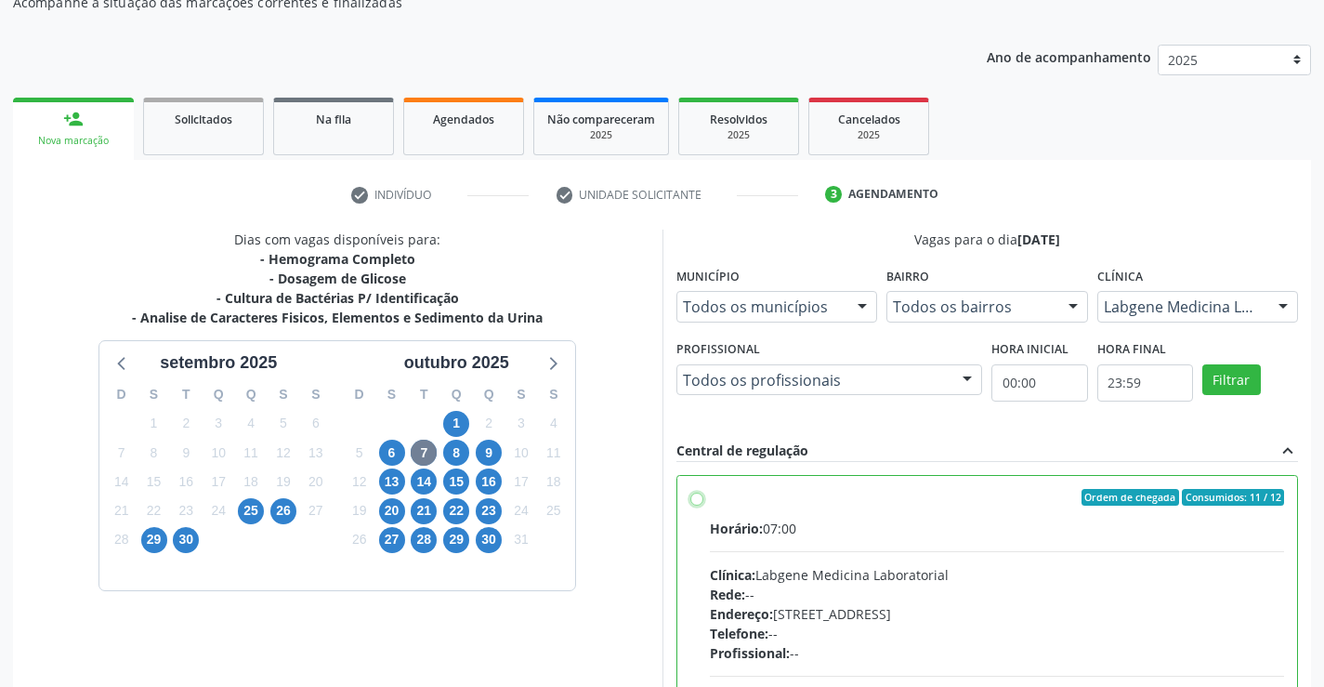
radio input "true"
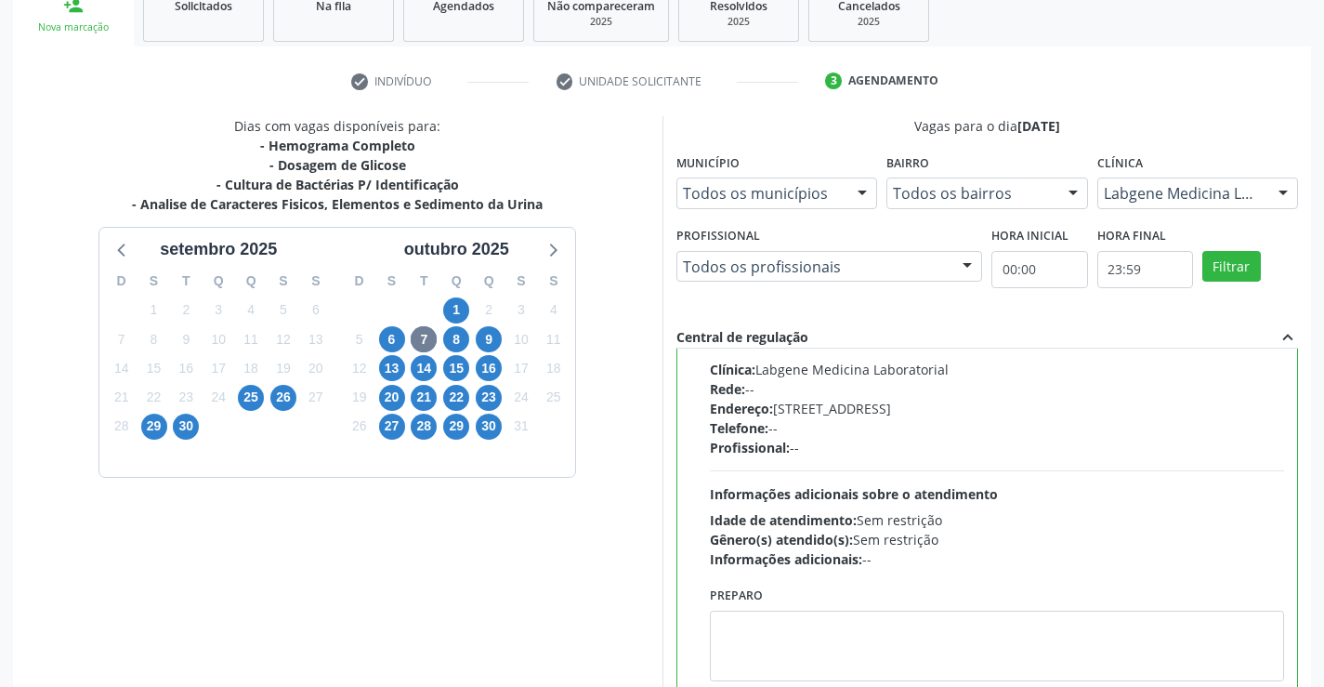
scroll to position [424, 0]
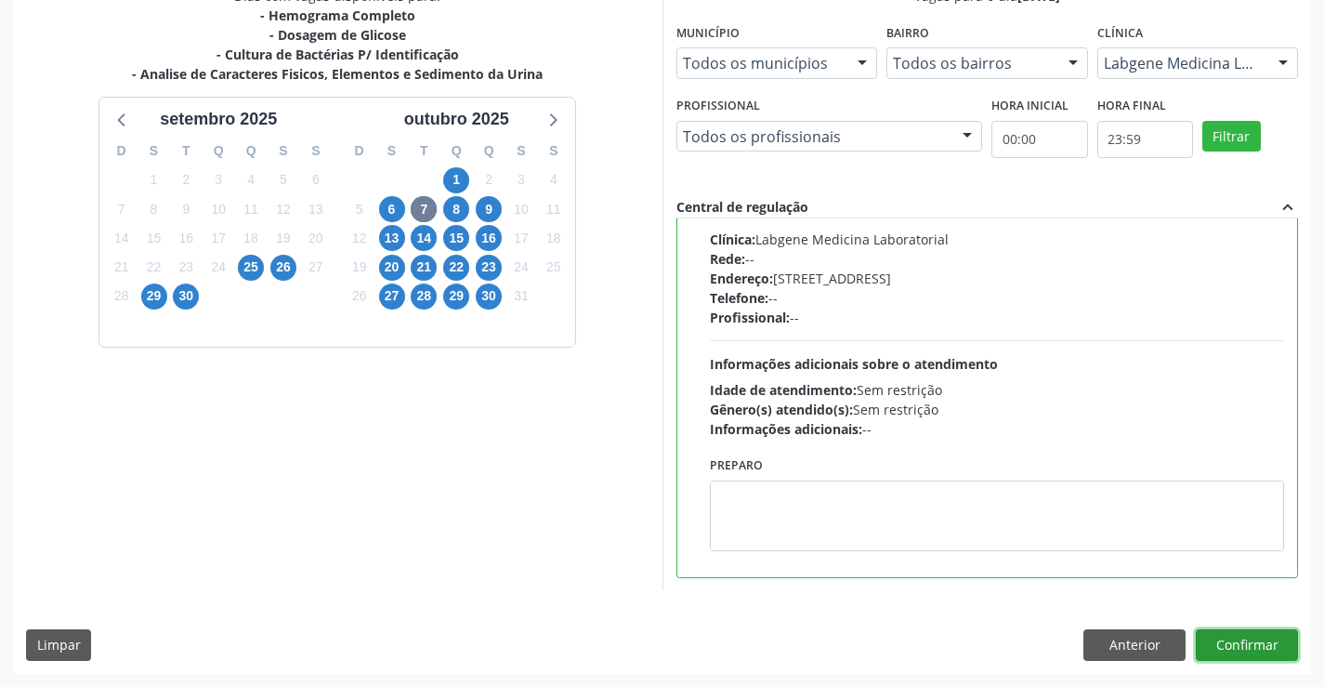
click at [1255, 645] on button "Confirmar" at bounding box center [1247, 645] width 102 height 32
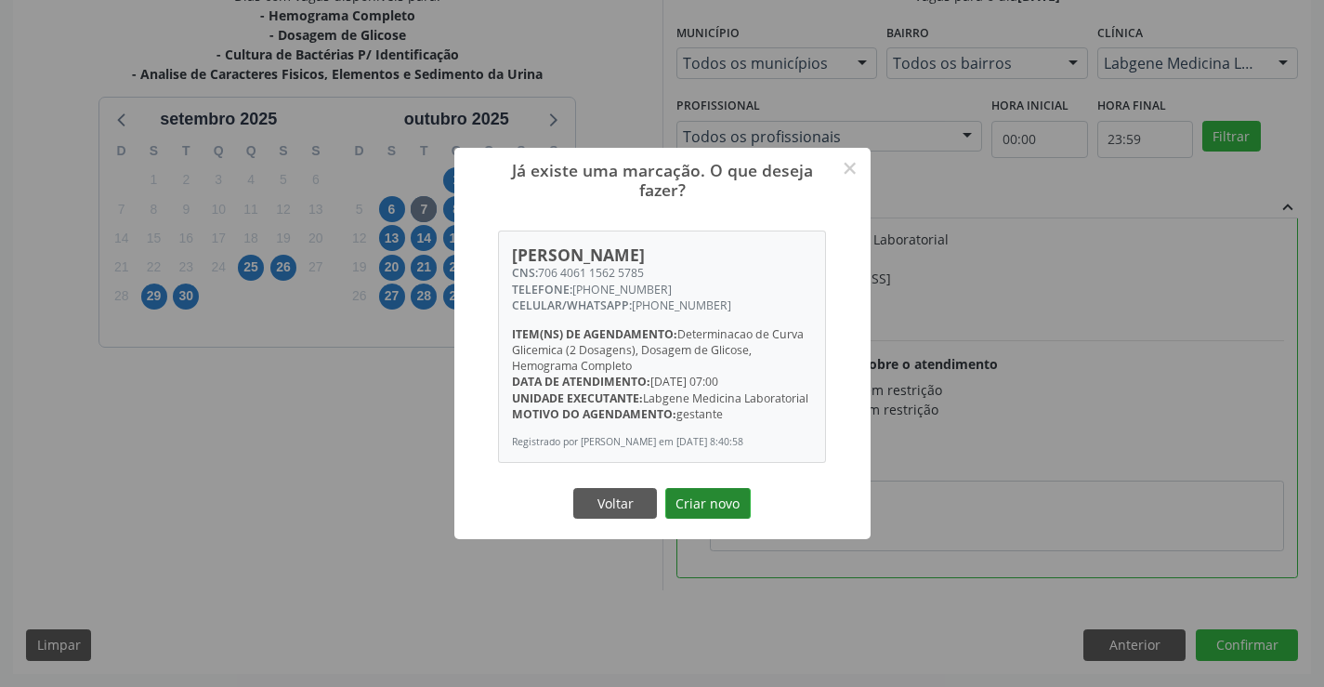
click at [714, 502] on button "Criar novo" at bounding box center [707, 504] width 85 height 32
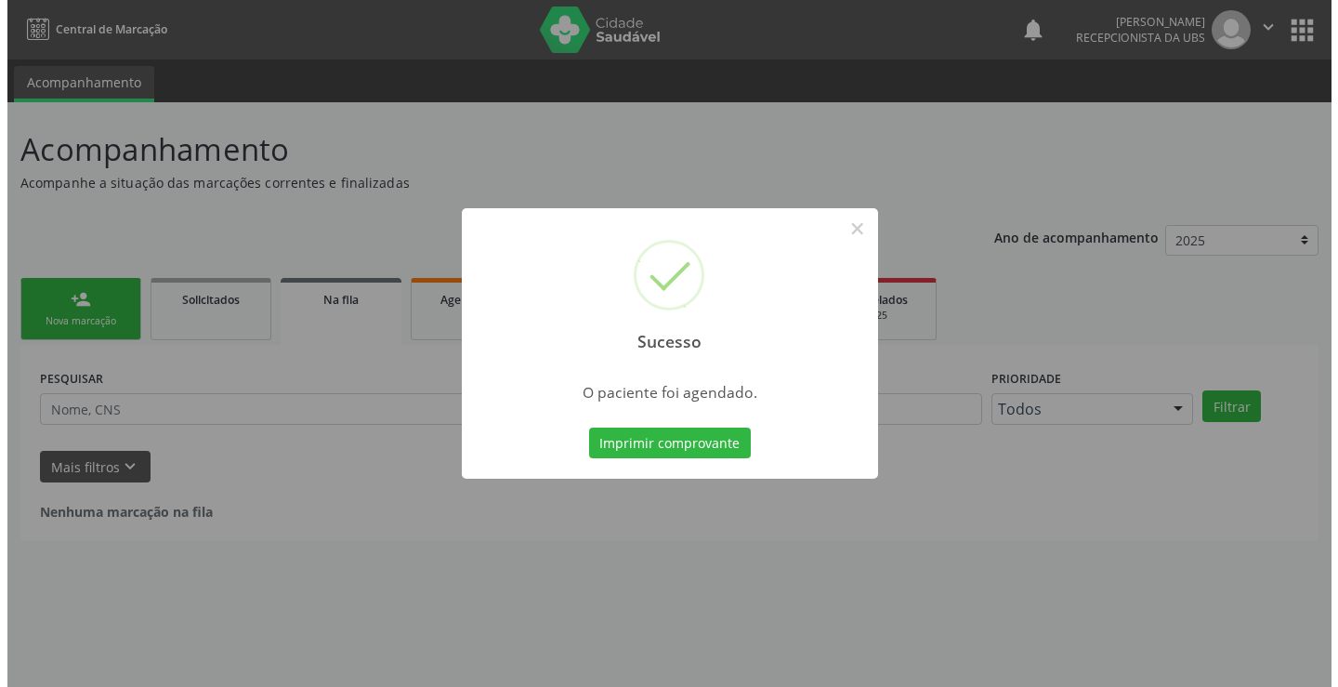
scroll to position [0, 0]
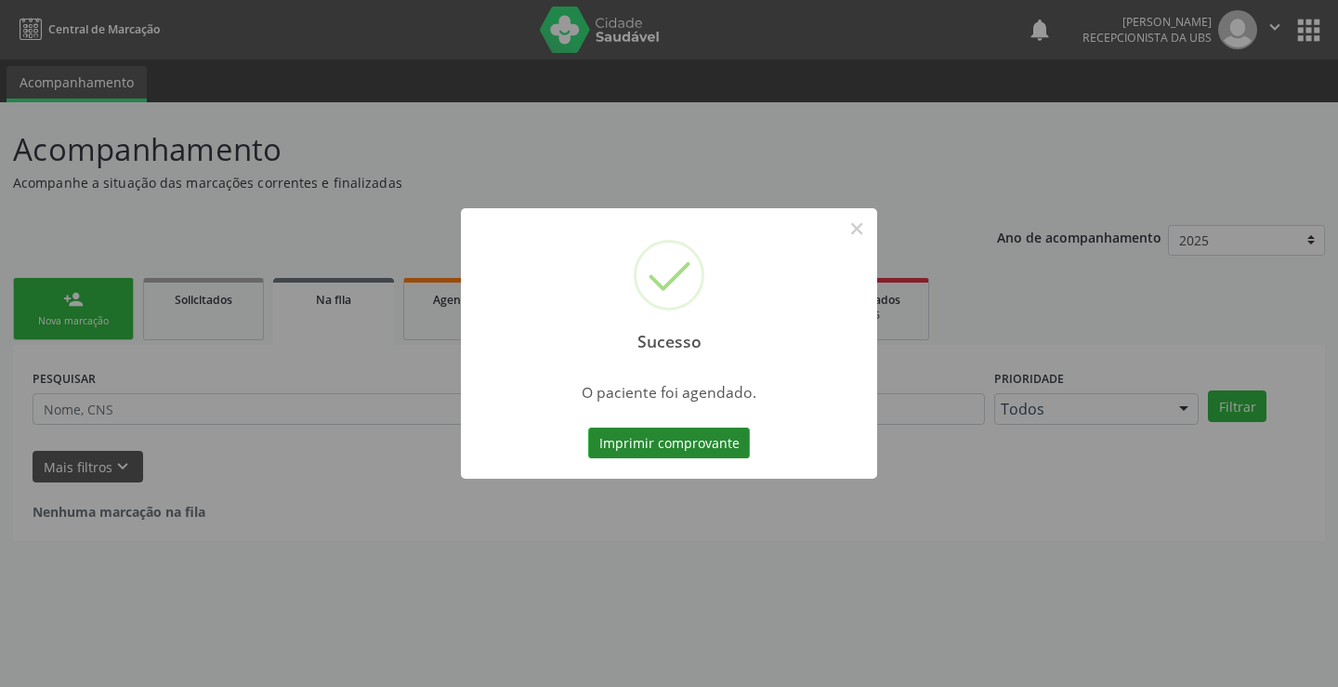
click at [598, 442] on button "Imprimir comprovante" at bounding box center [669, 443] width 162 height 32
